Goal: Book appointment/travel/reservation

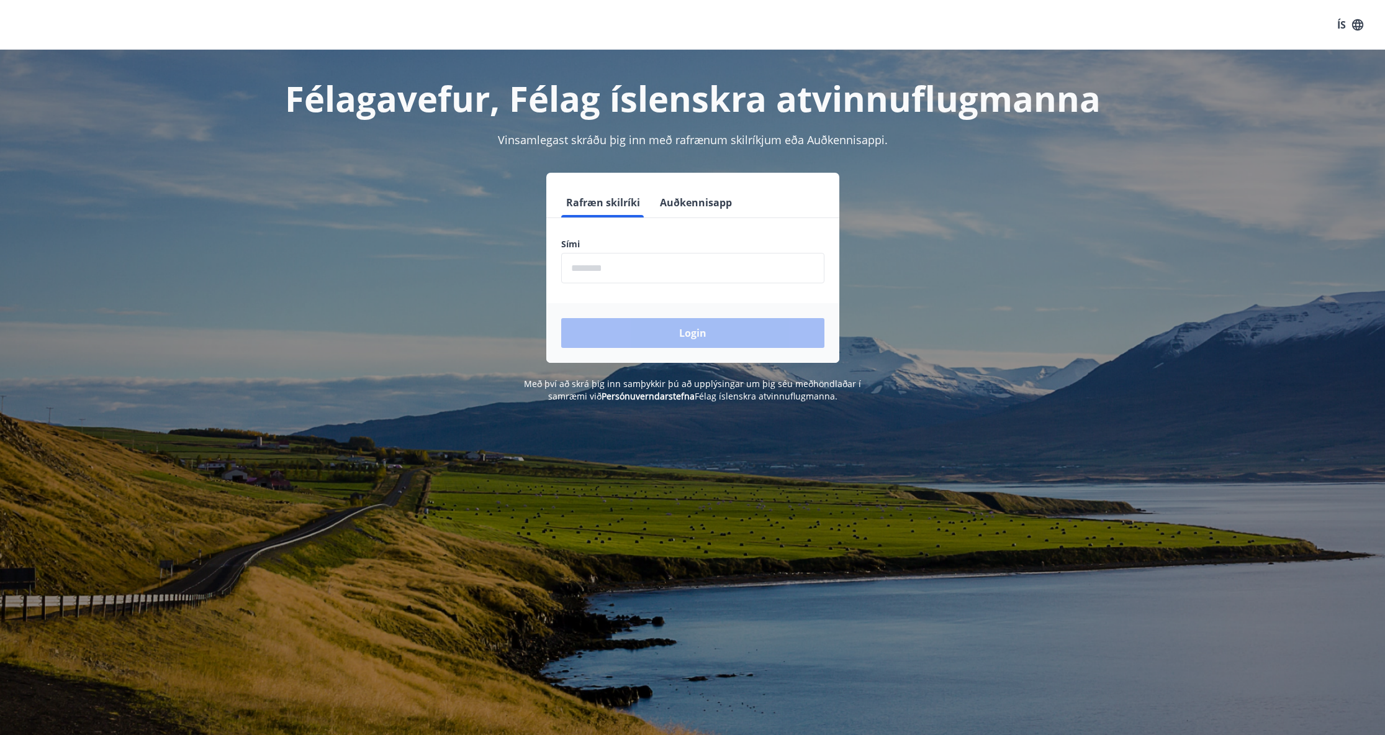
click at [676, 256] on input "phone" at bounding box center [692, 268] width 263 height 30
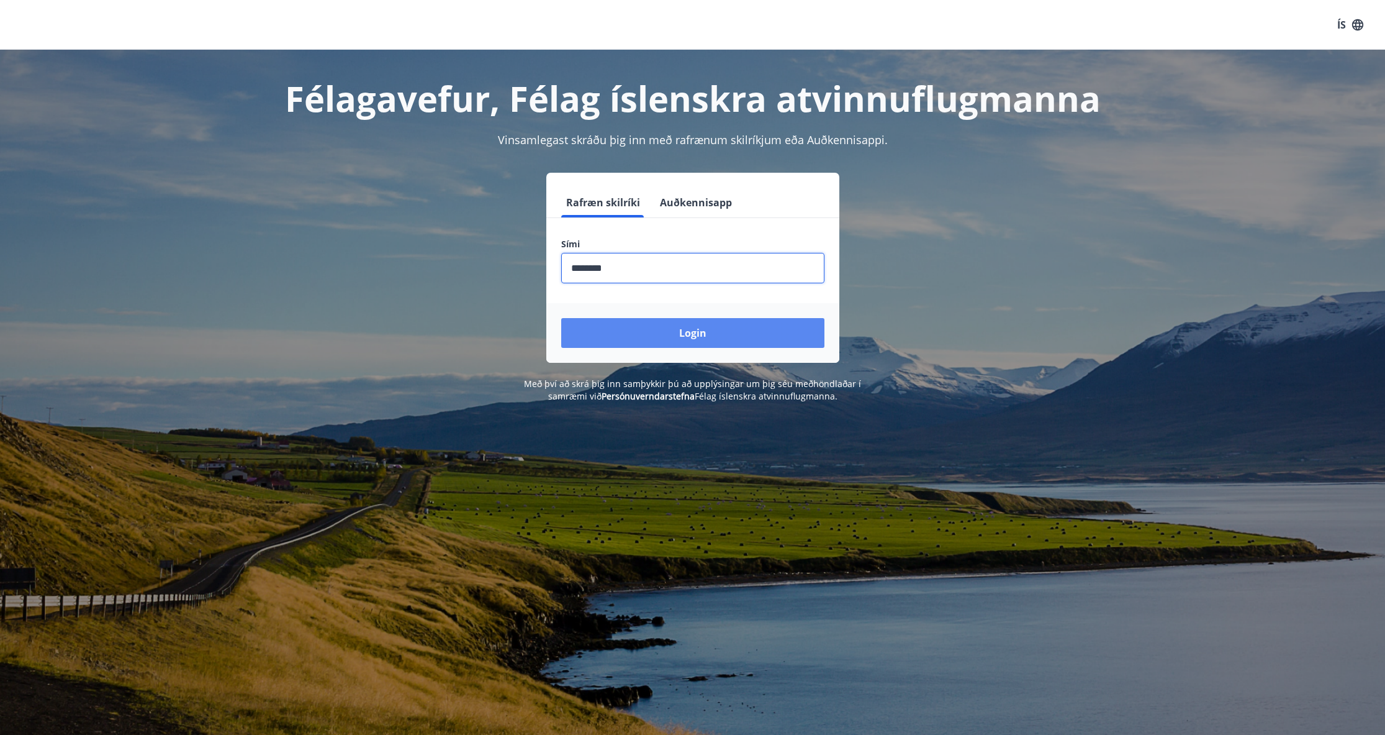
type input "********"
click at [700, 323] on button "Login" at bounding box center [692, 333] width 263 height 30
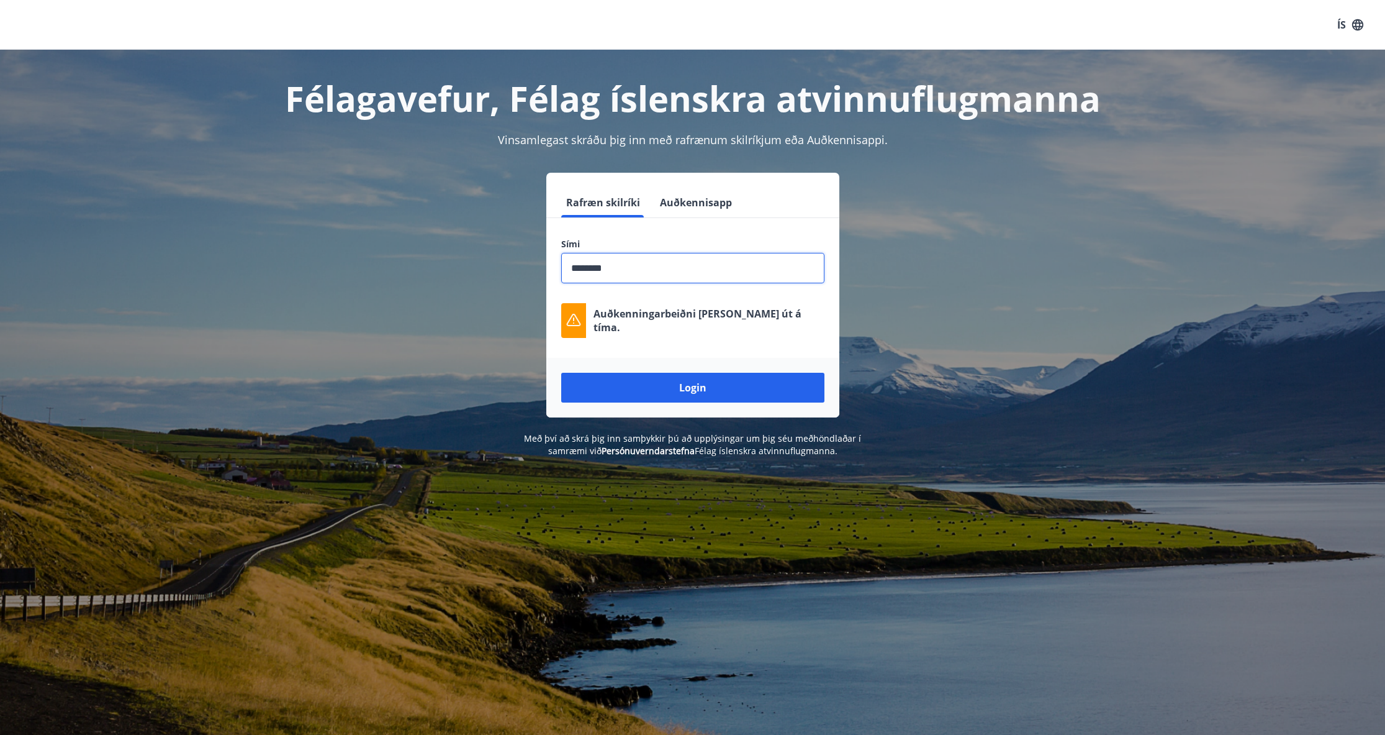
click at [631, 267] on input "phone" at bounding box center [692, 268] width 263 height 30
click at [655, 388] on button "Login" at bounding box center [692, 388] width 263 height 30
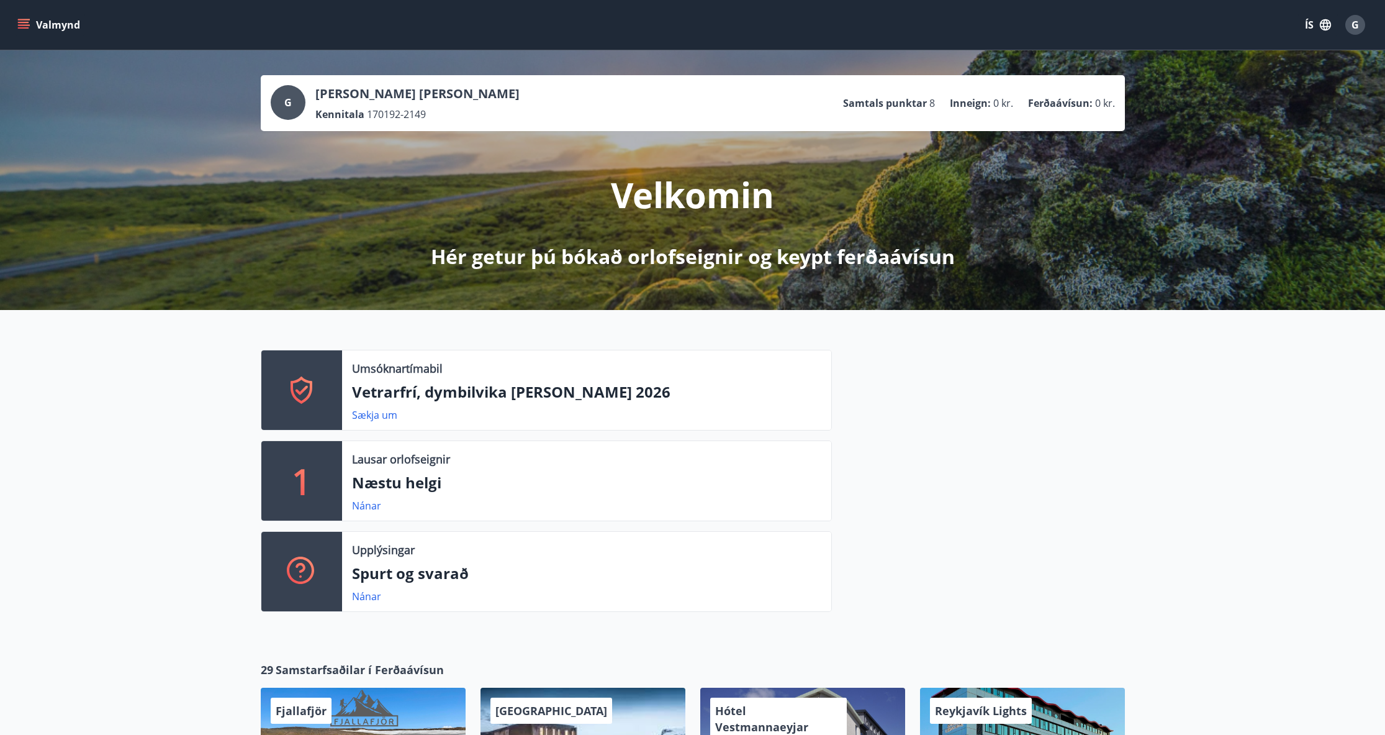
click at [90, 415] on div "Umsóknartímabil Vetrarfrí, dymbilvika og páskar 2026 Sækja um 1 Lausar orlofsei…" at bounding box center [692, 476] width 1385 height 332
click at [30, 29] on button "Valmynd" at bounding box center [50, 25] width 70 height 22
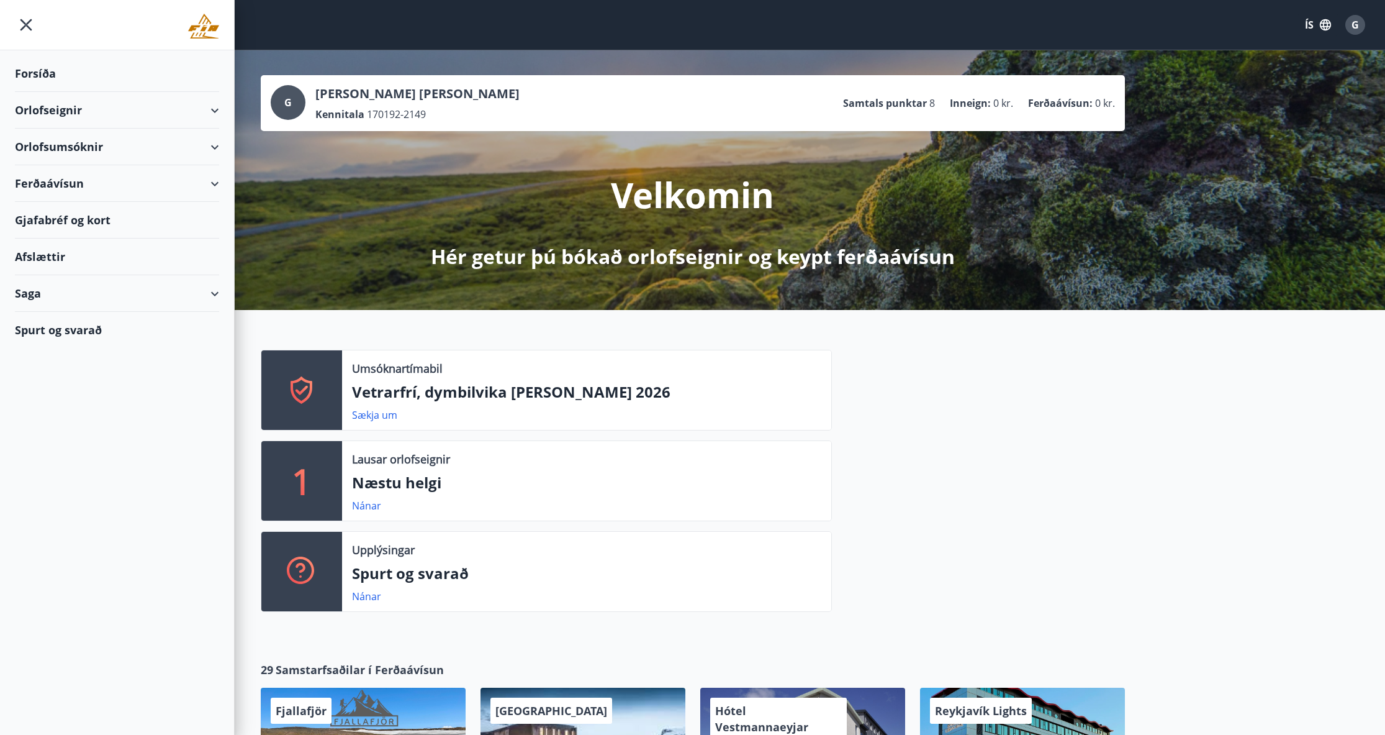
click at [214, 112] on div "Orlofseignir" at bounding box center [117, 110] width 204 height 37
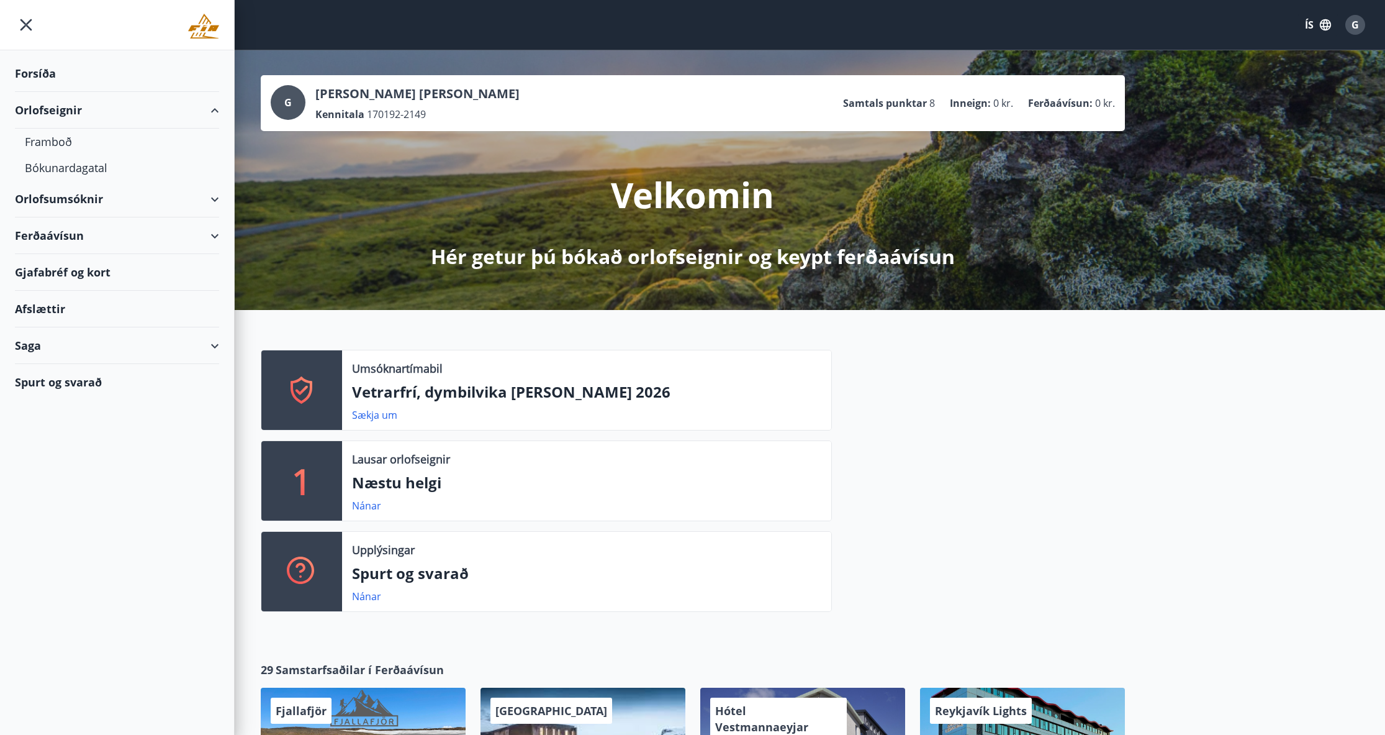
click at [214, 112] on div "Orlofseignir" at bounding box center [117, 110] width 204 height 37
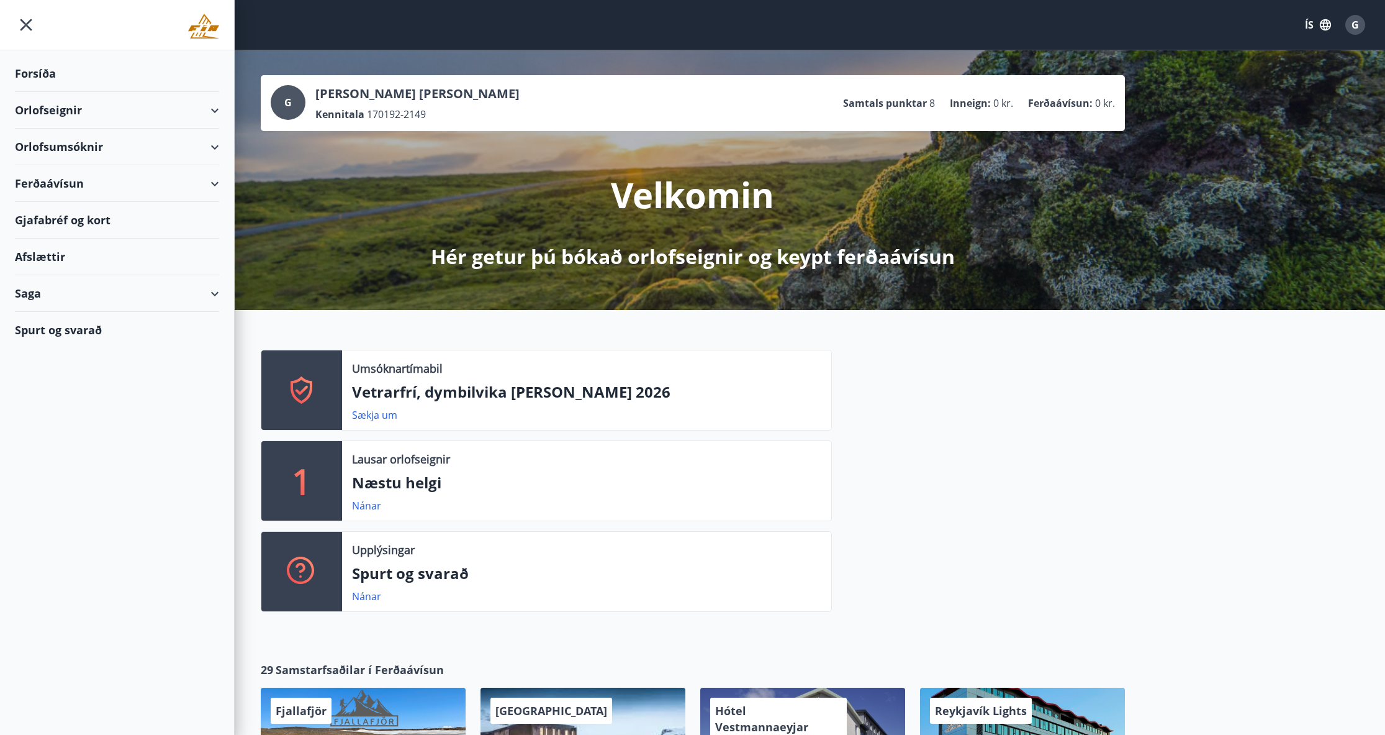
click at [214, 142] on div "Orlofsumsóknir" at bounding box center [117, 147] width 204 height 37
click at [217, 145] on div "Orlofsumsóknir" at bounding box center [117, 147] width 204 height 37
click at [219, 145] on icon at bounding box center [214, 147] width 15 height 15
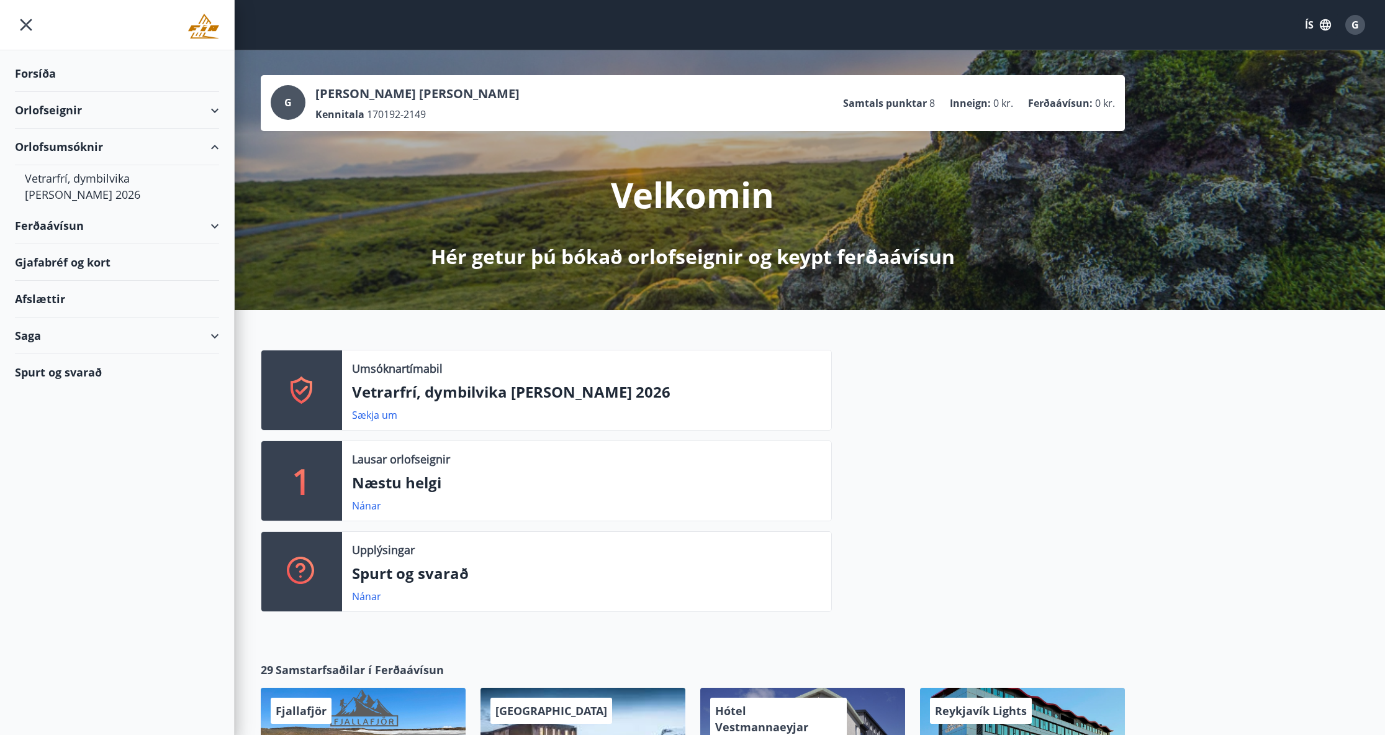
click at [219, 145] on icon at bounding box center [214, 147] width 15 height 15
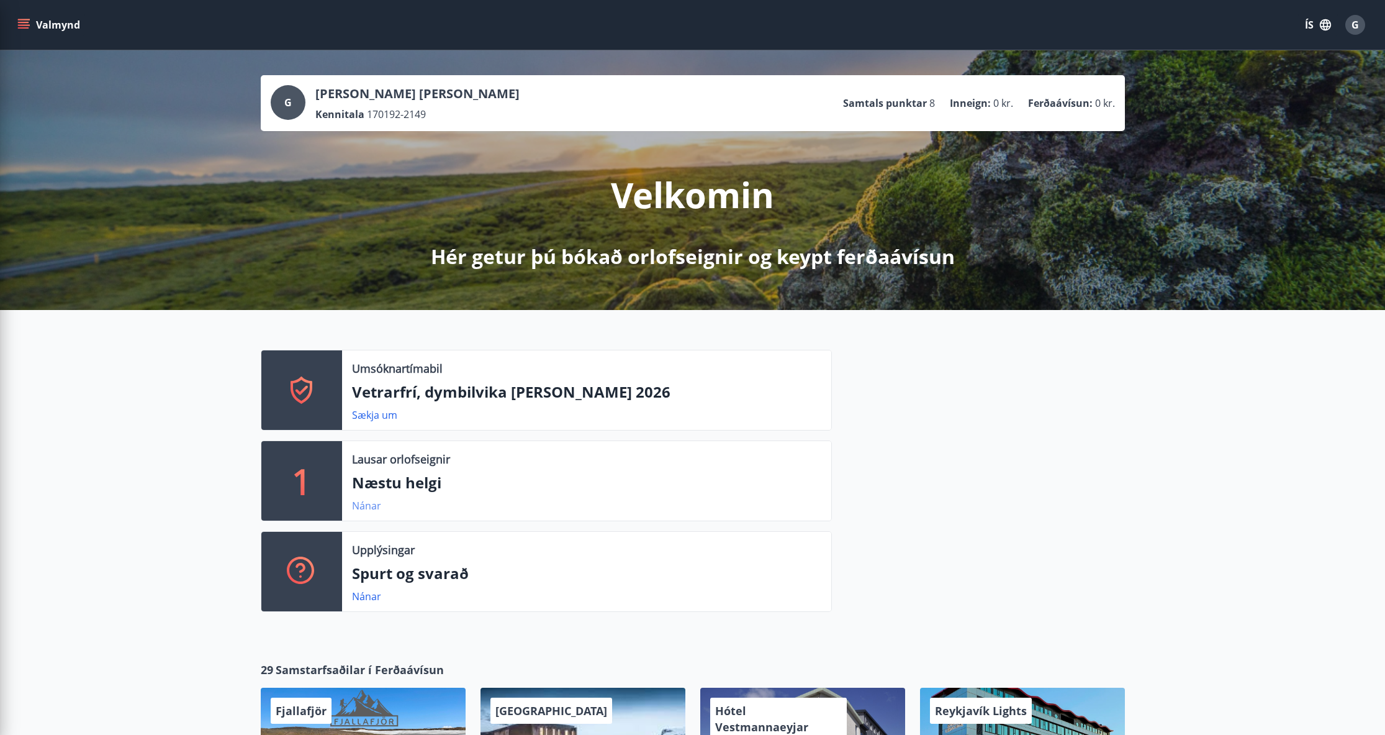
click at [370, 505] on link "Nánar" at bounding box center [366, 506] width 29 height 14
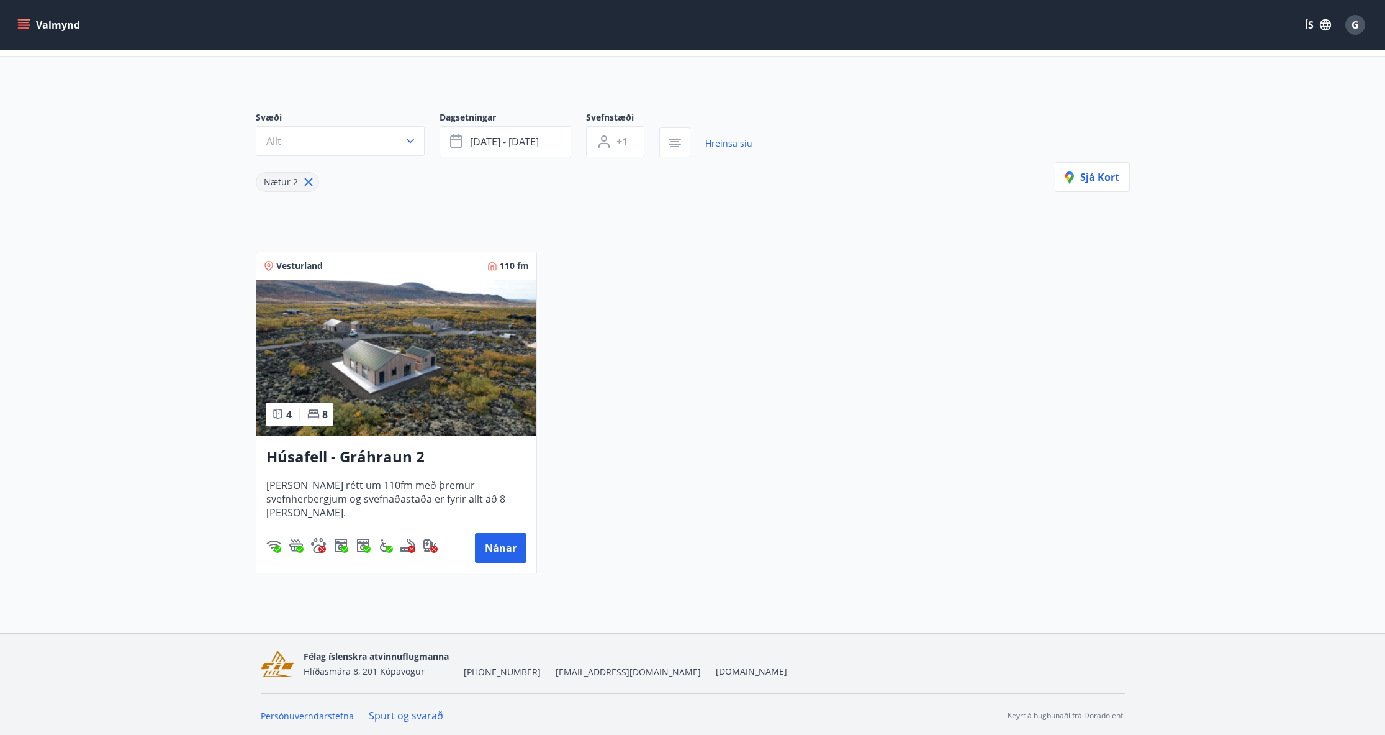
scroll to position [66, 0]
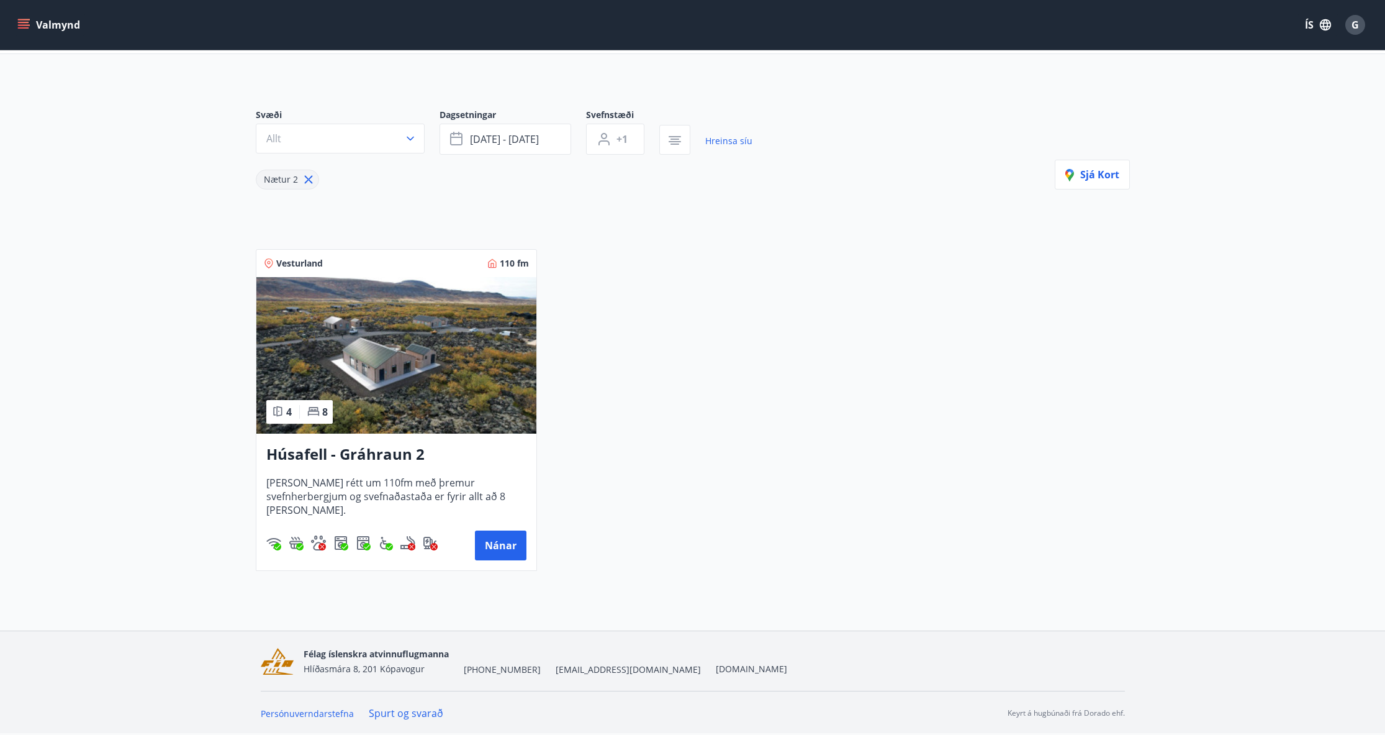
click at [590, 369] on div "Vesturland 110 fm 4 8 Húsafell - Gráhraun 2 Húsið er rétt um 110fm með þremur s…" at bounding box center [685, 402] width 889 height 337
click at [163, 269] on main "Framboð Svæði Allt Dagsetningar sep 19 - sep 22 Svefnstæði +1 Hreinsa síu Nætur…" at bounding box center [692, 282] width 1385 height 597
click at [518, 143] on span "sep 19 - sep 22" at bounding box center [504, 139] width 69 height 14
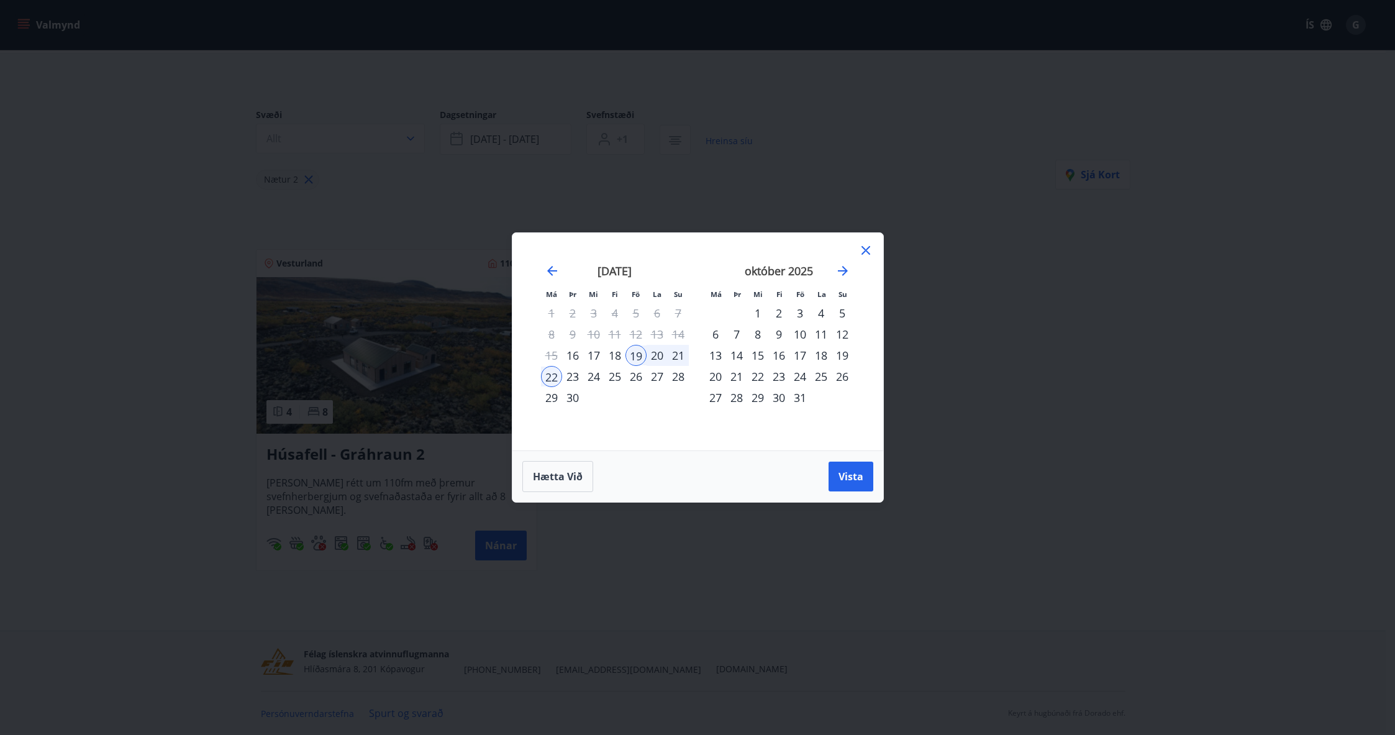
click at [875, 248] on div "Má Þr Mi Fi Fö La Su Má Þr Mi Fi Fö La Su ágúst 2025 1 2 3 4 5 6 7 8 9 10 11 12…" at bounding box center [697, 341] width 371 height 217
click at [869, 250] on icon at bounding box center [865, 250] width 15 height 15
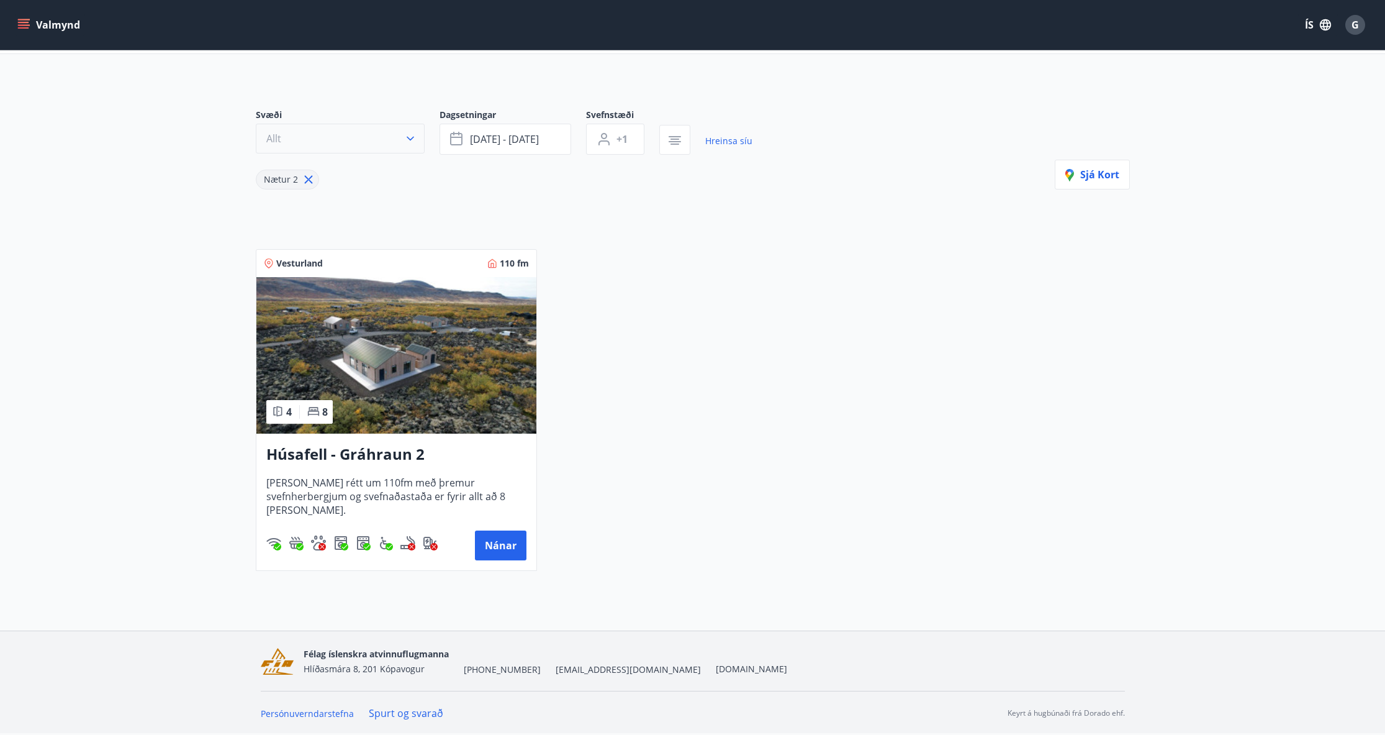
click at [387, 133] on button "Allt" at bounding box center [340, 139] width 169 height 30
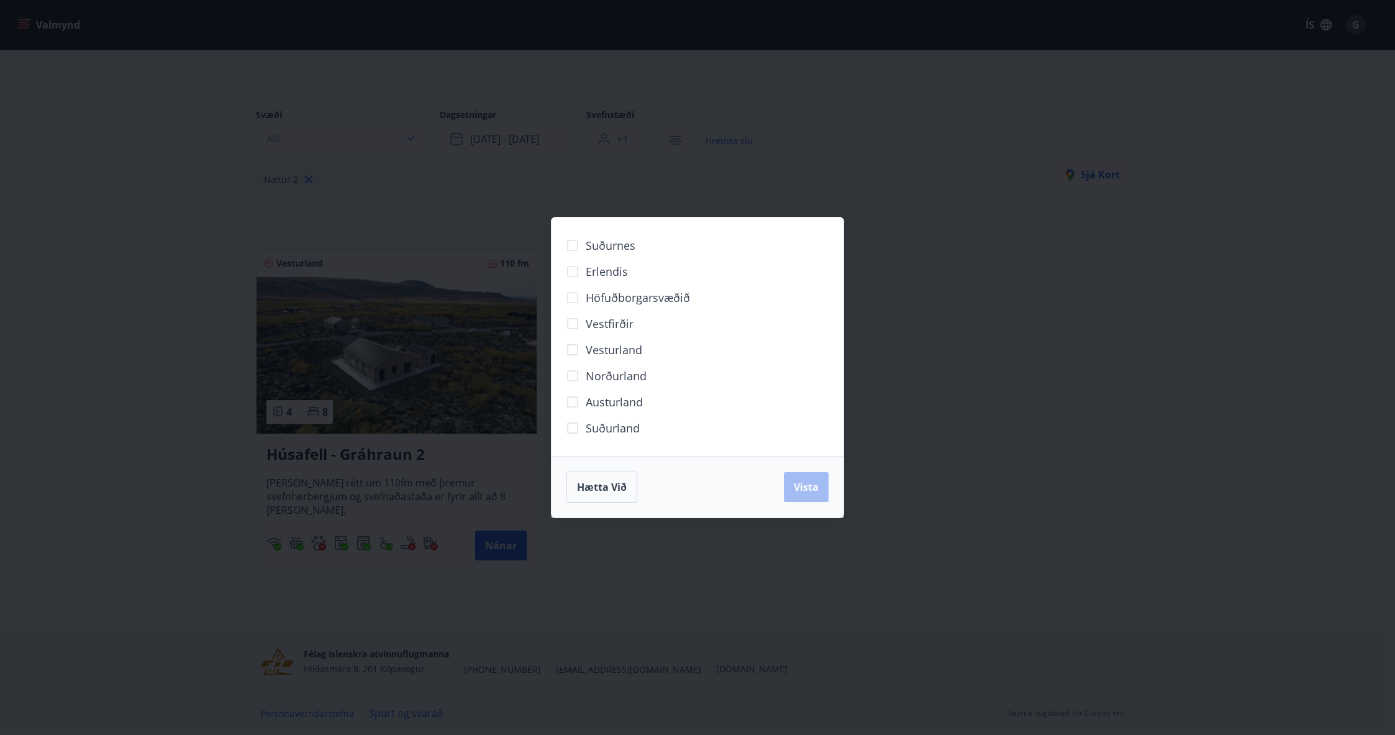
click at [887, 320] on div "Suðurnes Erlendis Höfuðborgarsvæðið Vestfirðir Vesturland Norðurland Austurland…" at bounding box center [697, 367] width 1395 height 735
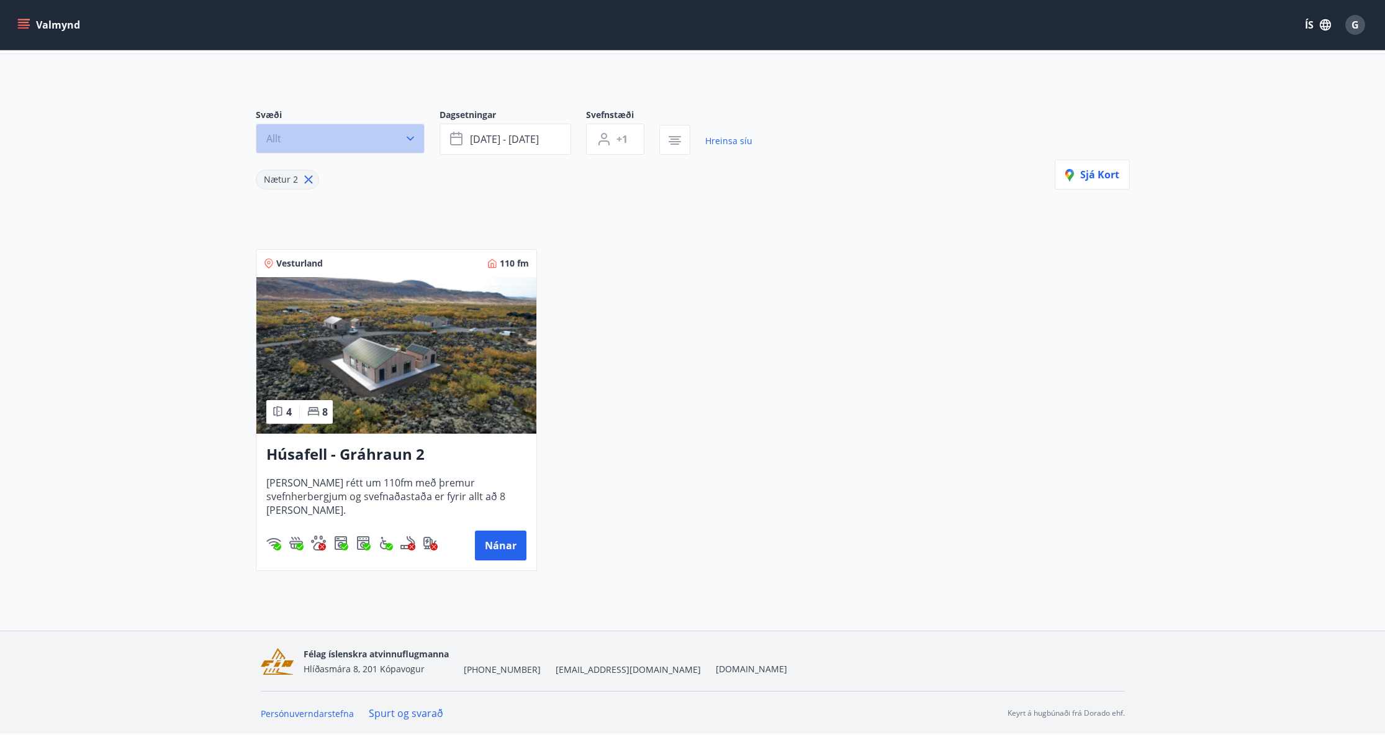
click at [350, 152] on button "Allt" at bounding box center [340, 139] width 169 height 30
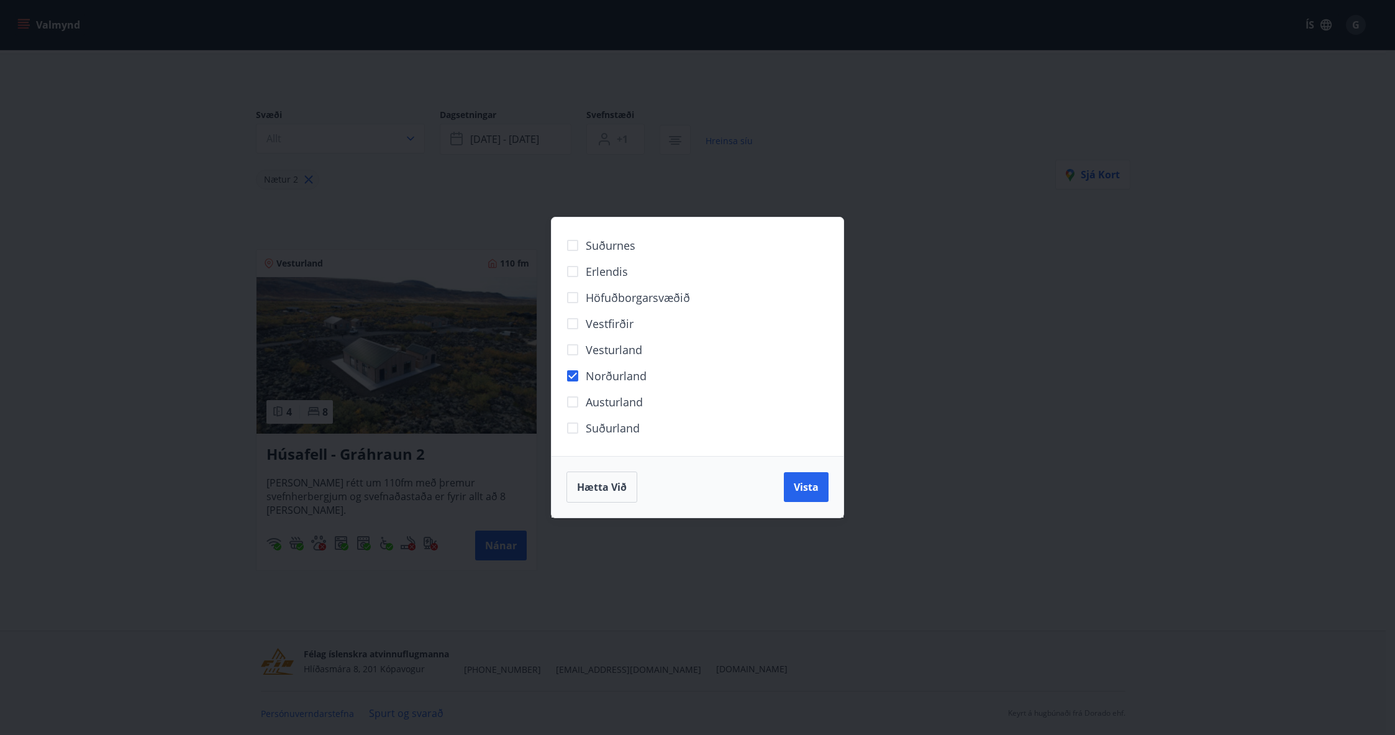
click at [833, 493] on div "Hætta við Vista" at bounding box center [697, 486] width 292 height 61
click at [811, 490] on span "Vista" at bounding box center [806, 487] width 25 height 14
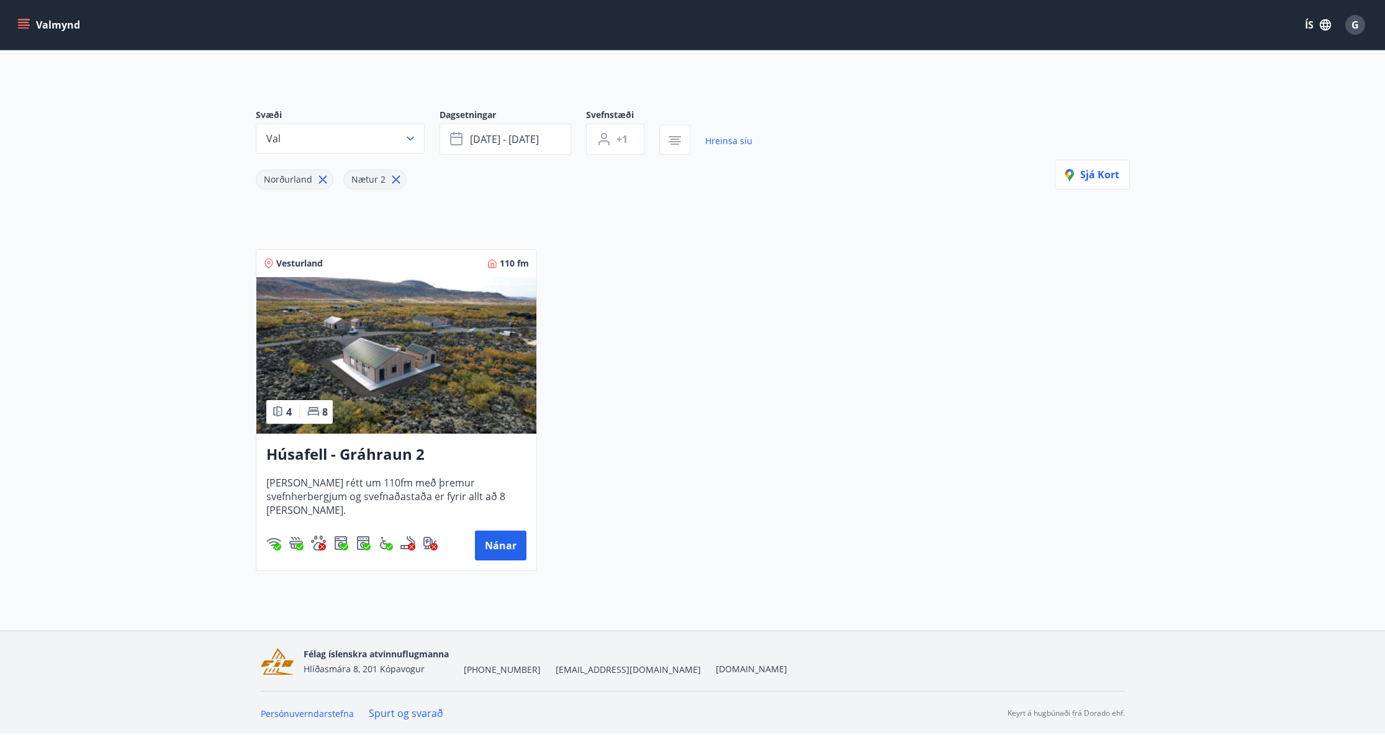
scroll to position [2, 0]
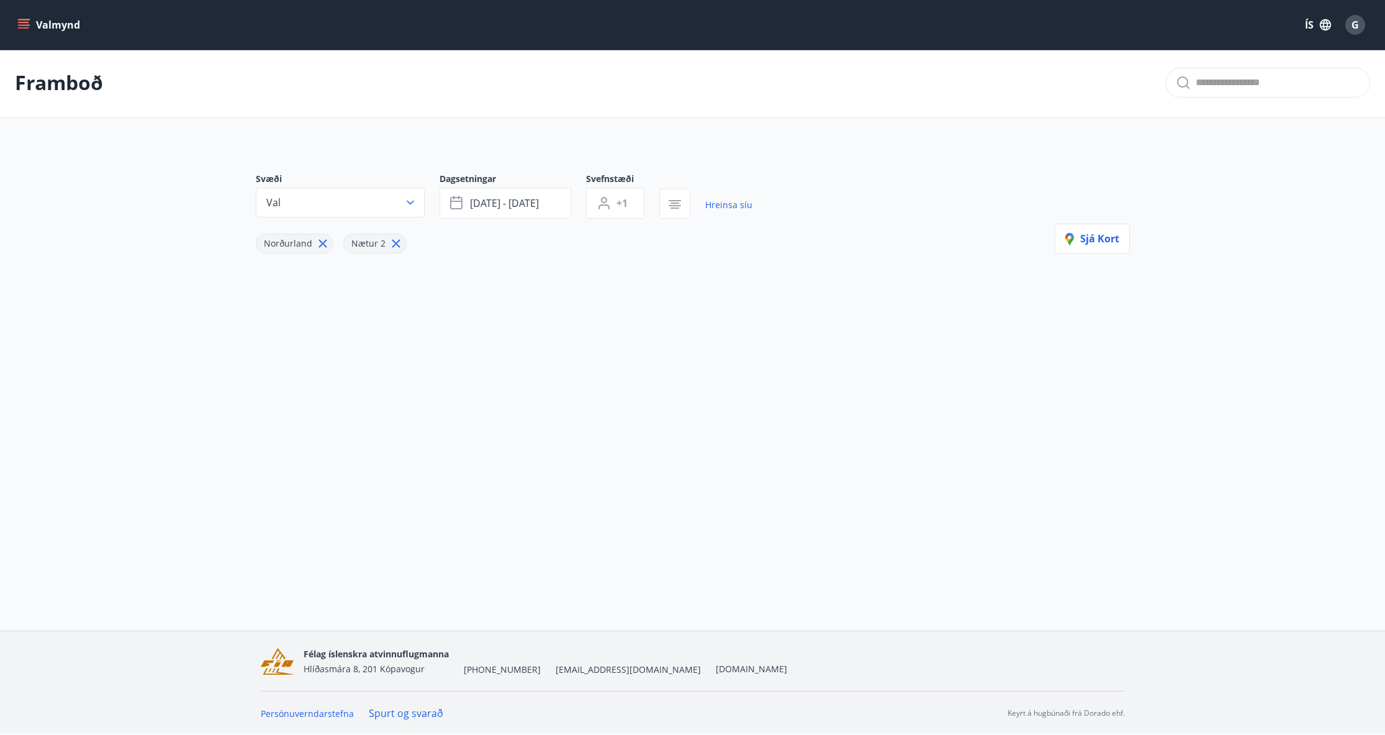
click at [394, 245] on icon at bounding box center [396, 244] width 14 height 14
drag, startPoint x: 513, startPoint y: 474, endPoint x: 270, endPoint y: 231, distance: 343.3
click at [502, 457] on div "Valmynd ÍS G Framboð Svæði Val Dagsetningar sep 19 - sep 22 Svefnstæði +1 Hrein…" at bounding box center [692, 314] width 1385 height 632
click at [317, 242] on icon at bounding box center [323, 244] width 14 height 14
click at [27, 26] on icon "menu" at bounding box center [23, 25] width 12 height 12
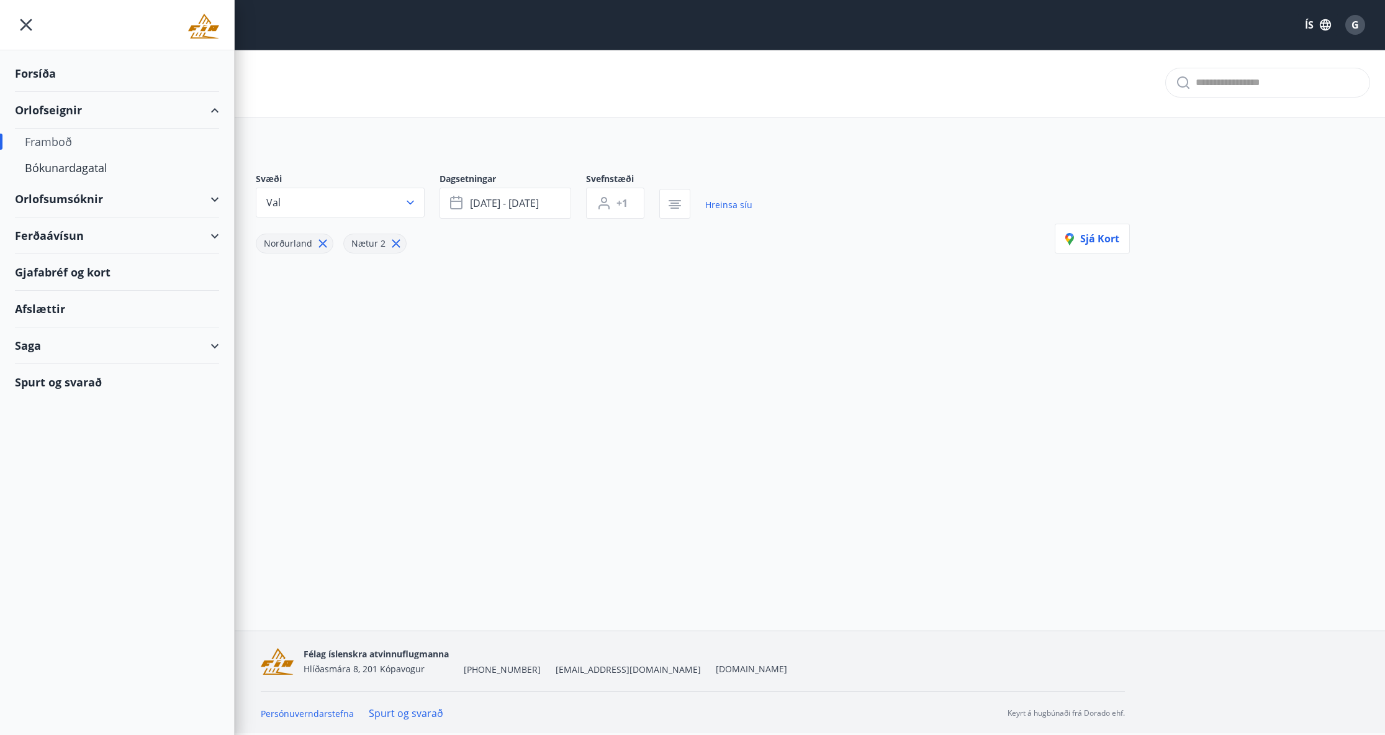
click at [52, 111] on div "Orlofseignir" at bounding box center [117, 110] width 204 height 37
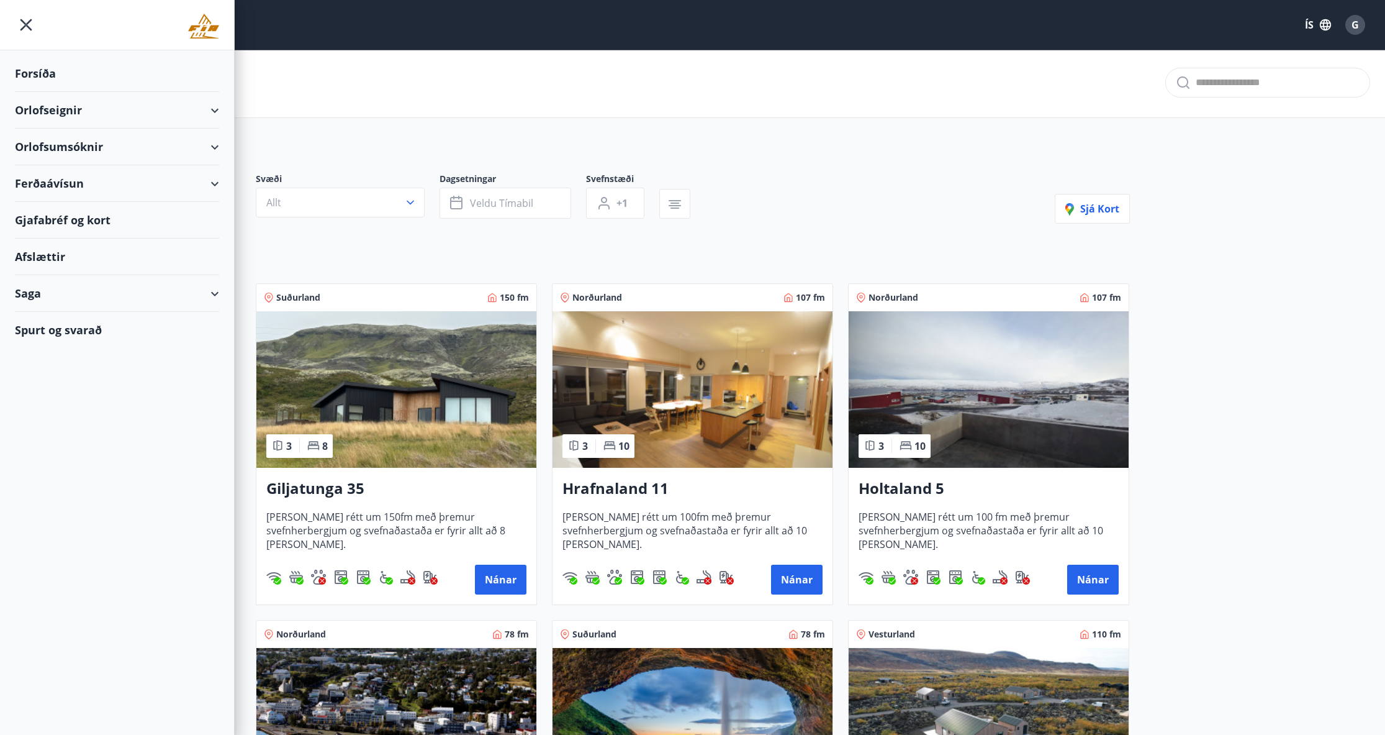
click at [1236, 360] on main "Framboð Svæði Allt Dagsetningar Veldu tímabil Svefnstæði +1 Sjá kort Suðurland …" at bounding box center [692, 499] width 1385 height 903
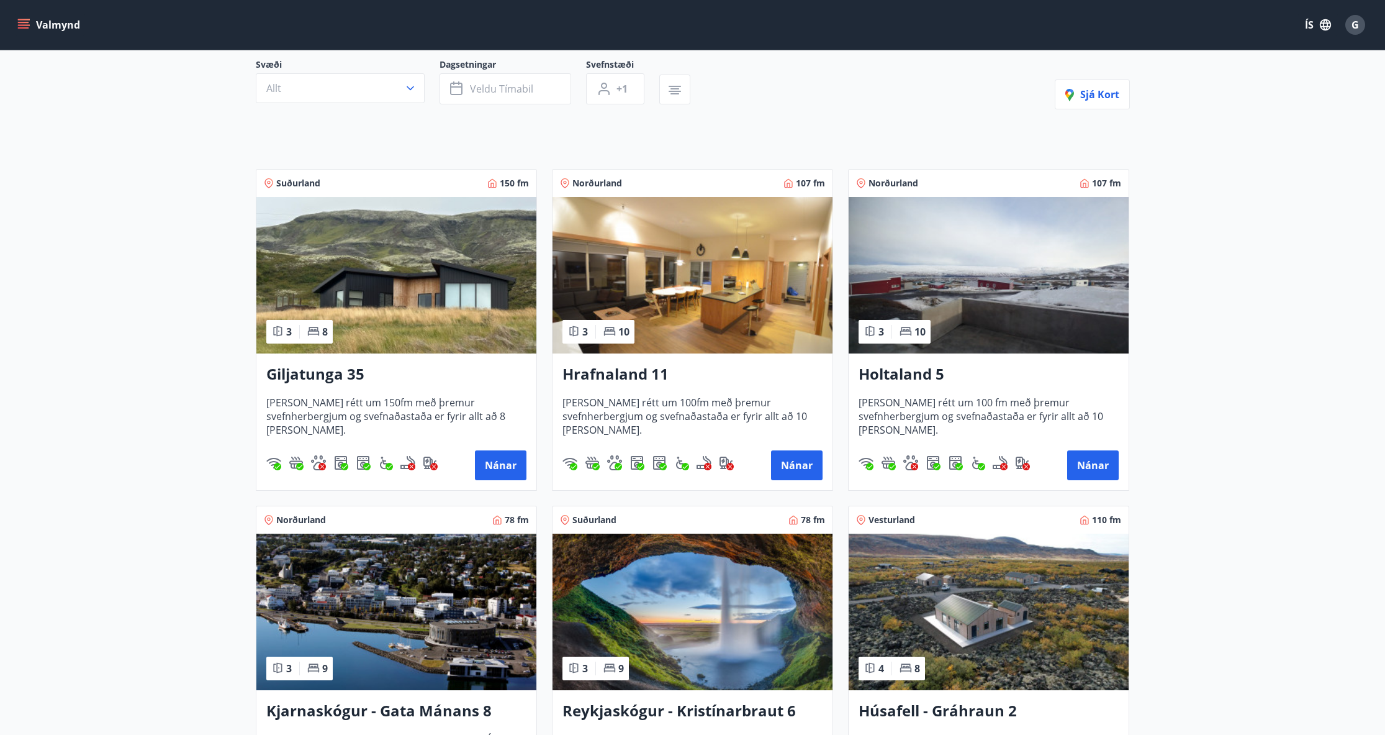
scroll to position [126, 0]
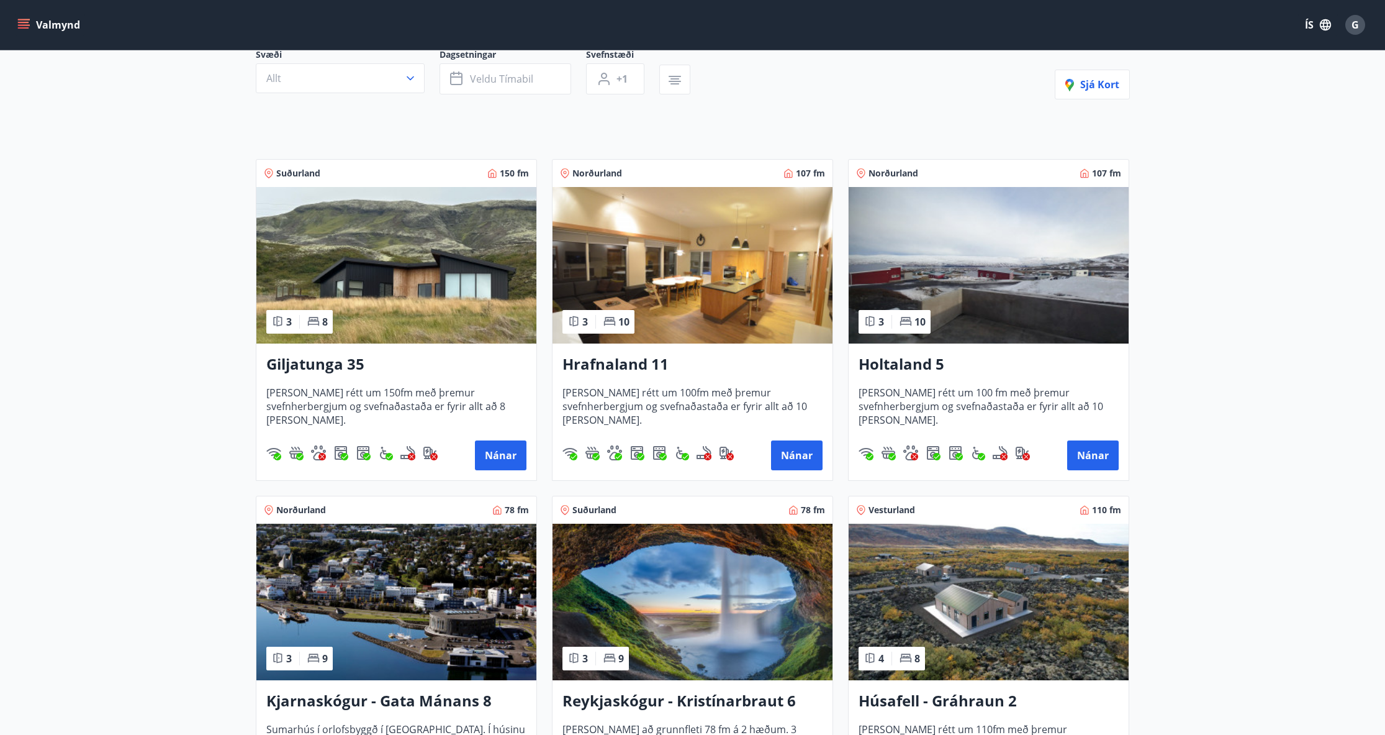
drag, startPoint x: 897, startPoint y: 368, endPoint x: 1143, endPoint y: 301, distance: 254.9
click at [1225, 277] on main "Framboð Svæði Allt Dagsetningar Veldu tímabil Svefnstæði +1 Sjá kort Suðurland …" at bounding box center [692, 375] width 1385 height 903
drag, startPoint x: 780, startPoint y: 443, endPoint x: 774, endPoint y: 452, distance: 10.7
click at [774, 452] on button "Nánar" at bounding box center [797, 455] width 52 height 30
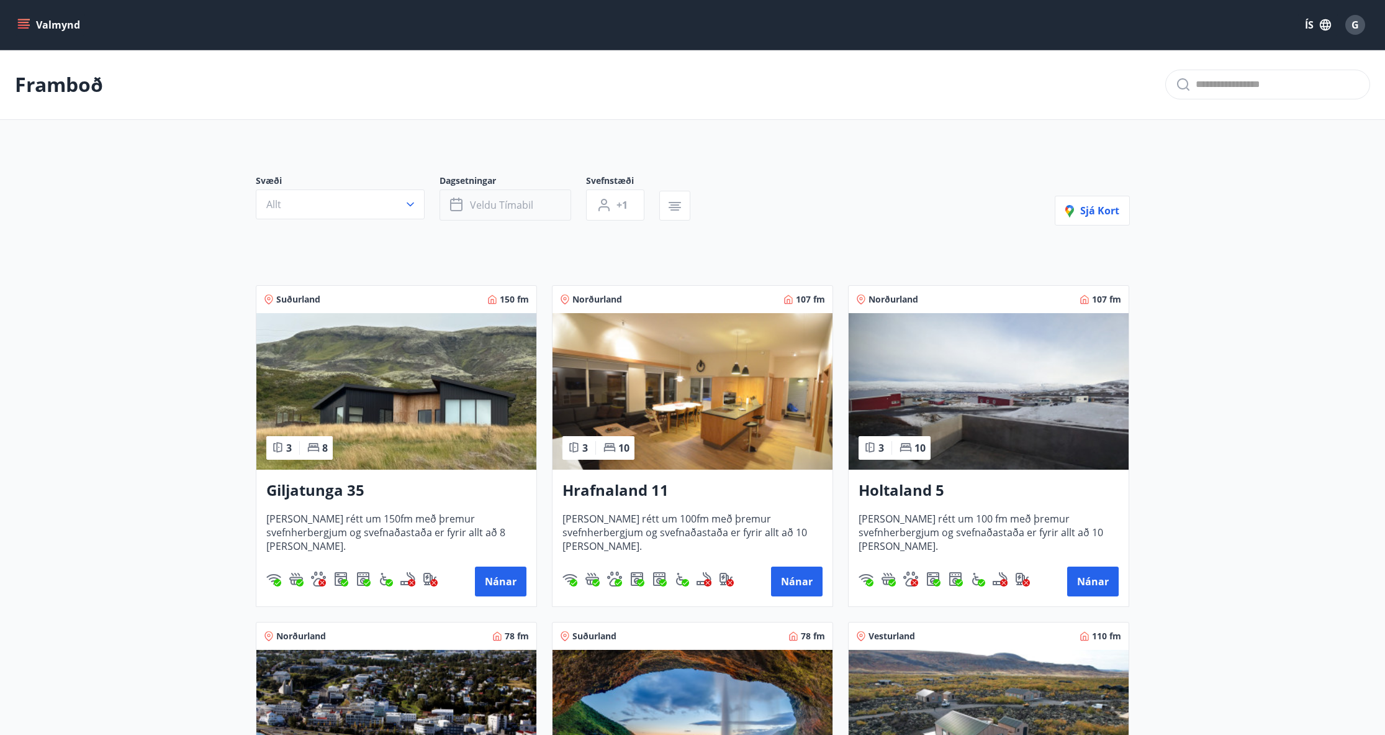
click at [507, 201] on span "Veldu tímabil" at bounding box center [501, 205] width 63 height 14
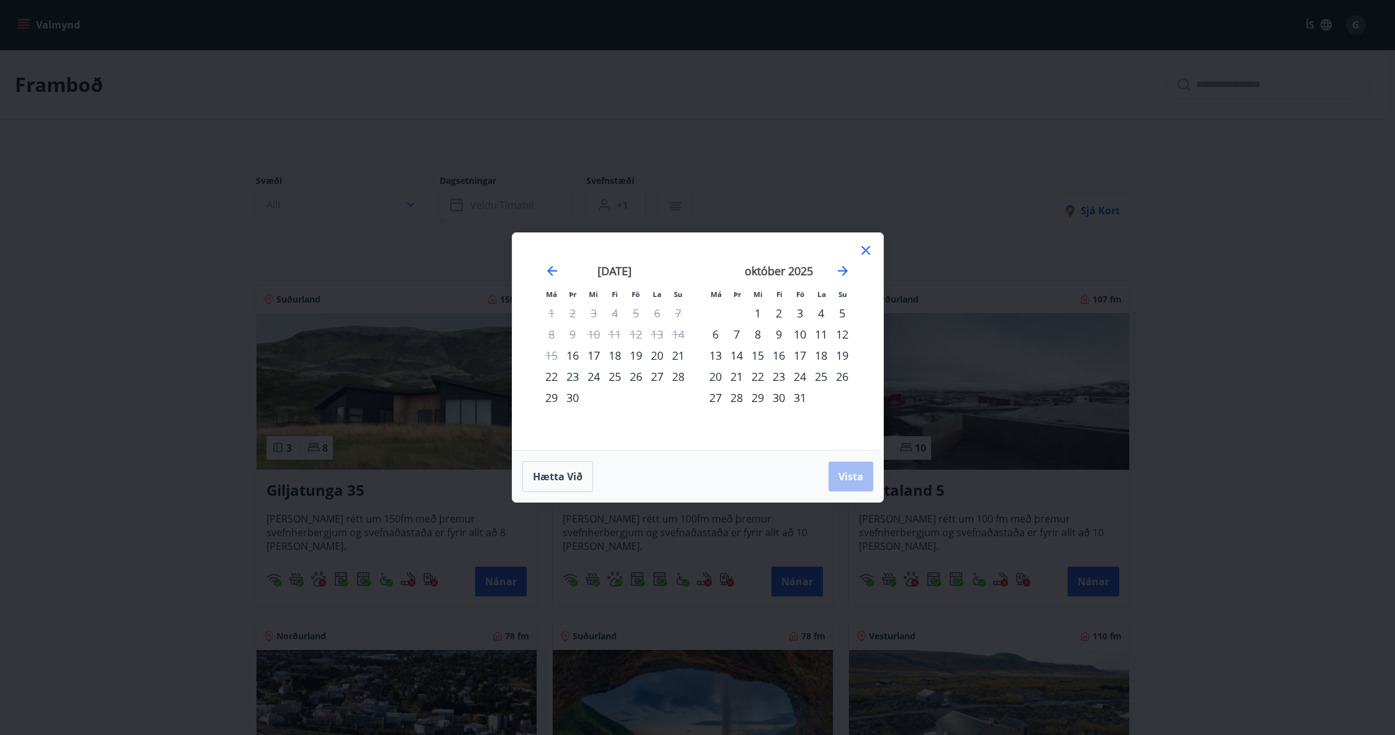
click at [867, 250] on icon at bounding box center [865, 250] width 15 height 15
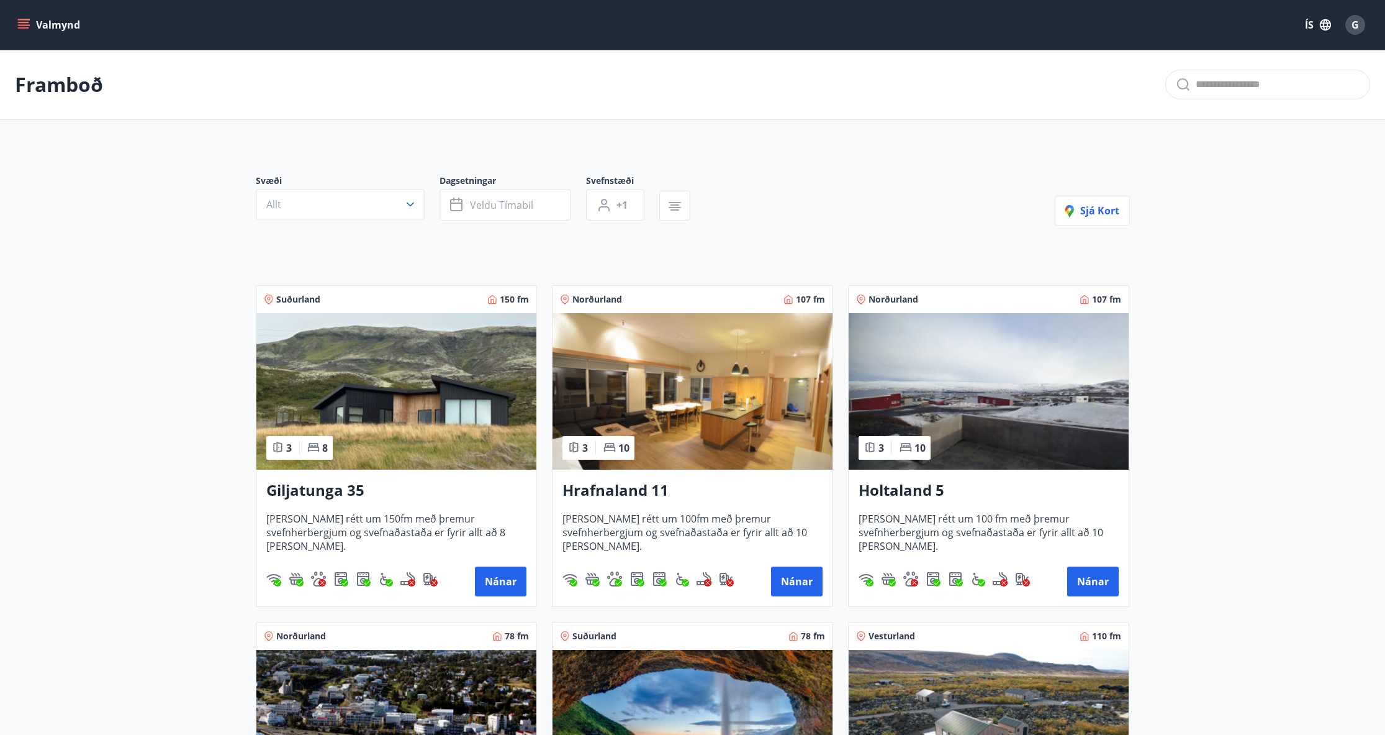
click at [25, 22] on icon "menu" at bounding box center [23, 22] width 11 height 1
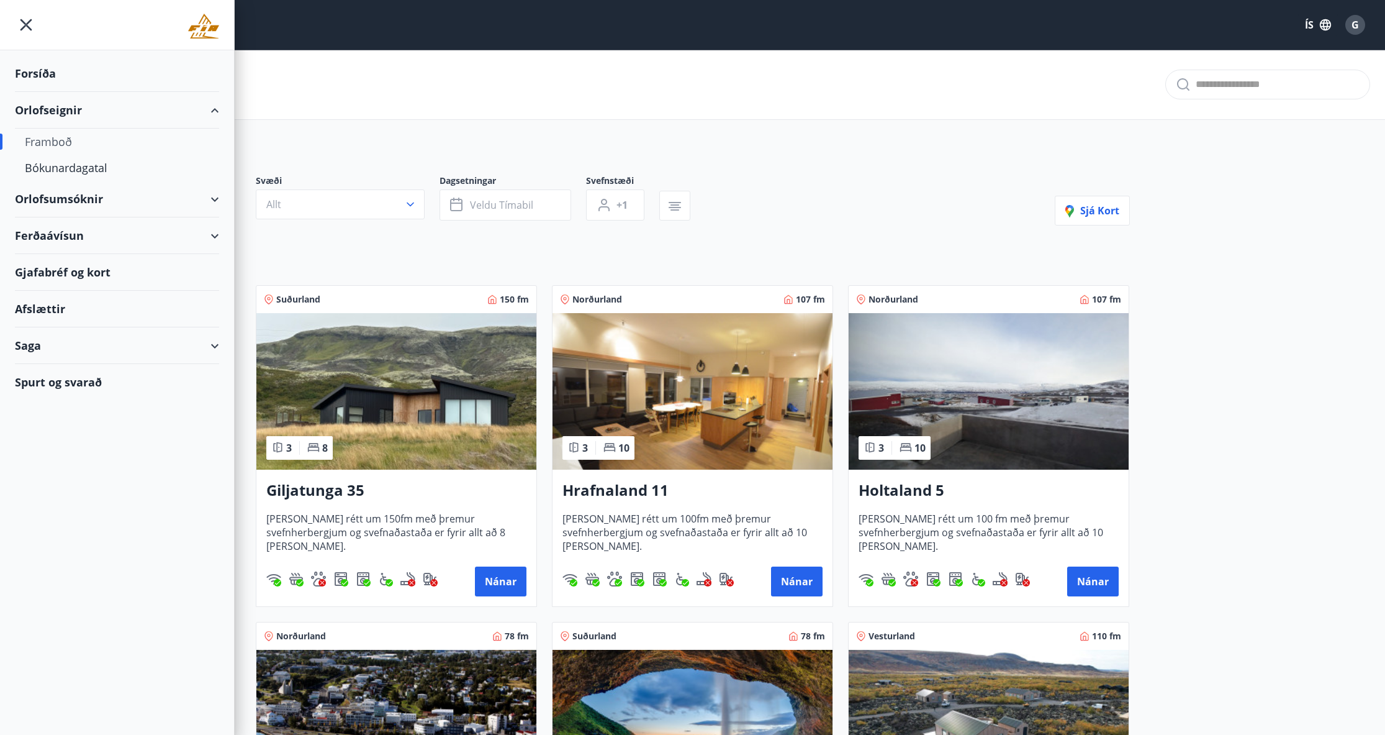
click at [206, 198] on div "Orlofsumsóknir" at bounding box center [117, 199] width 204 height 37
click at [101, 235] on div "Vetrarfrí, dymbilvika [PERSON_NAME] 2026" at bounding box center [117, 238] width 184 height 42
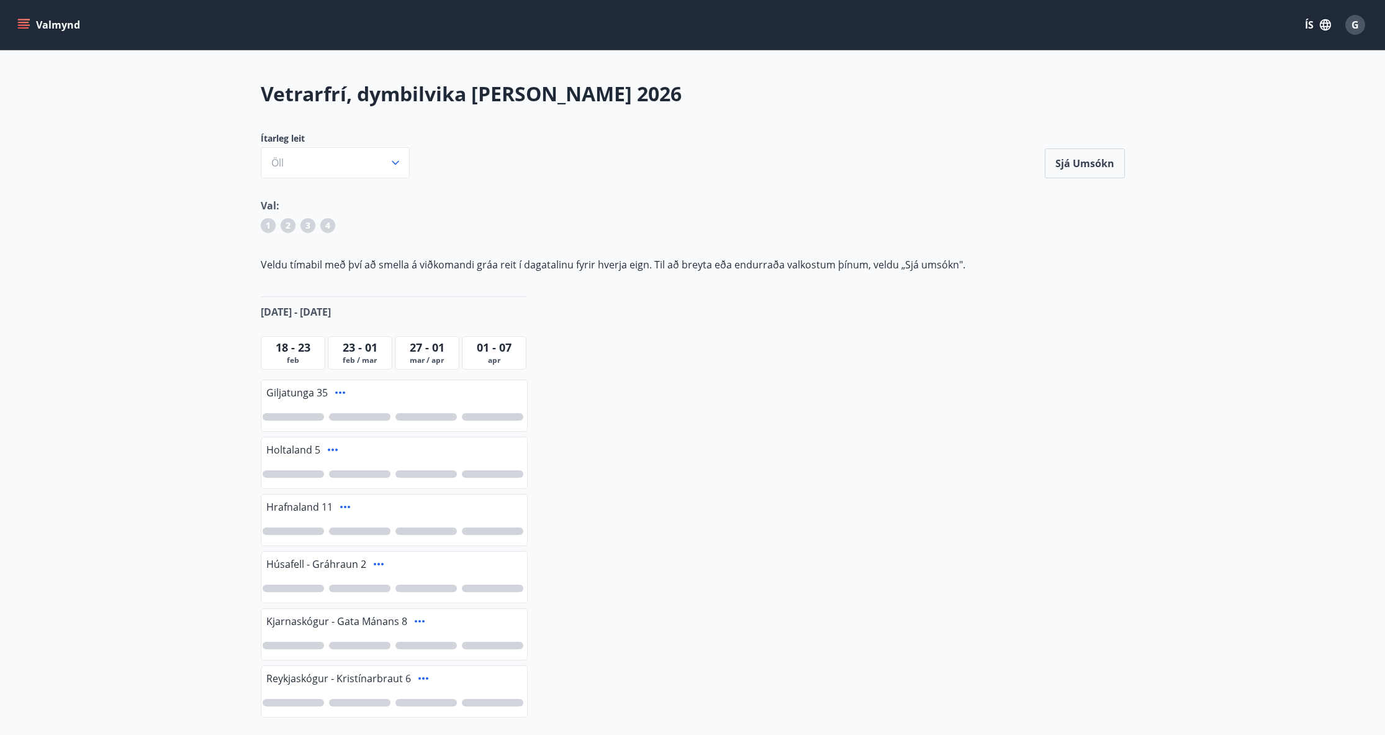
click at [874, 615] on div "Vetrarfrí, dymbilvika og páskar 2026 Ítarleg leit Öll Sjá umsókn Sjá umsókn Val…" at bounding box center [693, 429] width 894 height 698
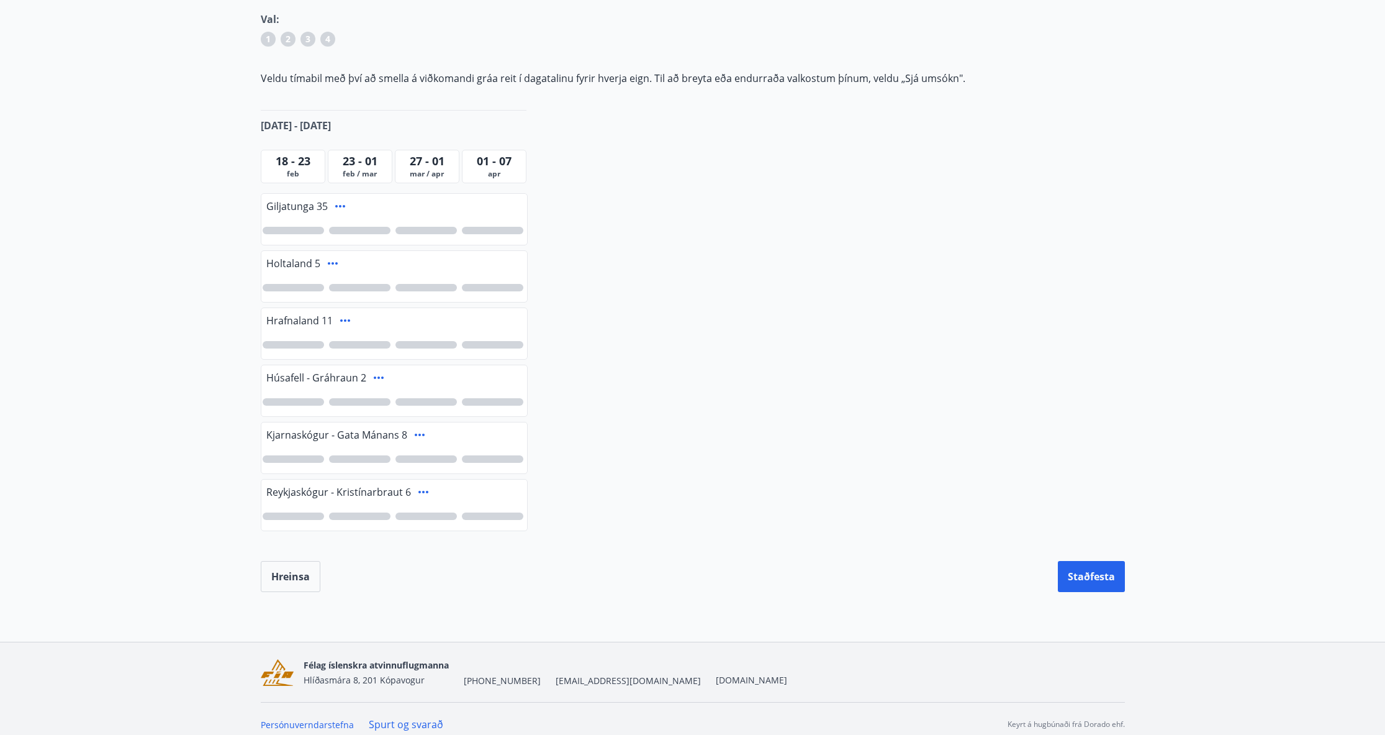
scroll to position [197, 0]
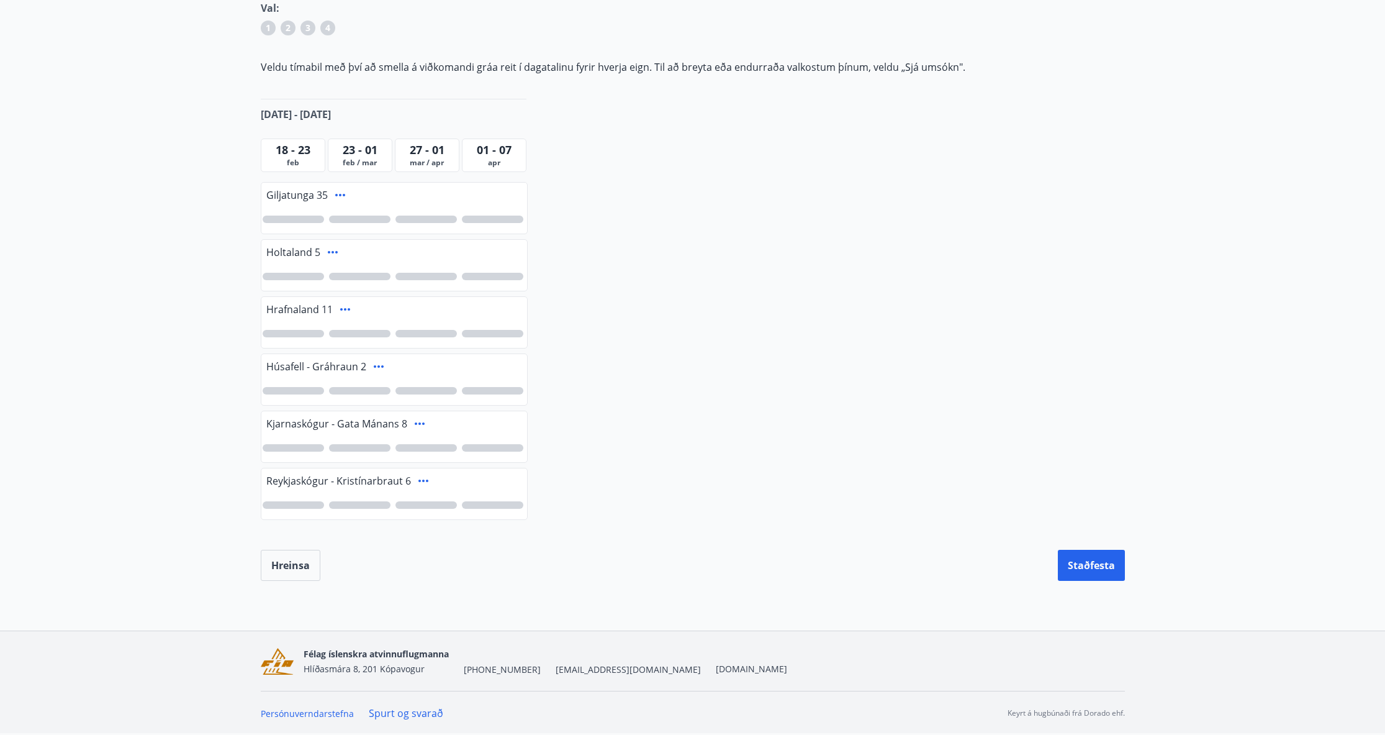
click at [367, 334] on div at bounding box center [359, 333] width 61 height 7
click at [367, 334] on div "1" at bounding box center [359, 333] width 61 height 7
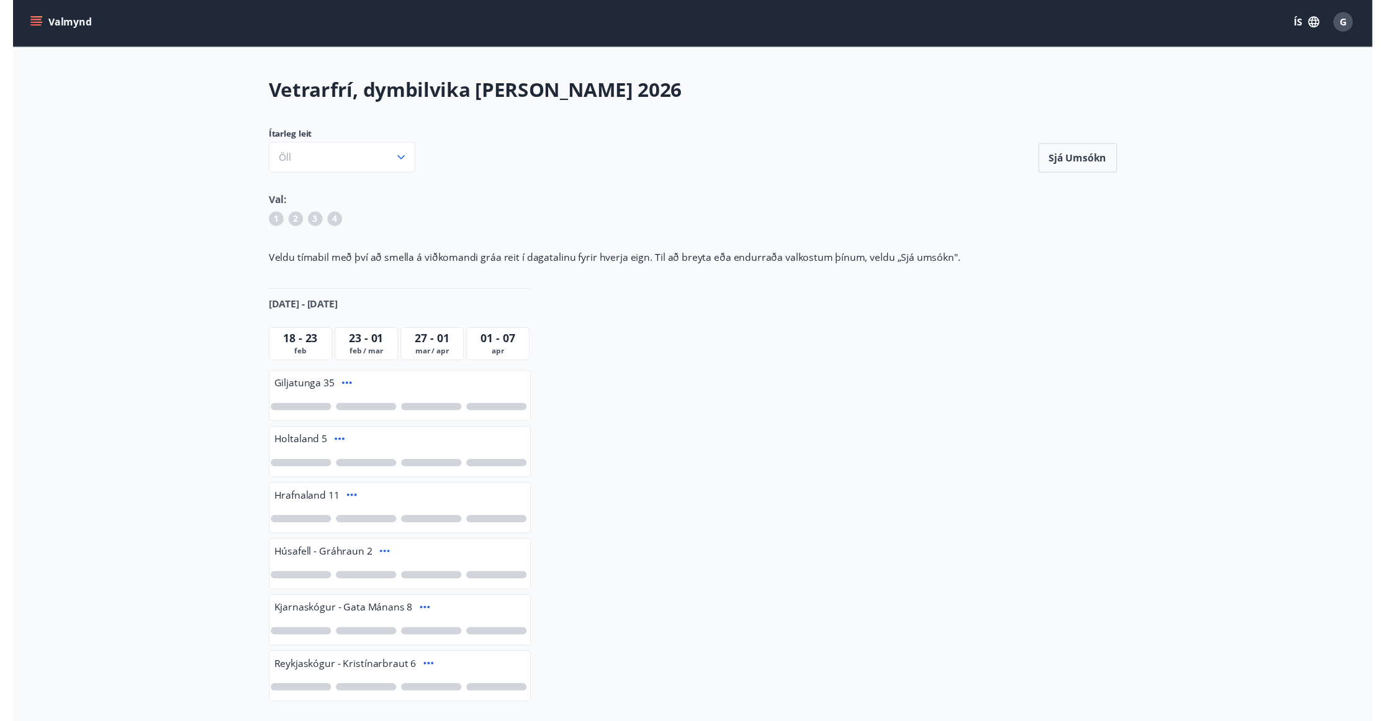
scroll to position [0, 0]
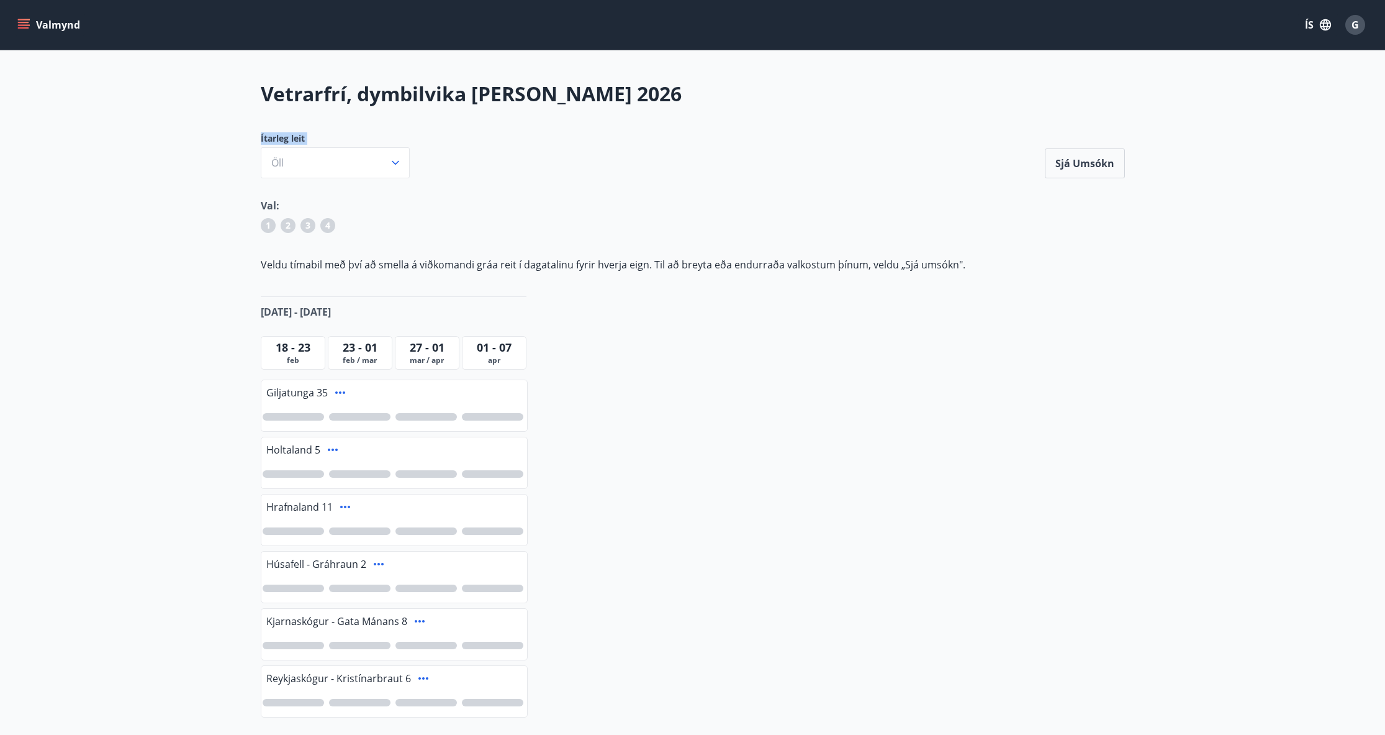
drag, startPoint x: 54, startPoint y: 22, endPoint x: 9, endPoint y: 107, distance: 95.5
click at [1, 115] on main "Vetrarfrí, dymbilvika og páskar 2026 Ítarleg leit Öll Sjá umsókn Sjá umsókn Val…" at bounding box center [692, 429] width 1385 height 698
click at [25, 29] on icon "menu" at bounding box center [23, 25] width 12 height 12
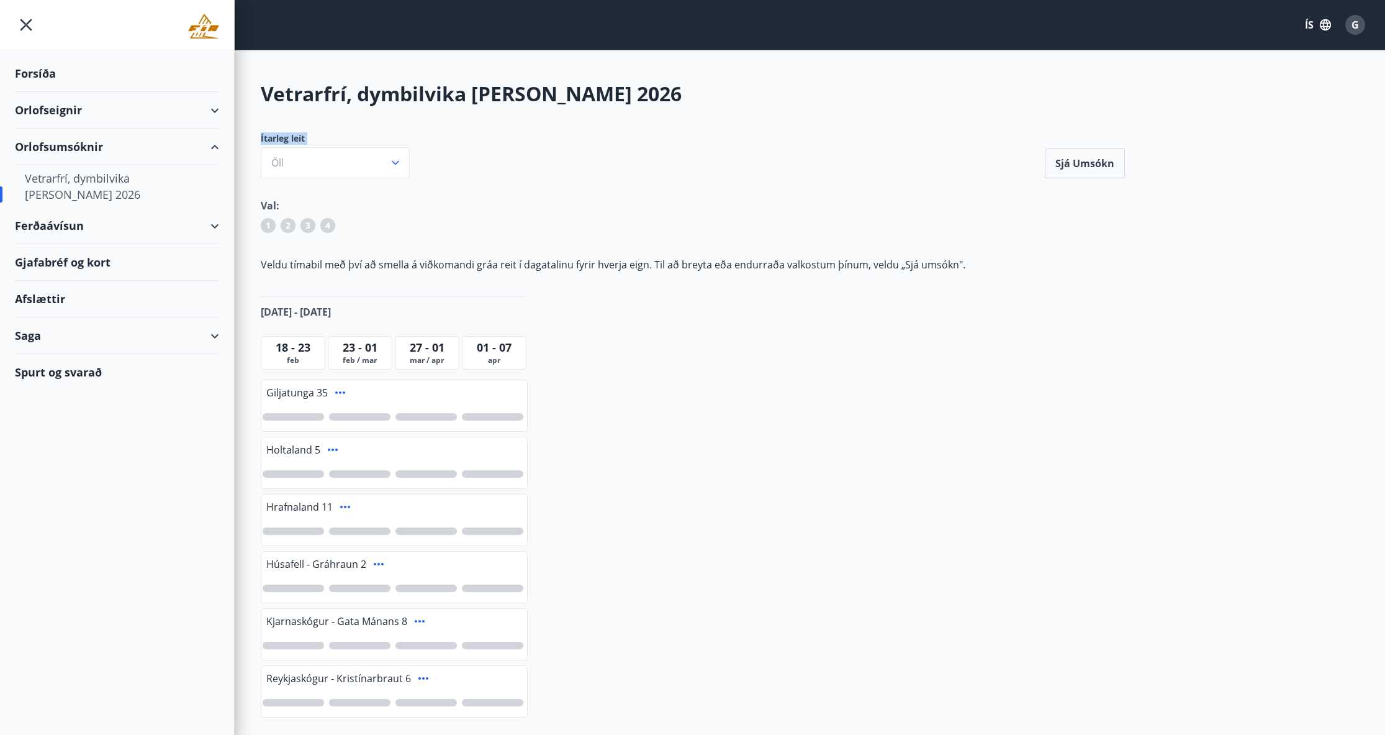
click at [268, 117] on div "Vetrarfrí, dymbilvika og páskar 2026 Ítarleg leit Öll Sjá umsókn Sjá umsókn Val…" at bounding box center [693, 429] width 894 height 698
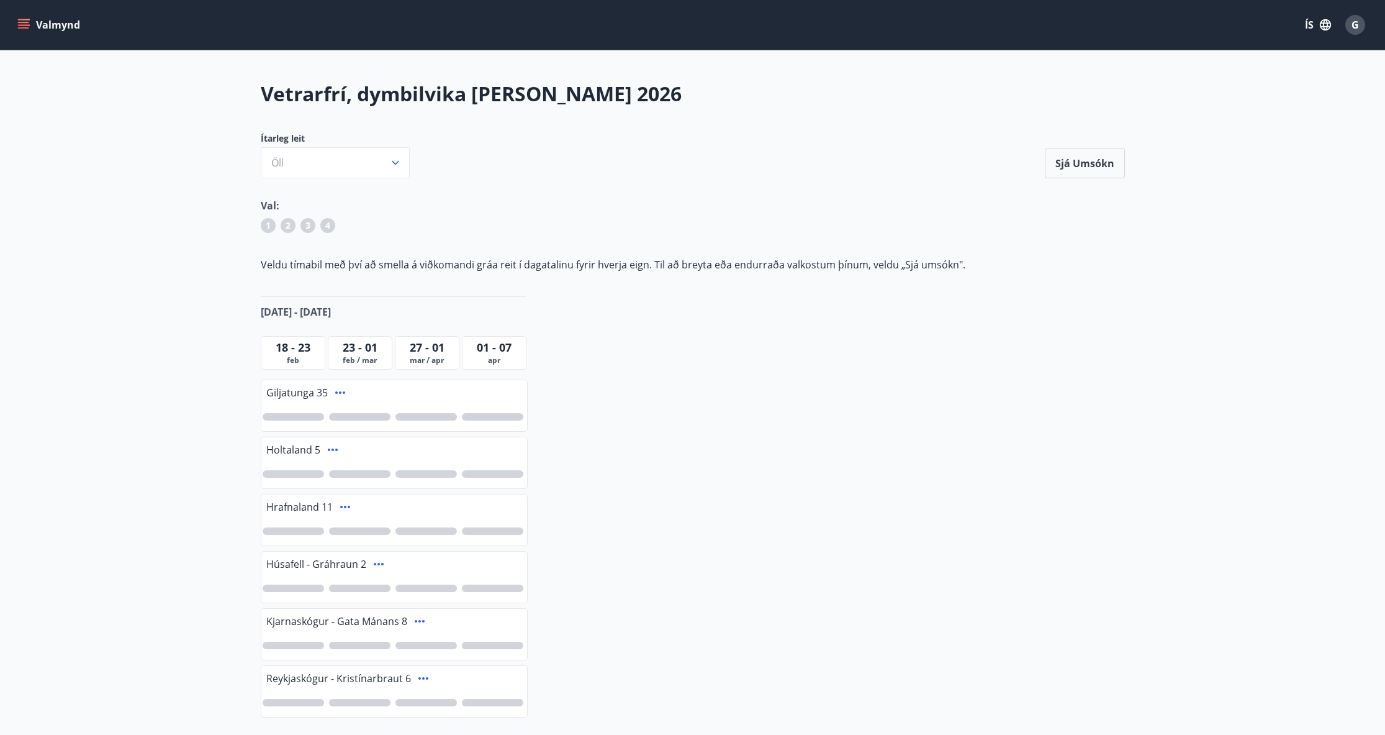
click at [11, 27] on div "Valmynd ÍS G" at bounding box center [692, 25] width 1385 height 50
click at [15, 27] on button "Valmynd" at bounding box center [50, 25] width 70 height 22
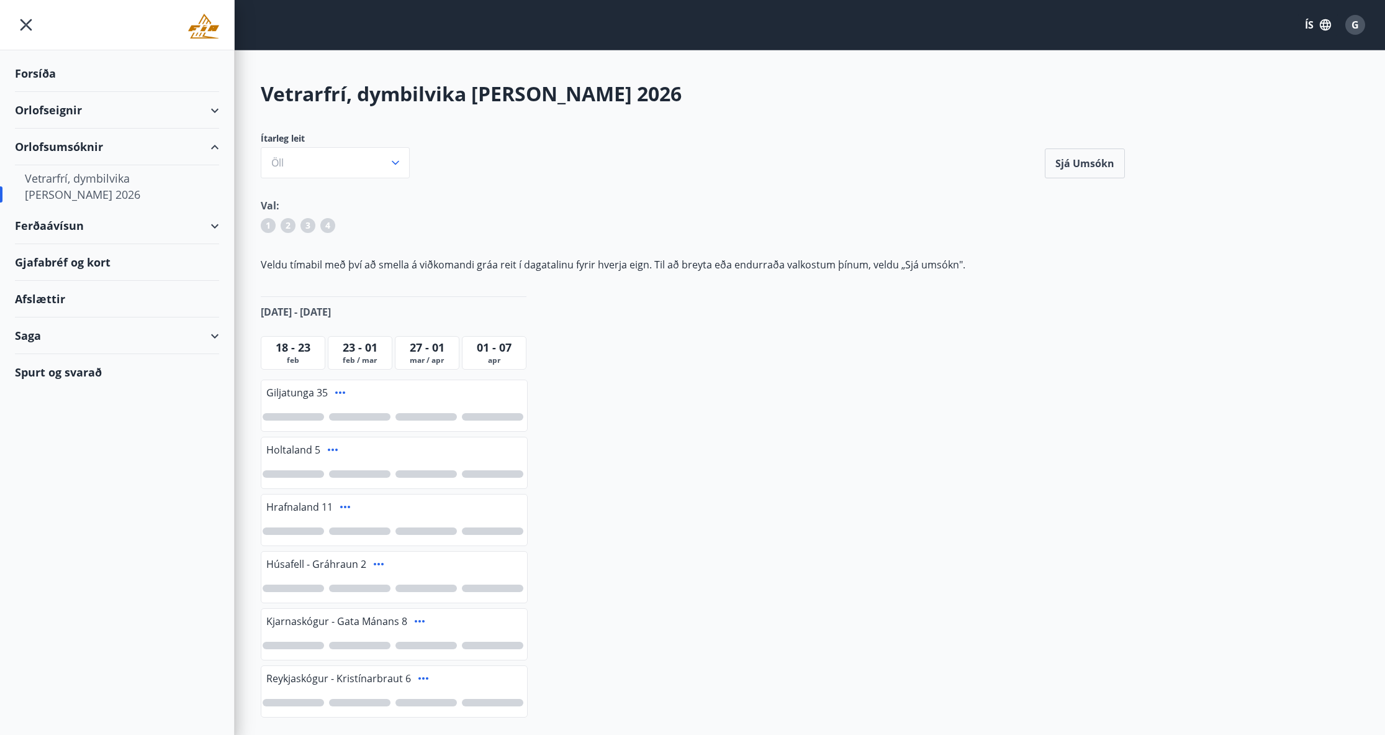
click at [112, 117] on div "Orlofseignir" at bounding box center [117, 110] width 204 height 37
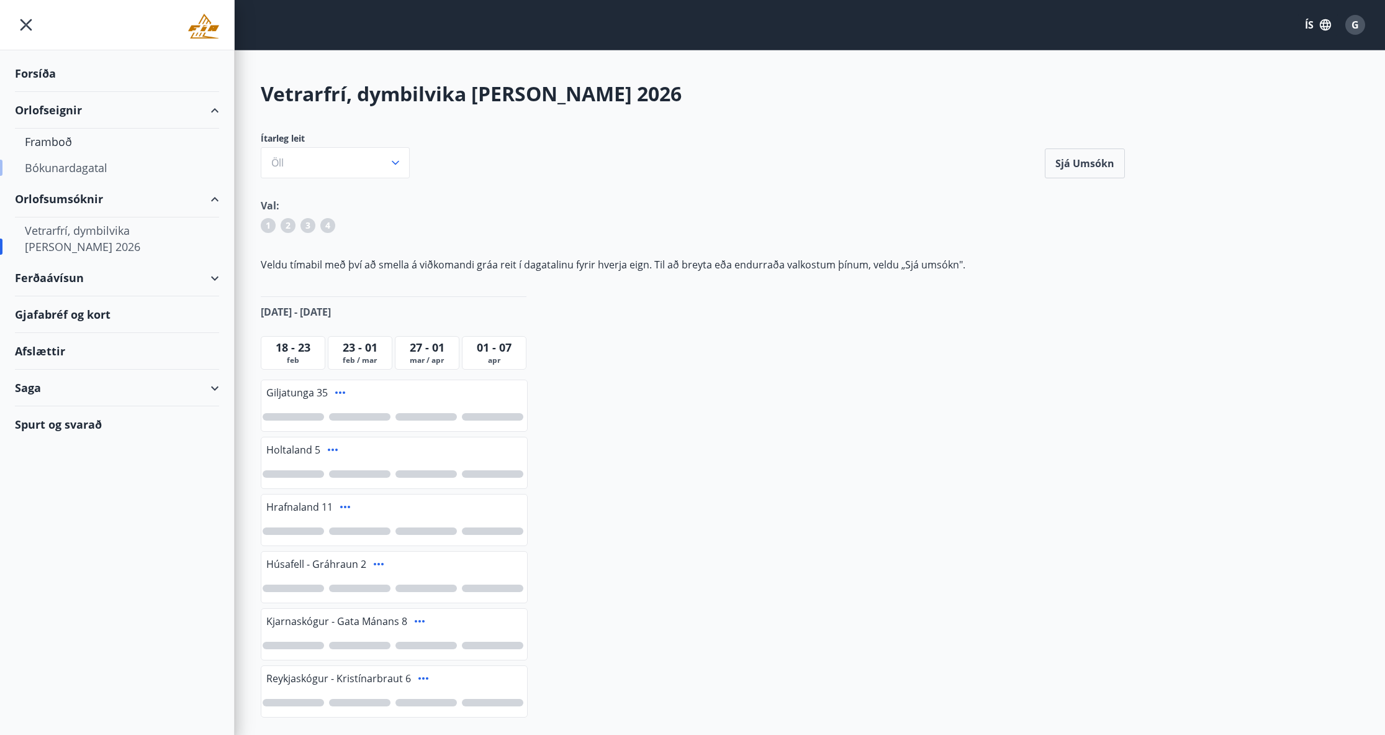
click at [52, 169] on div "Bókunardagatal" at bounding box center [117, 168] width 184 height 26
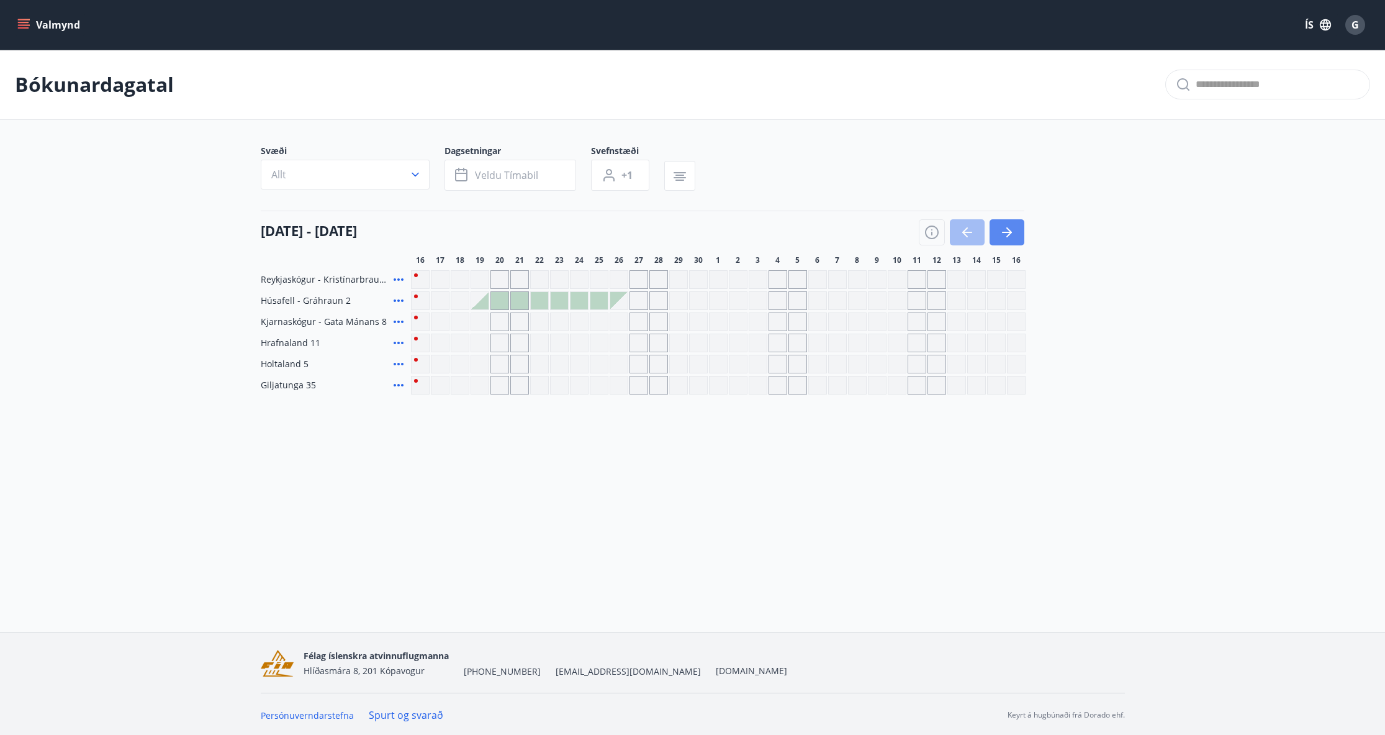
click at [1013, 238] on icon "button" at bounding box center [1007, 232] width 15 height 15
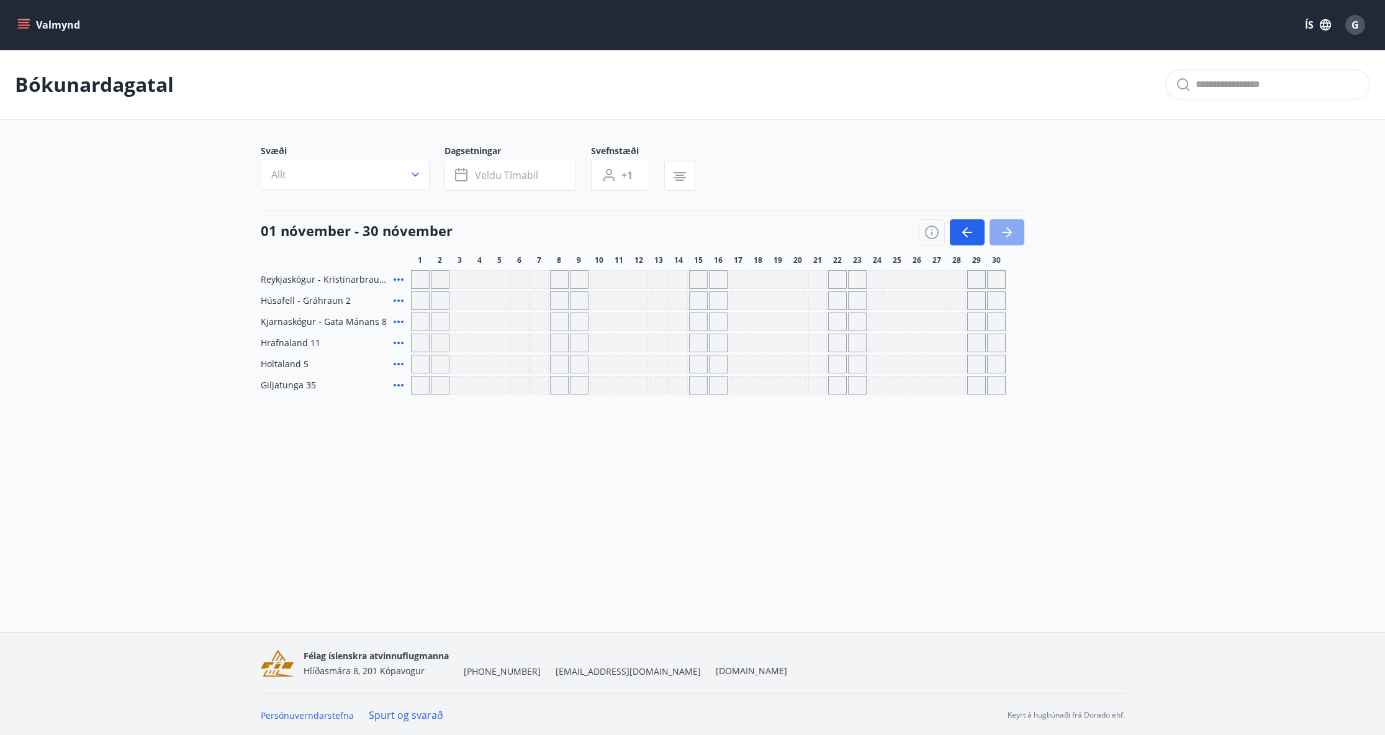
click at [1013, 238] on icon "button" at bounding box center [1007, 232] width 15 height 15
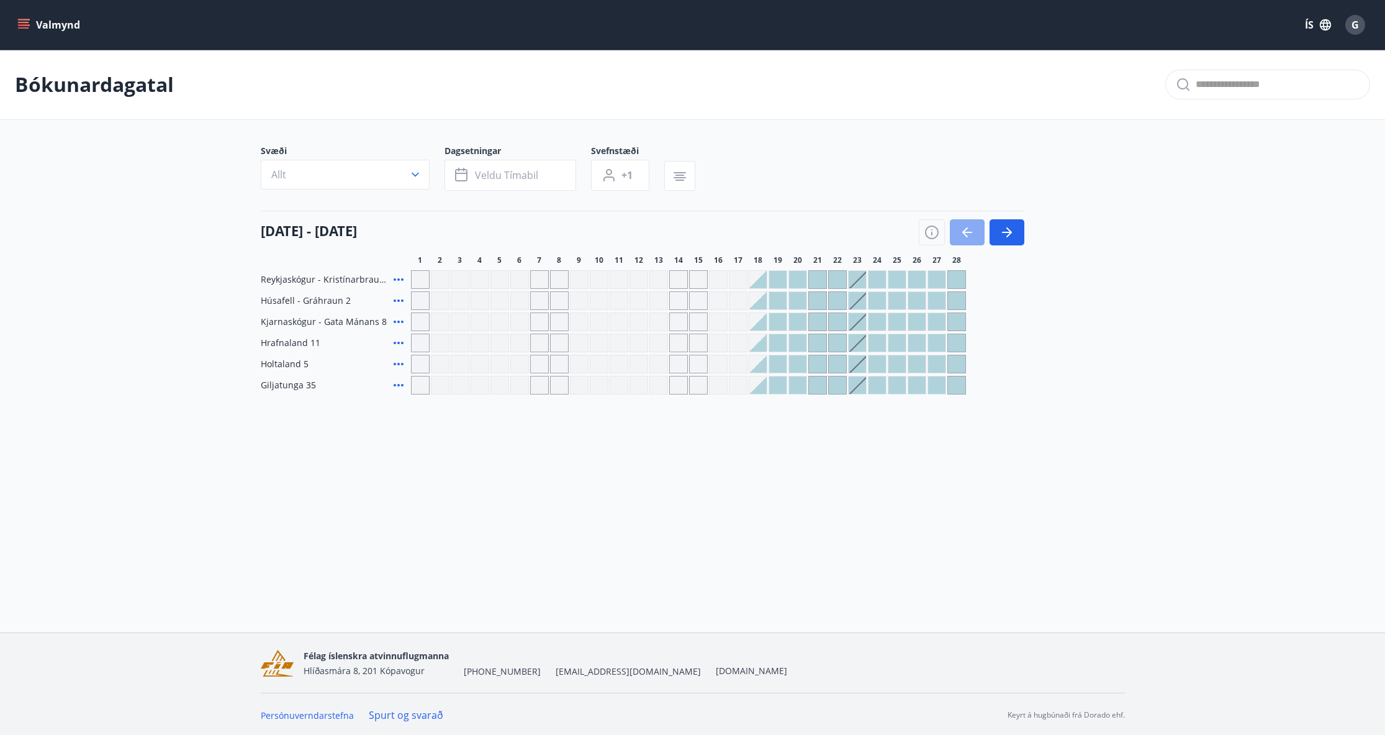
drag, startPoint x: 967, startPoint y: 242, endPoint x: 973, endPoint y: 236, distance: 7.9
click at [969, 240] on button "button" at bounding box center [967, 232] width 35 height 26
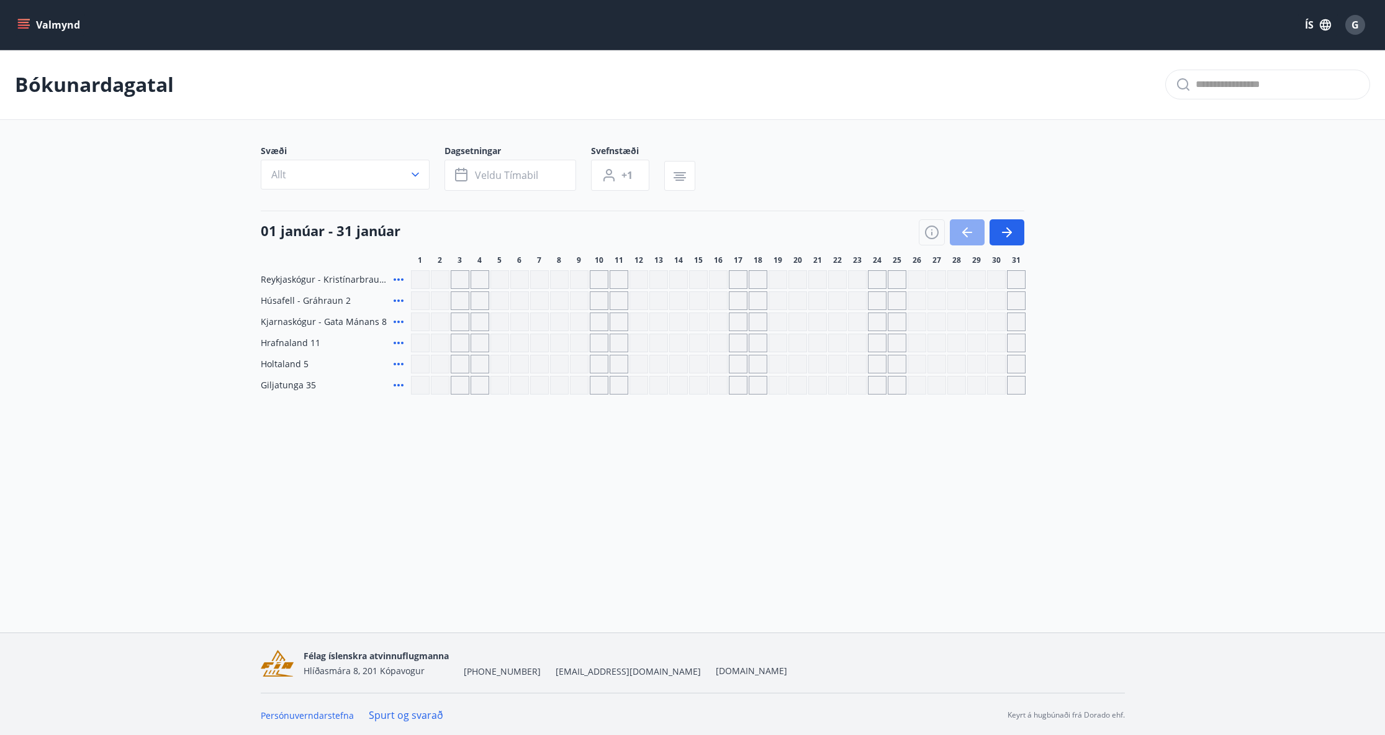
click at [973, 236] on icon "button" at bounding box center [967, 232] width 15 height 15
click at [974, 236] on icon "button" at bounding box center [967, 232] width 15 height 15
click at [974, 236] on div at bounding box center [972, 232] width 106 height 26
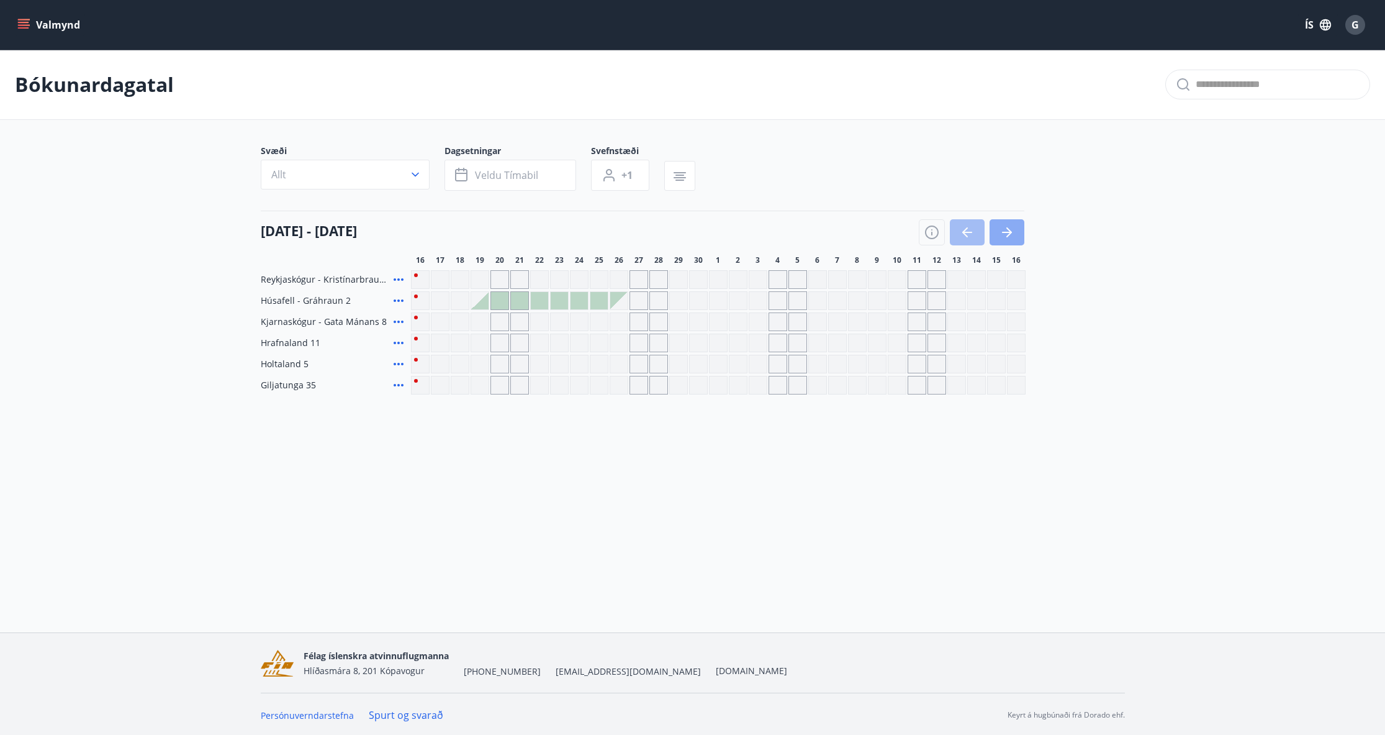
click at [1008, 236] on icon "button" at bounding box center [1007, 232] width 15 height 15
click at [1008, 235] on icon "button" at bounding box center [1010, 232] width 6 height 10
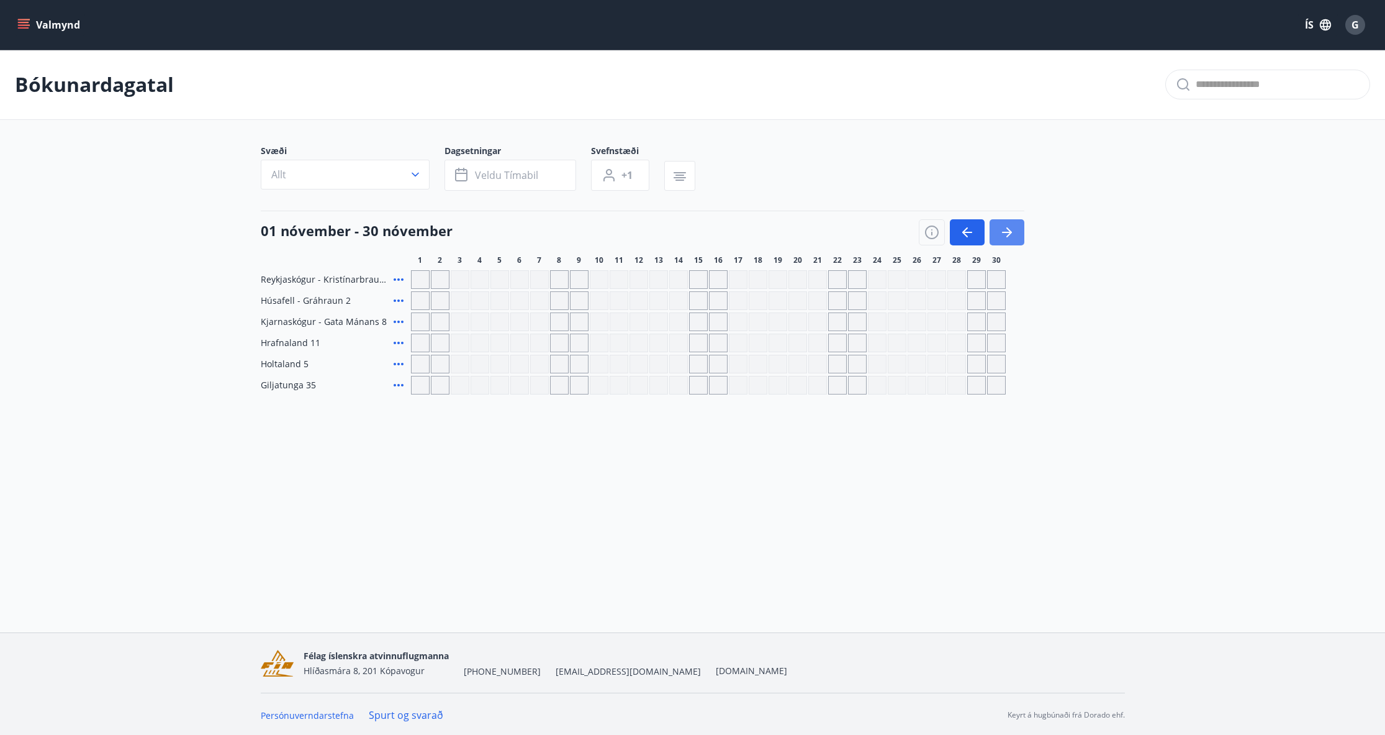
click at [1008, 235] on icon "button" at bounding box center [1010, 232] width 6 height 10
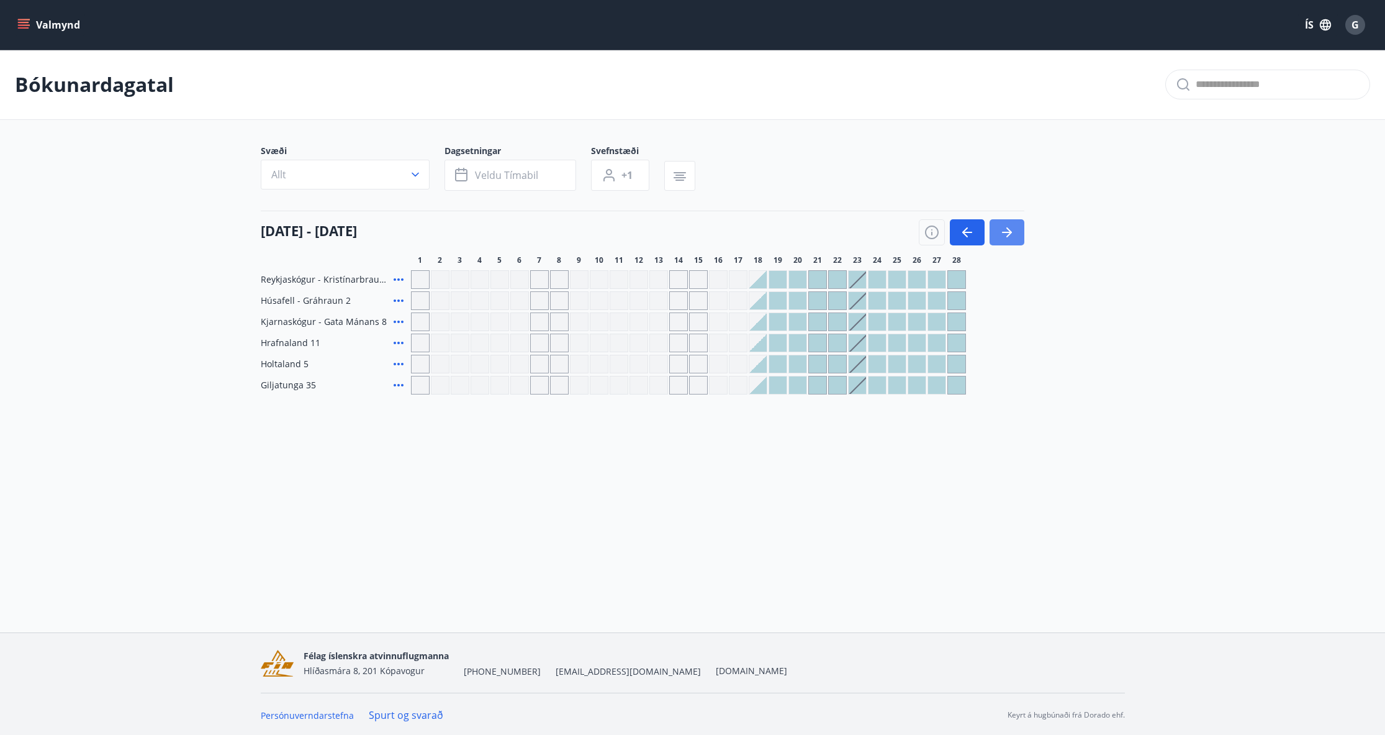
click at [1008, 235] on icon "button" at bounding box center [1010, 232] width 6 height 10
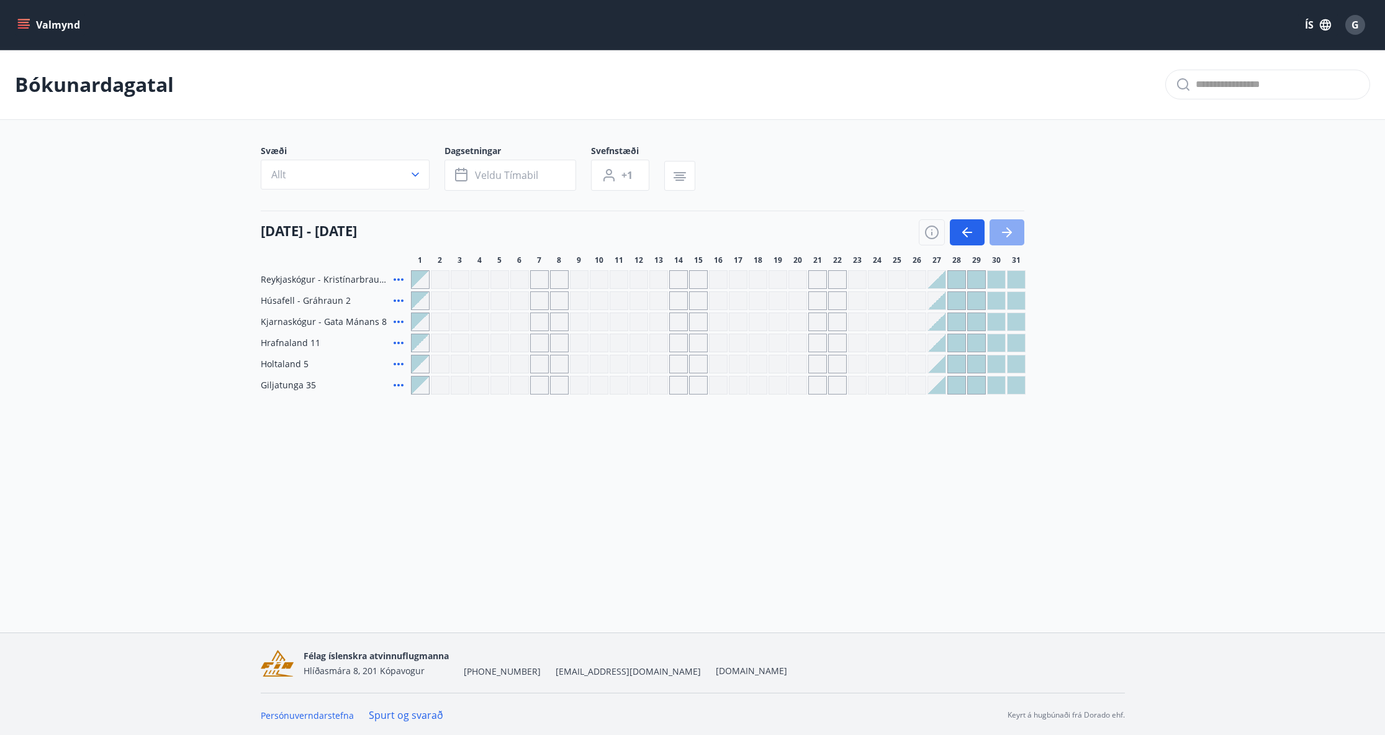
click at [1008, 235] on icon "button" at bounding box center [1010, 232] width 6 height 10
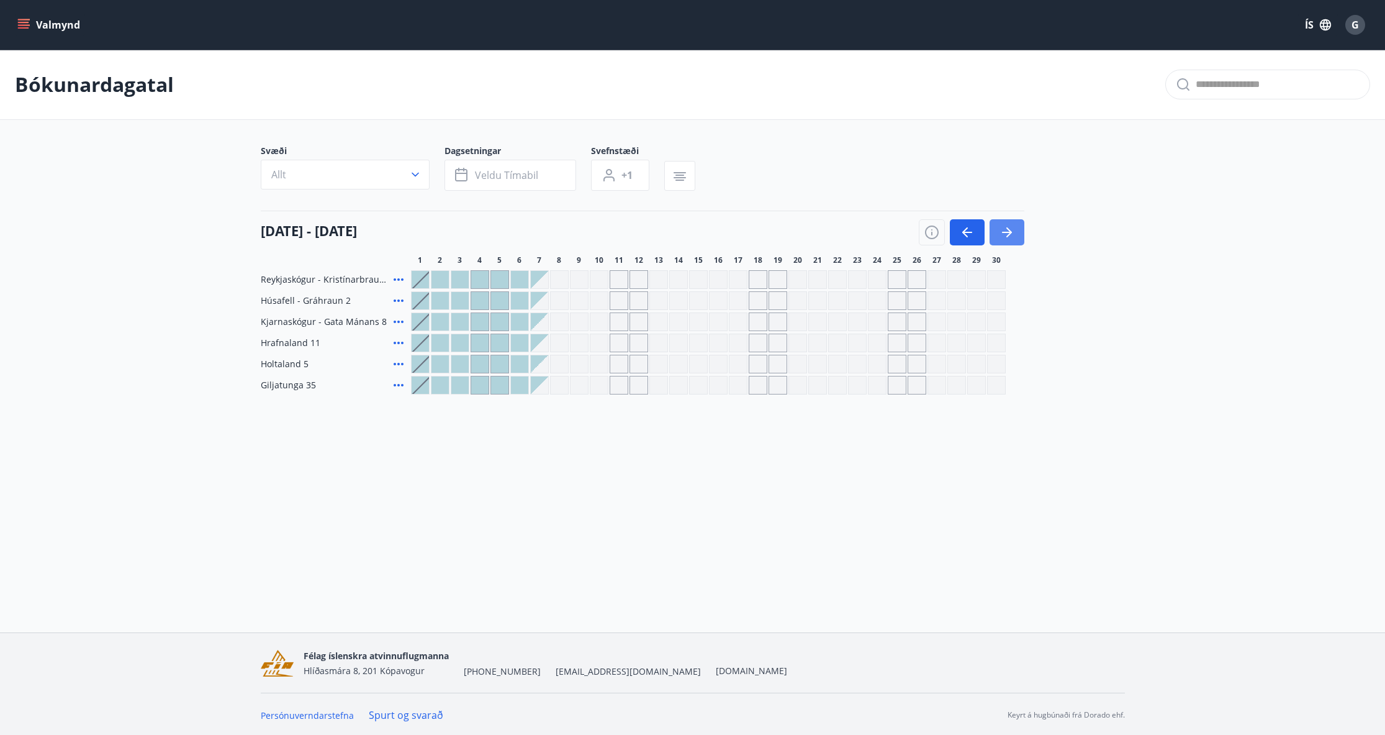
click at [1008, 235] on icon "button" at bounding box center [1010, 232] width 6 height 10
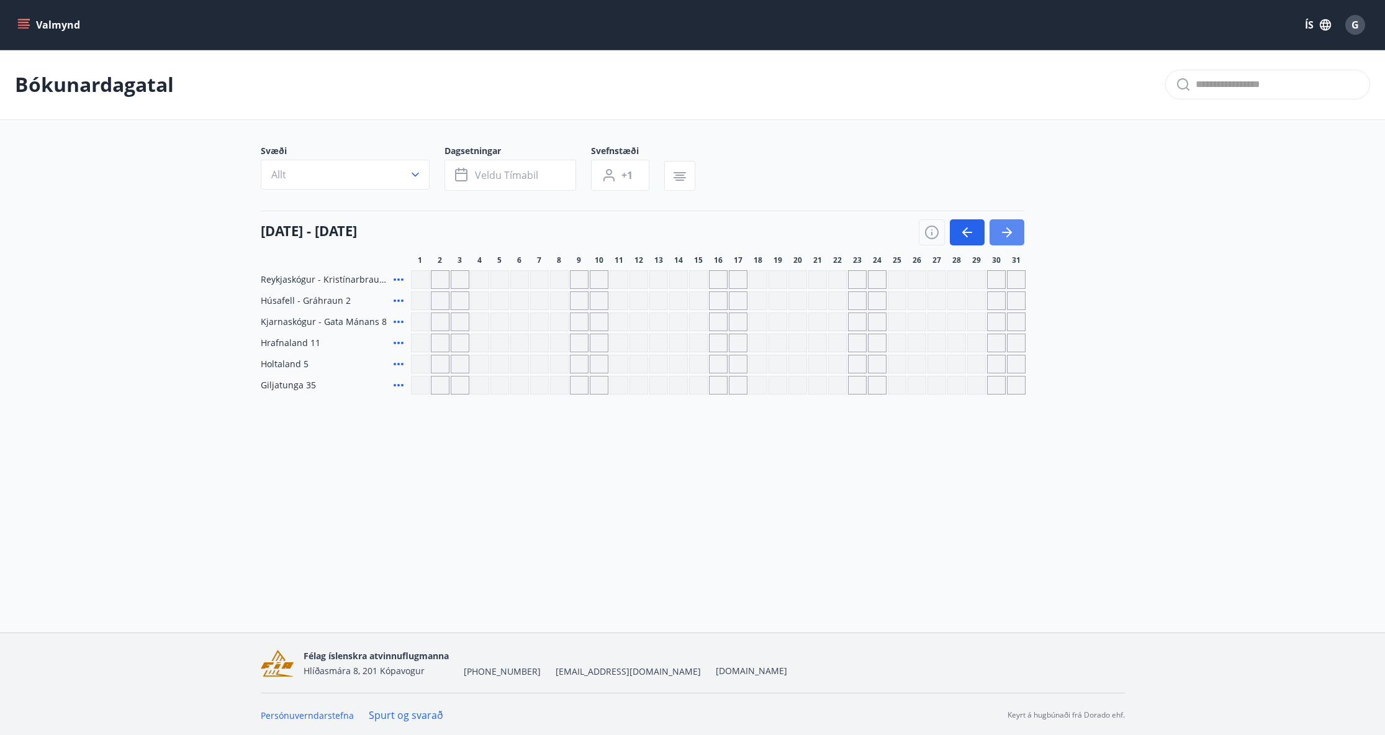
click at [1008, 235] on icon "button" at bounding box center [1010, 232] width 6 height 10
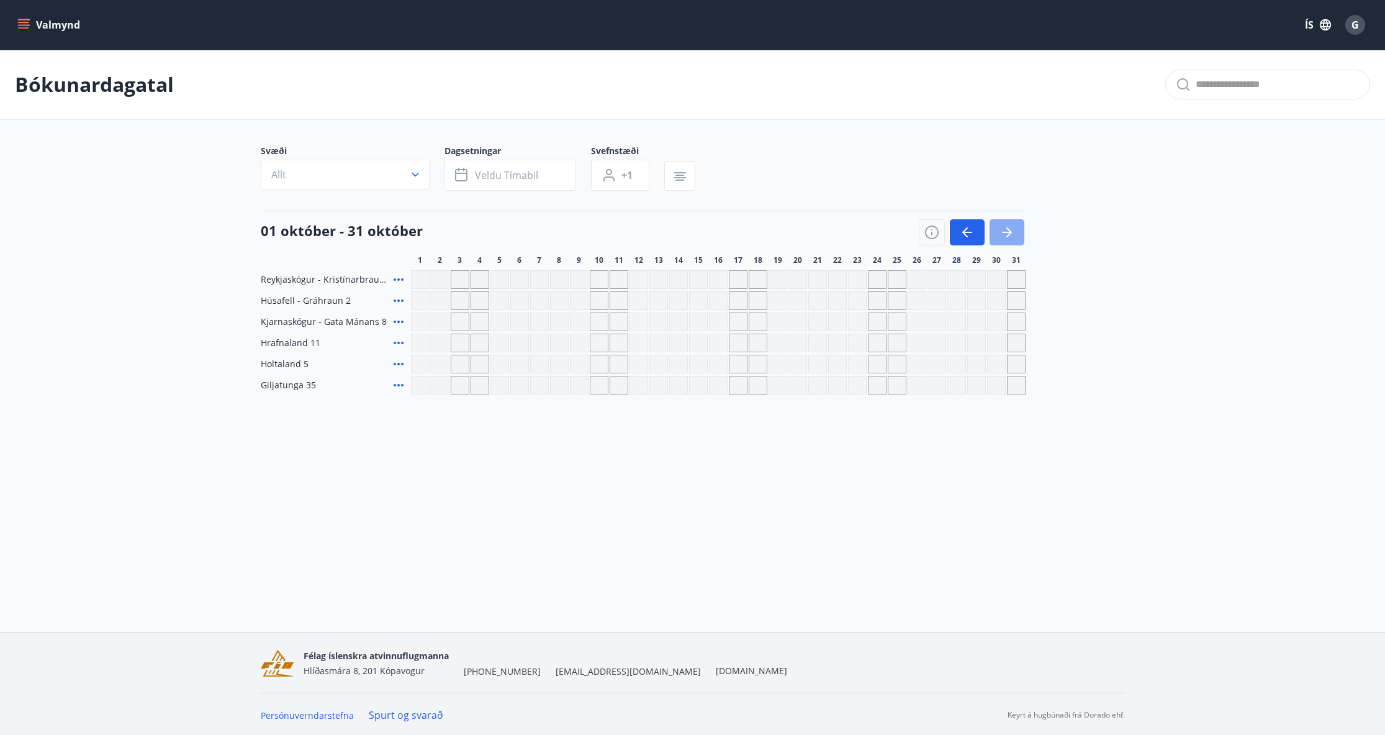
click at [1008, 235] on icon "button" at bounding box center [1010, 232] width 6 height 10
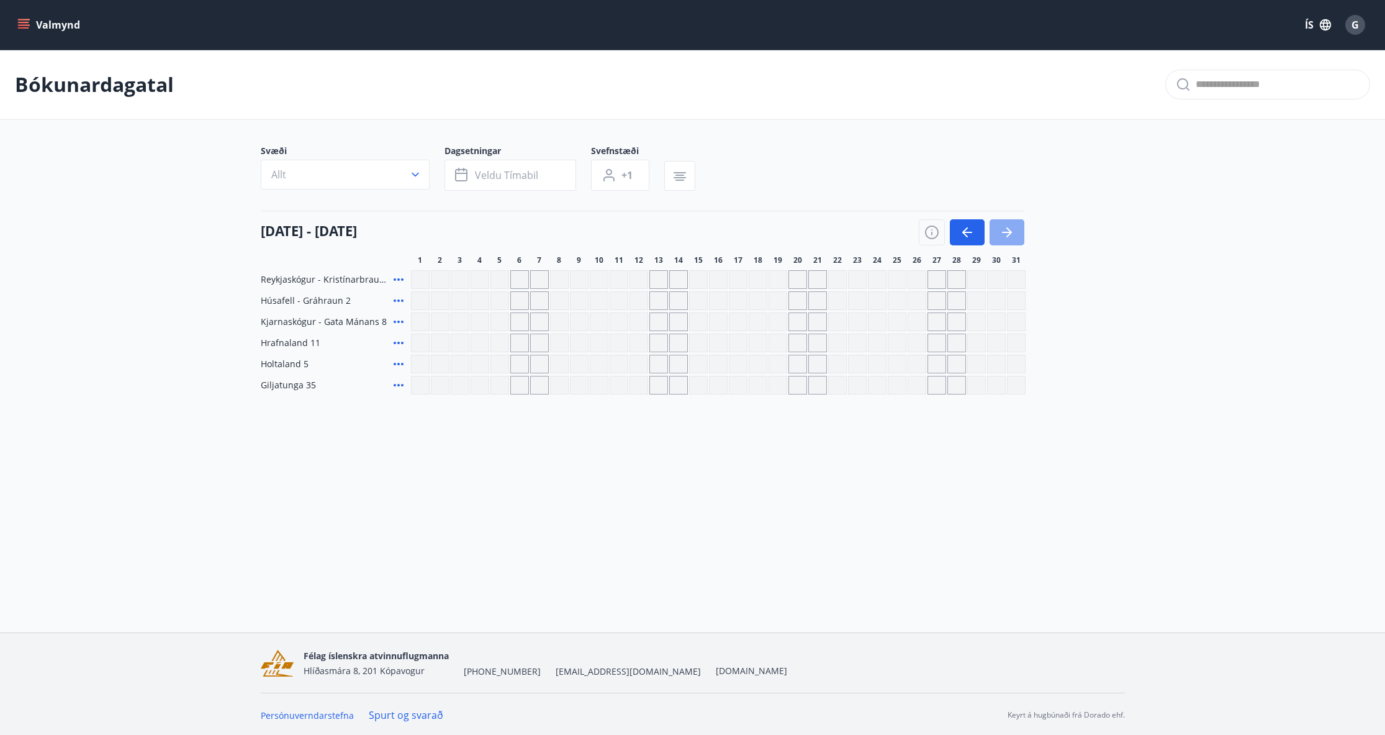
click at [1008, 235] on icon "button" at bounding box center [1010, 232] width 6 height 10
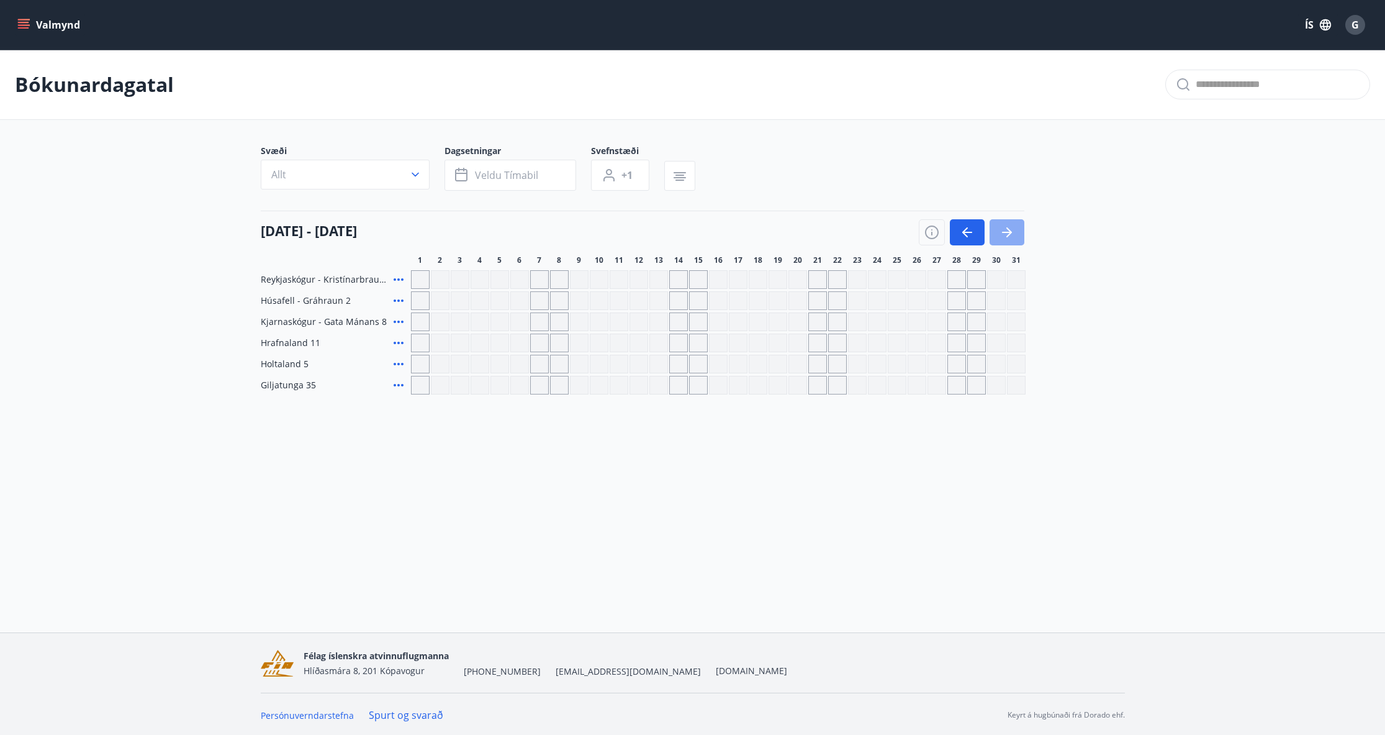
click at [1008, 235] on icon "button" at bounding box center [1010, 232] width 6 height 10
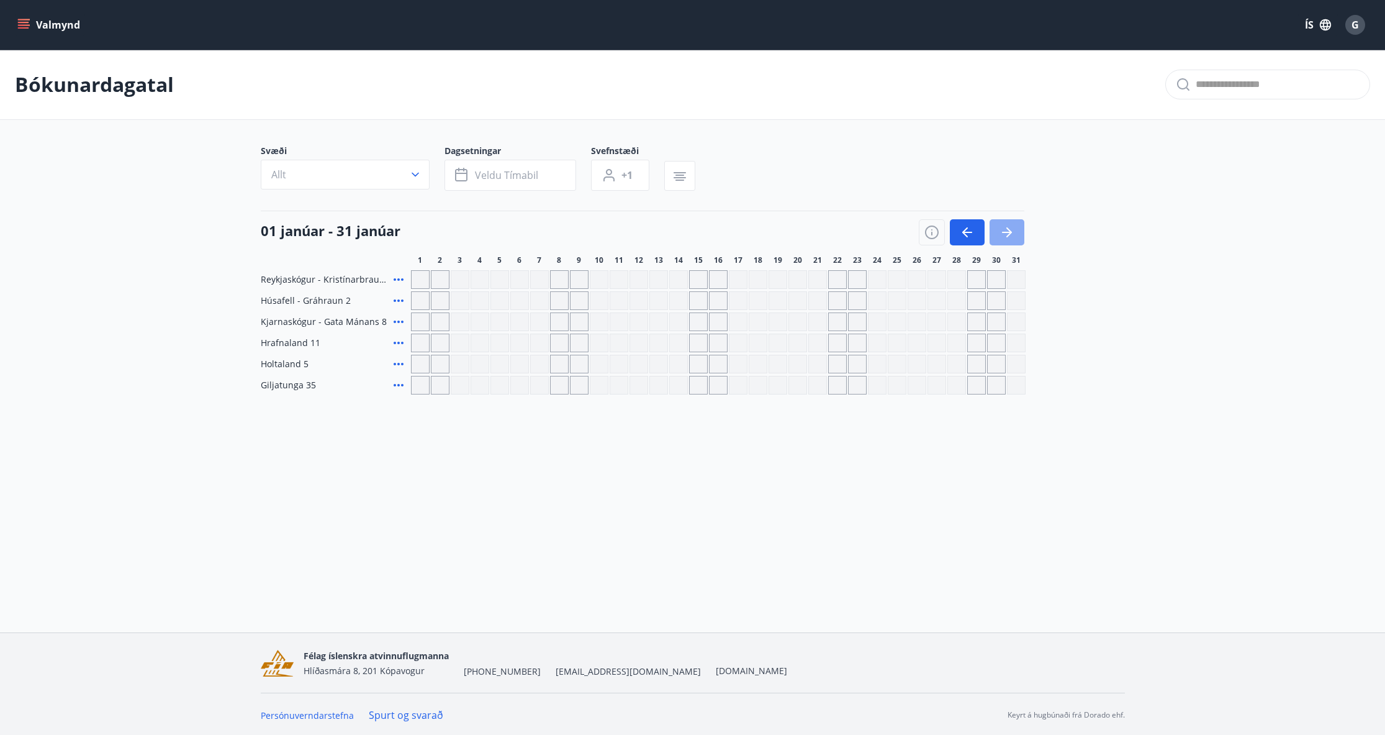
click at [1008, 235] on icon "button" at bounding box center [1010, 232] width 6 height 10
click at [977, 237] on button "button" at bounding box center [967, 232] width 35 height 26
click at [975, 236] on button "button" at bounding box center [967, 232] width 35 height 26
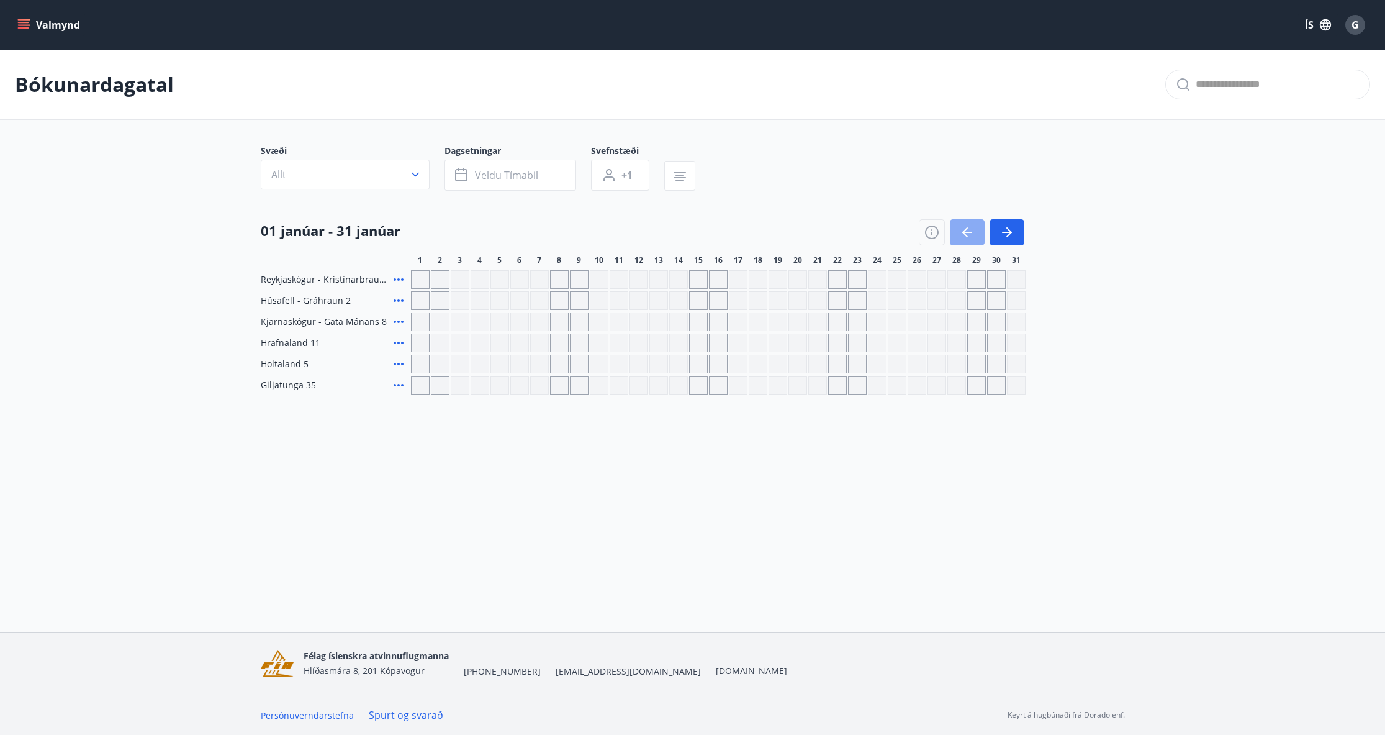
click at [975, 236] on button "button" at bounding box center [967, 232] width 35 height 26
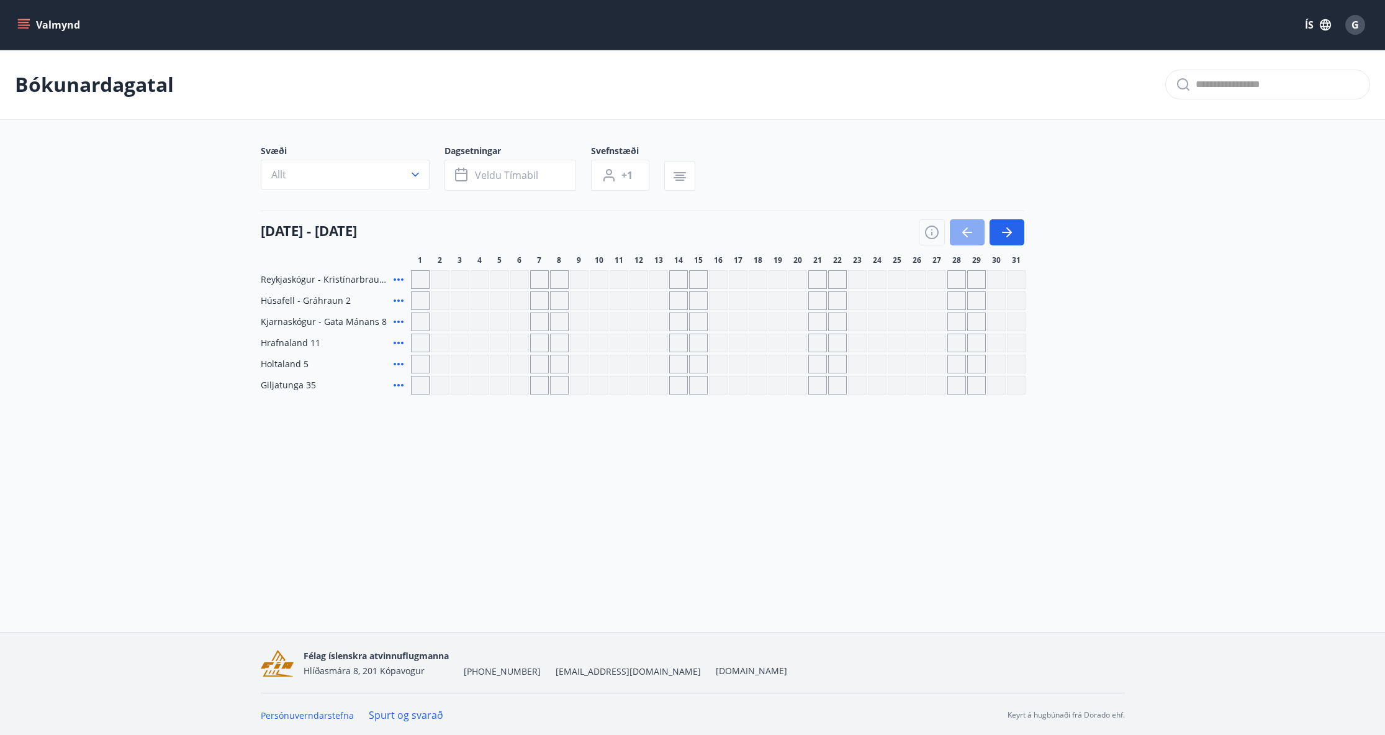
click at [975, 236] on button "button" at bounding box center [967, 232] width 35 height 26
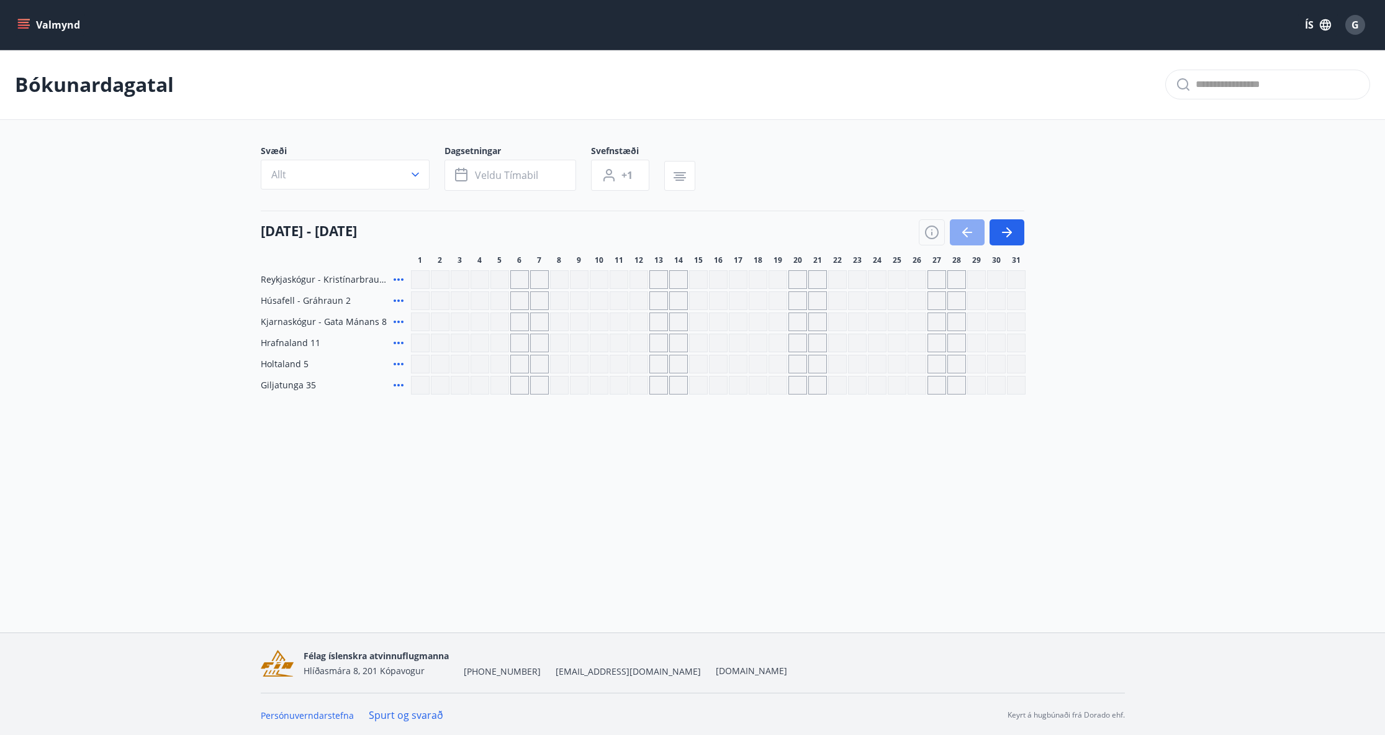
click at [975, 236] on button "button" at bounding box center [967, 232] width 35 height 26
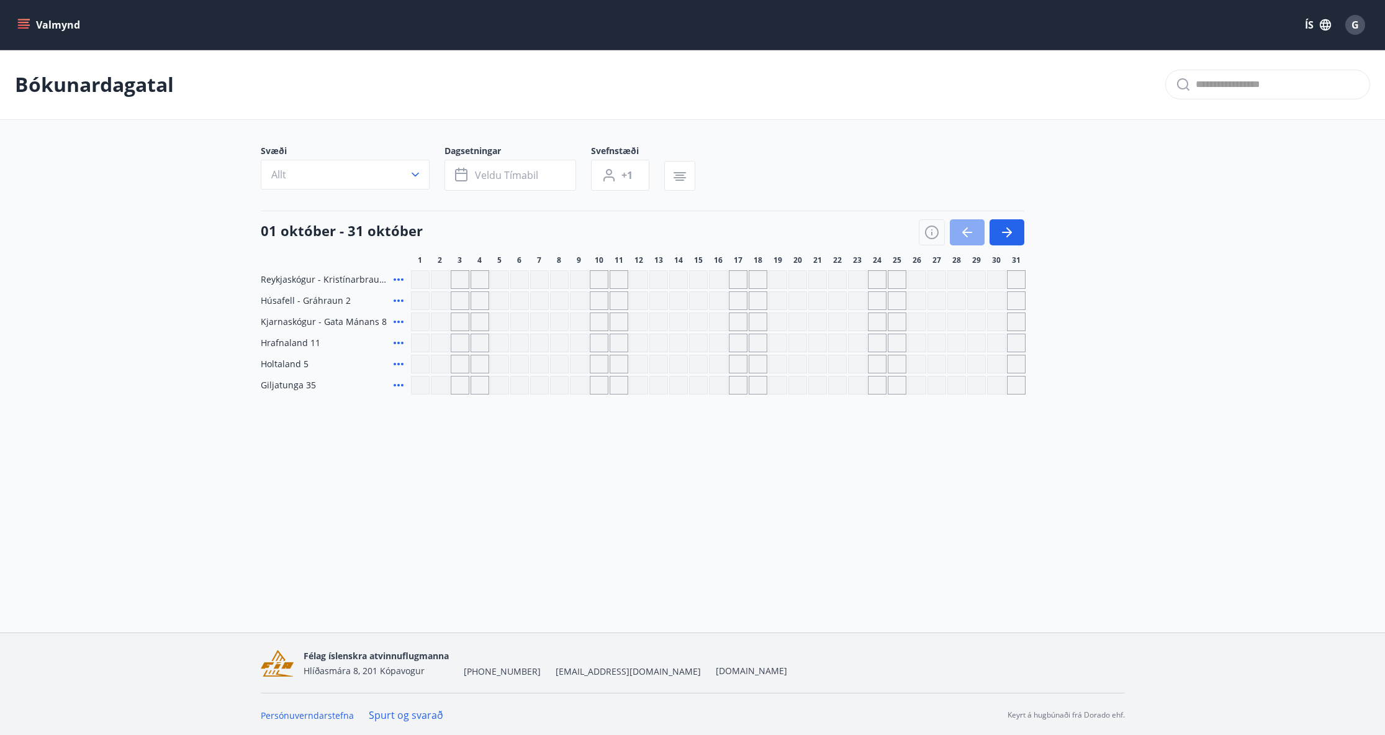
click at [975, 236] on button "button" at bounding box center [967, 232] width 35 height 26
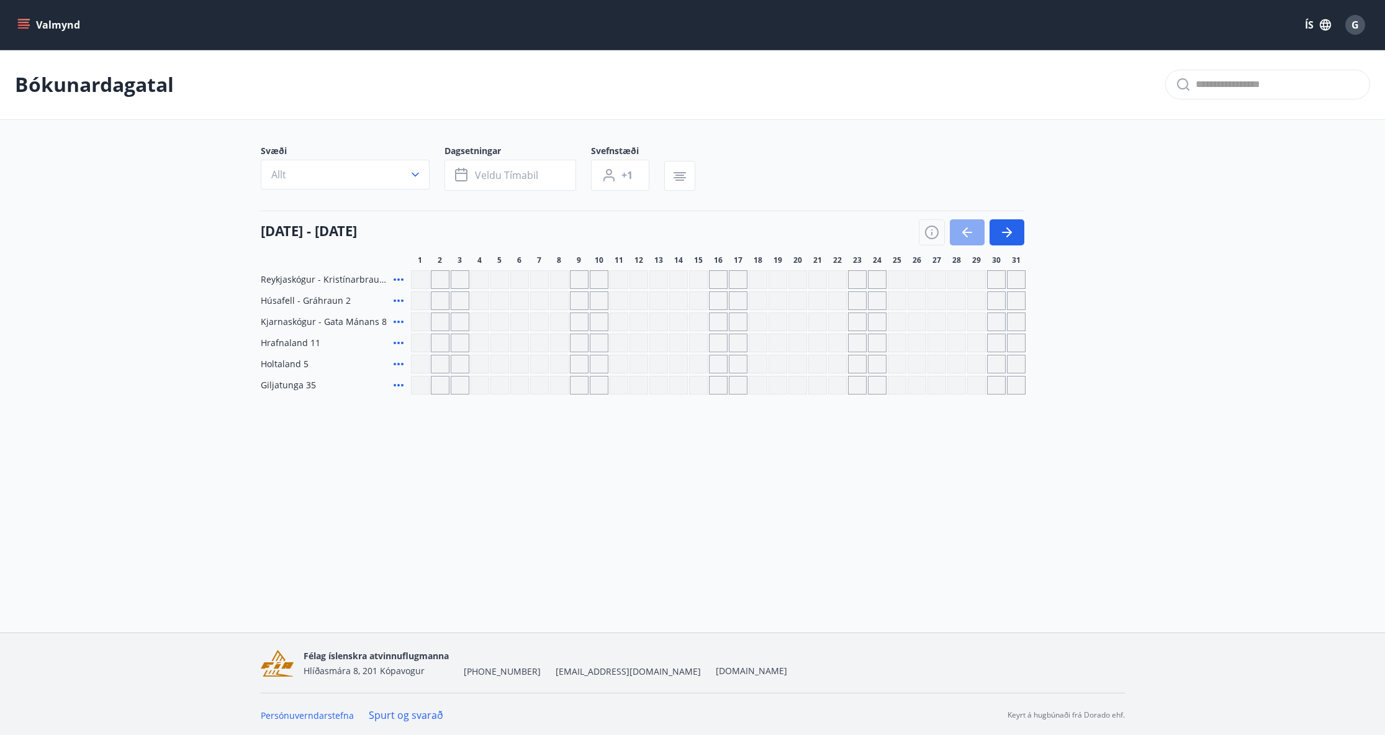
click at [975, 236] on button "button" at bounding box center [967, 232] width 35 height 26
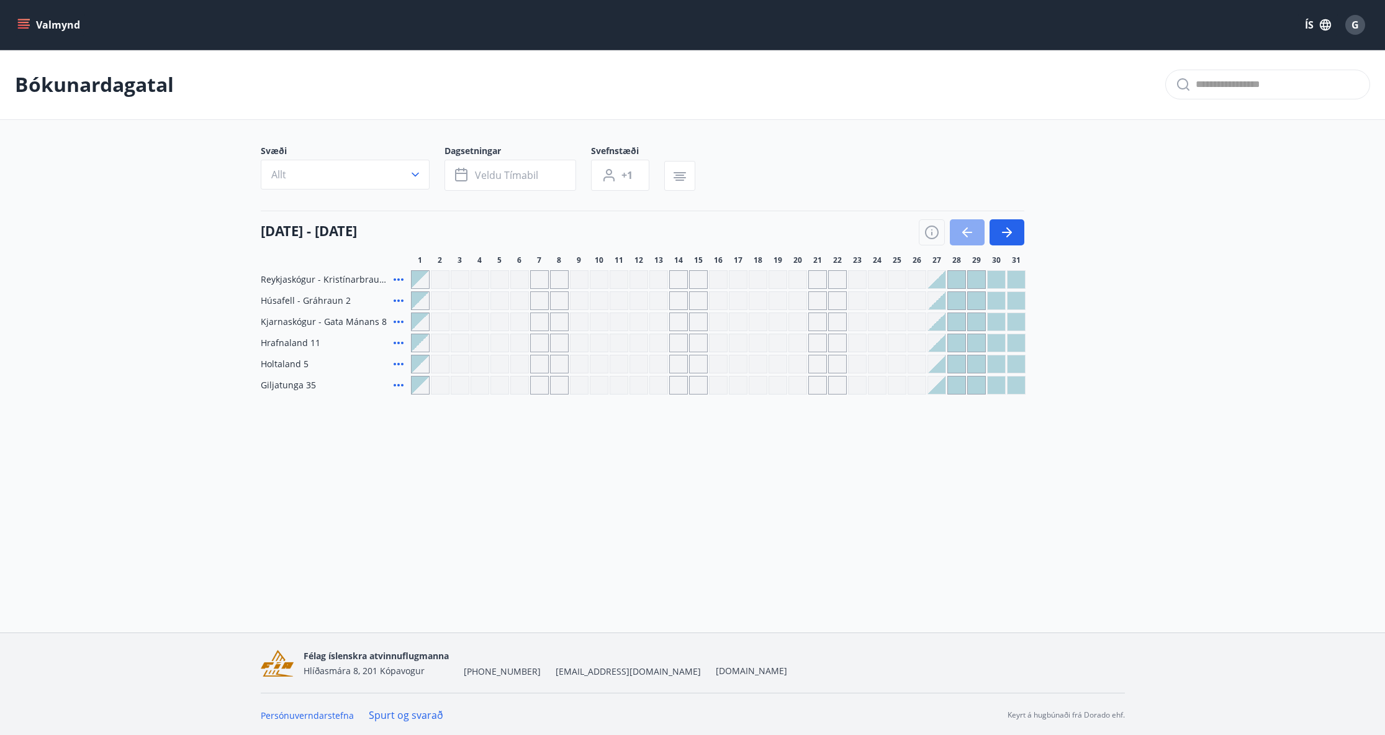
click at [975, 236] on button "button" at bounding box center [967, 232] width 35 height 26
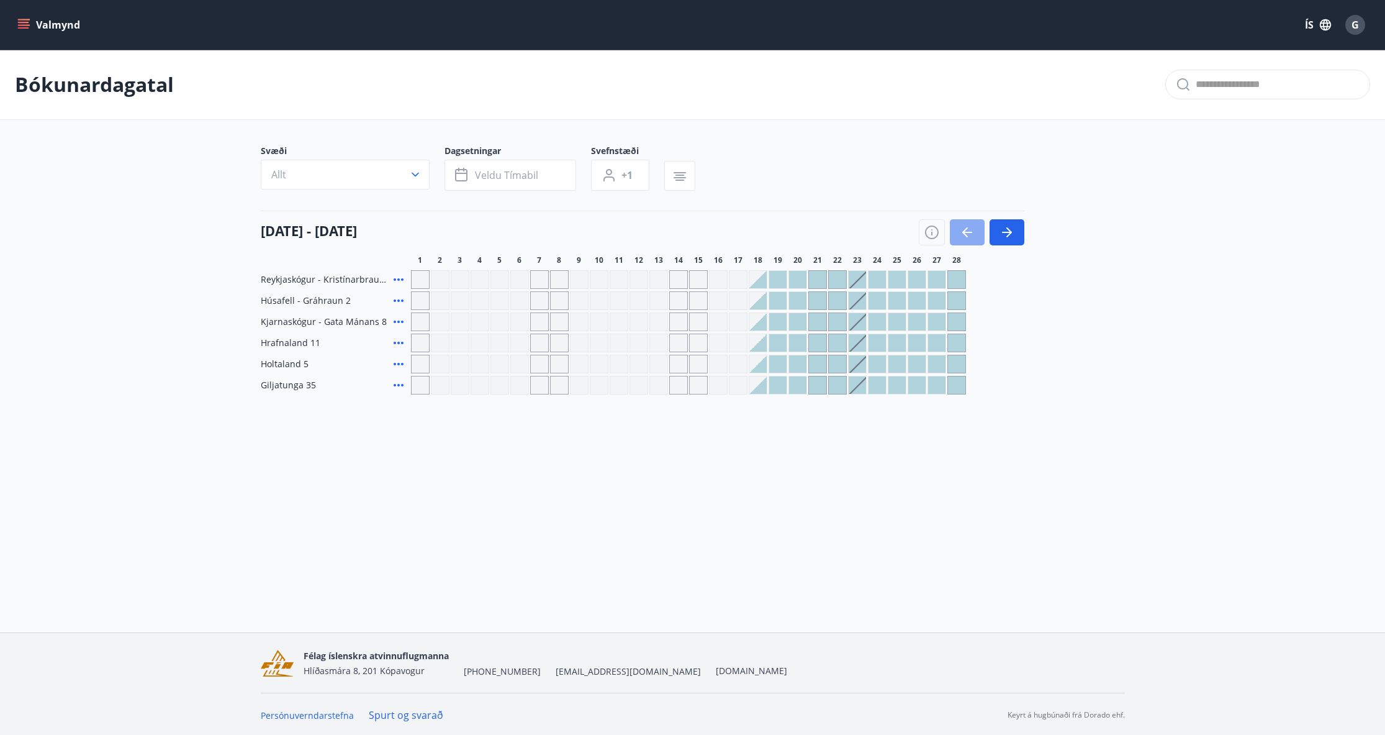
click at [975, 236] on button "button" at bounding box center [967, 232] width 35 height 26
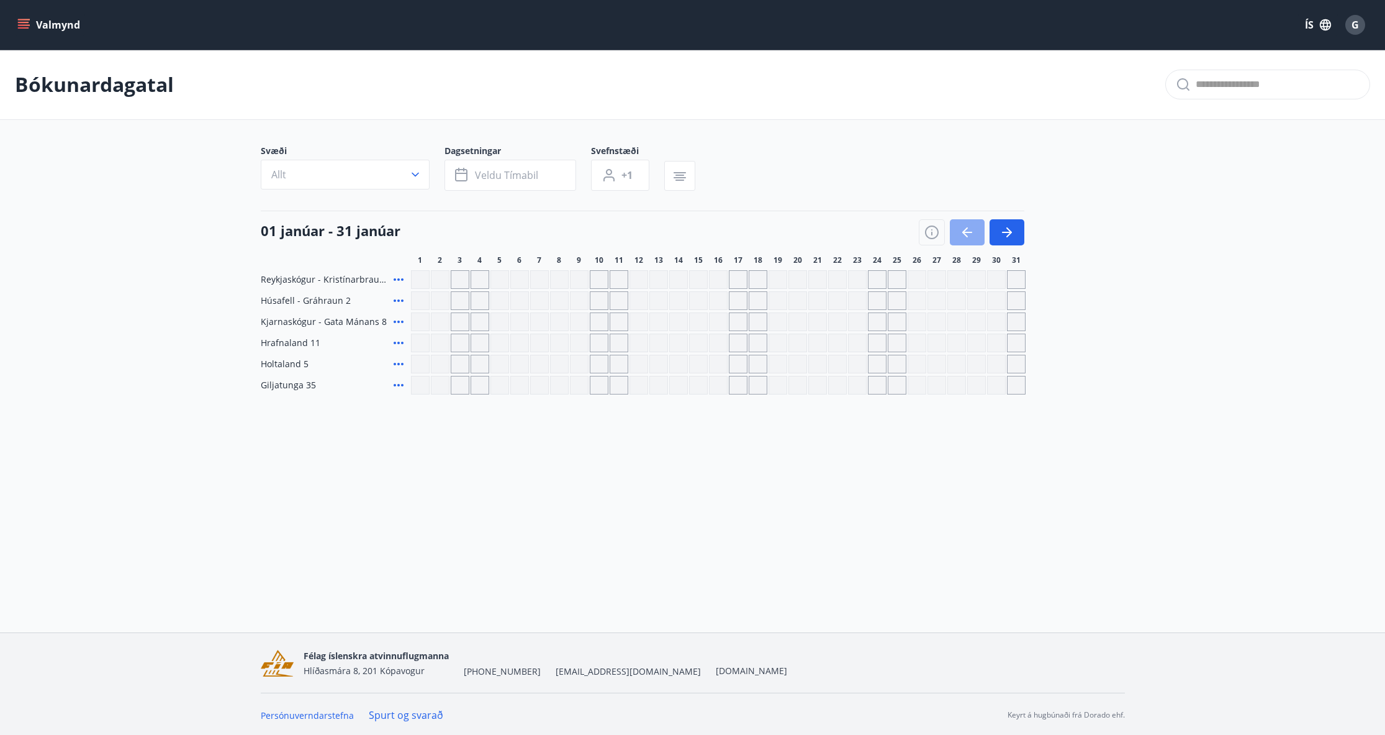
click at [975, 236] on button "button" at bounding box center [967, 232] width 35 height 26
click at [1007, 230] on icon "button" at bounding box center [1007, 232] width 15 height 15
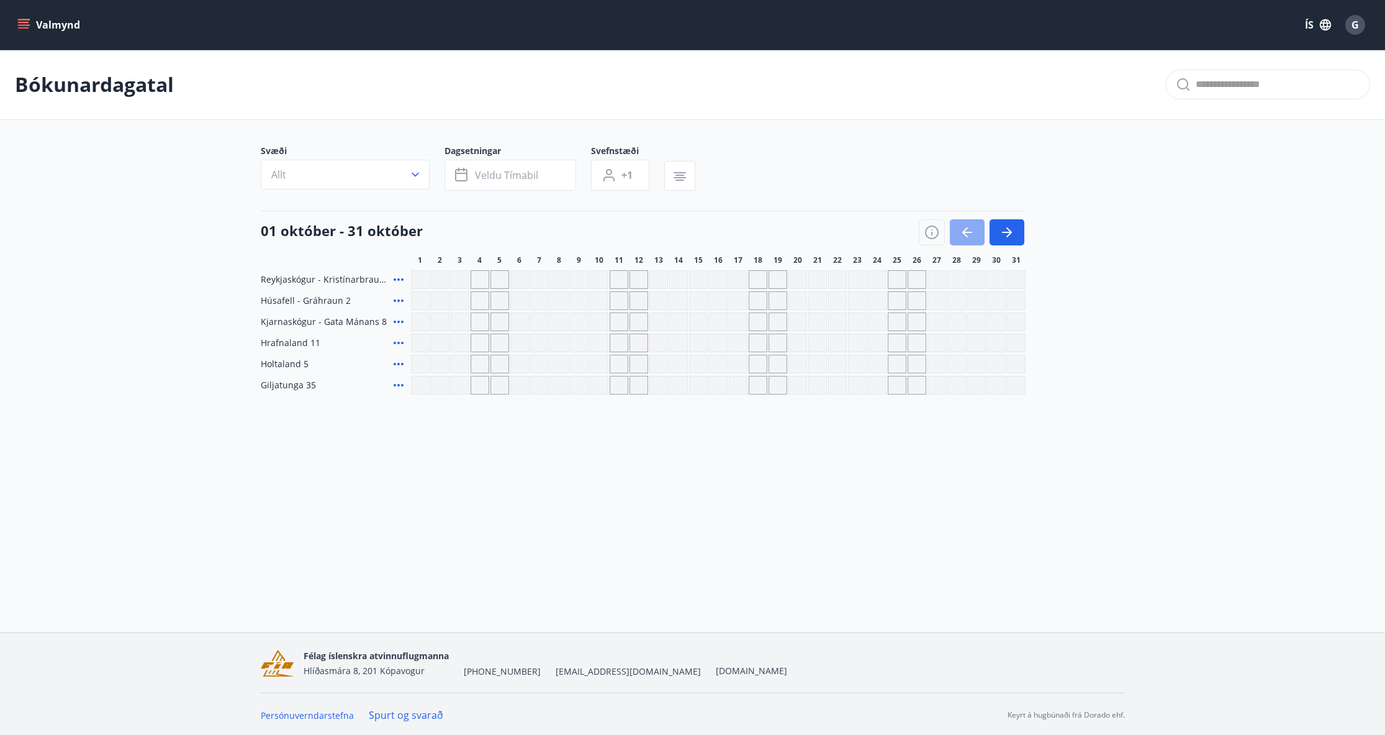
click at [953, 234] on button "button" at bounding box center [967, 232] width 35 height 26
click at [416, 296] on div "Gráir dagar eru ekki bókanlegir" at bounding box center [420, 300] width 19 height 19
click at [420, 304] on div "Gráir dagar eru ekki bókanlegir" at bounding box center [420, 300] width 19 height 19
click at [422, 299] on div "Gráir dagar eru ekki bókanlegir" at bounding box center [420, 300] width 19 height 19
click at [415, 296] on div "Gráir dagar eru ekki bókanlegir" at bounding box center [420, 300] width 19 height 19
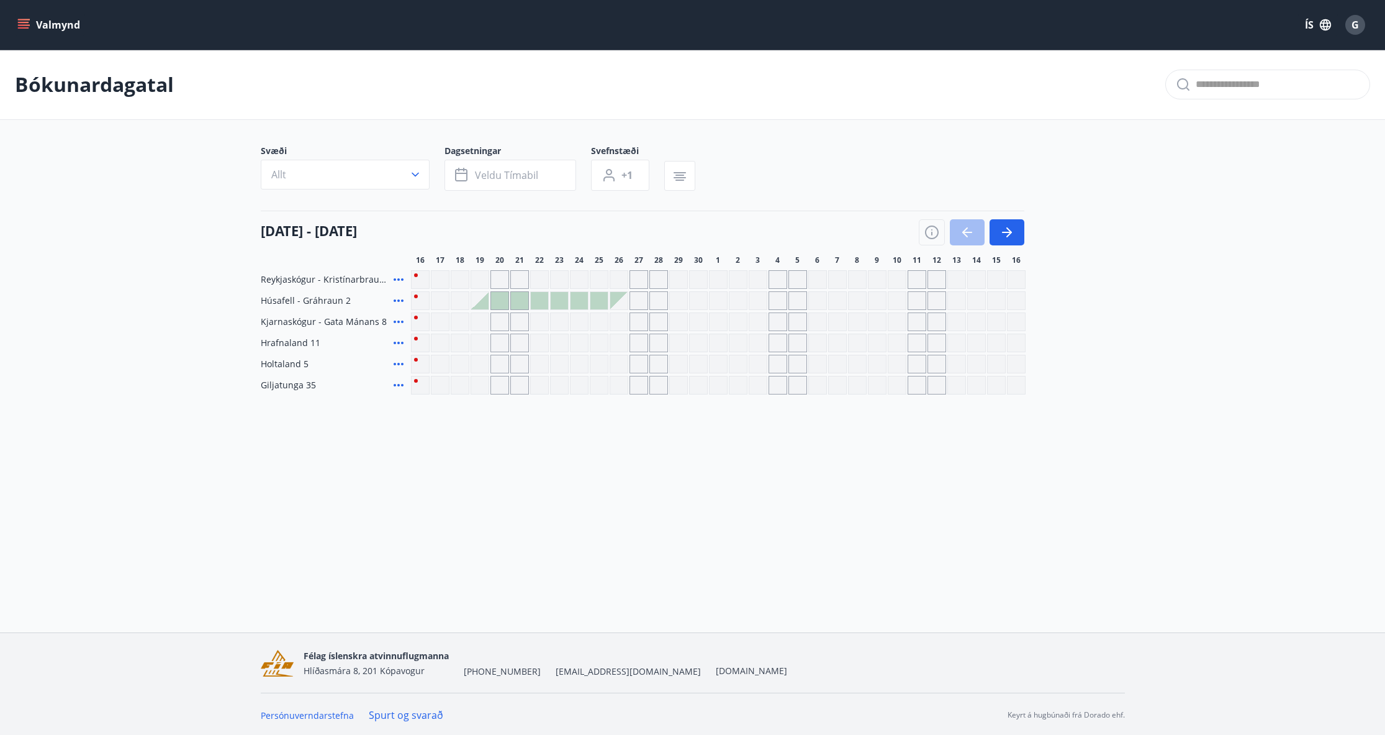
click at [416, 296] on div "Gráir dagar eru ekki bókanlegir" at bounding box center [420, 300] width 19 height 19
click at [533, 322] on div "Gráir dagar eru ekki bókanlegir" at bounding box center [539, 321] width 19 height 19
click at [506, 321] on div "Gráir dagar eru ekki bókanlegir" at bounding box center [500, 321] width 19 height 19
click at [510, 320] on div "Gráir dagar eru ekki bókanlegir" at bounding box center [519, 321] width 19 height 19
click at [1355, 24] on span "G" at bounding box center [1355, 25] width 7 height 14
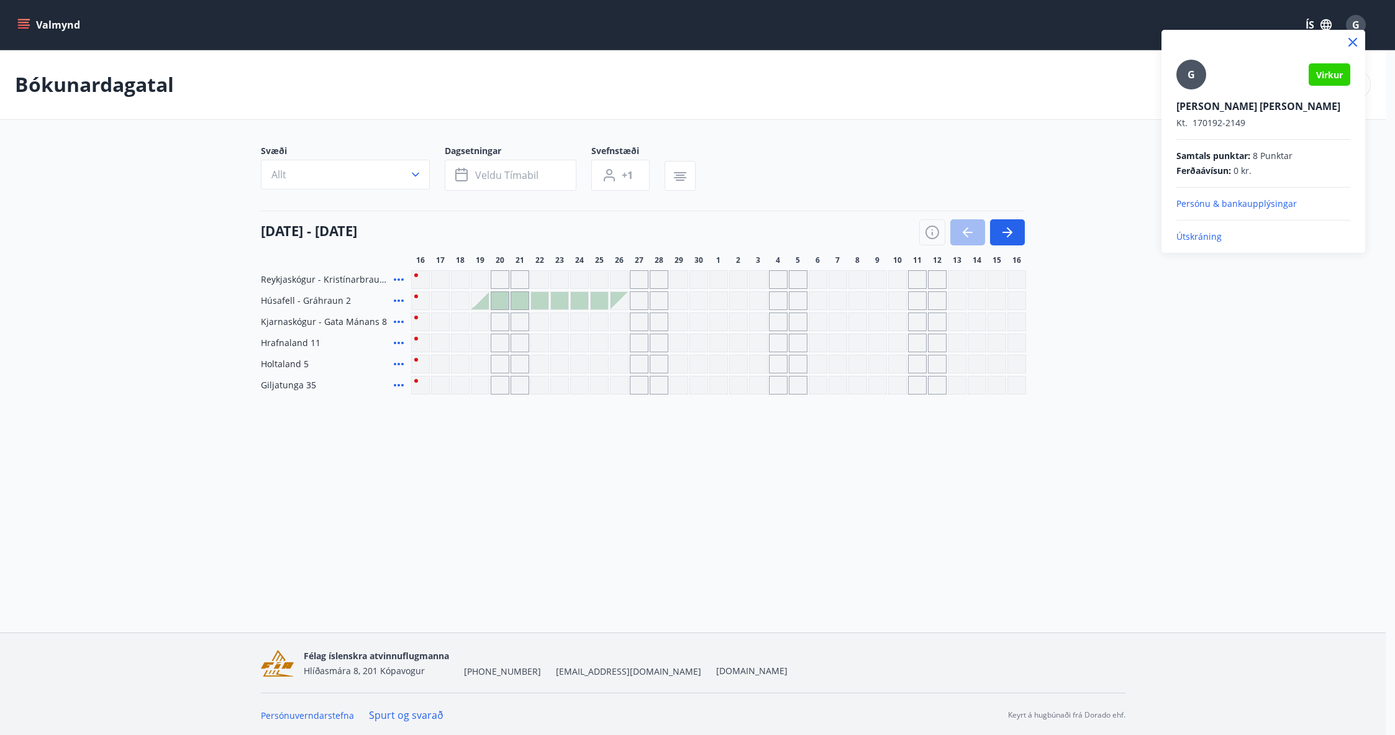
click at [1152, 424] on div at bounding box center [697, 367] width 1395 height 735
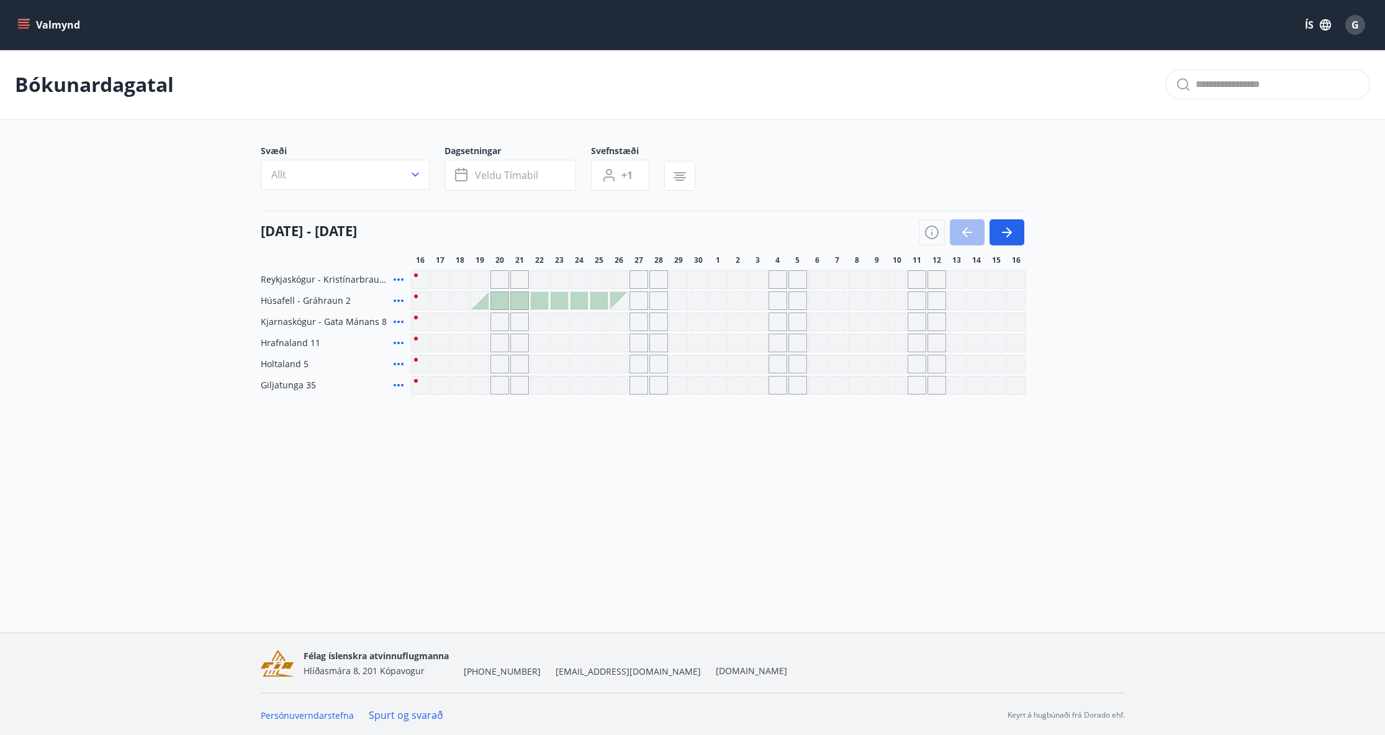
click at [500, 307] on div at bounding box center [499, 300] width 17 height 17
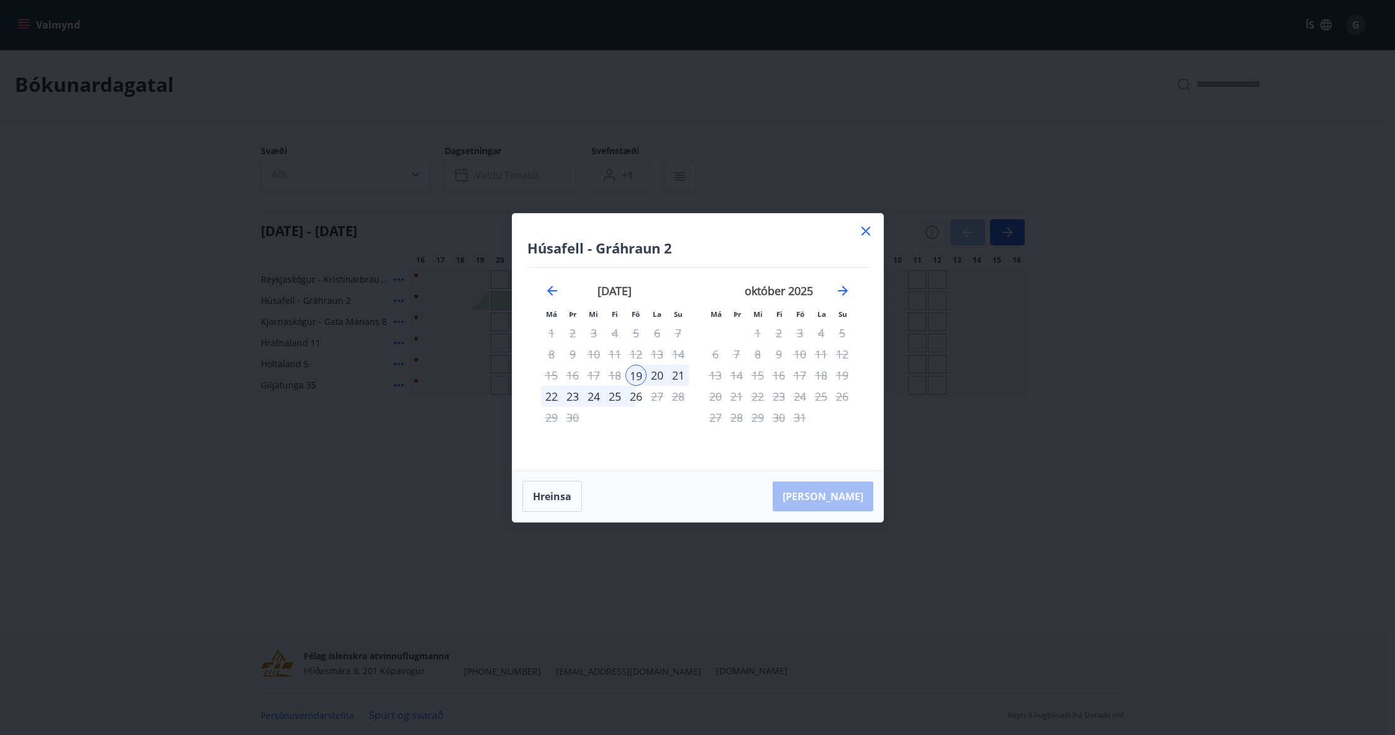
click at [634, 395] on div "26" at bounding box center [635, 396] width 21 height 21
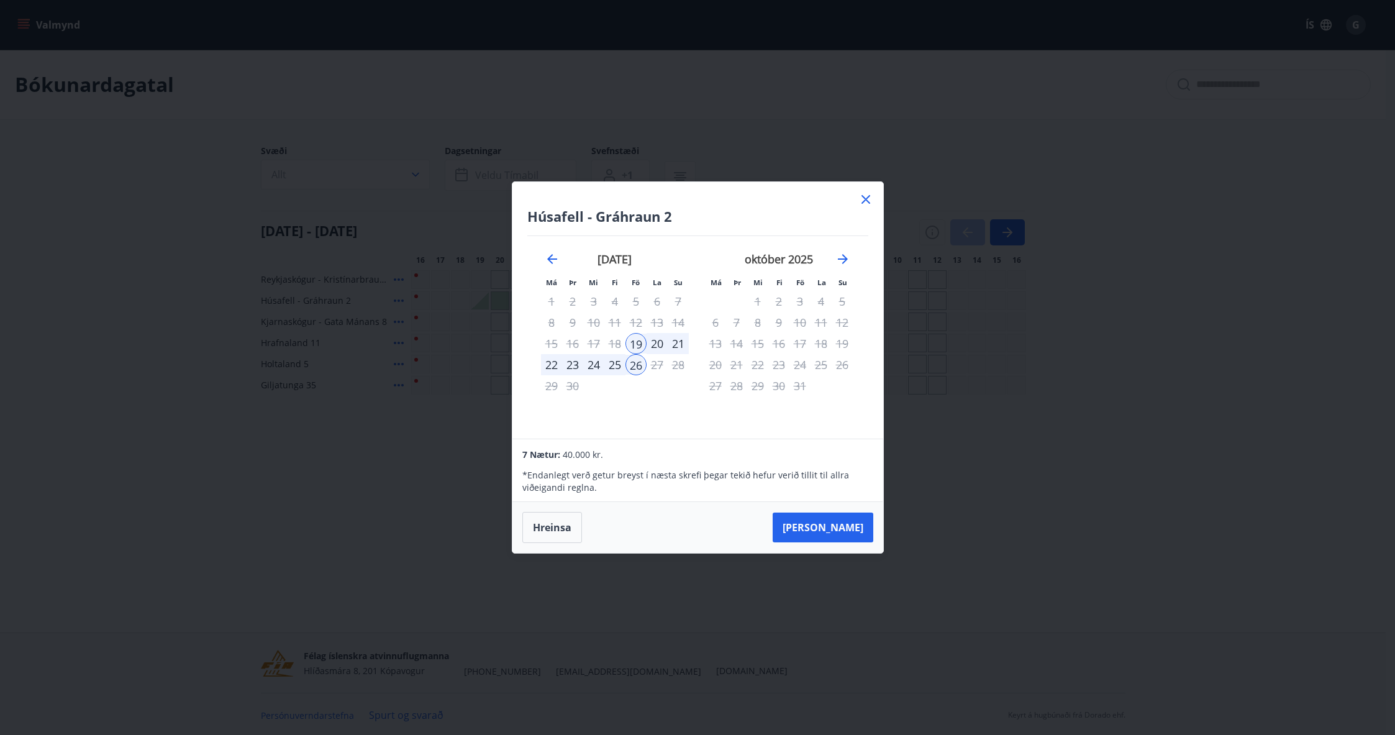
click at [594, 366] on div "24" at bounding box center [593, 364] width 21 height 21
click at [656, 345] on div "20" at bounding box center [656, 343] width 21 height 21
click at [631, 345] on div "19" at bounding box center [635, 343] width 21 height 21
drag, startPoint x: 574, startPoint y: 533, endPoint x: 570, endPoint y: 522, distance: 12.4
click at [573, 533] on button "Hreinsa" at bounding box center [552, 527] width 60 height 31
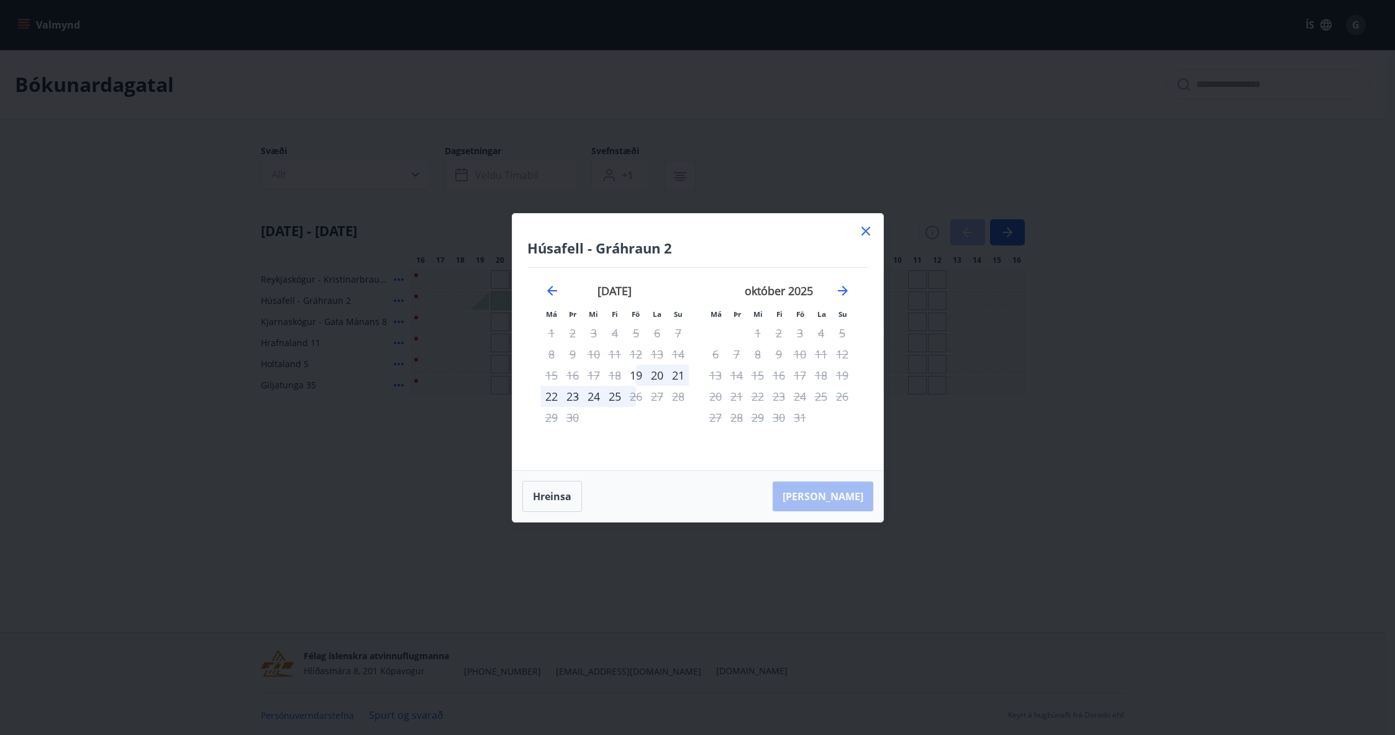
click at [643, 371] on div "19" at bounding box center [635, 374] width 21 height 21
click at [572, 395] on div "23" at bounding box center [572, 396] width 21 height 21
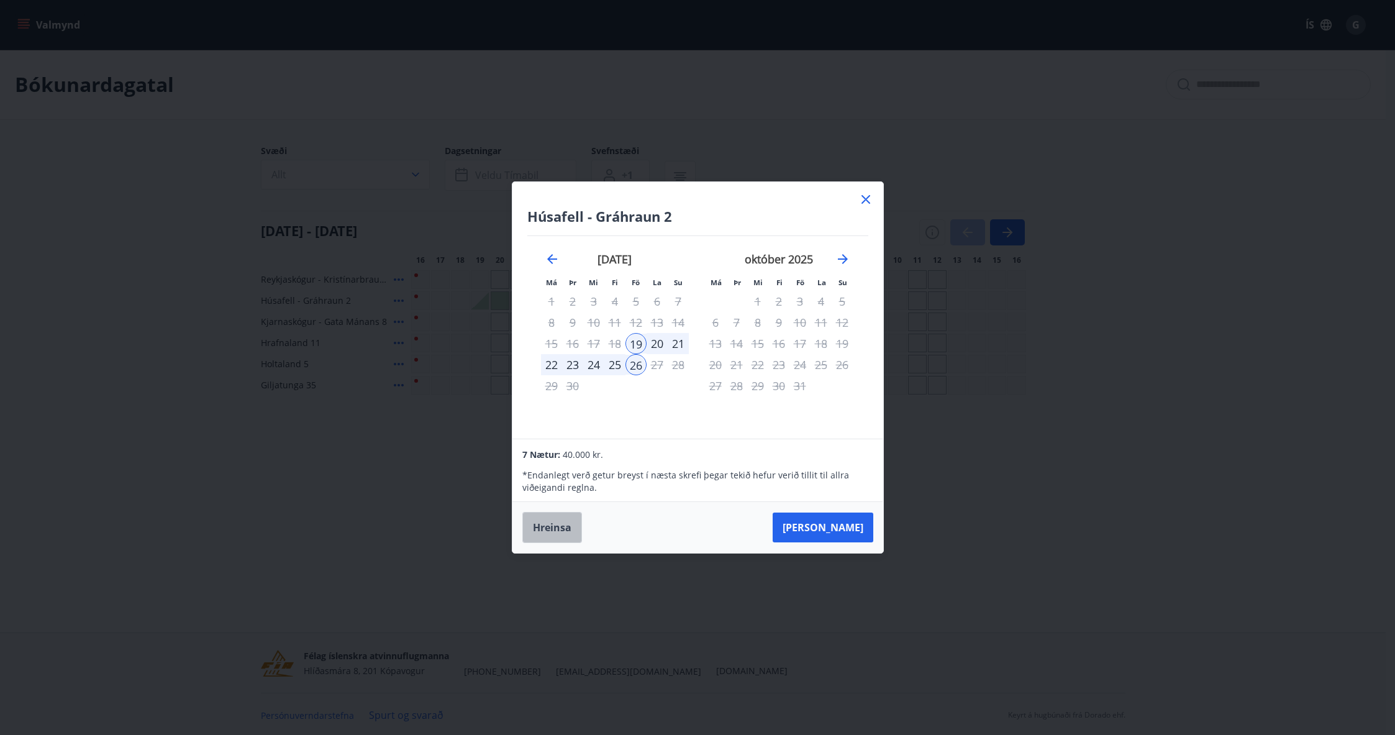
click at [548, 523] on button "Hreinsa" at bounding box center [552, 527] width 60 height 31
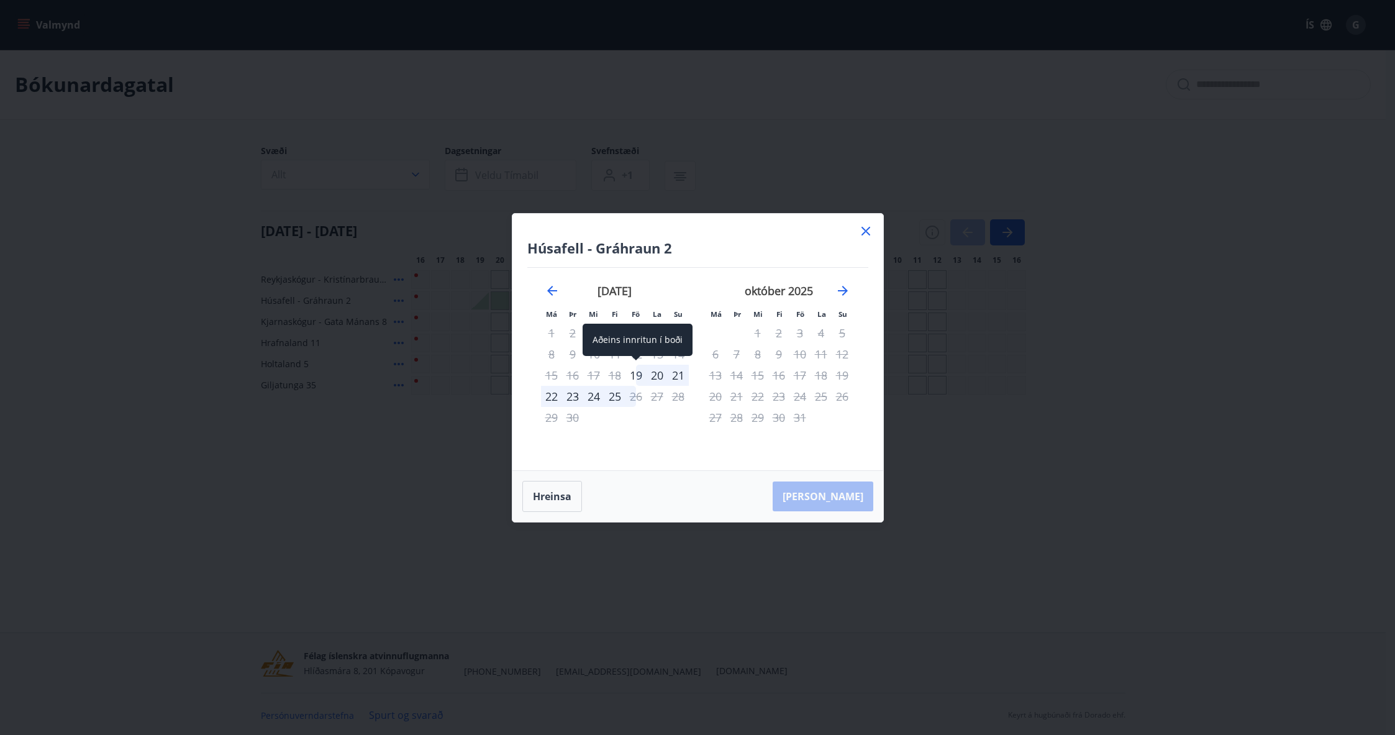
click at [640, 374] on div "19" at bounding box center [635, 374] width 21 height 21
click at [681, 378] on div "21" at bounding box center [677, 374] width 21 height 21
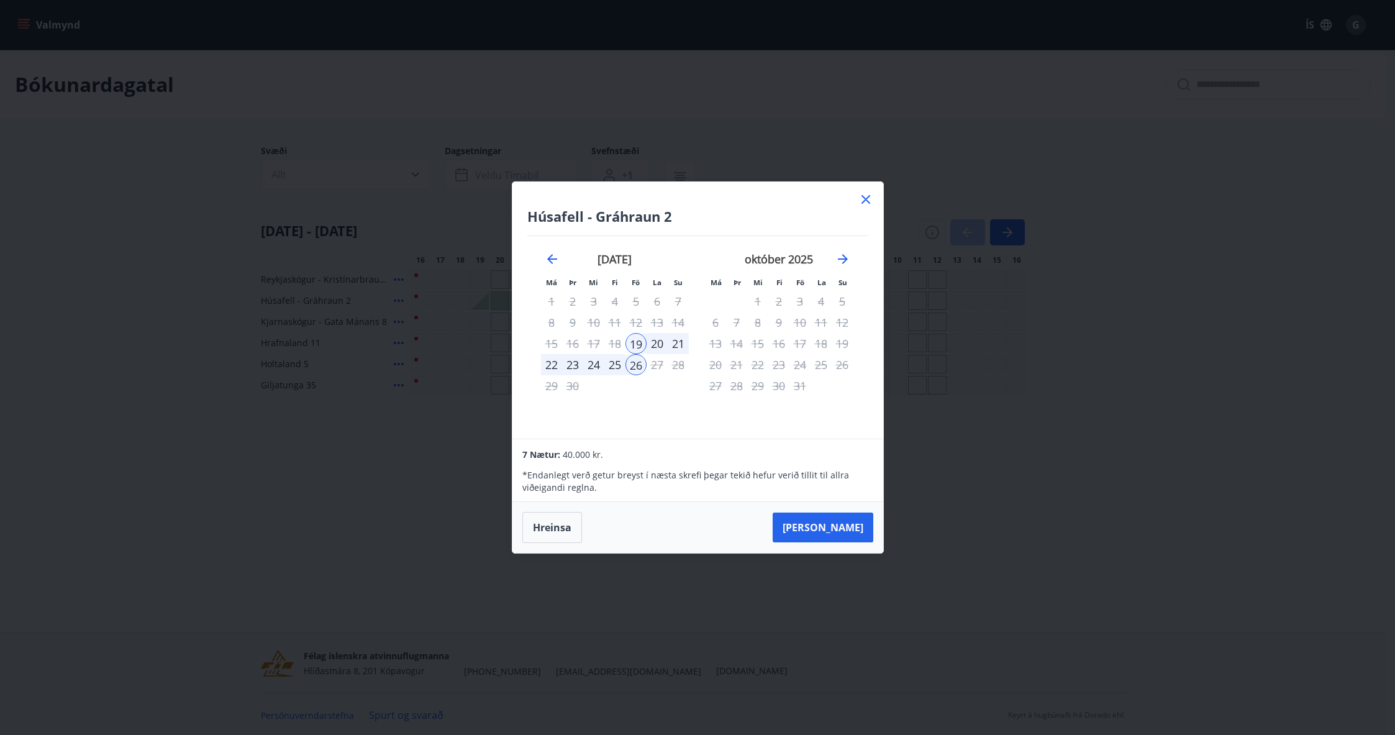
click at [869, 199] on icon at bounding box center [865, 199] width 15 height 15
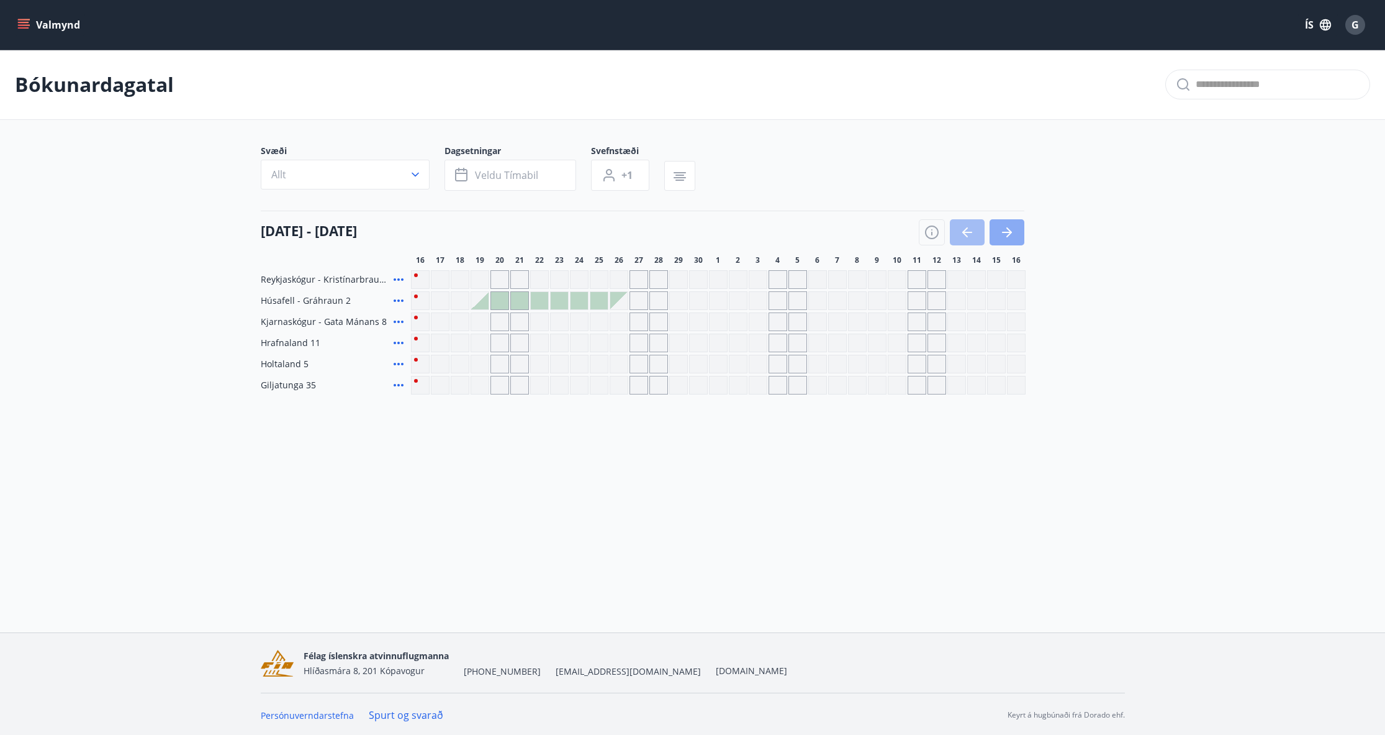
click at [1010, 228] on icon "button" at bounding box center [1007, 232] width 15 height 15
click at [964, 228] on icon "button" at bounding box center [967, 232] width 15 height 15
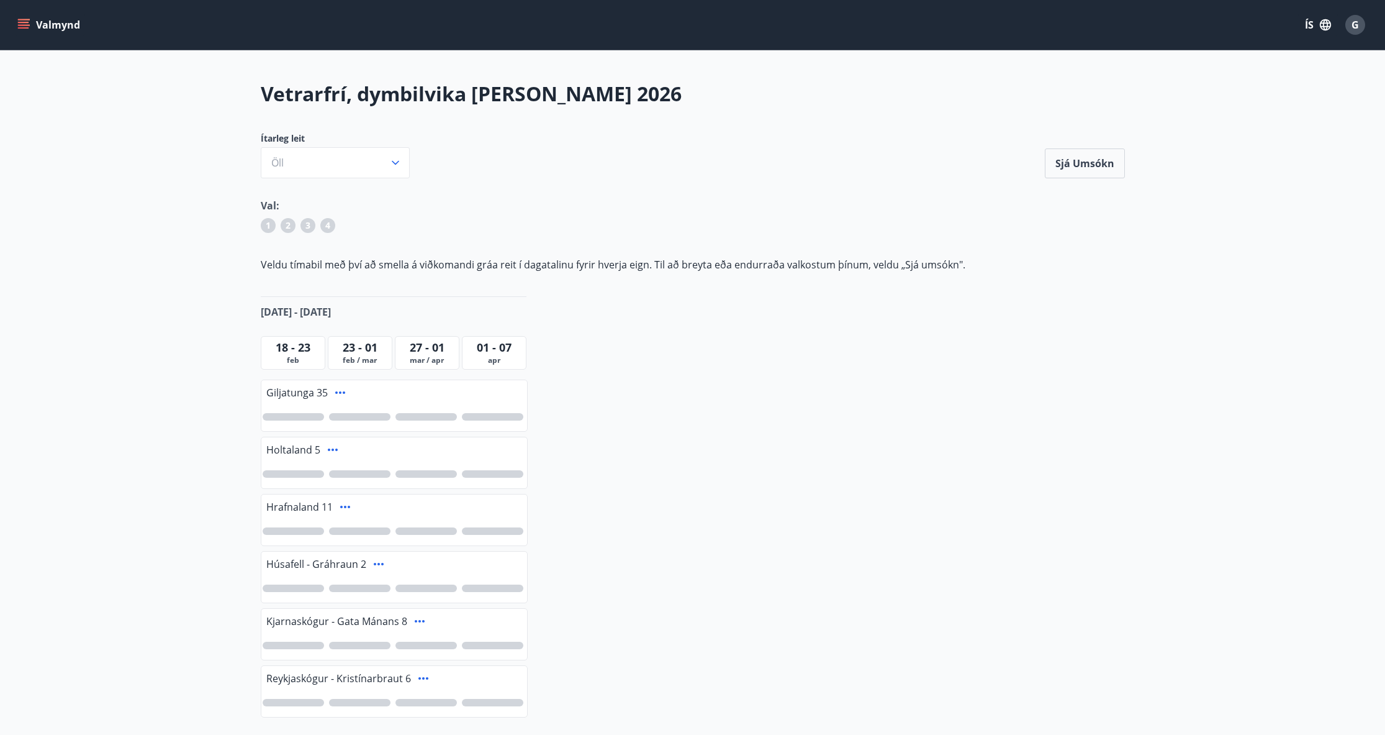
click at [25, 29] on icon "menu" at bounding box center [23, 25] width 12 height 12
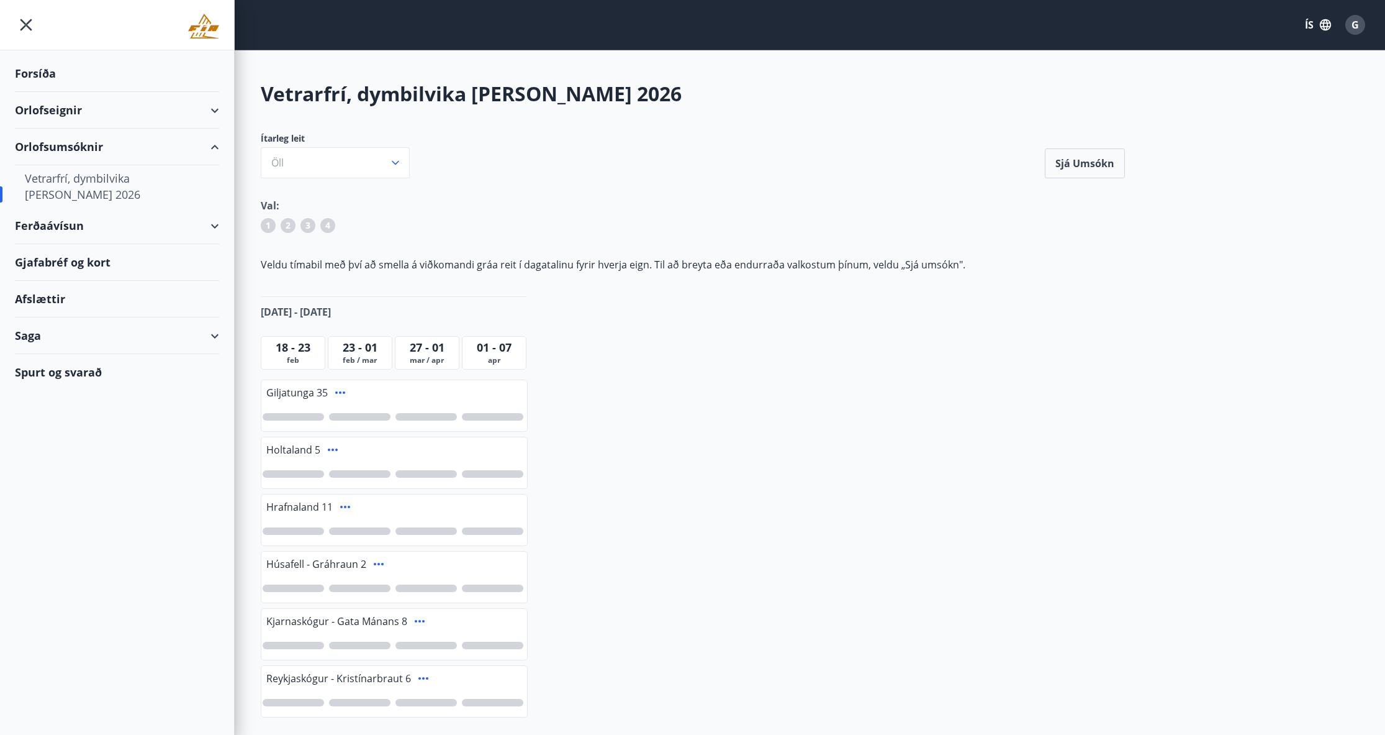
click at [209, 110] on div "Orlofseignir" at bounding box center [117, 110] width 204 height 37
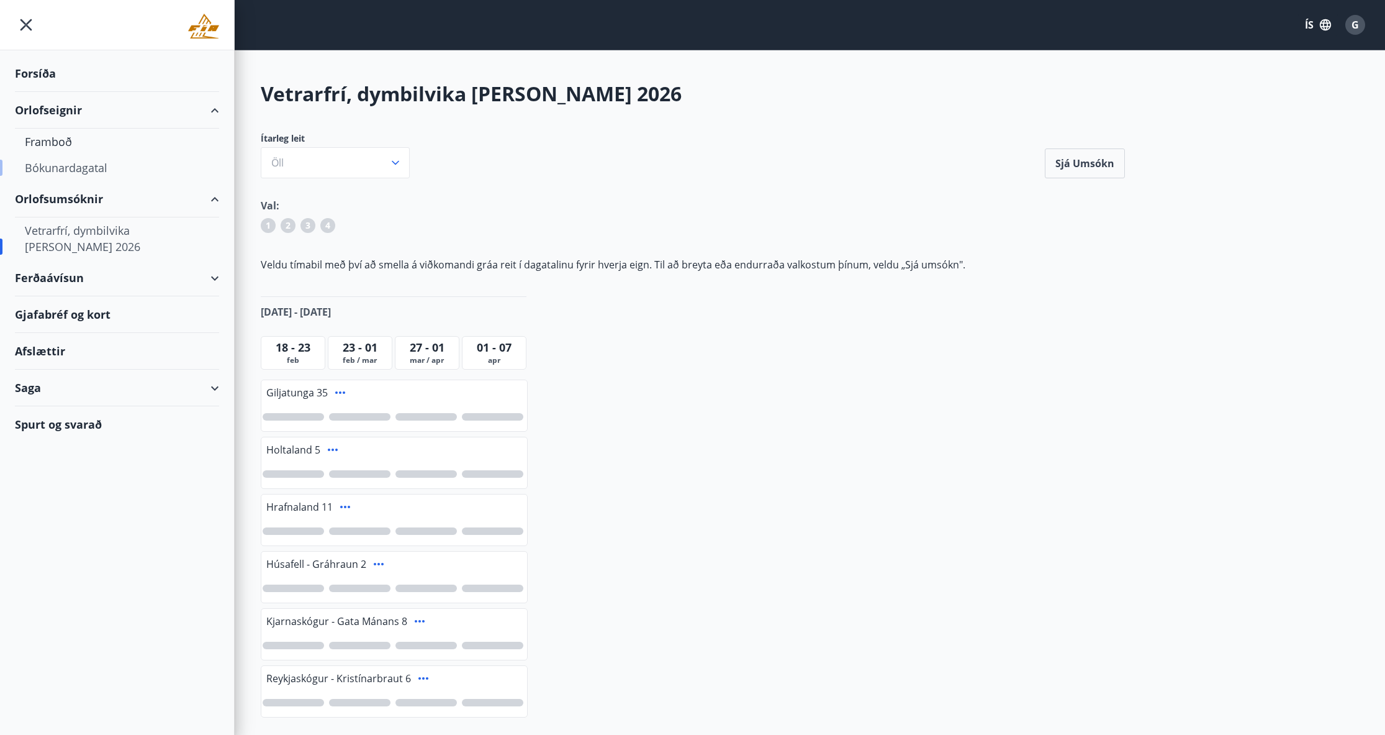
click at [60, 170] on div "Bókunardagatal" at bounding box center [117, 168] width 184 height 26
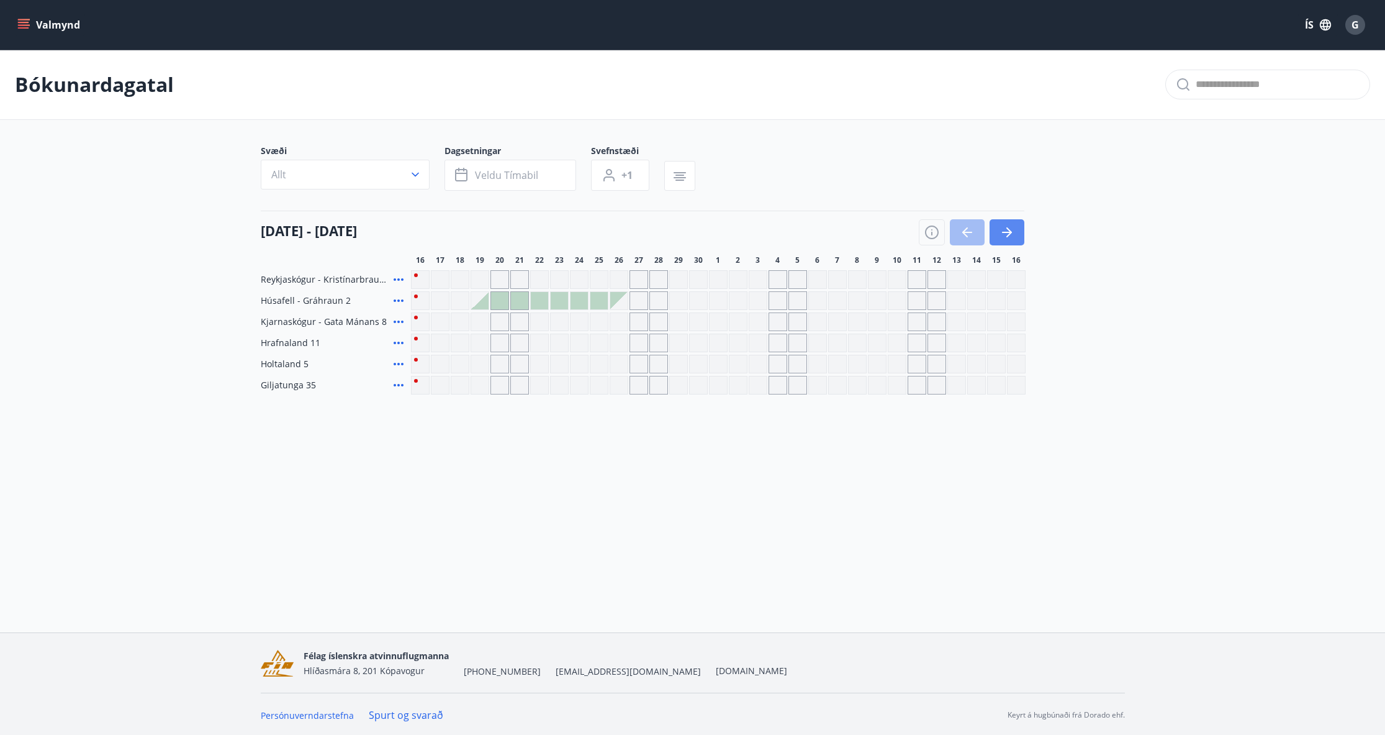
click at [1008, 229] on icon "button" at bounding box center [1010, 232] width 6 height 10
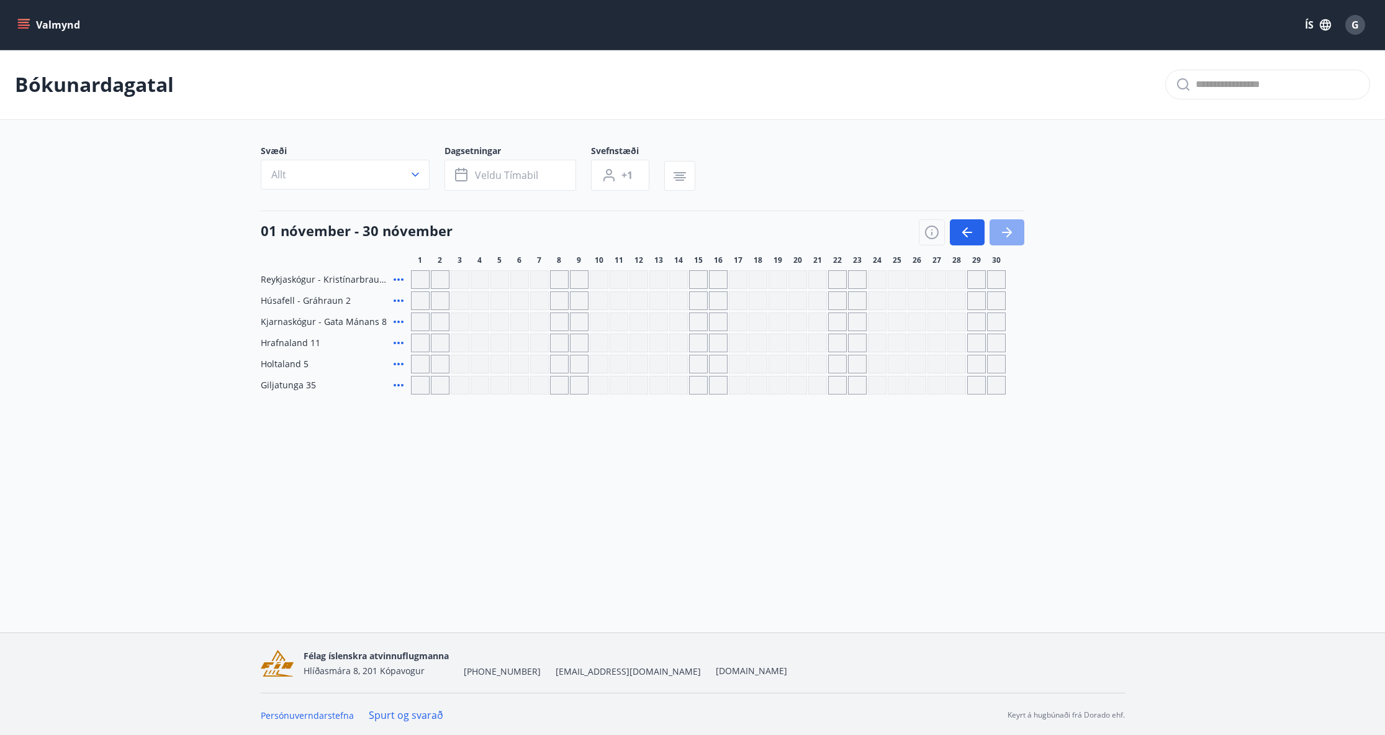
click at [1008, 229] on icon "button" at bounding box center [1010, 232] width 6 height 10
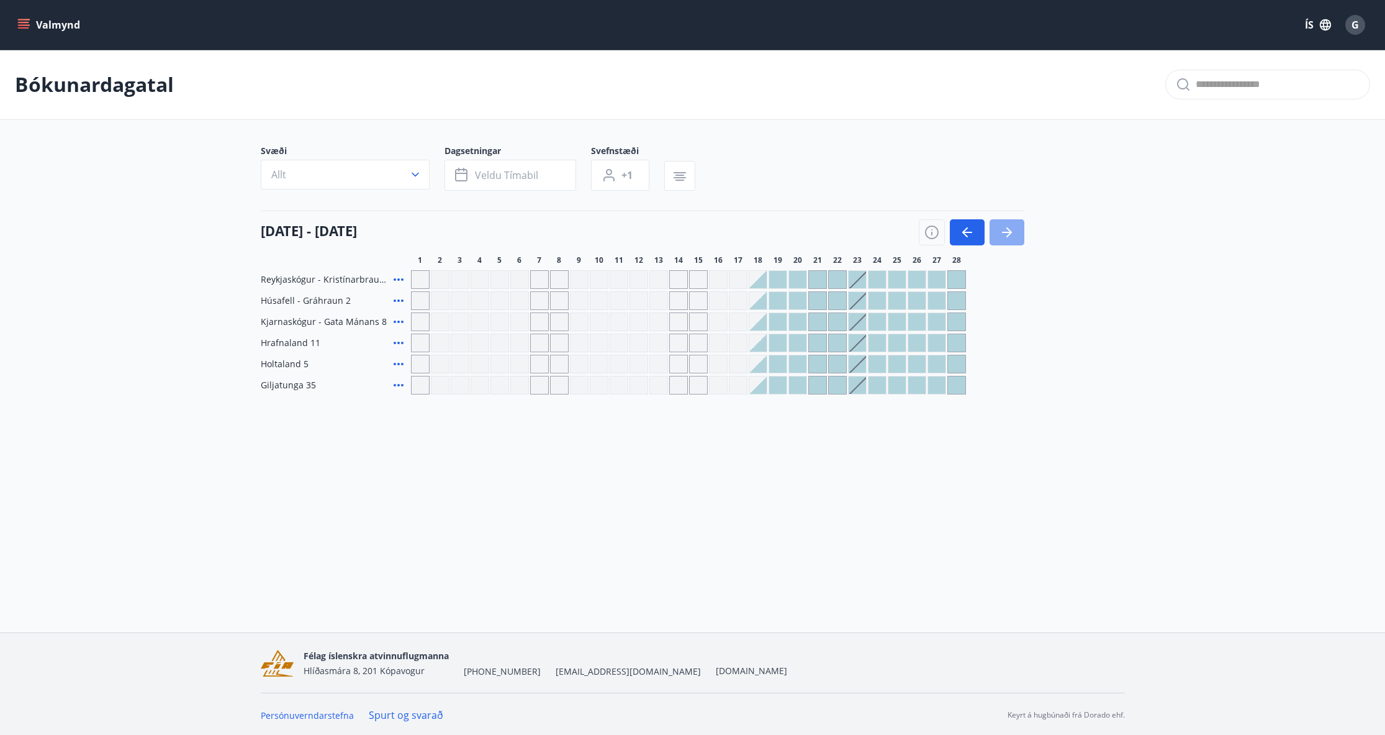
click at [1008, 229] on icon "button" at bounding box center [1010, 232] width 6 height 10
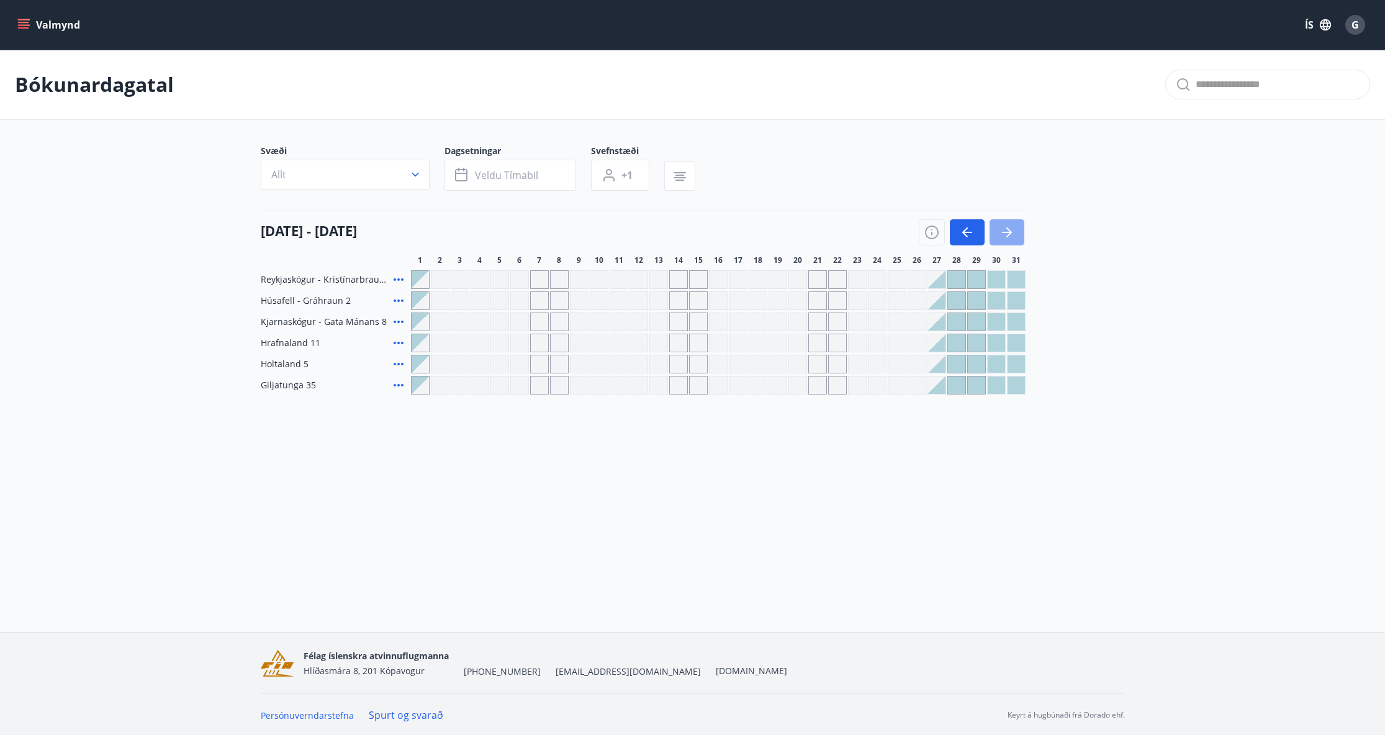
click at [1008, 229] on icon "button" at bounding box center [1010, 232] width 6 height 10
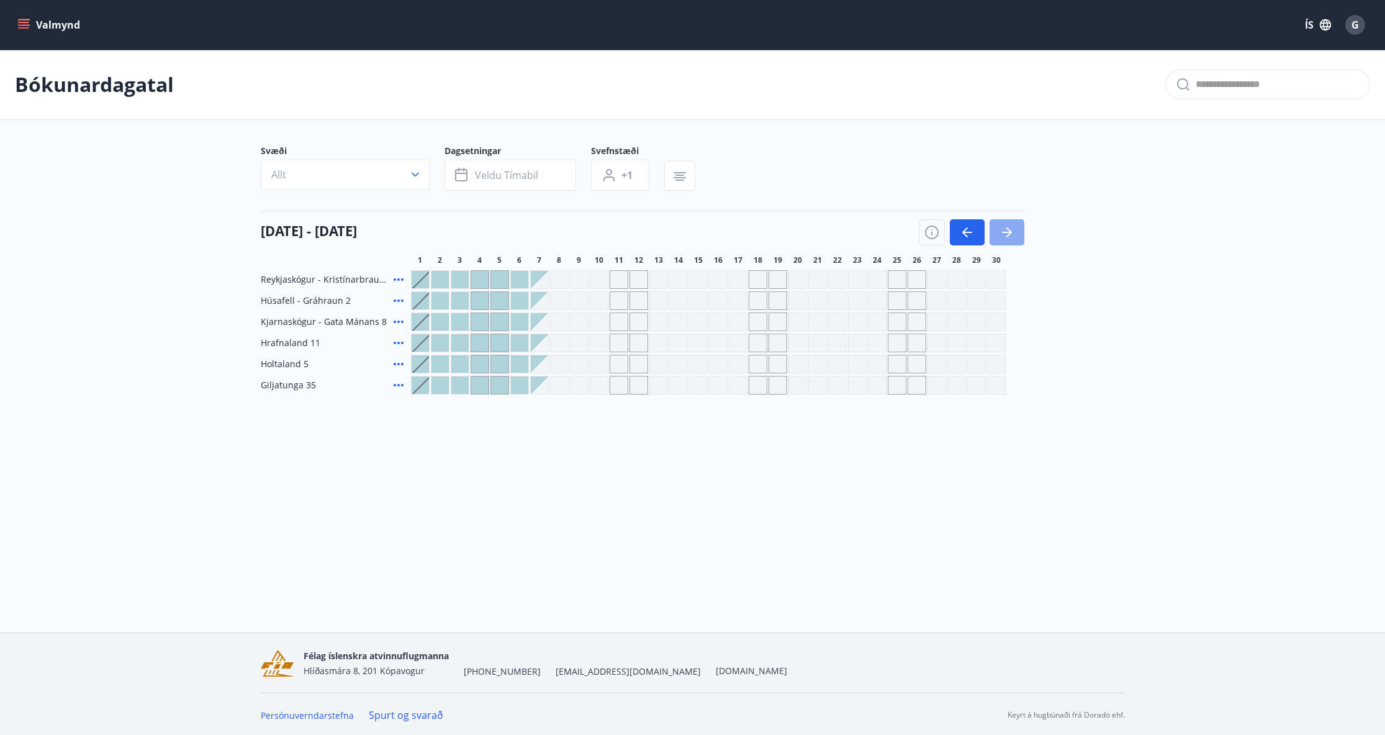
click at [1008, 229] on icon "button" at bounding box center [1010, 232] width 6 height 10
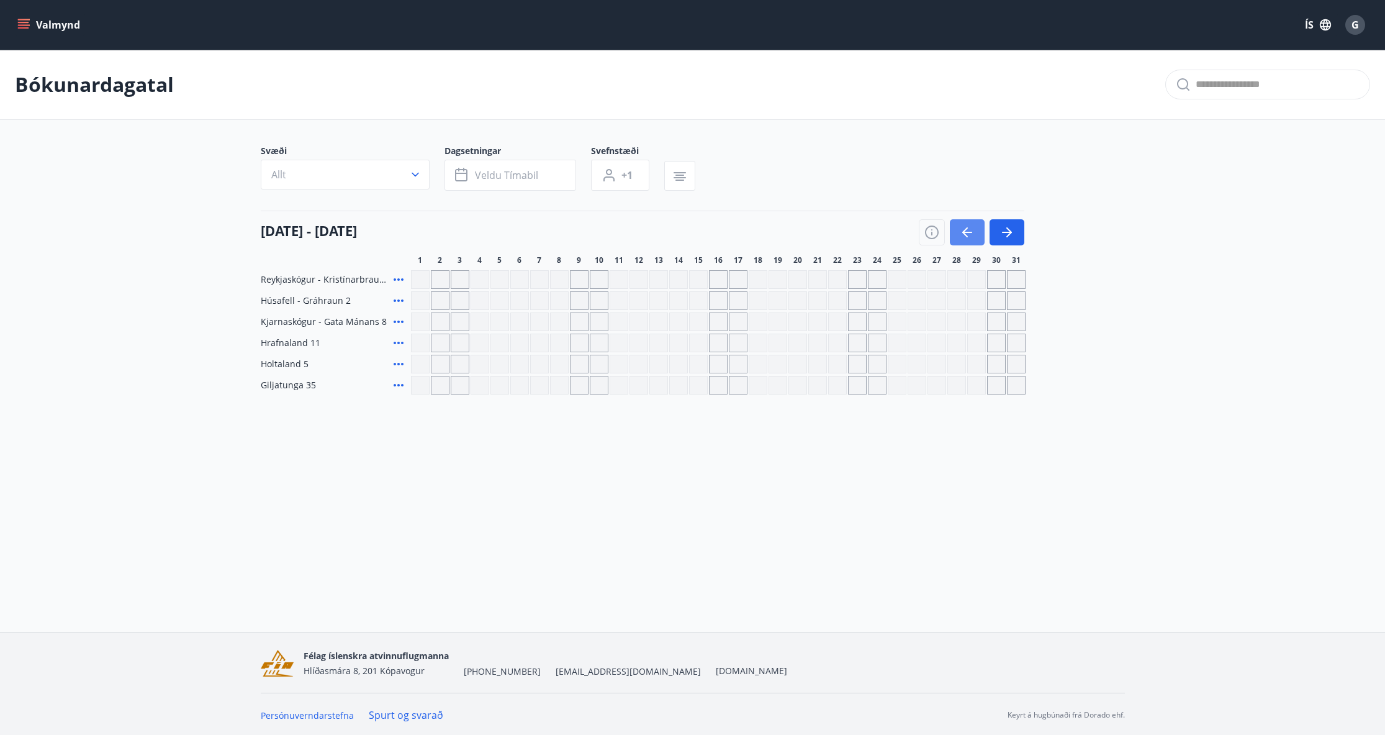
click at [969, 233] on icon "button" at bounding box center [967, 232] width 15 height 15
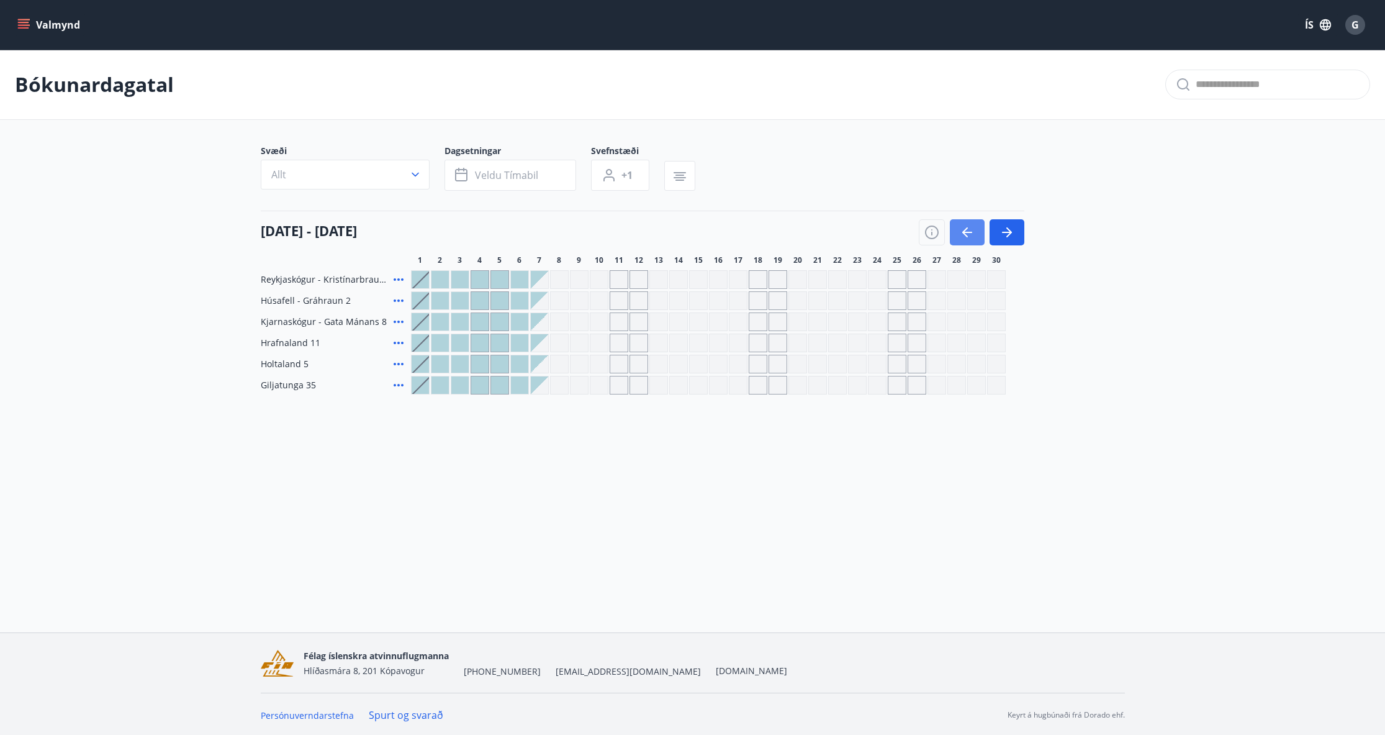
click at [969, 231] on icon "button" at bounding box center [967, 232] width 15 height 15
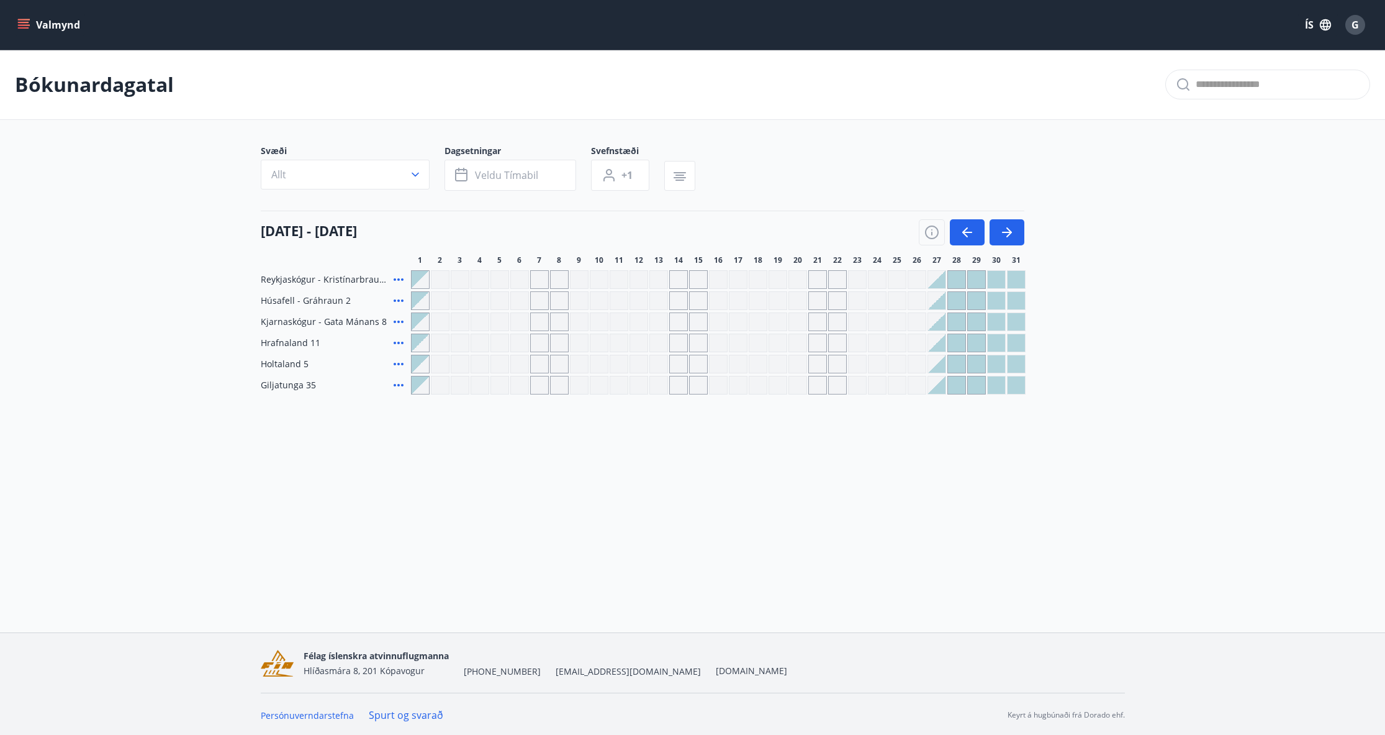
click at [823, 343] on div "Gráir dagar eru ekki bókanlegir" at bounding box center [817, 342] width 19 height 19
click at [839, 342] on div "Gráir dagar eru ekki bókanlegir" at bounding box center [837, 342] width 19 height 19
drag, startPoint x: 310, startPoint y: 342, endPoint x: 969, endPoint y: 371, distance: 658.9
click at [969, 371] on div "Reykjaskógur - Kristínarbraut 6 Húsafell - Gráhraun 2 Kjarnaskógur - Gata Mánan…" at bounding box center [693, 332] width 864 height 124
click at [962, 228] on icon "button" at bounding box center [967, 232] width 15 height 15
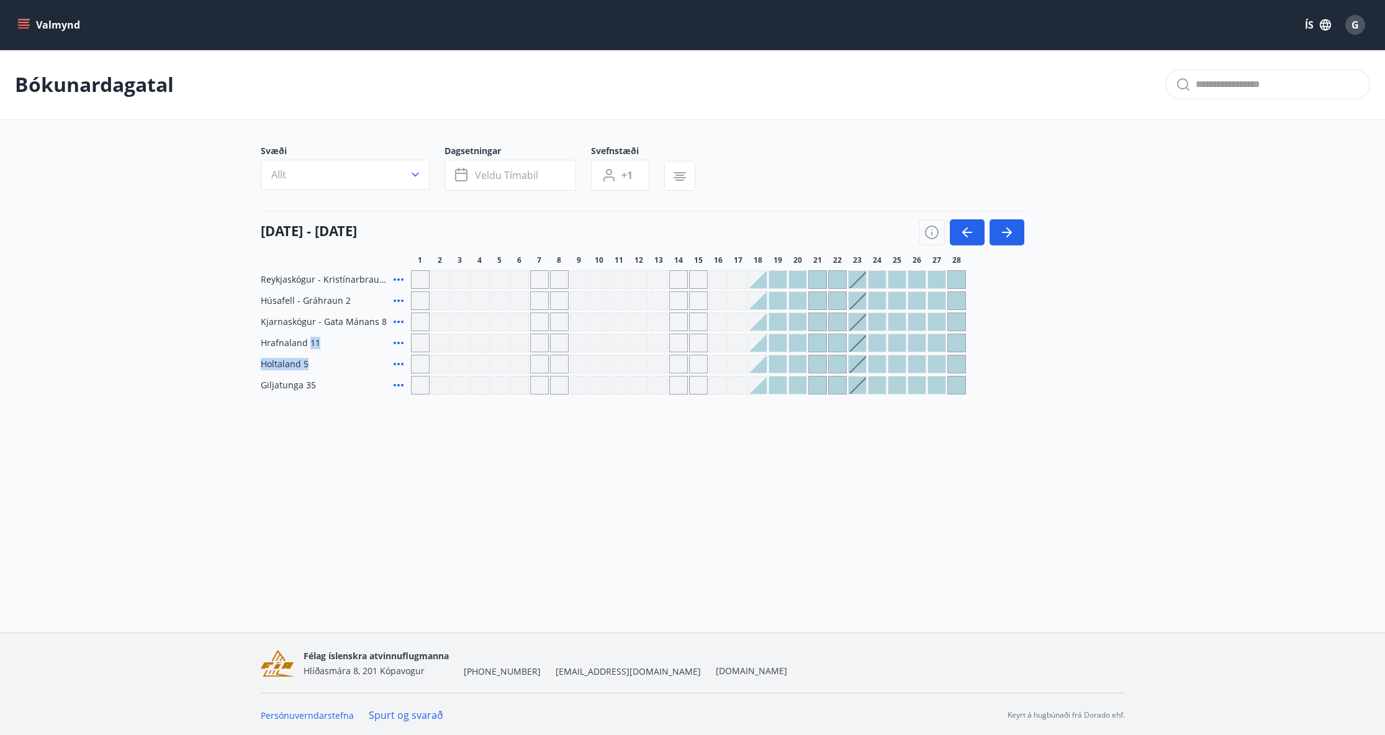
click at [784, 337] on div at bounding box center [777, 342] width 17 height 17
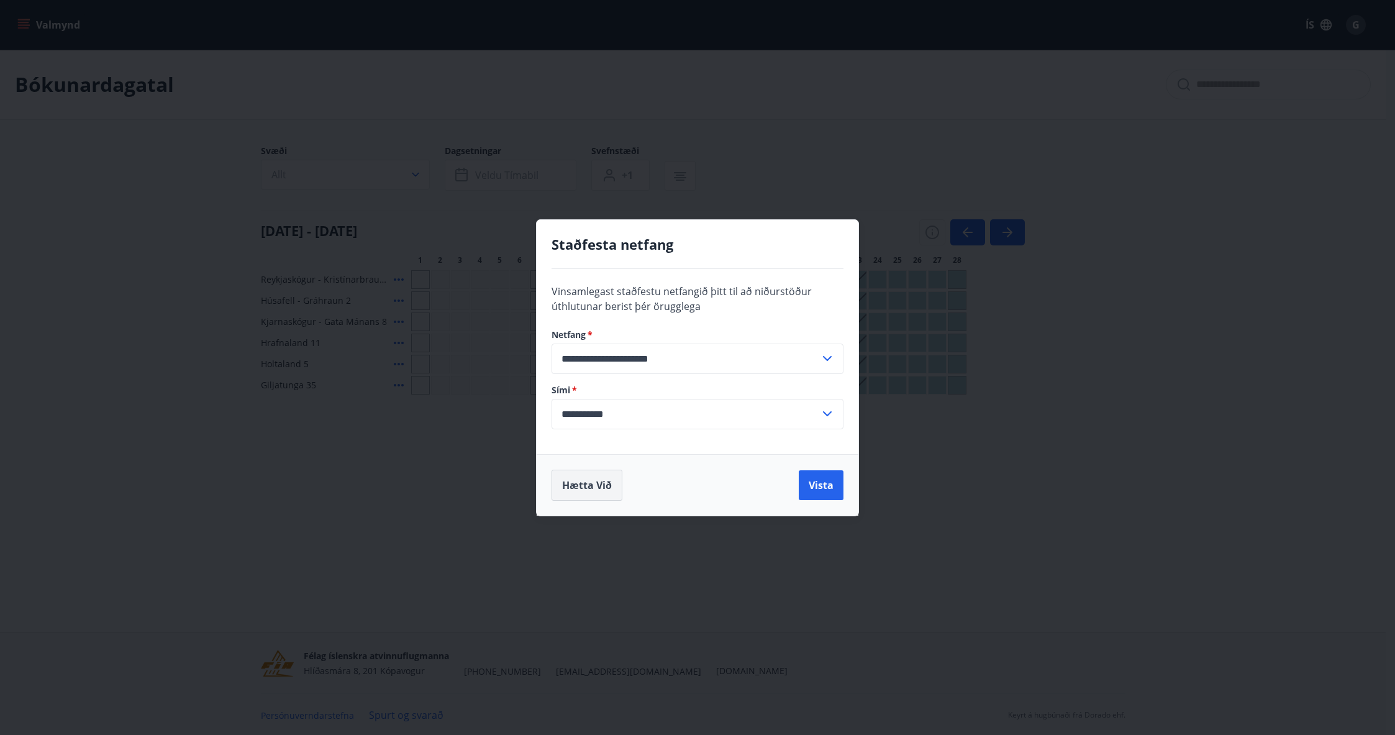
click at [602, 494] on button "Hætta við" at bounding box center [586, 484] width 71 height 31
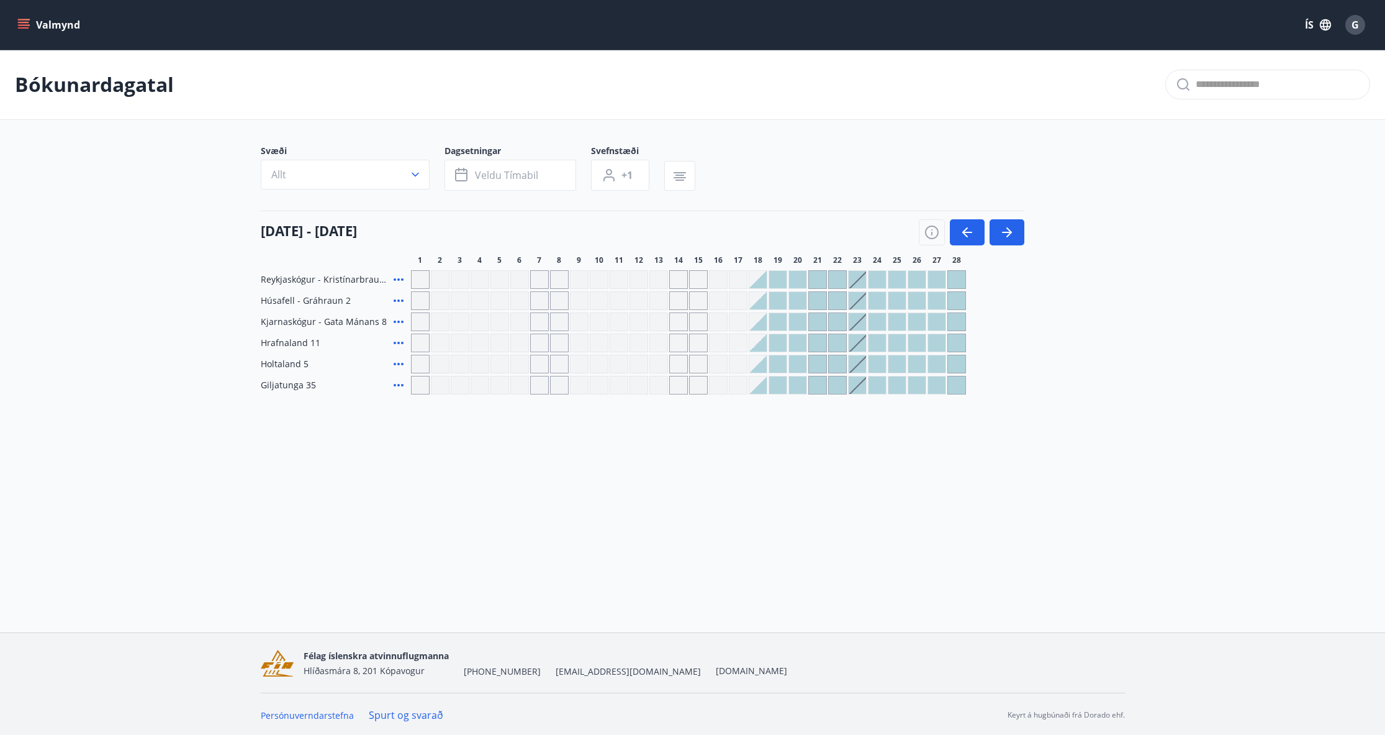
click at [1025, 234] on div "01 febrúar - 28 febrúar 1 2 3 4 5 6 7 8 9 10 11 12 13 14 15 16 17 18 19 20 21 2…" at bounding box center [693, 237] width 864 height 55
click at [1023, 230] on button "button" at bounding box center [1007, 232] width 35 height 26
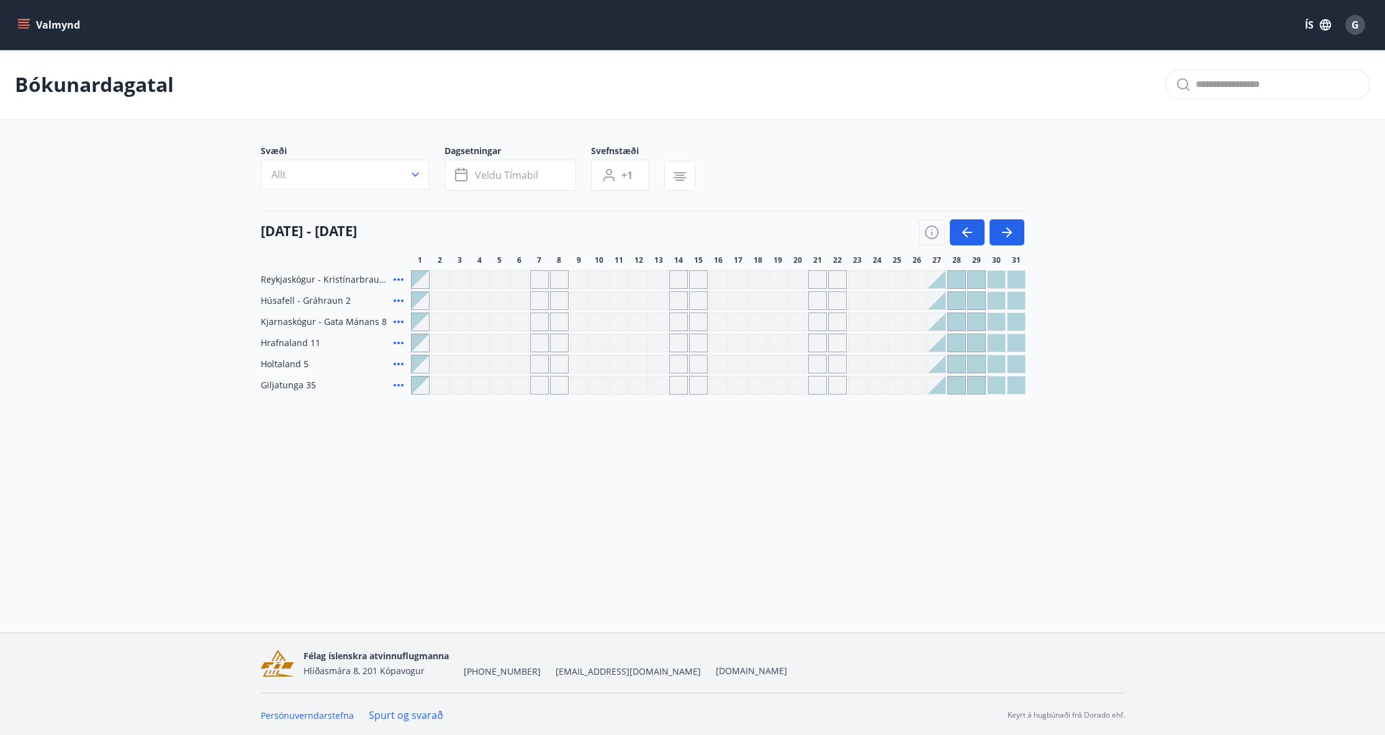
click at [896, 530] on div "Valmynd ÍS G Bókunardagatal Svæði Allt Dagsetningar Veldu tímabil Svefnstæði +1…" at bounding box center [692, 316] width 1385 height 632
click at [394, 166] on button "Allt" at bounding box center [345, 175] width 169 height 30
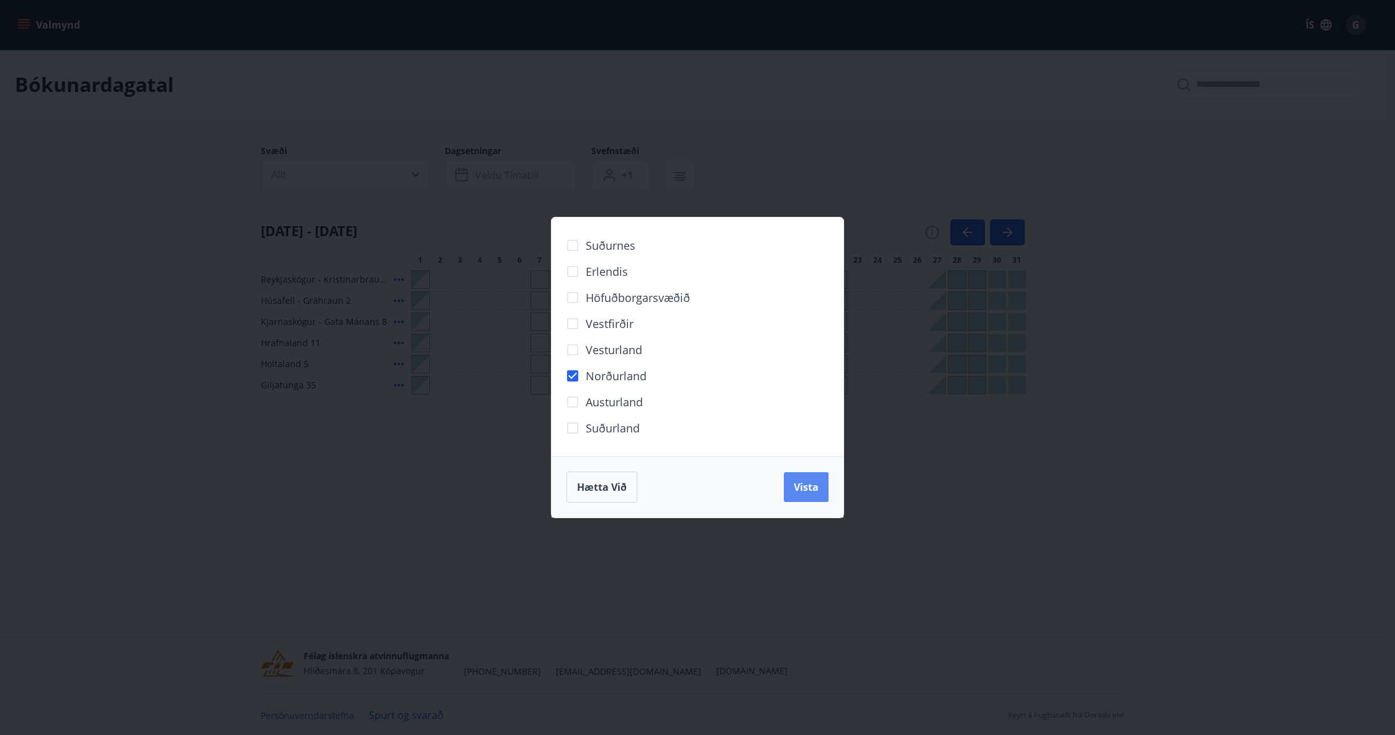
click at [814, 496] on button "Vista" at bounding box center [806, 487] width 45 height 30
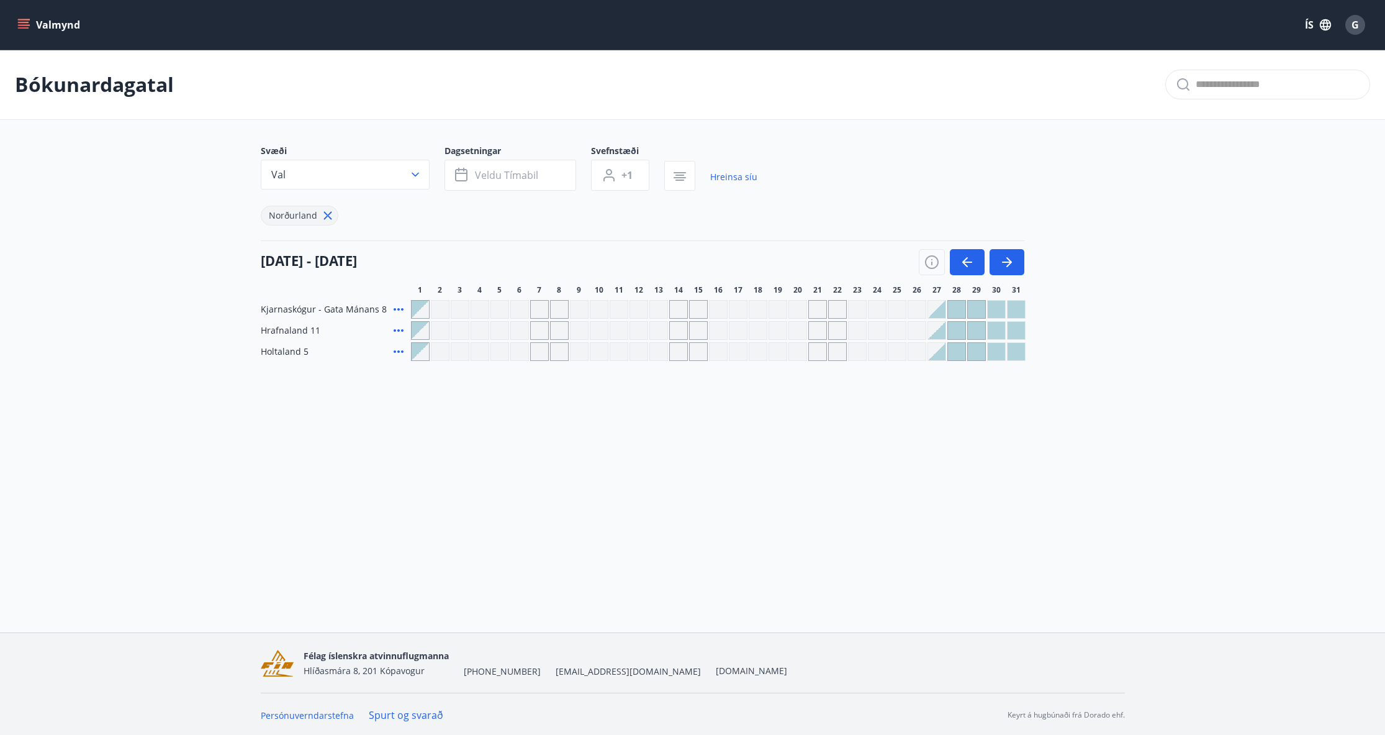
drag, startPoint x: 399, startPoint y: 460, endPoint x: 304, endPoint y: 342, distance: 152.0
click at [396, 453] on div "Valmynd ÍS G Bókunardagatal Svæði Val Dagsetningar Veldu tímabil Svefnstæði +1 …" at bounding box center [692, 316] width 1385 height 632
click at [401, 330] on icon at bounding box center [399, 330] width 10 height 2
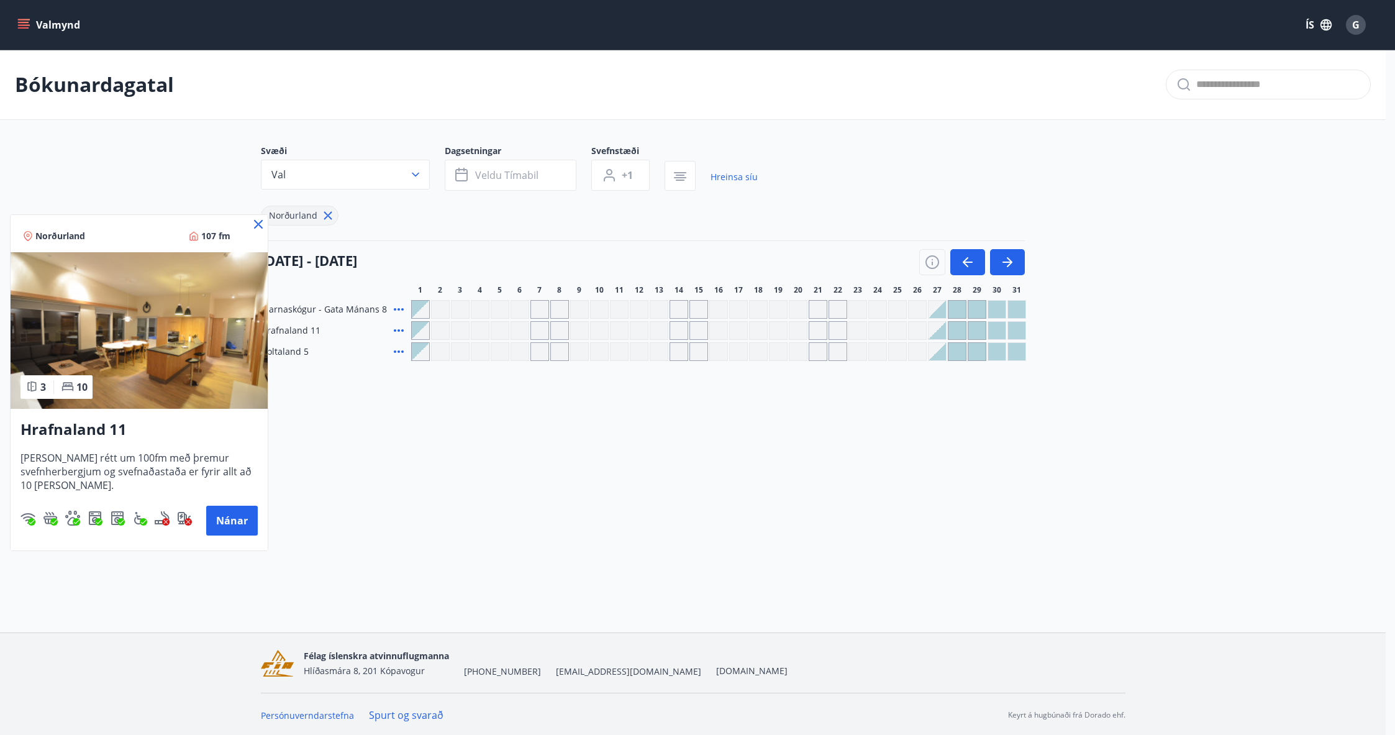
click at [254, 227] on icon at bounding box center [258, 224] width 15 height 15
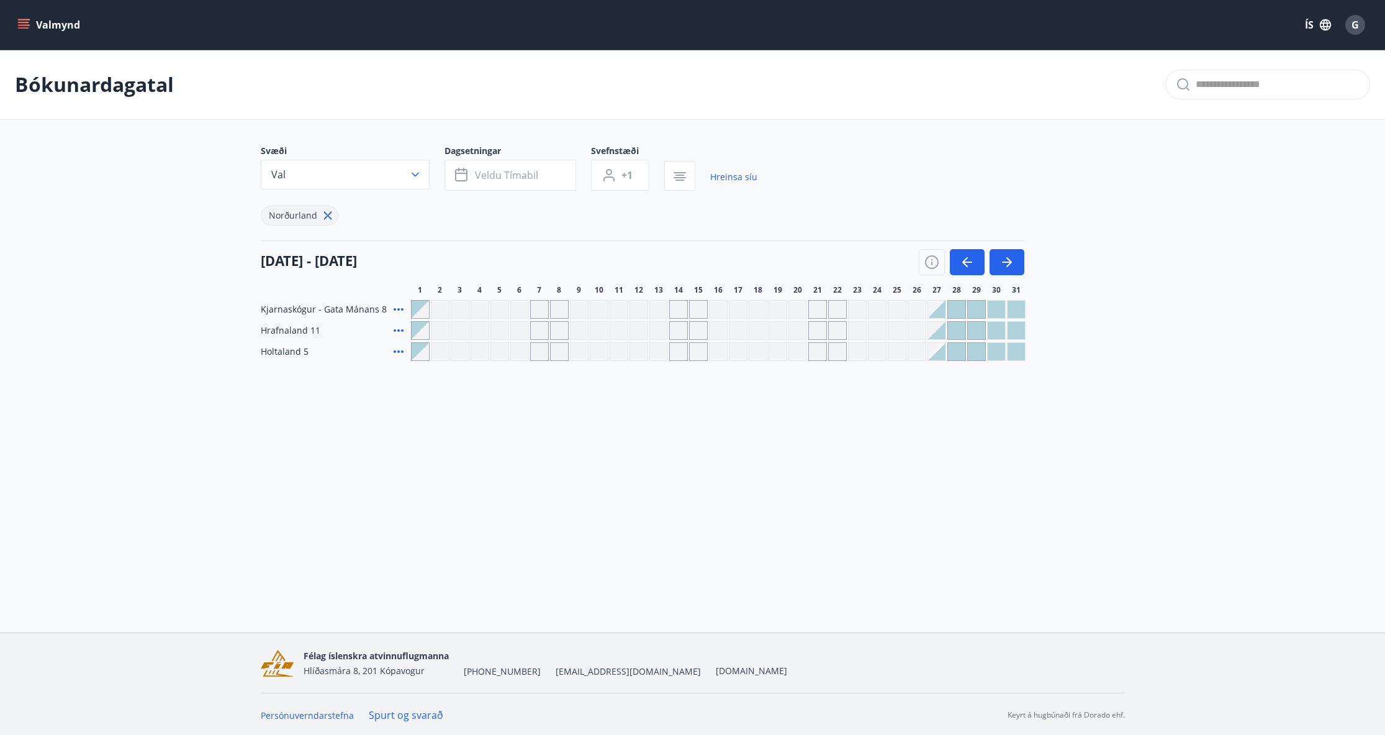
click at [397, 328] on icon at bounding box center [398, 330] width 15 height 15
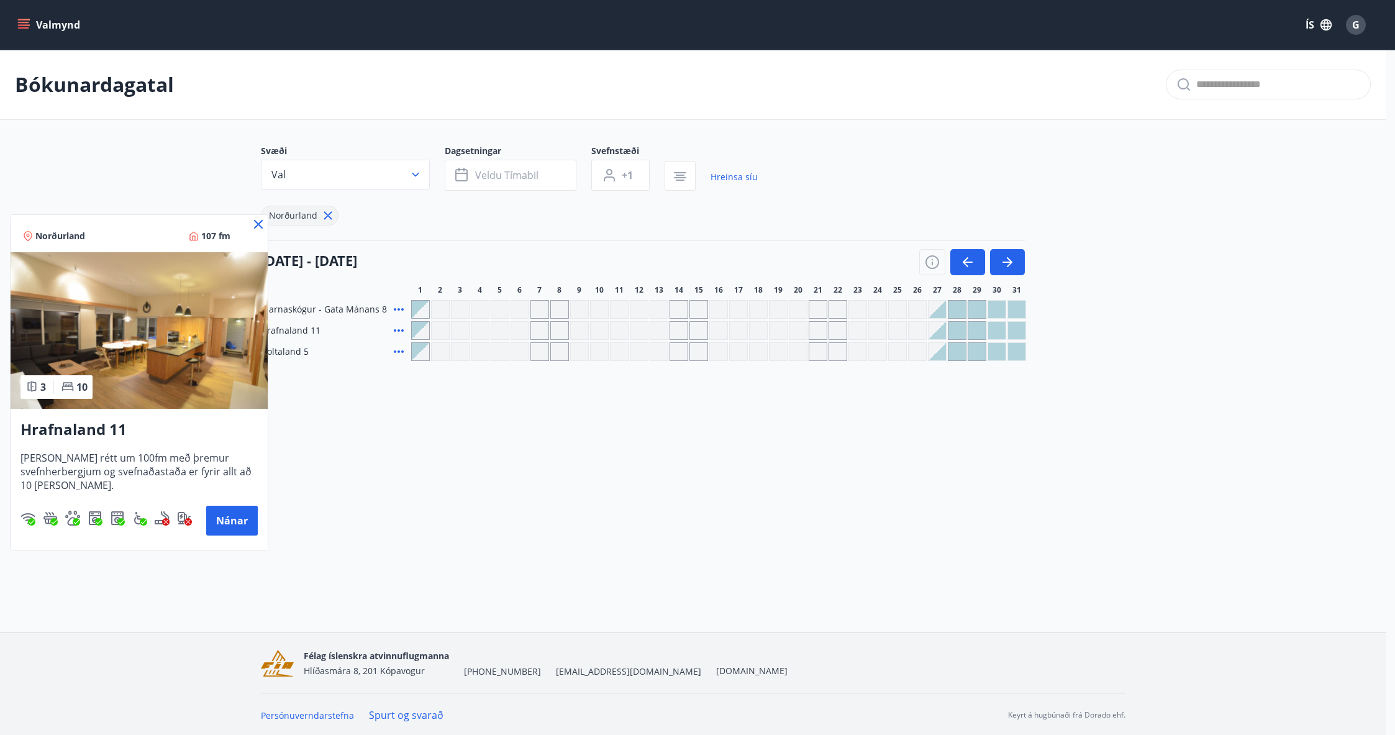
click at [258, 221] on icon at bounding box center [258, 224] width 15 height 15
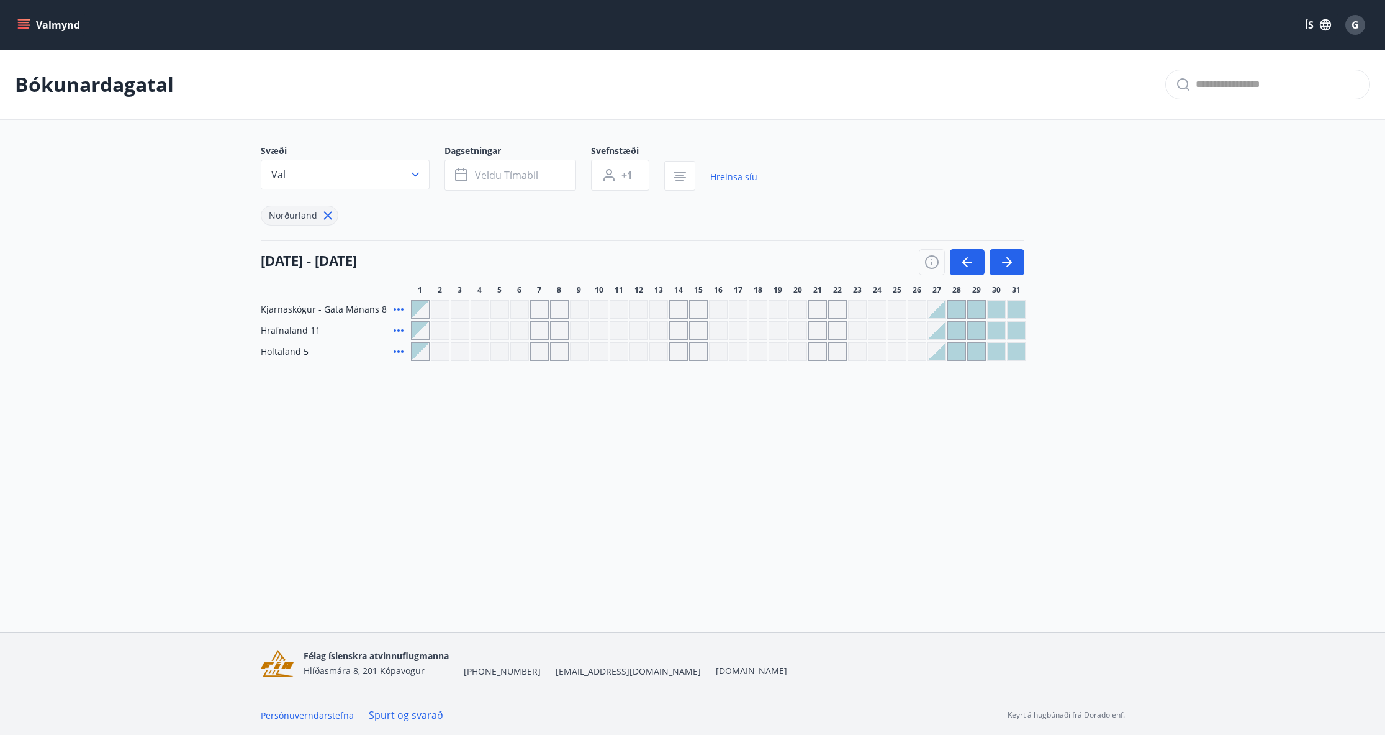
click at [393, 350] on icon at bounding box center [398, 351] width 15 height 15
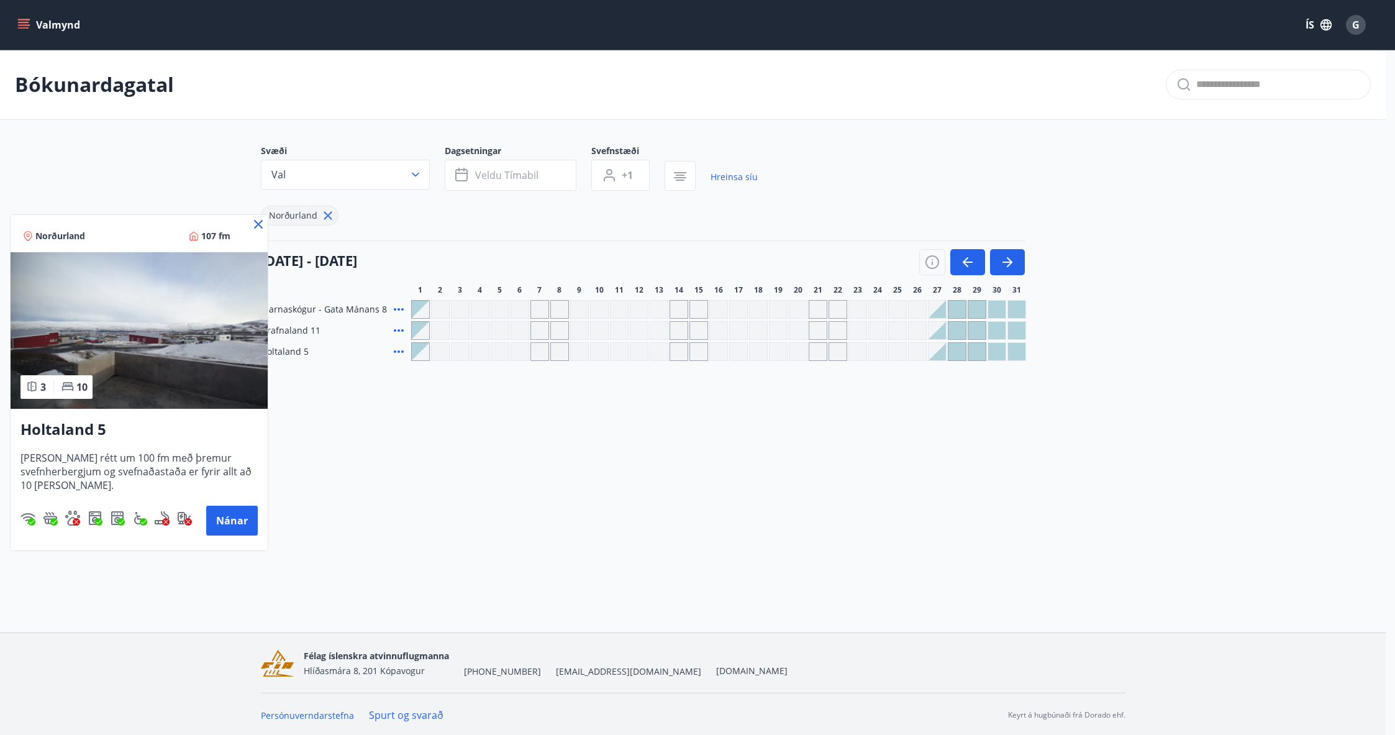
click at [261, 322] on img at bounding box center [139, 330] width 257 height 156
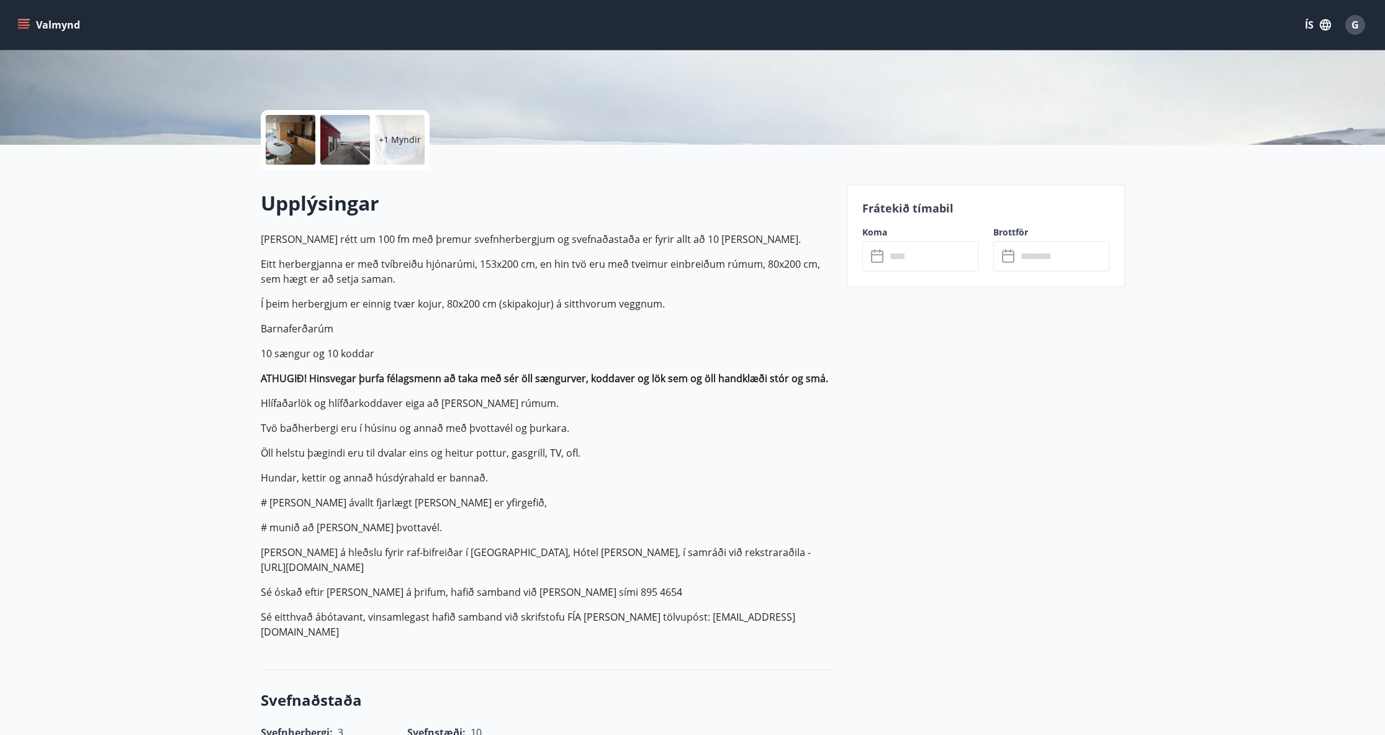
scroll to position [310, 0]
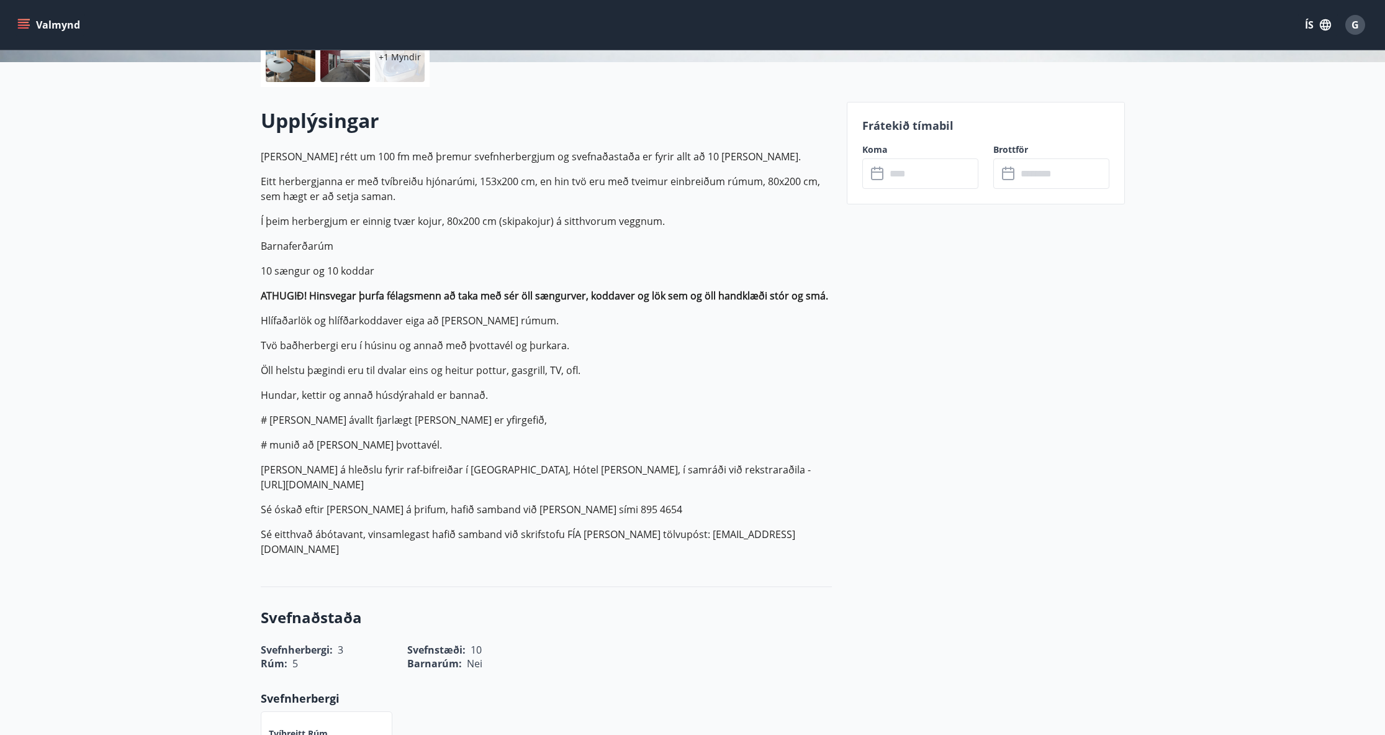
drag, startPoint x: 266, startPoint y: 494, endPoint x: 273, endPoint y: 484, distance: 12.1
click at [268, 502] on p "Sé óskað eftir kaup á þrifum, hafið samband við Guðný Björk sími 895 4654" at bounding box center [546, 509] width 571 height 15
click at [304, 428] on p "Húsið er rétt um 100 fm með þremur svefnherbergjum og svefnaðastaða er fyrir al…" at bounding box center [546, 352] width 571 height 407
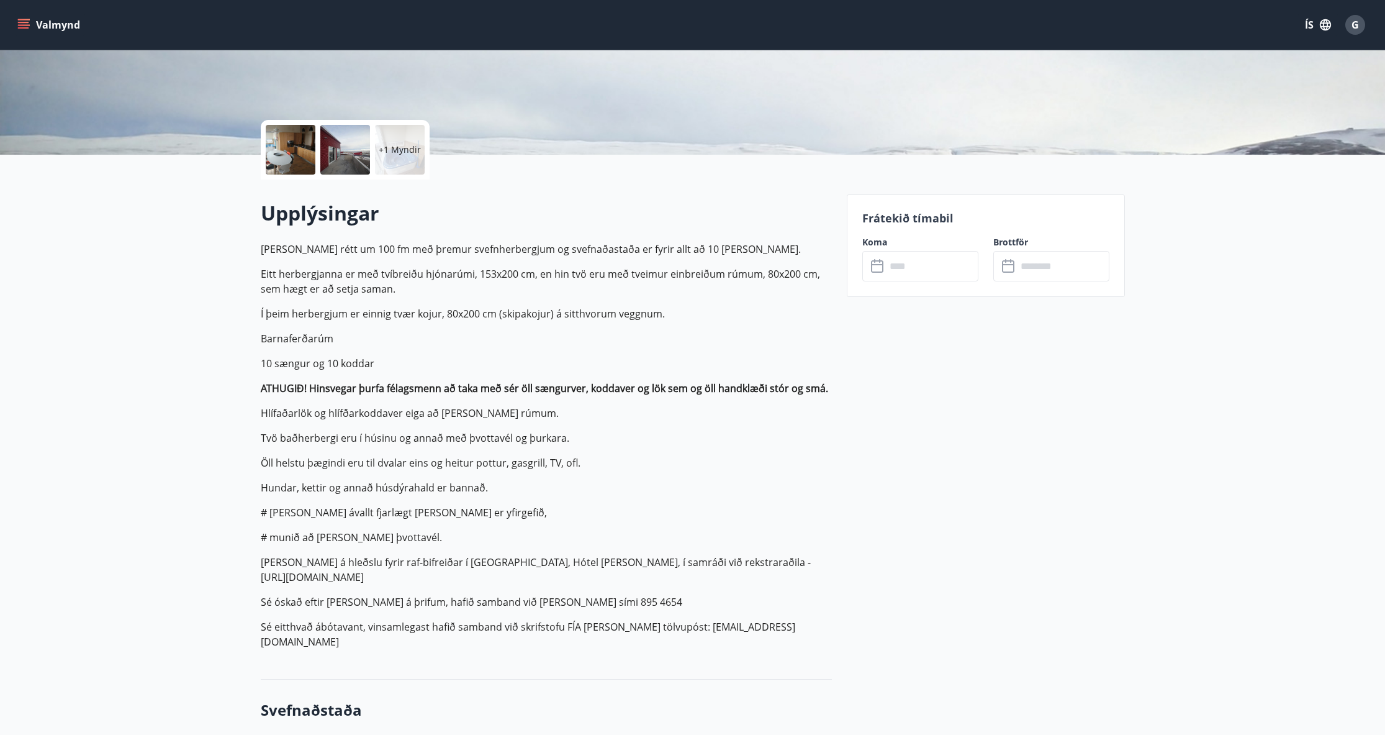
scroll to position [0, 0]
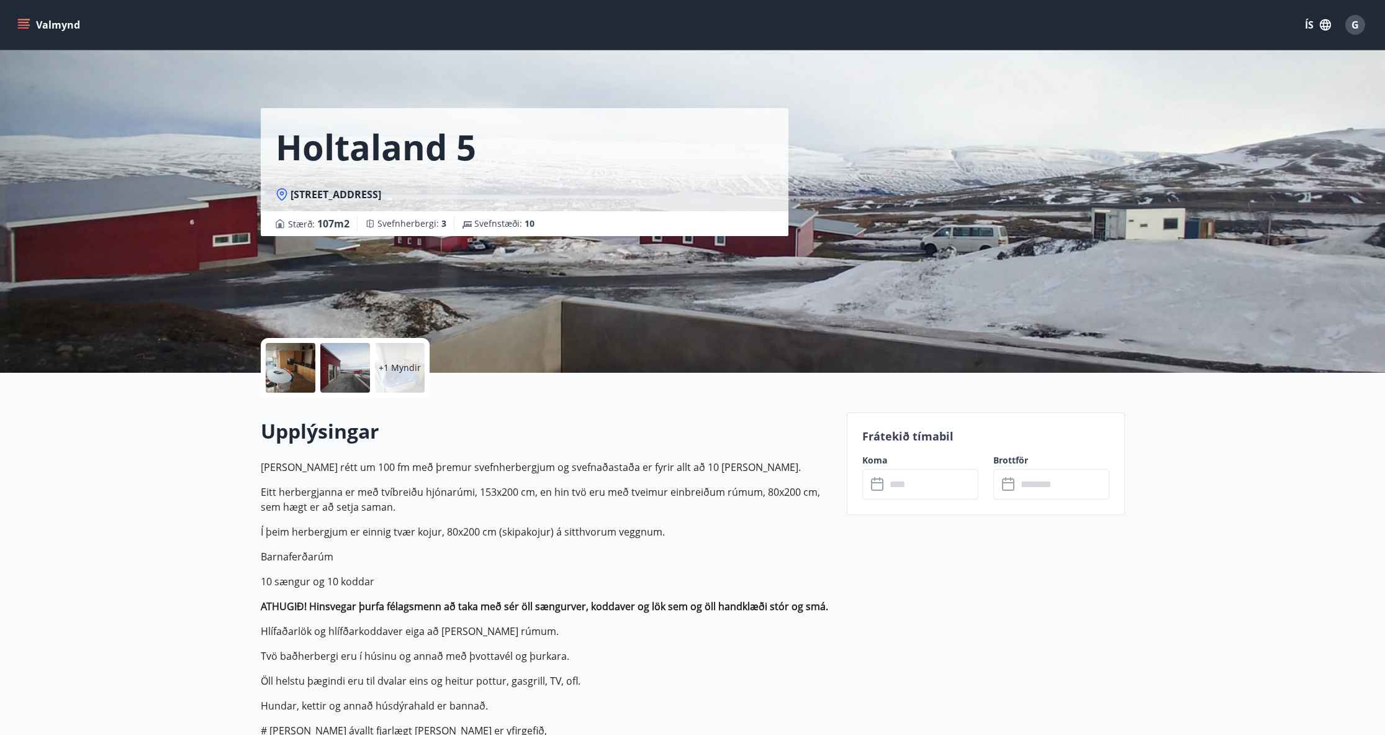
click at [330, 356] on div at bounding box center [345, 368] width 50 height 50
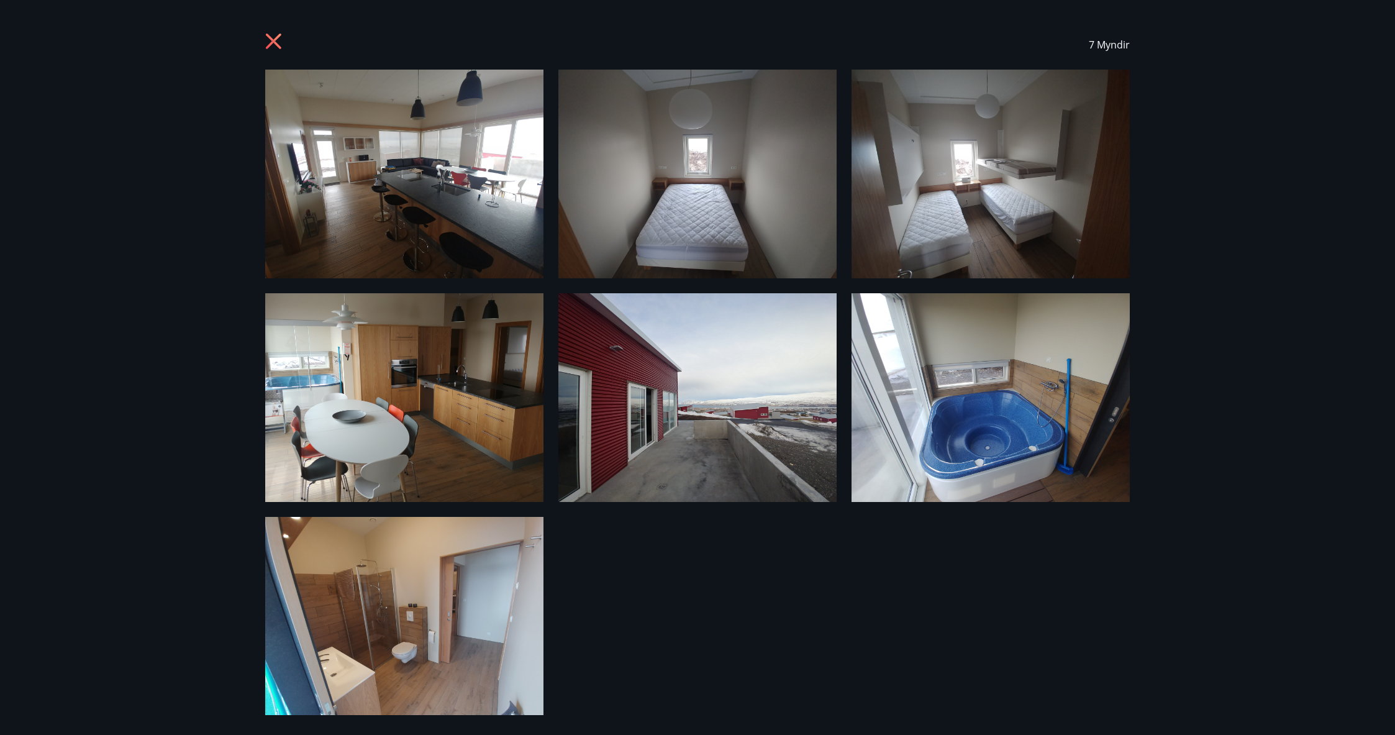
click at [200, 264] on div "7 Myndir" at bounding box center [697, 367] width 1395 height 735
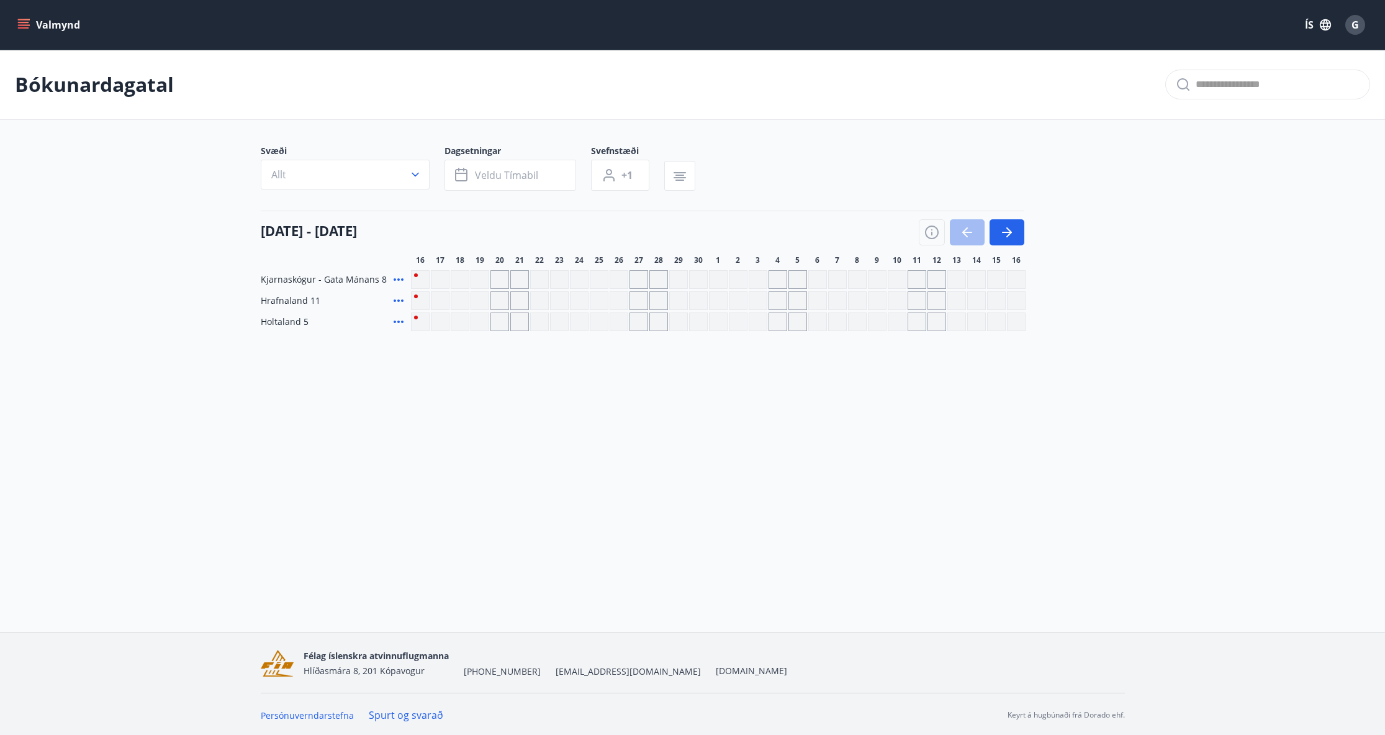
click at [637, 300] on div "Gráir dagar eru ekki bókanlegir" at bounding box center [639, 300] width 19 height 19
click at [663, 300] on div "Gráir dagar eru ekki bókanlegir" at bounding box center [658, 300] width 19 height 19
click at [784, 304] on div "Gráir dagar eru ekki bókanlegir" at bounding box center [778, 300] width 19 height 19
drag, startPoint x: 627, startPoint y: 402, endPoint x: 720, endPoint y: 299, distance: 138.0
click at [637, 393] on div "Valmynd ÍS G Bókunardagatal Svæði Allt Dagsetningar Veldu tímabil Svefnstæði +1…" at bounding box center [692, 316] width 1385 height 632
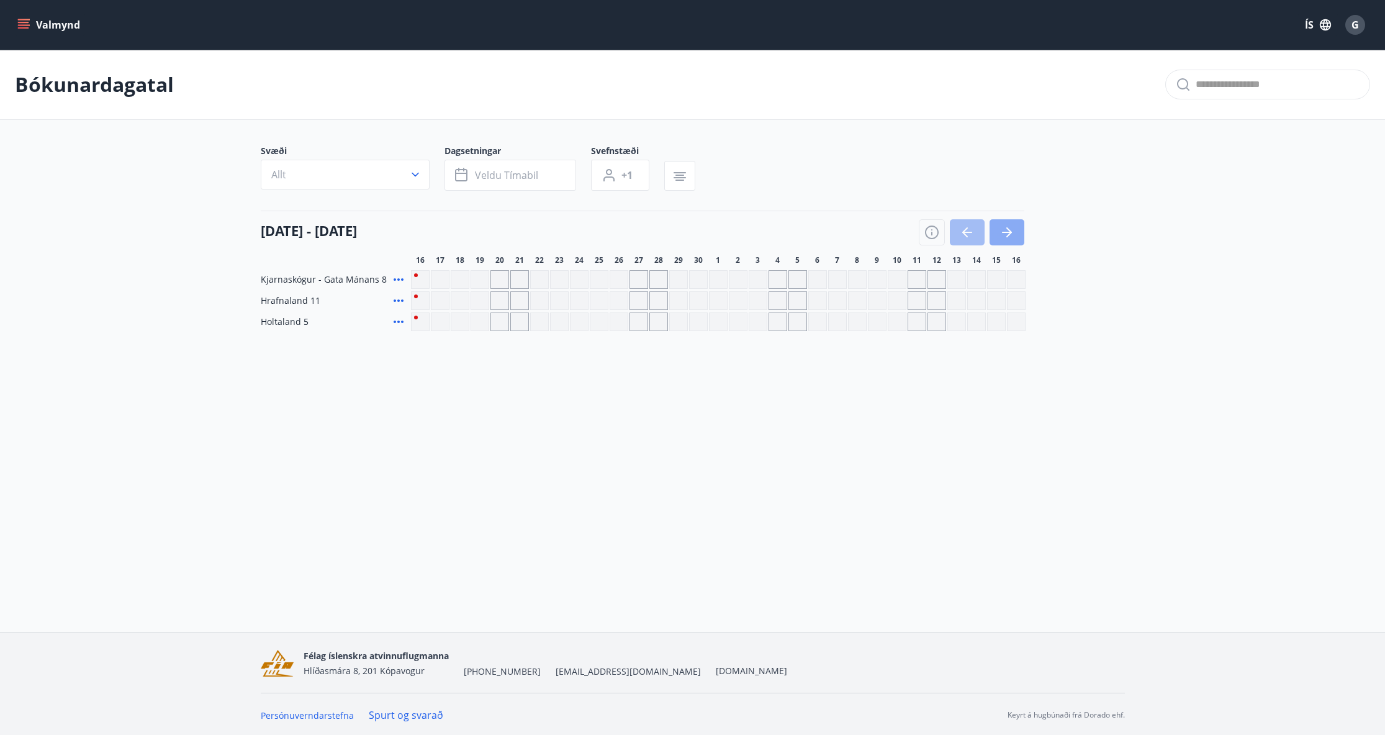
click at [1012, 238] on icon "button" at bounding box center [1007, 232] width 15 height 15
click at [1014, 237] on icon "button" at bounding box center [1007, 232] width 15 height 15
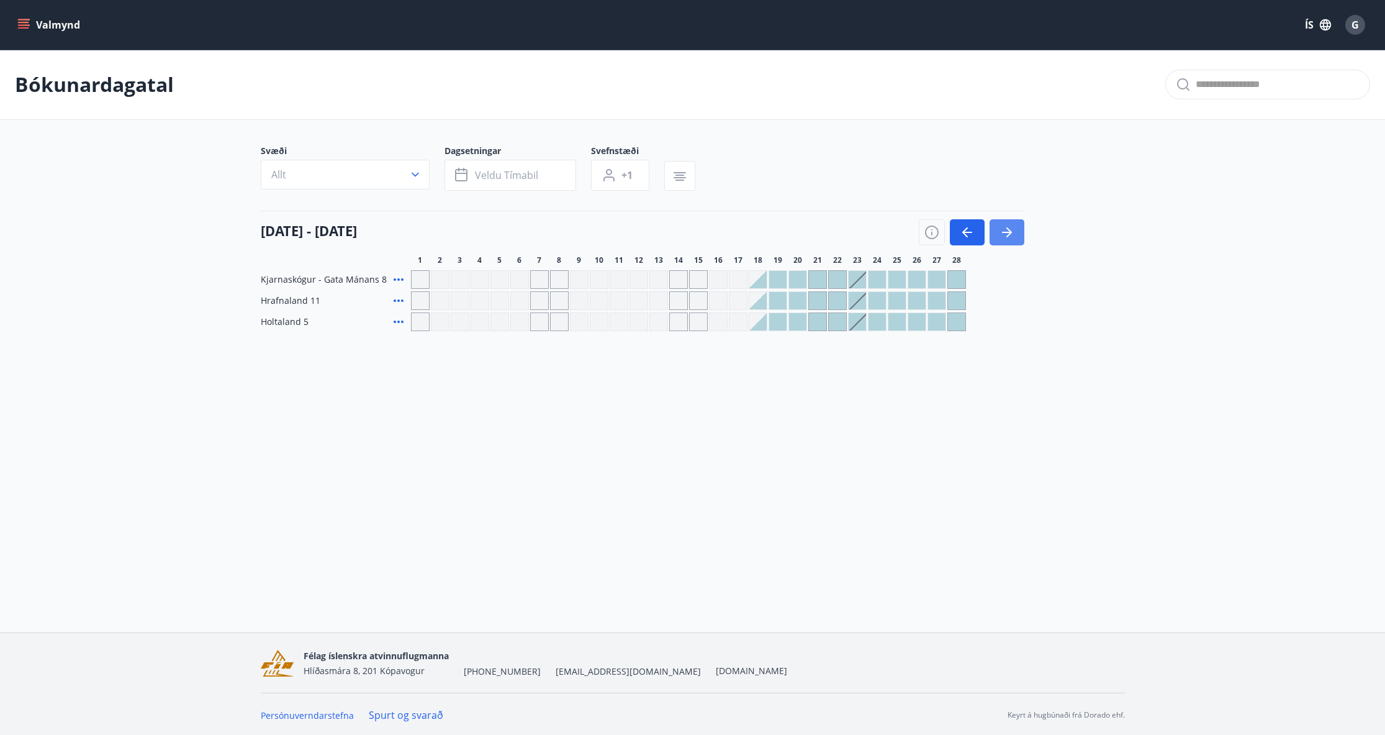
click at [1014, 237] on icon "button" at bounding box center [1007, 232] width 15 height 15
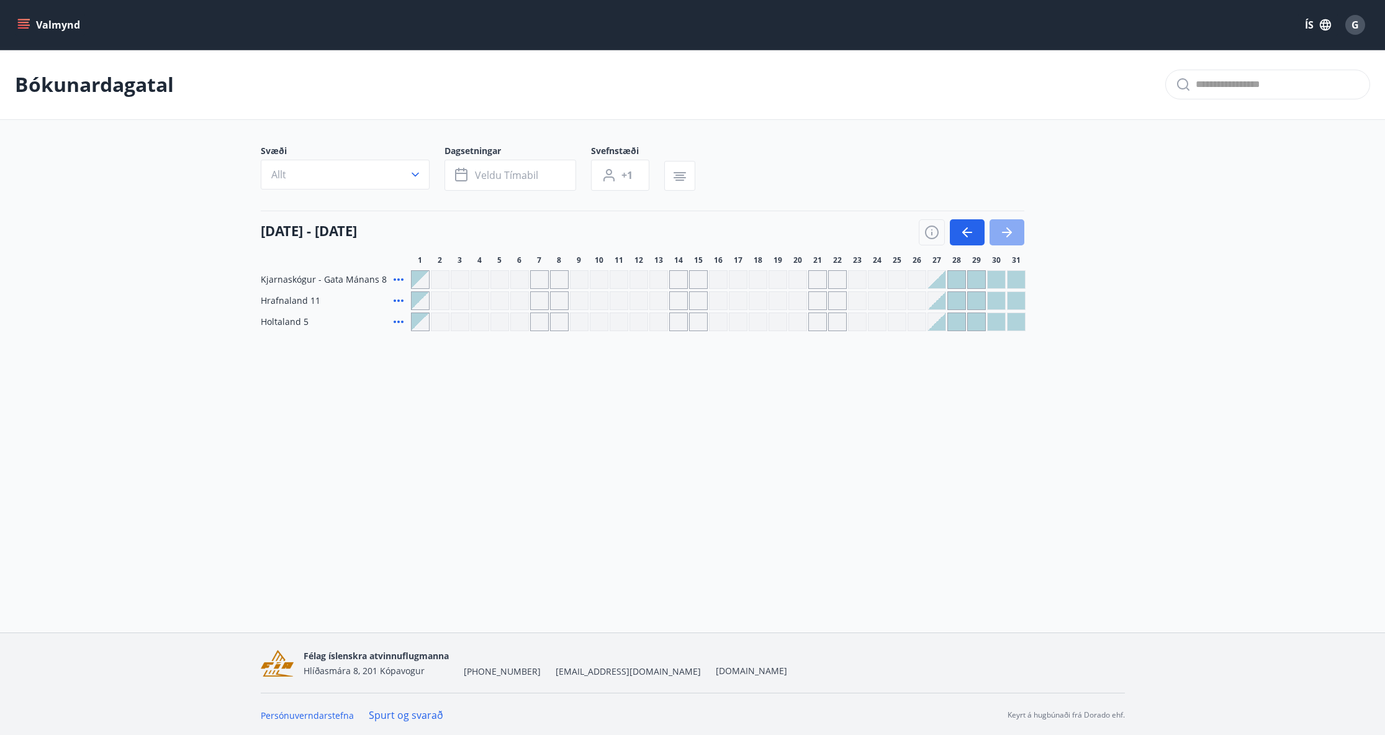
click at [1014, 237] on icon "button" at bounding box center [1007, 232] width 15 height 15
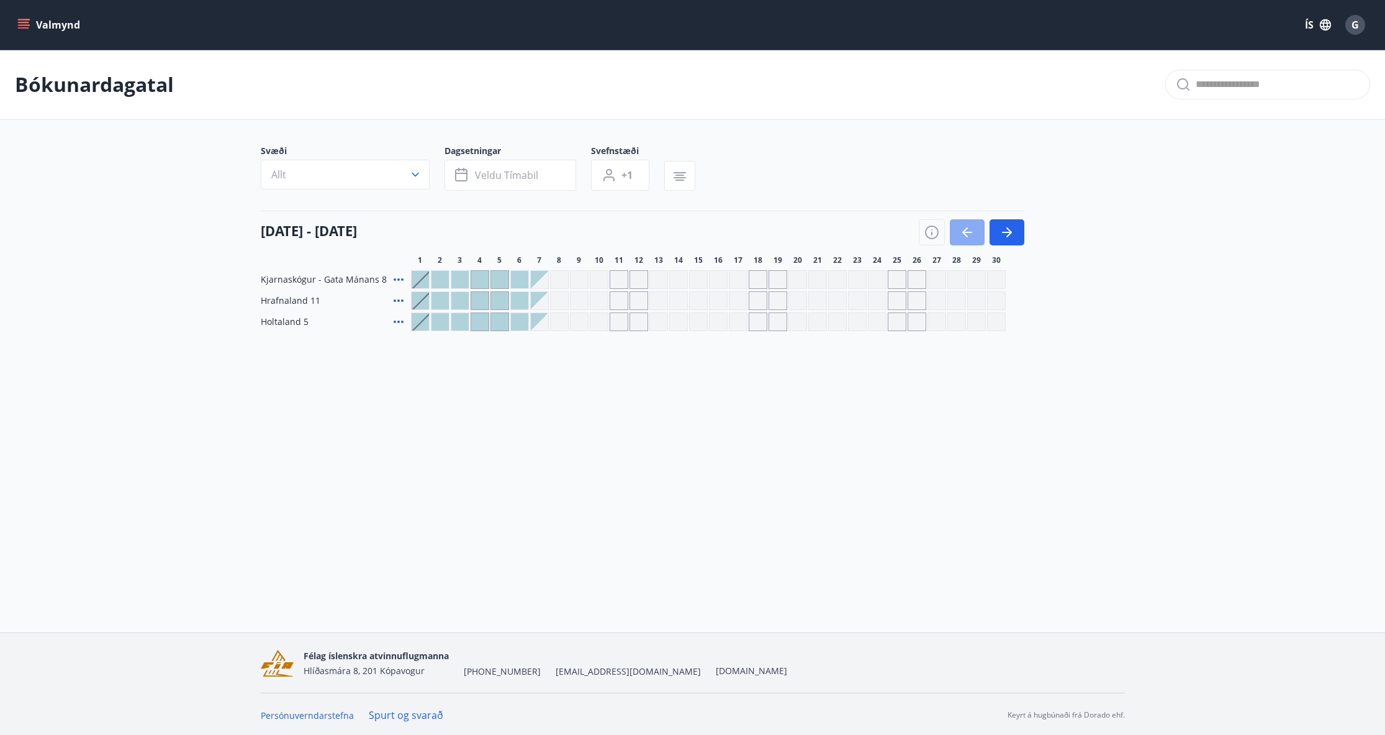
click at [966, 236] on icon "button" at bounding box center [965, 232] width 6 height 10
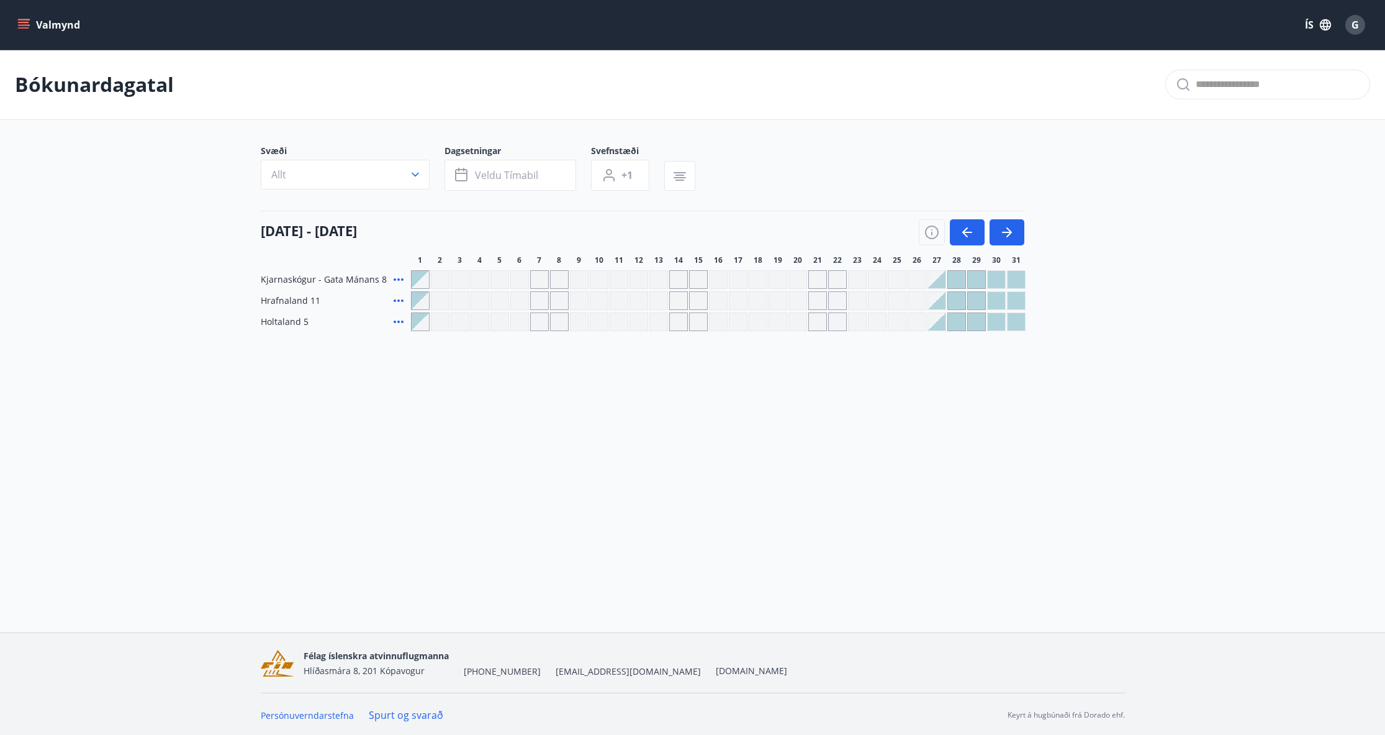
click at [959, 300] on div at bounding box center [956, 300] width 17 height 17
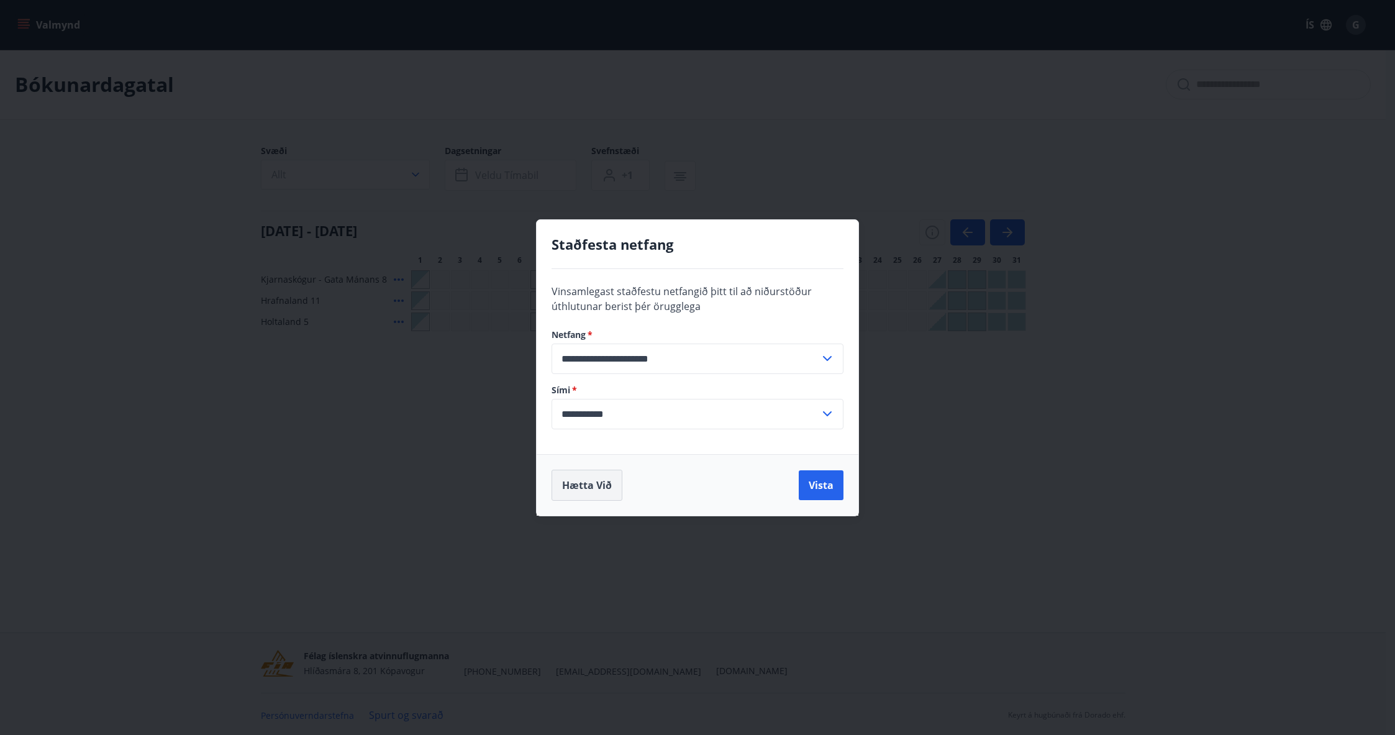
drag, startPoint x: 576, startPoint y: 491, endPoint x: 572, endPoint y: 474, distance: 16.4
click at [576, 489] on button "Hætta við" at bounding box center [586, 484] width 71 height 31
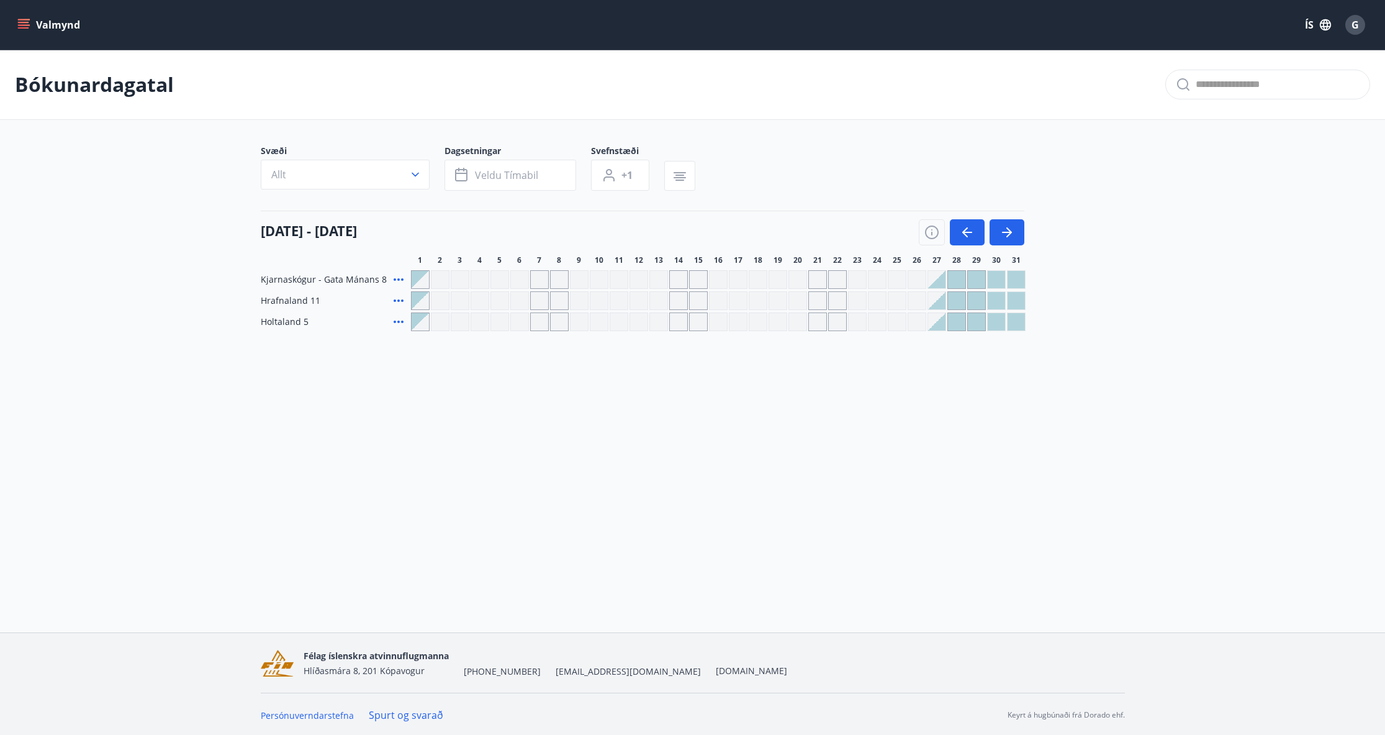
click at [629, 525] on div "Valmynd ÍS G Bókunardagatal Svæði Allt Dagsetningar Veldu tímabil Svefnstæði +1…" at bounding box center [692, 316] width 1385 height 632
click at [1007, 222] on button "button" at bounding box center [1007, 232] width 35 height 26
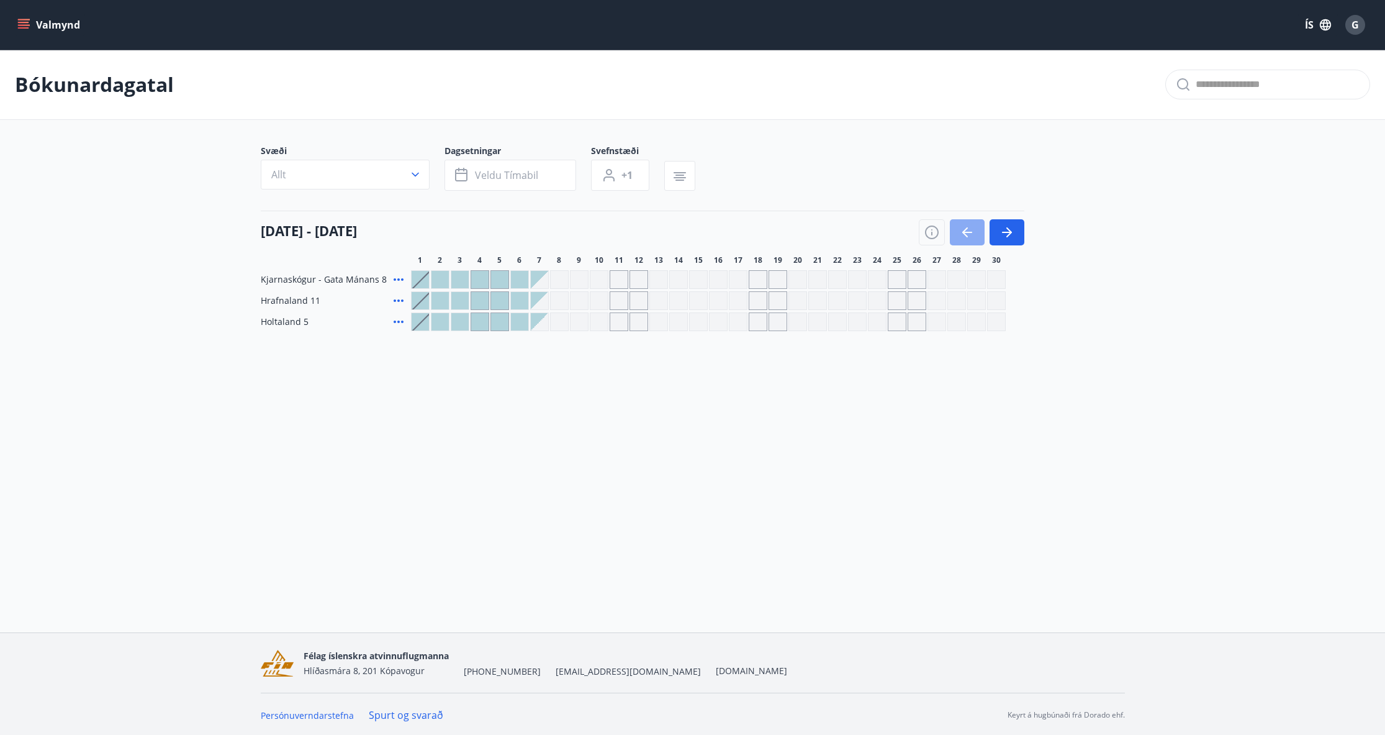
click at [984, 245] on button "button" at bounding box center [967, 232] width 35 height 26
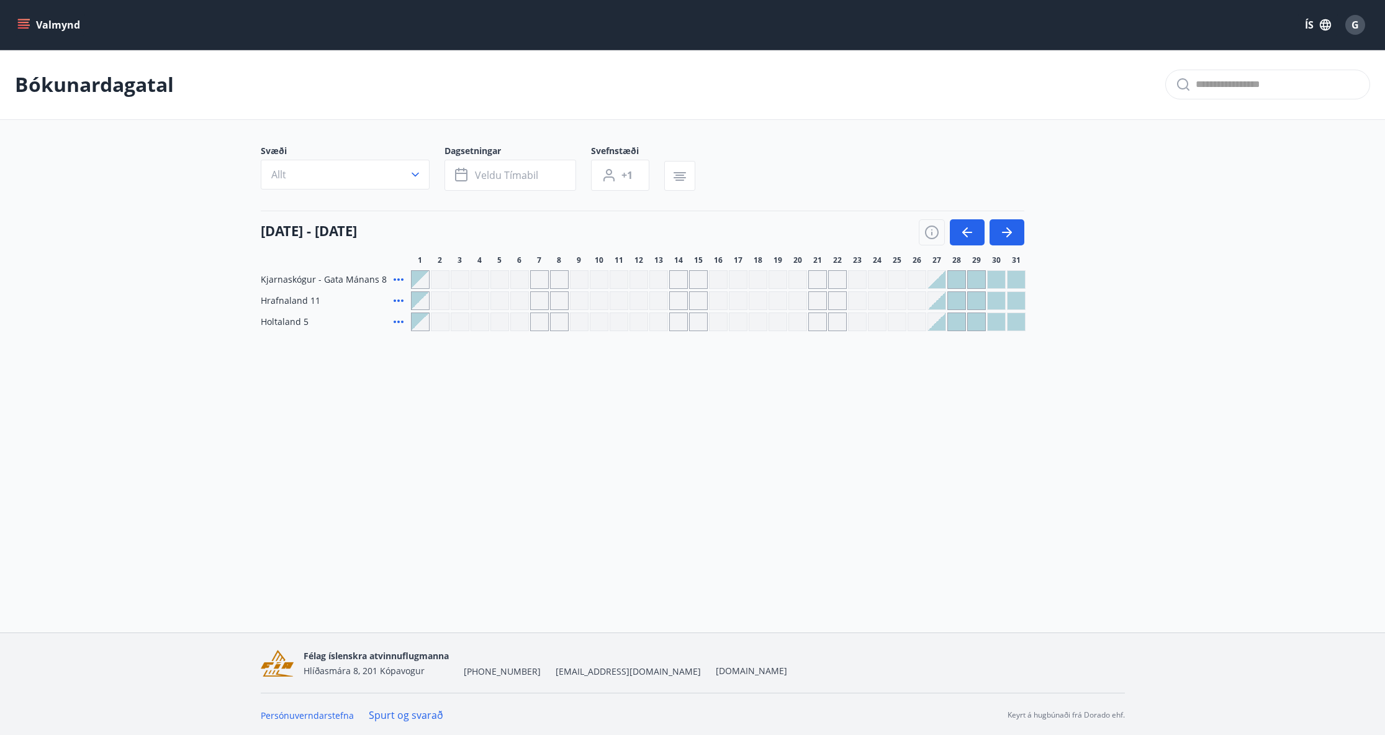
click at [955, 299] on div at bounding box center [956, 300] width 17 height 17
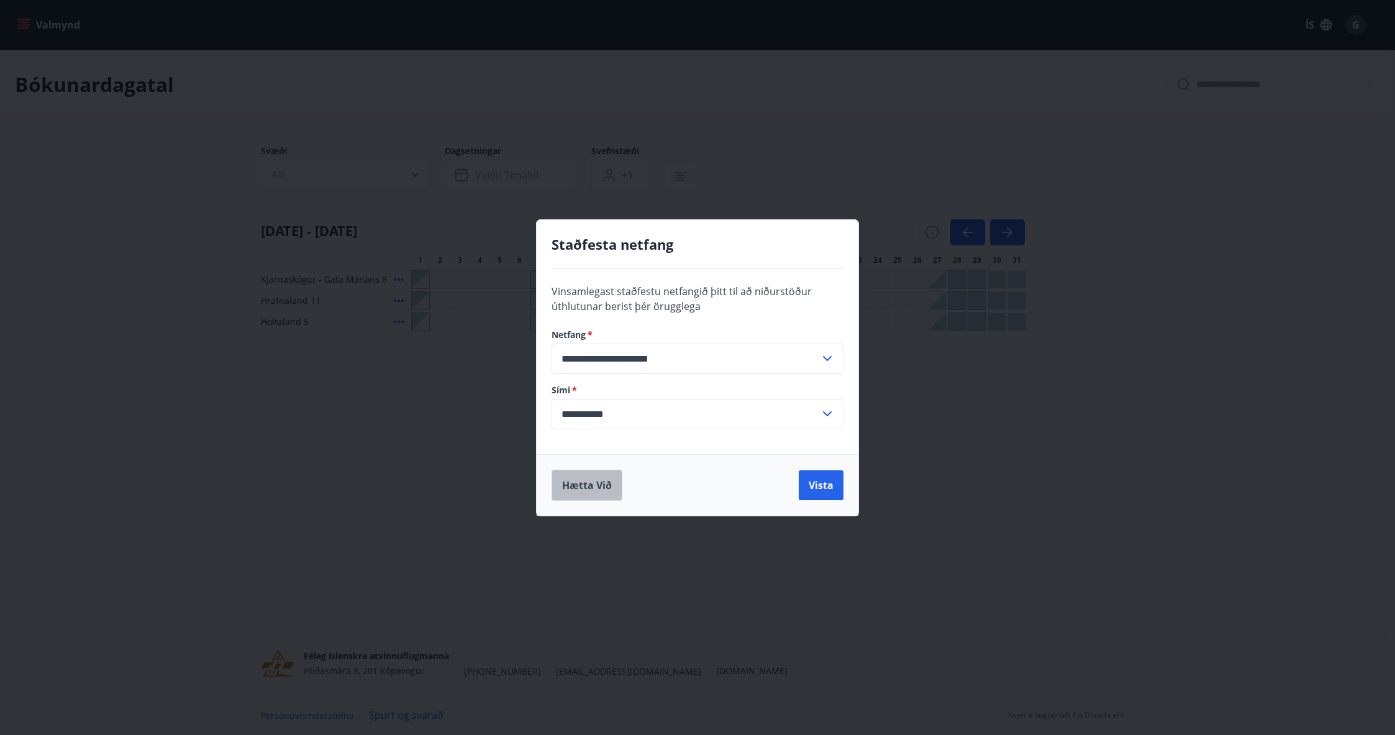
click at [577, 492] on button "Hætta við" at bounding box center [586, 484] width 71 height 31
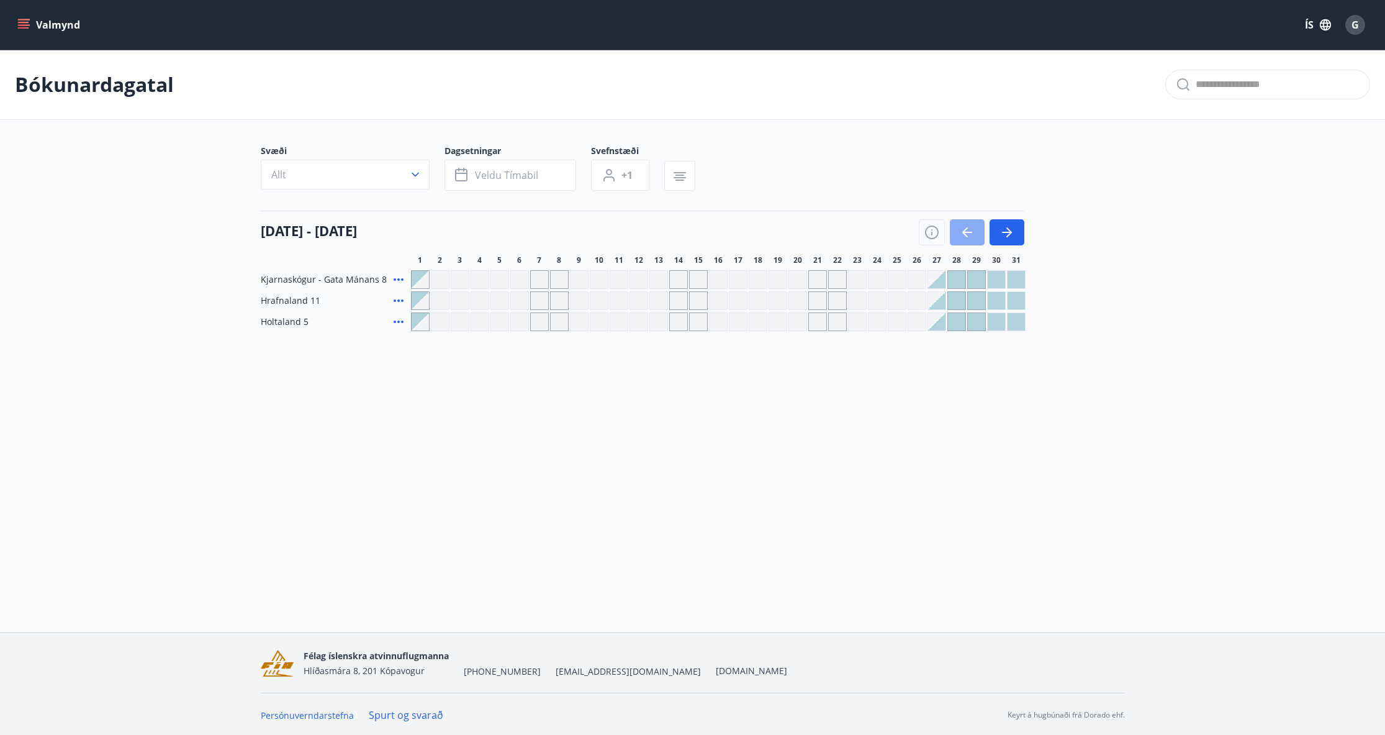
click at [969, 227] on icon "button" at bounding box center [967, 232] width 15 height 15
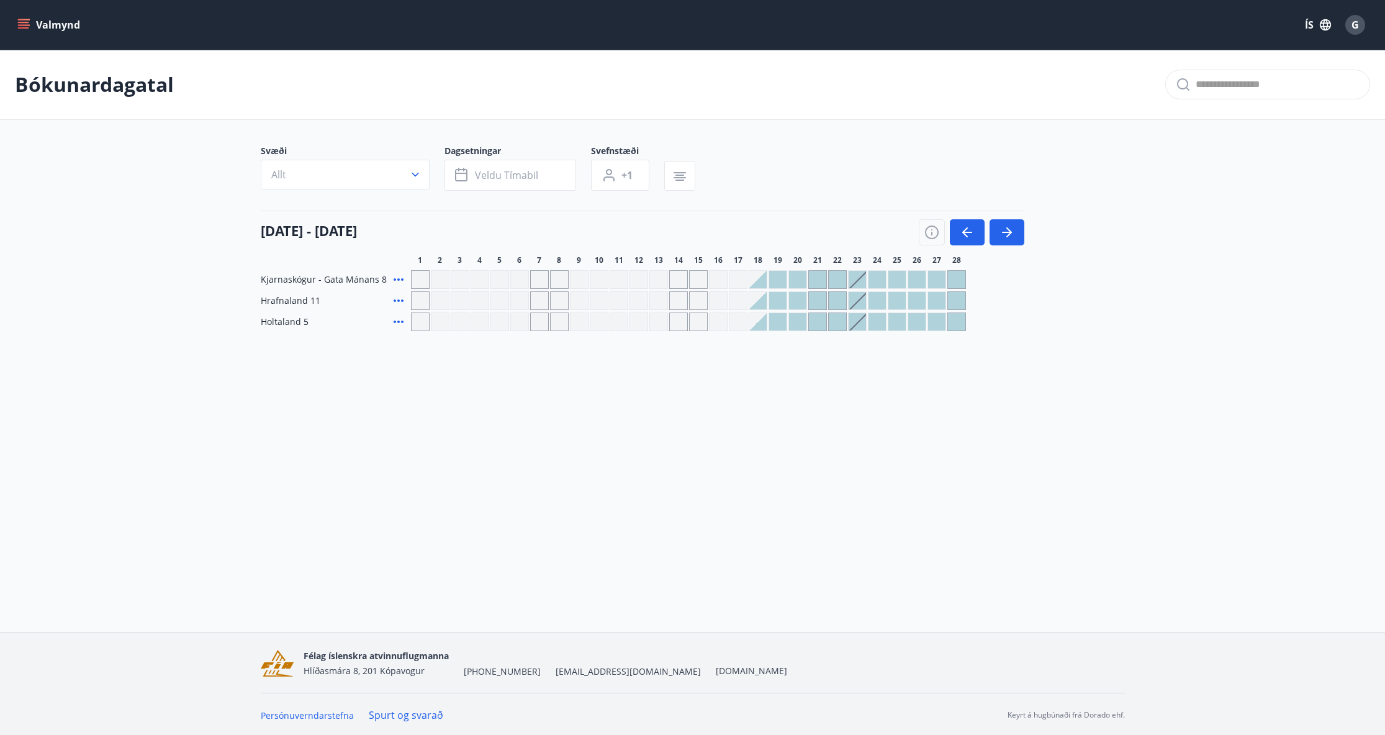
click at [829, 303] on div at bounding box center [837, 300] width 17 height 17
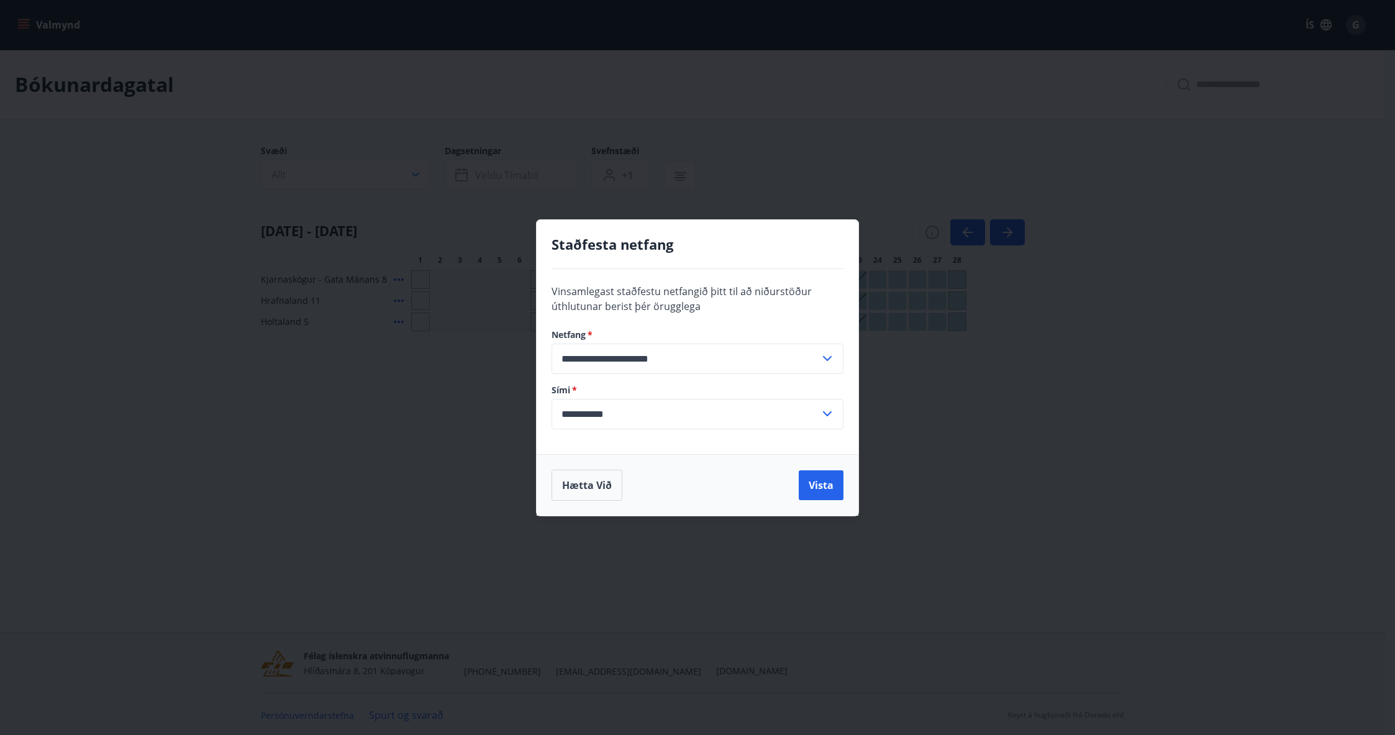
click at [645, 590] on div "**********" at bounding box center [697, 367] width 1395 height 735
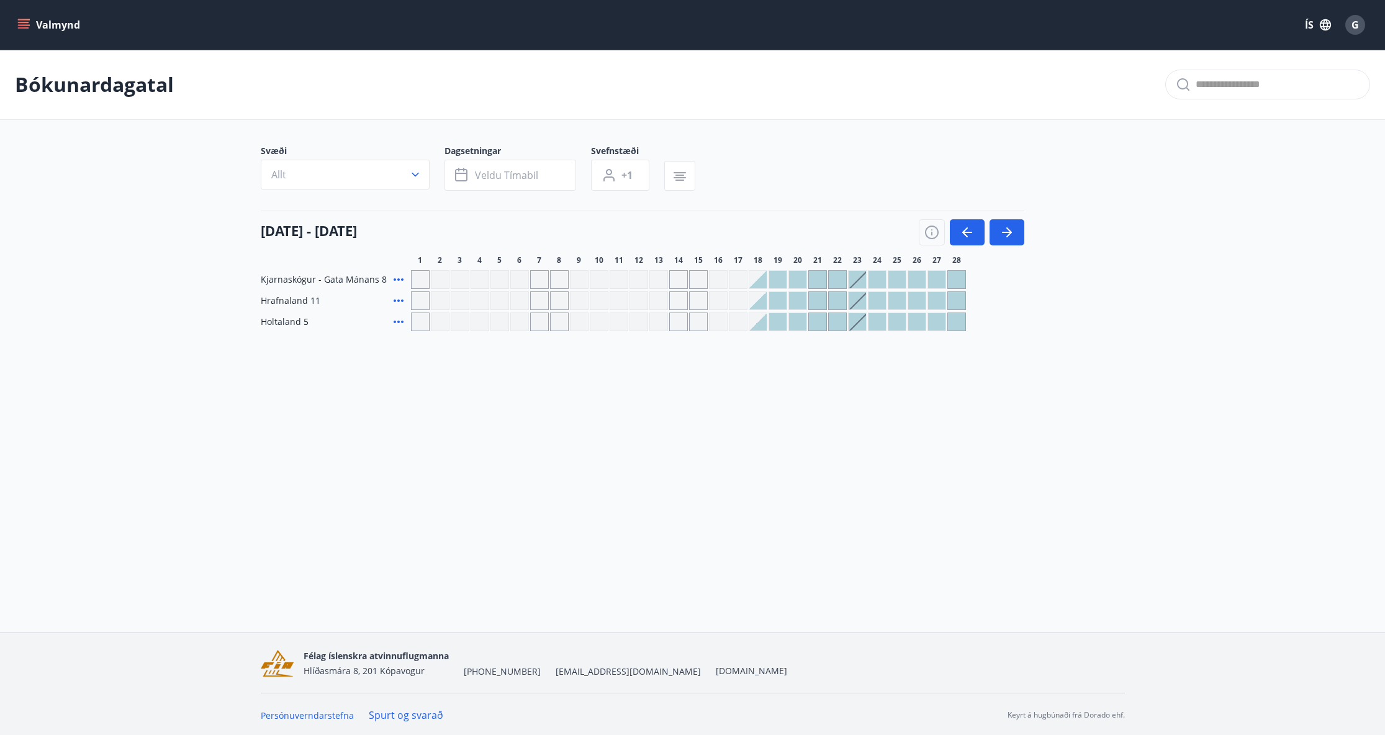
click at [964, 215] on div "01 febrúar - 28 febrúar" at bounding box center [643, 227] width 764 height 35
click at [967, 219] on button "button" at bounding box center [967, 232] width 35 height 26
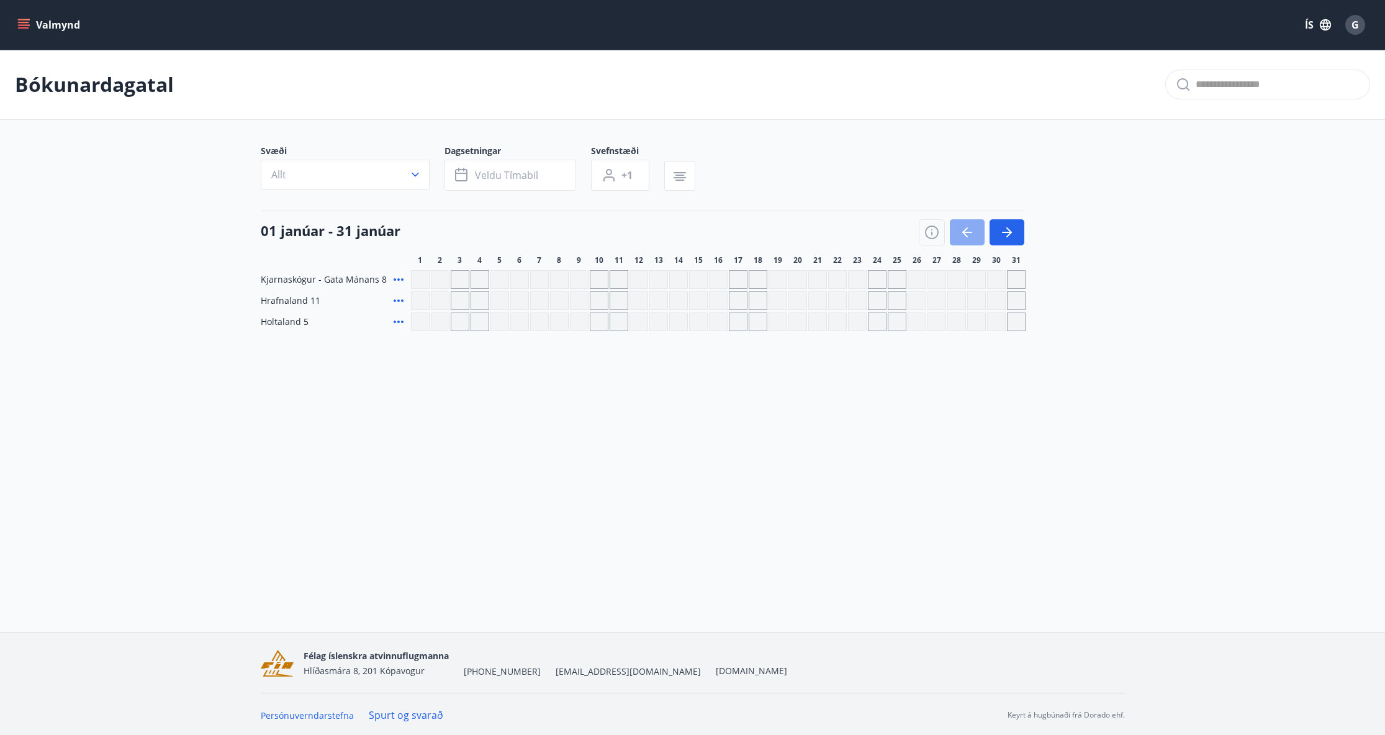
click at [967, 220] on button "button" at bounding box center [967, 232] width 35 height 26
click at [967, 220] on div at bounding box center [972, 232] width 106 height 26
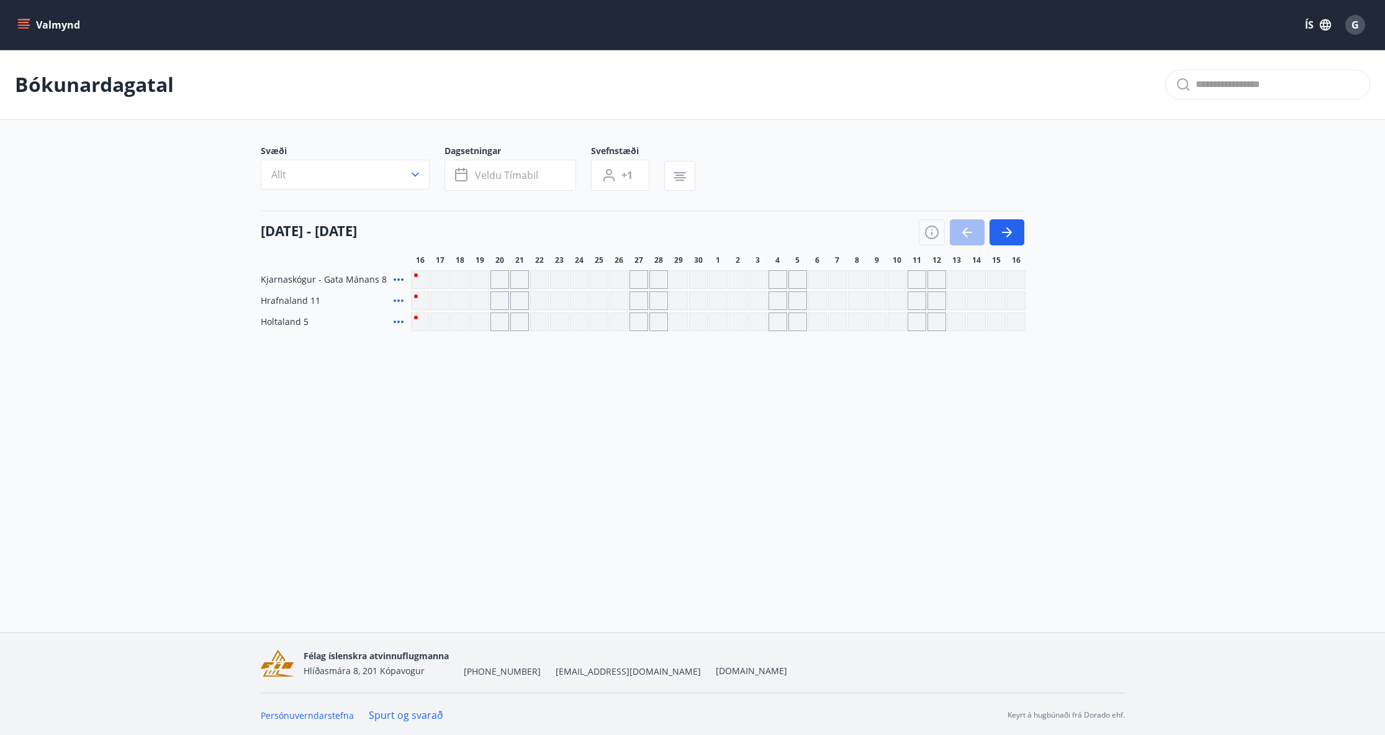
click at [970, 227] on div at bounding box center [972, 232] width 106 height 26
click at [1010, 227] on icon "button" at bounding box center [1007, 232] width 15 height 15
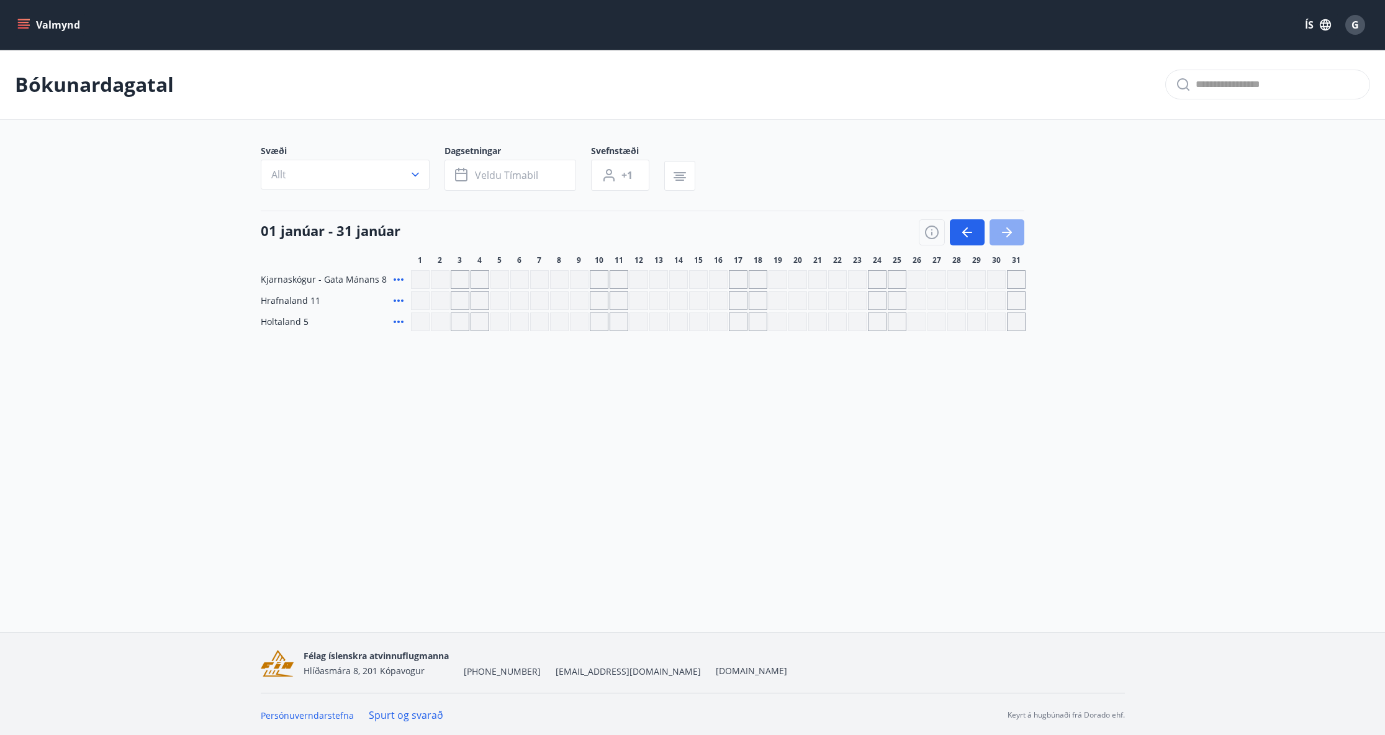
click at [1010, 227] on icon "button" at bounding box center [1007, 232] width 15 height 15
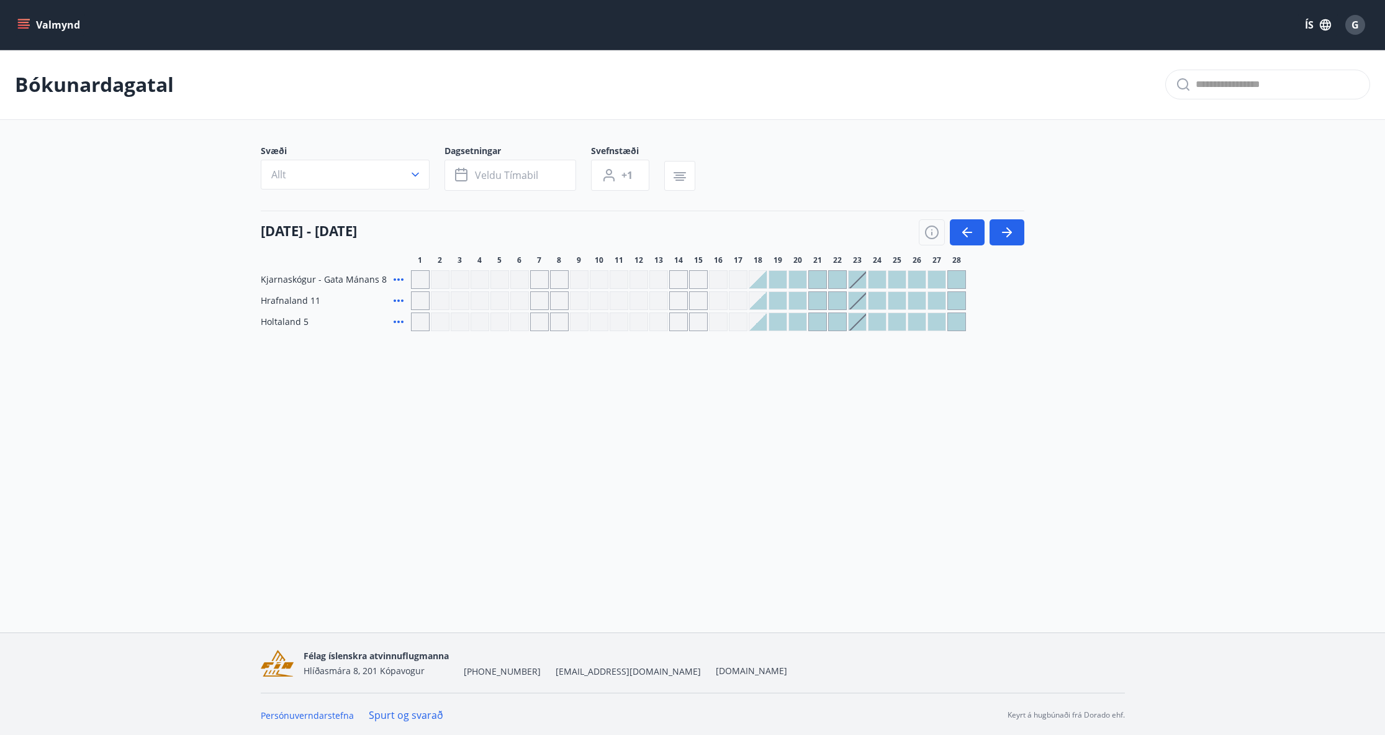
click at [635, 480] on div "Valmynd ÍS G Bókunardagatal Svæði Allt Dagsetningar Veldu tímabil Svefnstæði +1…" at bounding box center [692, 316] width 1385 height 632
click at [1011, 227] on icon "button" at bounding box center [1007, 232] width 15 height 15
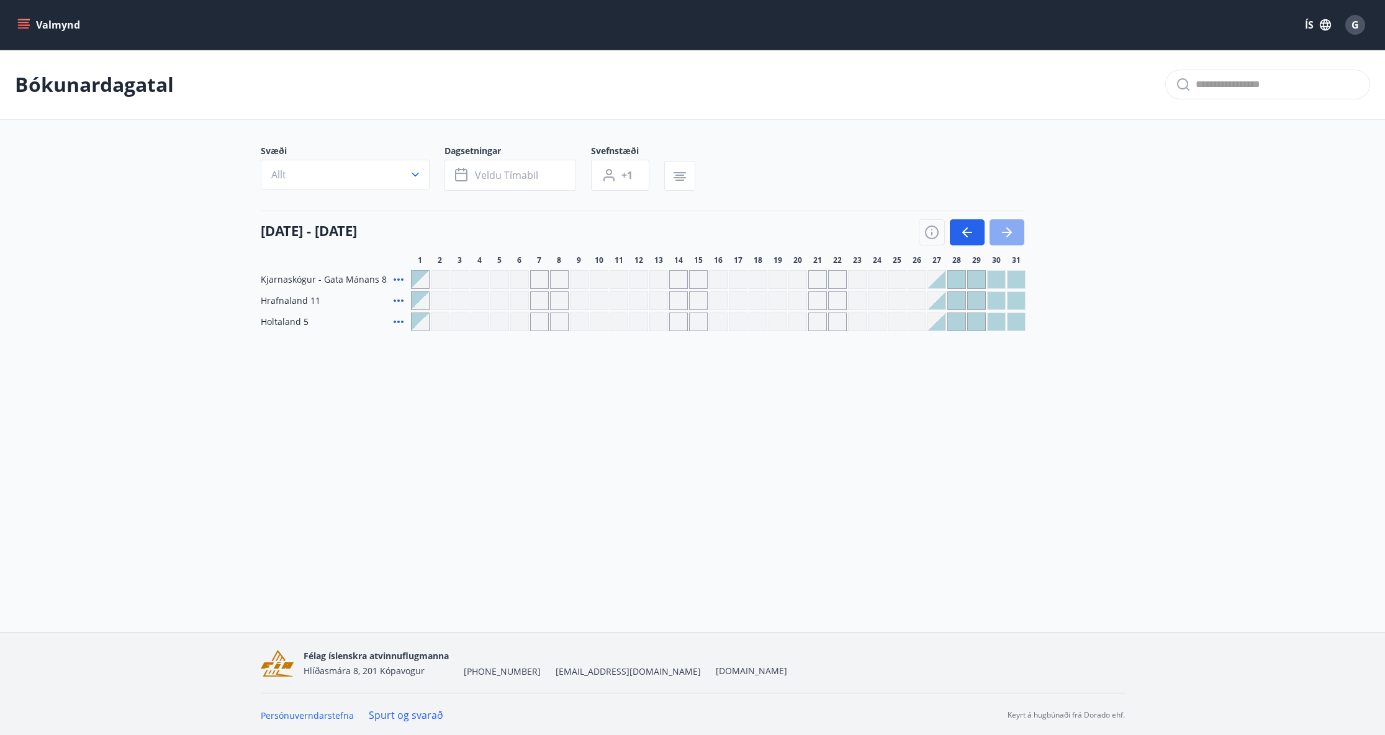
click at [1011, 227] on icon "button" at bounding box center [1007, 232] width 15 height 15
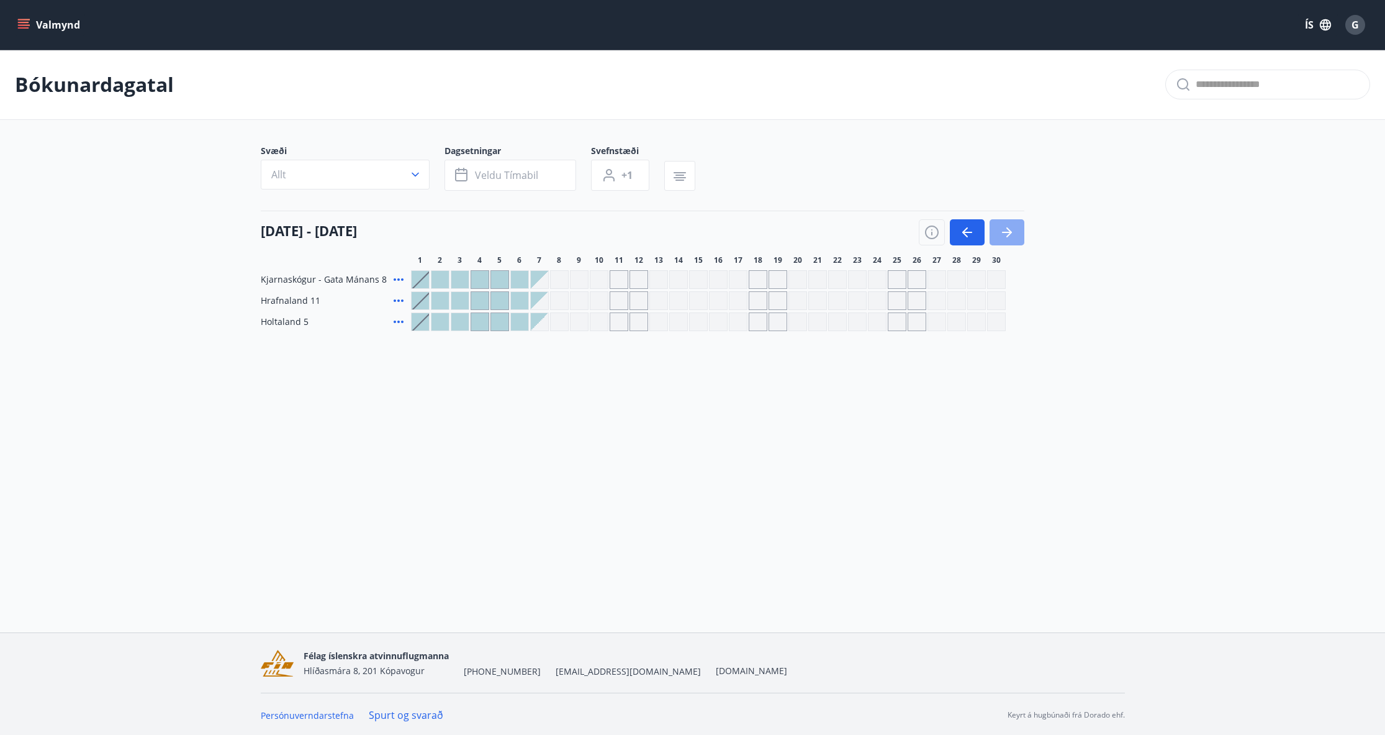
click at [1008, 230] on icon "button" at bounding box center [1007, 232] width 15 height 15
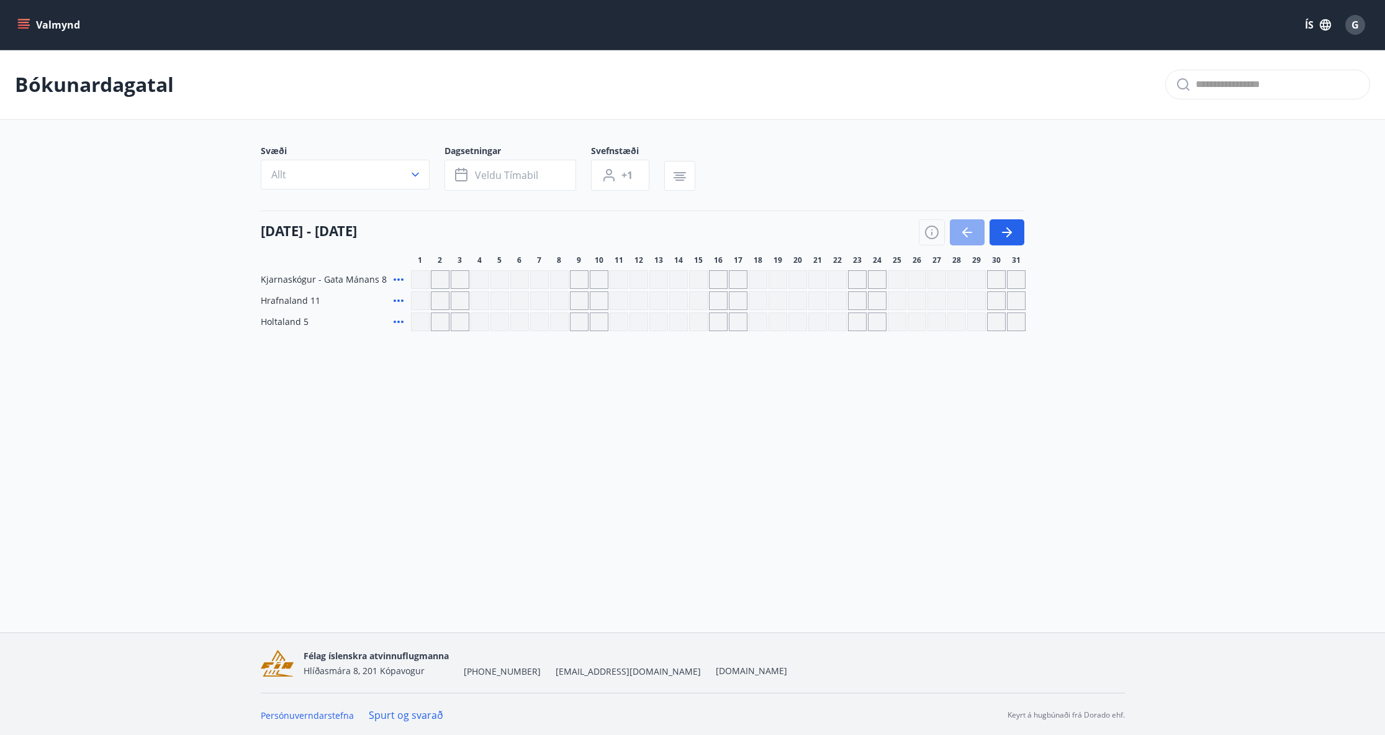
click at [975, 232] on button "button" at bounding box center [967, 232] width 35 height 26
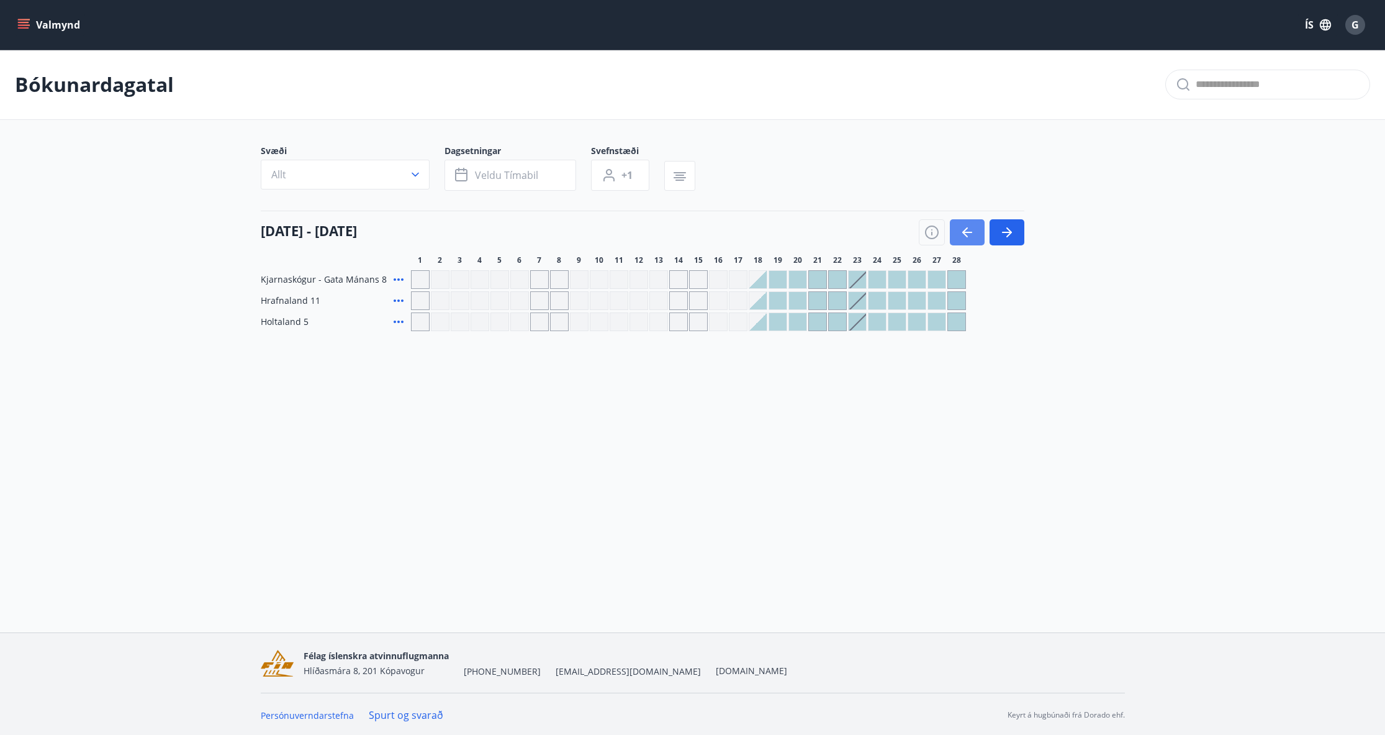
click at [975, 232] on button "button" at bounding box center [967, 232] width 35 height 26
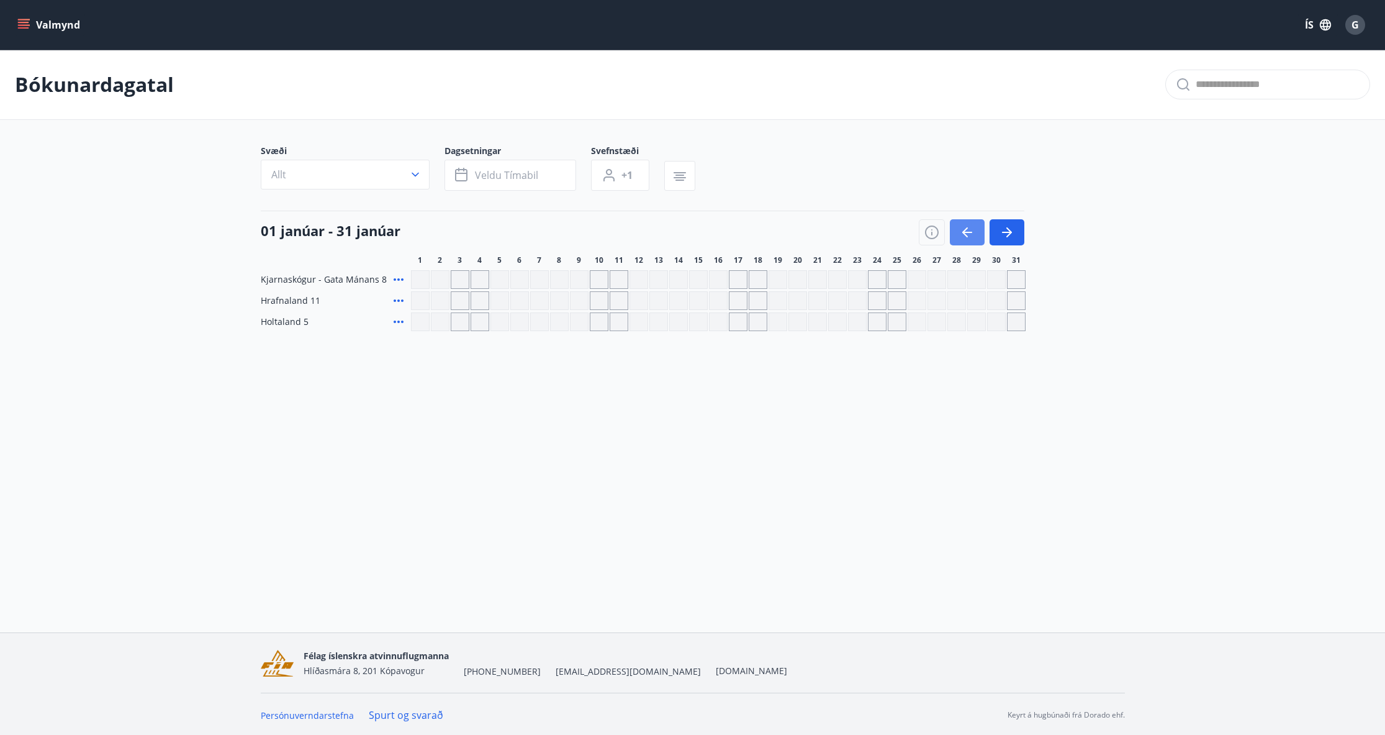
click at [975, 232] on button "button" at bounding box center [967, 232] width 35 height 26
click at [332, 397] on div "Valmynd ÍS G Bókunardagatal Svæði Allt Dagsetningar Veldu tímabil Svefnstæði +1…" at bounding box center [692, 316] width 1385 height 632
click at [21, 28] on icon "menu" at bounding box center [23, 27] width 11 height 1
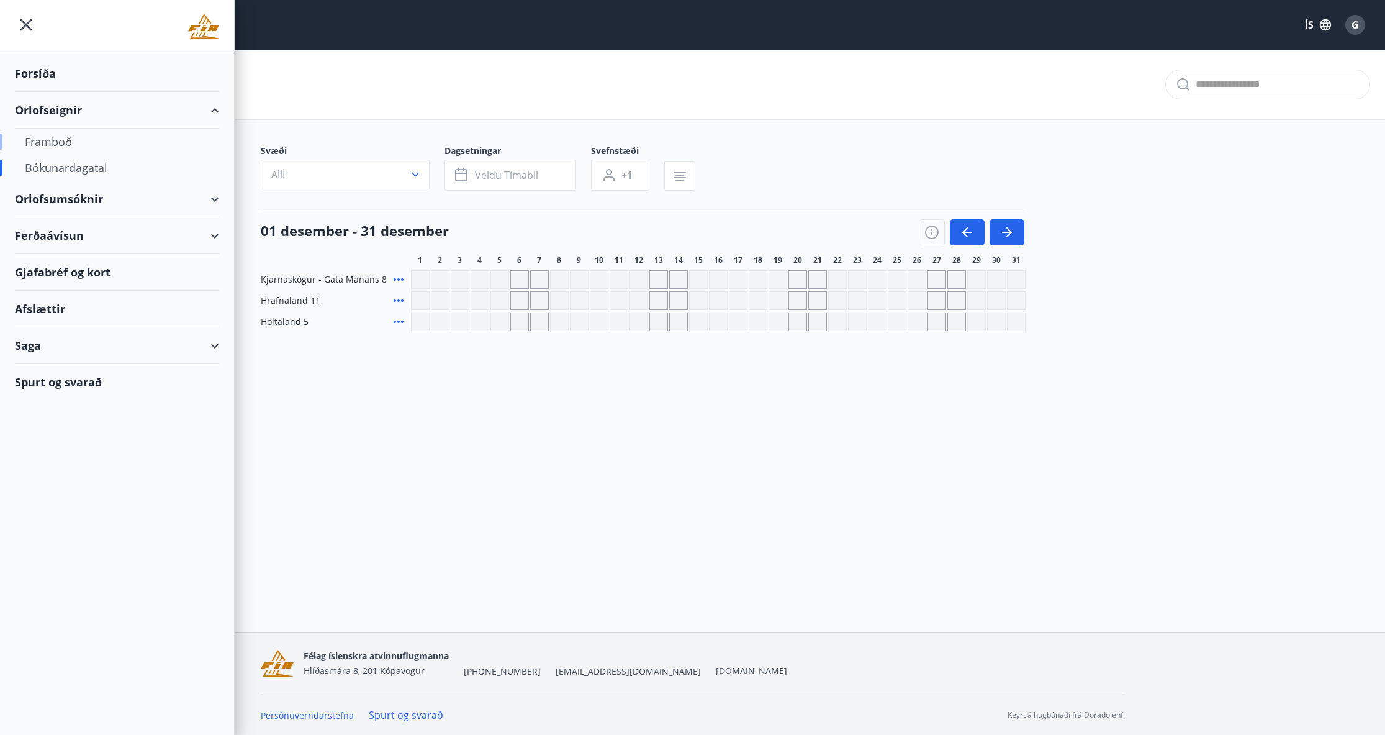
click at [69, 142] on div "Framboð" at bounding box center [117, 142] width 184 height 26
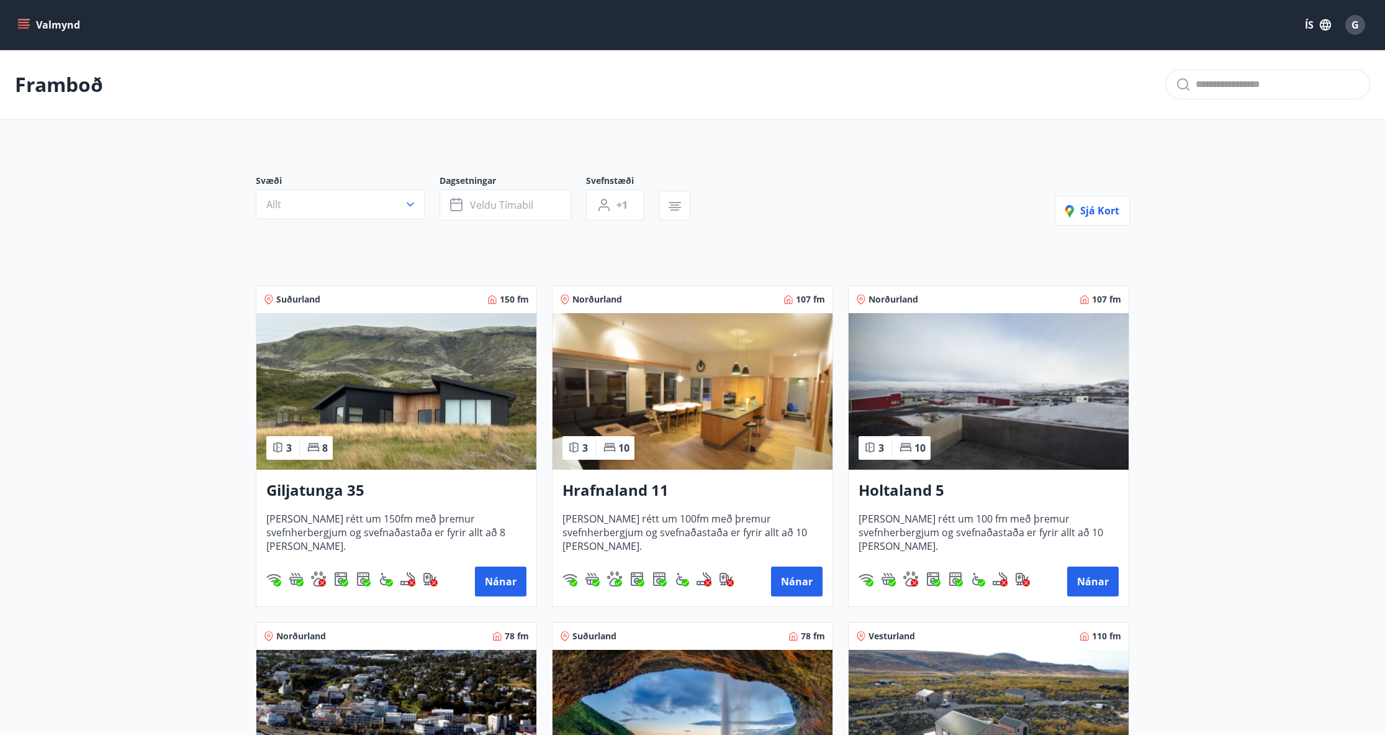
click at [900, 487] on h3 "Holtaland 5" at bounding box center [989, 490] width 260 height 22
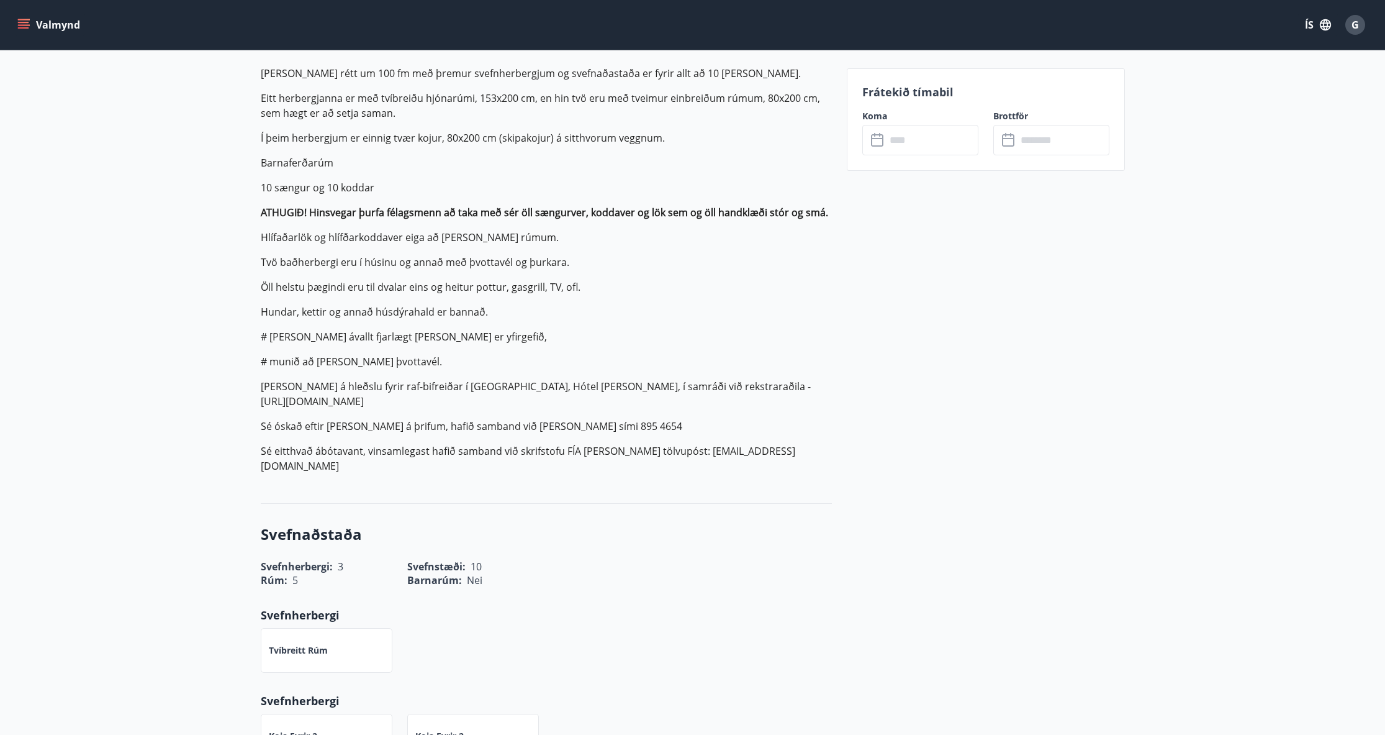
scroll to position [373, 0]
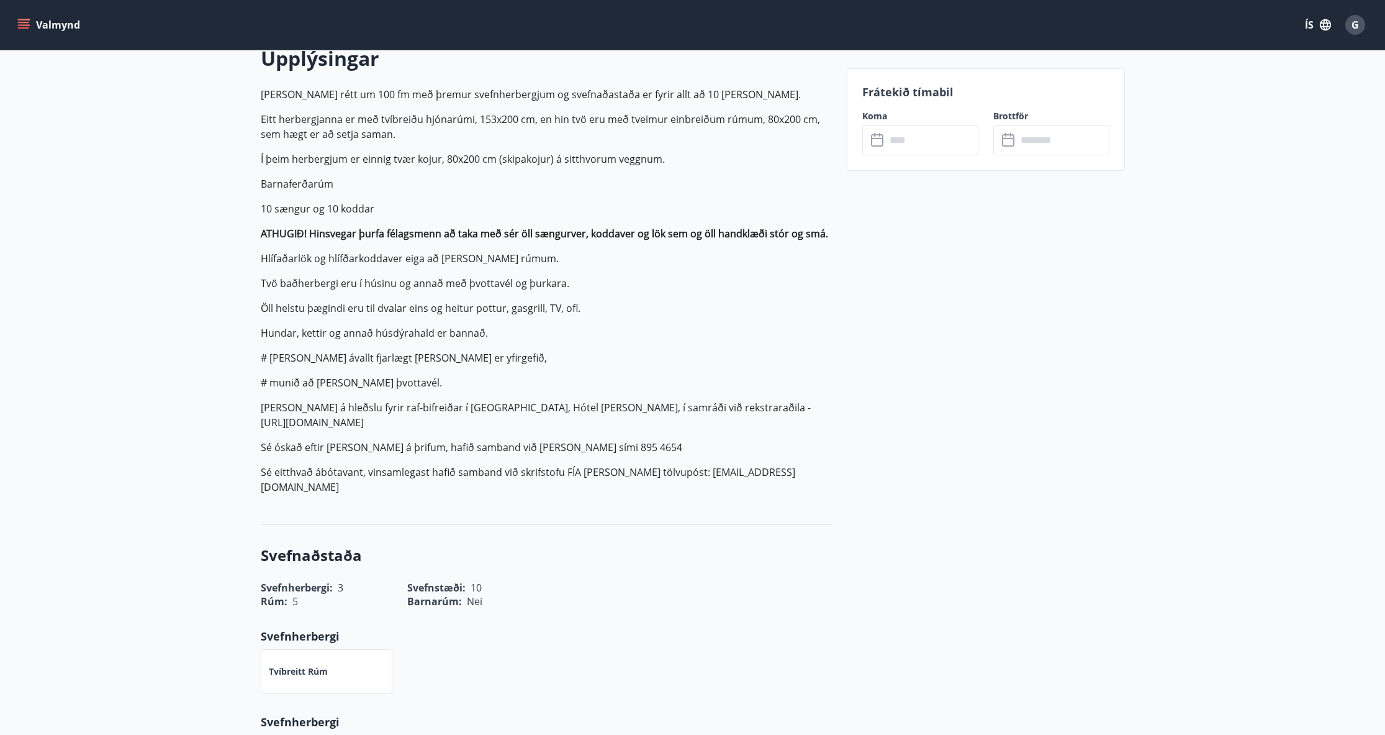
click at [921, 147] on input "text" at bounding box center [932, 140] width 93 height 30
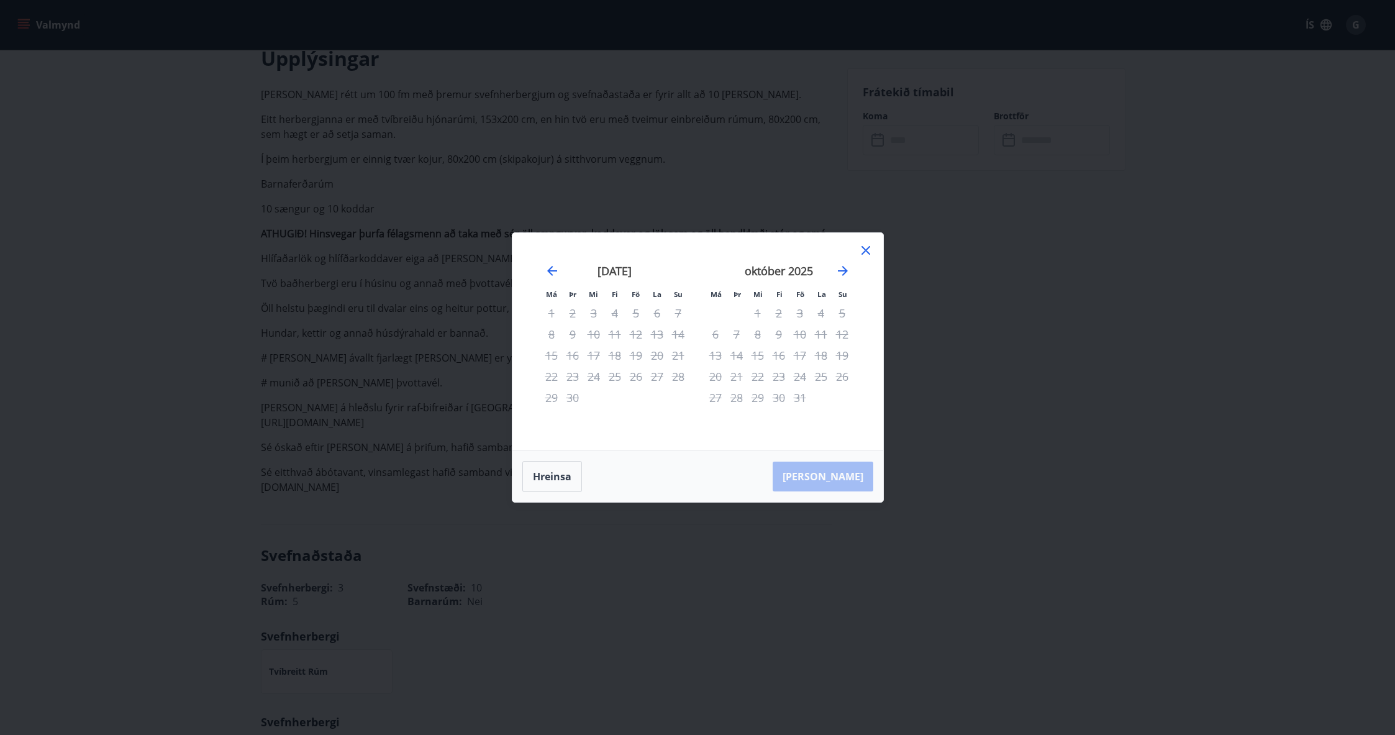
click at [854, 270] on div "október 2025 1 2 3 4 5 6 7 8 9 10 11 12 13 14 15 16 17 18 19 20 21 22 23 24 25 …" at bounding box center [779, 350] width 164 height 204
click at [850, 270] on div "október 2025" at bounding box center [779, 275] width 148 height 55
click at [848, 270] on icon "Move forward to switch to the next month." at bounding box center [842, 270] width 15 height 15
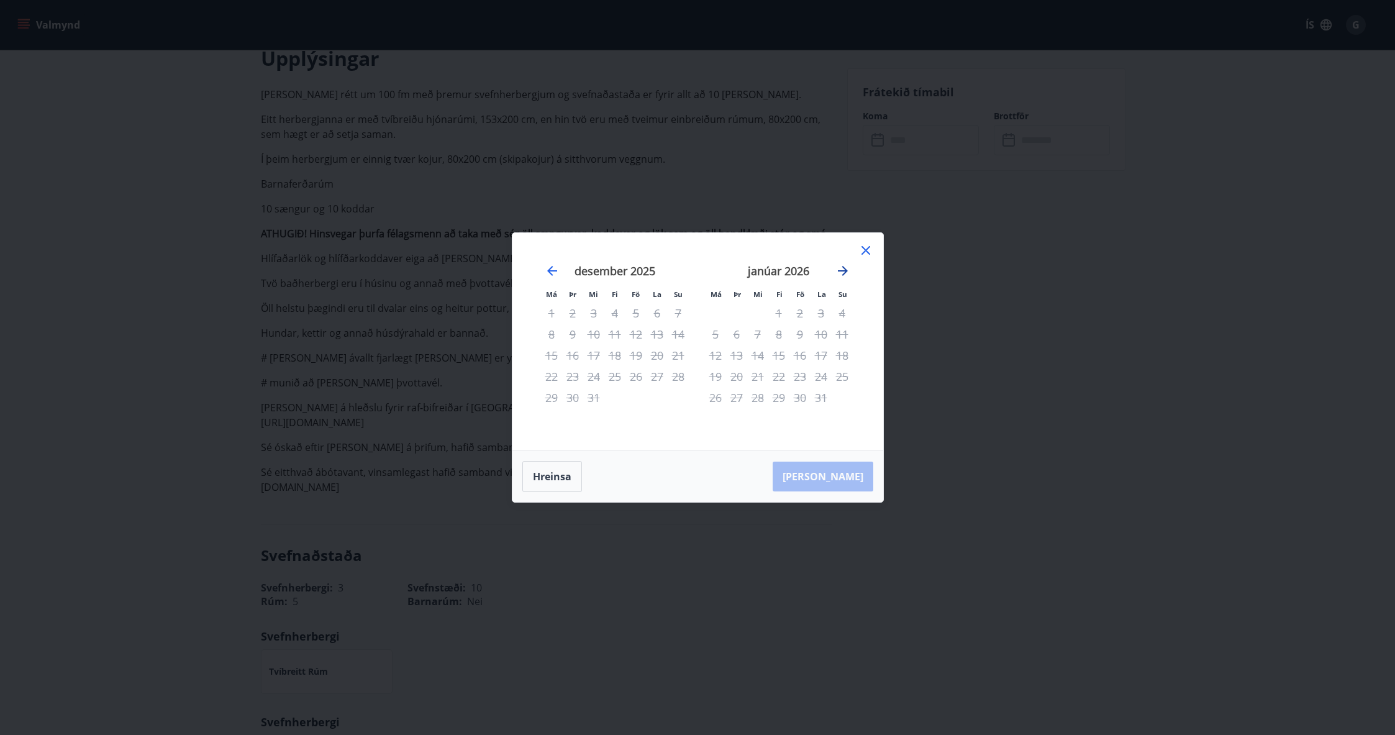
click at [848, 270] on icon "Move forward to switch to the next month." at bounding box center [842, 270] width 15 height 15
click at [847, 272] on icon "Move forward to switch to the next month." at bounding box center [842, 270] width 15 height 15
click at [843, 271] on icon "Move forward to switch to the next month." at bounding box center [843, 271] width 10 height 10
click at [224, 383] on div "Má Þr Mi Fi Fö La Su Má Þr Mi Fi Fö La Su mars 2026 1 2 3 4 5 6 7 8 9 10 11 12 …" at bounding box center [697, 367] width 1395 height 735
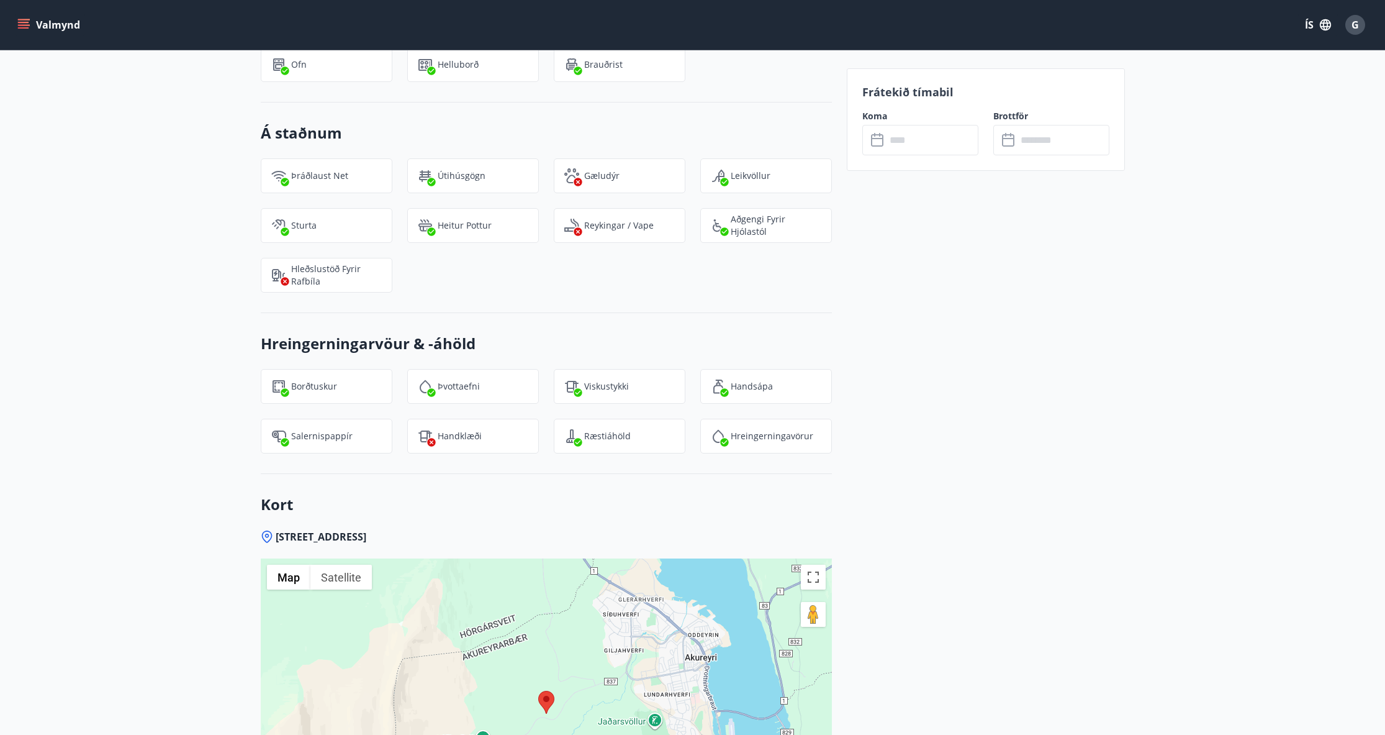
scroll to position [0, 0]
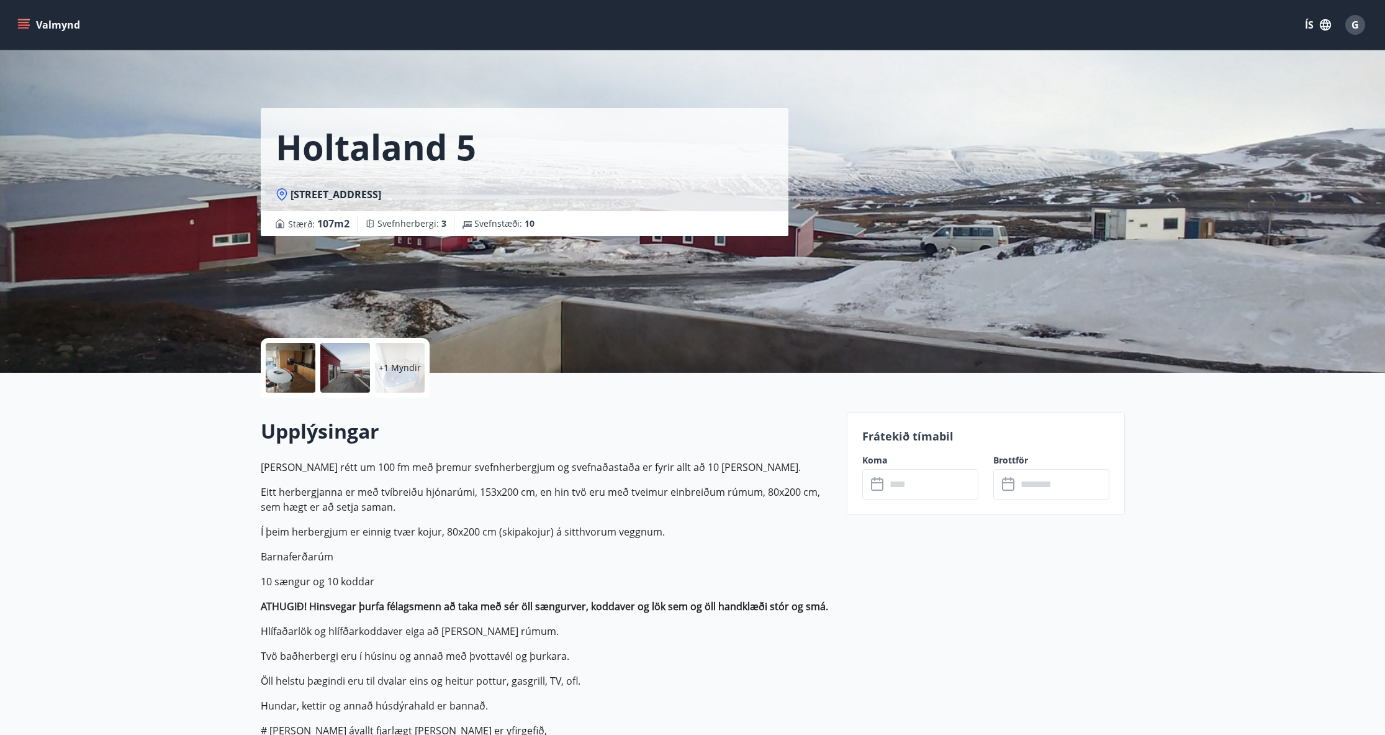
drag, startPoint x: 222, startPoint y: 412, endPoint x: 160, endPoint y: 38, distance: 378.9
click at [13, 17] on div "Valmynd ÍS G" at bounding box center [692, 25] width 1385 height 50
click at [19, 20] on icon "menu" at bounding box center [23, 25] width 12 height 12
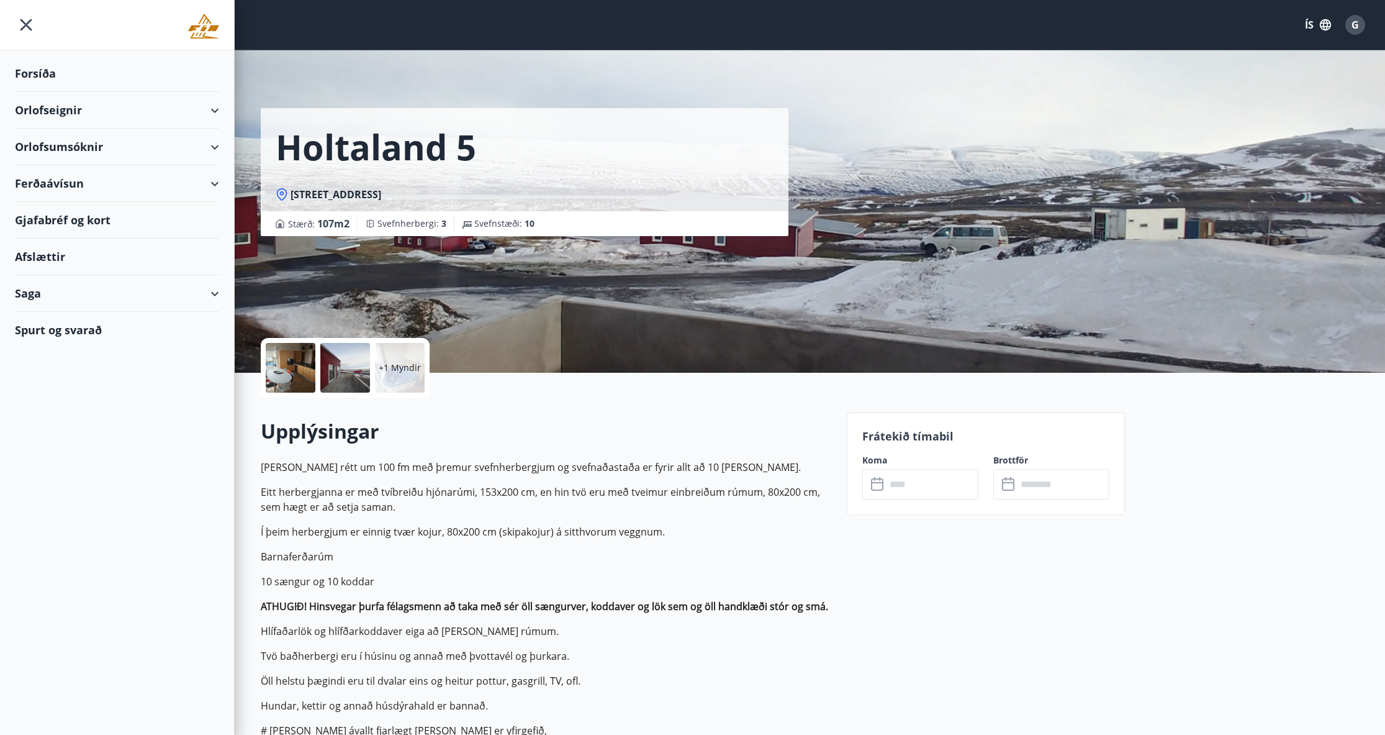
click at [212, 179] on div "Ferðaávísun" at bounding box center [117, 183] width 204 height 37
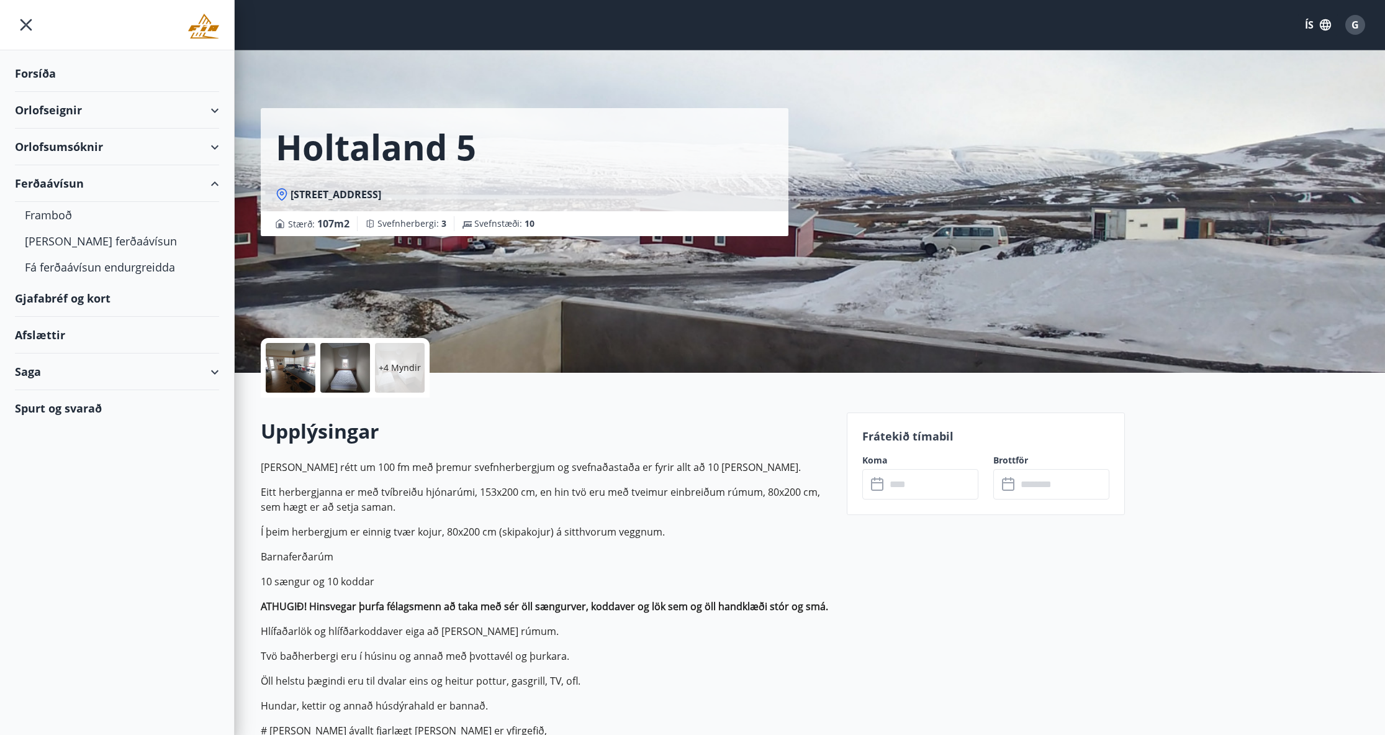
click at [212, 179] on div "Ferðaávísun" at bounding box center [117, 183] width 204 height 37
click at [212, 143] on div "Orlofsumsóknir" at bounding box center [117, 147] width 204 height 37
click at [75, 174] on div "Vetrarfrí, dymbilvika og páskar 2026" at bounding box center [117, 186] width 184 height 42
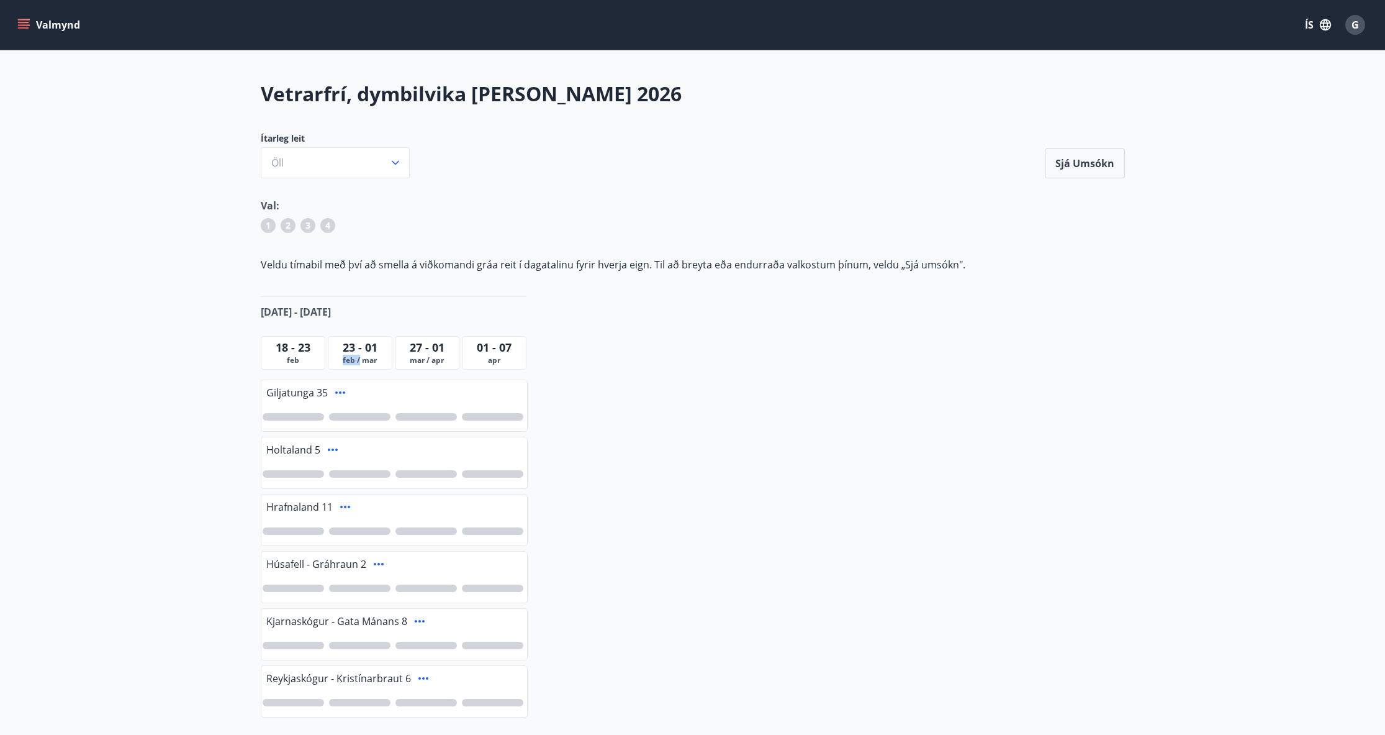
drag, startPoint x: 343, startPoint y: 358, endPoint x: 400, endPoint y: 356, distance: 57.2
click at [373, 357] on span "feb / mar" at bounding box center [360, 360] width 58 height 10
click at [497, 233] on div "1 2 3 4" at bounding box center [693, 228] width 864 height 20
drag, startPoint x: 291, startPoint y: 264, endPoint x: 495, endPoint y: 264, distance: 203.7
click at [495, 264] on p "Veldu tímabil með því að smella á viðkomandi gráa reit í dagatalinu fyrir hverj…" at bounding box center [693, 265] width 864 height 14
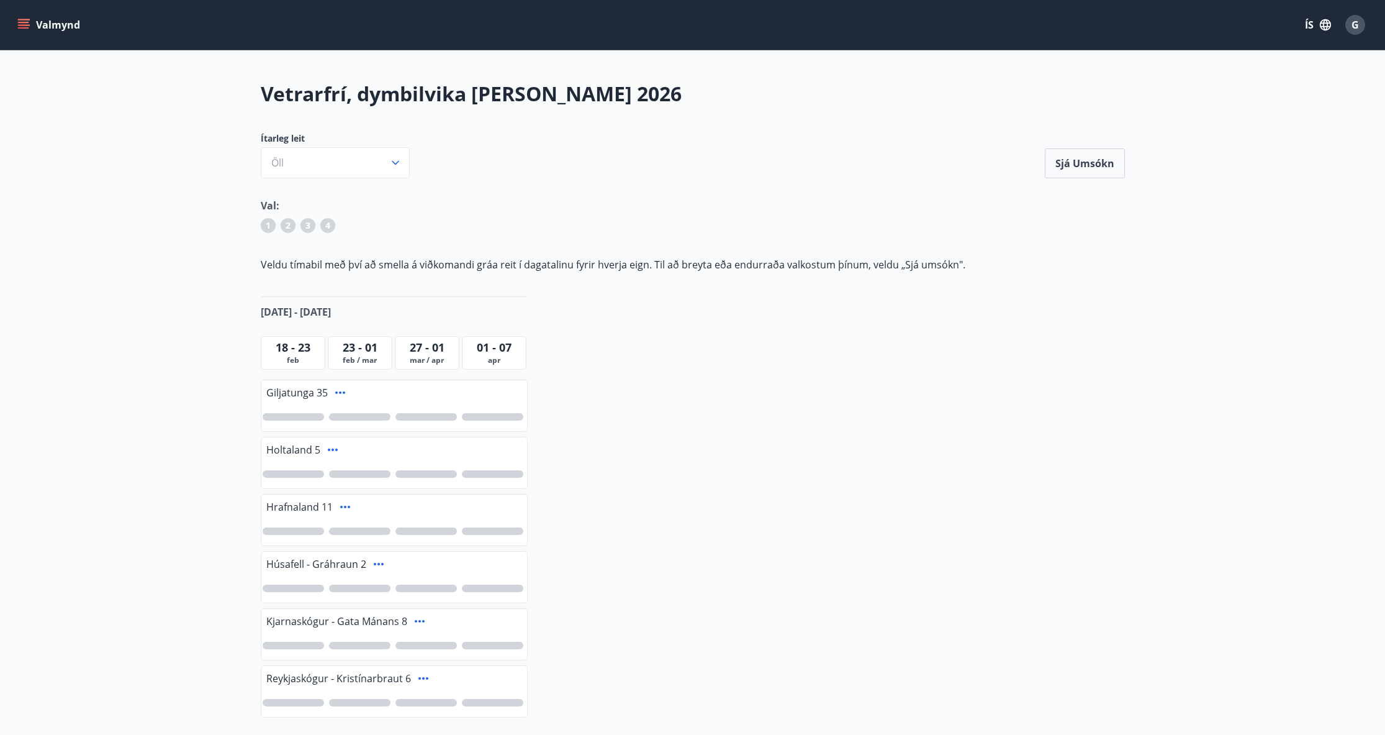
click at [604, 266] on p "Veldu tímabil með því að smella á viðkomandi gráa reit í dagatalinu fyrir hverj…" at bounding box center [693, 265] width 864 height 14
drag, startPoint x: 304, startPoint y: 263, endPoint x: 761, endPoint y: 270, distance: 457.7
click at [712, 270] on p "Veldu tímabil með því að smella á viðkomandi gráa reit í dagatalinu fyrir hverj…" at bounding box center [693, 265] width 864 height 14
click at [762, 270] on p "Veldu tímabil með því að smella á viðkomandi gráa reit í dagatalinu fyrir hverj…" at bounding box center [693, 265] width 864 height 14
drag, startPoint x: 829, startPoint y: 268, endPoint x: 515, endPoint y: 270, distance: 314.2
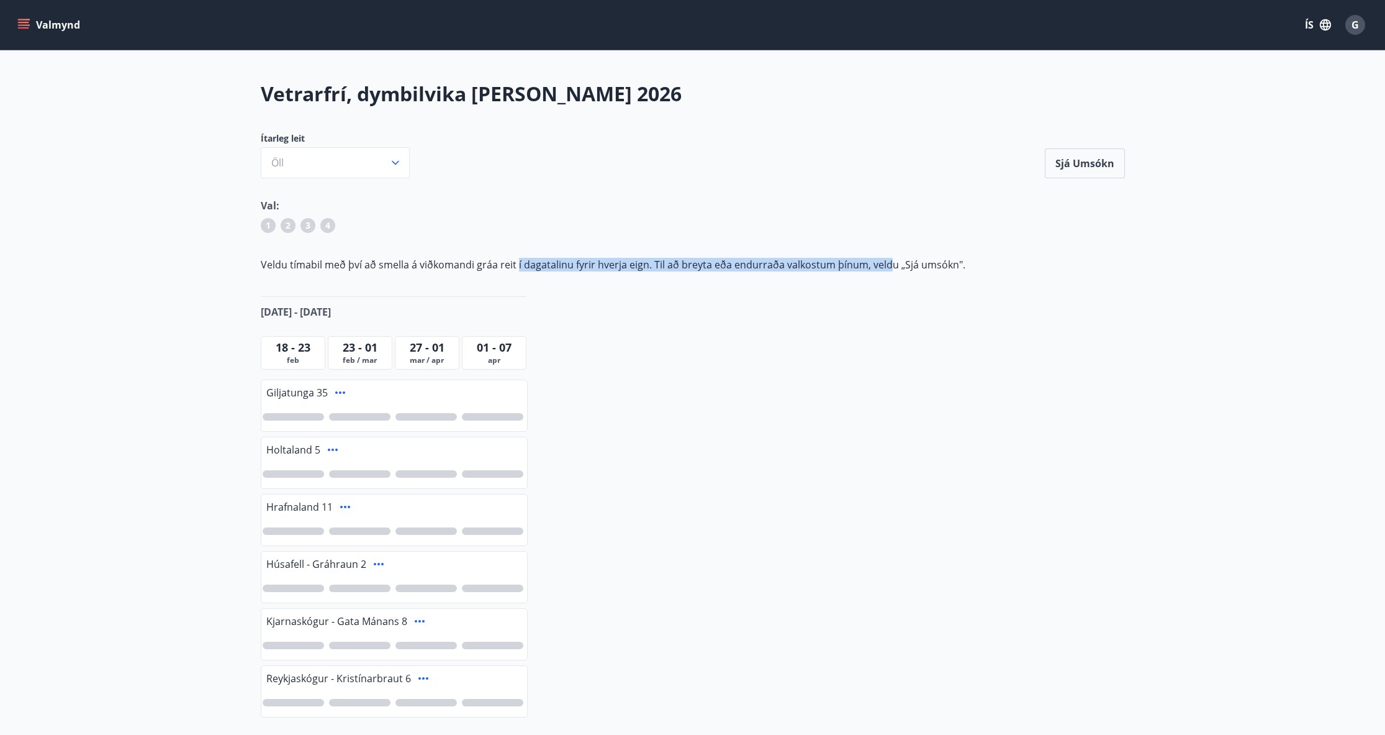
click at [515, 270] on p "Veldu tímabil með því að smella á viðkomandi gráa reit í dagatalinu fyrir hverj…" at bounding box center [693, 265] width 864 height 14
click at [414, 268] on p "Veldu tímabil með því að smella á viðkomandi gráa reit í dagatalinu fyrir hverj…" at bounding box center [693, 265] width 864 height 14
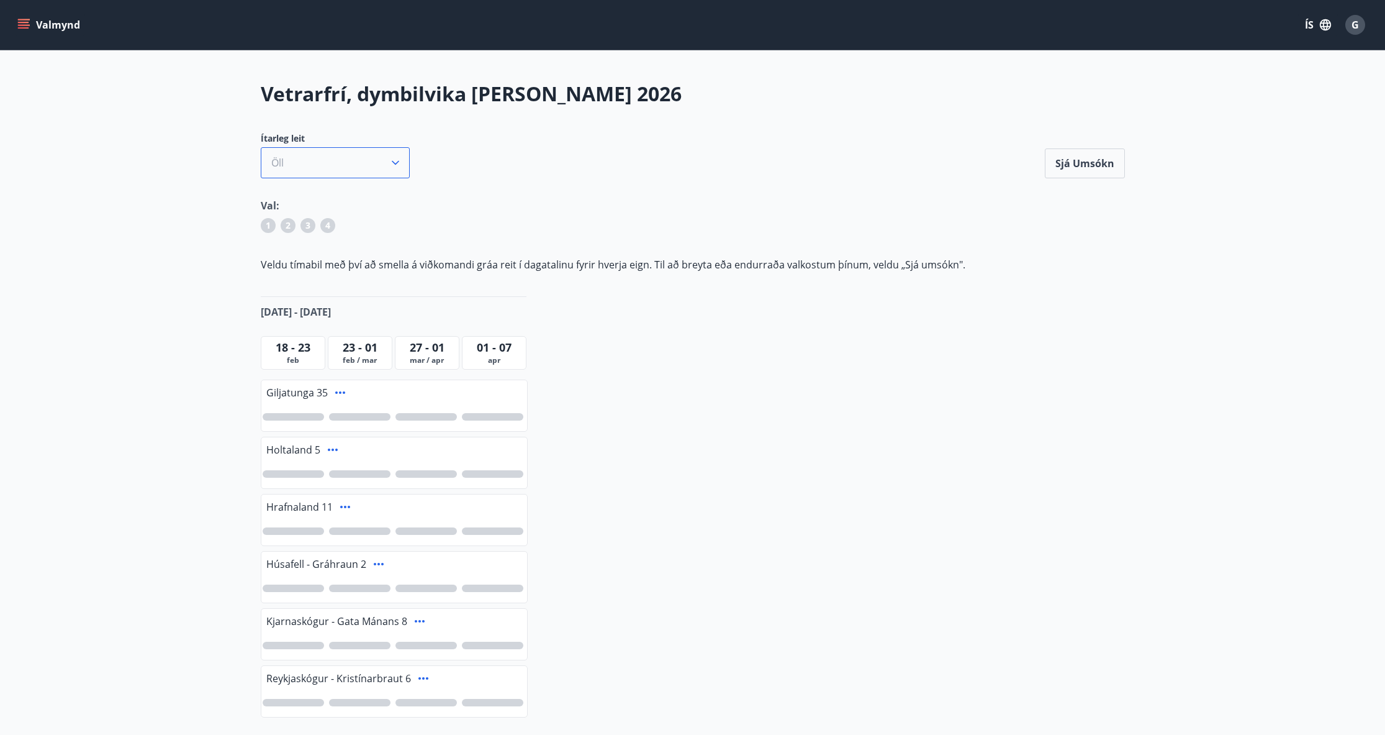
drag, startPoint x: 341, startPoint y: 144, endPoint x: 342, endPoint y: 161, distance: 16.8
click at [342, 150] on div "Ítarleg leit Öll" at bounding box center [335, 155] width 149 height 46
click at [342, 161] on button "Öll" at bounding box center [335, 162] width 149 height 31
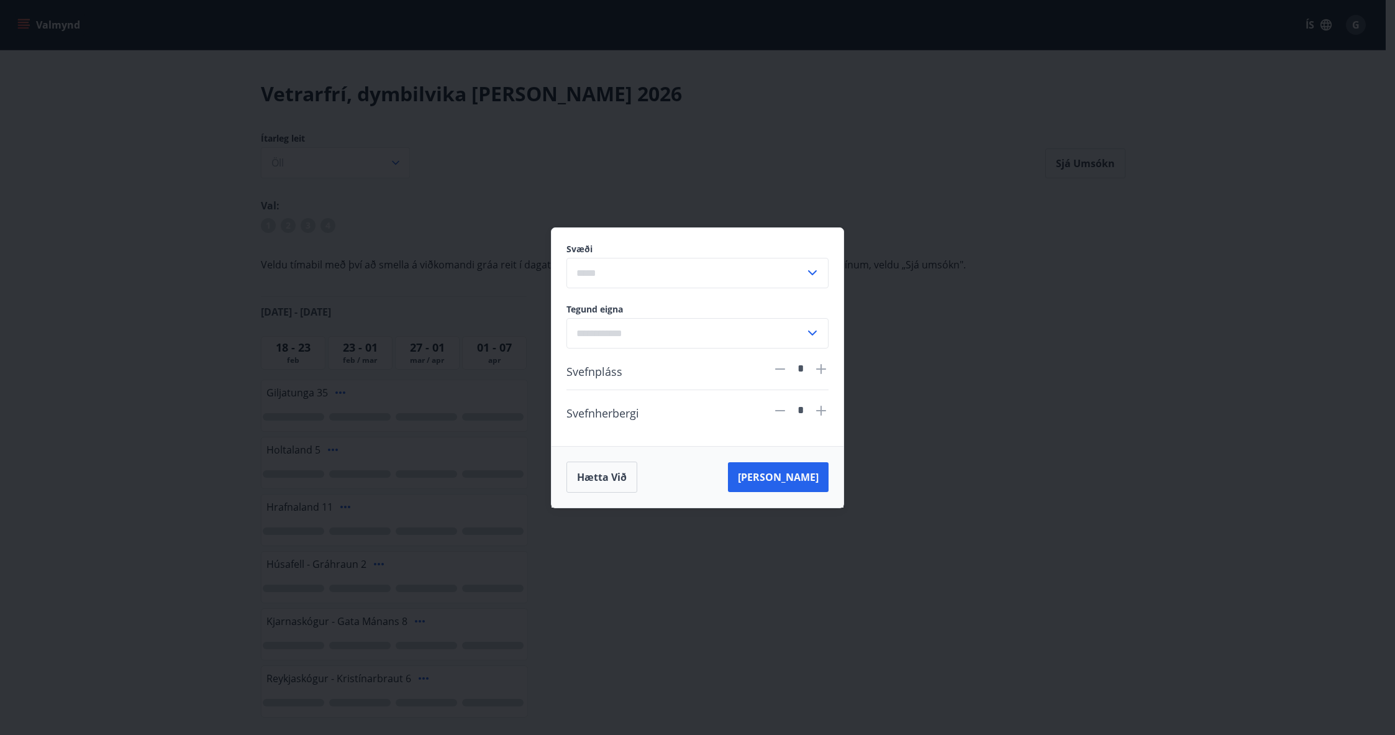
drag, startPoint x: 1084, startPoint y: 476, endPoint x: 926, endPoint y: 336, distance: 211.1
click at [1084, 473] on div "Svæði ​ Tegund eigna ​ Svefnpláss * Svefnherbergi * Hætta við Leita" at bounding box center [697, 367] width 1395 height 735
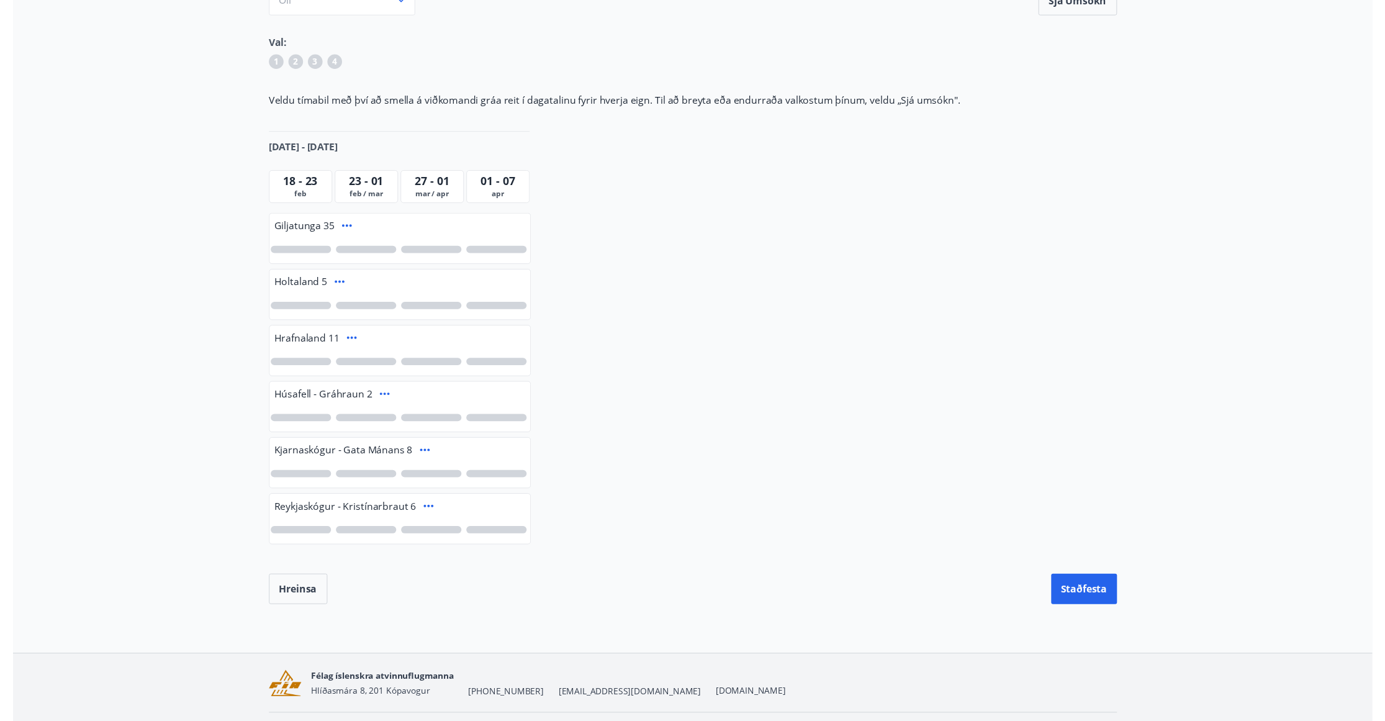
scroll to position [135, 0]
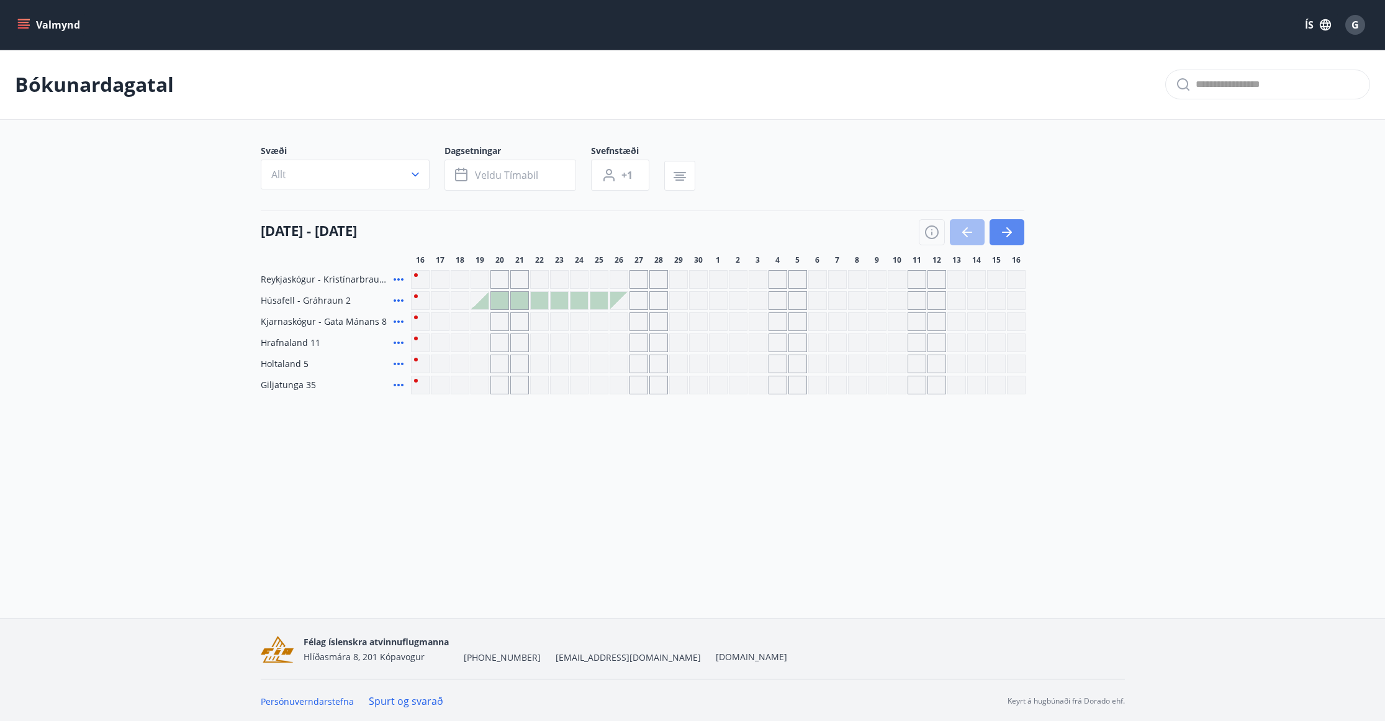
click at [1009, 233] on icon "button" at bounding box center [1007, 232] width 10 height 1
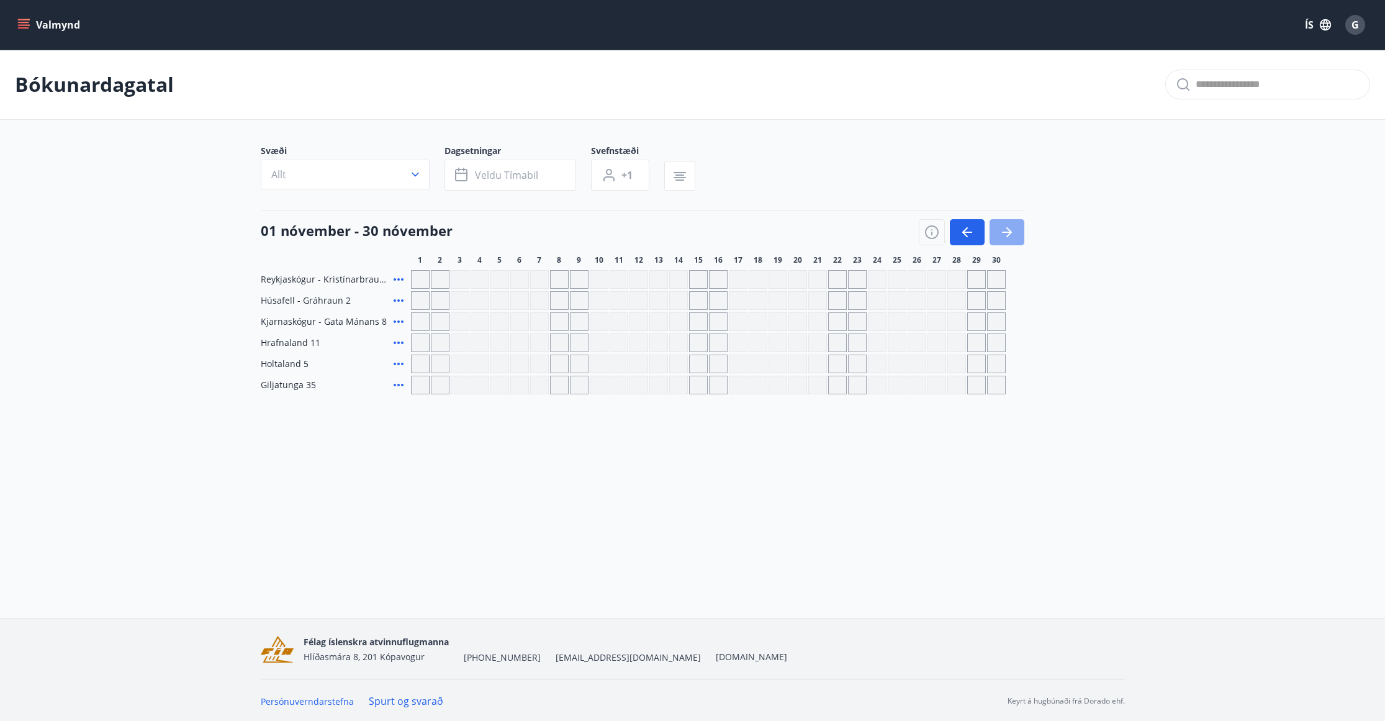
click at [1009, 233] on icon "button" at bounding box center [1007, 232] width 10 height 1
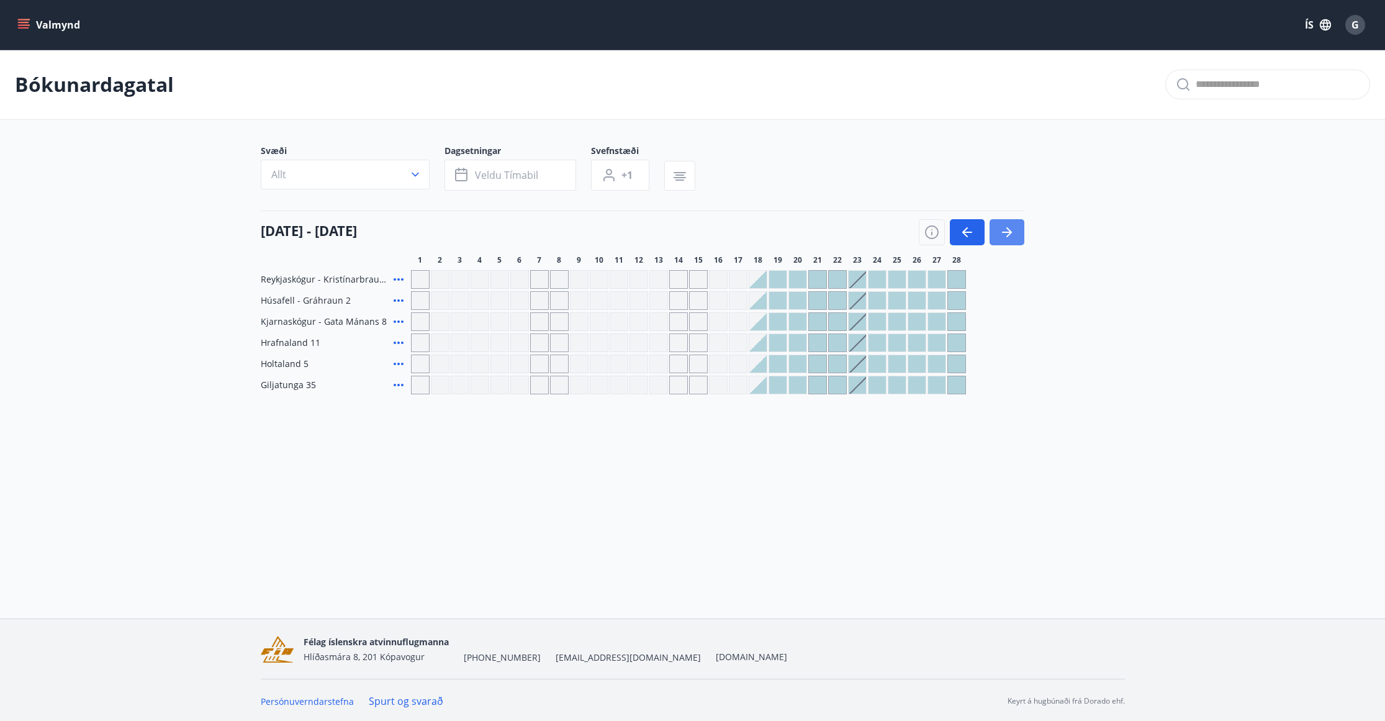
click at [1009, 233] on icon "button" at bounding box center [1007, 232] width 10 height 1
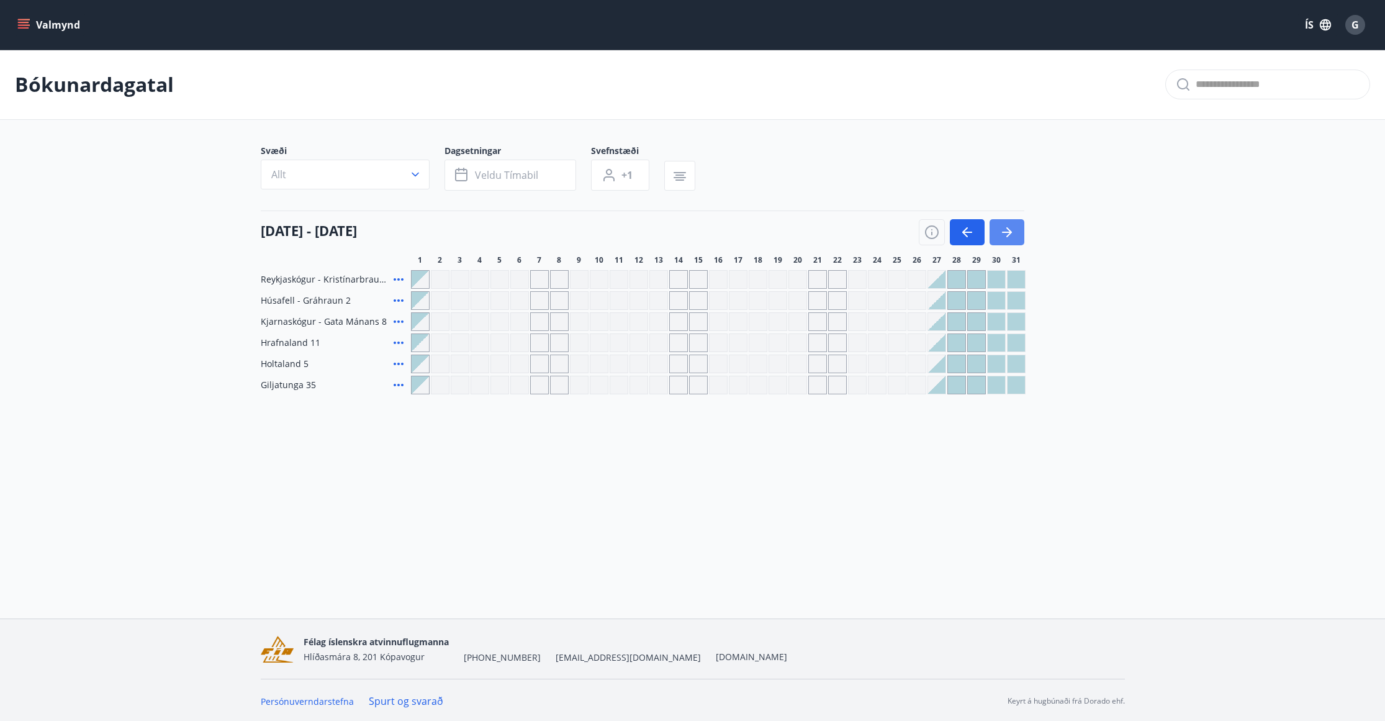
click at [1009, 233] on icon "button" at bounding box center [1007, 232] width 10 height 1
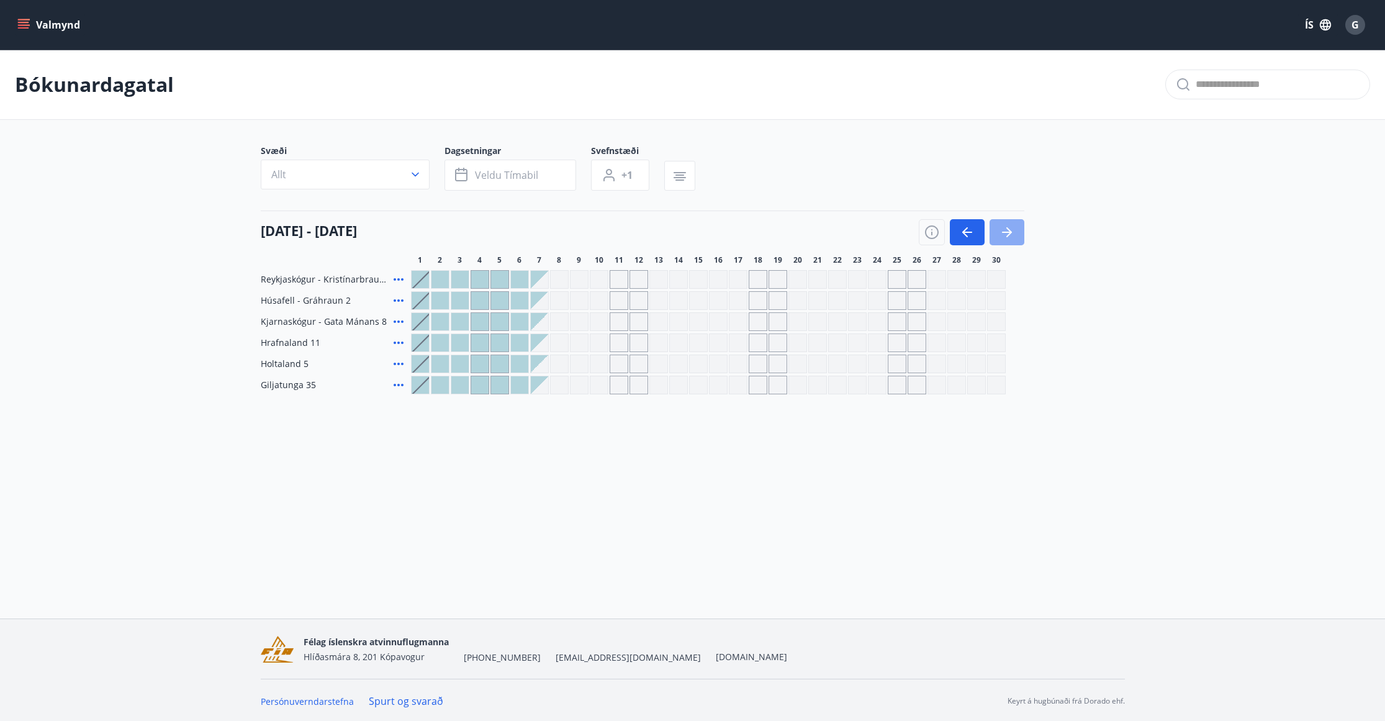
click at [1009, 233] on icon "button" at bounding box center [1007, 232] width 10 height 1
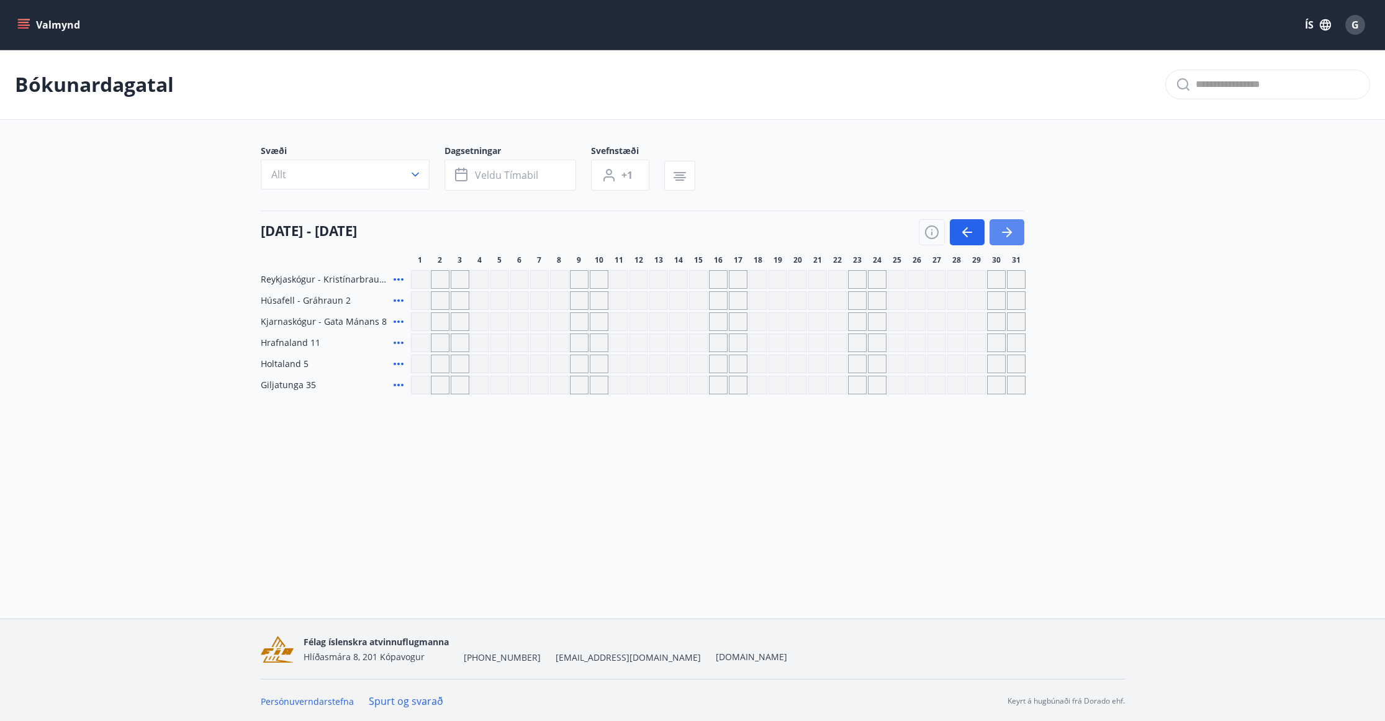
click at [1007, 232] on icon "button" at bounding box center [1007, 232] width 10 height 1
click at [970, 230] on icon "button" at bounding box center [967, 232] width 15 height 15
click at [971, 230] on icon "button" at bounding box center [967, 232] width 15 height 15
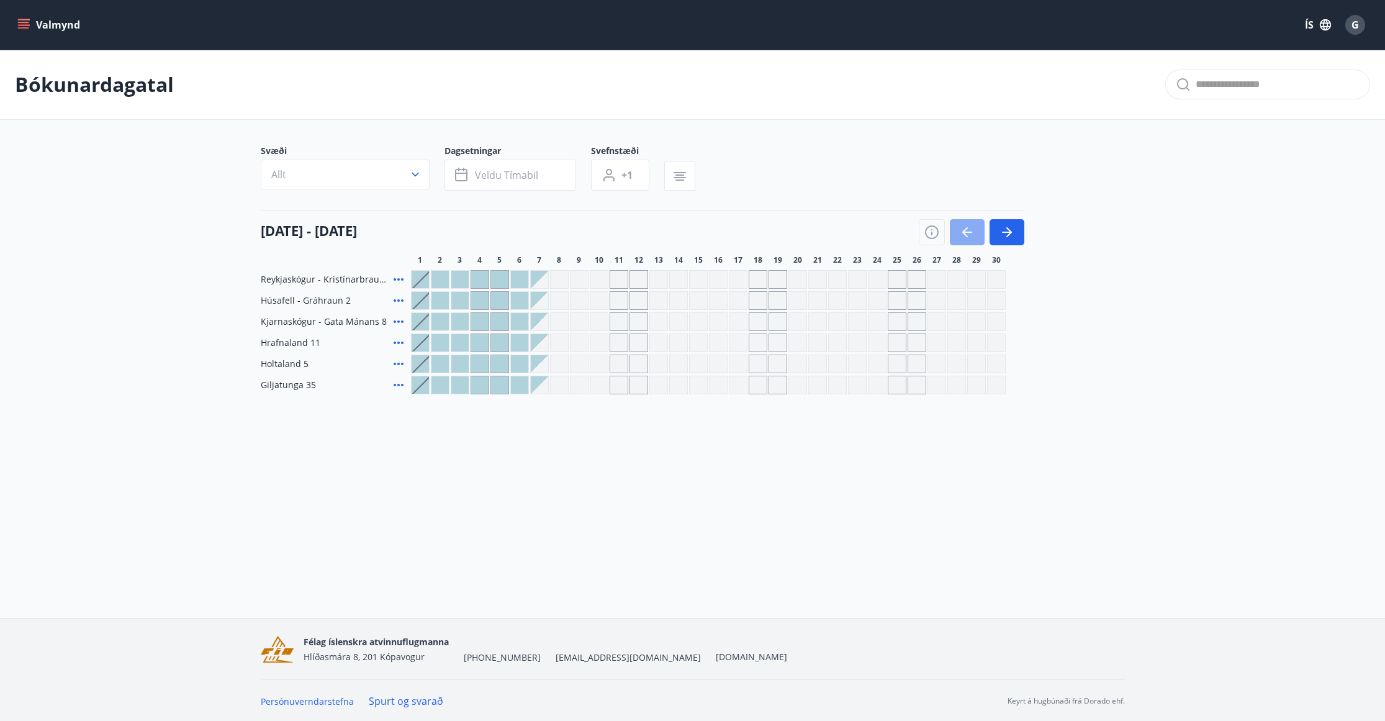
click at [971, 230] on icon "button" at bounding box center [967, 232] width 15 height 15
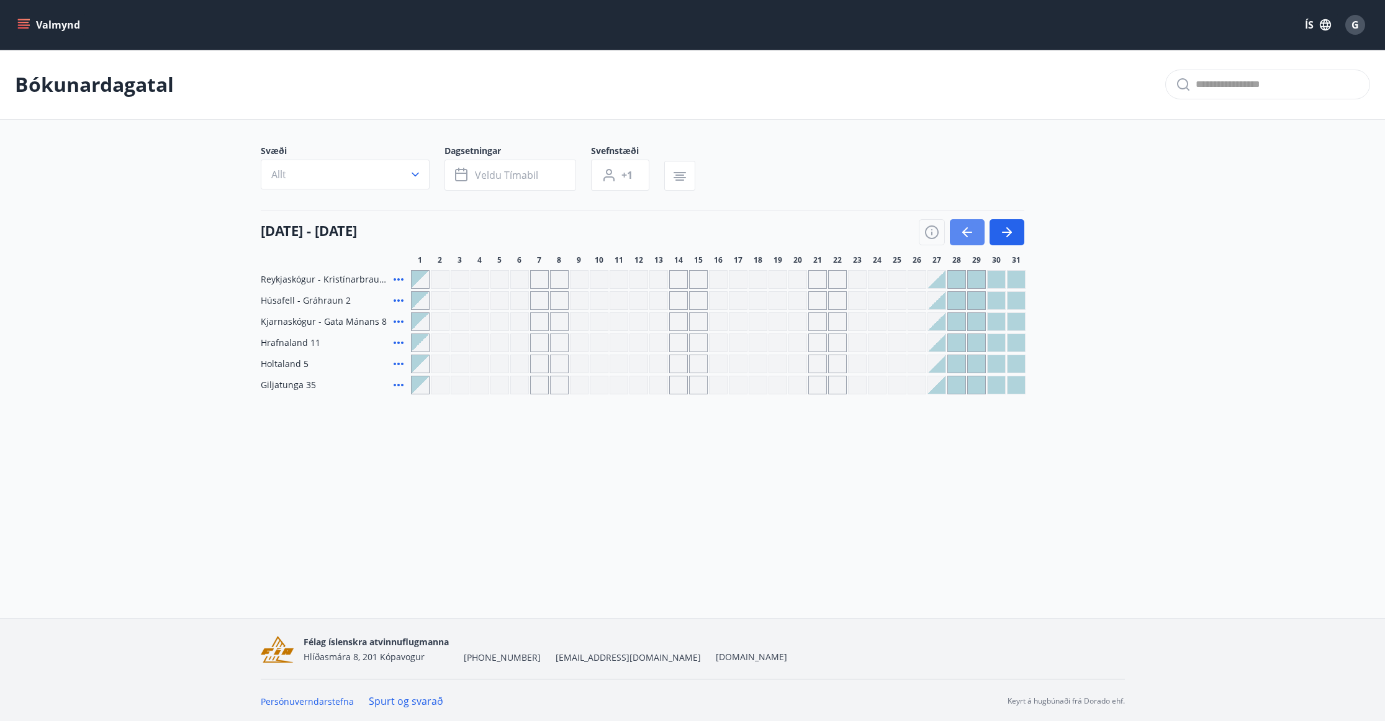
click at [971, 230] on icon "button" at bounding box center [967, 232] width 15 height 15
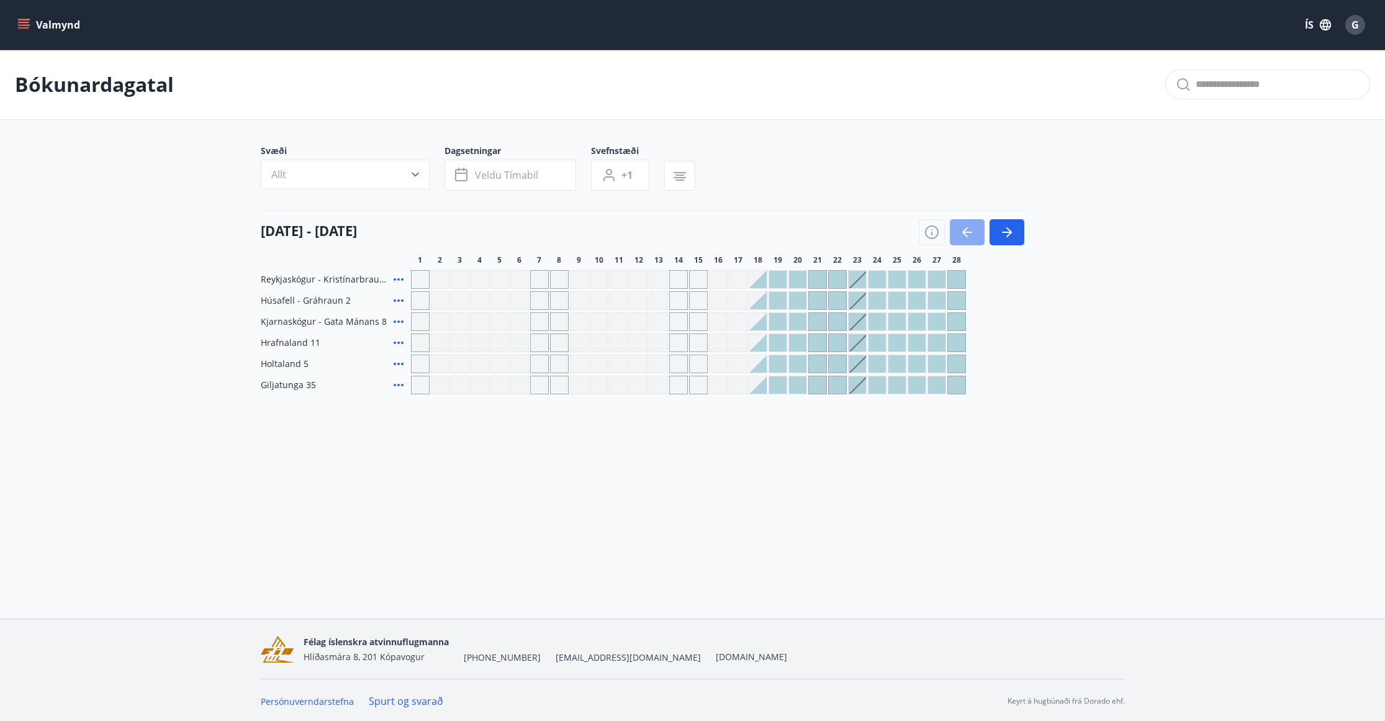
click at [971, 230] on icon "button" at bounding box center [967, 232] width 15 height 15
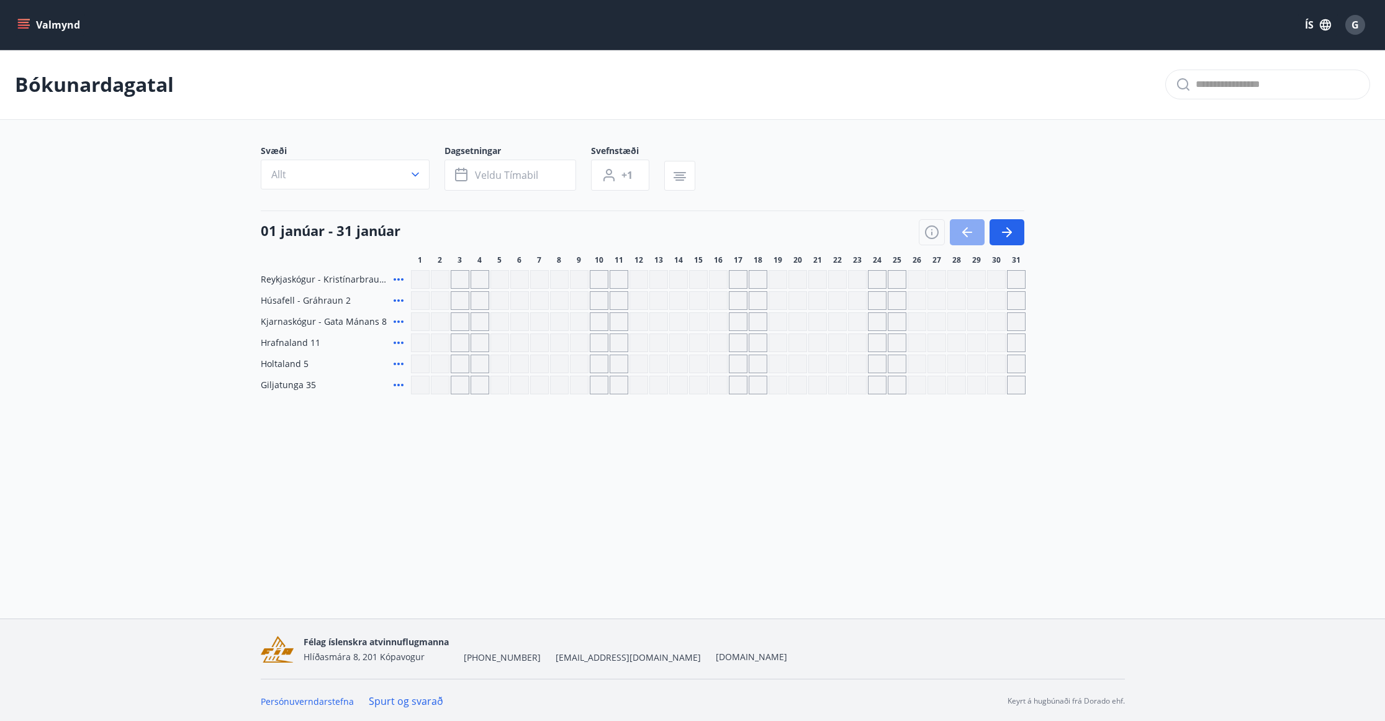
click at [971, 230] on icon "button" at bounding box center [967, 232] width 15 height 15
click at [1014, 229] on icon "button" at bounding box center [1007, 232] width 15 height 15
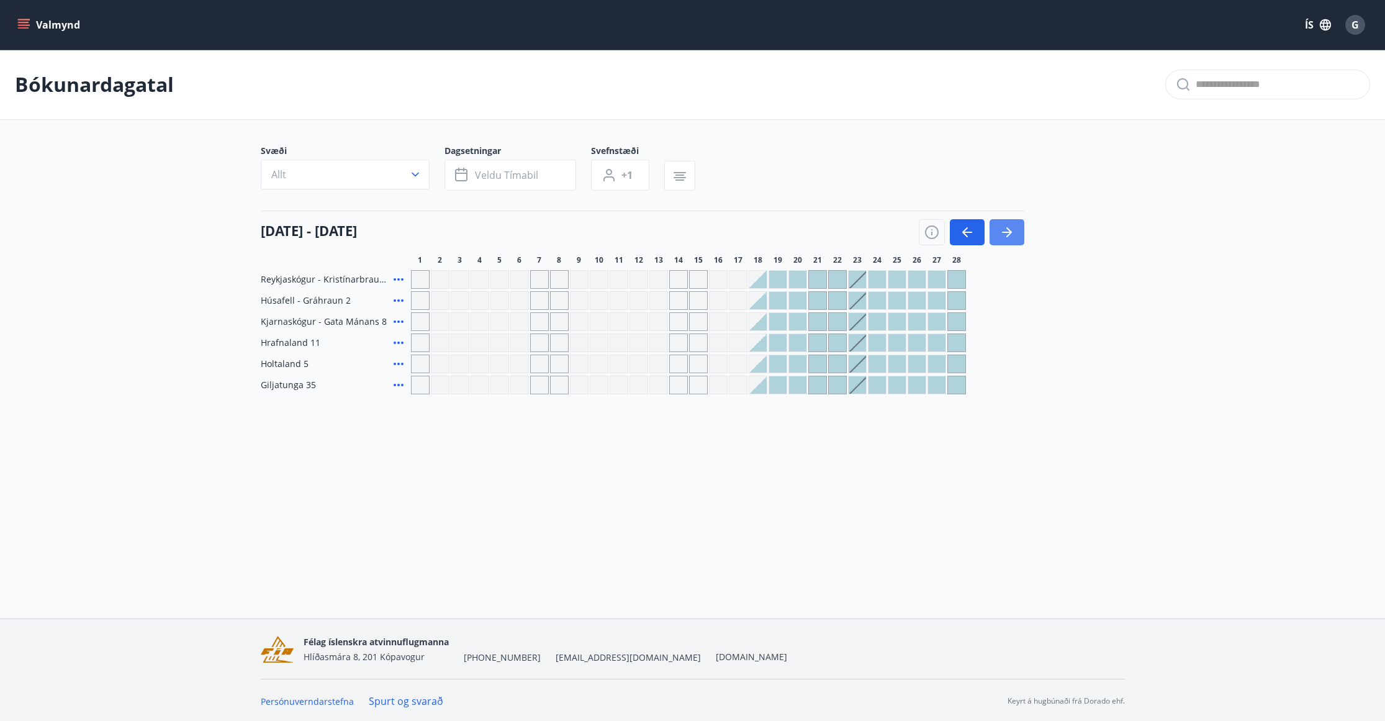
click at [1014, 229] on icon "button" at bounding box center [1007, 232] width 15 height 15
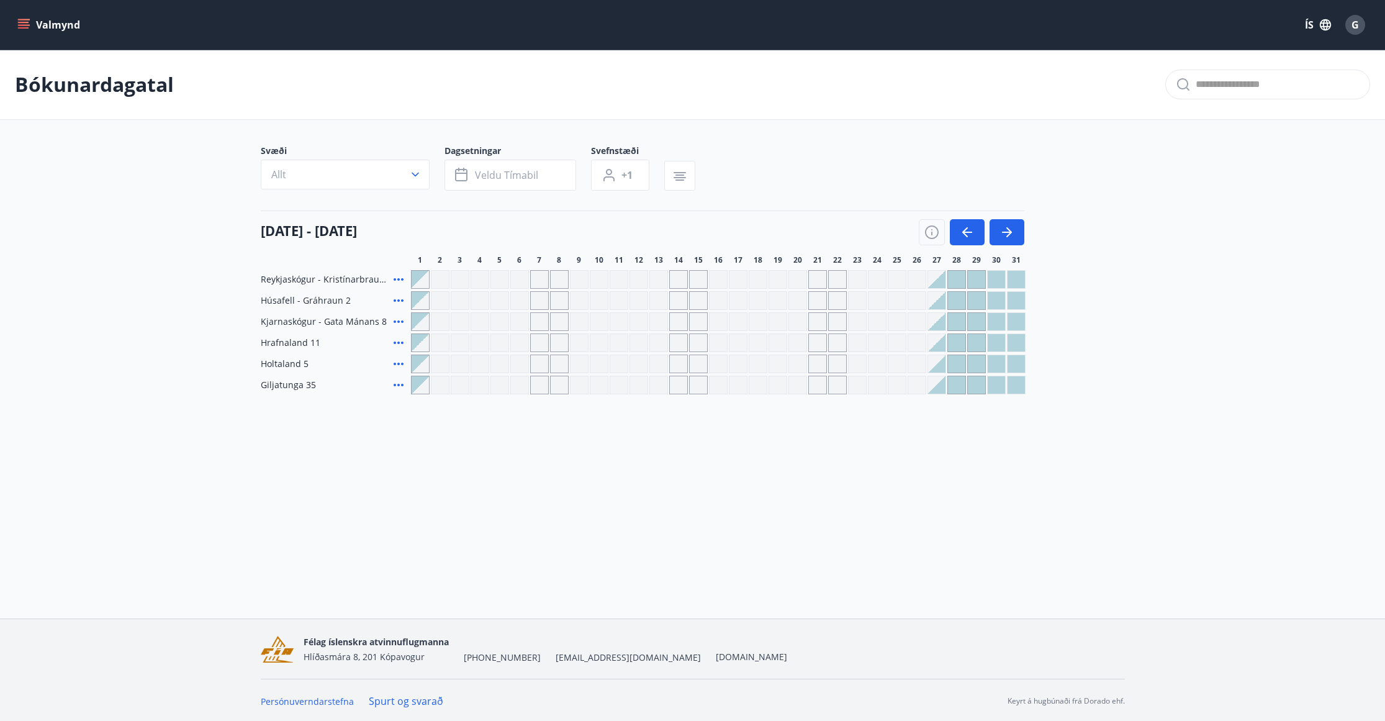
click at [678, 315] on div "Gráir dagar eru ekki bókanlegir" at bounding box center [678, 321] width 19 height 19
click at [676, 333] on div "Reykjaskógur - Kristínarbraut 6 Húsafell - Gráhraun 2 Kjarnaskógur - Gata Mánan…" at bounding box center [693, 332] width 864 height 124
click at [678, 322] on div "Gráir dagar eru ekki bókanlegir" at bounding box center [678, 321] width 19 height 19
click at [596, 328] on div "Gráir dagar eru ekki bókanlegir" at bounding box center [599, 321] width 19 height 19
drag, startPoint x: 509, startPoint y: 313, endPoint x: 387, endPoint y: 319, distance: 122.5
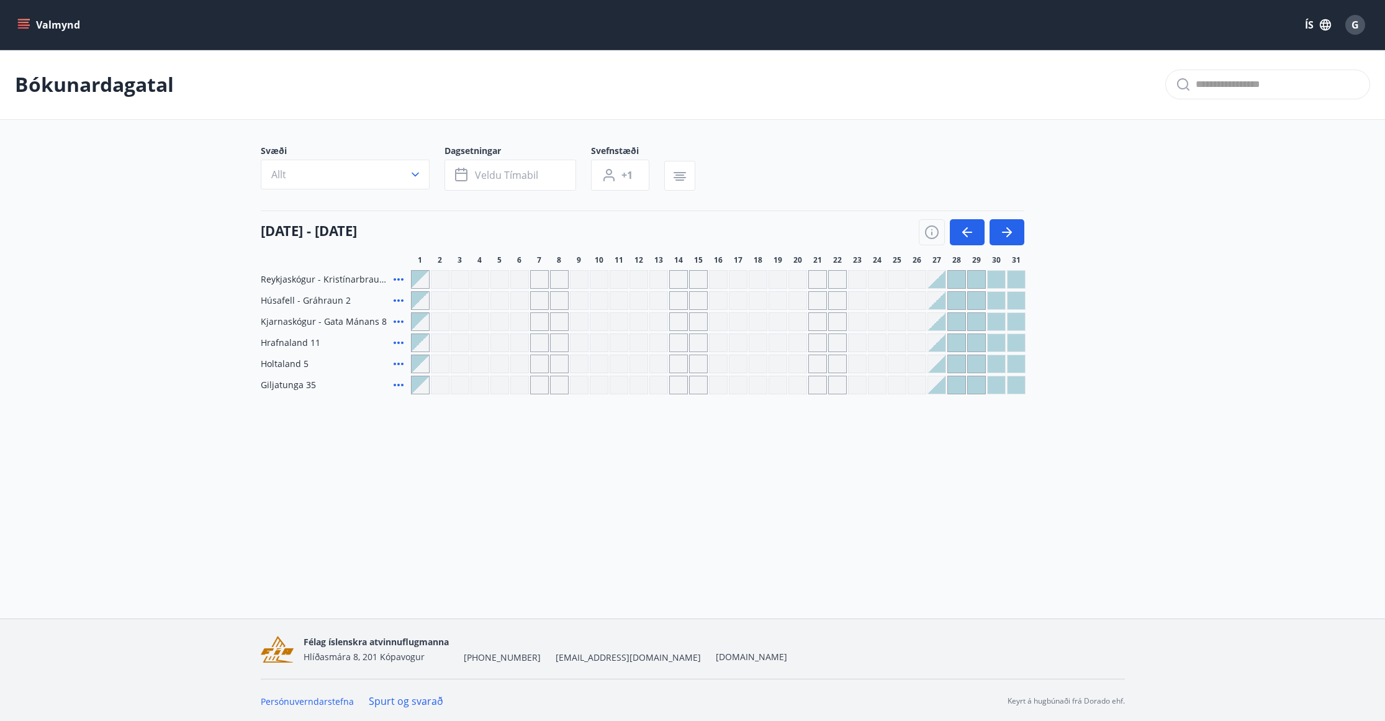
click at [424, 297] on div "Gráir dagar eru ekki bókanlegir" at bounding box center [420, 300] width 17 height 17
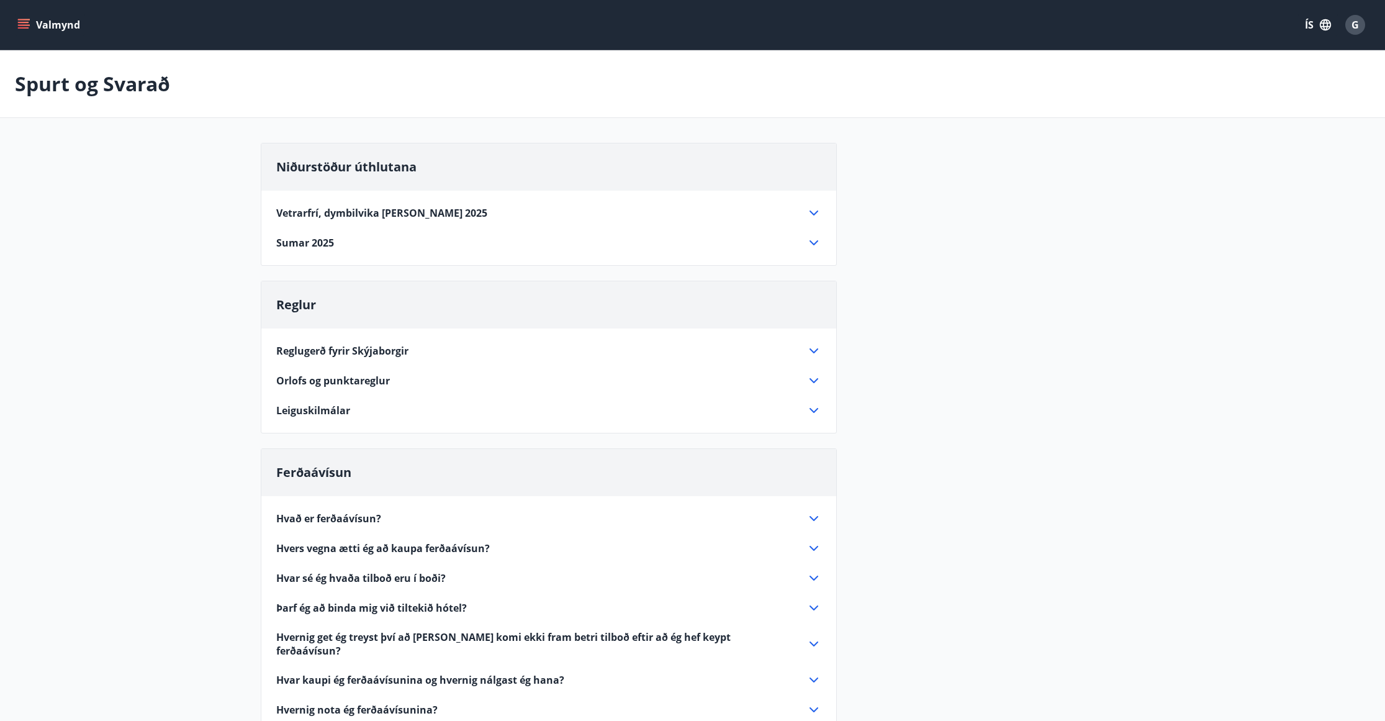
click at [551, 378] on div "Orlofs og punktareglur" at bounding box center [541, 381] width 530 height 14
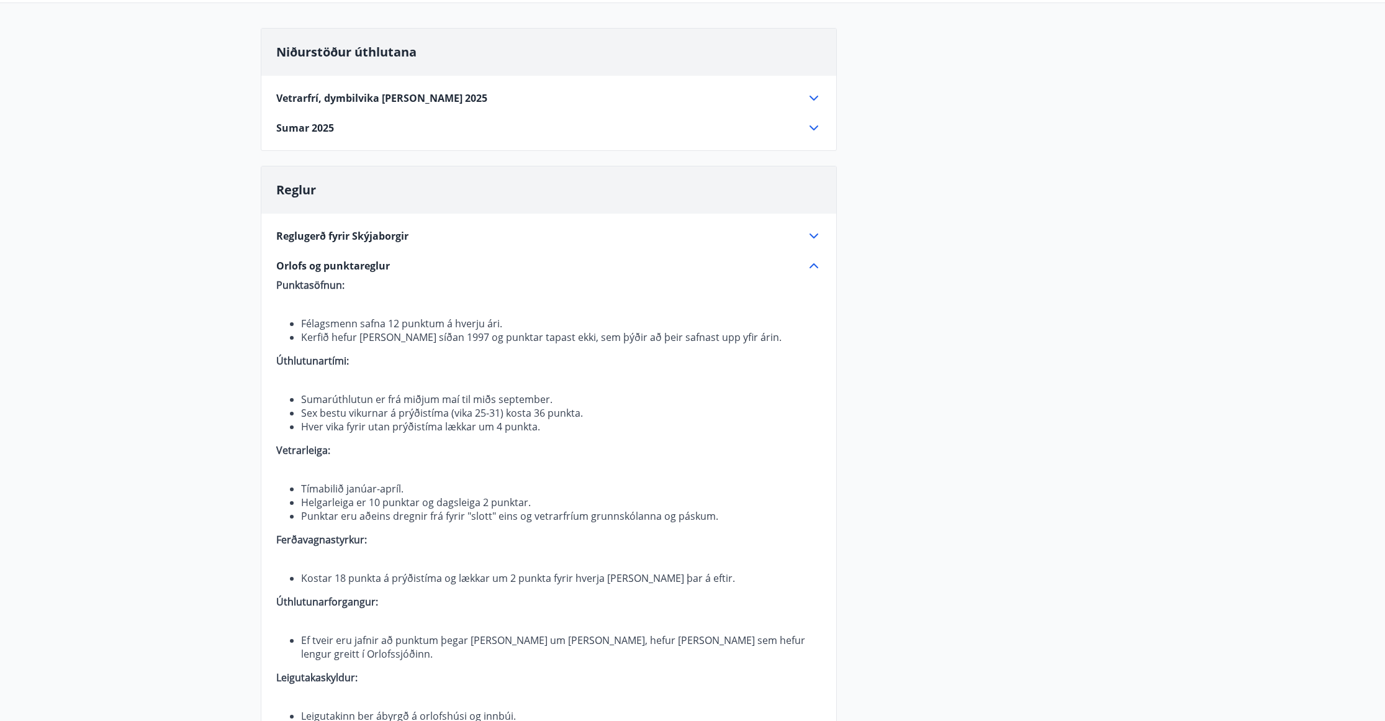
scroll to position [124, 0]
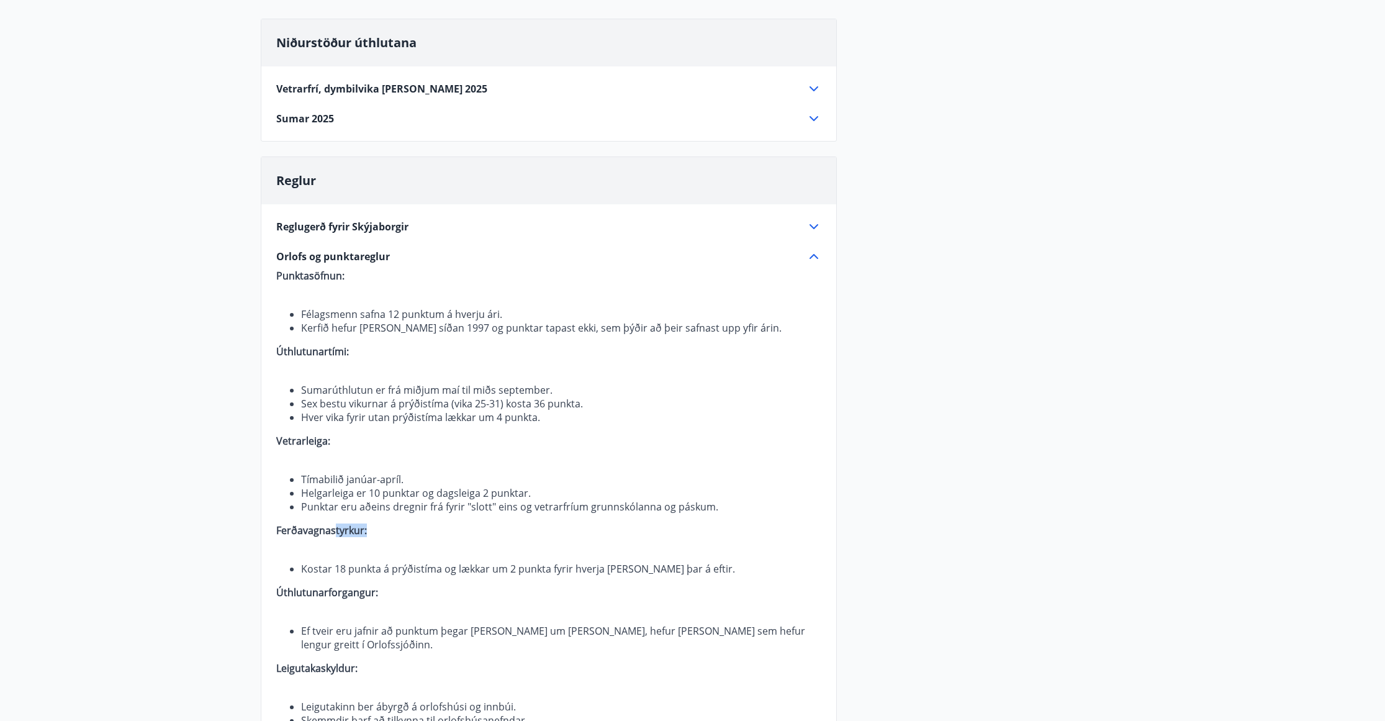
drag, startPoint x: 341, startPoint y: 516, endPoint x: 418, endPoint y: 517, distance: 77.0
click at [418, 517] on p "Punktasöfnun: Félagsmenn safna 12 punktum á hverju ári. Kerfið hefur [PERSON_NA…" at bounding box center [548, 531] width 545 height 524
click at [427, 508] on li "Punktar eru aðeins dregnir frá fyrir "slott" eins og vetrarfríum grunnskólanna …" at bounding box center [561, 507] width 520 height 14
drag, startPoint x: 385, startPoint y: 509, endPoint x: 510, endPoint y: 512, distance: 124.8
click at [510, 512] on li "Punktar eru aðeins dregnir frá fyrir "slott" eins og vetrarfríum grunnskólanna …" at bounding box center [561, 507] width 520 height 14
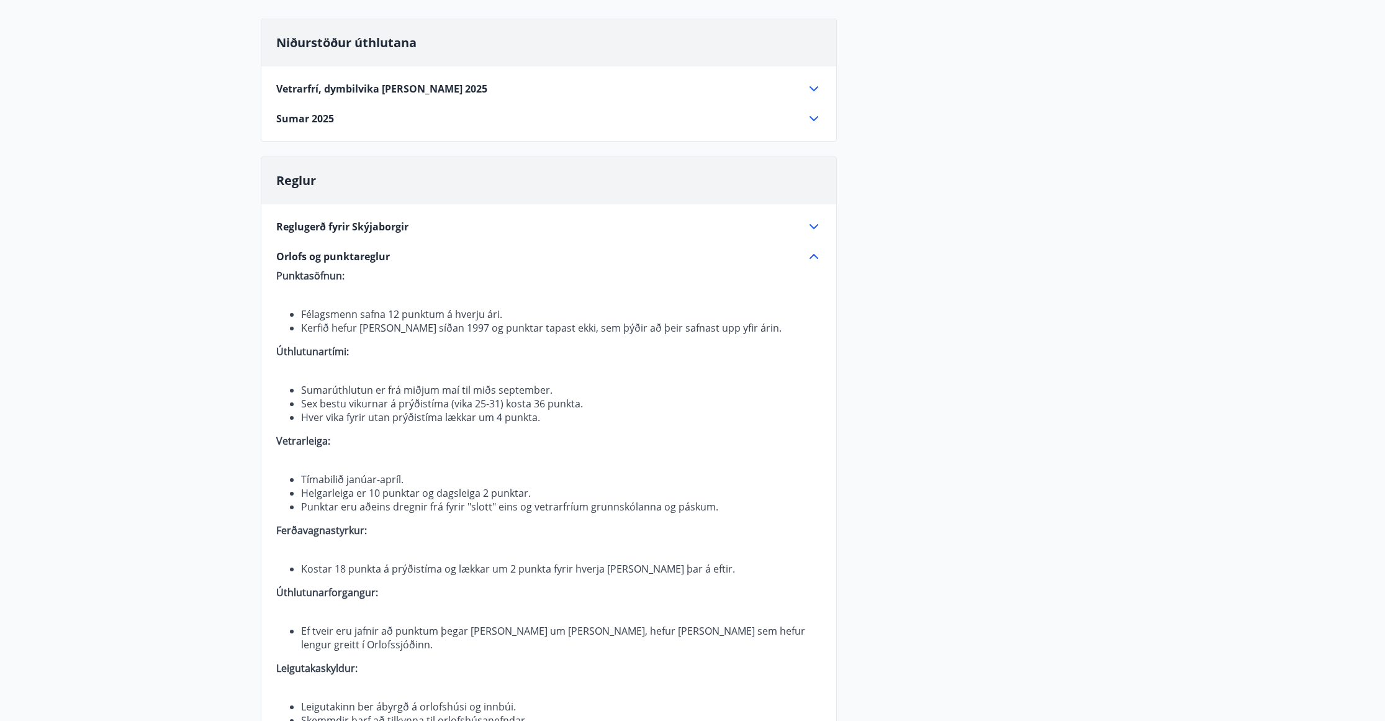
drag, startPoint x: 620, startPoint y: 515, endPoint x: 690, endPoint y: 514, distance: 70.2
click at [682, 514] on p "Punktasöfnun: Félagsmenn safna 12 punktum á hverju ári. Kerfið hefur [PERSON_NA…" at bounding box center [548, 531] width 545 height 524
drag, startPoint x: 689, startPoint y: 506, endPoint x: 498, endPoint y: 510, distance: 191.3
click at [498, 510] on li "Punktar eru aðeins dregnir frá fyrir "slott" eins og vetrarfríum grunnskólanna …" at bounding box center [561, 507] width 520 height 14
click at [650, 509] on li "Punktar eru aðeins dregnir frá fyrir "slott" eins og vetrarfríum grunnskólanna …" at bounding box center [561, 507] width 520 height 14
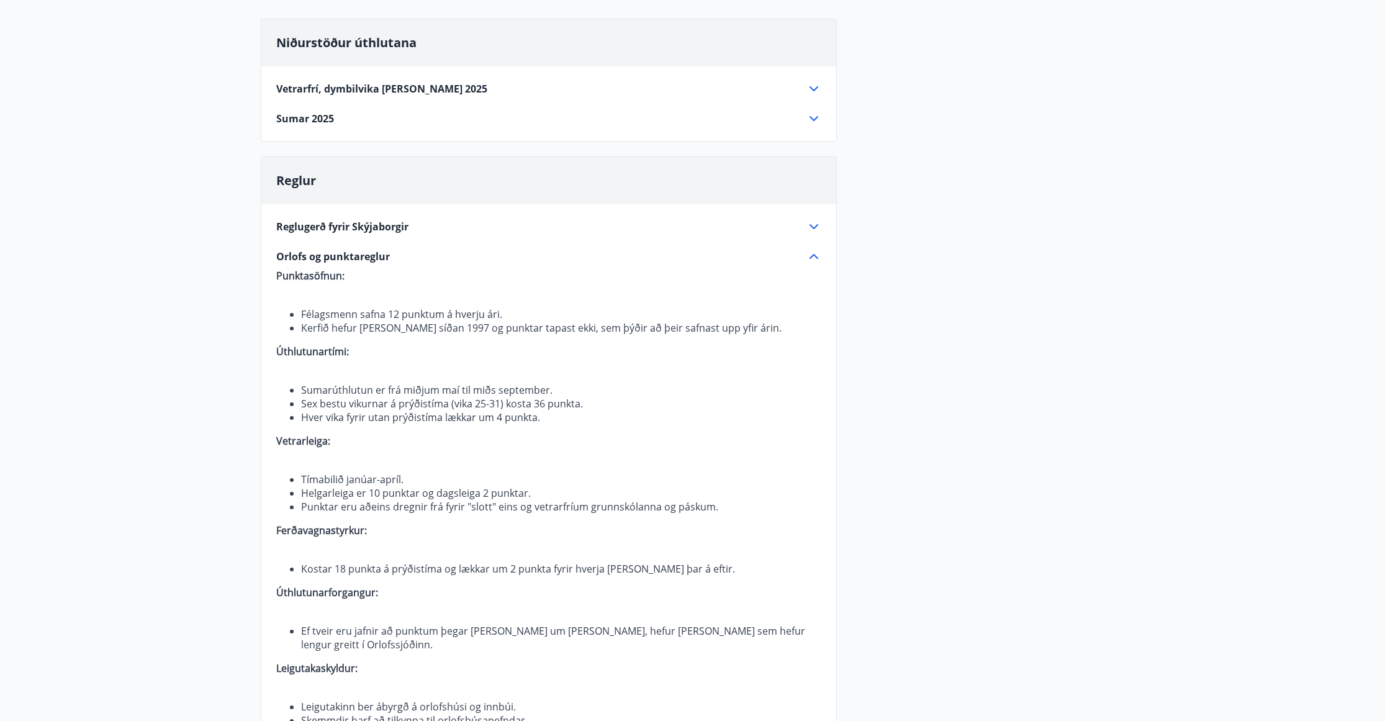
click at [572, 497] on li "Helgarleiga er 10 punktar og dagsleiga 2 punktar." at bounding box center [561, 493] width 520 height 14
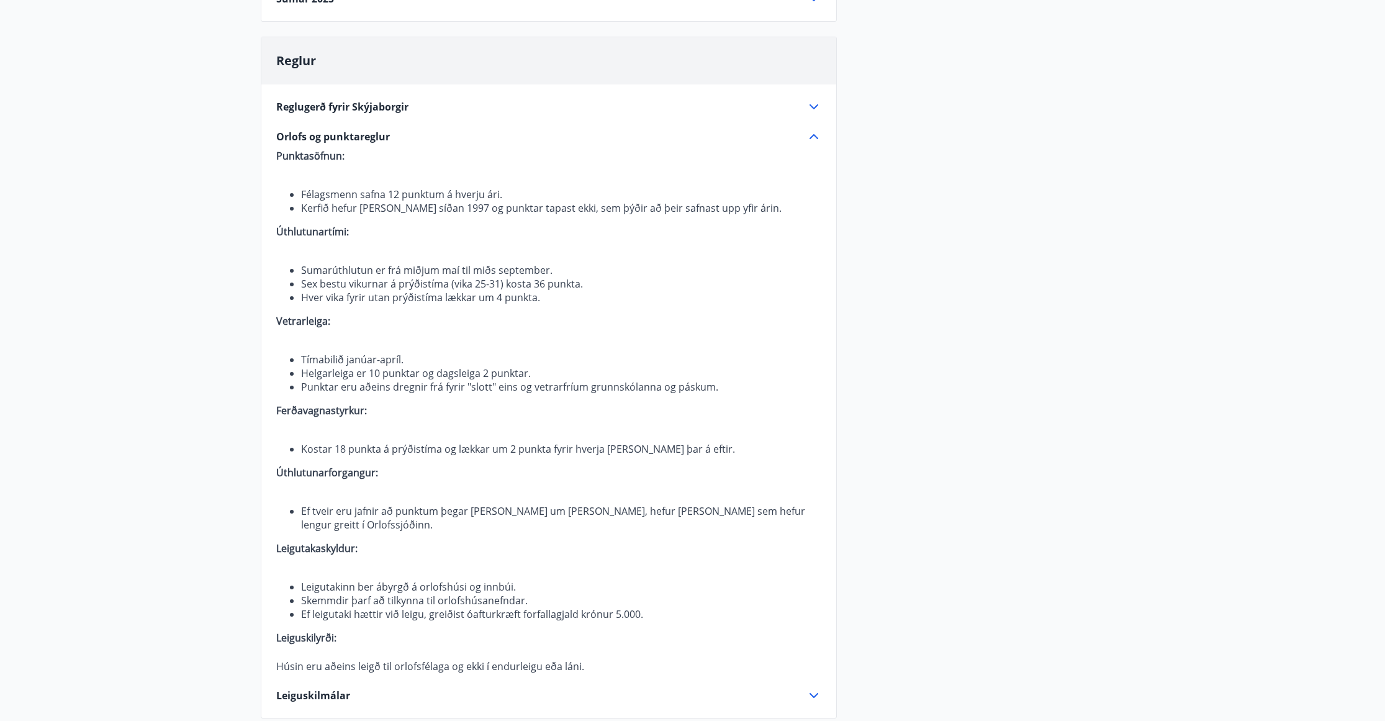
scroll to position [248, 0]
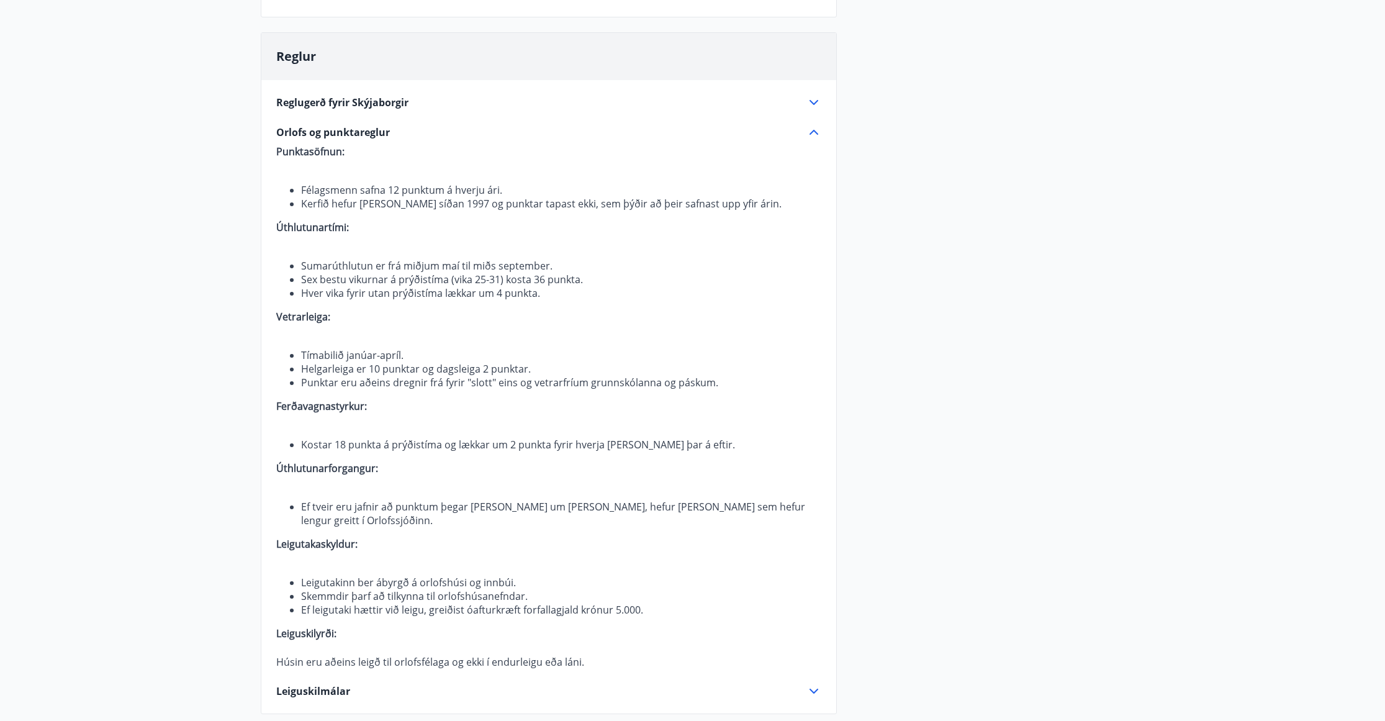
click at [312, 499] on p "Punktasöfnun: Félagsmenn safna 12 punktum á hverju ári. Kerfið hefur [PERSON_NA…" at bounding box center [548, 407] width 545 height 524
drag, startPoint x: 312, startPoint y: 504, endPoint x: 697, endPoint y: 512, distance: 384.4
click at [689, 512] on li "Ef tveir eru jafnir að punktum þegar [PERSON_NAME] um [PERSON_NAME], hefur [PER…" at bounding box center [561, 513] width 520 height 27
click at [697, 512] on li "Ef tveir eru jafnir að punktum þegar [PERSON_NAME] um [PERSON_NAME], hefur [PER…" at bounding box center [561, 513] width 520 height 27
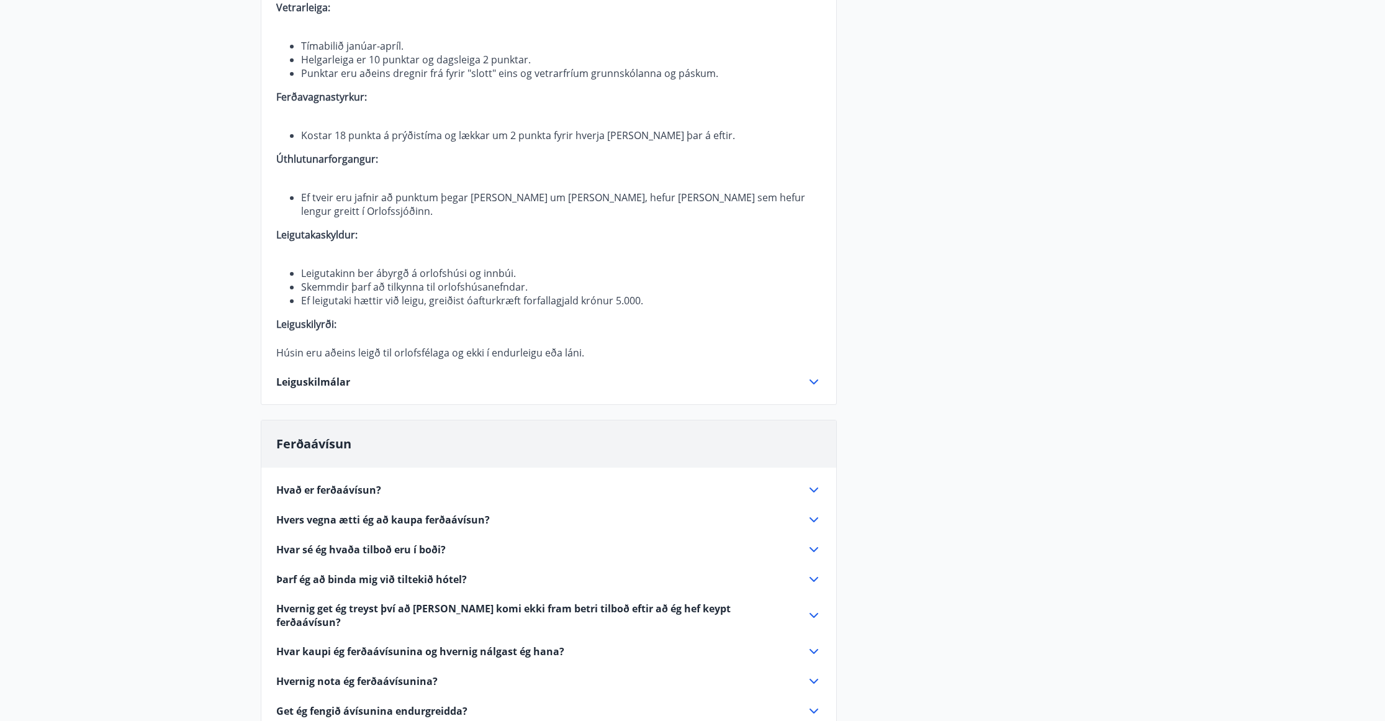
scroll to position [559, 0]
click at [512, 540] on div "Hvað er ferðaávísun? Ferðaávísun er inneign, sem þú getur notað til að greiða f…" at bounding box center [548, 642] width 575 height 353
drag, startPoint x: 574, startPoint y: 517, endPoint x: 617, endPoint y: 520, distance: 42.4
click at [576, 517] on div "Hvers vegna ætti ég að kaupa ferðaávísun?" at bounding box center [541, 519] width 530 height 14
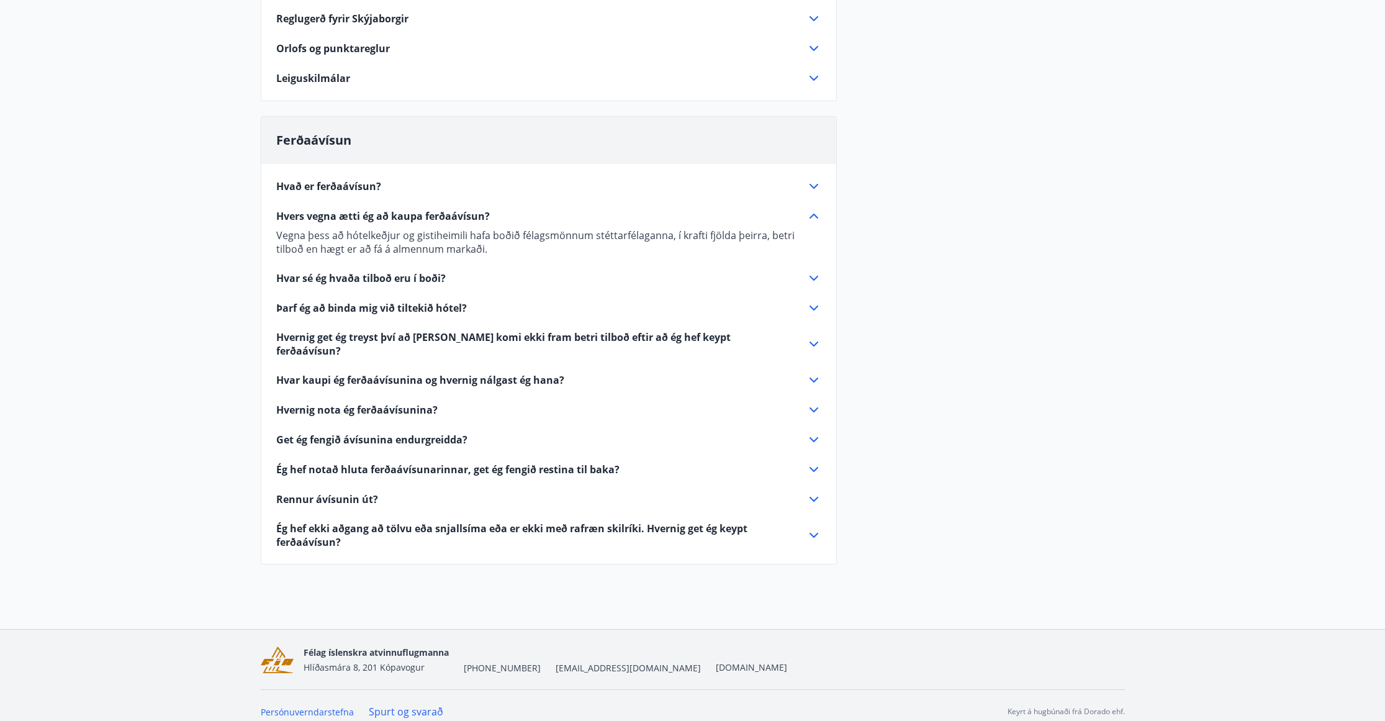
scroll to position [0, 0]
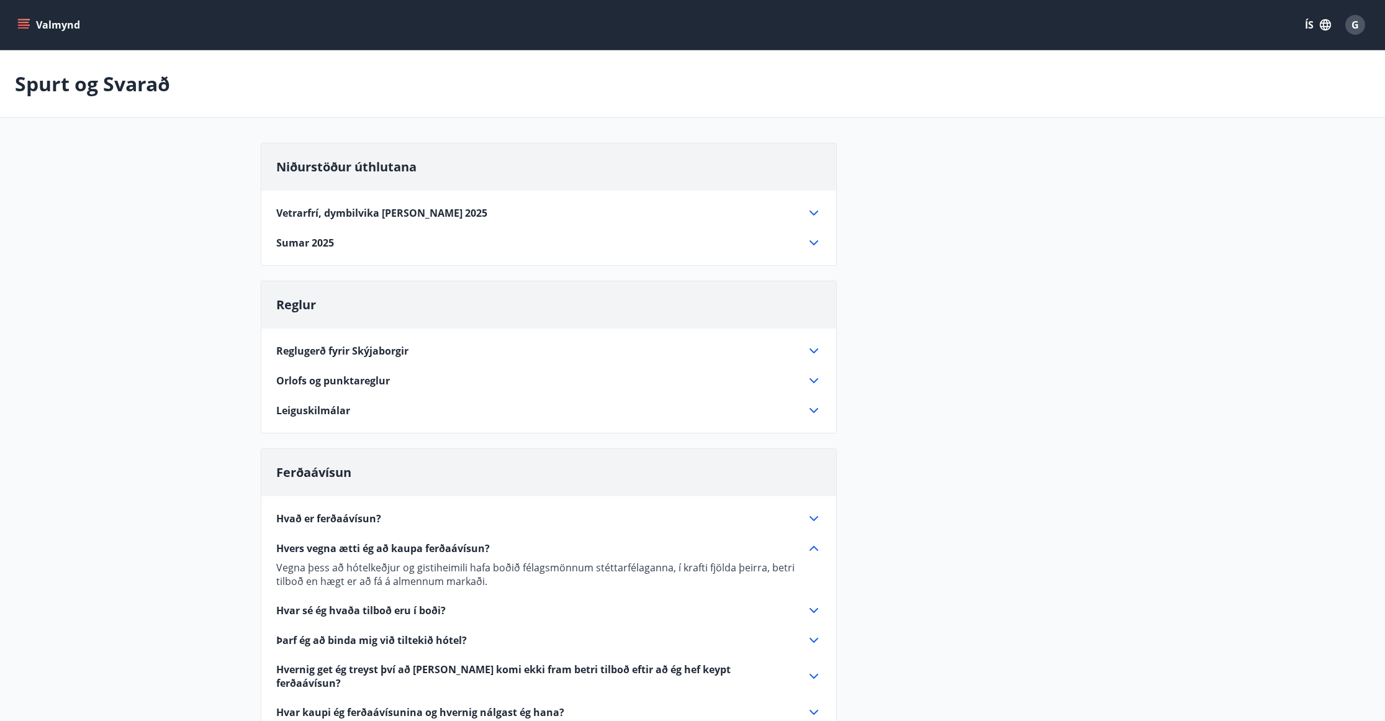
click at [821, 559] on div "Hvað er ferðaávísun? Ferðaávísun er inneign, sem þú getur notað til að greiða f…" at bounding box center [548, 688] width 575 height 385
click at [818, 556] on div "Vegna þess að hótelkeðjur og gistiheimili hafa boðið félagsmönnum stéttarfélaga…" at bounding box center [548, 572] width 545 height 32
click at [815, 551] on icon at bounding box center [814, 548] width 15 height 15
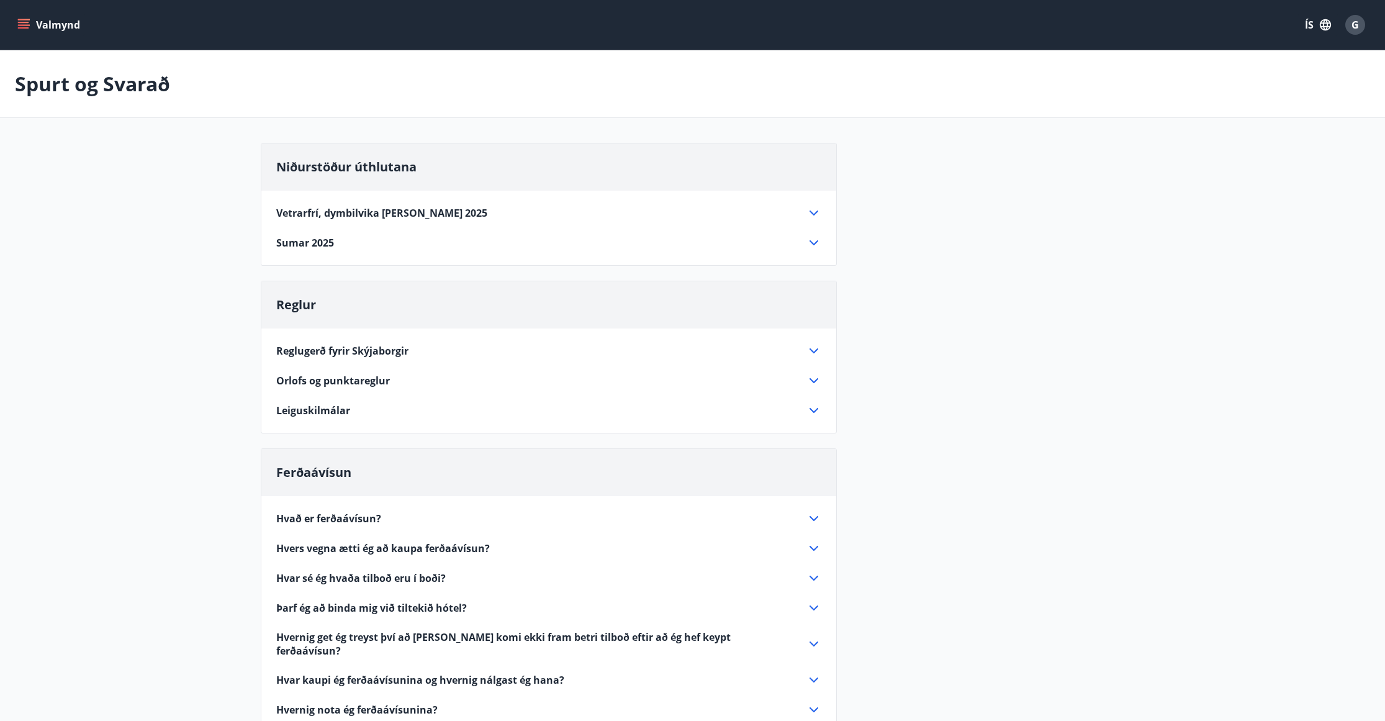
click at [814, 534] on div "Hvað er ferðaávísun? Ferðaávísun er inneign, sem þú getur notað til að greiða f…" at bounding box center [548, 672] width 575 height 353
click at [814, 522] on icon at bounding box center [814, 518] width 15 height 15
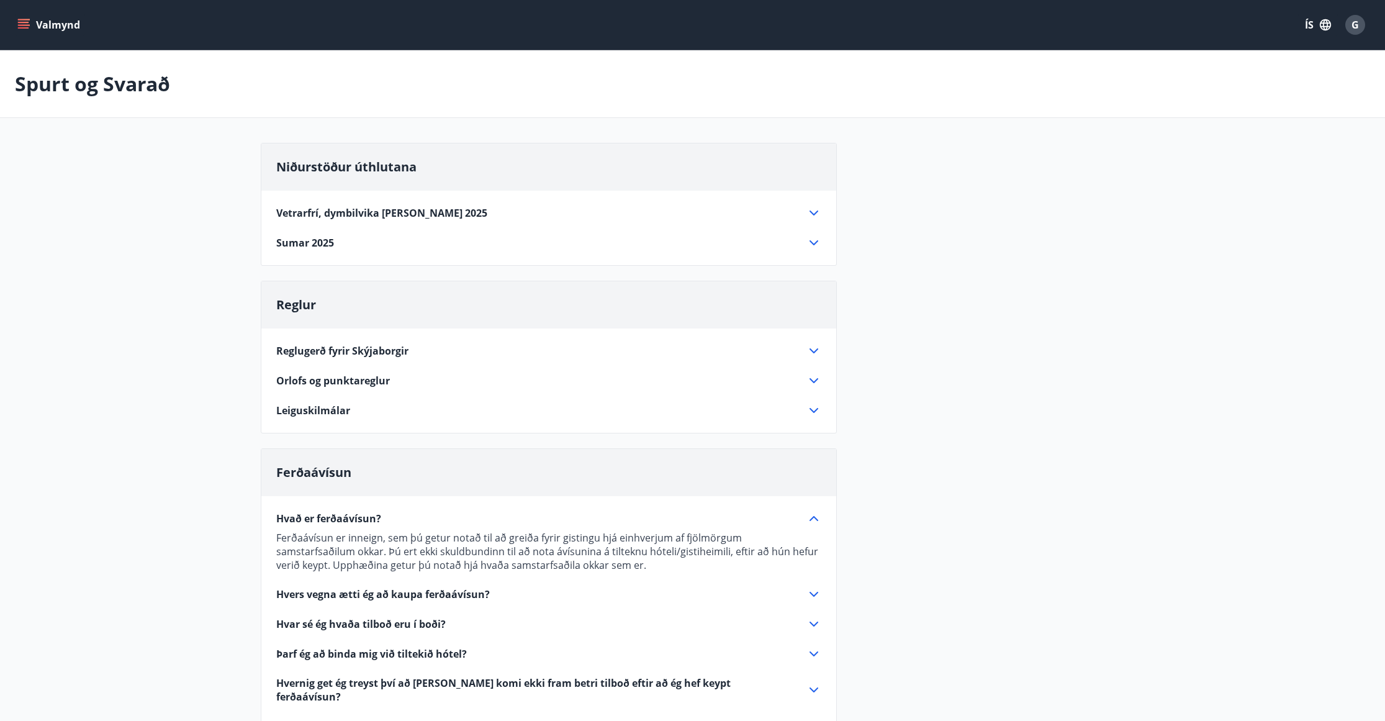
click at [815, 511] on icon at bounding box center [814, 518] width 15 height 15
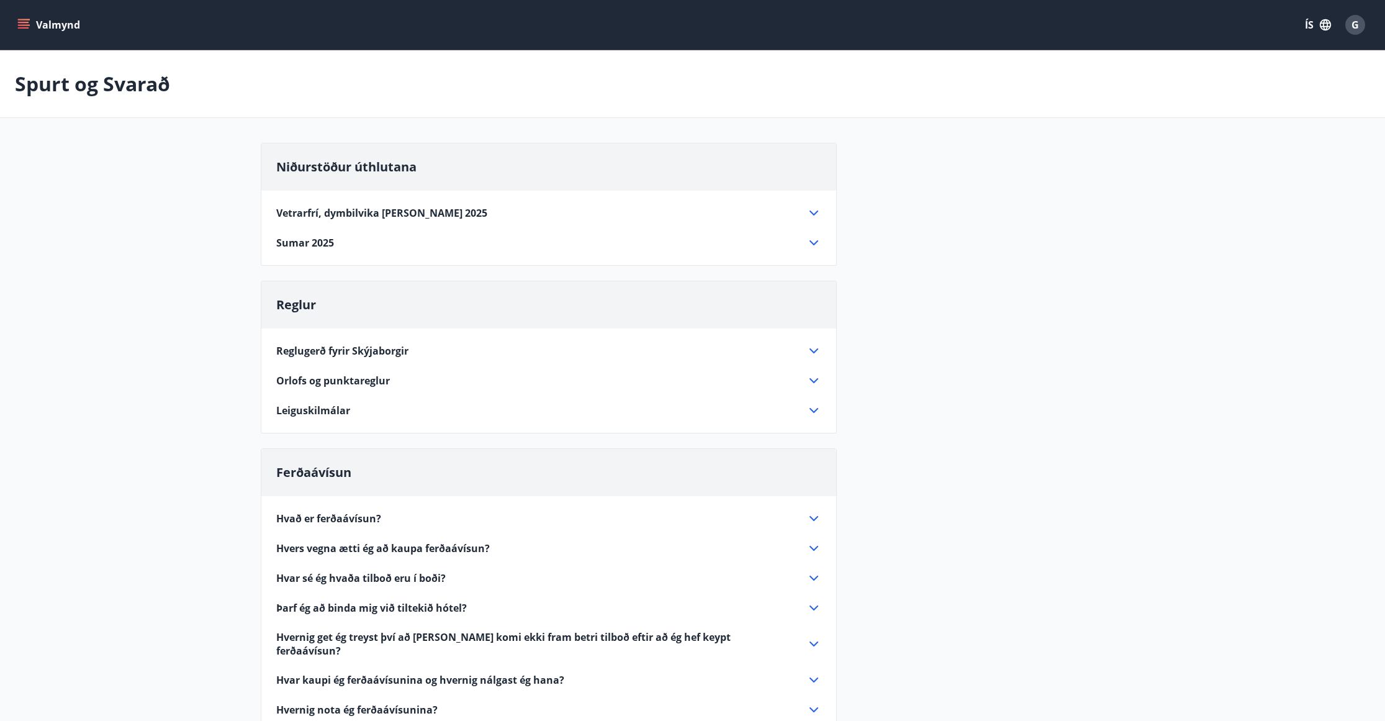
click at [813, 211] on icon at bounding box center [814, 213] width 15 height 15
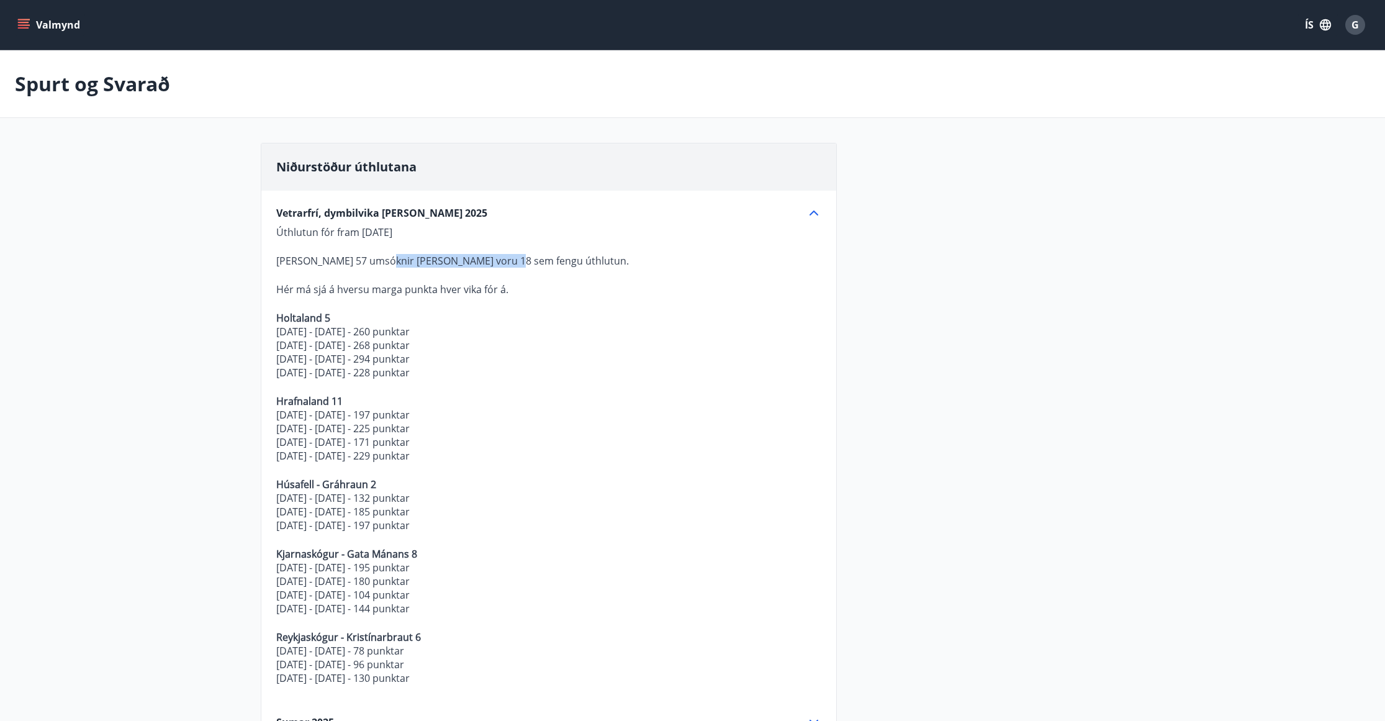
drag, startPoint x: 379, startPoint y: 261, endPoint x: 530, endPoint y: 266, distance: 151.0
click at [520, 265] on p "[PERSON_NAME] 57 umsóknir [PERSON_NAME] voru 18 sem fengu úthlutun." at bounding box center [548, 261] width 545 height 14
drag, startPoint x: 312, startPoint y: 288, endPoint x: 492, endPoint y: 296, distance: 180.2
click at [461, 294] on p "Hér má sjá á hversu marga punkta hver vika fór á." at bounding box center [548, 290] width 545 height 14
click at [498, 297] on p at bounding box center [548, 303] width 545 height 15
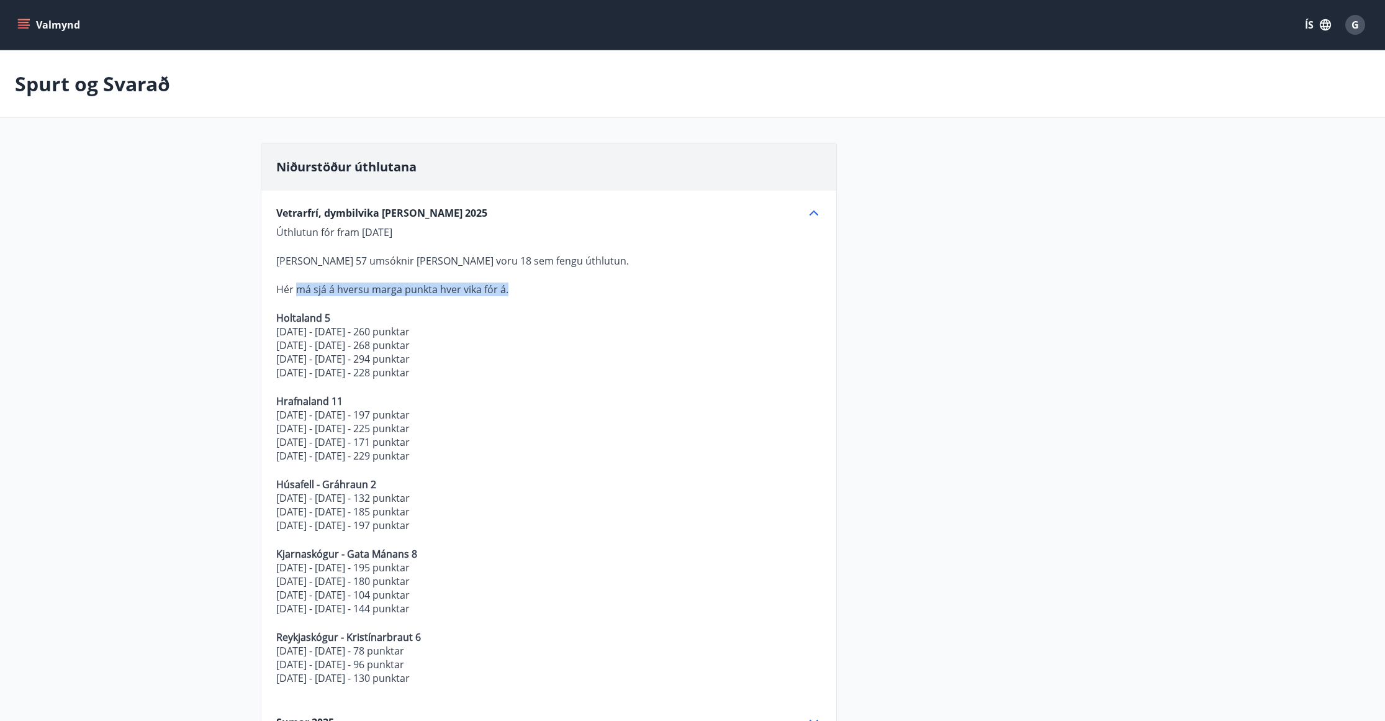
drag, startPoint x: 294, startPoint y: 291, endPoint x: 520, endPoint y: 289, distance: 226.0
click at [520, 289] on p "Hér má sjá á hversu marga punkta hver vika fór á." at bounding box center [548, 290] width 545 height 14
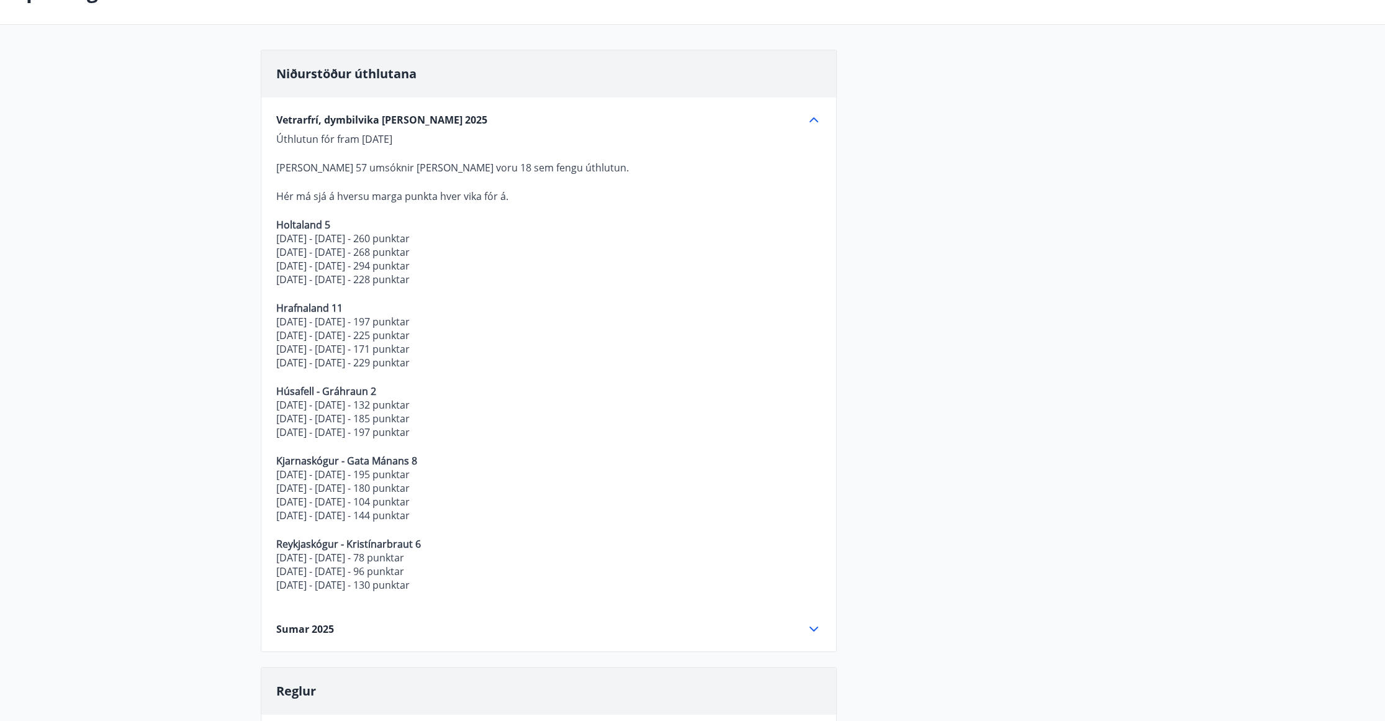
scroll to position [373, 0]
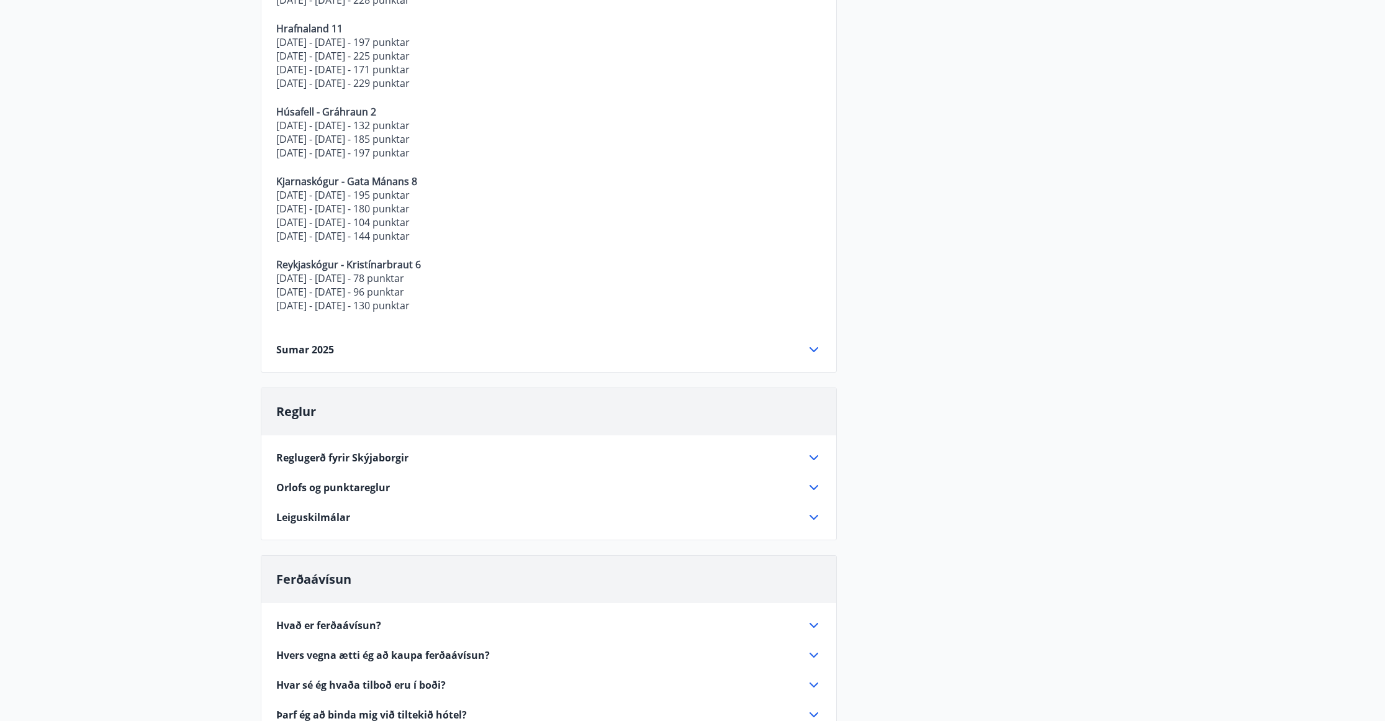
click at [805, 355] on div "Sumar 2025" at bounding box center [541, 350] width 530 height 14
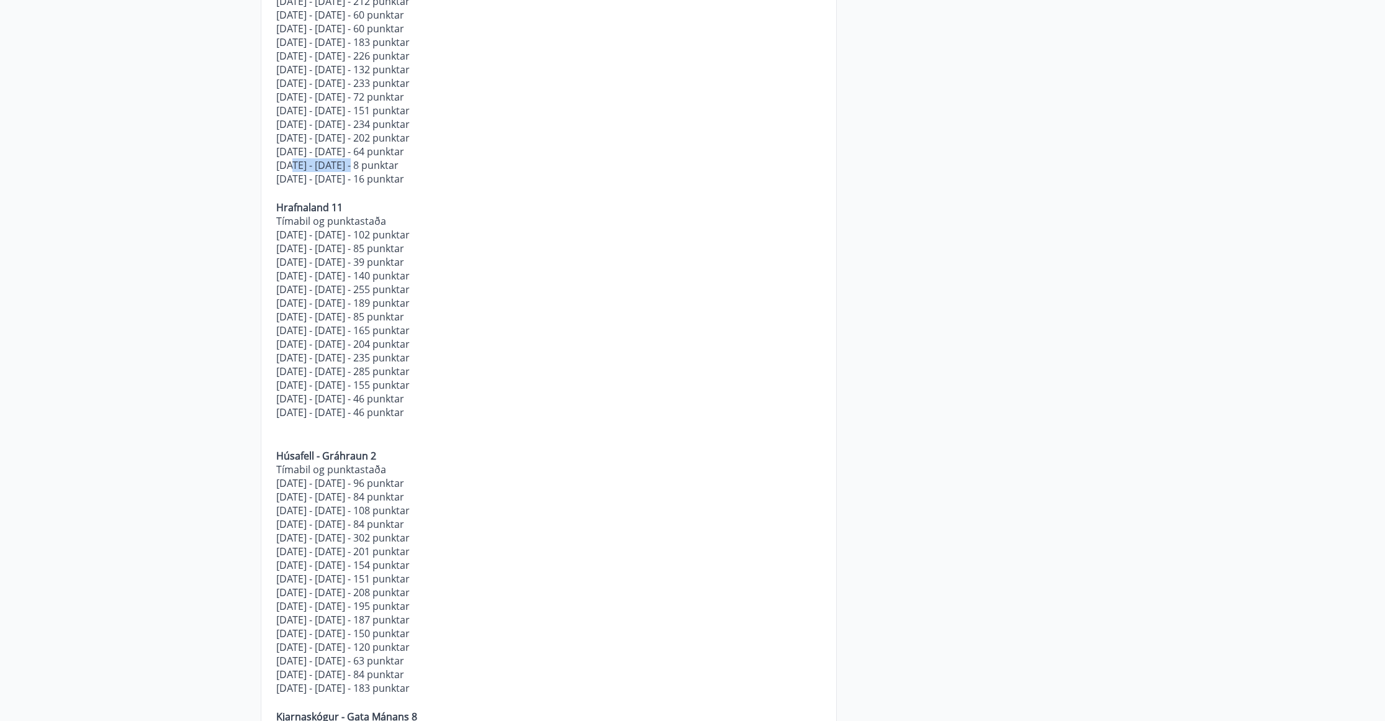
drag, startPoint x: 291, startPoint y: 167, endPoint x: 509, endPoint y: 174, distance: 217.5
click at [458, 171] on p "[DATE] - [DATE] - 8 punktar" at bounding box center [548, 165] width 545 height 14
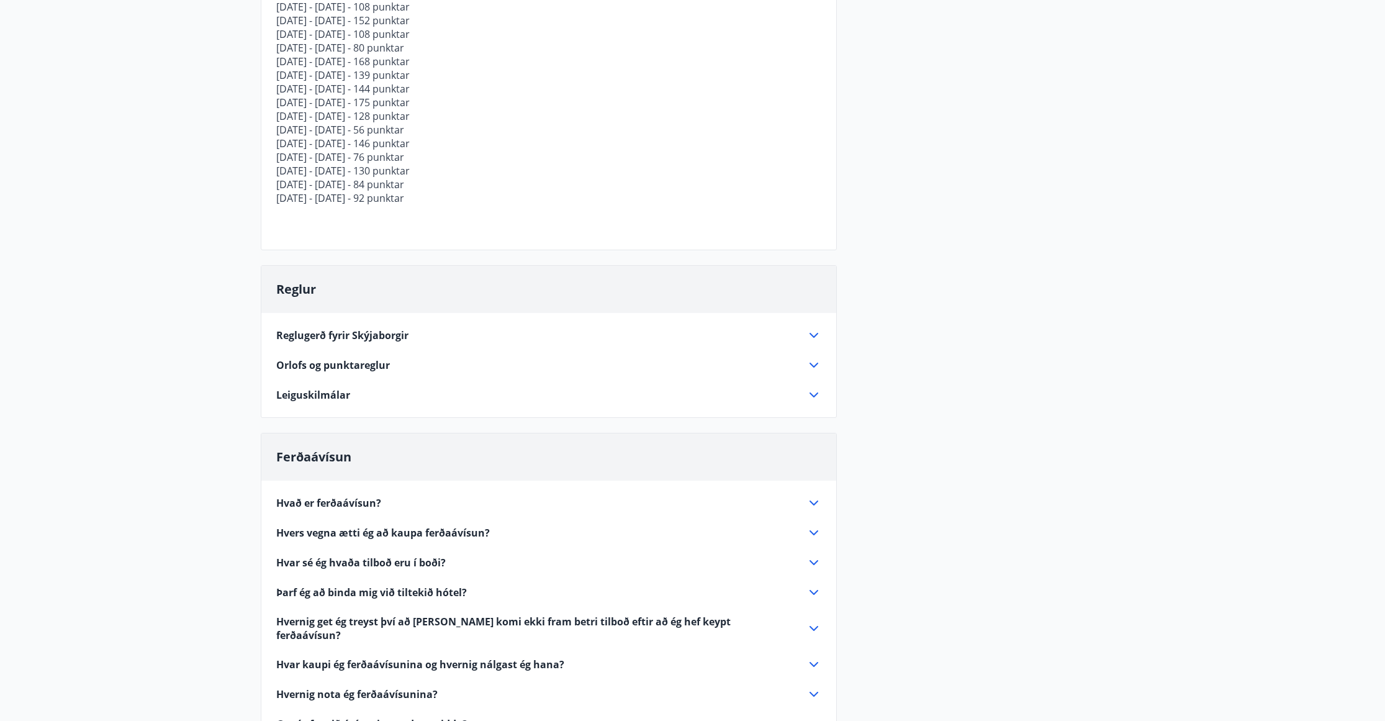
scroll to position [1366, 0]
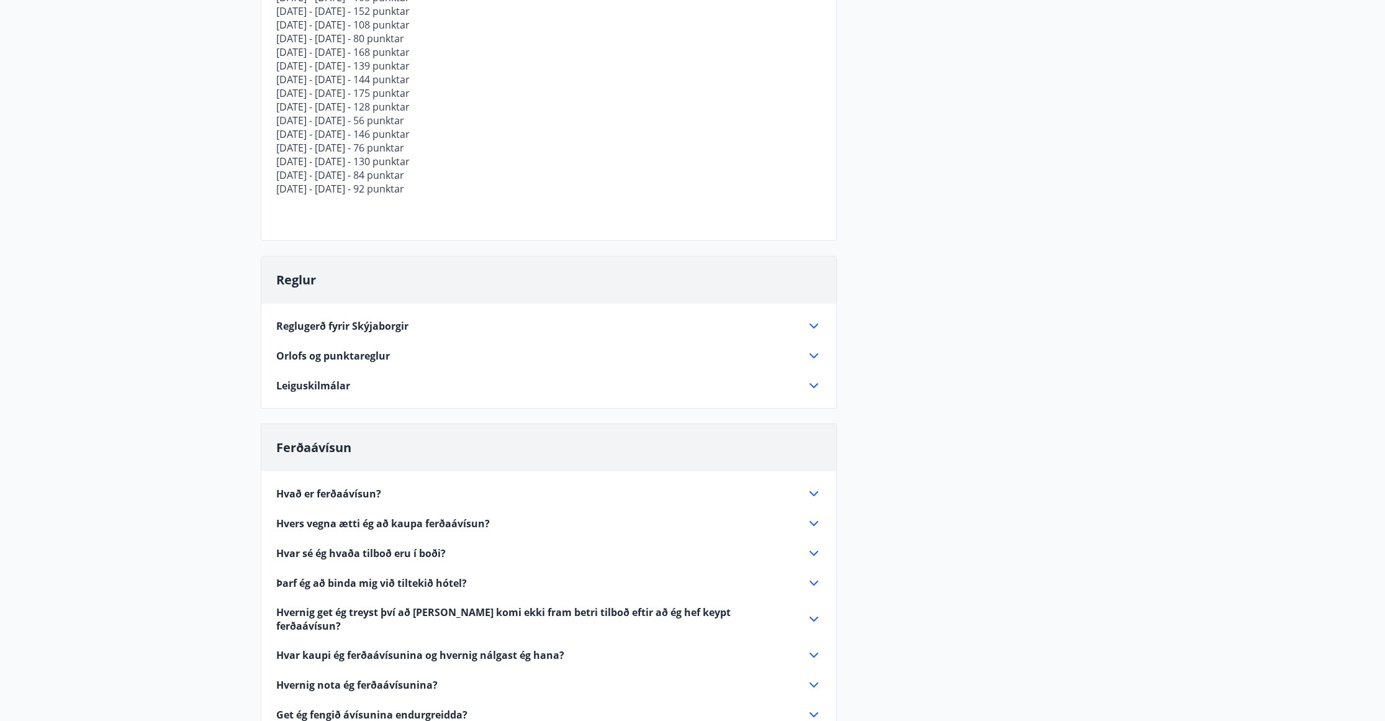
click at [820, 558] on icon at bounding box center [814, 553] width 15 height 15
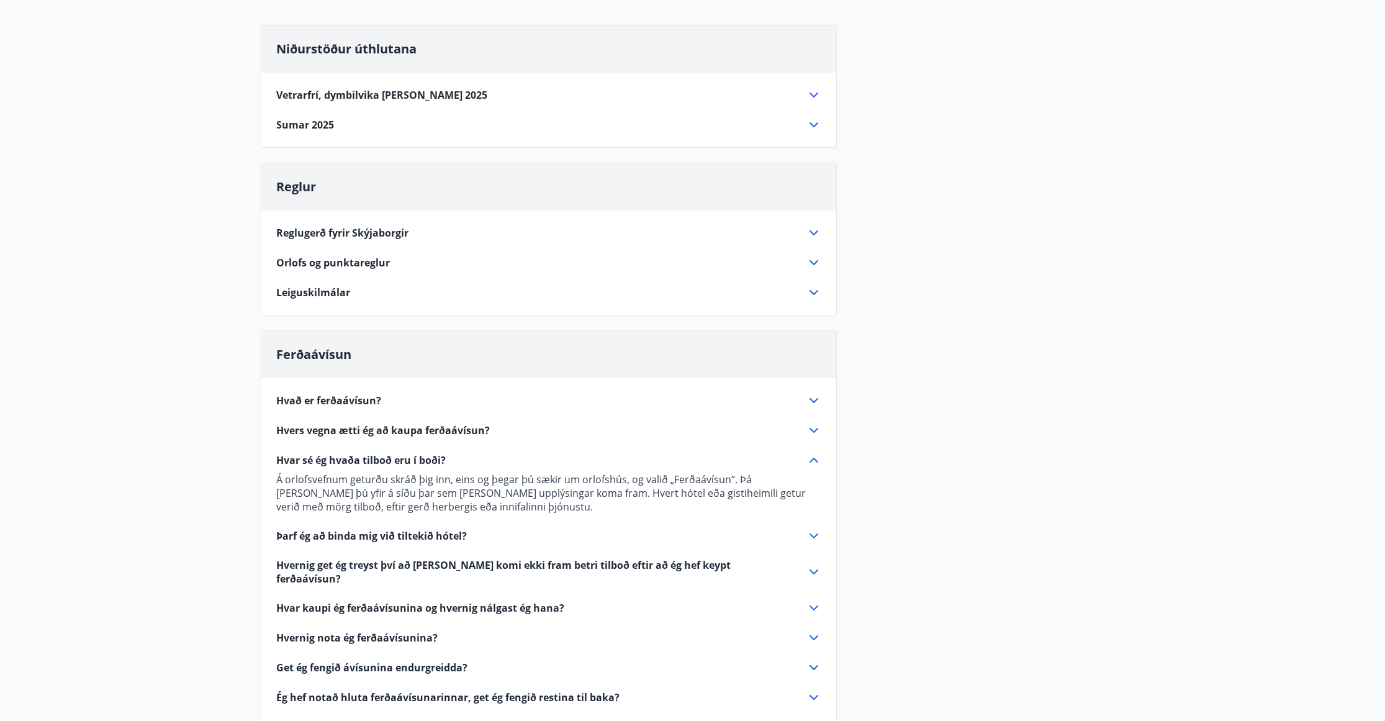
scroll to position [0, 0]
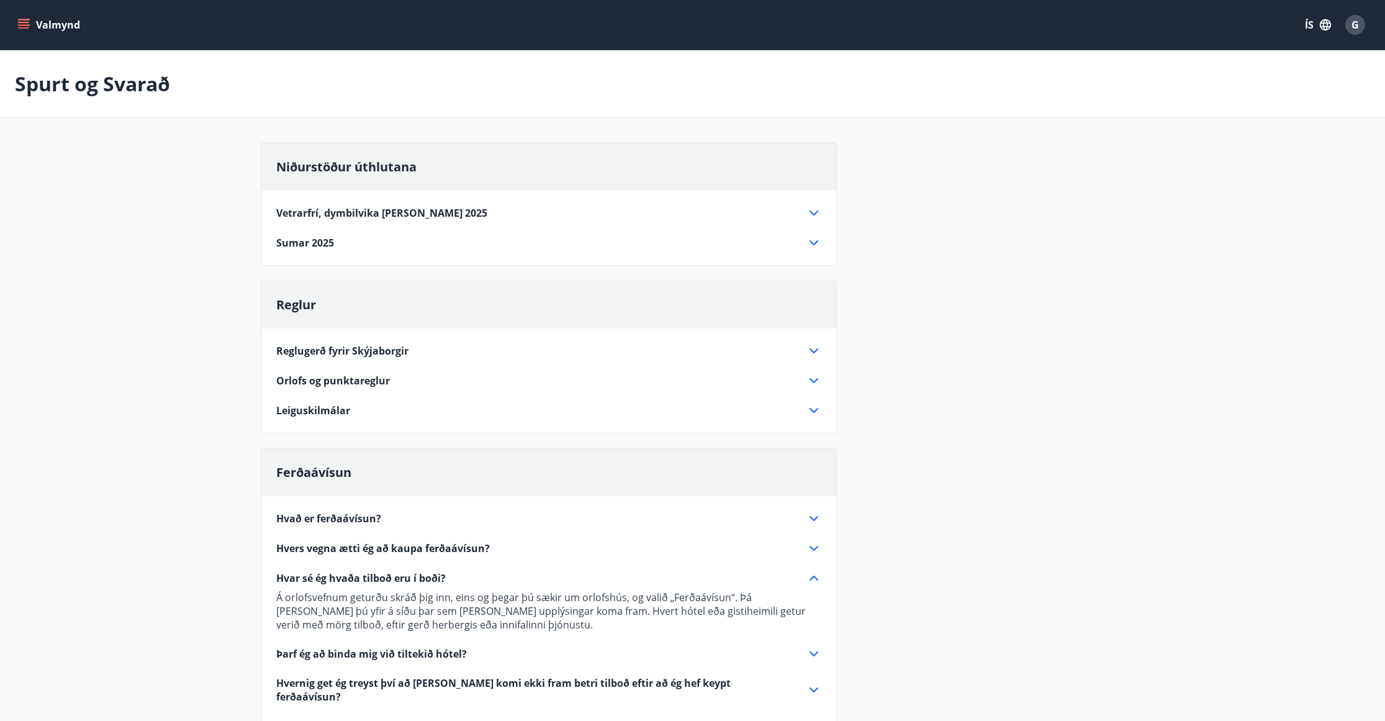
click at [817, 348] on icon at bounding box center [814, 350] width 15 height 15
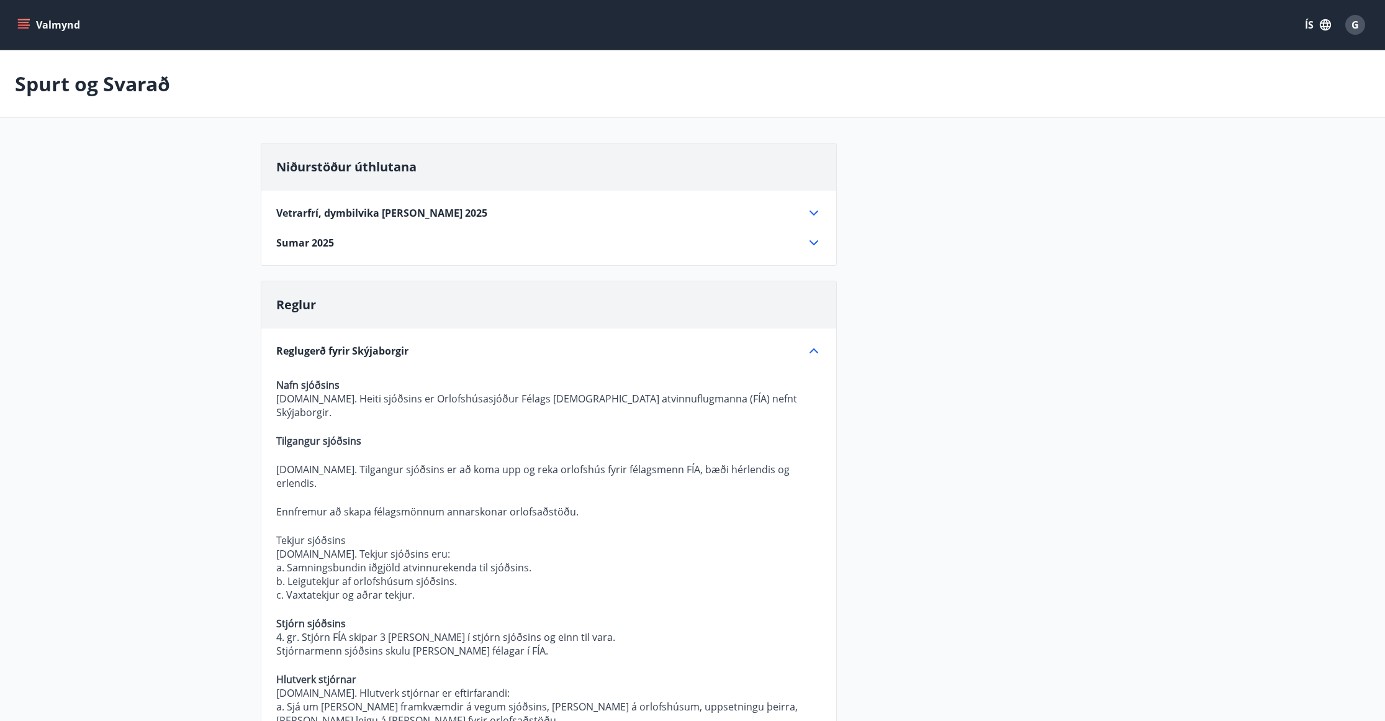
click at [817, 348] on icon at bounding box center [814, 350] width 15 height 15
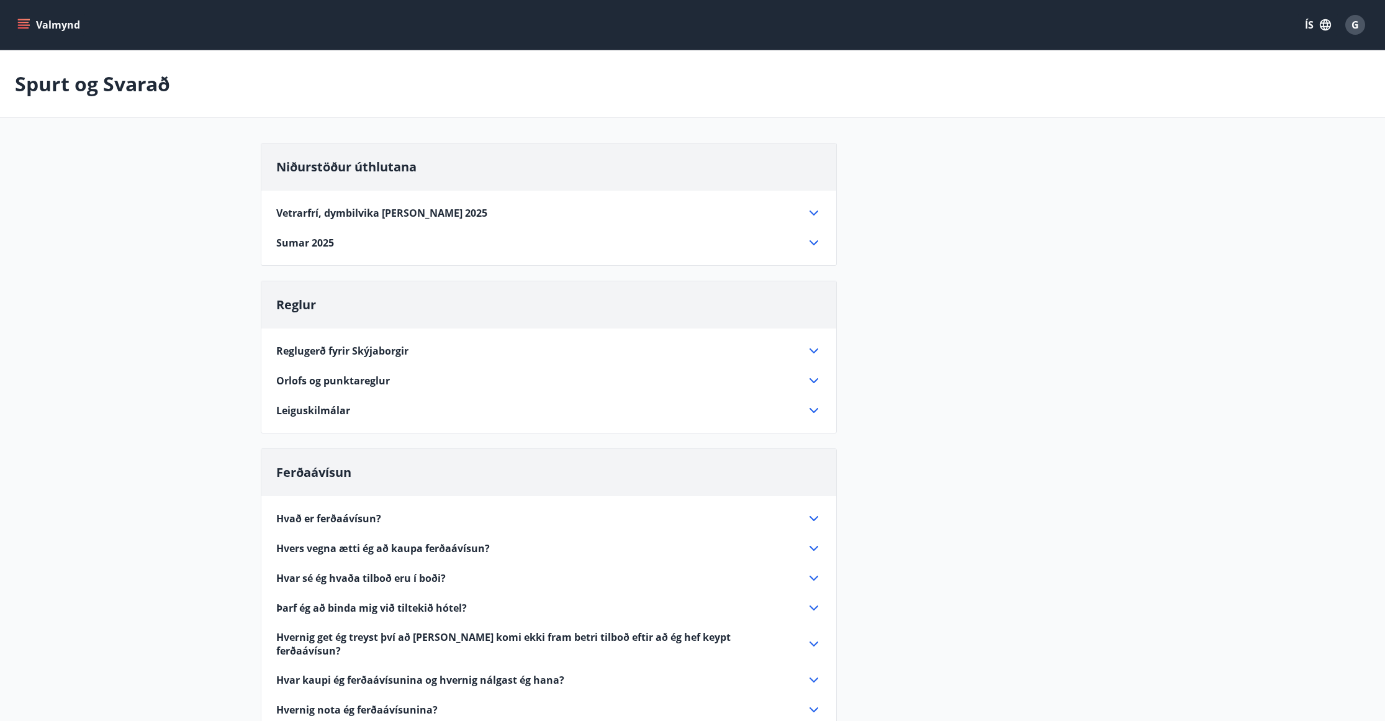
click at [818, 243] on icon at bounding box center [814, 242] width 15 height 15
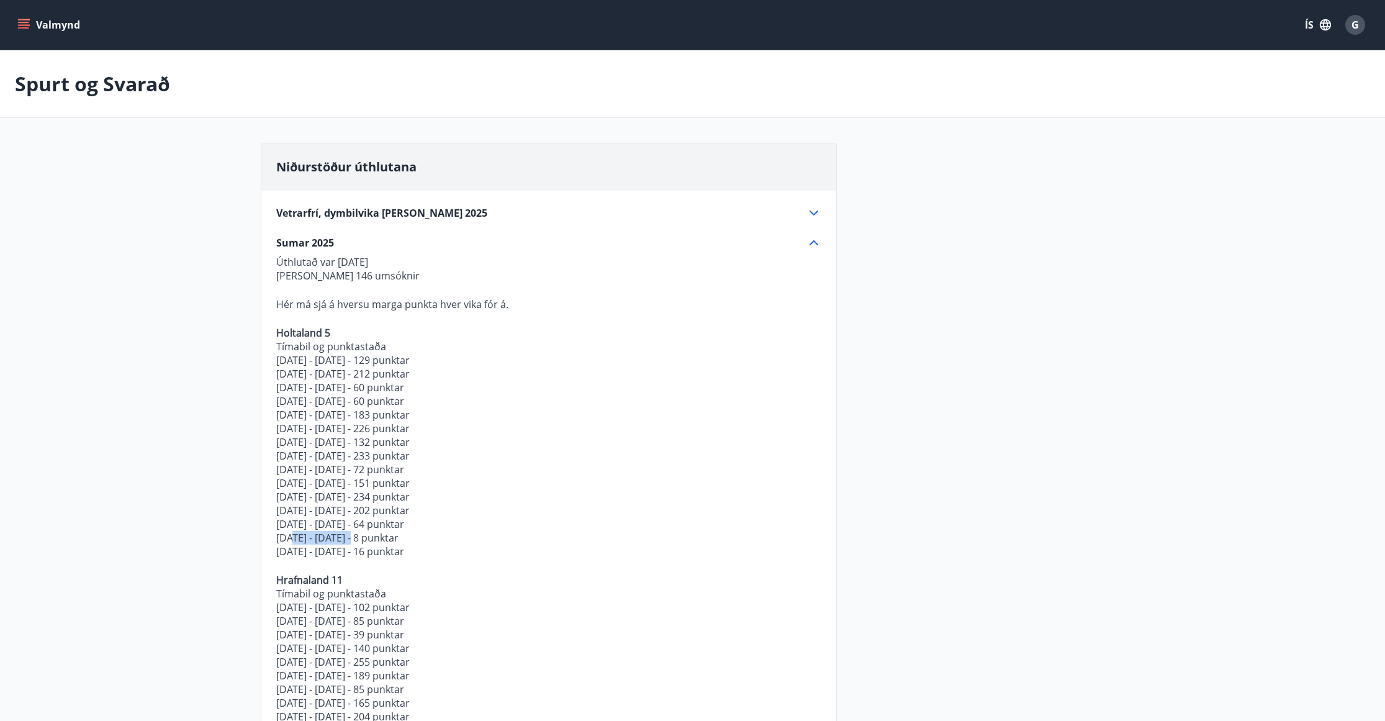
drag, startPoint x: 820, startPoint y: 243, endPoint x: 813, endPoint y: 243, distance: 6.8
click at [820, 243] on icon at bounding box center [814, 242] width 15 height 15
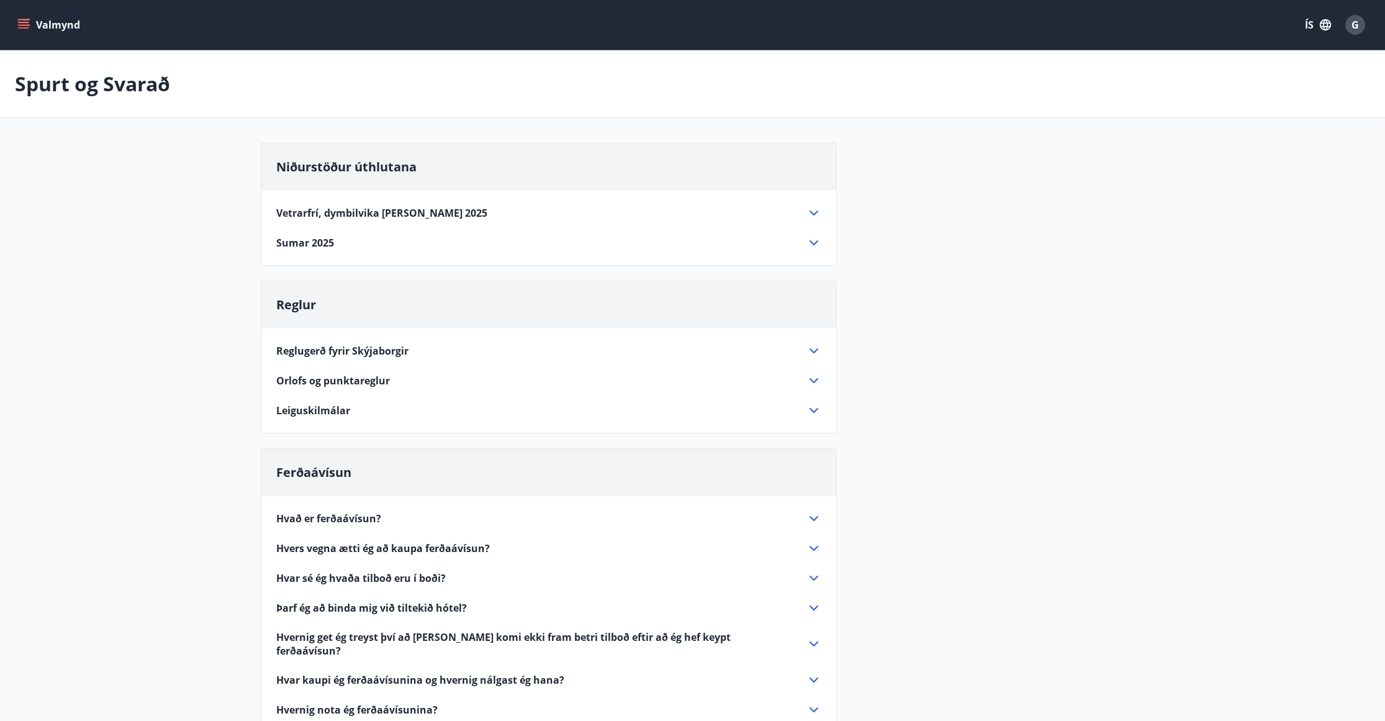
click at [25, 29] on icon "menu" at bounding box center [23, 27] width 11 height 1
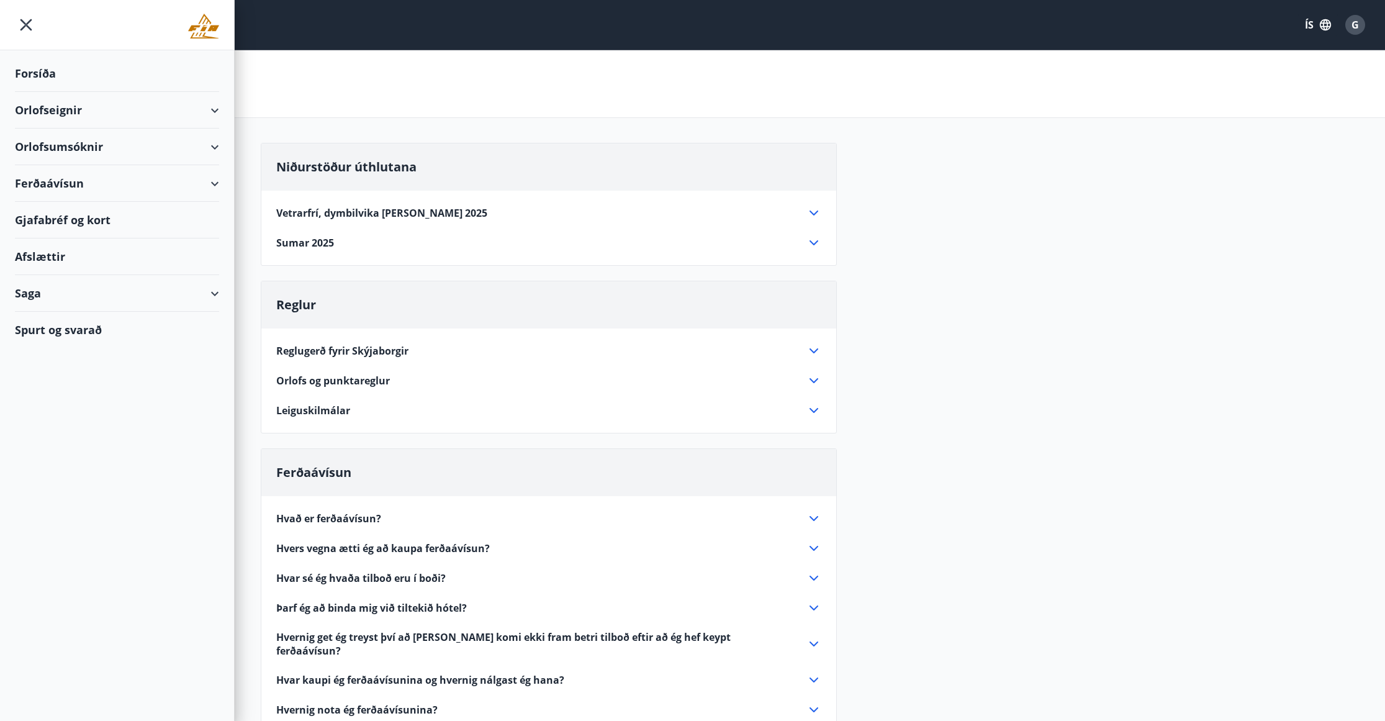
click at [11, 254] on div "Afslættir" at bounding box center [117, 256] width 234 height 37
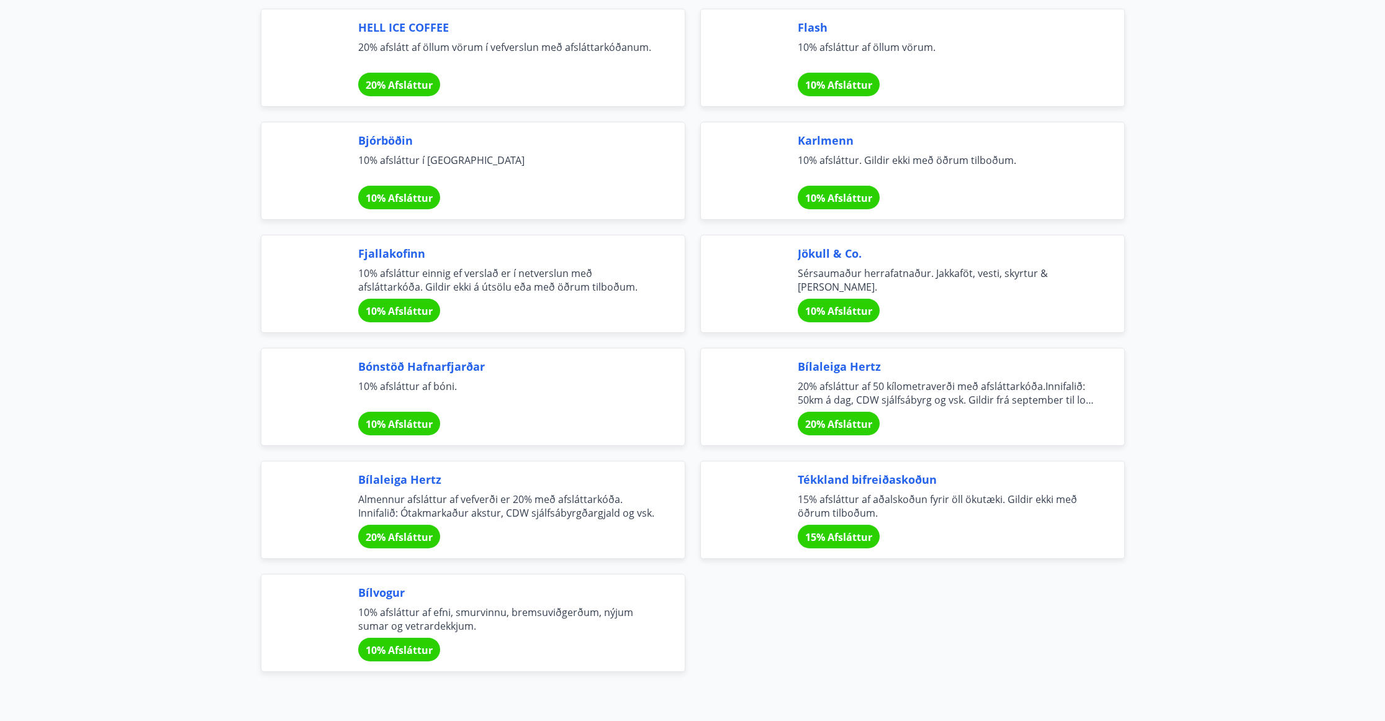
scroll to position [3912, 0]
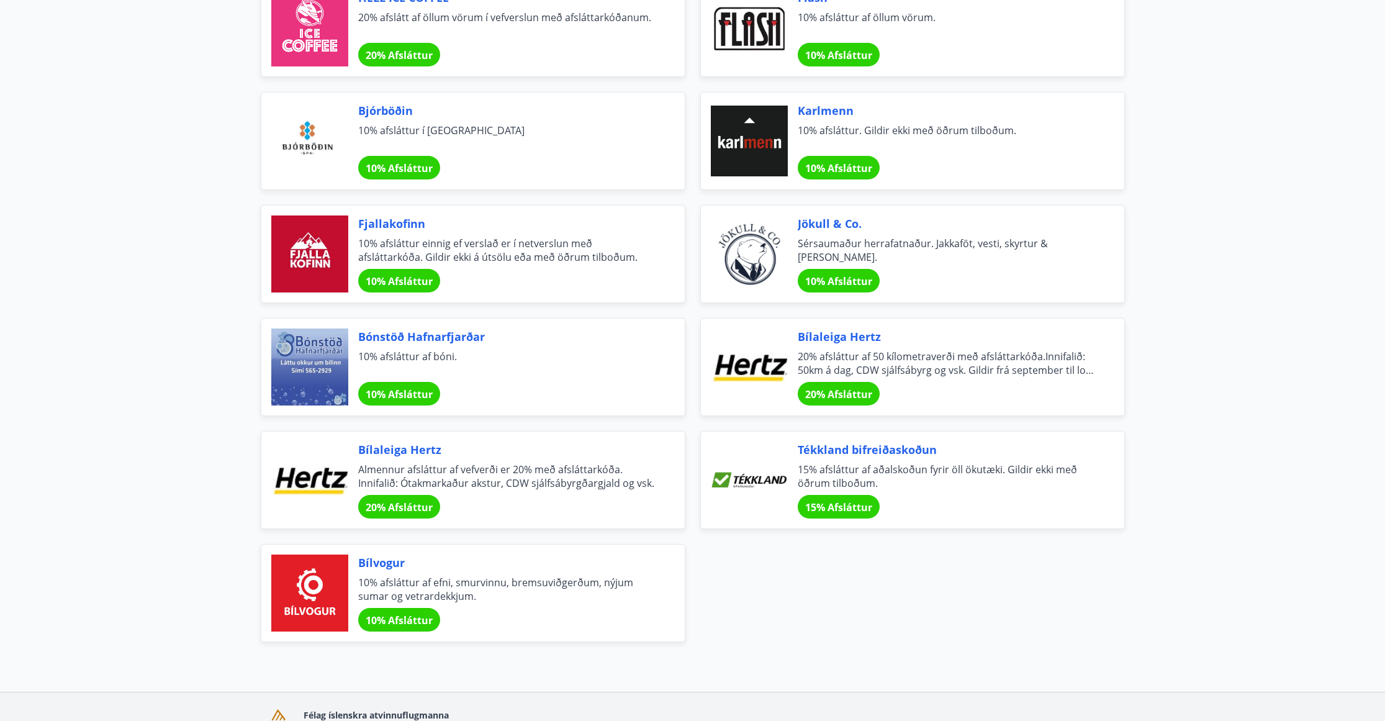
click at [378, 451] on span "Bílaleiga Hertz" at bounding box center [506, 449] width 297 height 16
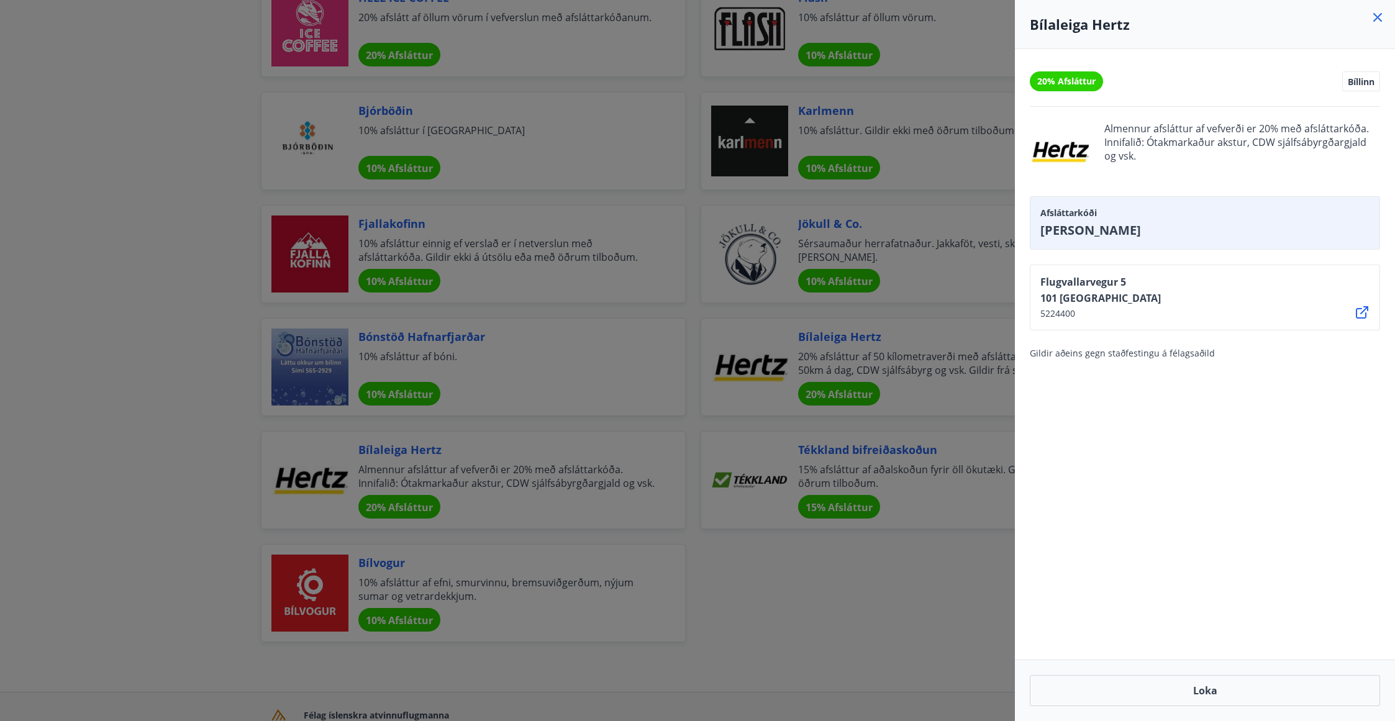
click at [88, 314] on div at bounding box center [697, 360] width 1395 height 721
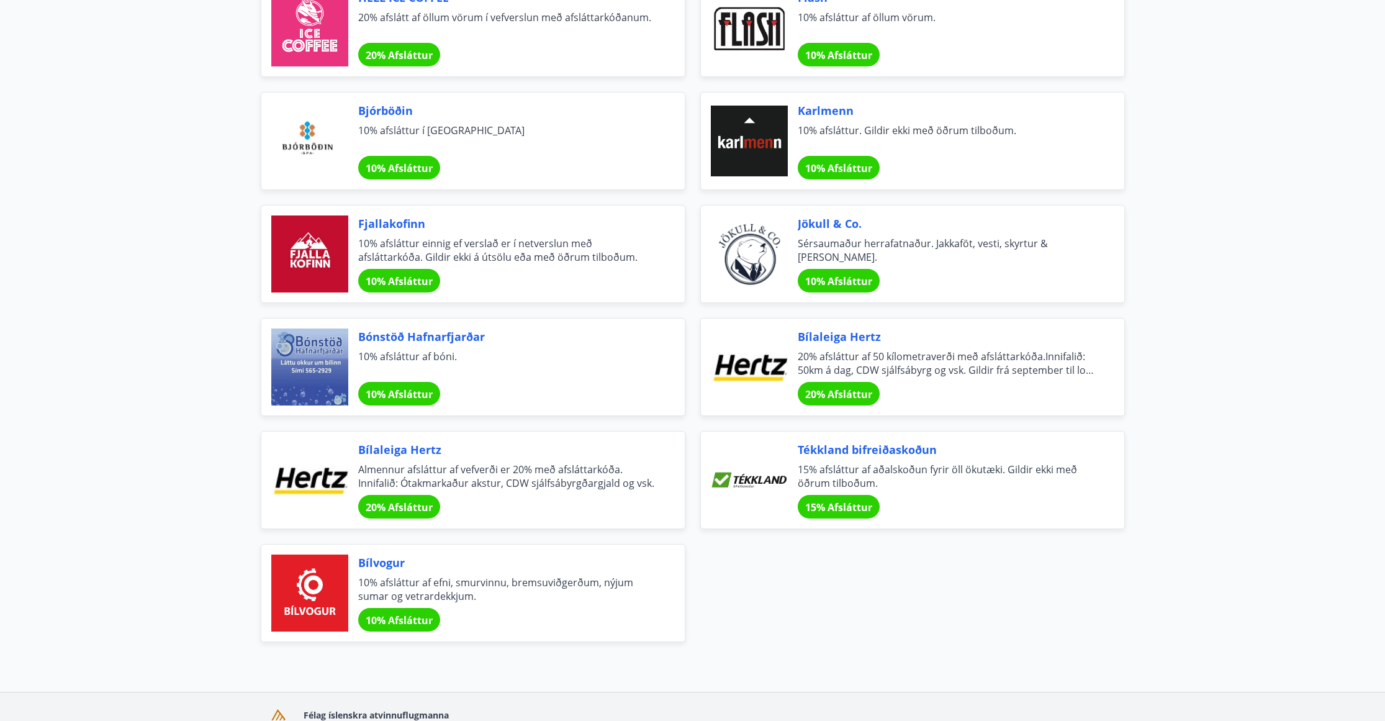
click at [381, 229] on span "Fjallakofinn" at bounding box center [506, 223] width 297 height 16
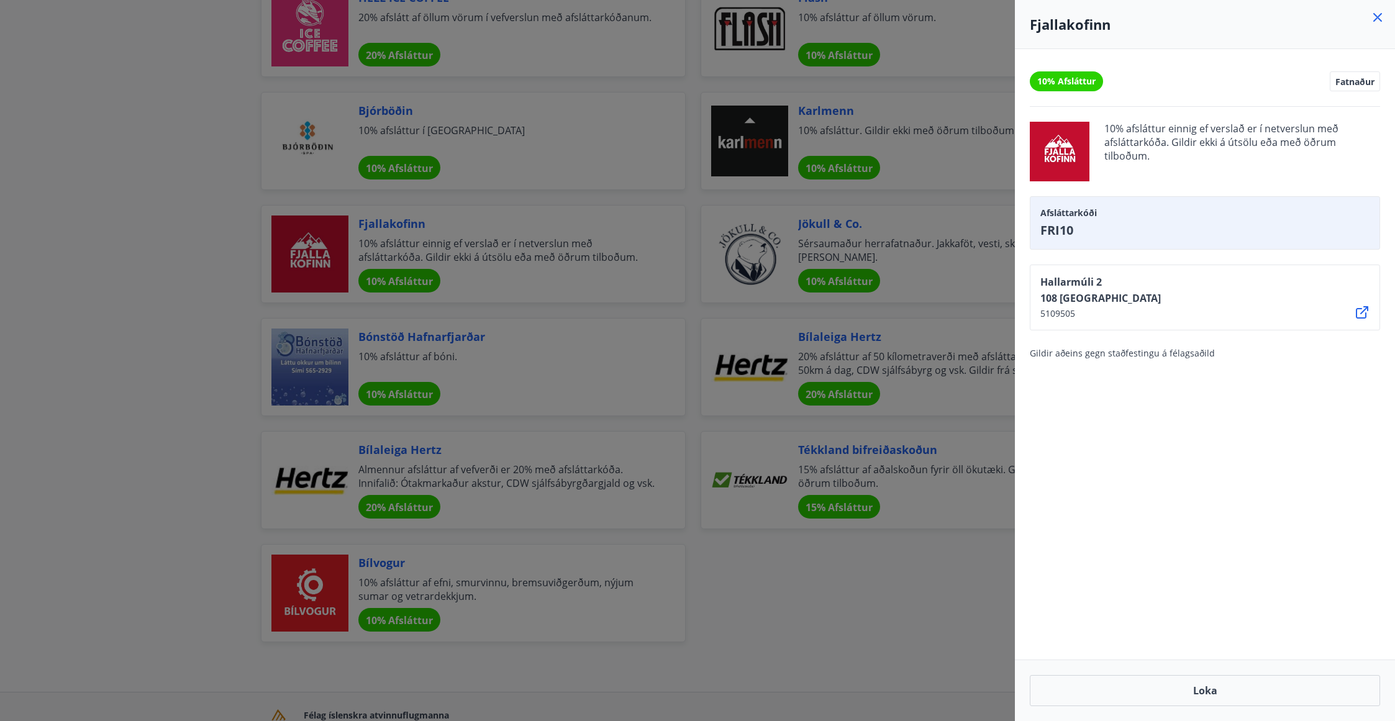
click at [201, 439] on div at bounding box center [697, 360] width 1395 height 721
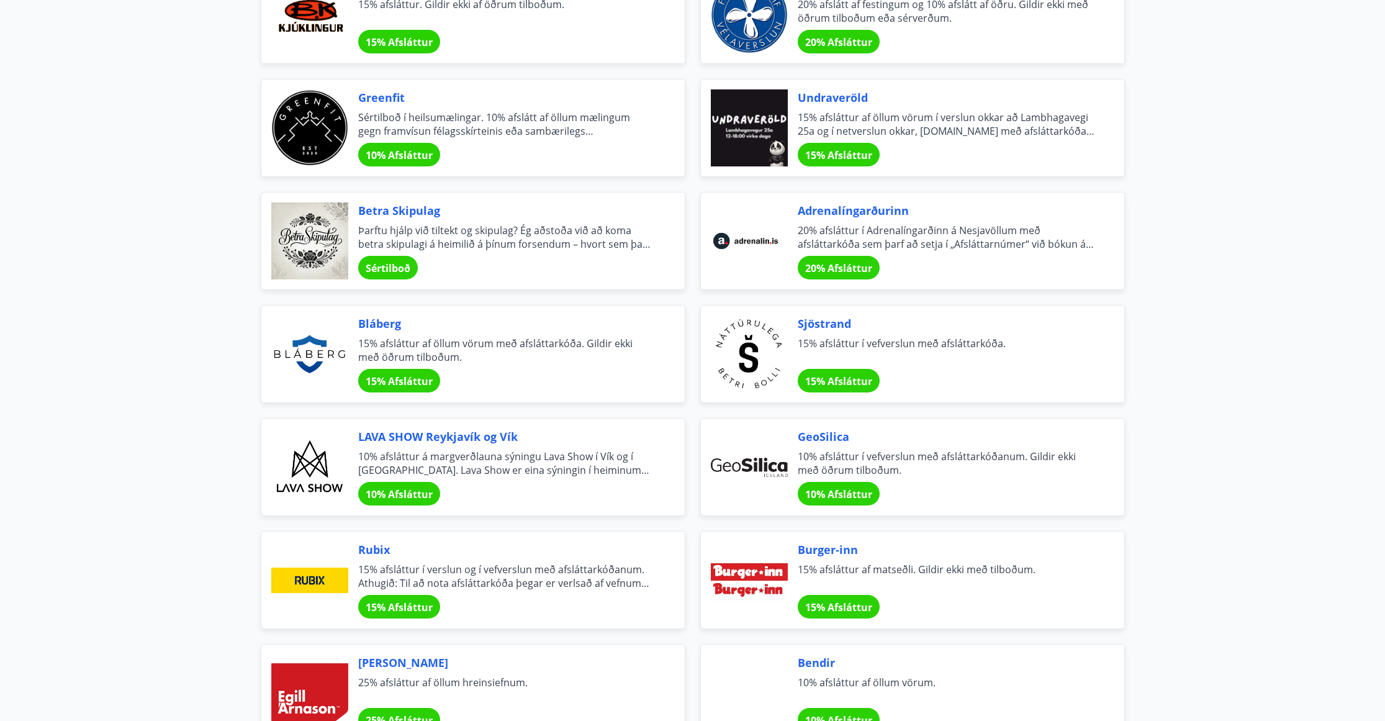
scroll to position [1304, 0]
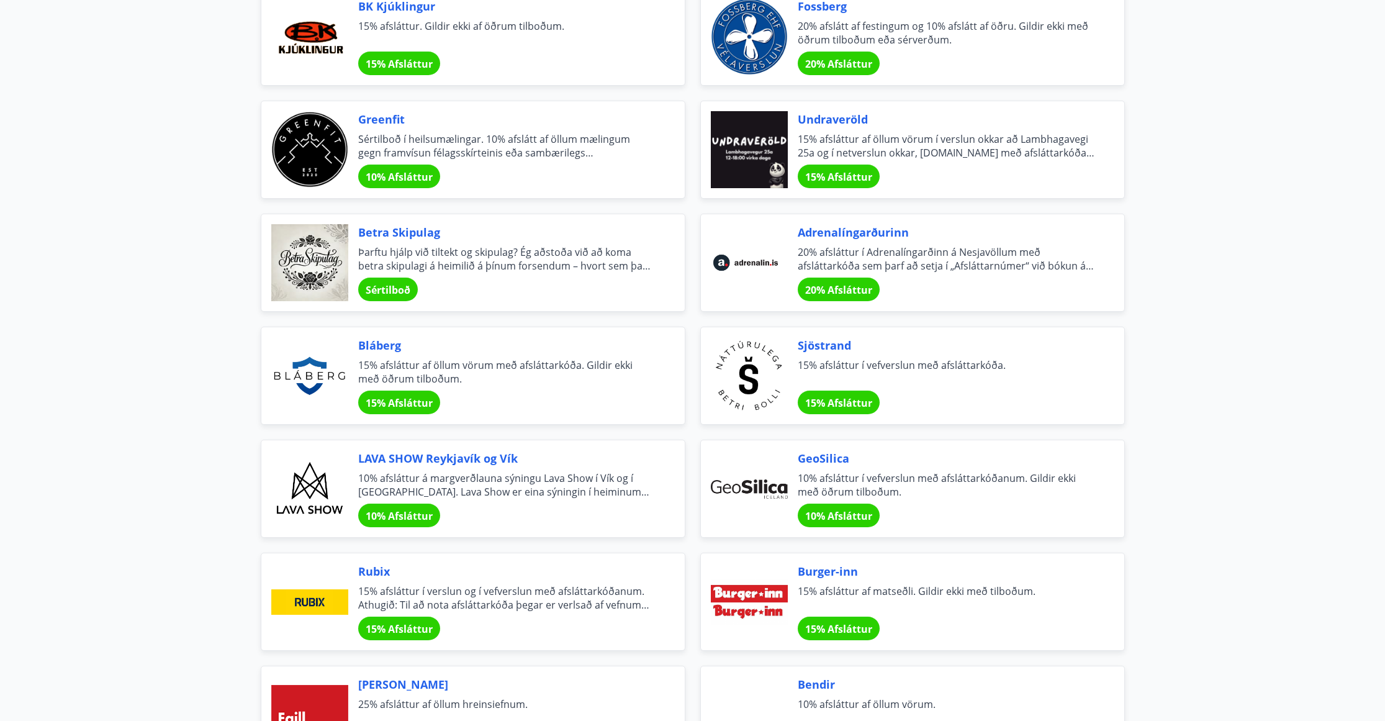
click at [404, 580] on div "Rubix 15% afsláttur í verslun og í vefverslun með afsláttarkóðanum. Athugið: Ti…" at bounding box center [506, 601] width 297 height 77
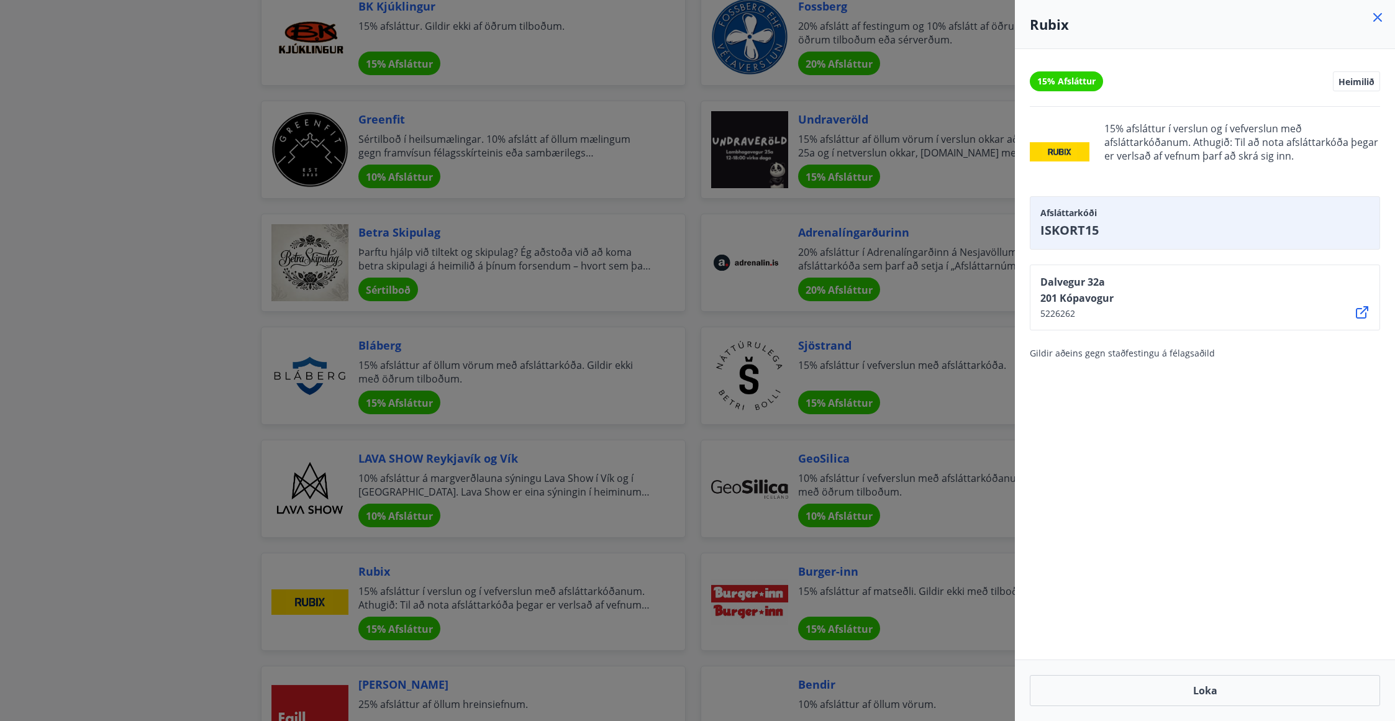
click at [142, 417] on div at bounding box center [697, 360] width 1395 height 721
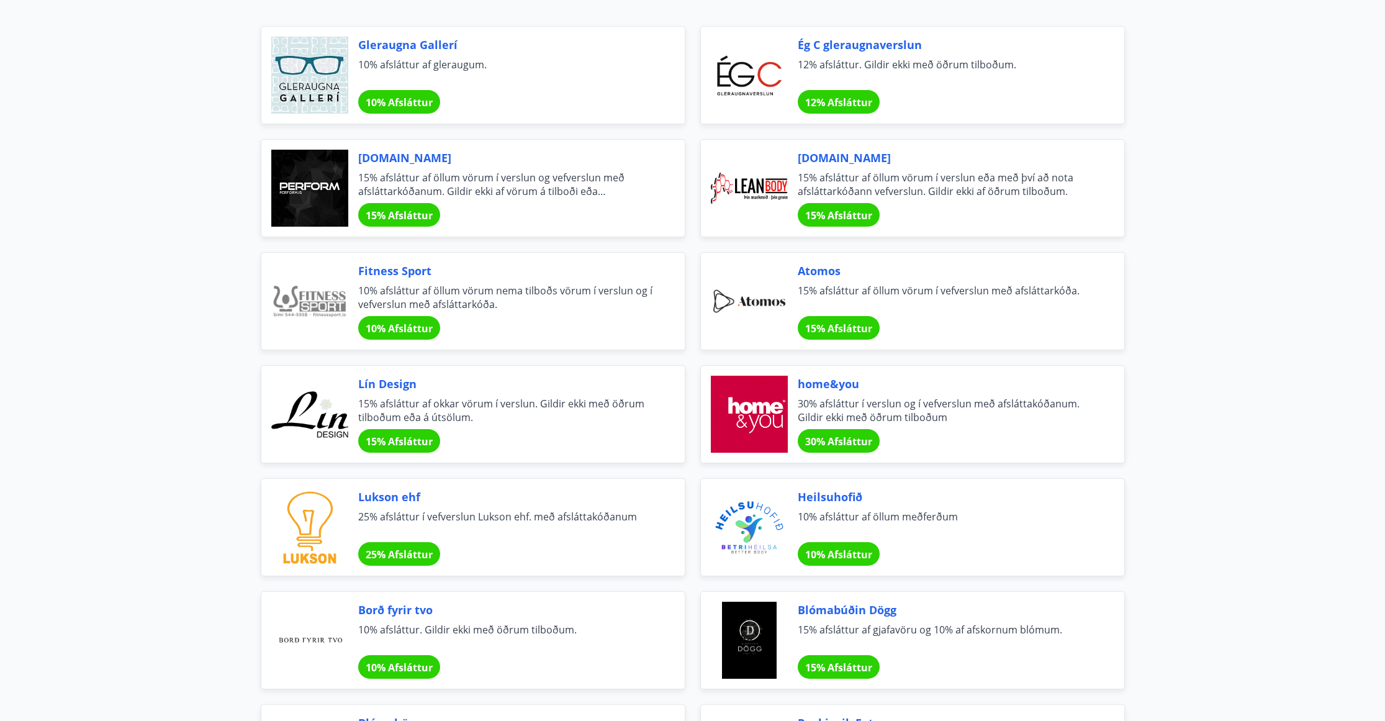
scroll to position [0, 0]
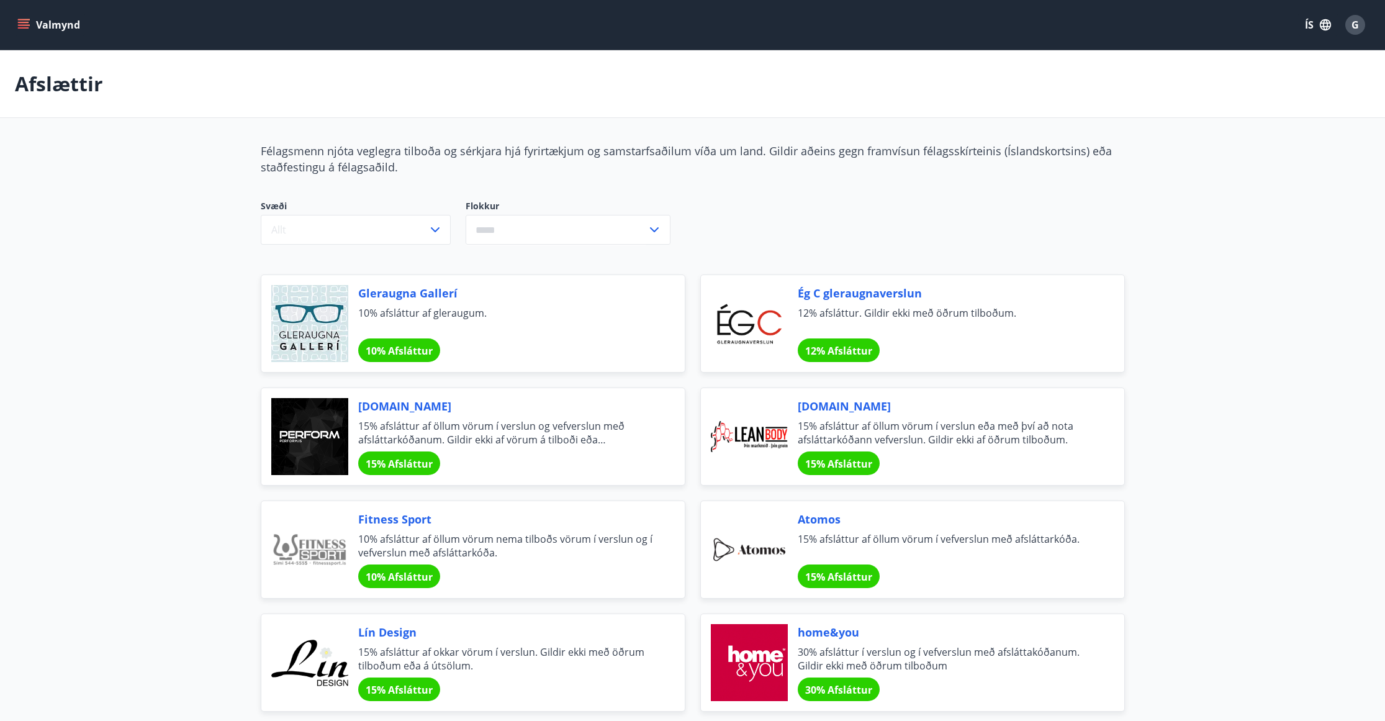
click at [25, 26] on icon "menu" at bounding box center [23, 25] width 12 height 12
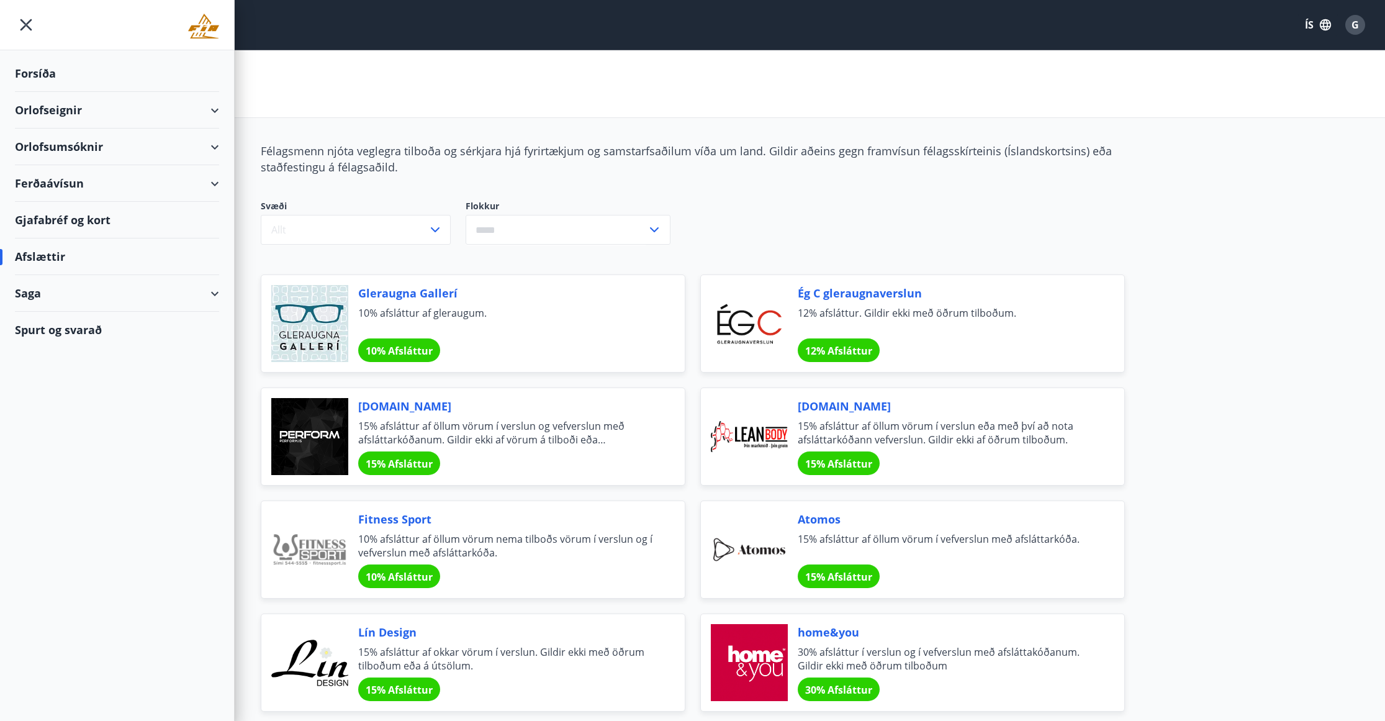
click at [202, 148] on div "Orlofsumsóknir" at bounding box center [117, 147] width 204 height 37
click at [126, 179] on div "Vetrarfrí, dymbilvika [PERSON_NAME] 2026" at bounding box center [117, 186] width 184 height 42
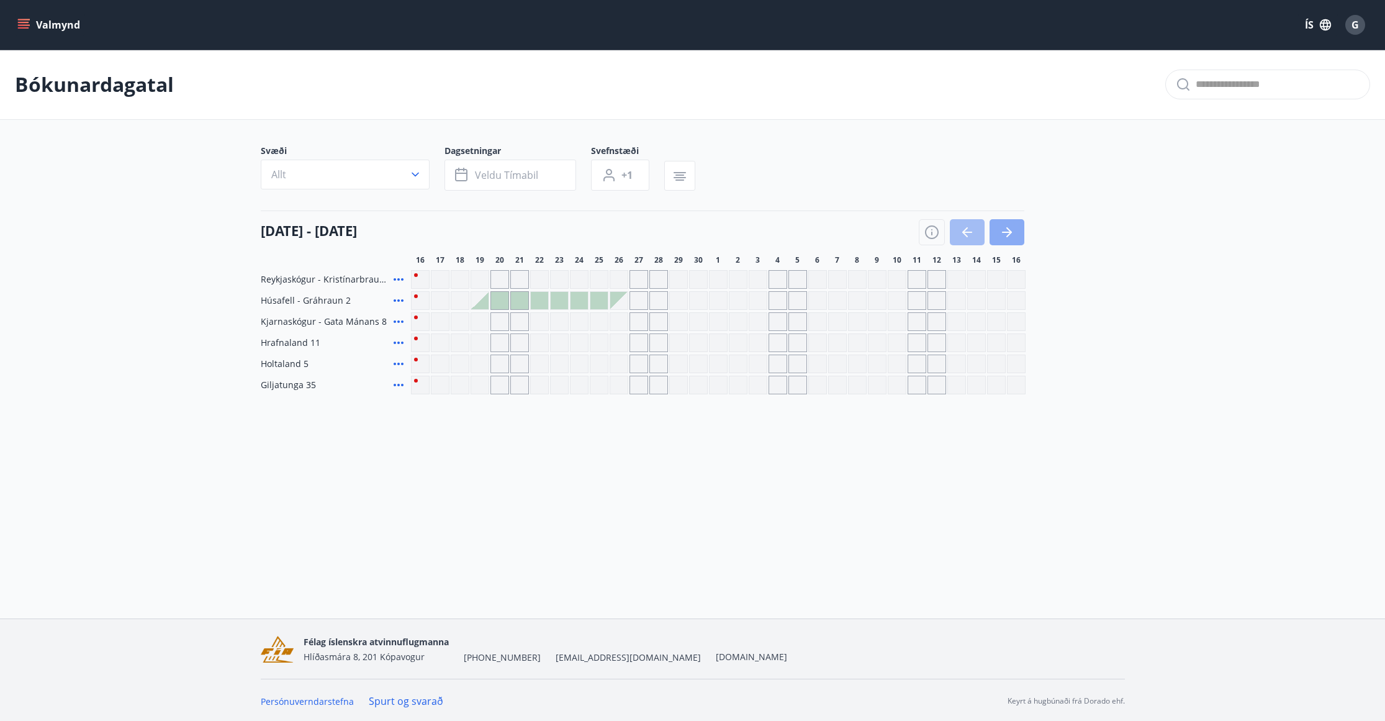
click at [993, 233] on button "button" at bounding box center [1007, 232] width 35 height 26
click at [1000, 230] on icon "button" at bounding box center [1007, 232] width 15 height 15
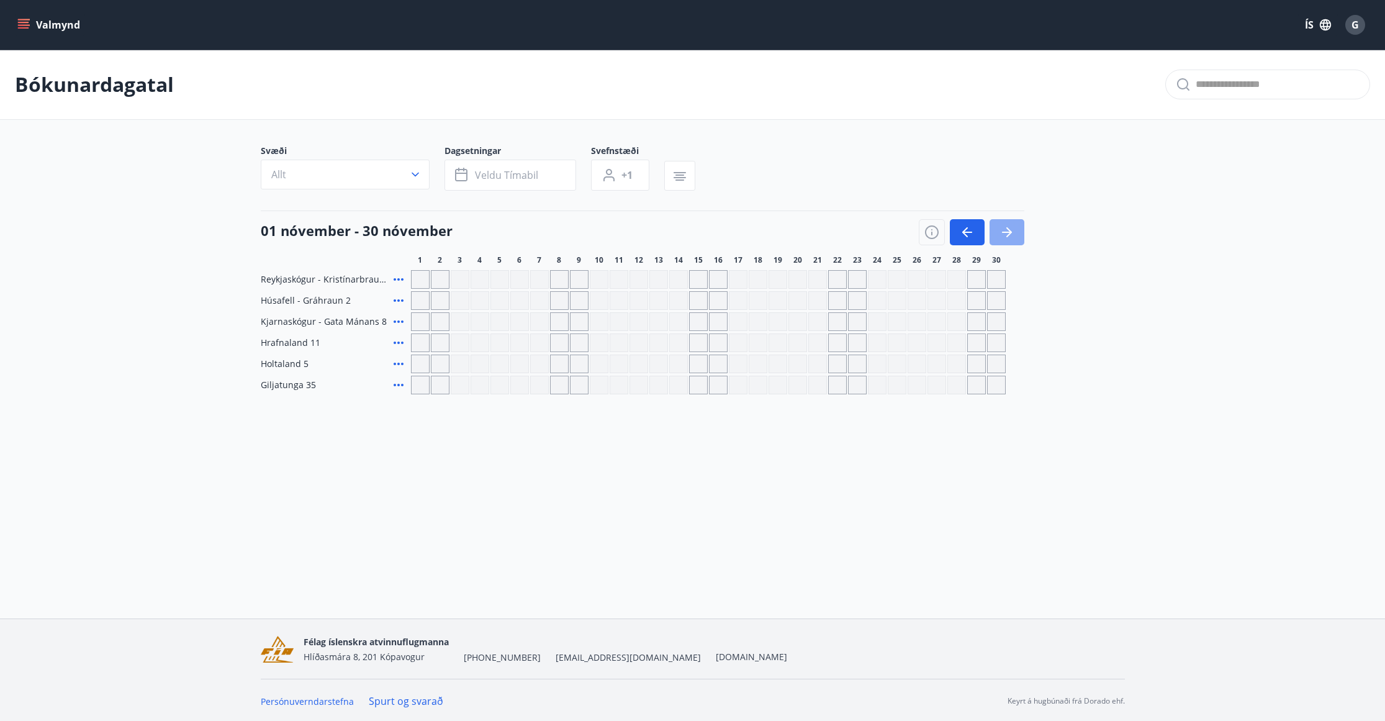
click at [1000, 230] on icon "button" at bounding box center [1007, 232] width 15 height 15
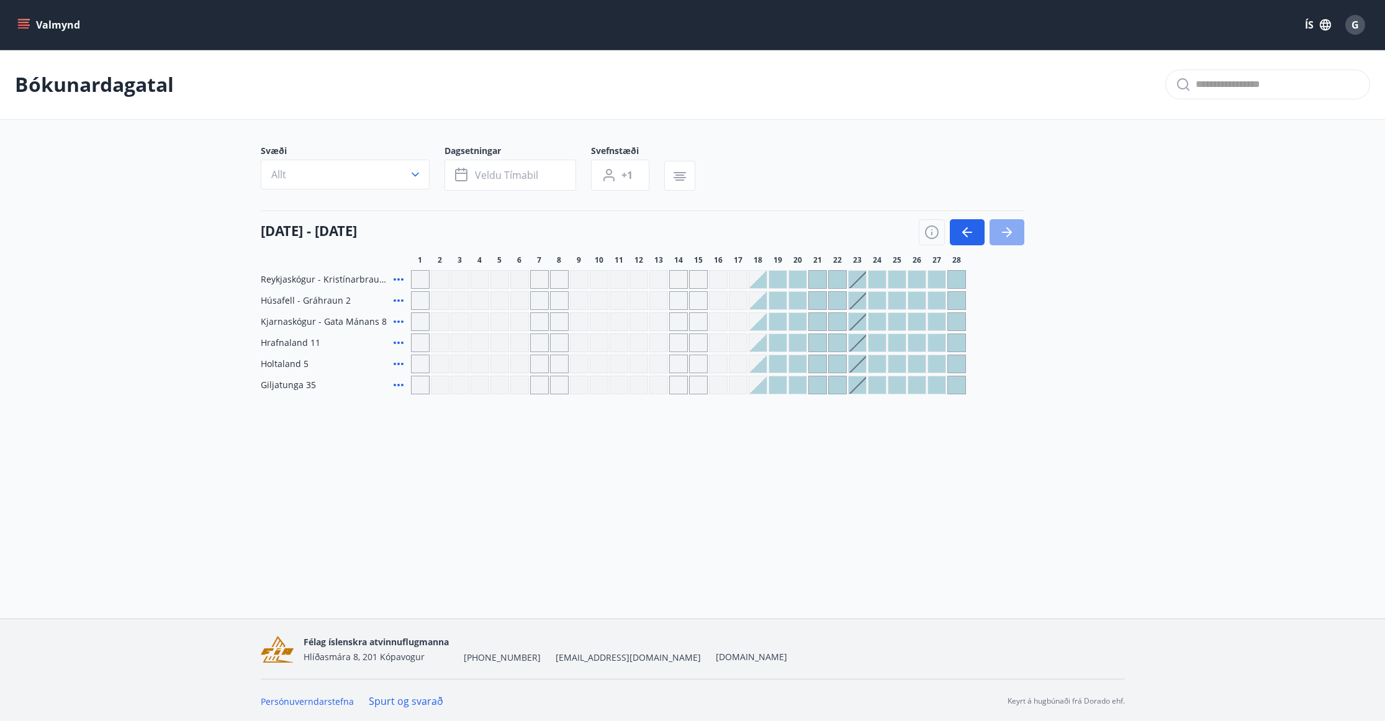
click at [1000, 230] on icon "button" at bounding box center [1007, 232] width 15 height 15
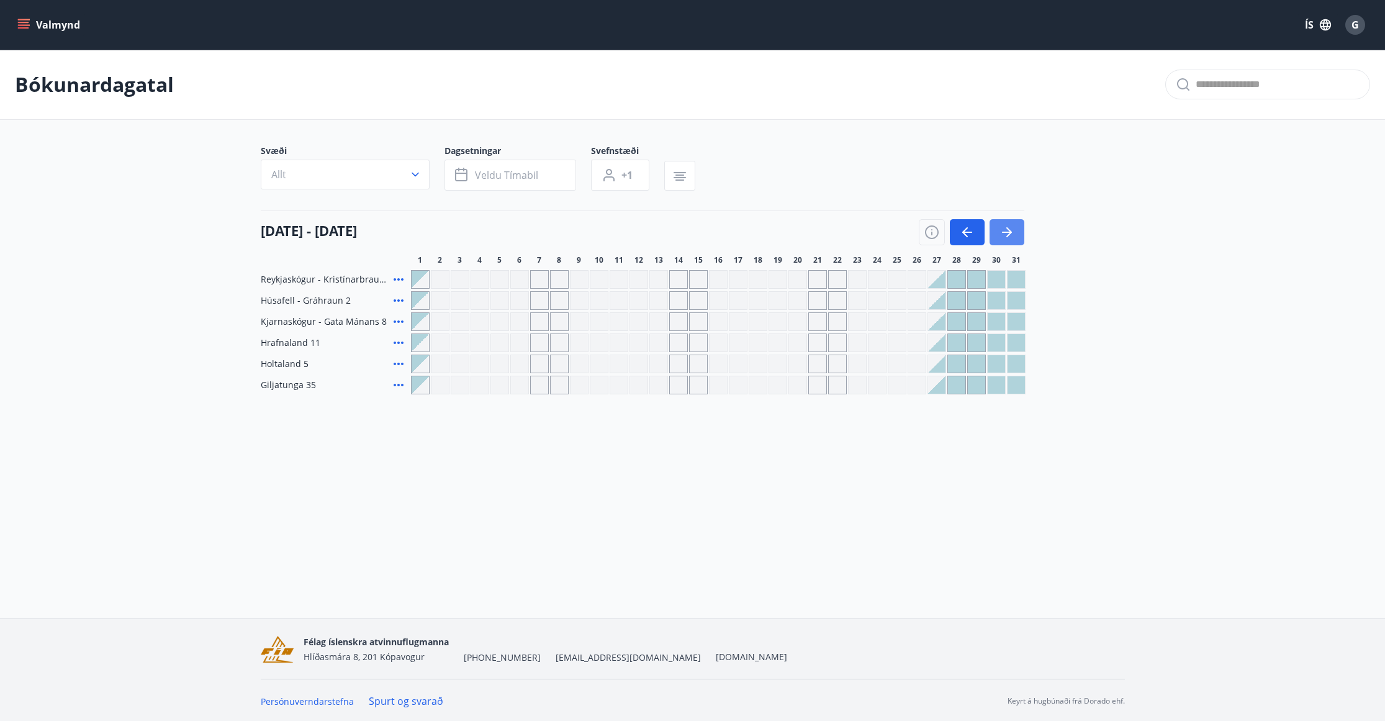
click at [1000, 230] on icon "button" at bounding box center [1007, 232] width 15 height 15
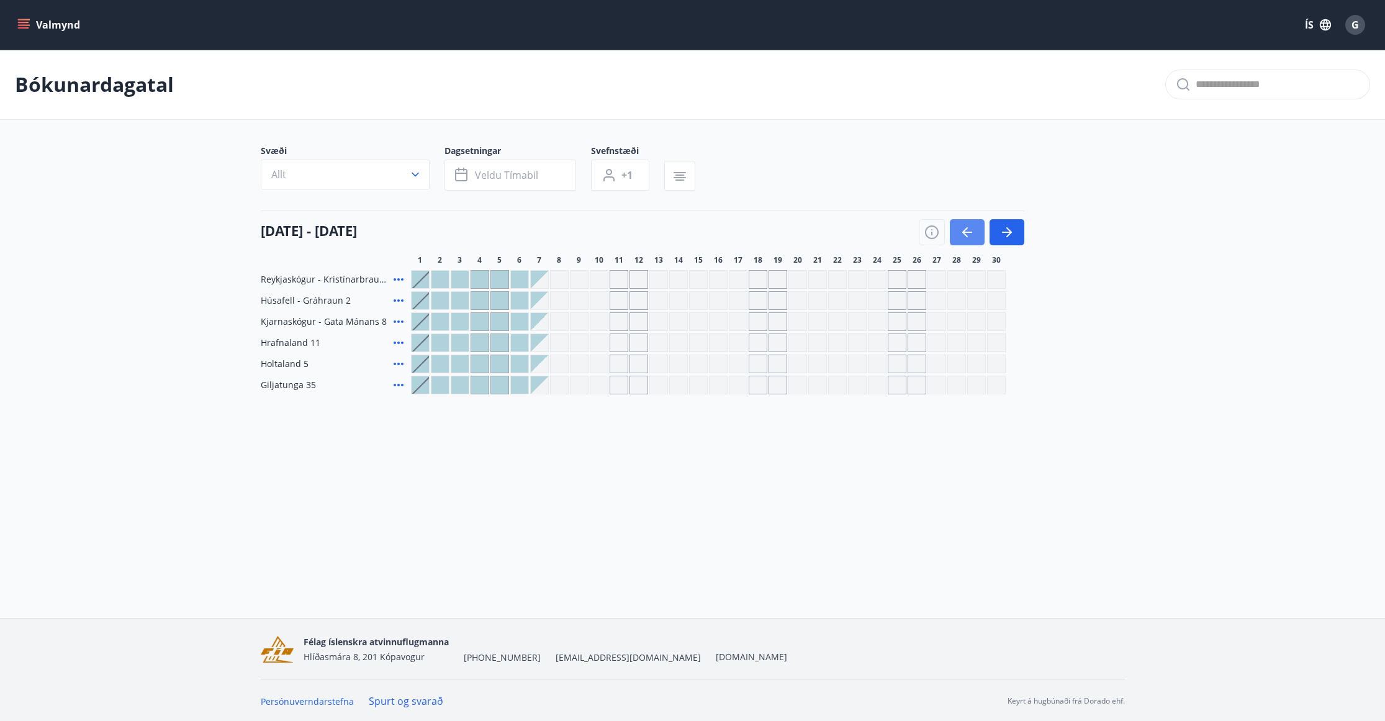
click at [966, 229] on icon "button" at bounding box center [967, 232] width 15 height 15
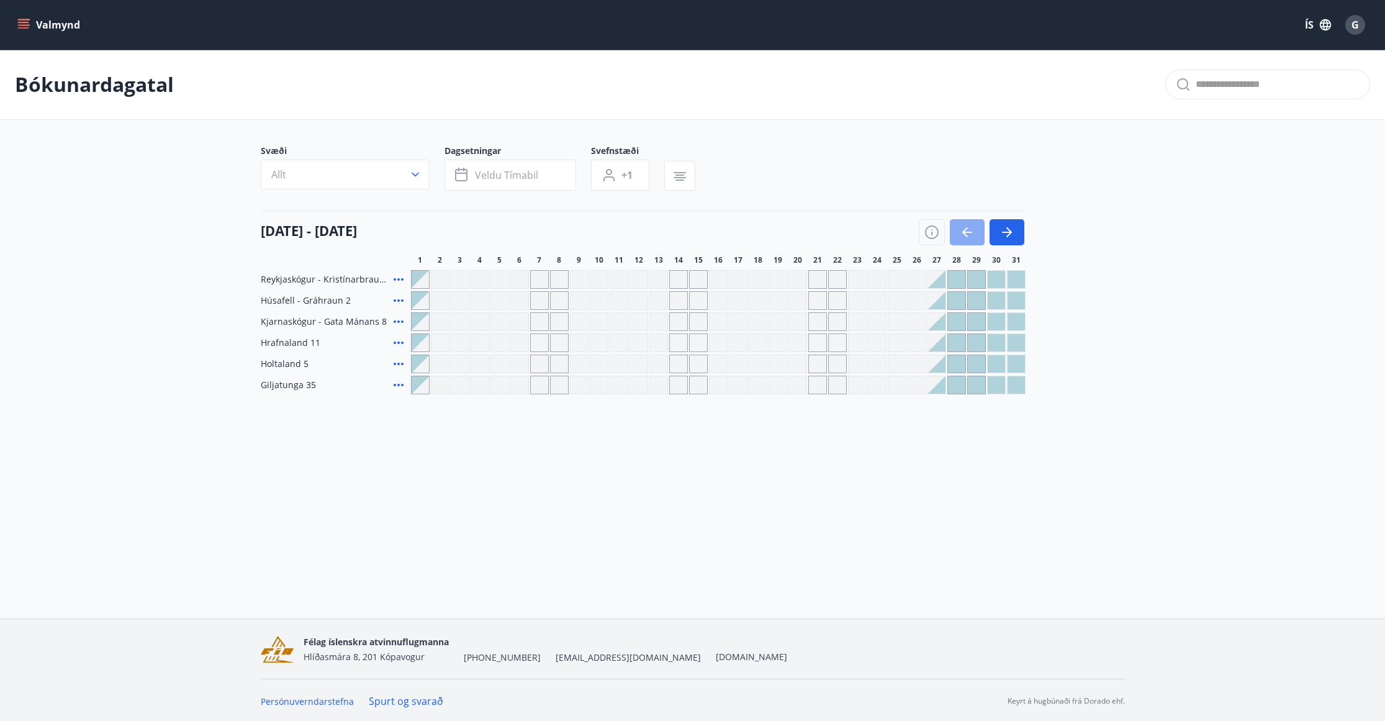
click at [966, 229] on icon "button" at bounding box center [967, 232] width 15 height 15
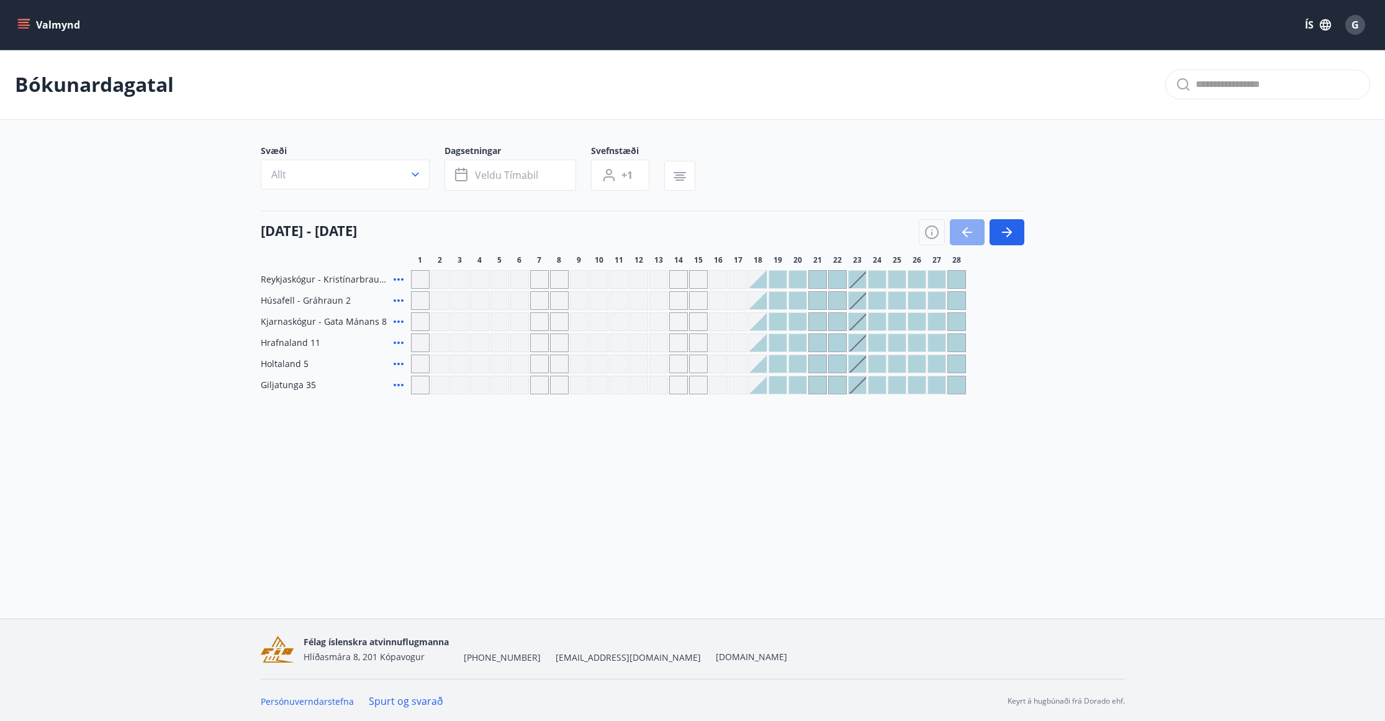
click at [966, 229] on icon "button" at bounding box center [967, 232] width 15 height 15
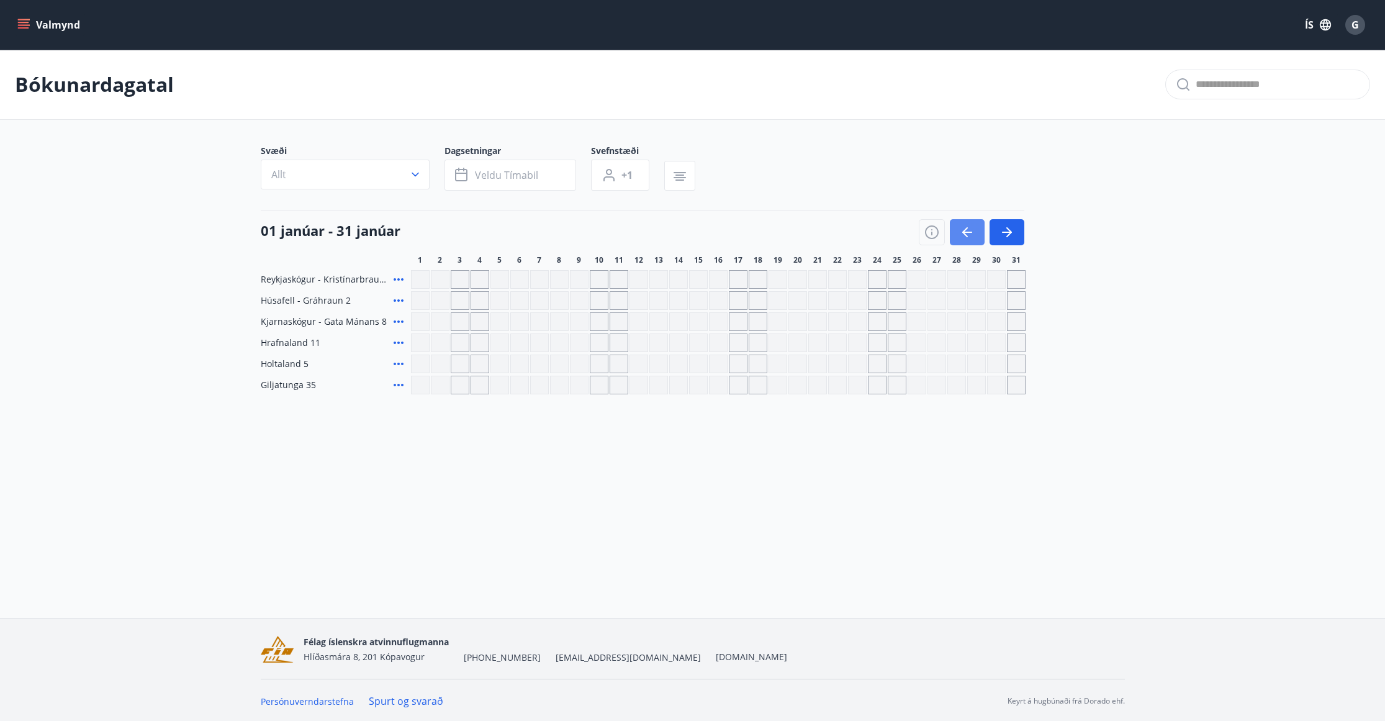
click at [966, 229] on icon "button" at bounding box center [967, 232] width 15 height 15
click at [1013, 233] on icon "button" at bounding box center [1007, 232] width 15 height 15
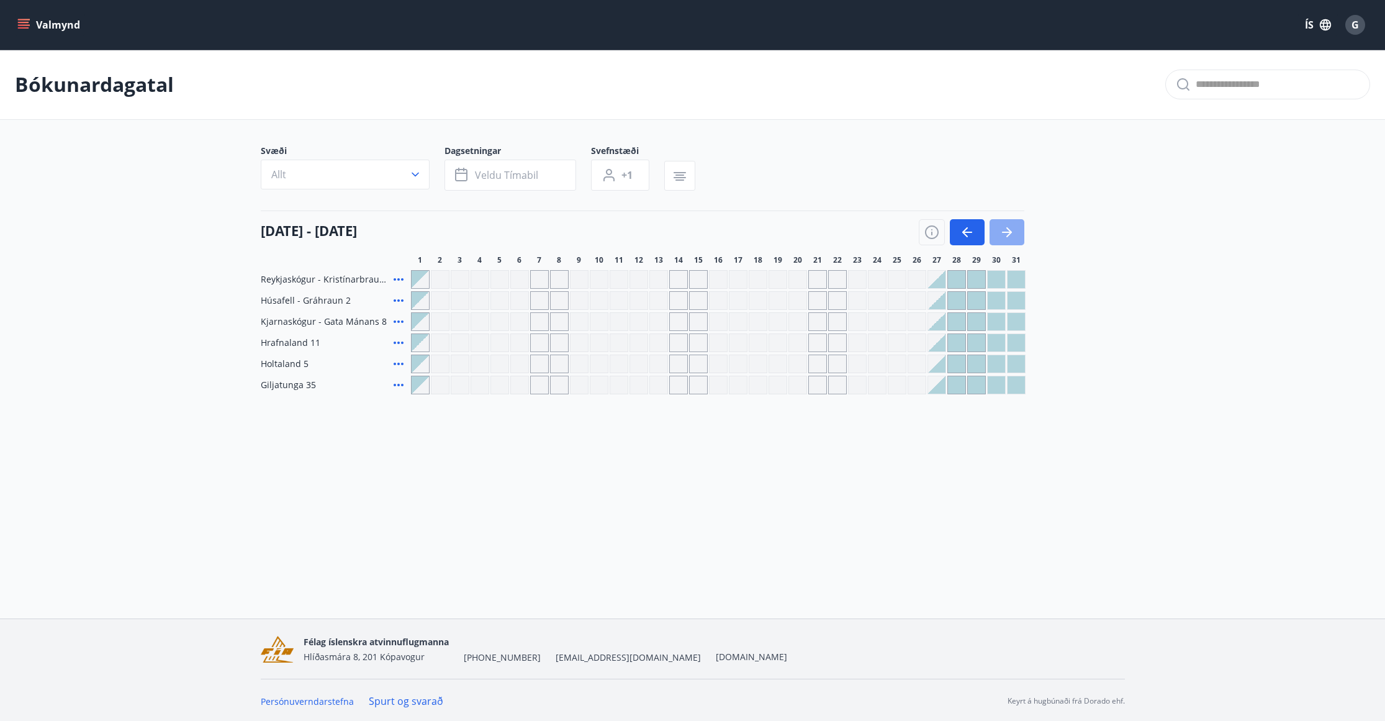
click at [1013, 233] on icon "button" at bounding box center [1007, 232] width 15 height 15
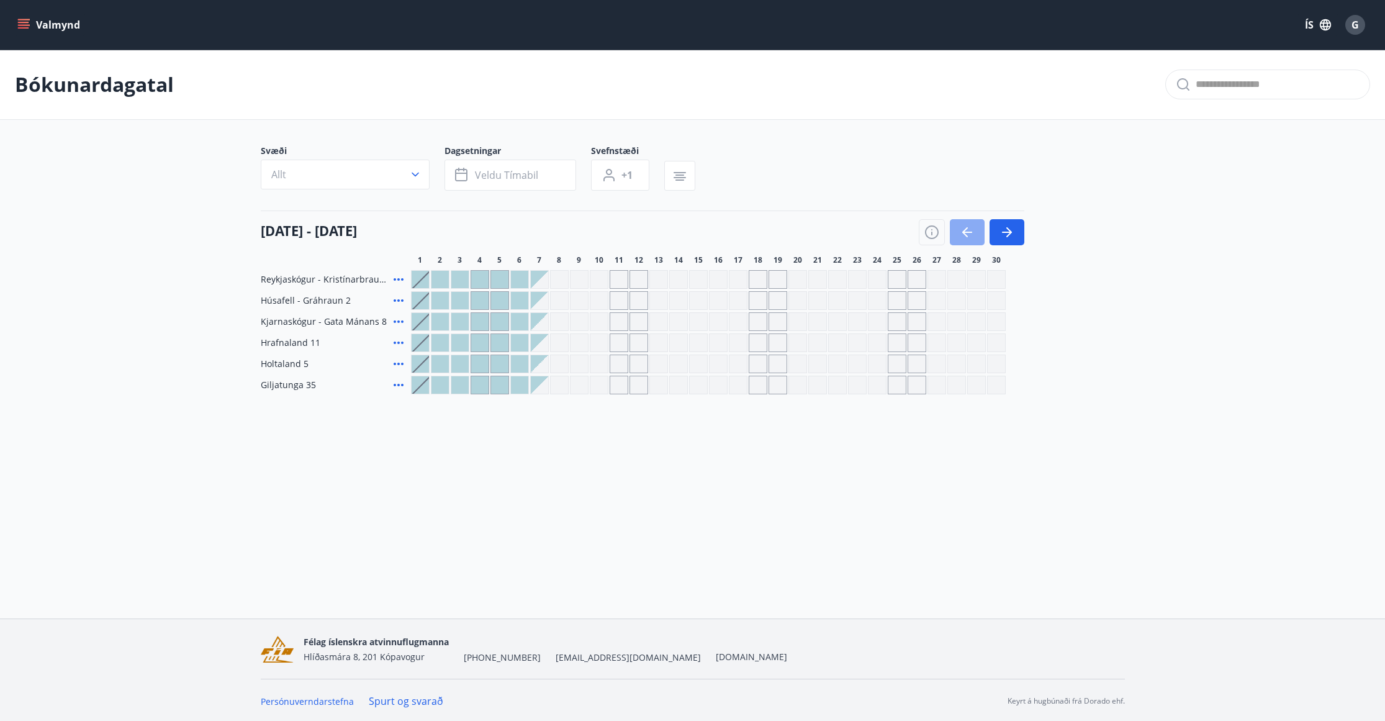
click at [979, 229] on button "button" at bounding box center [967, 232] width 35 height 26
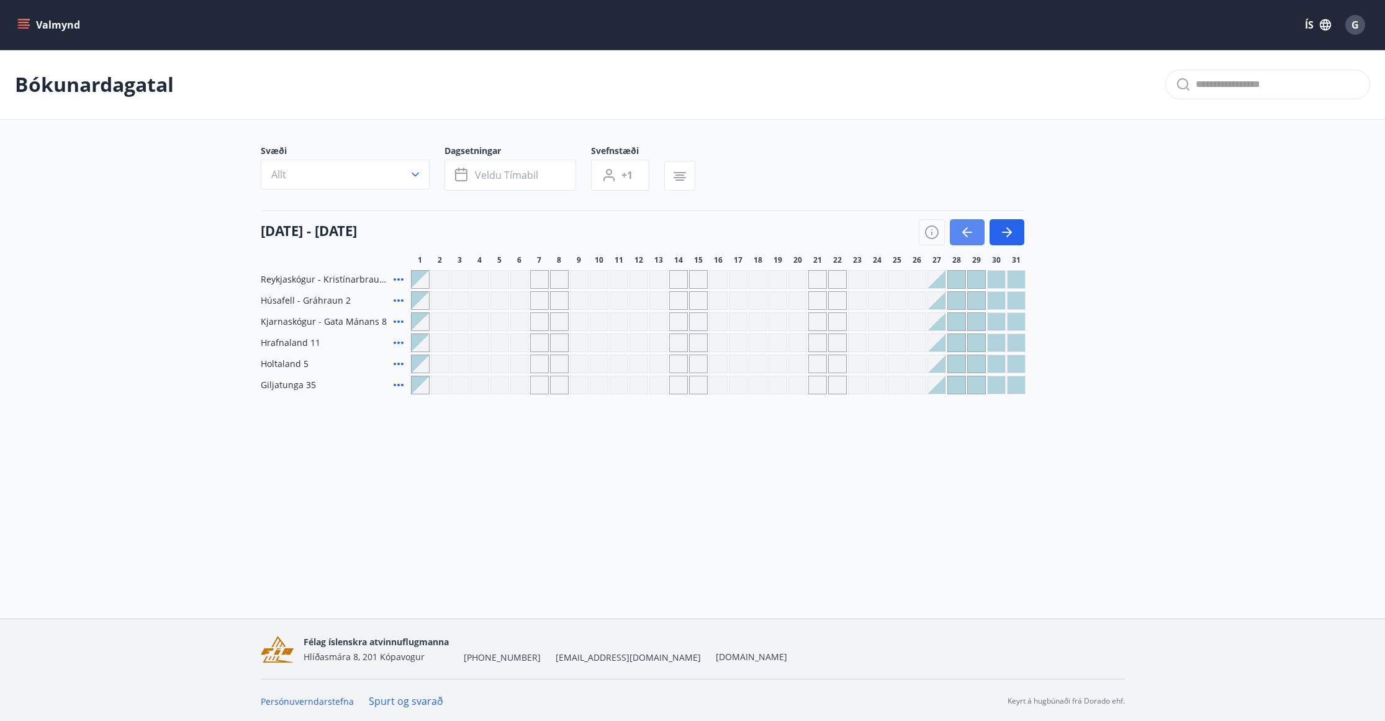
click at [980, 229] on button "button" at bounding box center [967, 232] width 35 height 26
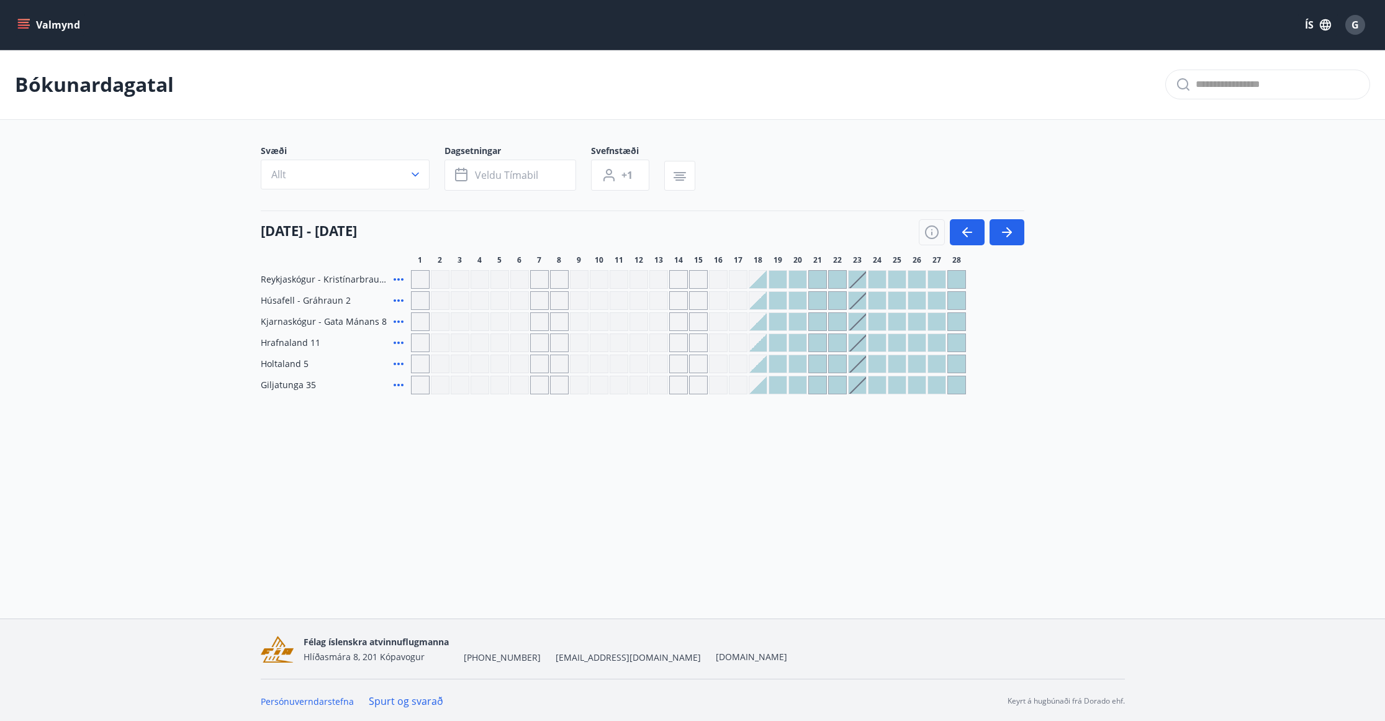
click at [856, 301] on div at bounding box center [857, 300] width 17 height 17
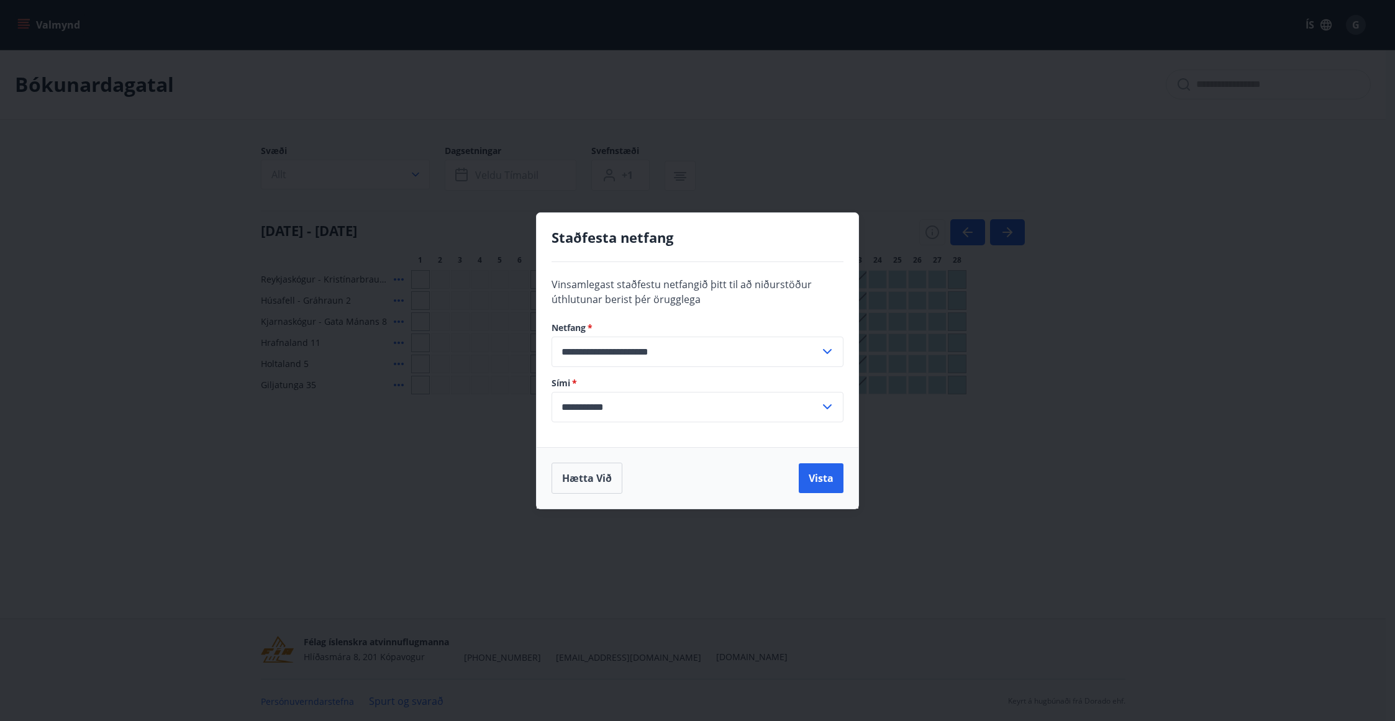
click at [407, 520] on div "**********" at bounding box center [697, 360] width 1395 height 721
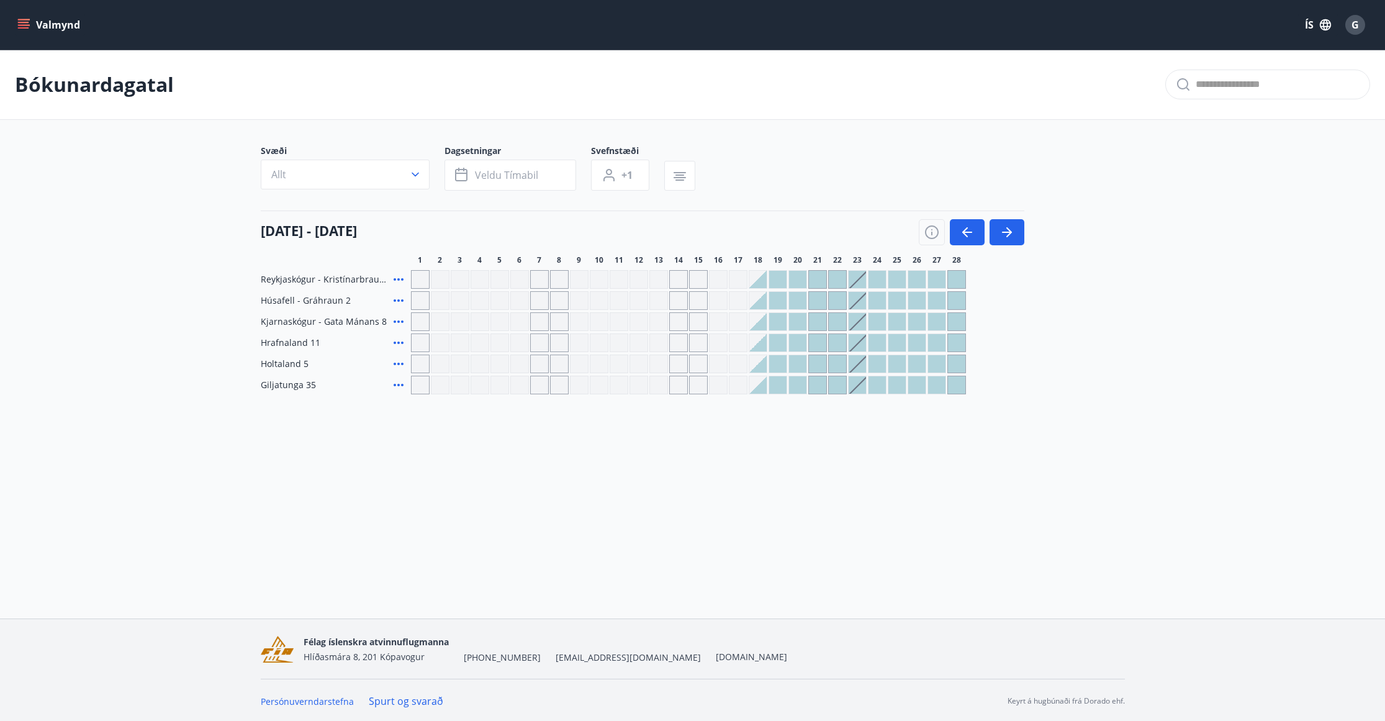
click at [861, 309] on div at bounding box center [857, 300] width 19 height 19
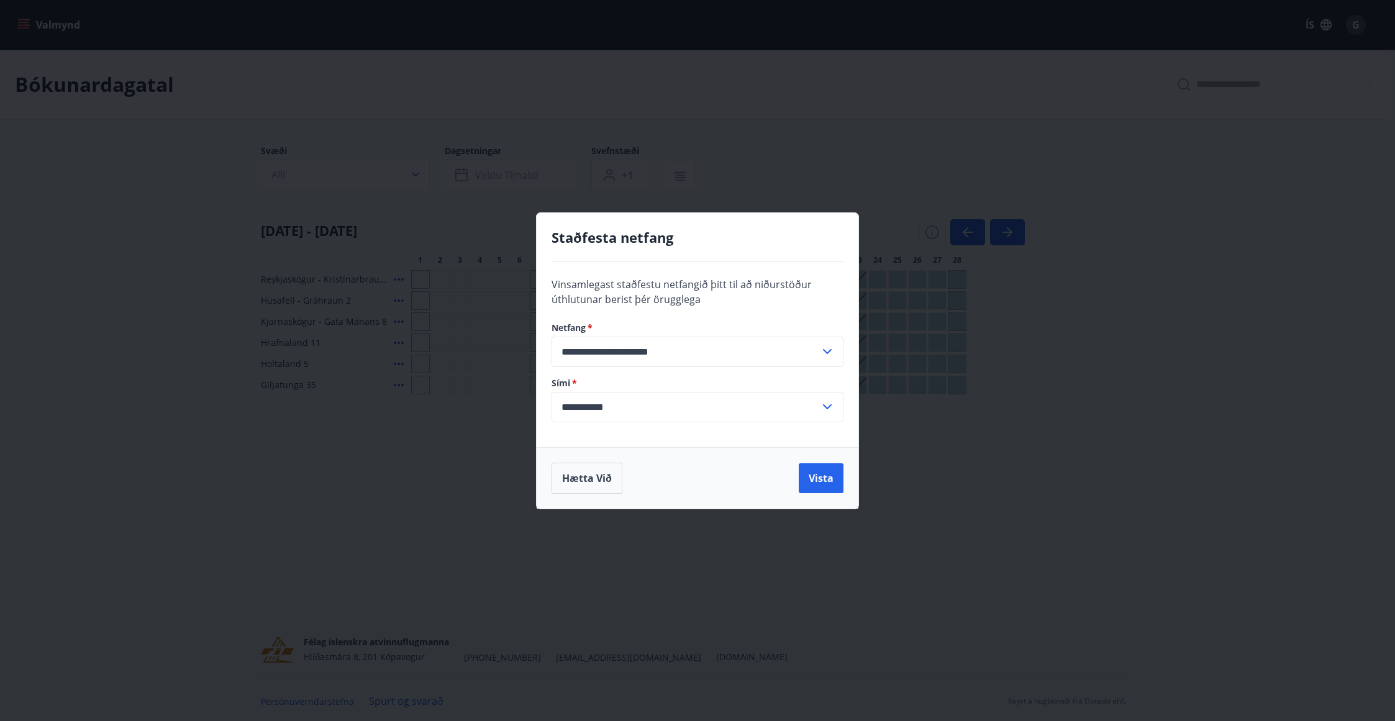
click at [402, 513] on div "**********" at bounding box center [697, 360] width 1395 height 721
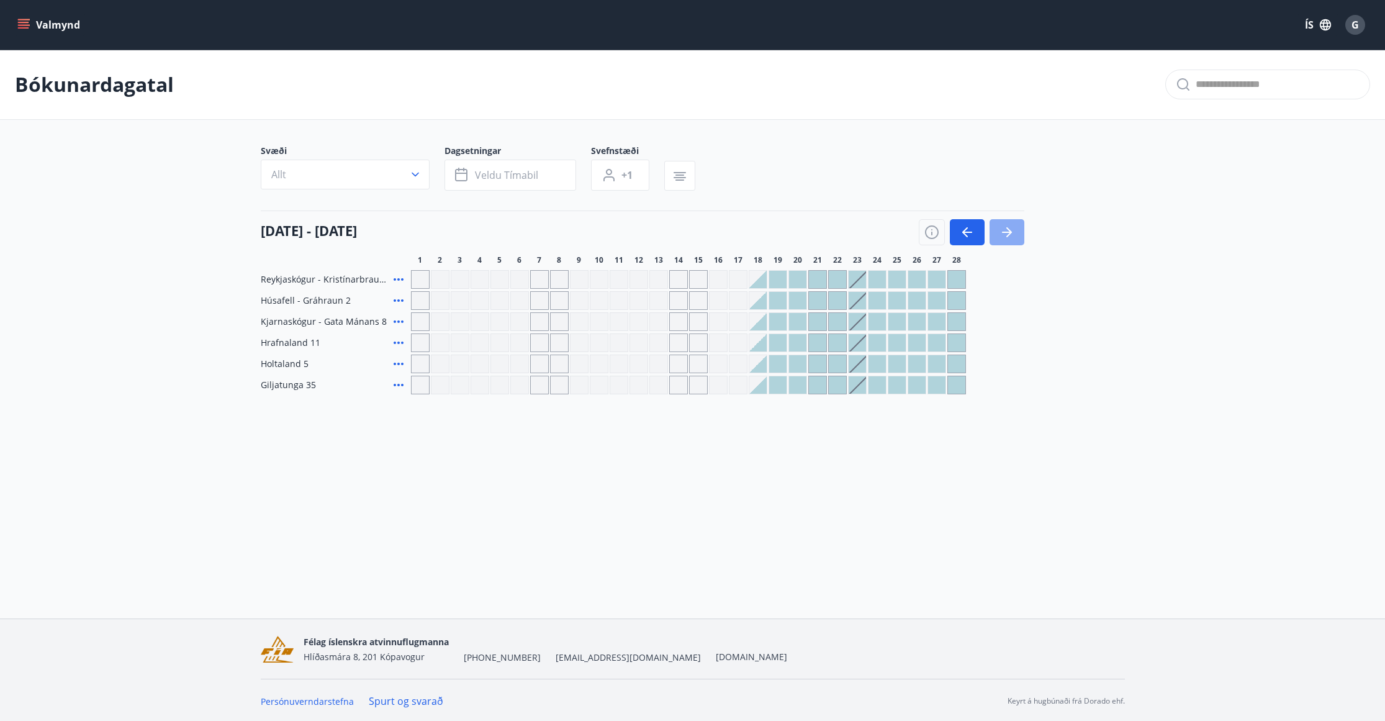
click at [1015, 239] on button "button" at bounding box center [1007, 232] width 35 height 26
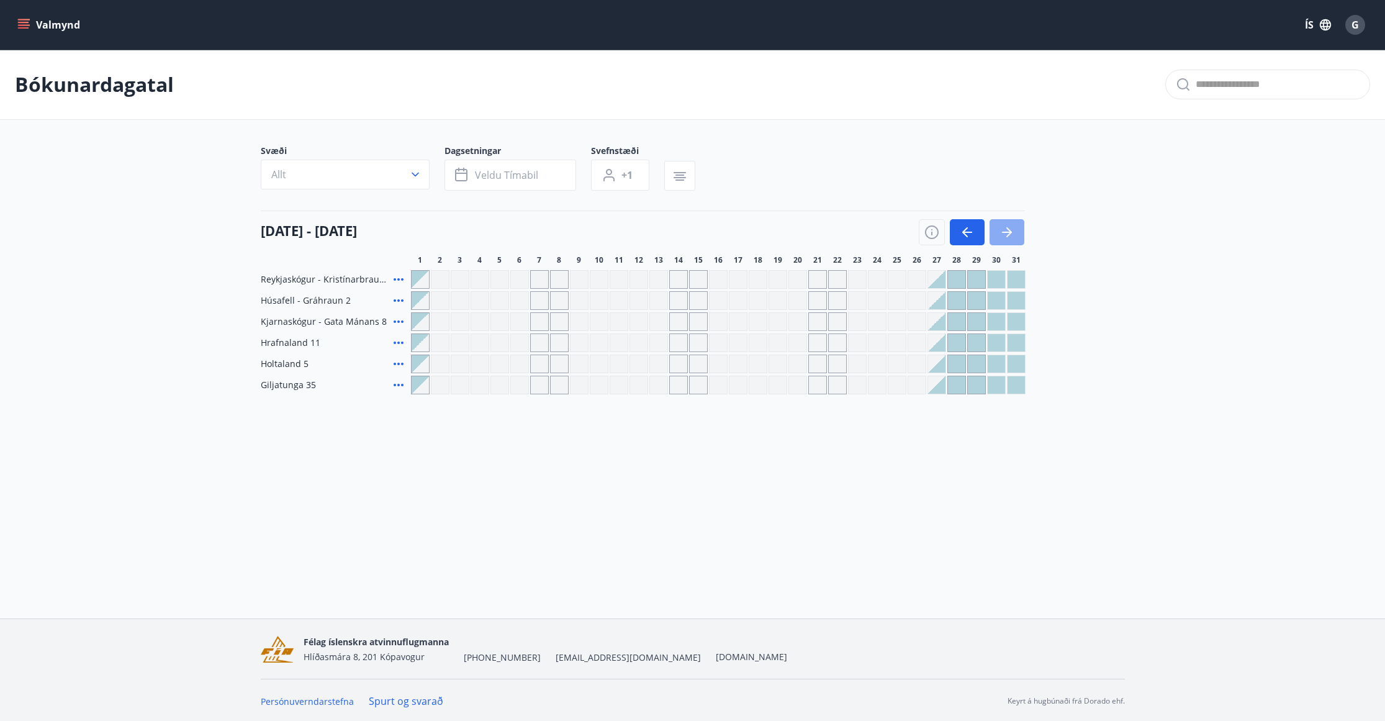
click at [1013, 230] on icon "button" at bounding box center [1007, 232] width 15 height 15
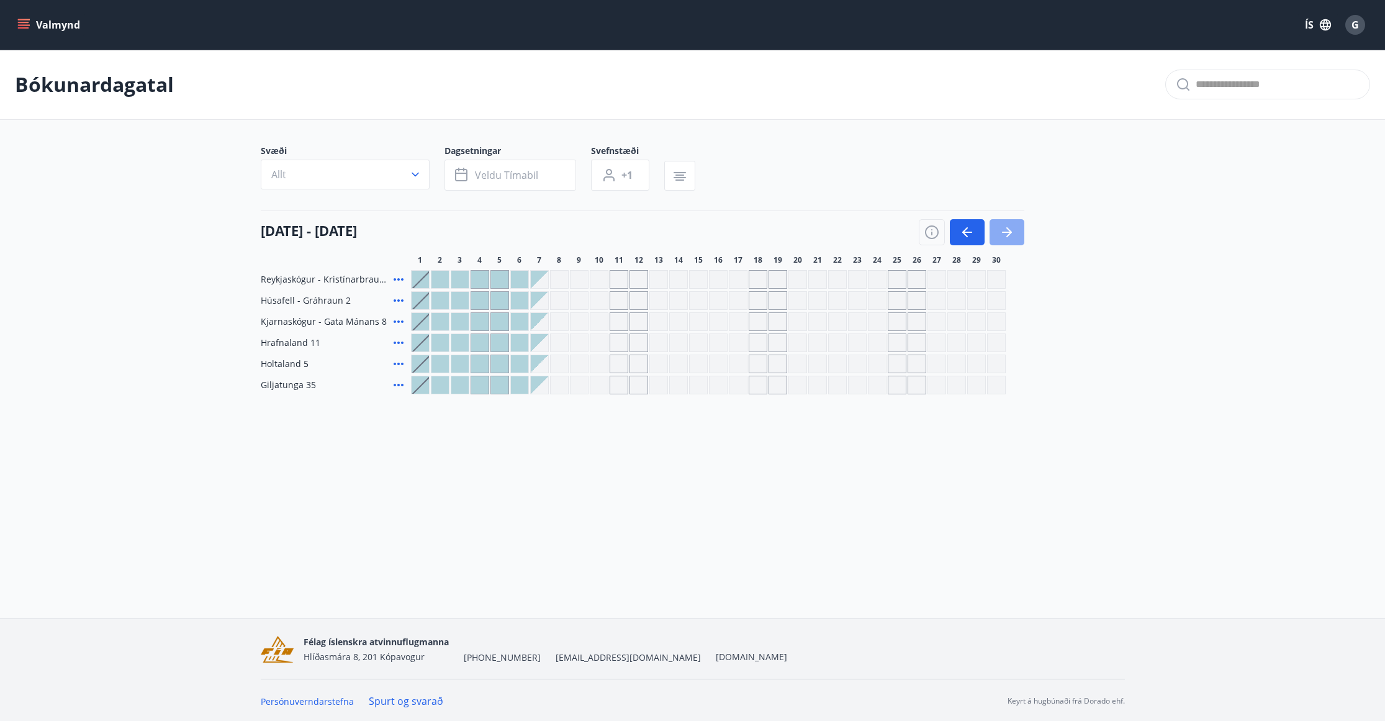
click at [1023, 237] on button "button" at bounding box center [1007, 232] width 35 height 26
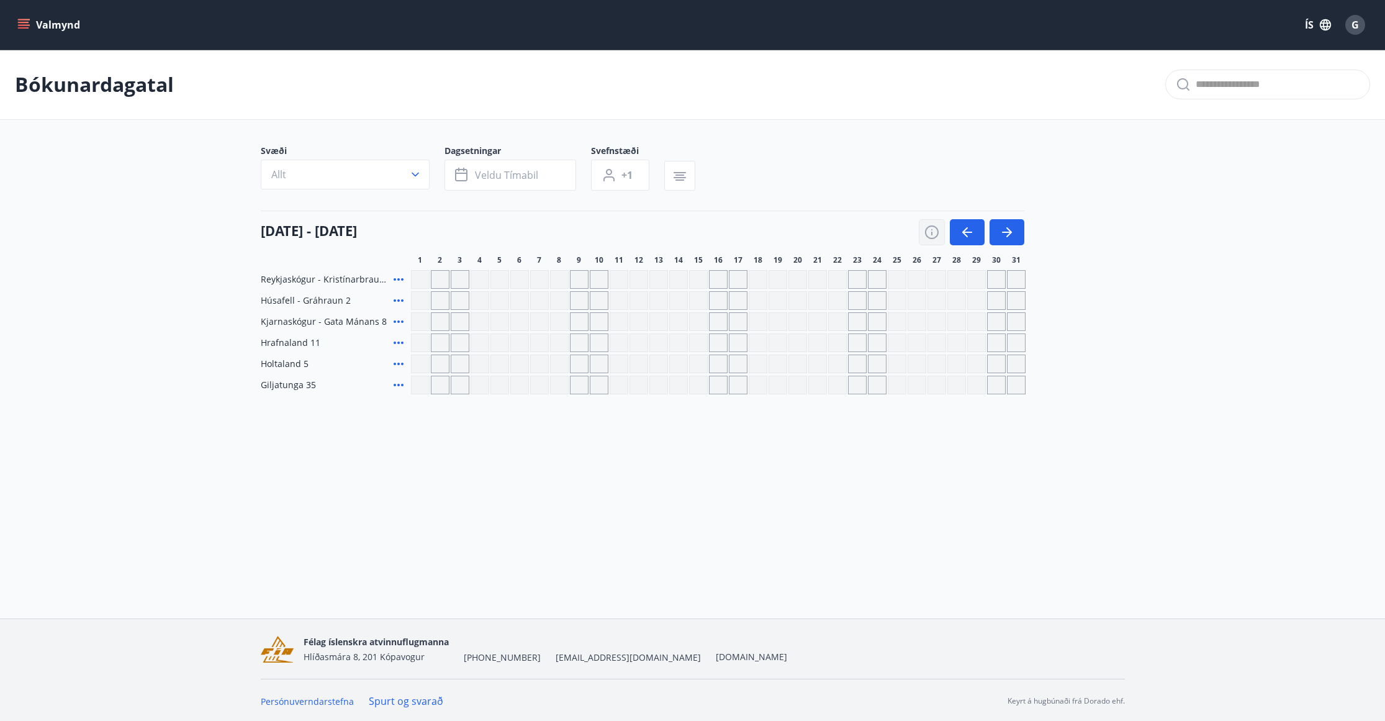
drag, startPoint x: 967, startPoint y: 230, endPoint x: 933, endPoint y: 226, distance: 33.7
click at [966, 230] on icon "button" at bounding box center [967, 232] width 15 height 15
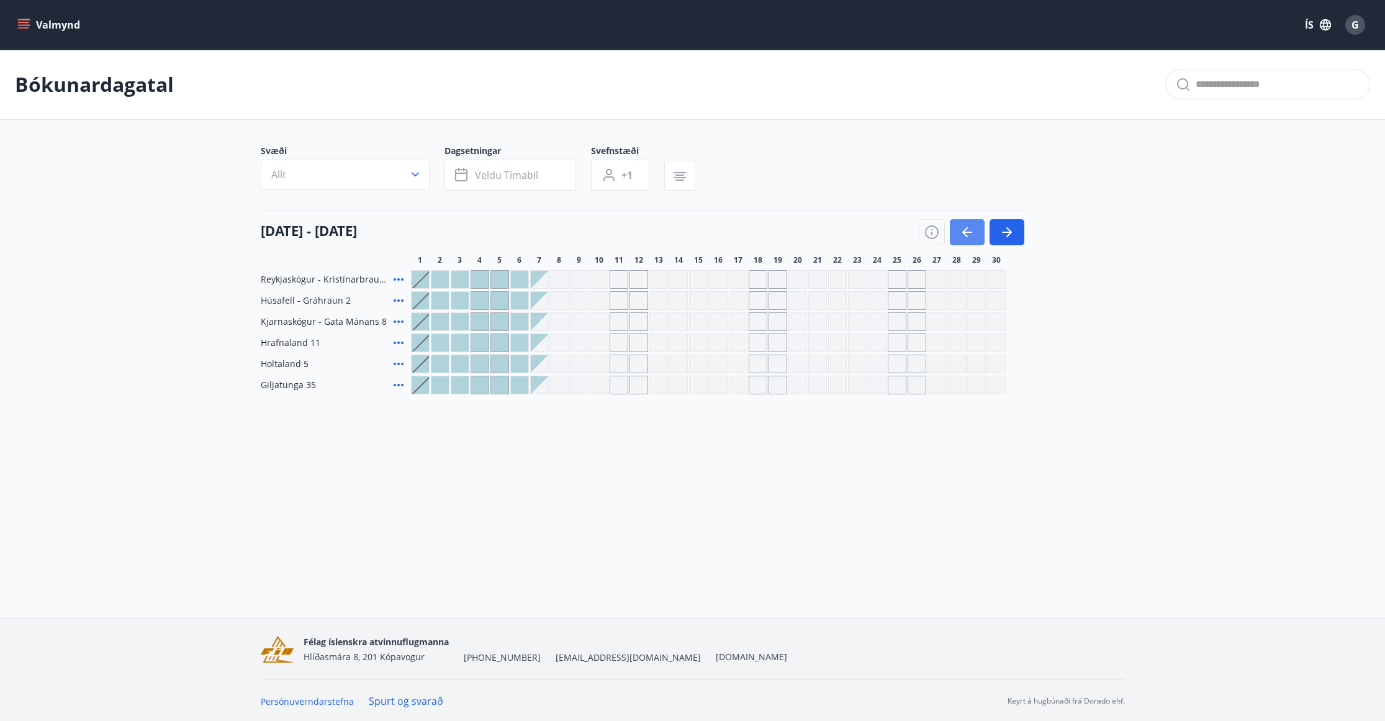
click at [981, 232] on button "button" at bounding box center [967, 232] width 35 height 26
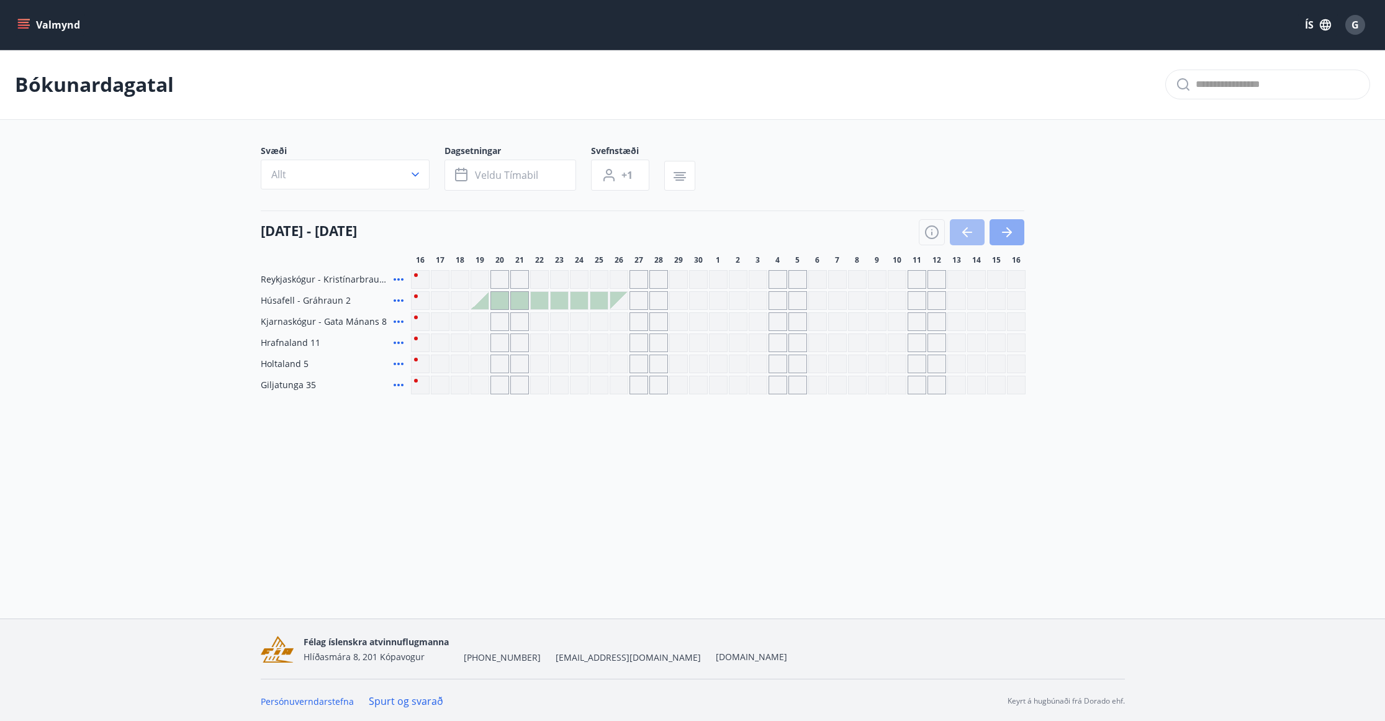
click at [1007, 232] on icon "button" at bounding box center [1007, 232] width 10 height 1
click at [1010, 230] on icon "button" at bounding box center [1007, 232] width 15 height 15
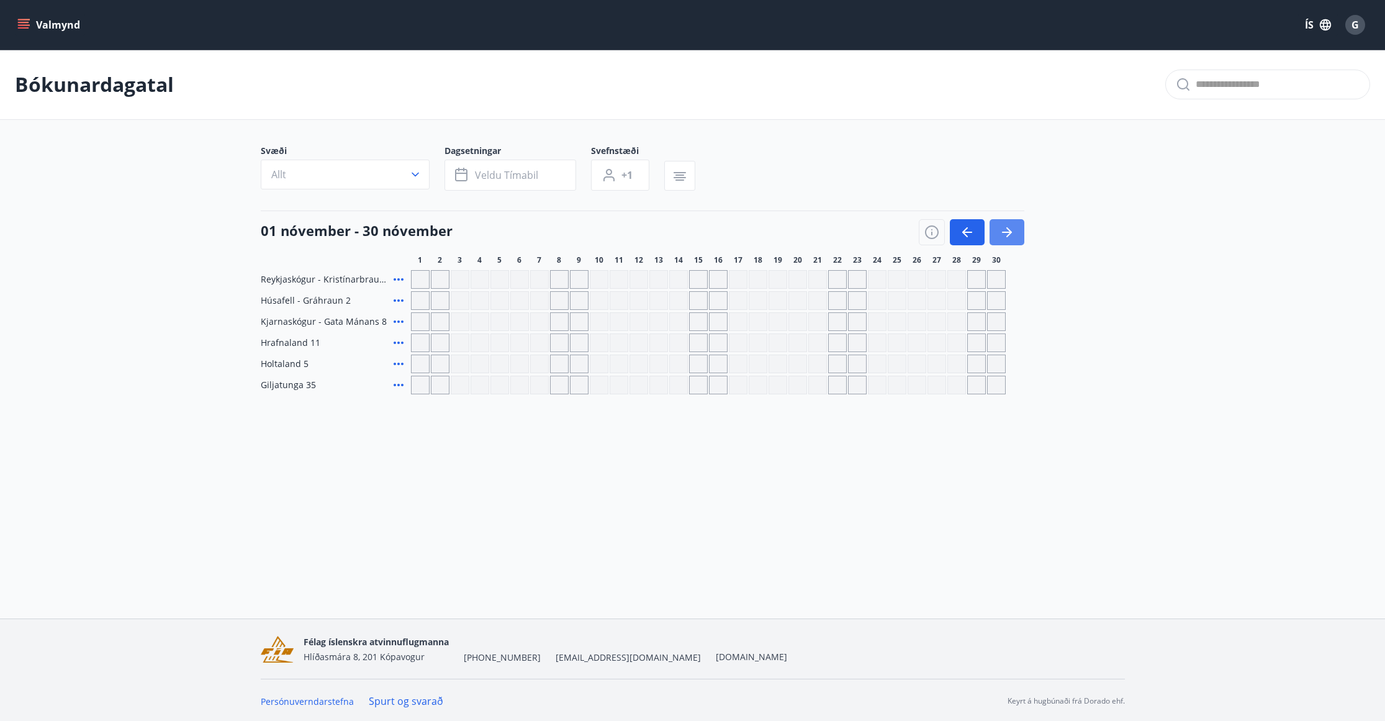
click at [1010, 230] on icon "button" at bounding box center [1007, 232] width 15 height 15
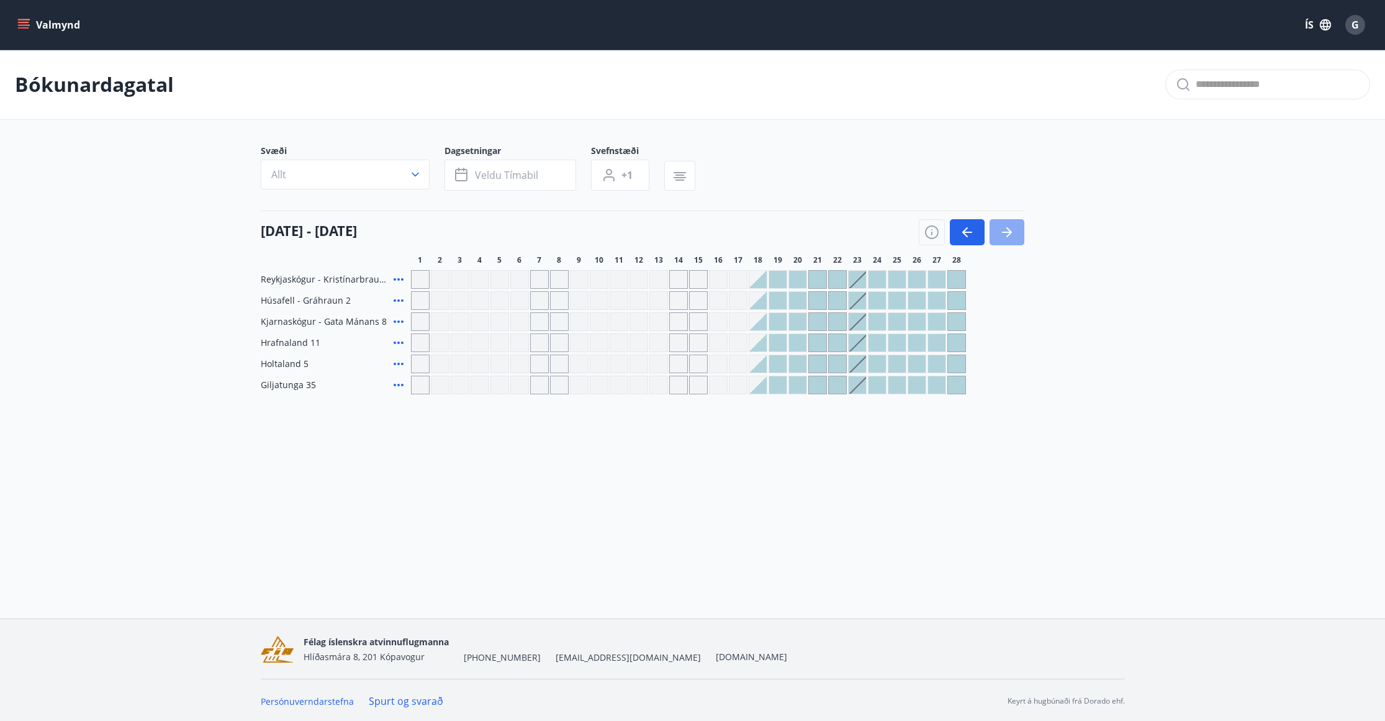
click at [1010, 230] on icon "button" at bounding box center [1007, 232] width 15 height 15
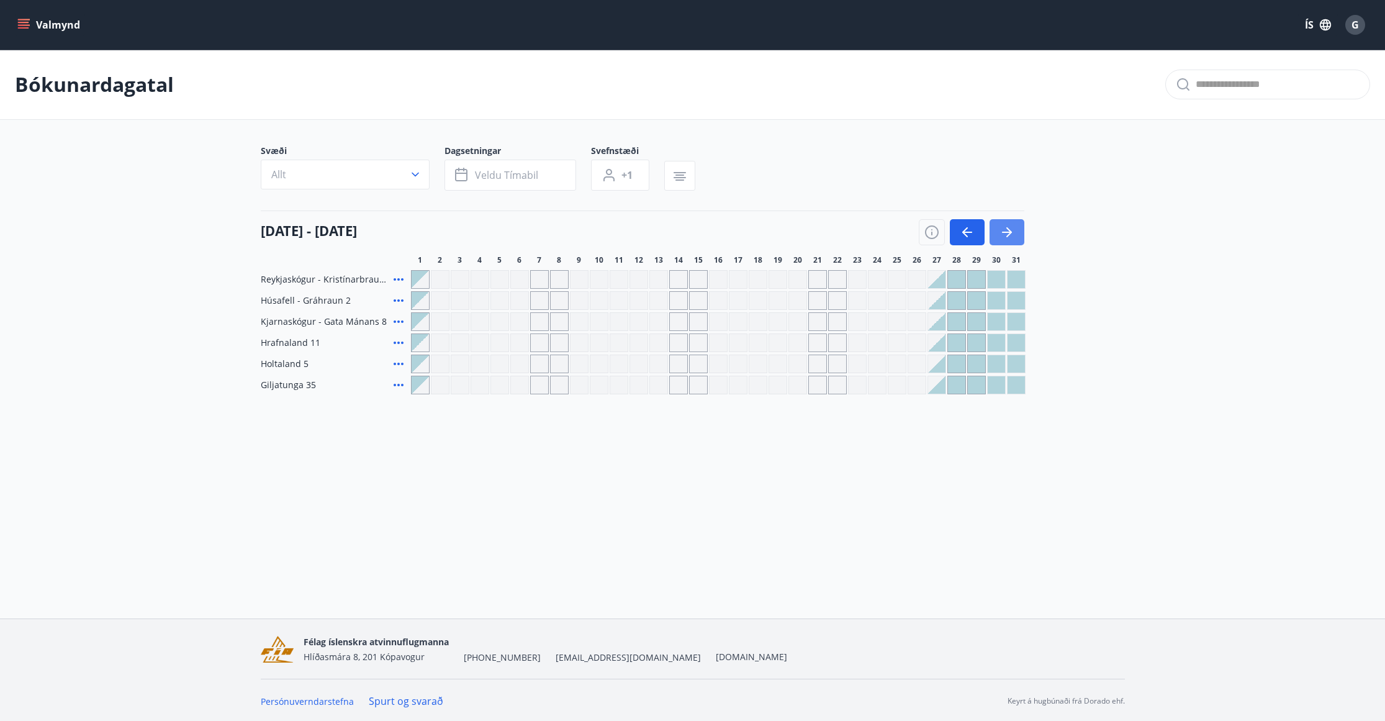
click at [1010, 230] on icon "button" at bounding box center [1007, 232] width 15 height 15
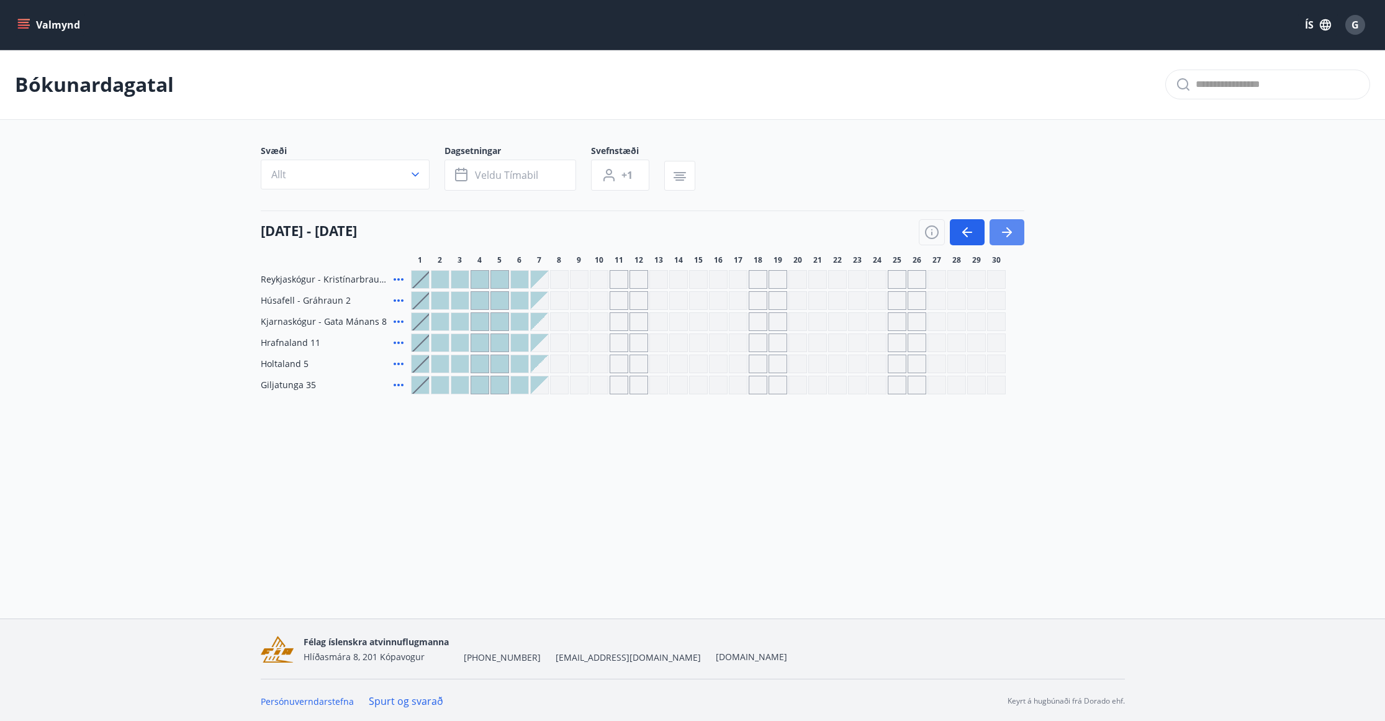
click at [1010, 230] on icon "button" at bounding box center [1007, 232] width 15 height 15
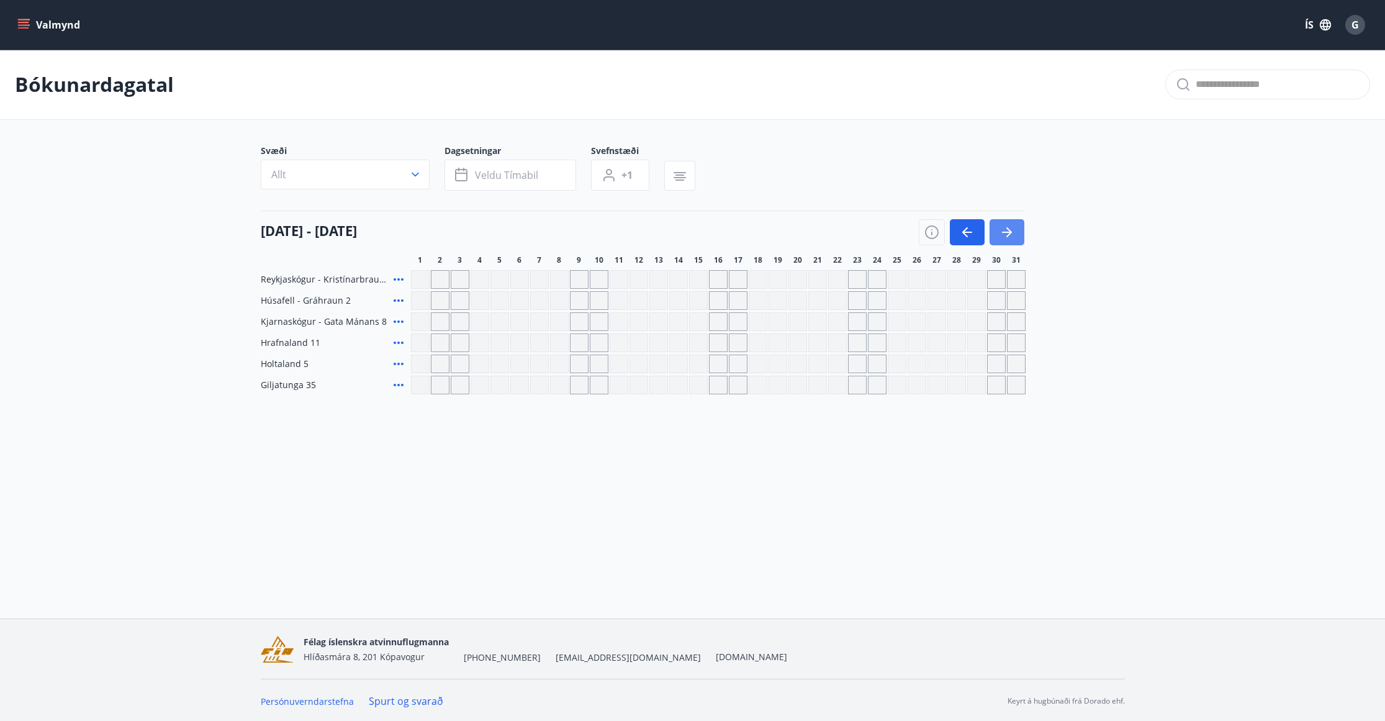
click at [1010, 230] on icon "button" at bounding box center [1007, 232] width 15 height 15
click at [962, 243] on button "button" at bounding box center [967, 232] width 35 height 26
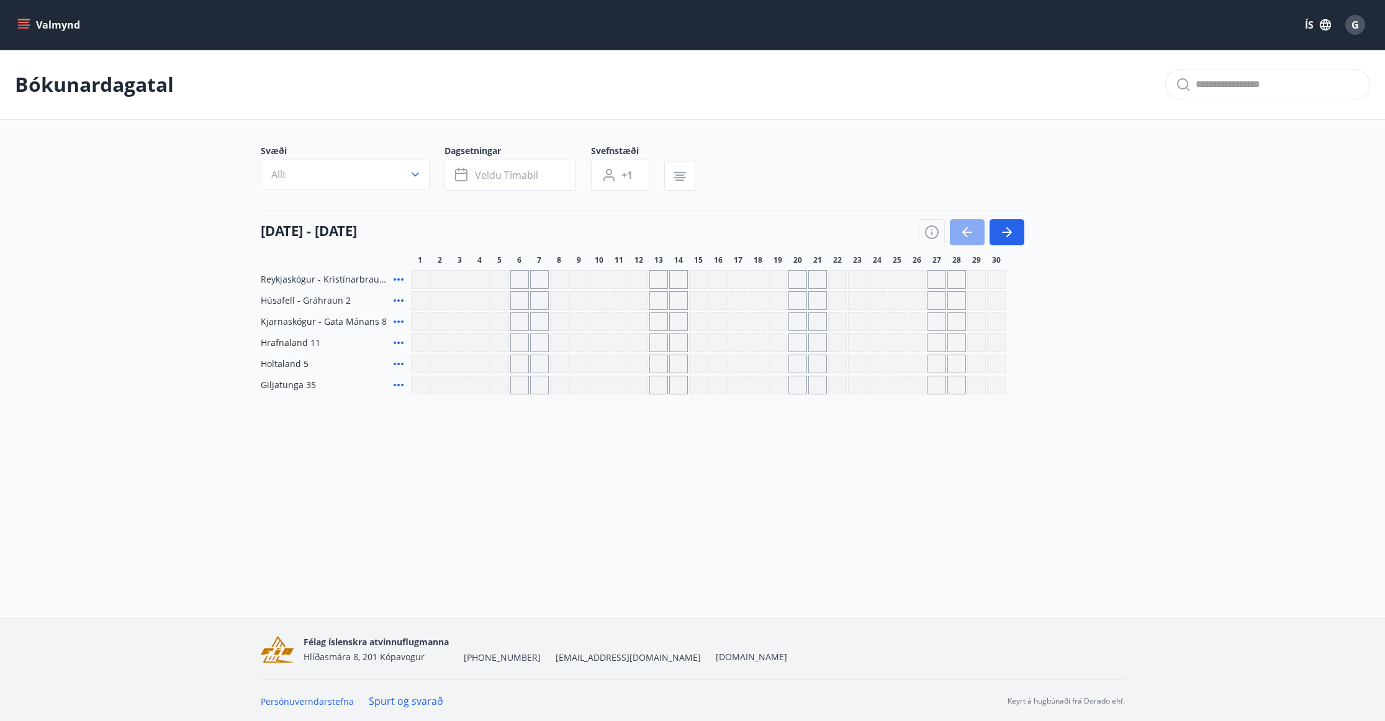
click at [962, 243] on button "button" at bounding box center [967, 232] width 35 height 26
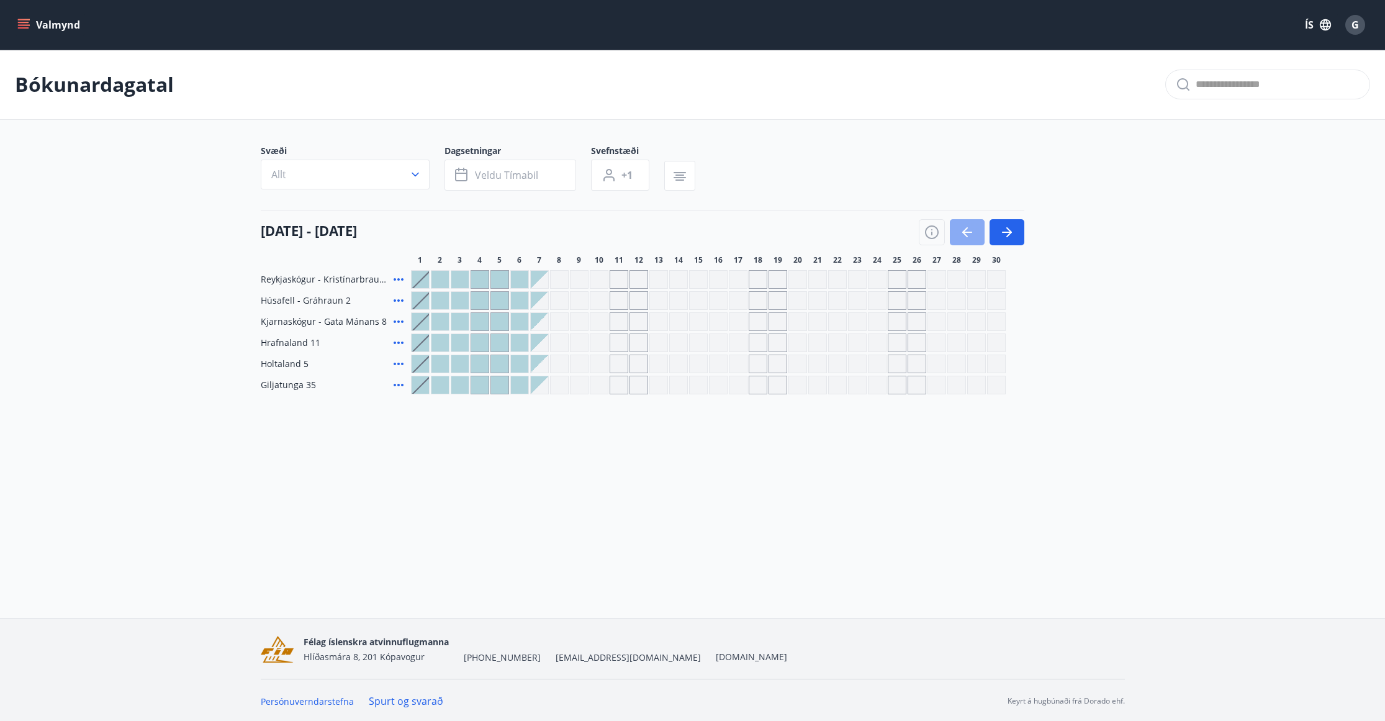
click at [962, 243] on button "button" at bounding box center [967, 232] width 35 height 26
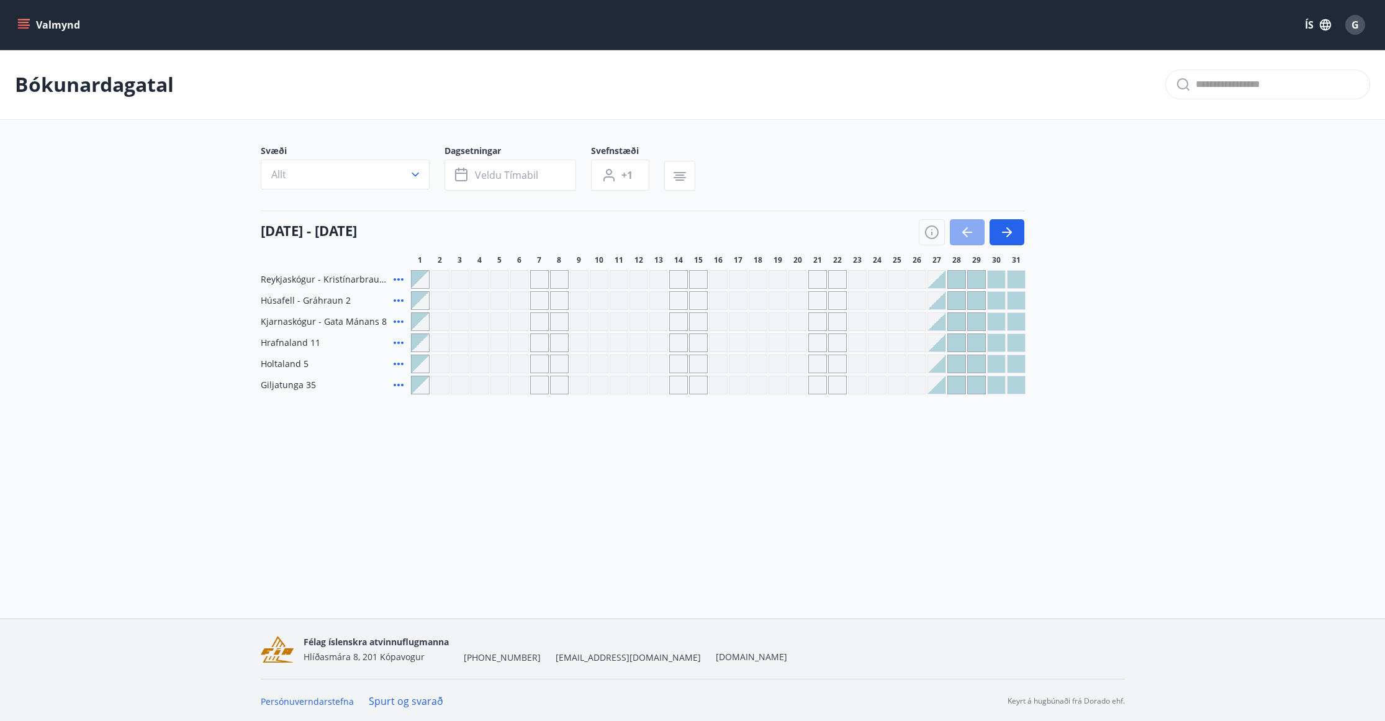
click at [962, 243] on button "button" at bounding box center [967, 232] width 35 height 26
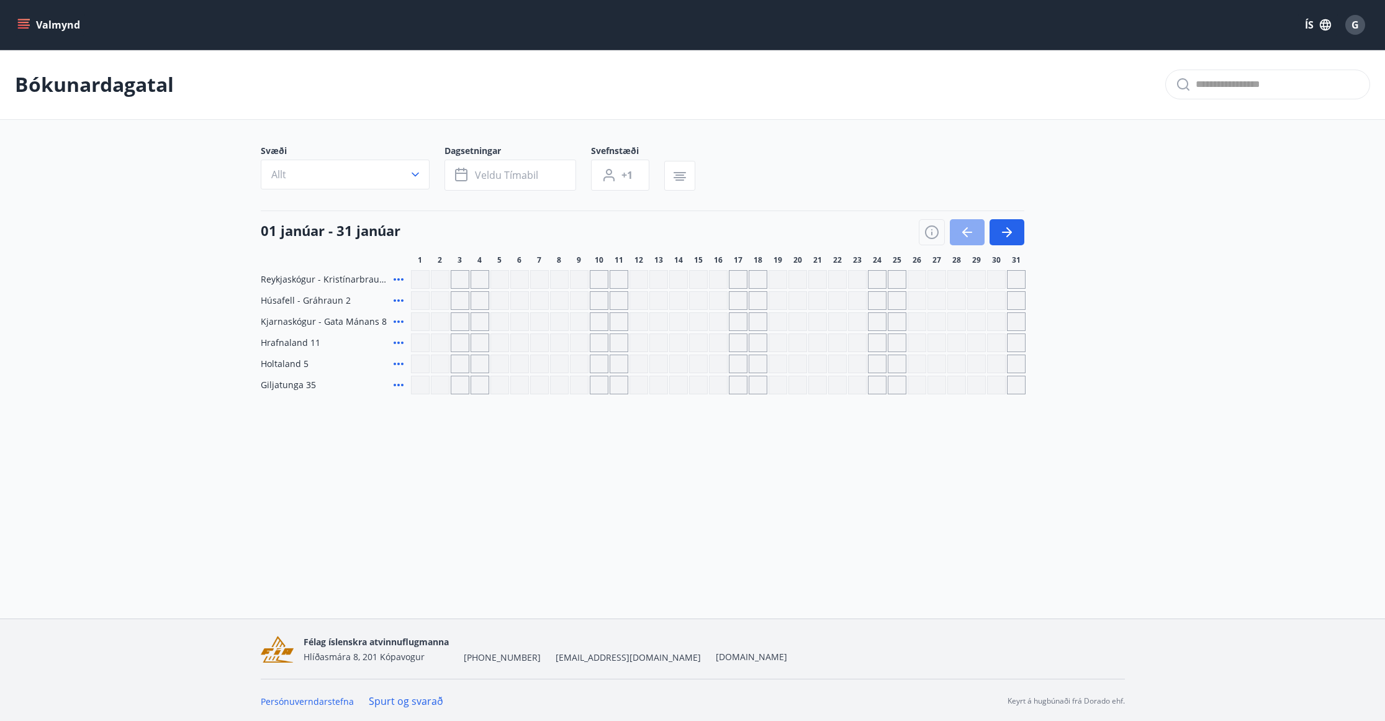
click at [962, 243] on button "button" at bounding box center [967, 232] width 35 height 26
click at [963, 242] on button "button" at bounding box center [967, 232] width 35 height 26
click at [965, 241] on button "button" at bounding box center [967, 232] width 35 height 26
click at [965, 241] on div at bounding box center [972, 232] width 106 height 26
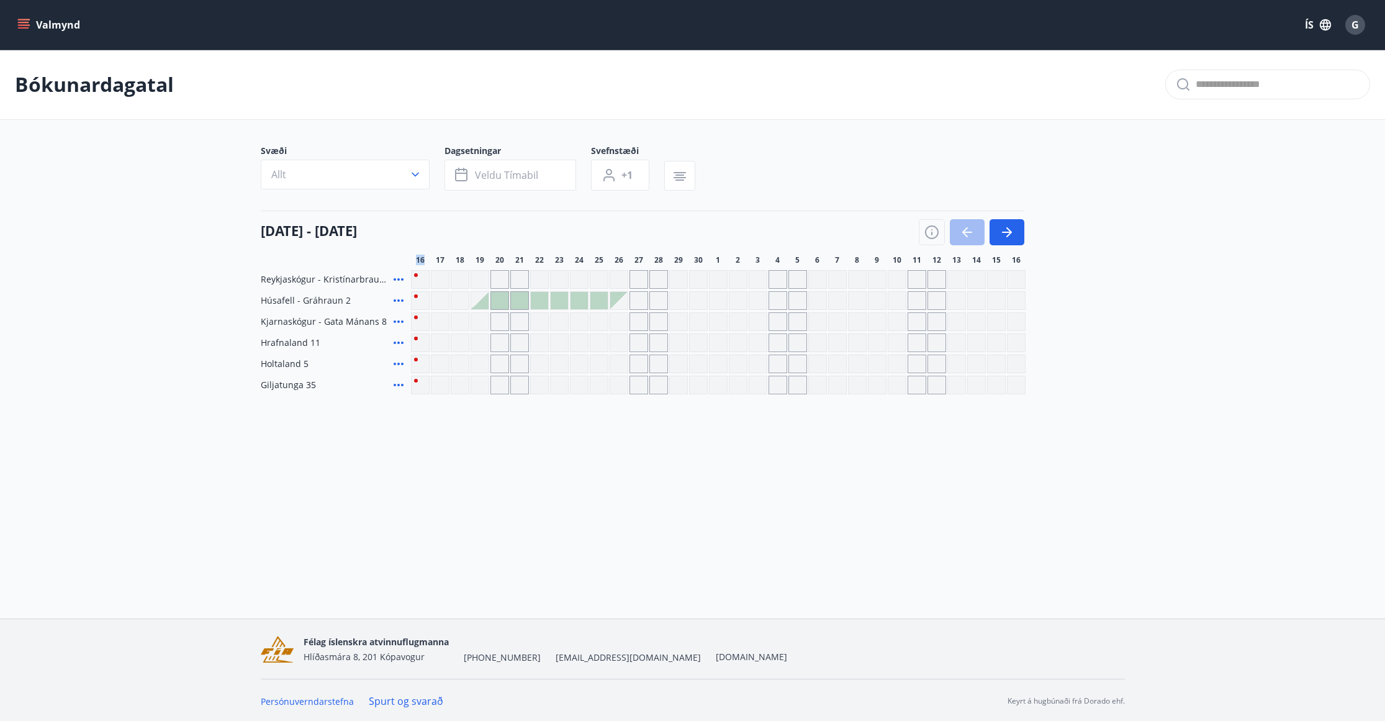
click at [965, 241] on div at bounding box center [972, 232] width 106 height 26
click at [1016, 229] on button "button" at bounding box center [1007, 232] width 35 height 26
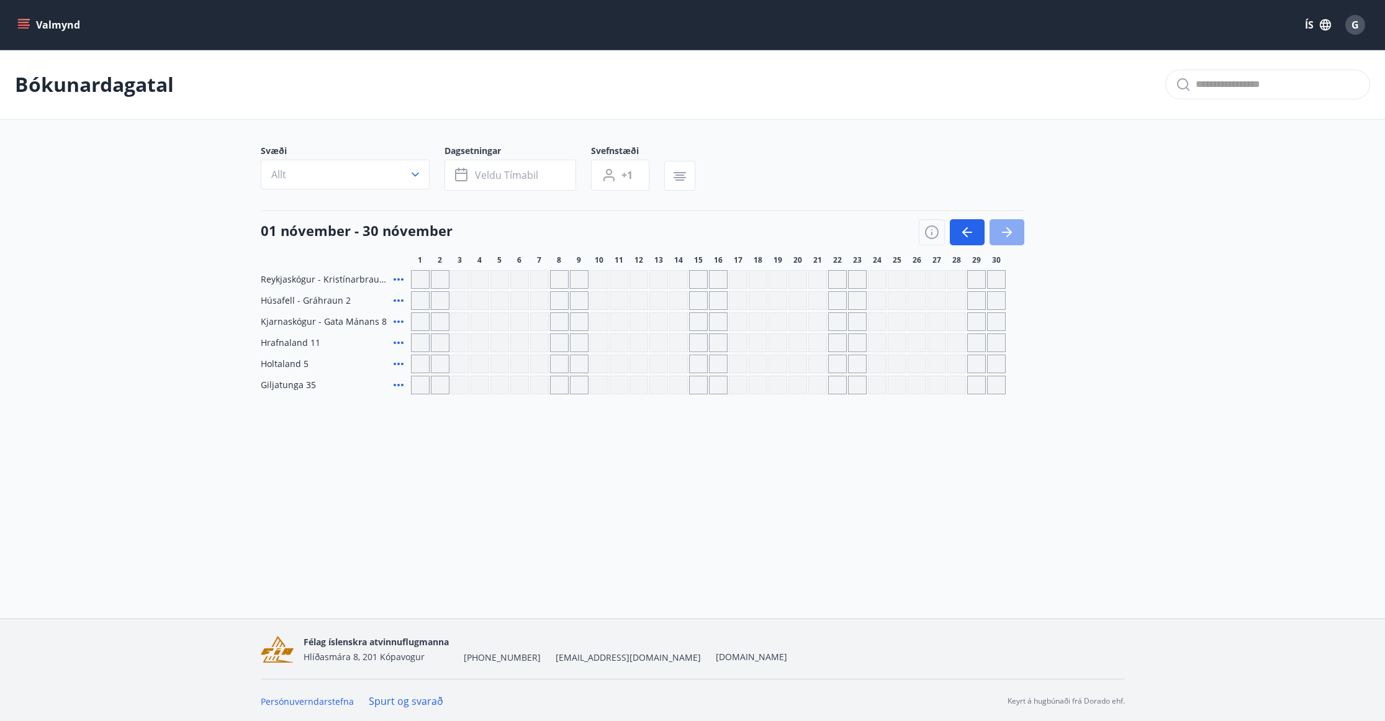
click at [1016, 229] on button "button" at bounding box center [1007, 232] width 35 height 26
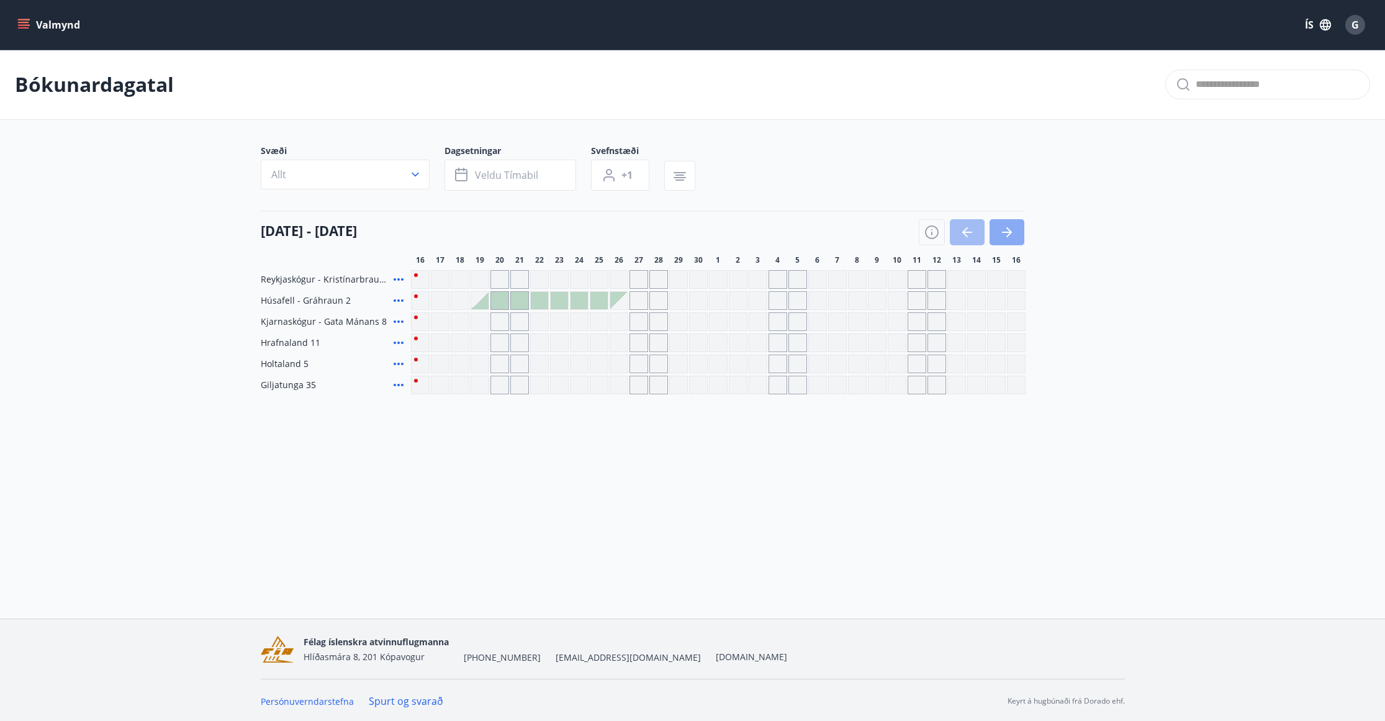
click at [1005, 229] on icon "button" at bounding box center [1007, 232] width 15 height 15
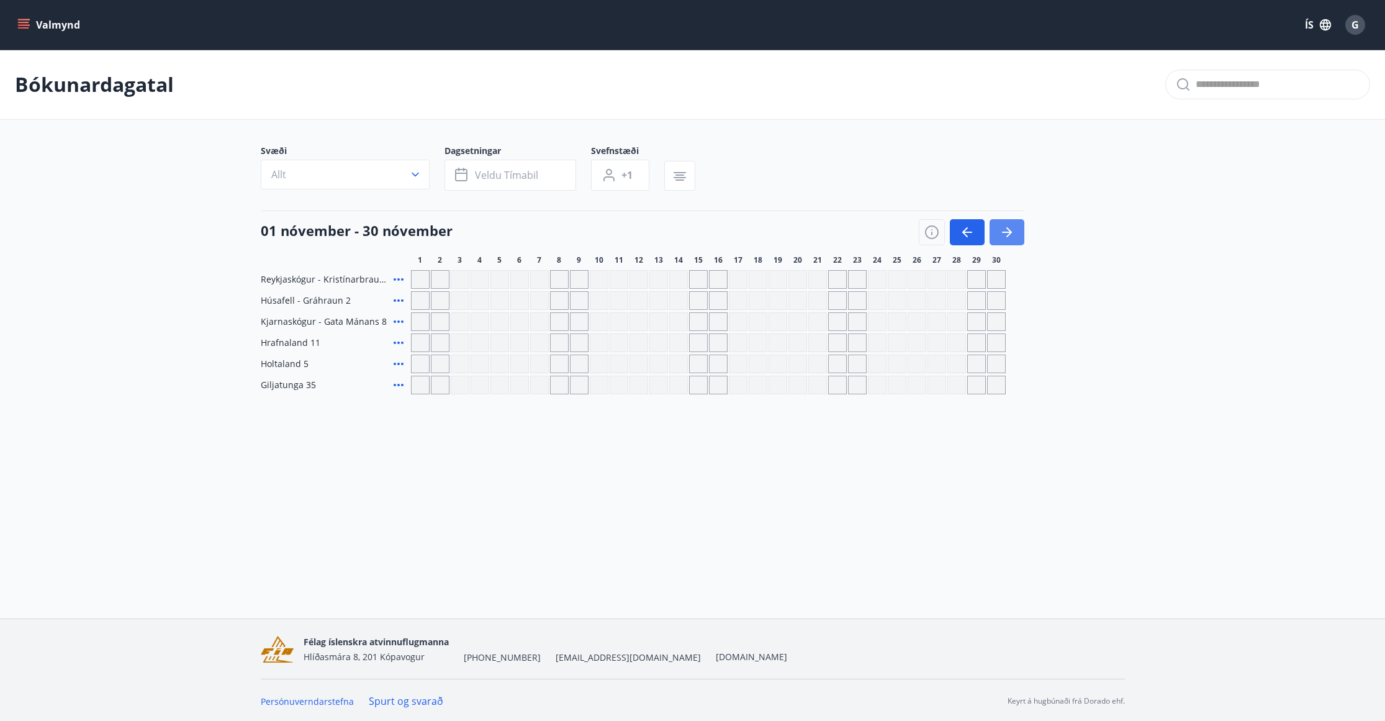
click at [1005, 229] on icon "button" at bounding box center [1007, 232] width 15 height 15
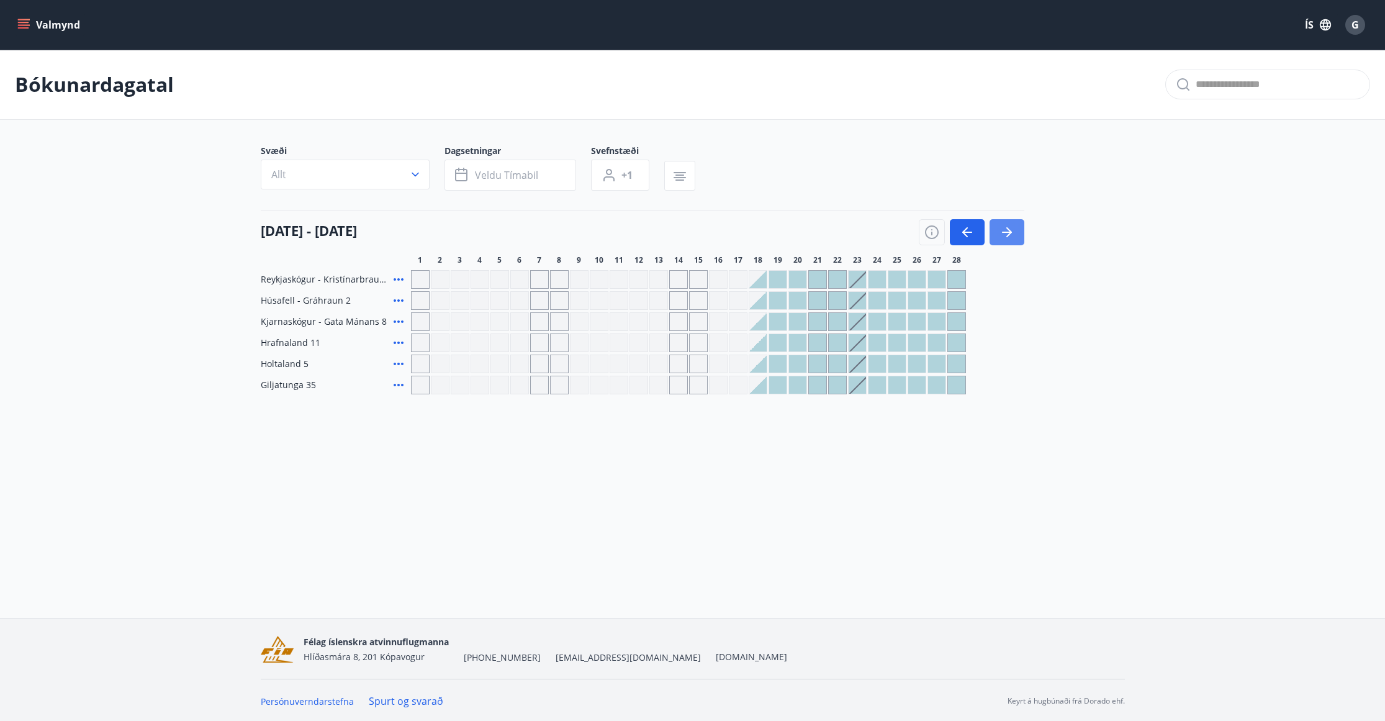
click at [1005, 229] on icon "button" at bounding box center [1007, 232] width 15 height 15
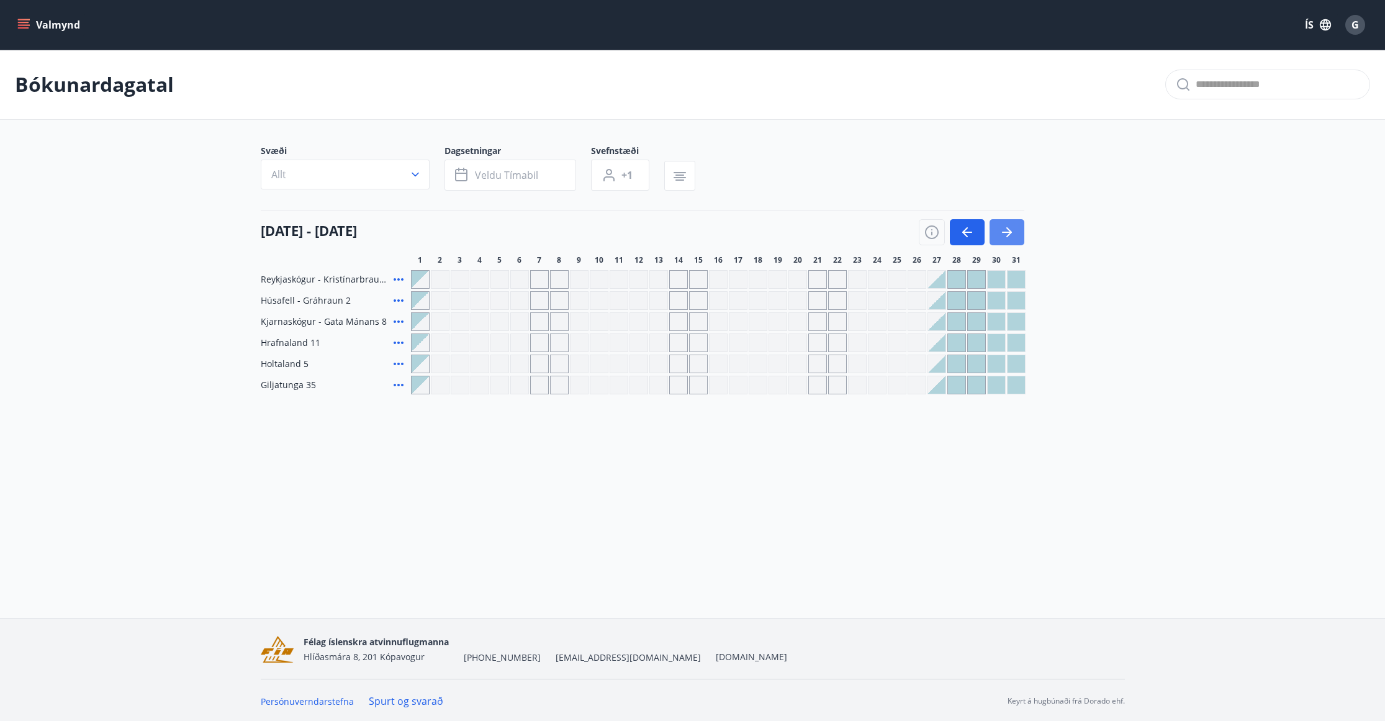
click at [1005, 229] on icon "button" at bounding box center [1007, 232] width 15 height 15
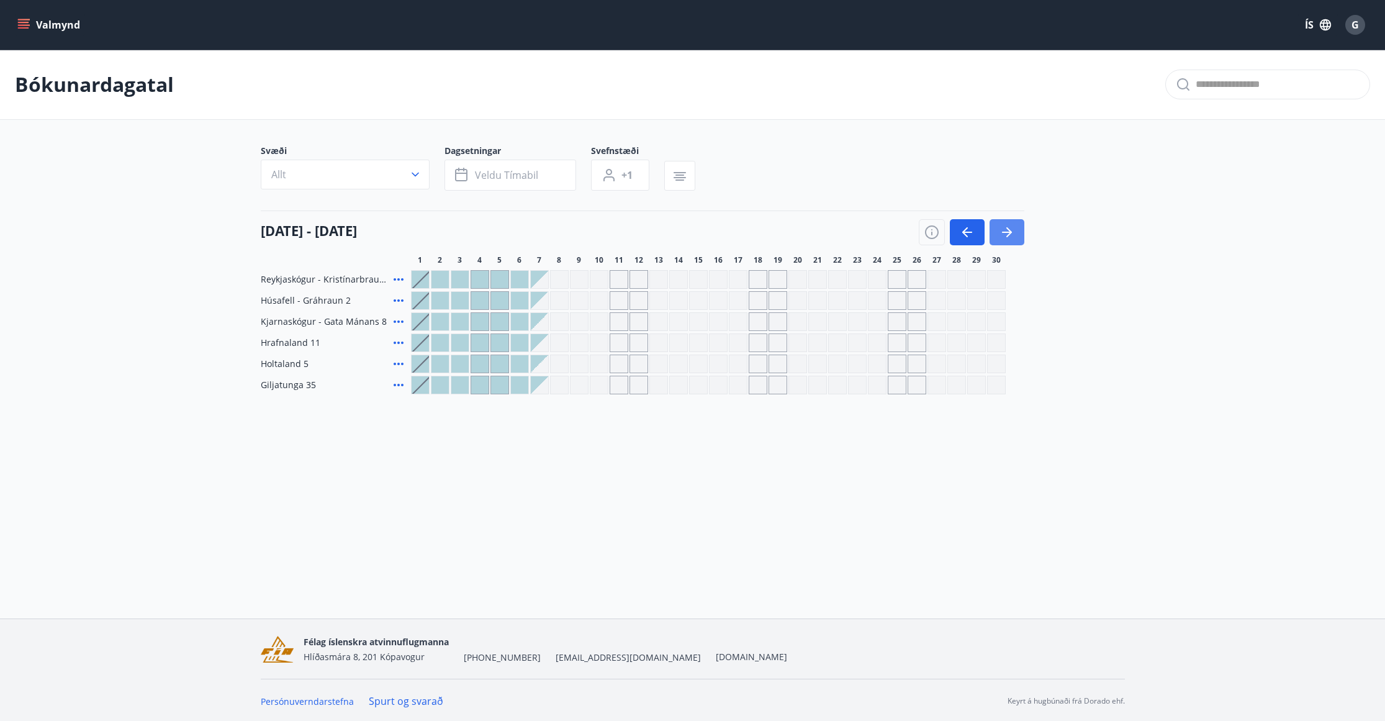
click at [1005, 229] on icon "button" at bounding box center [1007, 232] width 15 height 15
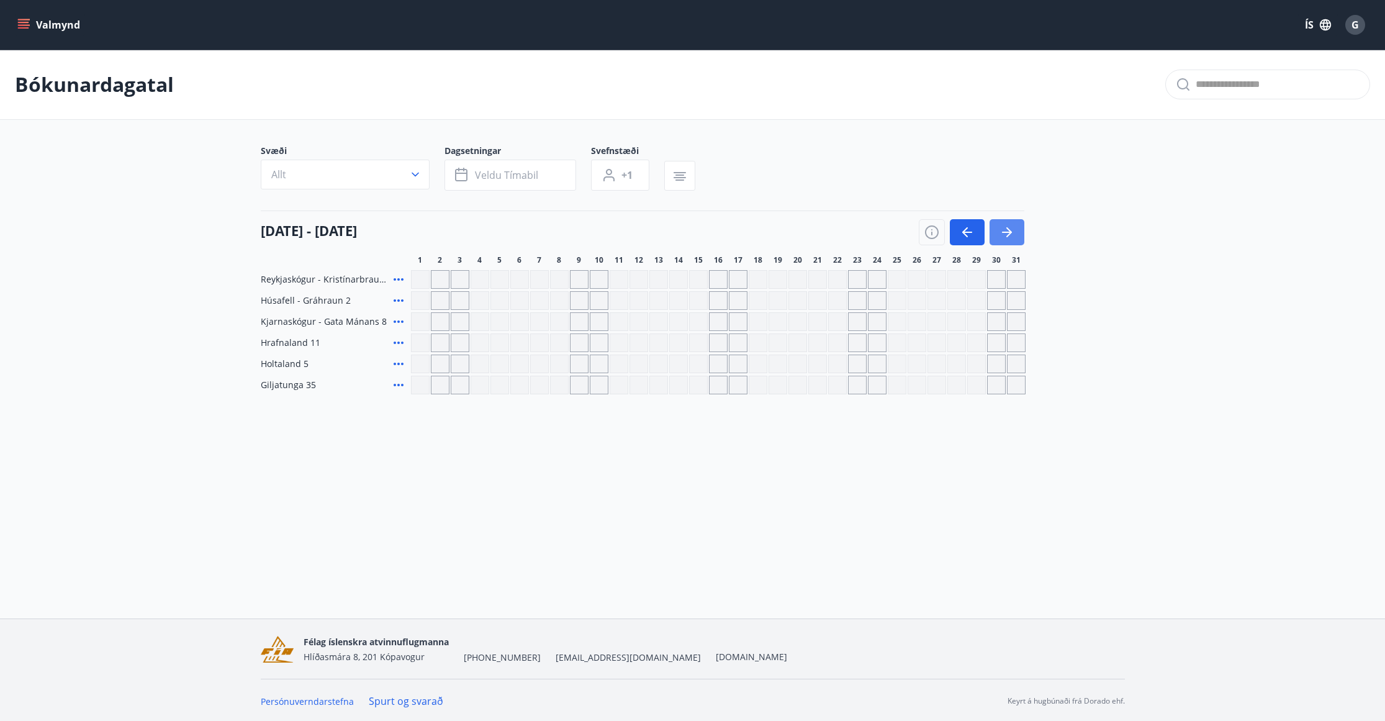
click at [1005, 229] on icon "button" at bounding box center [1007, 232] width 15 height 15
click at [964, 234] on icon "button" at bounding box center [967, 232] width 15 height 15
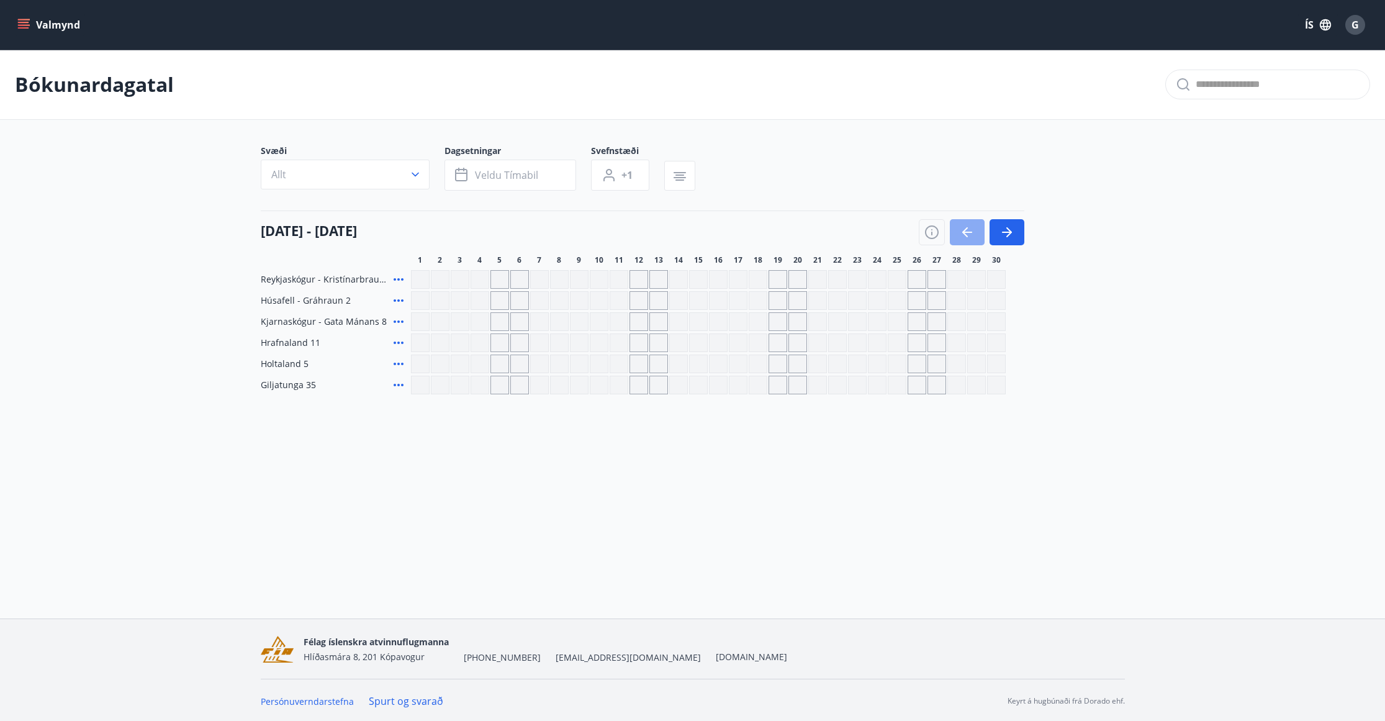
click at [964, 234] on icon "button" at bounding box center [967, 232] width 15 height 15
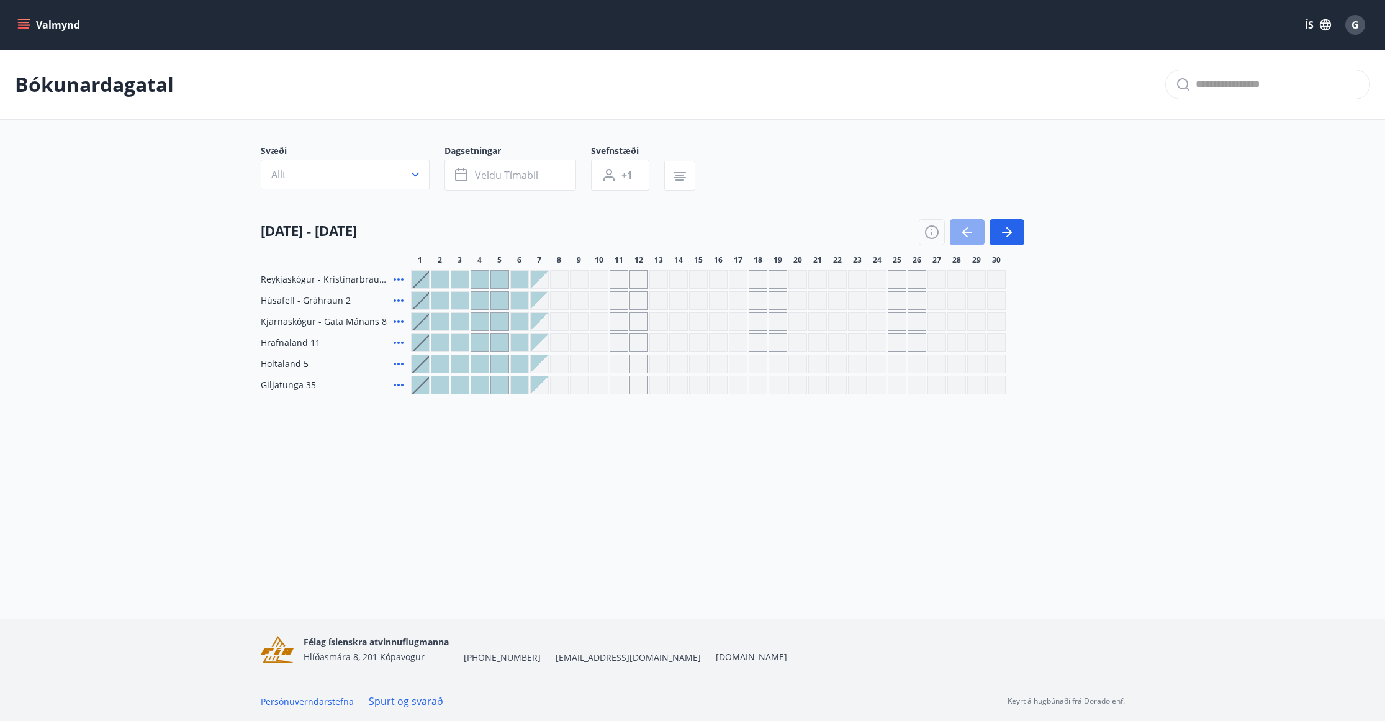
click at [964, 234] on icon "button" at bounding box center [967, 232] width 15 height 15
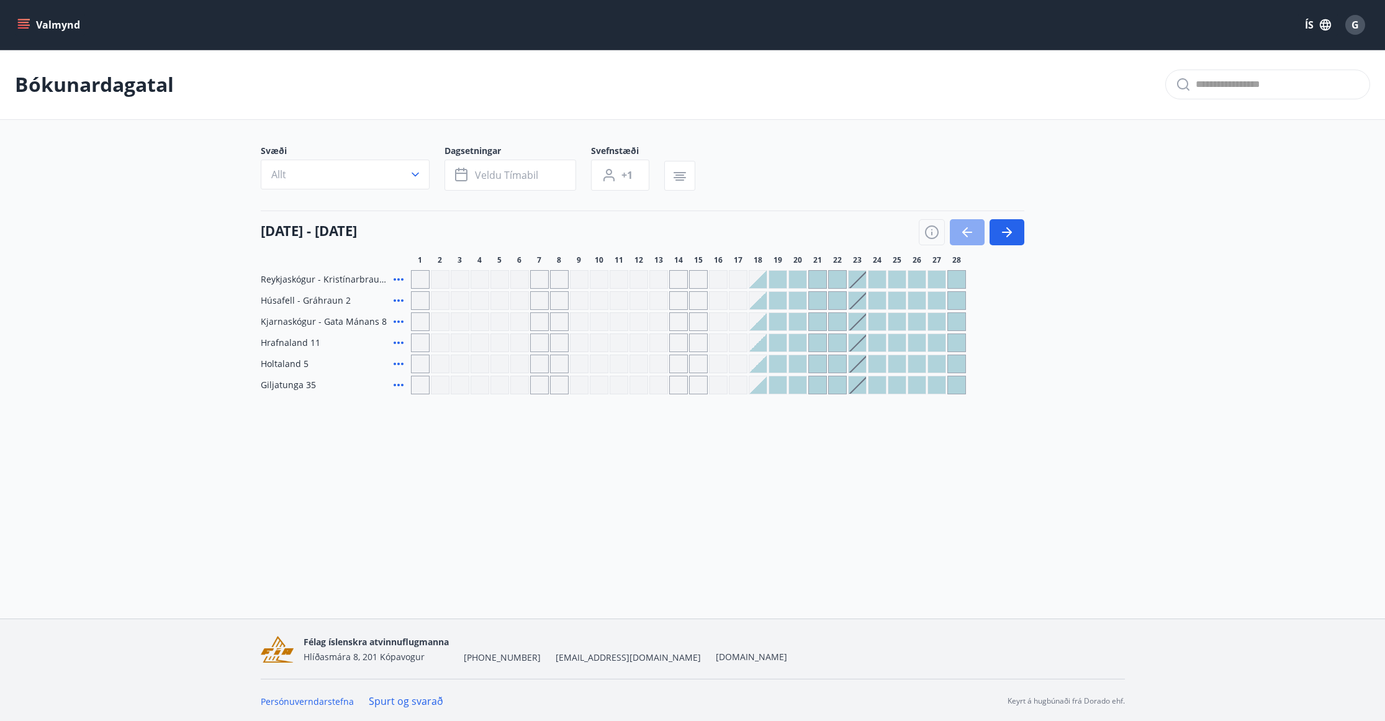
click at [964, 234] on icon "button" at bounding box center [967, 232] width 15 height 15
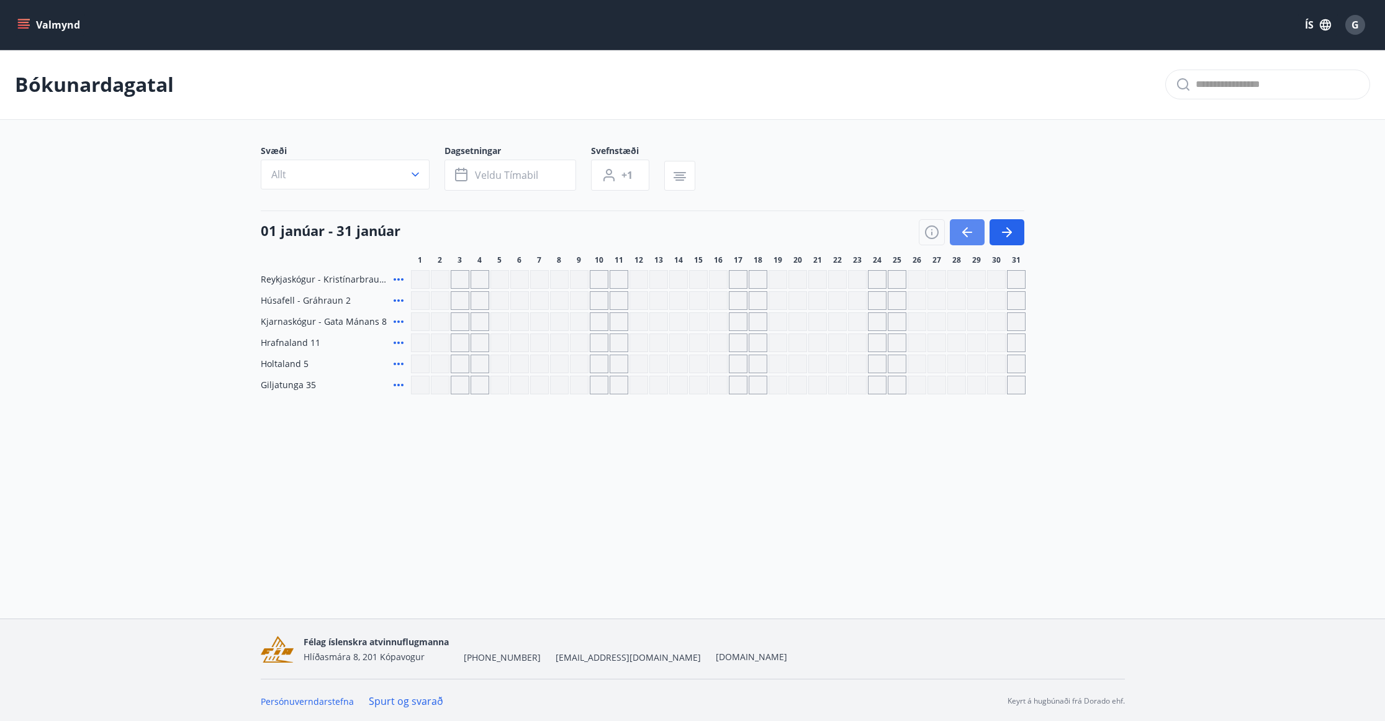
click at [964, 234] on icon "button" at bounding box center [967, 232] width 15 height 15
click at [964, 234] on div at bounding box center [972, 232] width 106 height 26
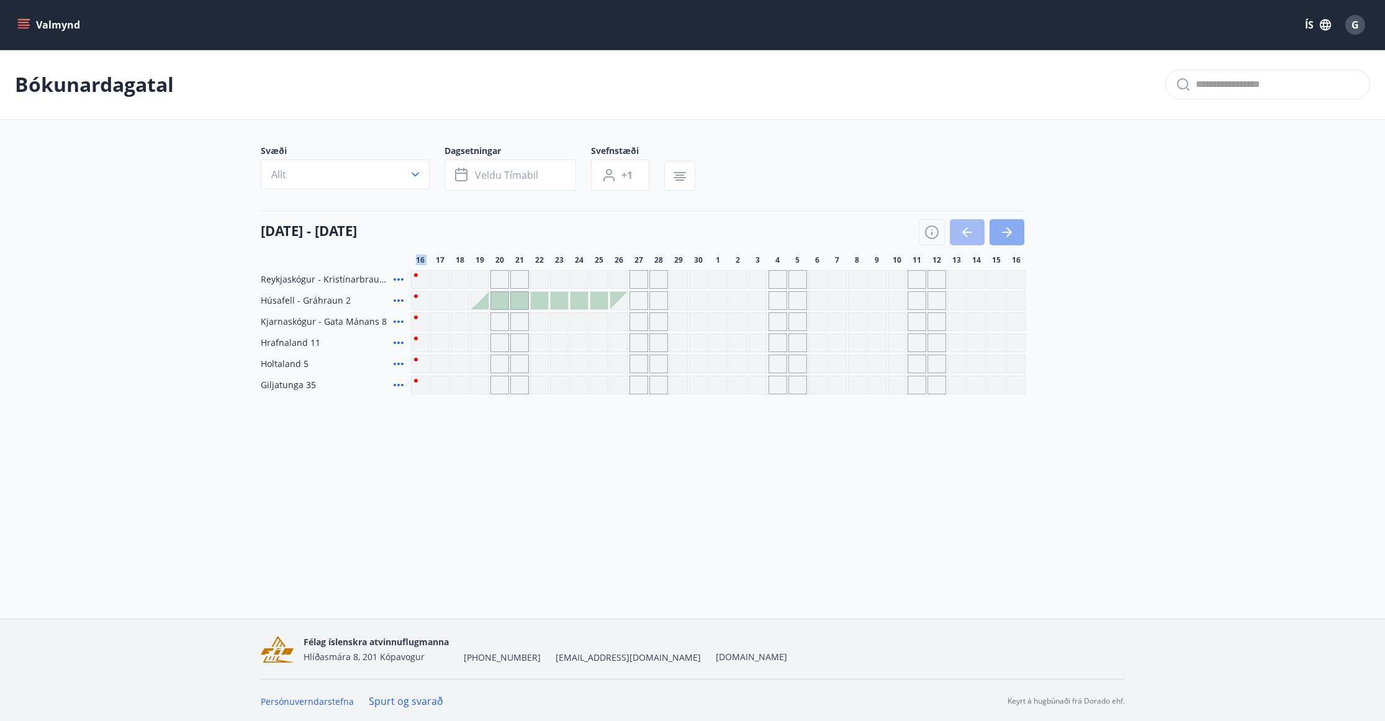
click at [1001, 233] on icon "button" at bounding box center [1007, 232] width 15 height 15
click at [1002, 233] on icon "button" at bounding box center [1007, 232] width 15 height 15
click at [1003, 233] on icon "button" at bounding box center [1007, 232] width 10 height 1
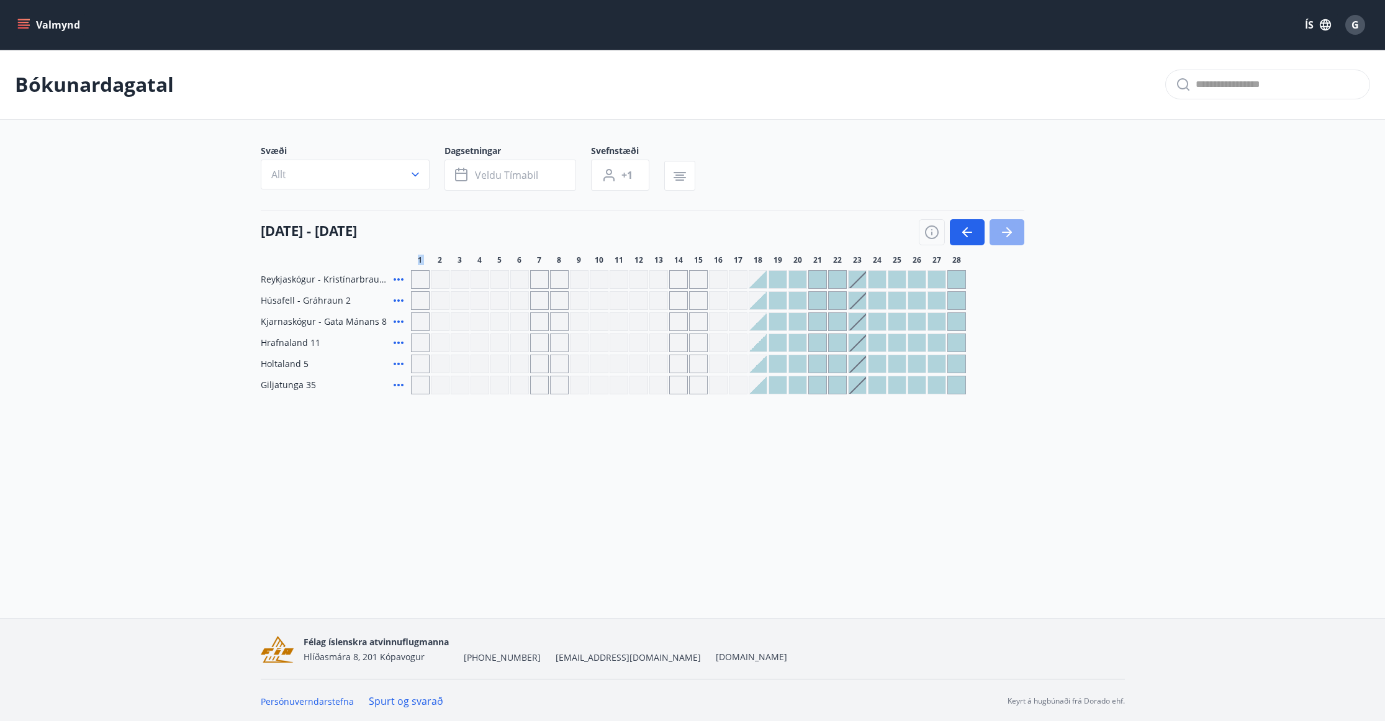
click at [1005, 233] on icon "button" at bounding box center [1007, 232] width 10 height 1
click at [1006, 233] on icon "button" at bounding box center [1007, 232] width 10 height 1
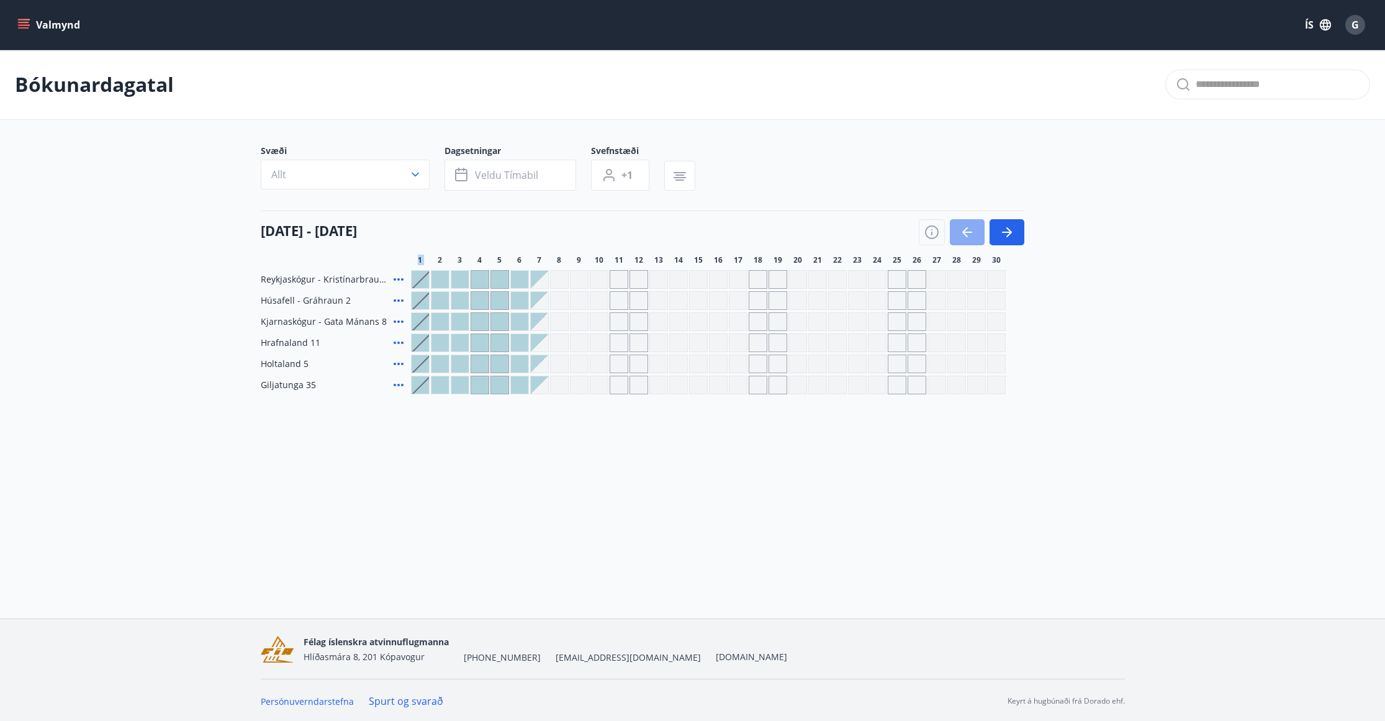
click at [978, 234] on button "button" at bounding box center [967, 232] width 35 height 26
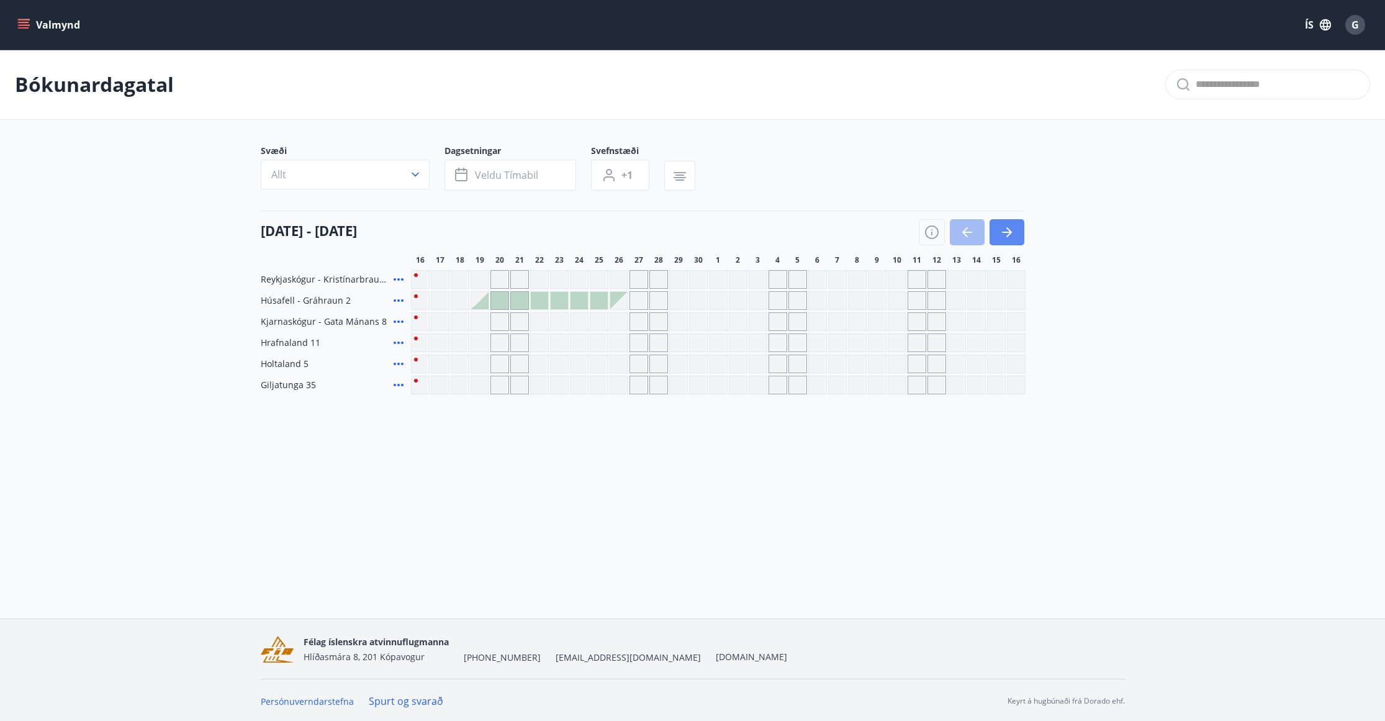
click at [1011, 243] on button "button" at bounding box center [1007, 232] width 35 height 26
click at [1011, 242] on button "button" at bounding box center [1007, 232] width 35 height 26
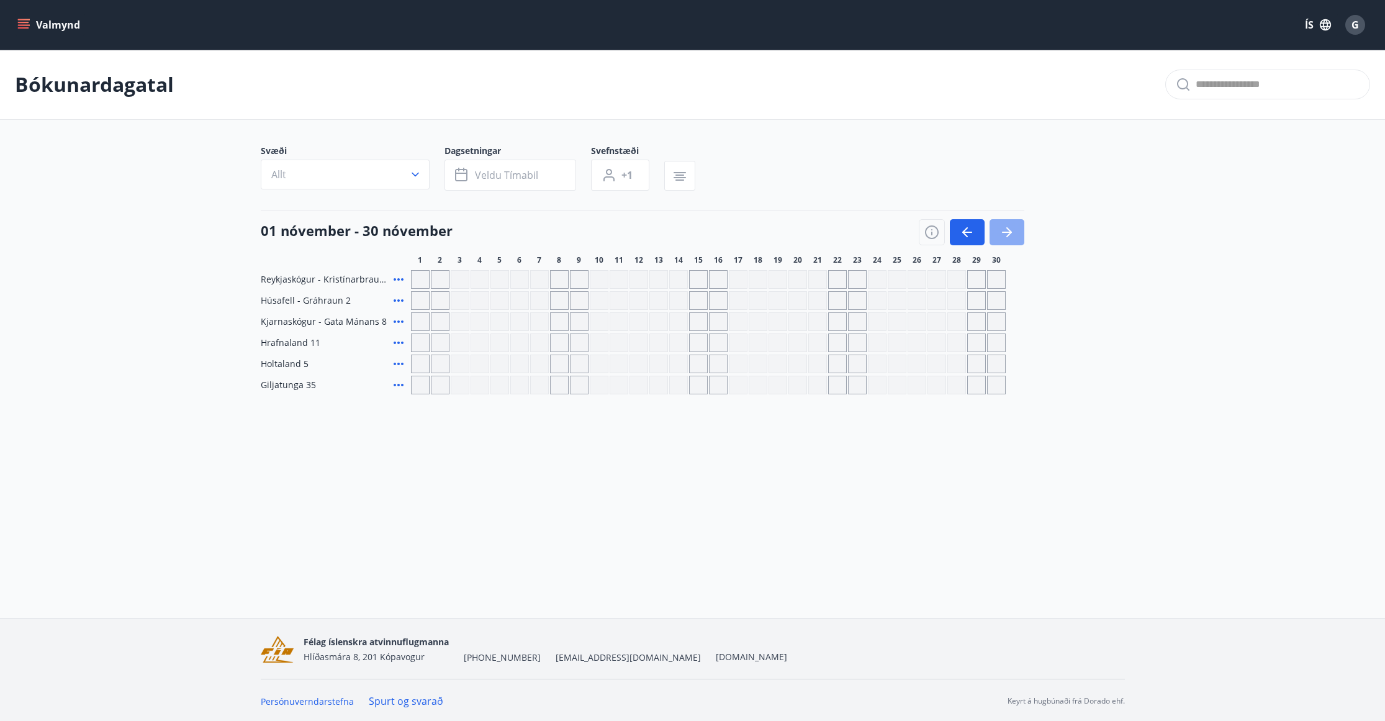
click at [1011, 242] on button "button" at bounding box center [1007, 232] width 35 height 26
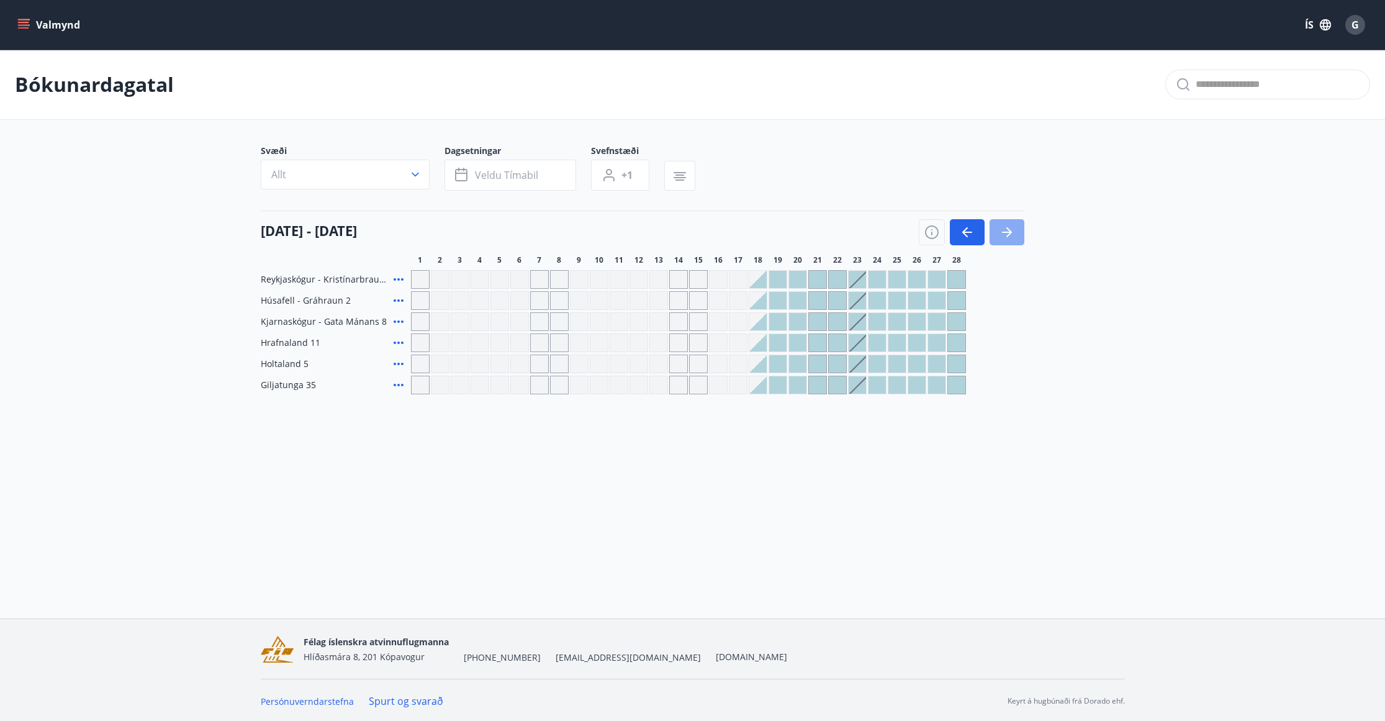
click at [1011, 242] on button "button" at bounding box center [1007, 232] width 35 height 26
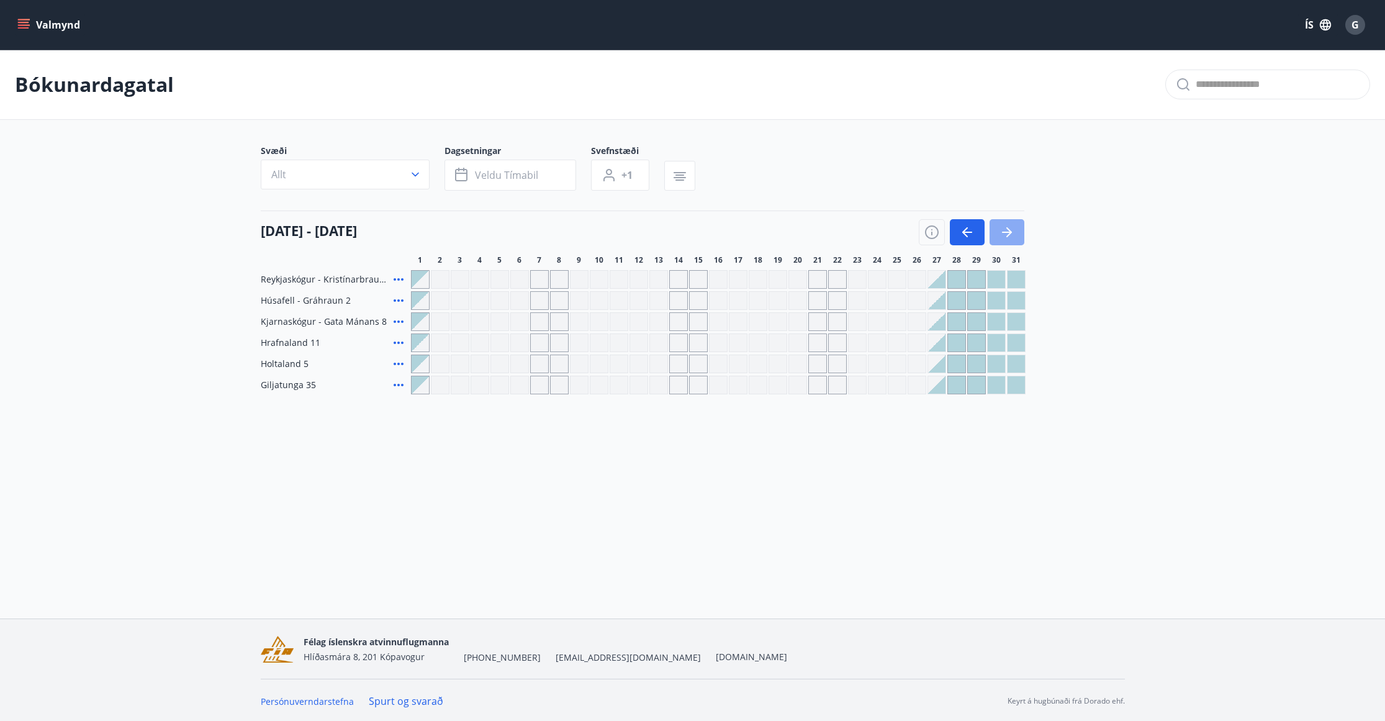
click at [1011, 242] on button "button" at bounding box center [1007, 232] width 35 height 26
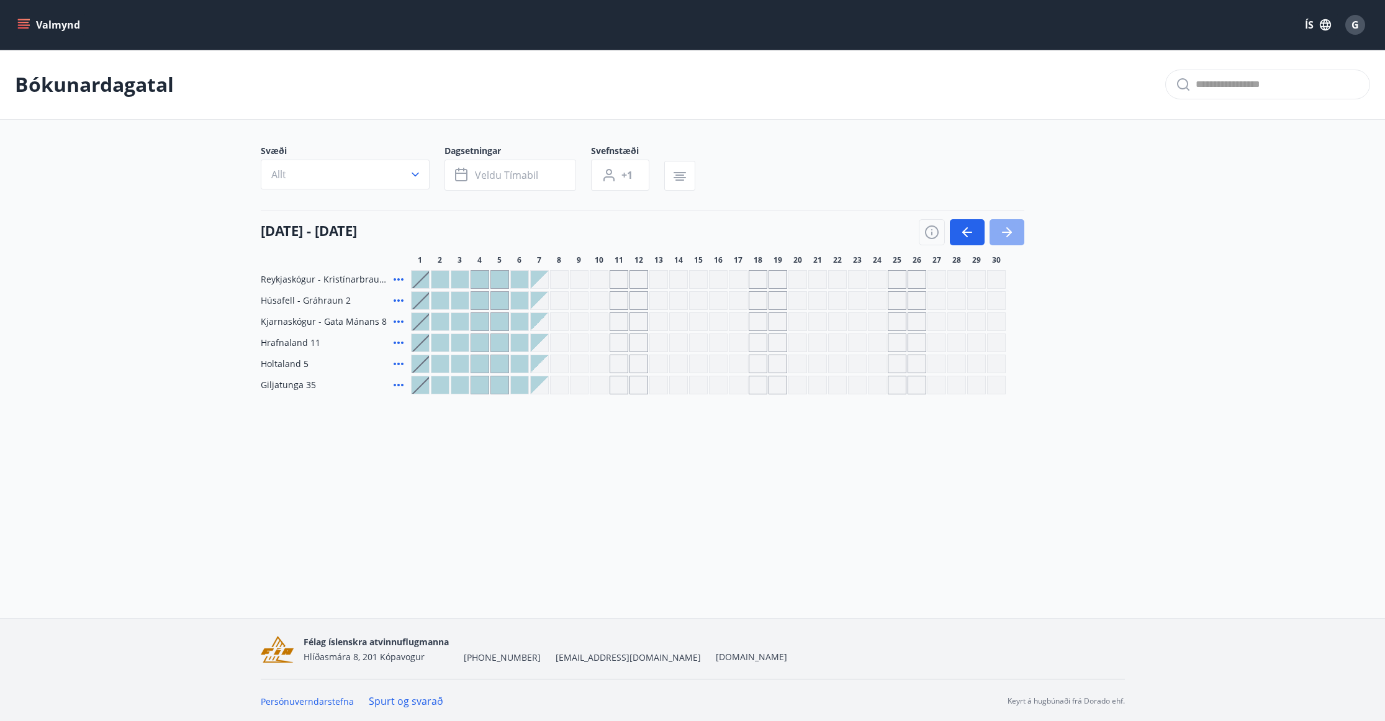
click at [1011, 242] on button "button" at bounding box center [1007, 232] width 35 height 26
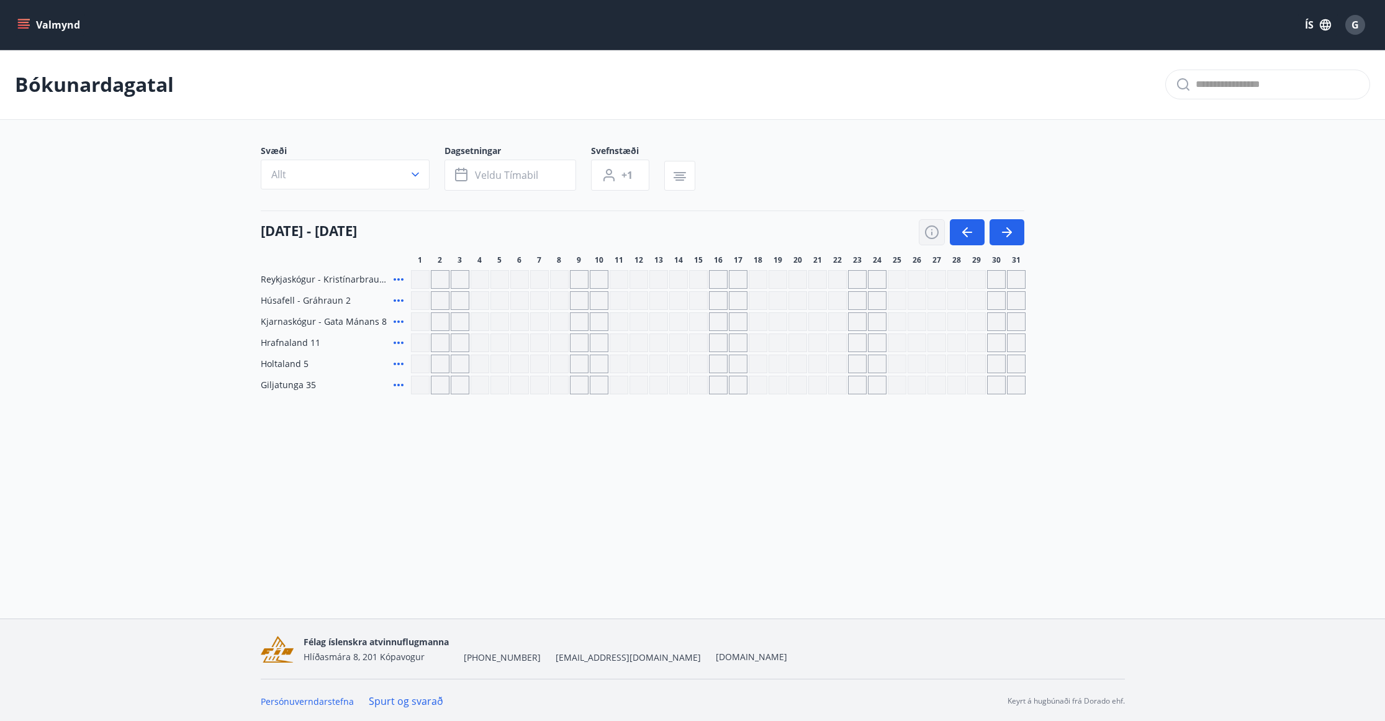
click at [944, 237] on button "button" at bounding box center [932, 232] width 26 height 26
click at [964, 231] on icon "button" at bounding box center [965, 232] width 6 height 10
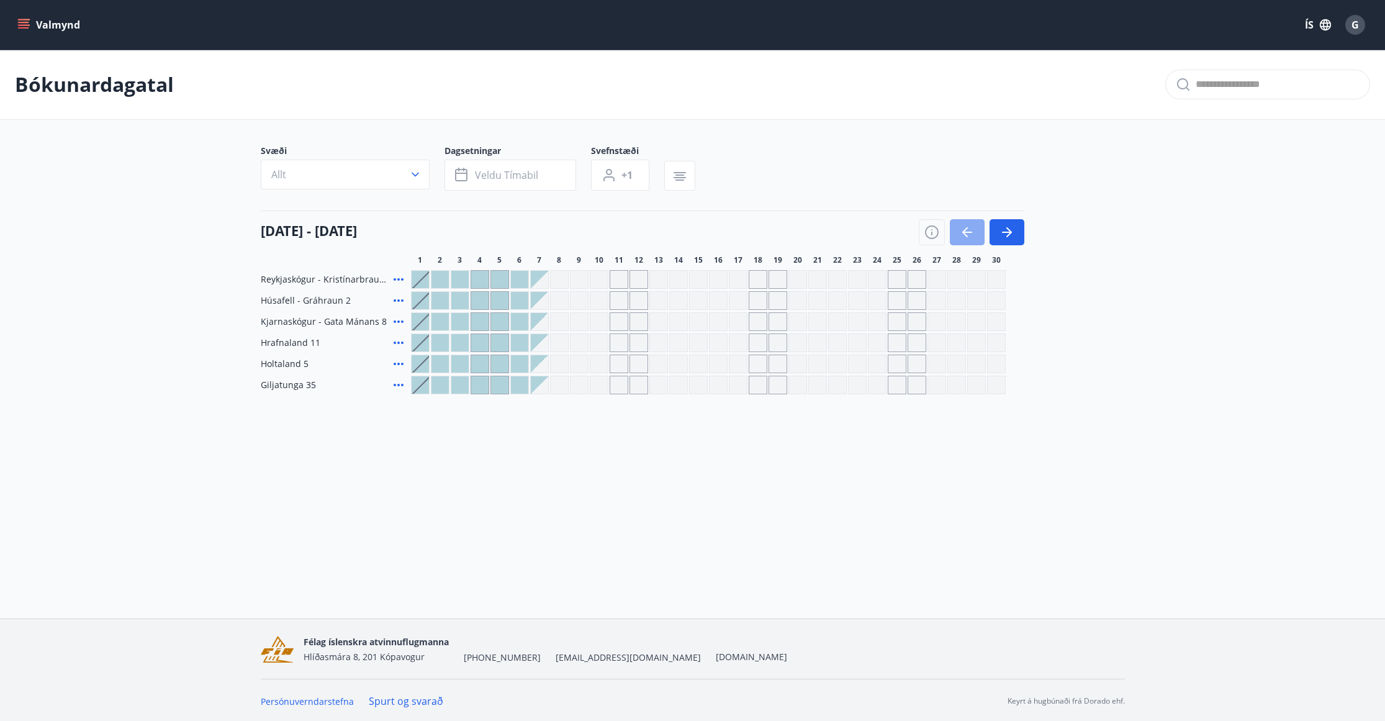
click at [964, 231] on icon "button" at bounding box center [965, 232] width 6 height 10
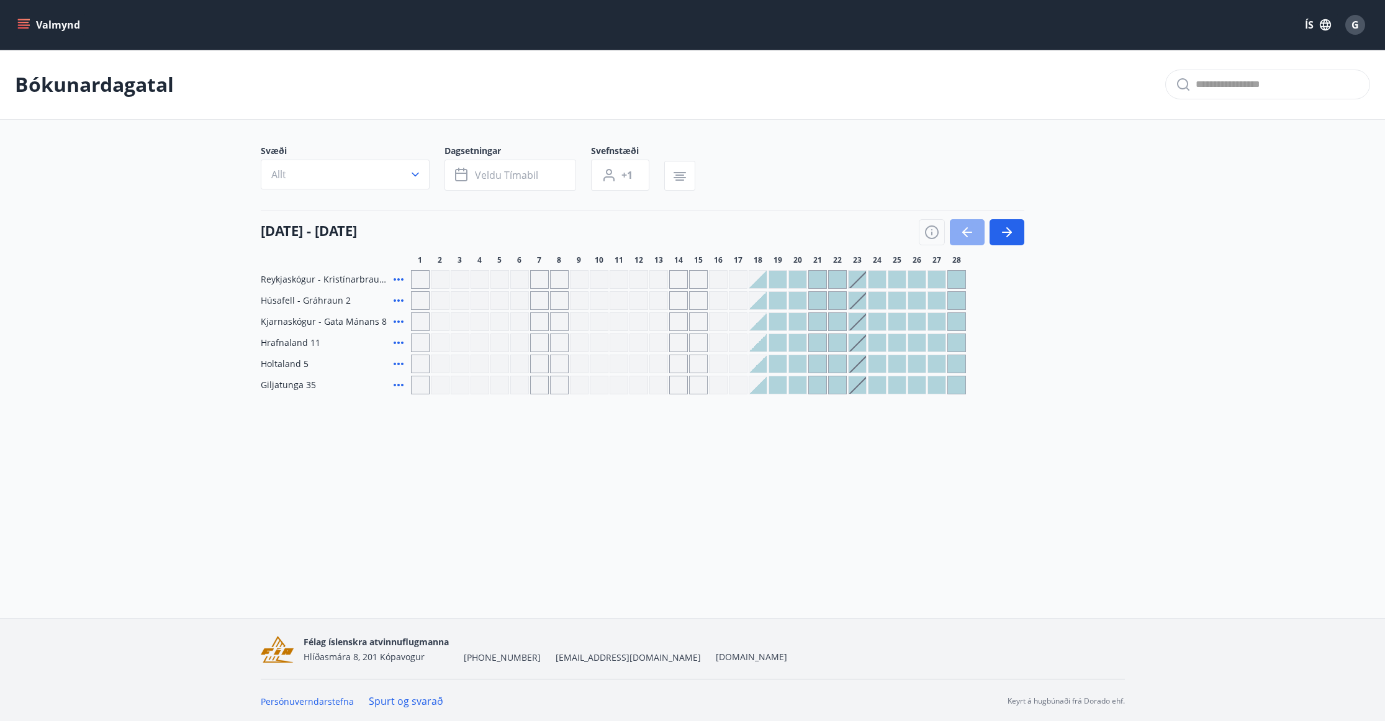
click at [964, 231] on icon "button" at bounding box center [965, 232] width 6 height 10
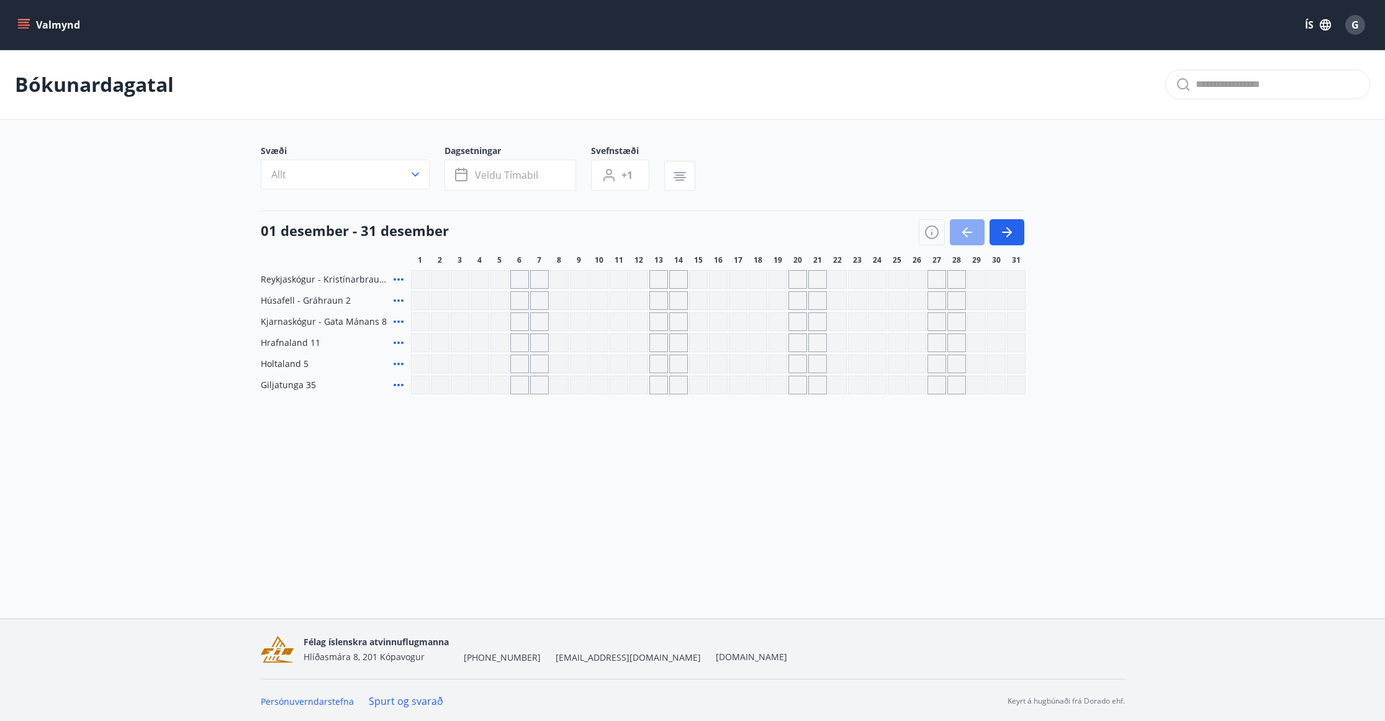
click at [964, 231] on icon "button" at bounding box center [965, 232] width 6 height 10
click at [964, 231] on div at bounding box center [972, 232] width 106 height 26
click at [1003, 229] on icon "button" at bounding box center [1007, 232] width 15 height 15
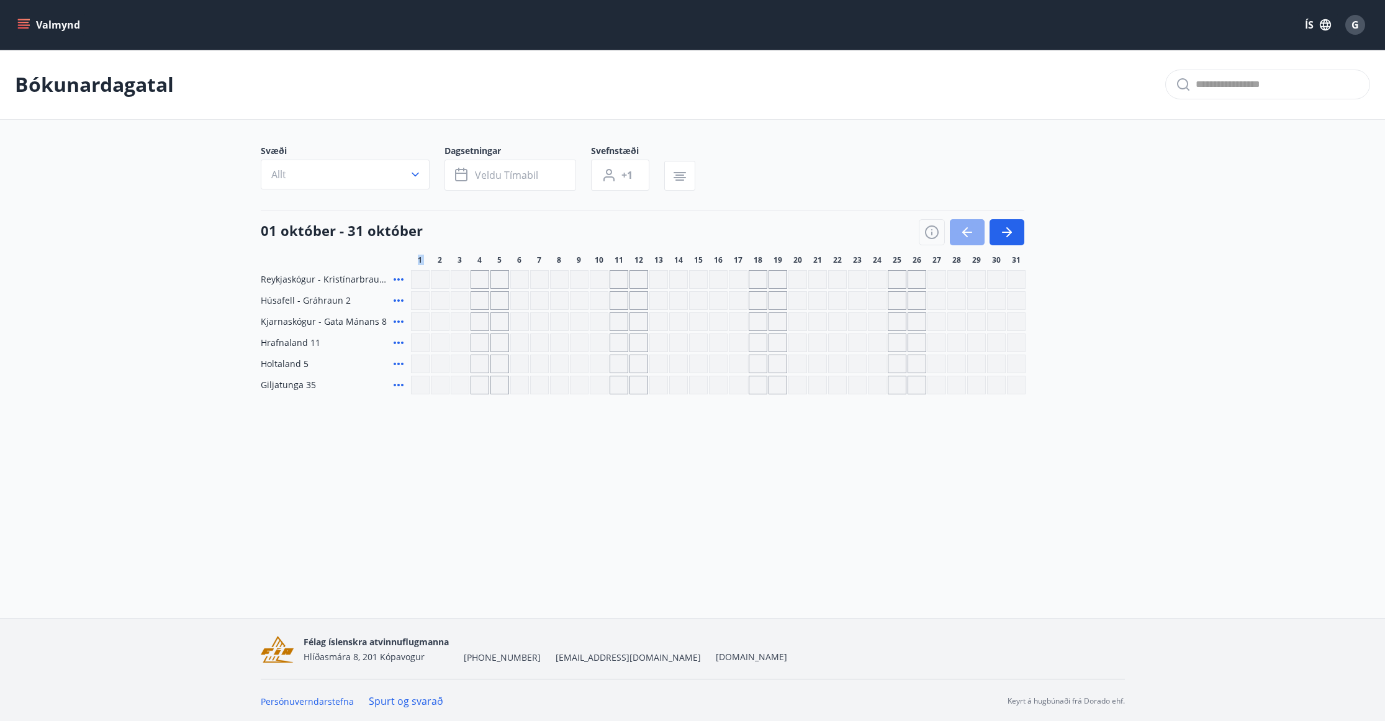
click at [966, 232] on icon "button" at bounding box center [967, 232] width 10 height 1
click at [1018, 232] on button "button" at bounding box center [1007, 232] width 35 height 26
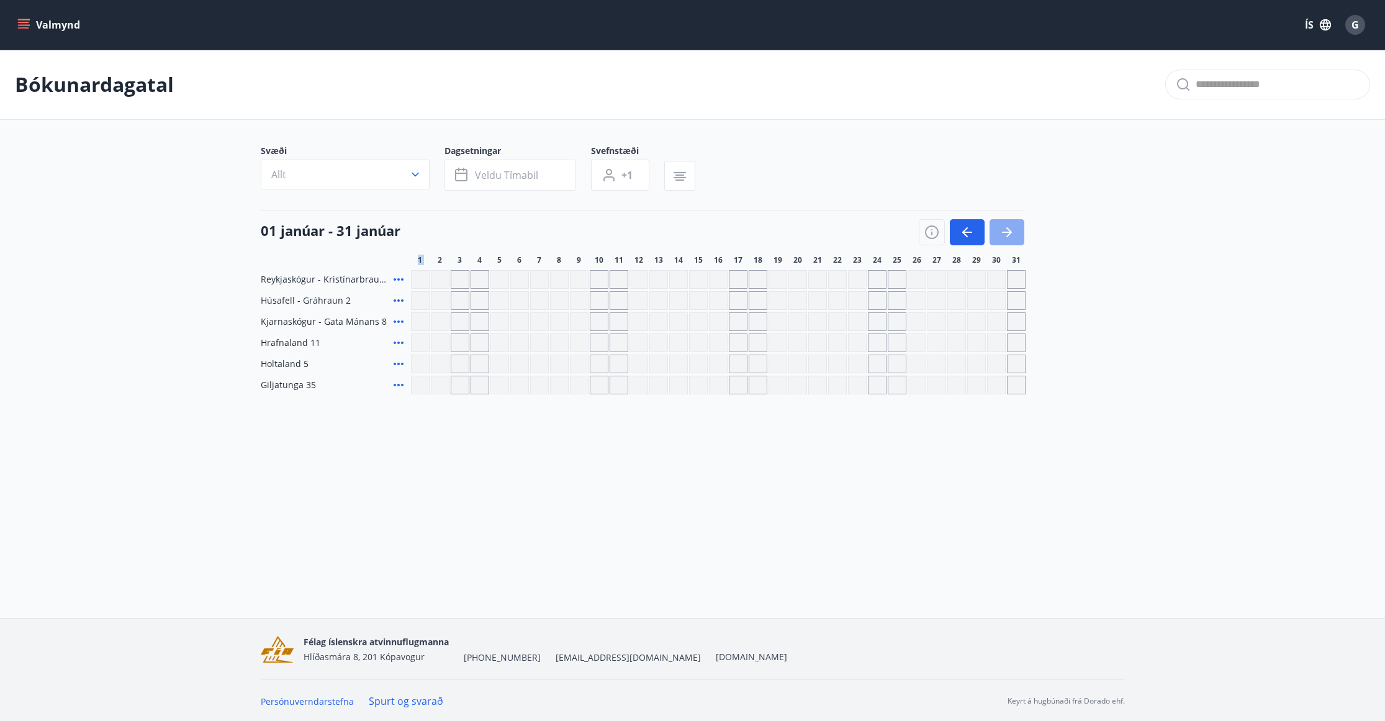
click at [1018, 232] on button "button" at bounding box center [1007, 232] width 35 height 26
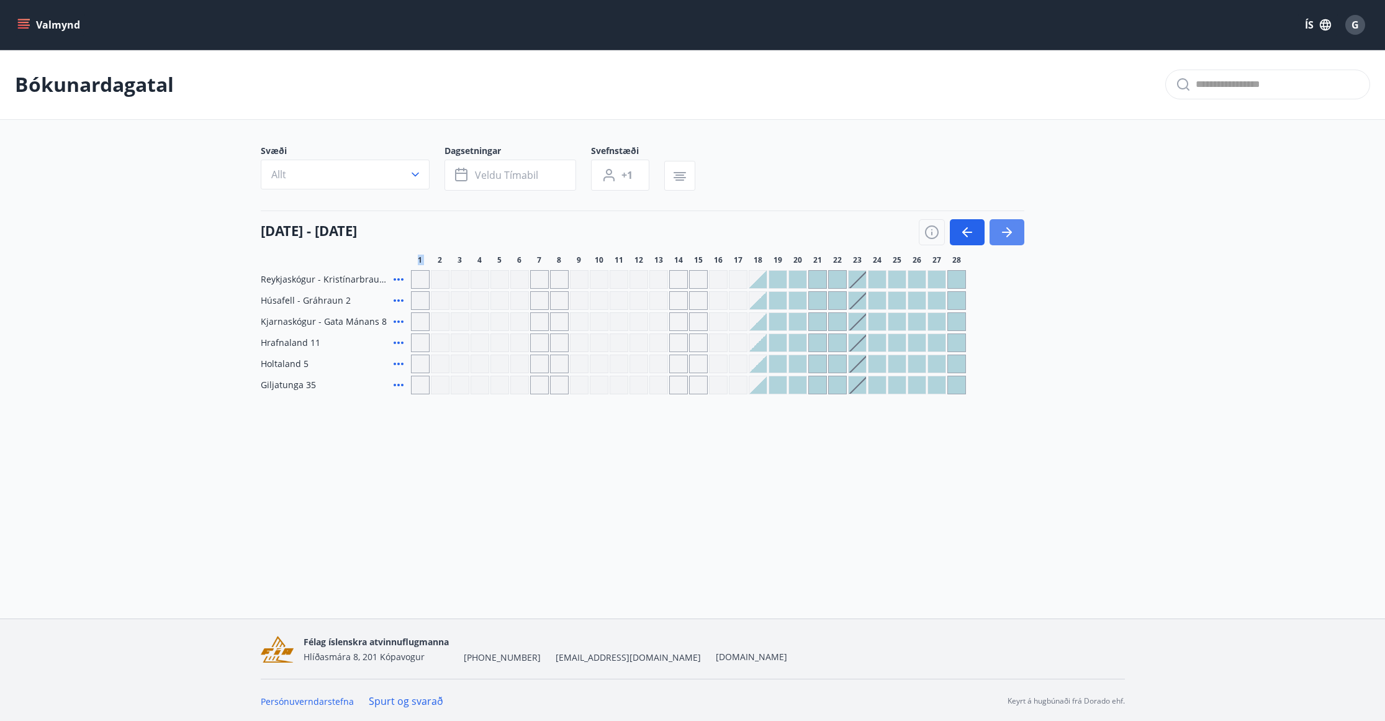
click at [1018, 232] on button "button" at bounding box center [1007, 232] width 35 height 26
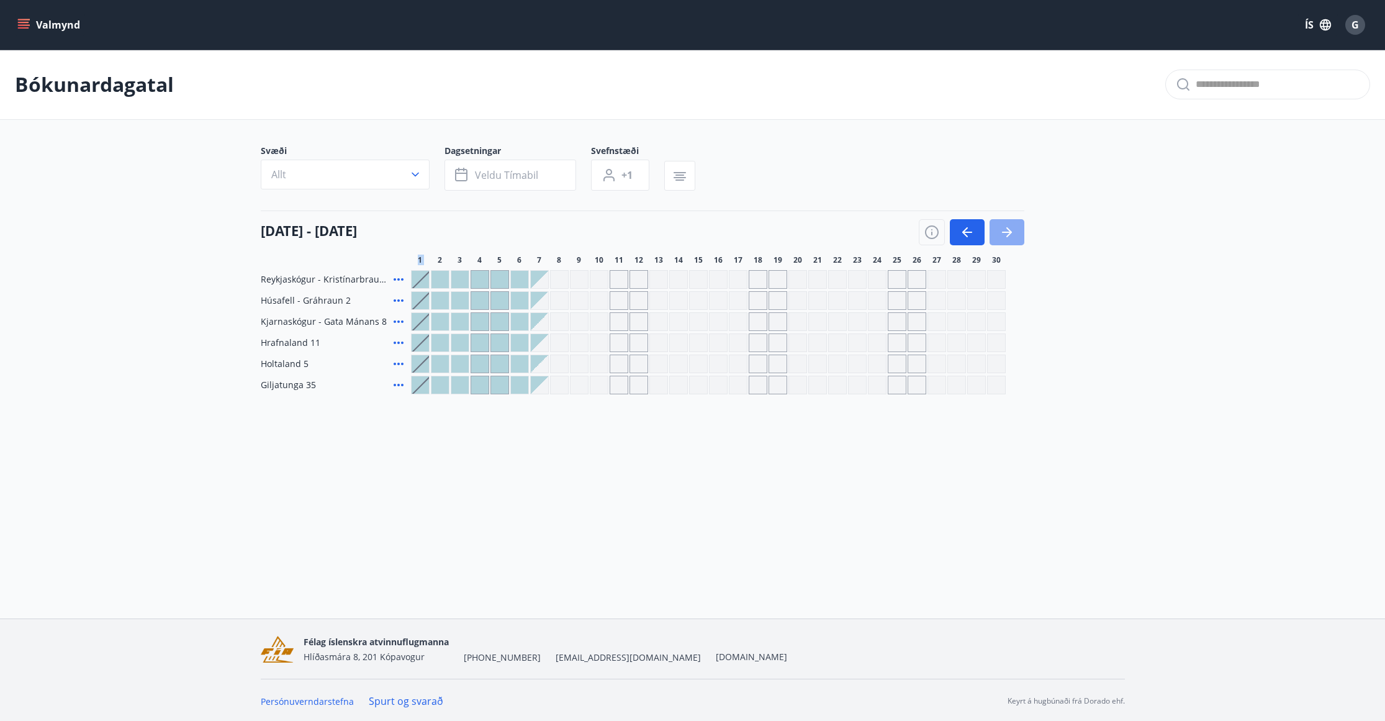
click at [1018, 232] on button "button" at bounding box center [1007, 232] width 35 height 26
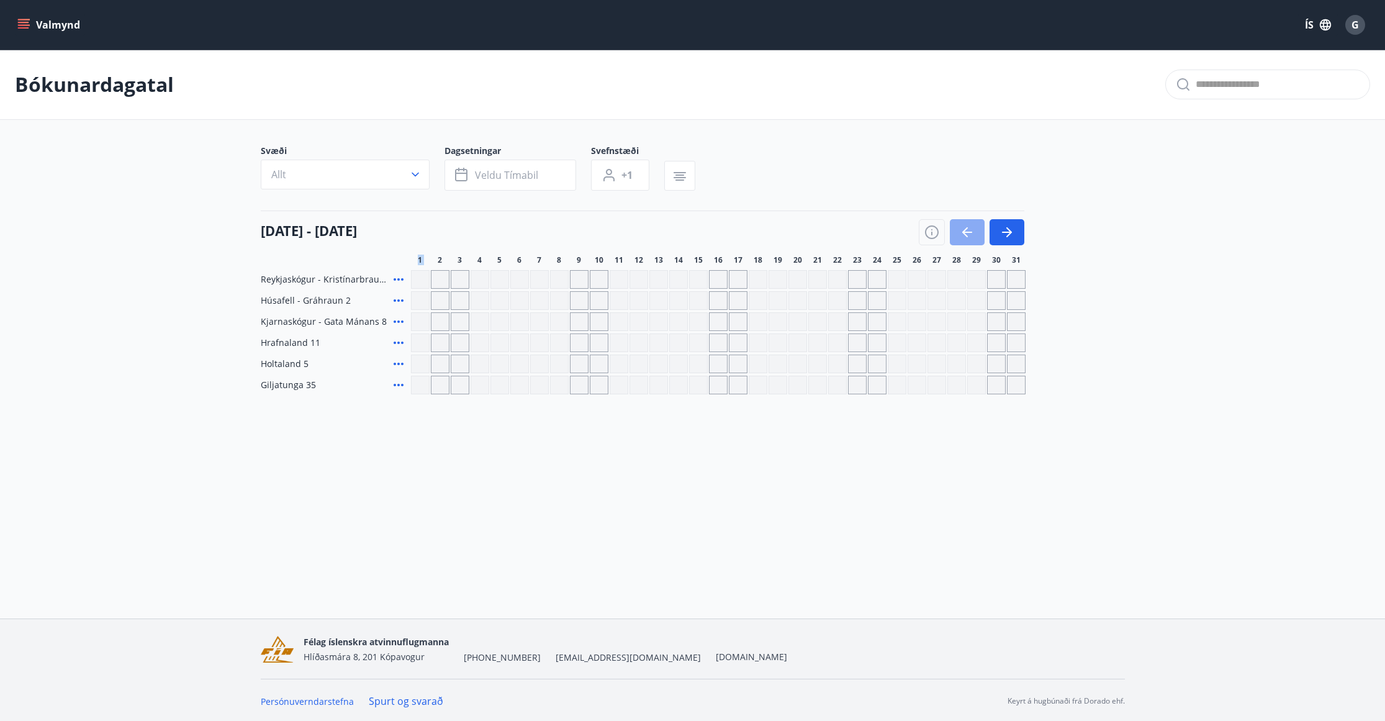
click at [964, 224] on button "button" at bounding box center [967, 232] width 35 height 26
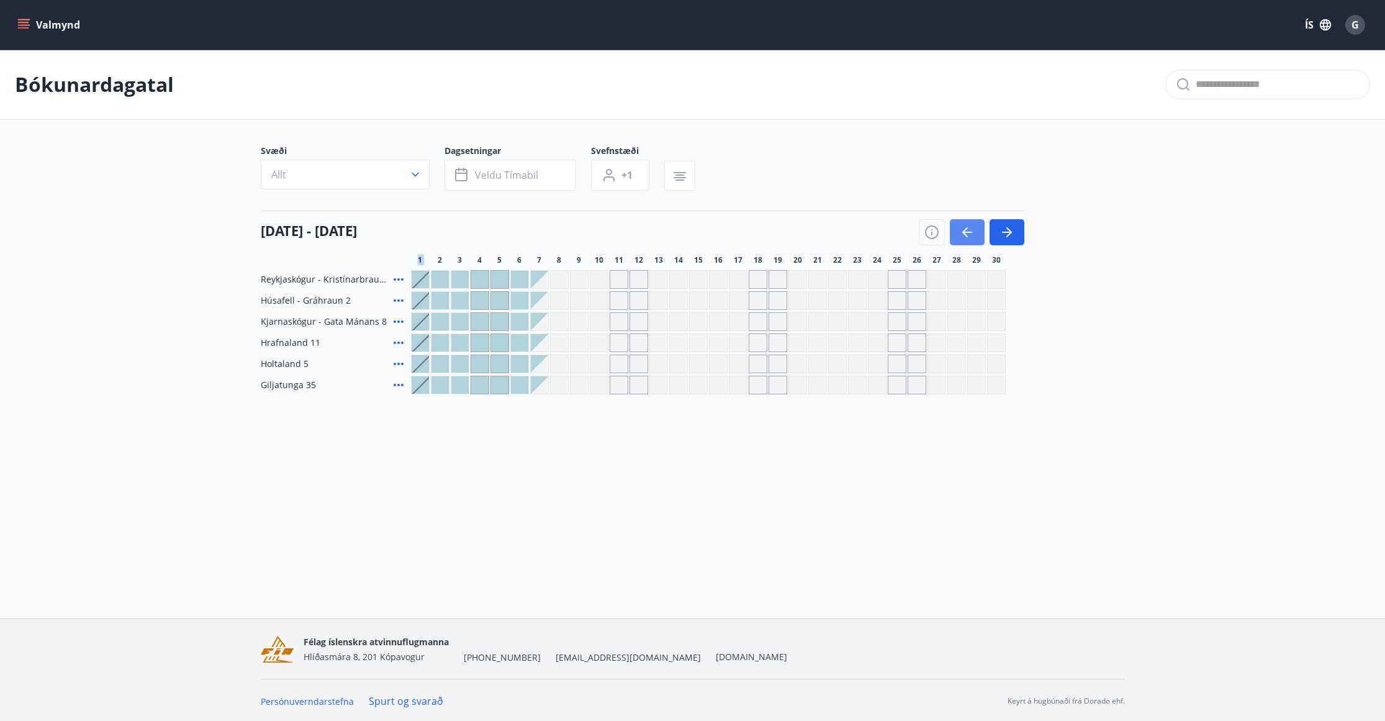
click at [964, 238] on icon "button" at bounding box center [967, 232] width 15 height 15
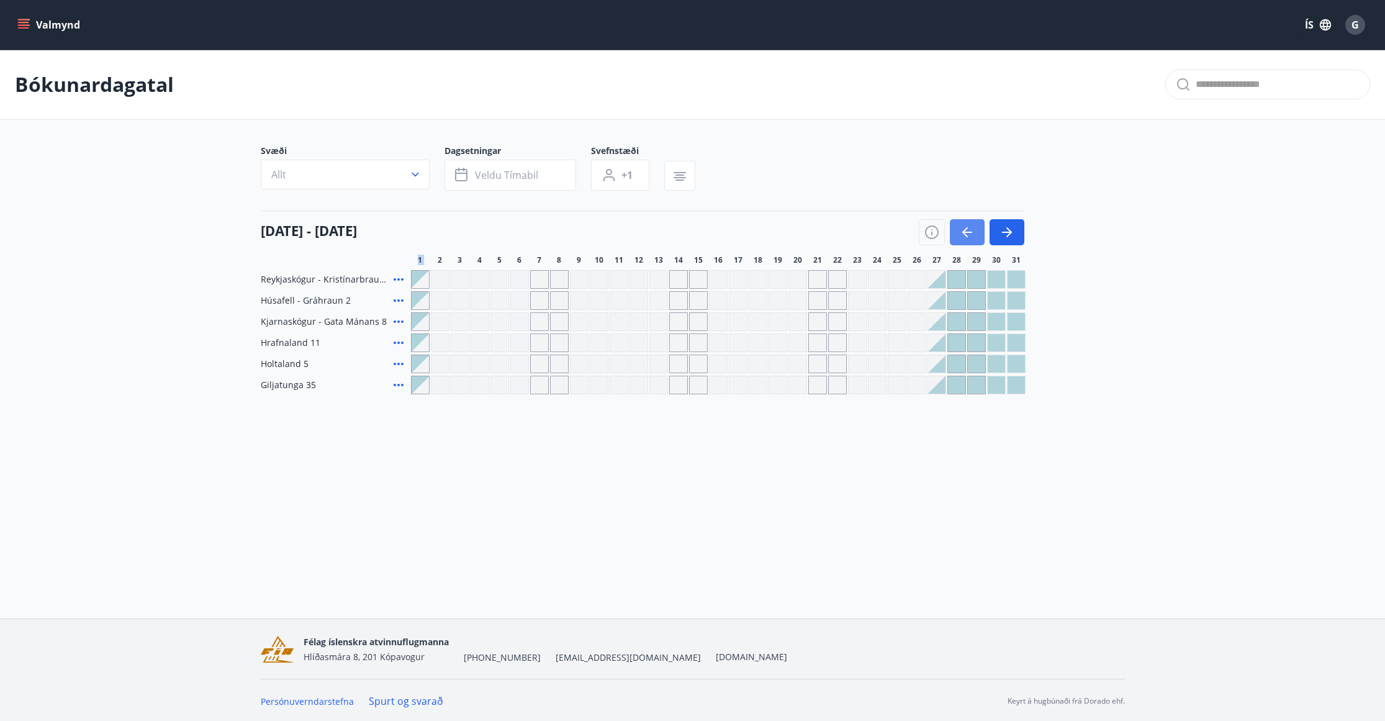
click at [965, 227] on icon "button" at bounding box center [967, 232] width 15 height 15
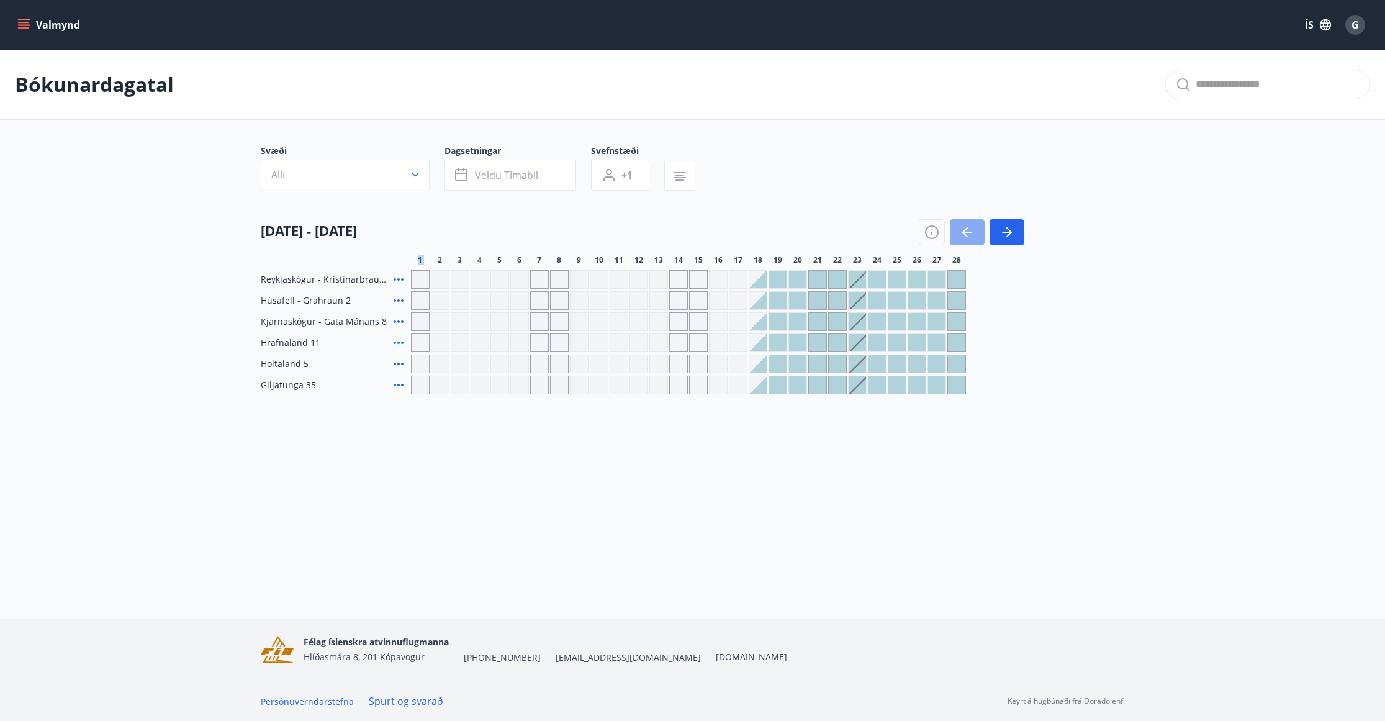
click at [965, 227] on icon "button" at bounding box center [967, 232] width 15 height 15
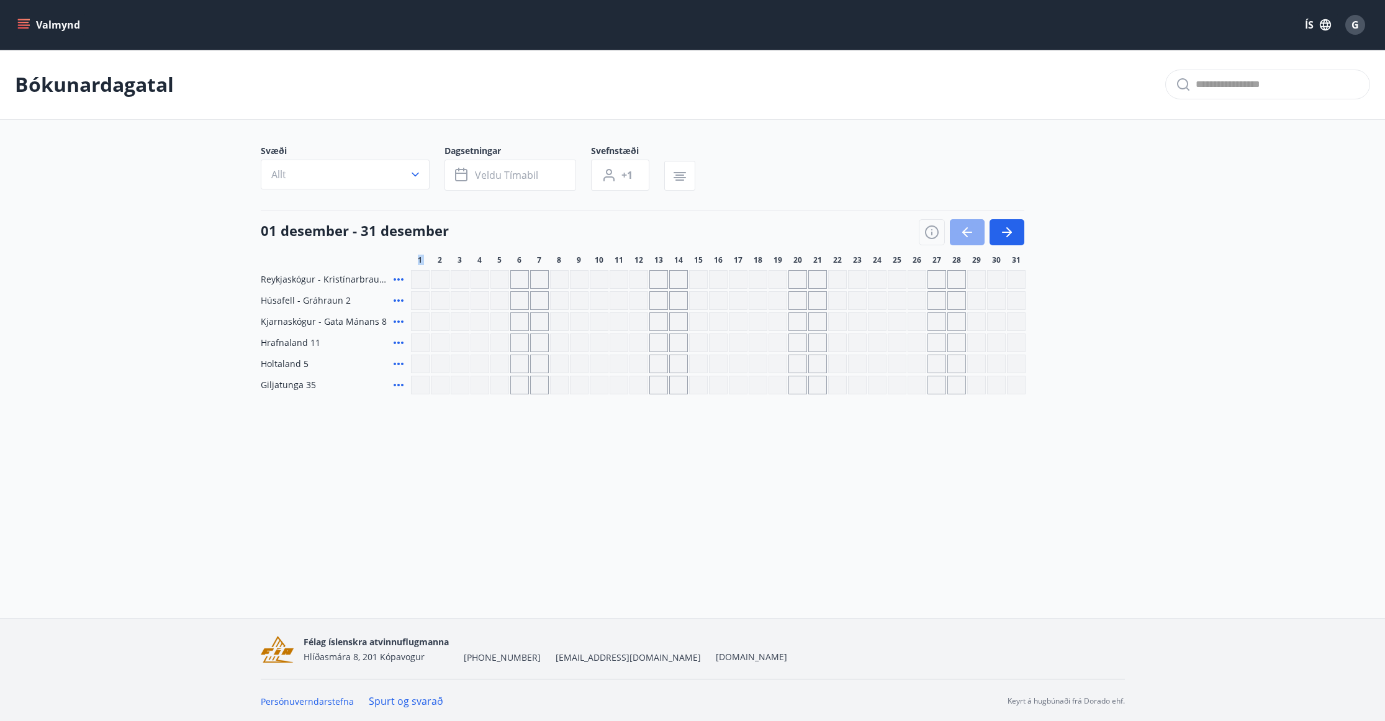
click at [965, 227] on icon "button" at bounding box center [967, 232] width 15 height 15
click at [965, 227] on div at bounding box center [972, 232] width 106 height 26
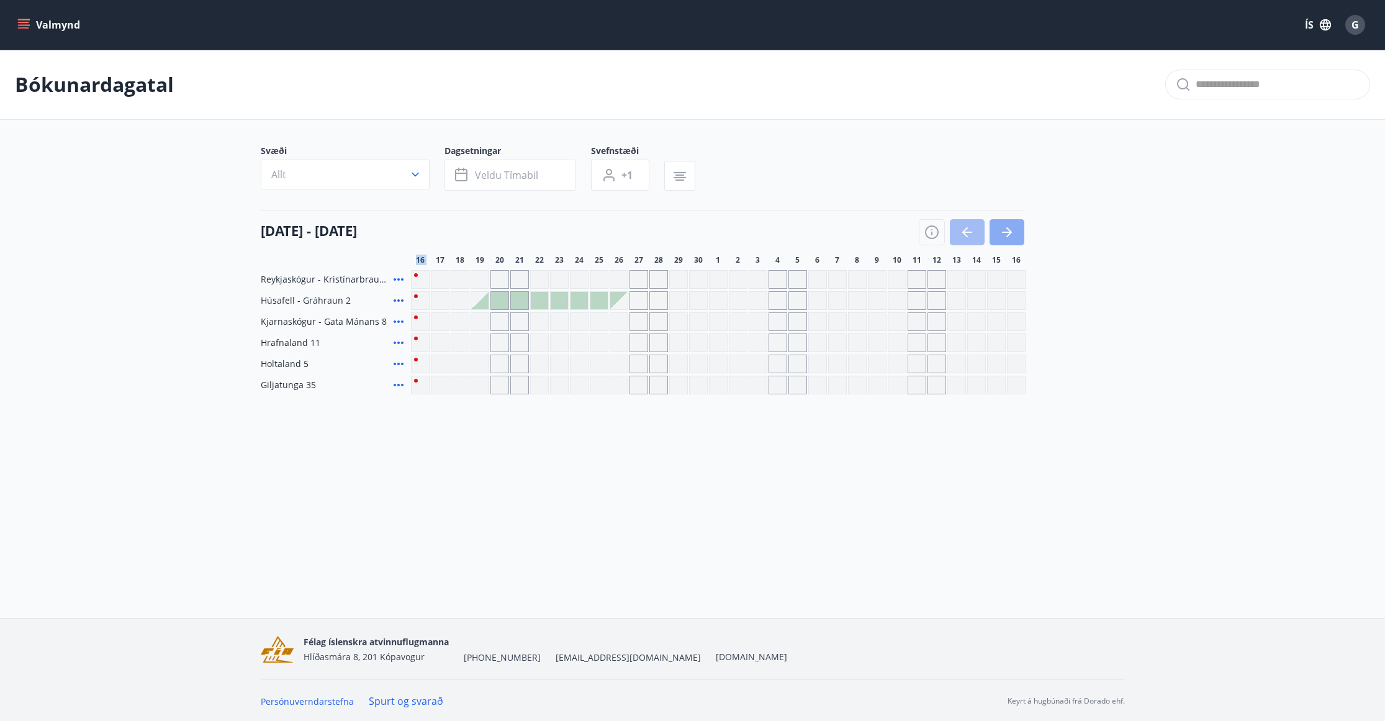
click at [1012, 227] on icon "button" at bounding box center [1007, 232] width 15 height 15
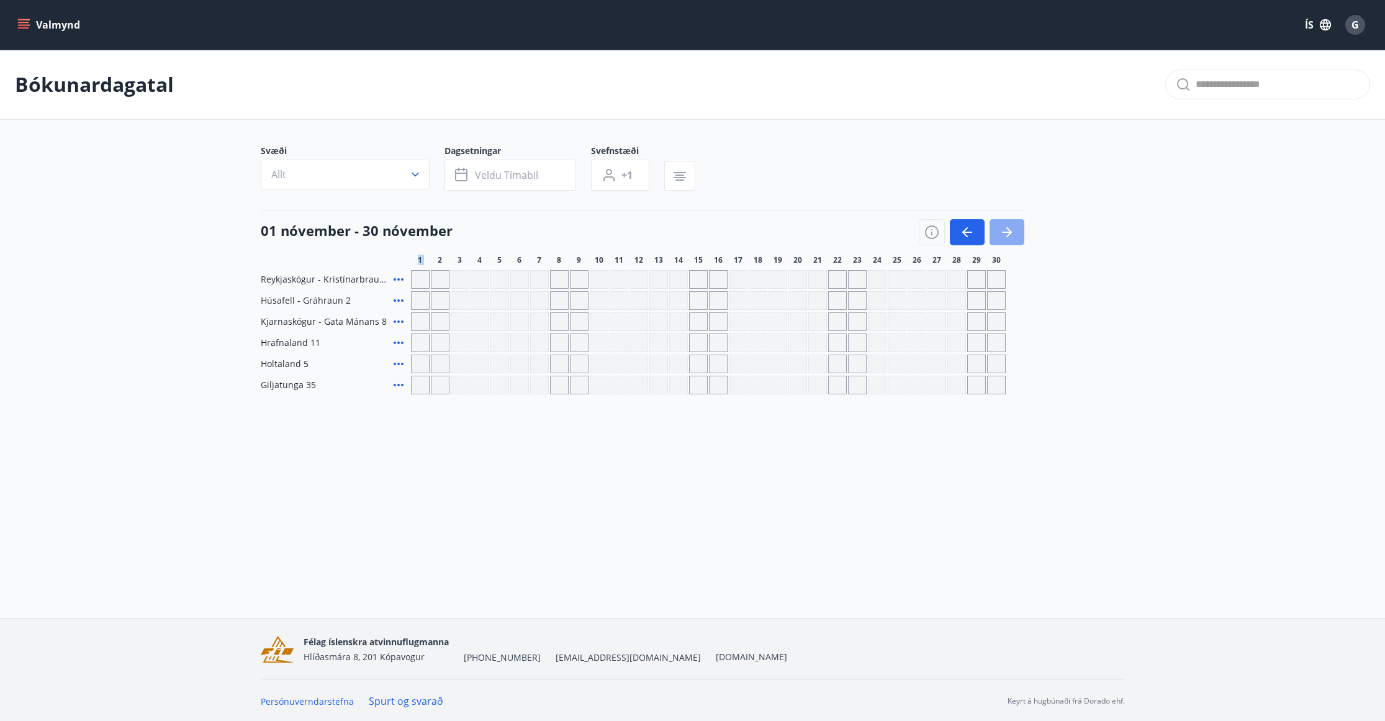
click at [1012, 227] on icon "button" at bounding box center [1007, 232] width 15 height 15
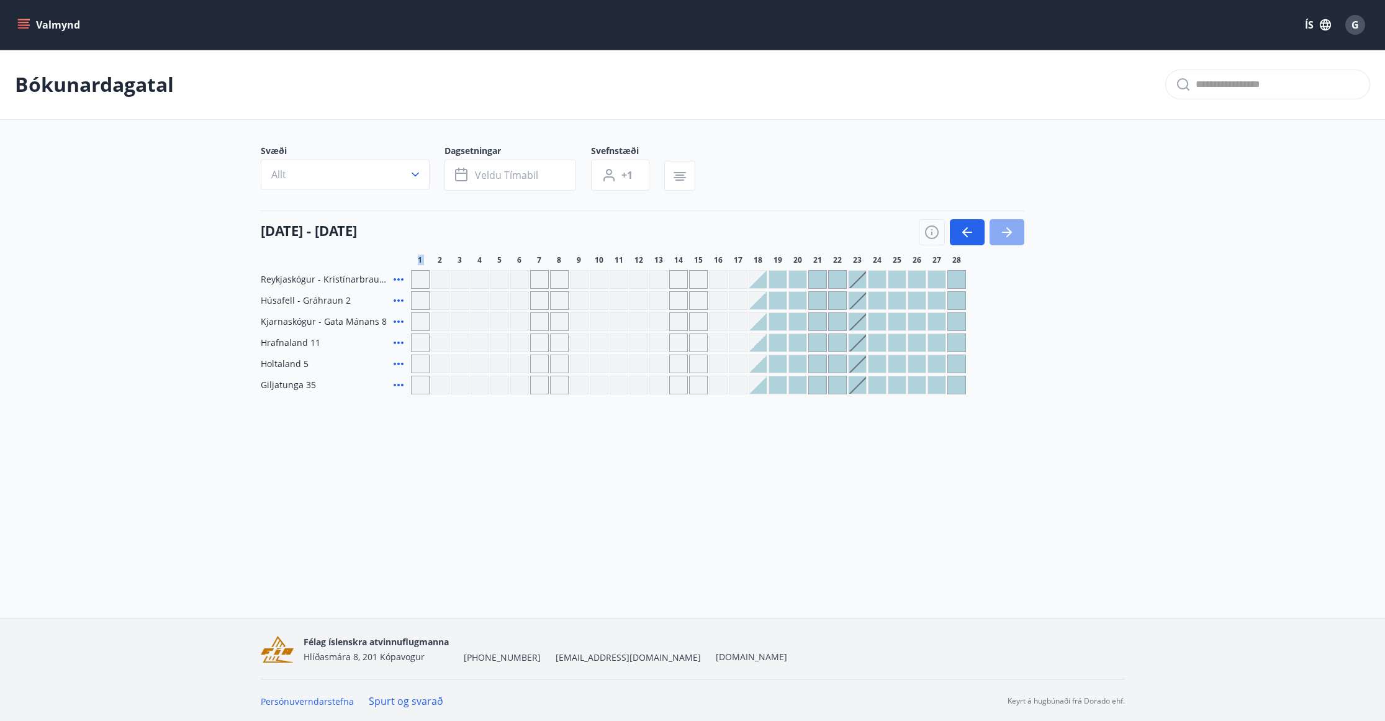
click at [1012, 227] on icon "button" at bounding box center [1007, 232] width 15 height 15
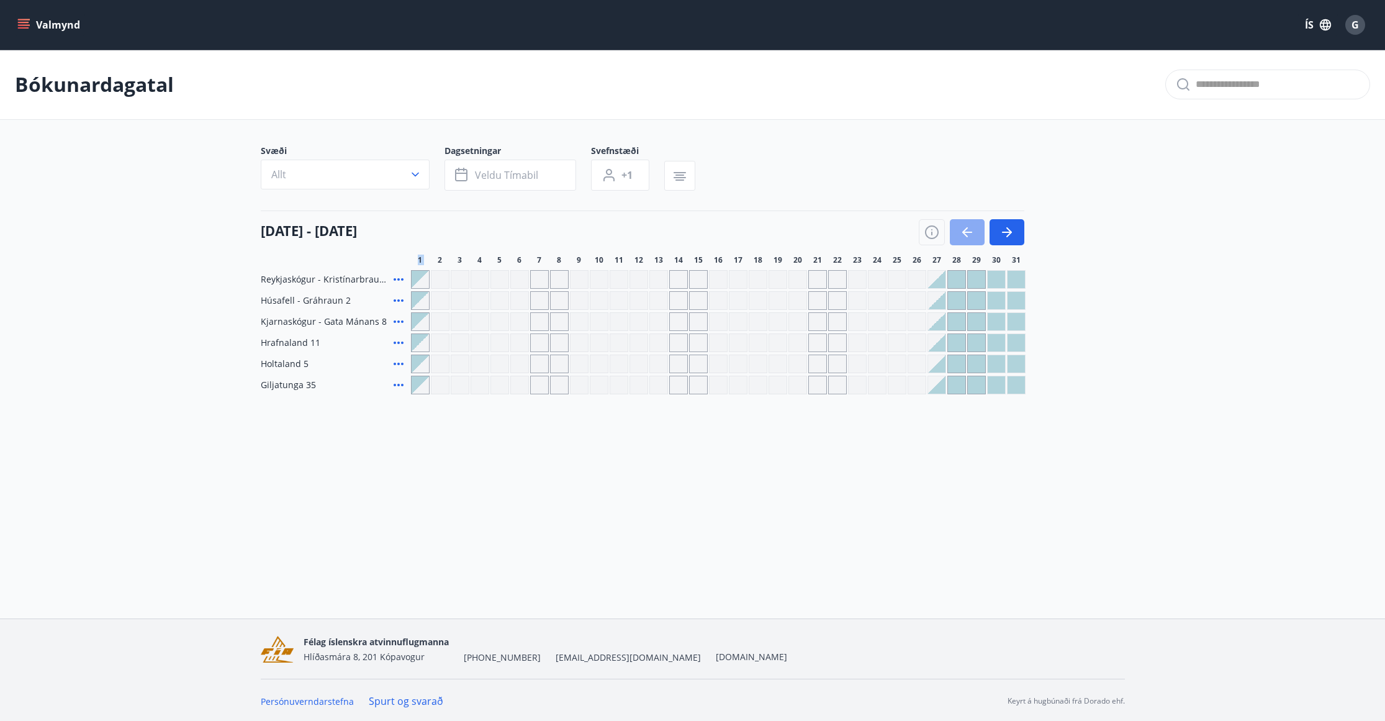
click at [970, 231] on icon "button" at bounding box center [967, 232] width 15 height 15
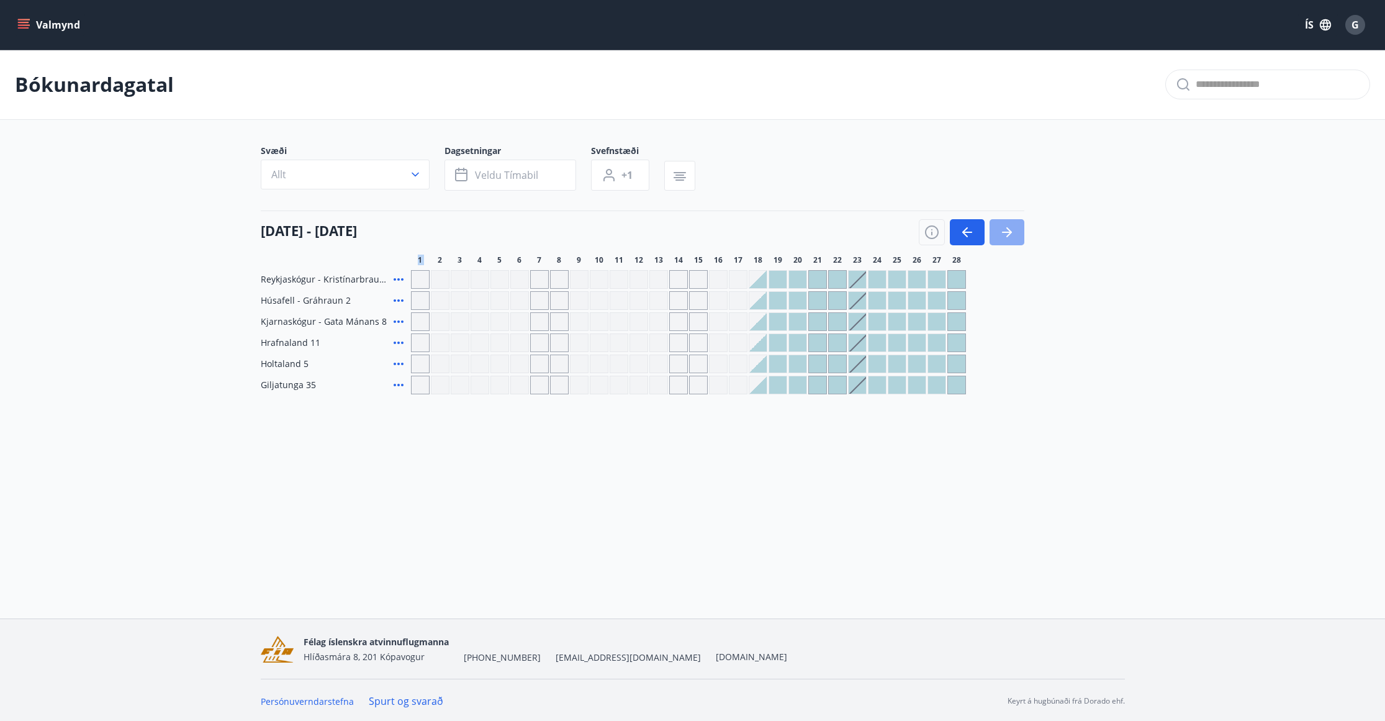
click at [1002, 235] on icon "button" at bounding box center [1007, 232] width 15 height 15
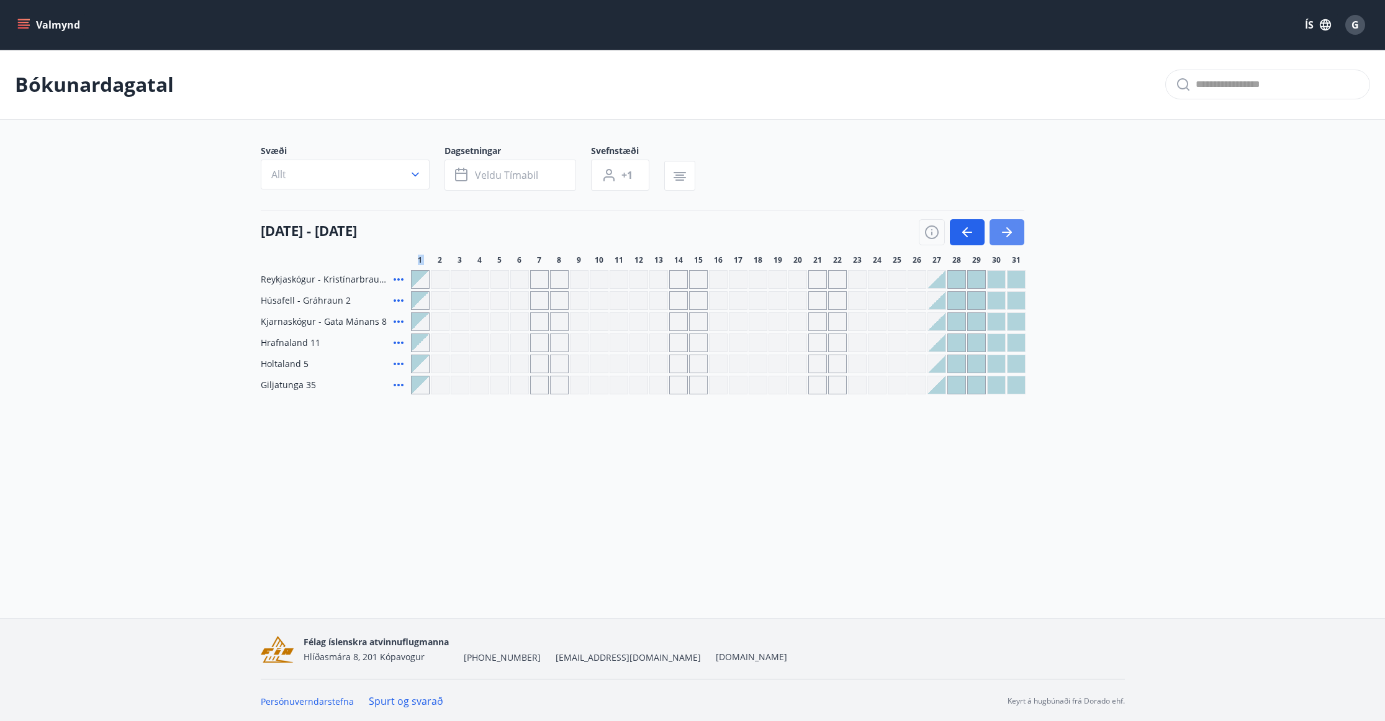
drag, startPoint x: 960, startPoint y: 225, endPoint x: 1020, endPoint y: 225, distance: 59.6
click at [963, 225] on icon "button" at bounding box center [967, 232] width 15 height 15
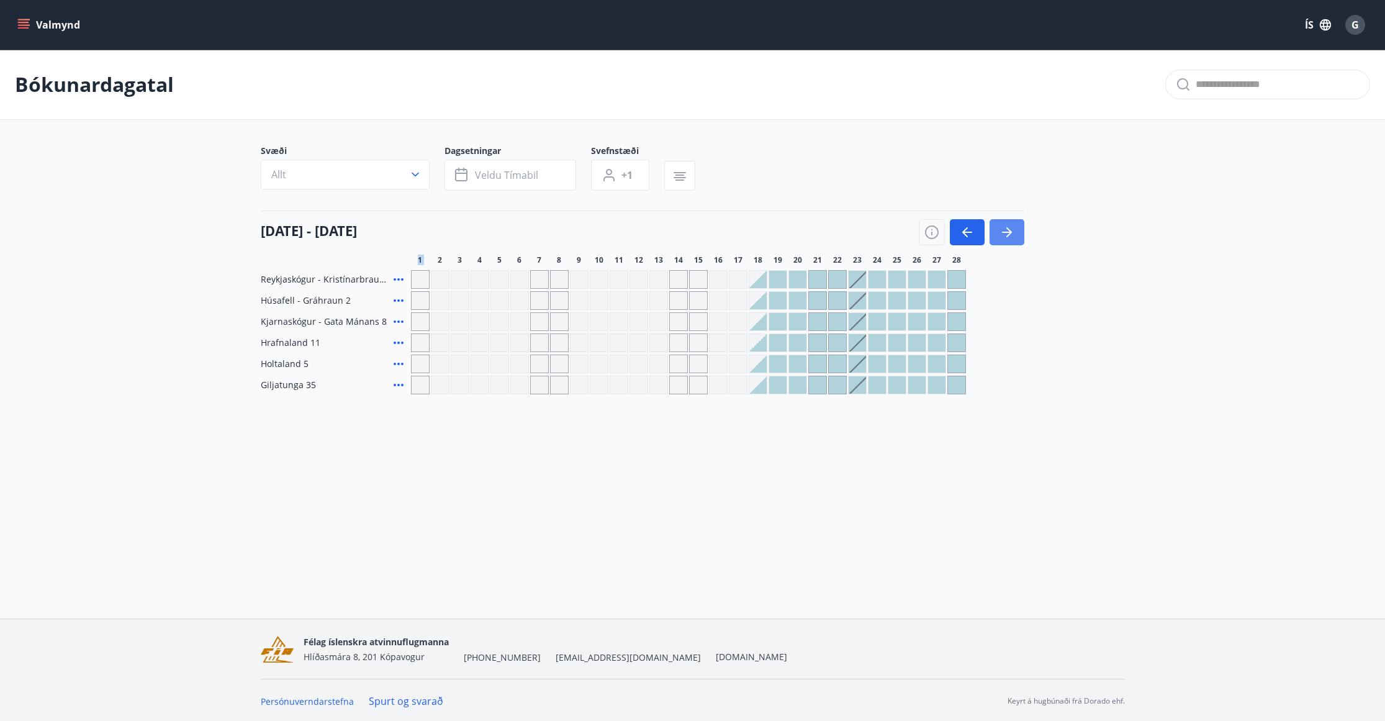
click at [1020, 225] on button "button" at bounding box center [1007, 232] width 35 height 26
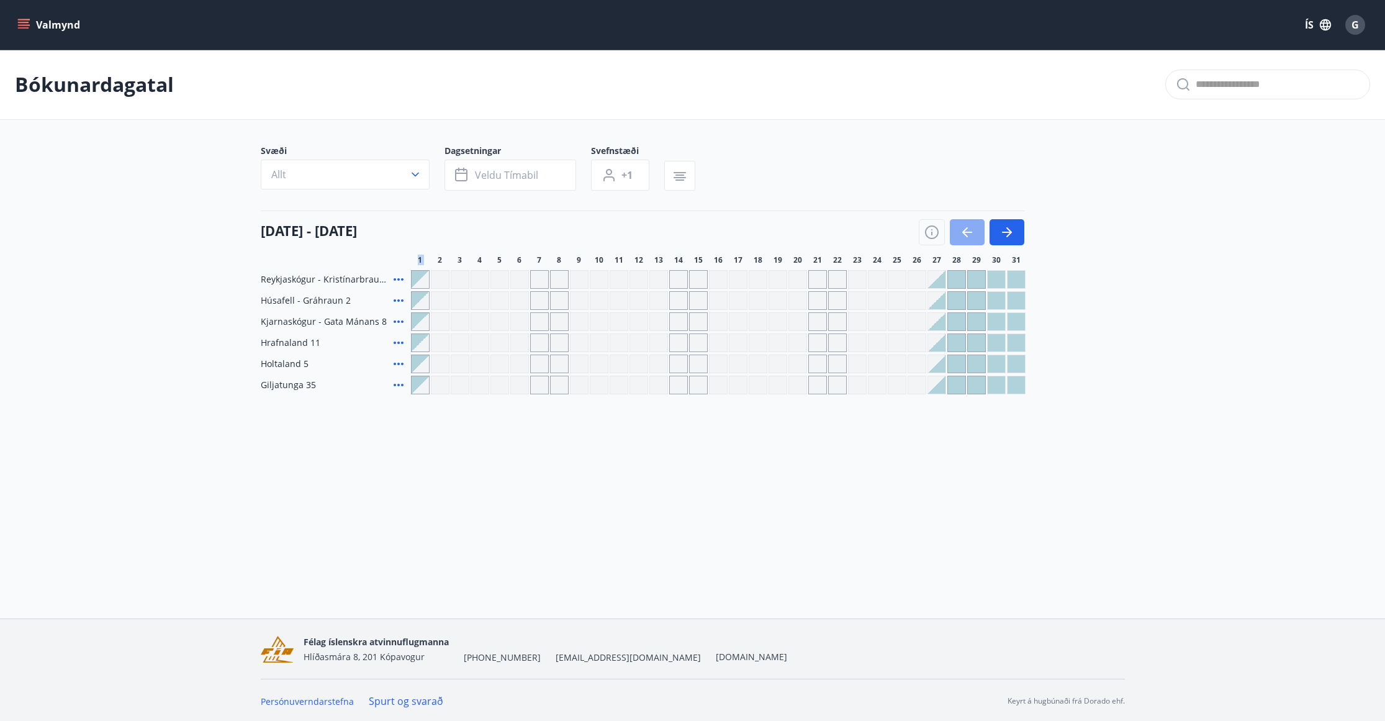
click at [961, 226] on icon "button" at bounding box center [967, 232] width 15 height 15
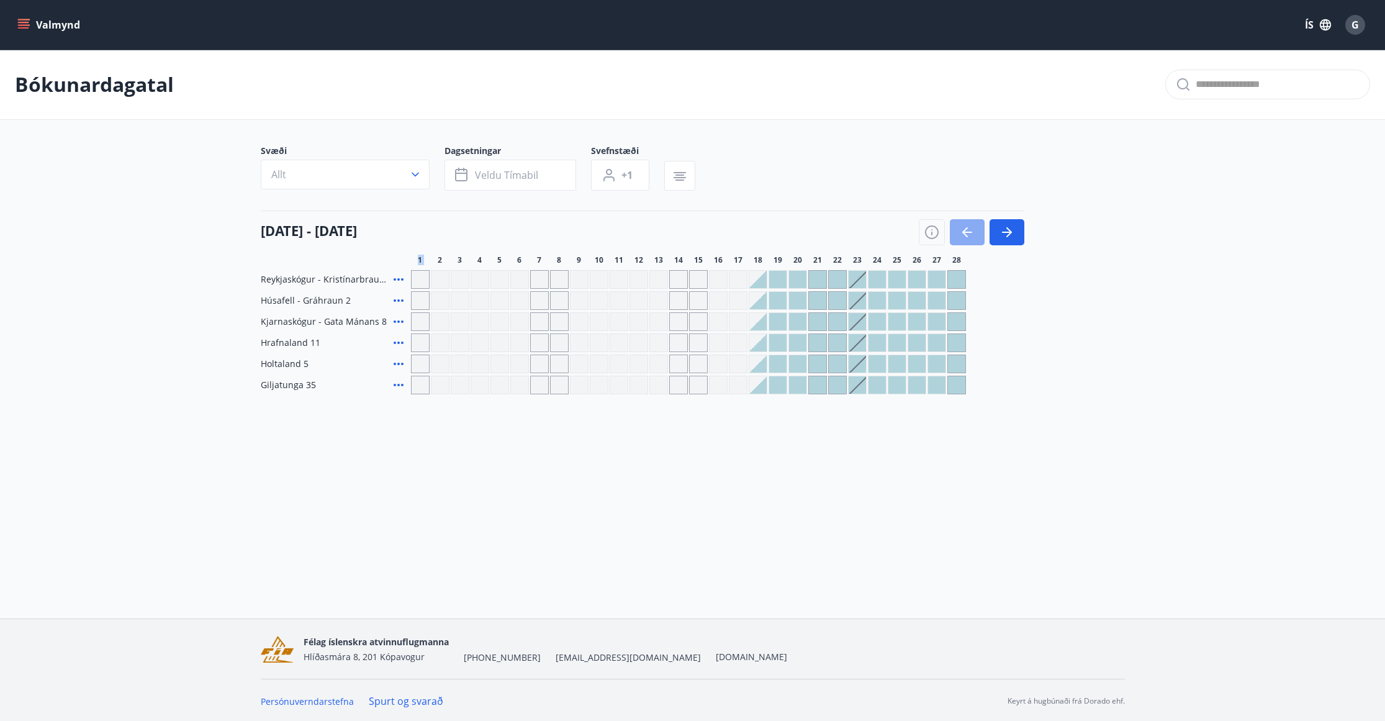
click at [961, 226] on icon "button" at bounding box center [967, 232] width 15 height 15
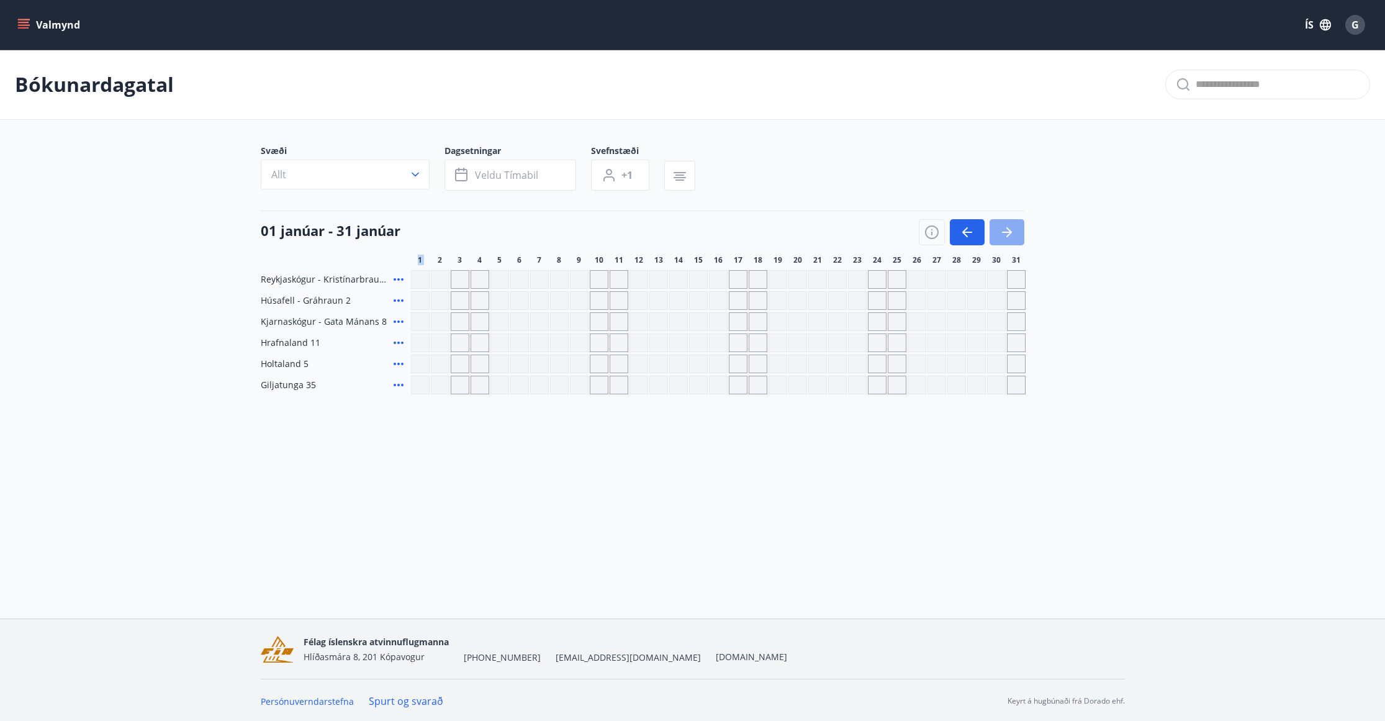
click at [1005, 226] on icon "button" at bounding box center [1007, 232] width 15 height 15
click at [1007, 226] on icon "button" at bounding box center [1007, 232] width 15 height 15
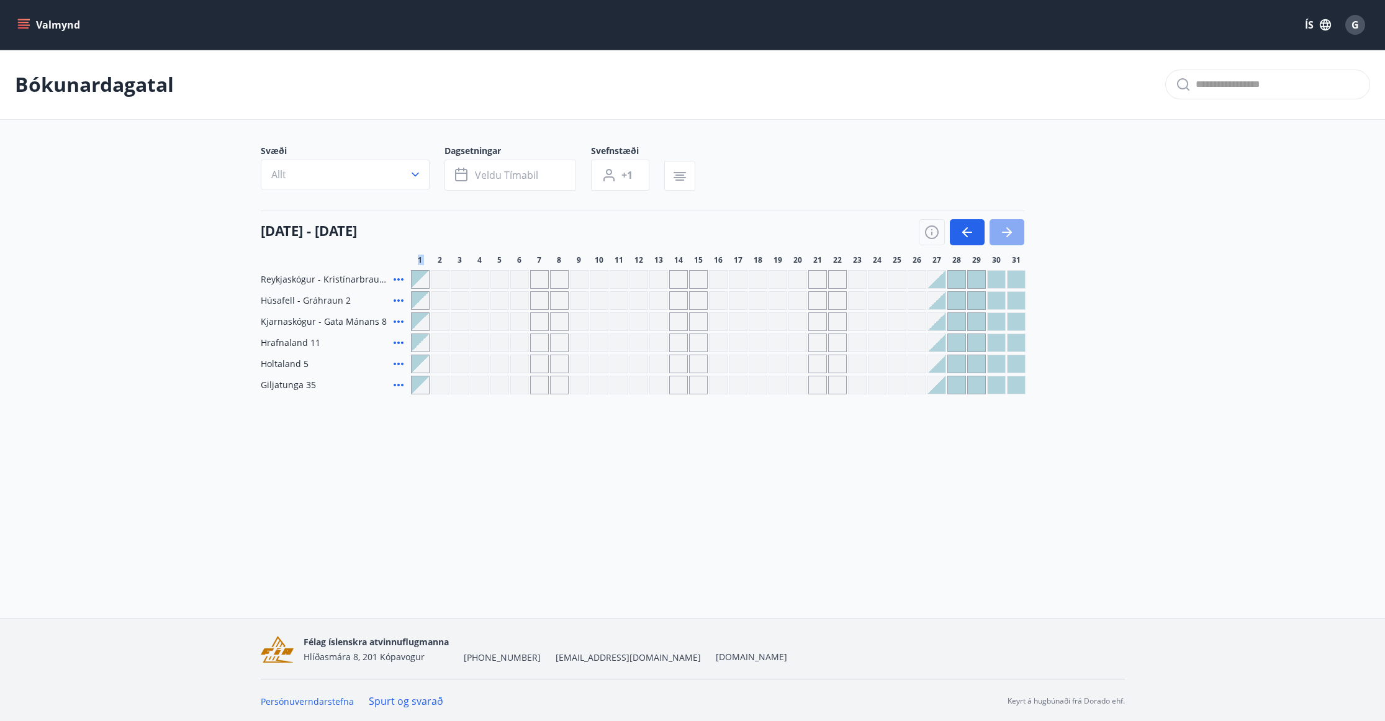
click at [1007, 226] on icon "button" at bounding box center [1007, 232] width 15 height 15
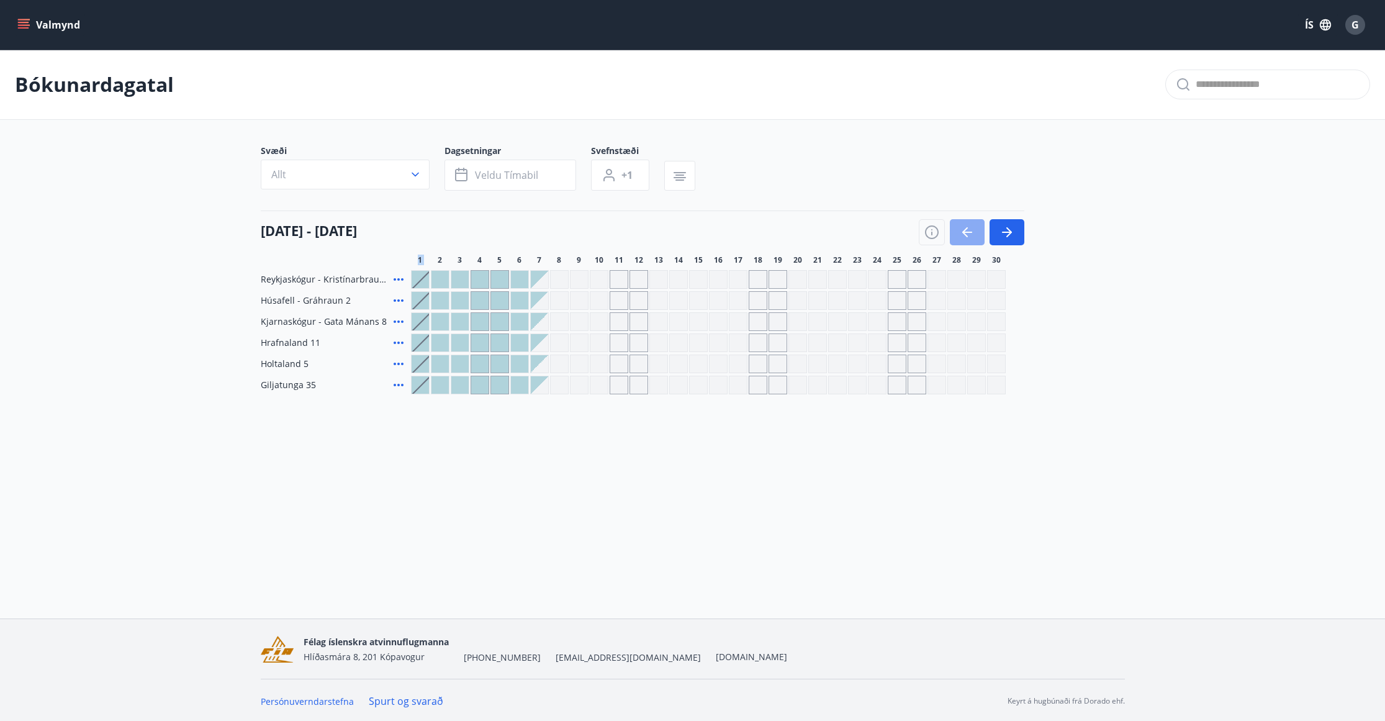
click at [973, 226] on icon "button" at bounding box center [967, 232] width 15 height 15
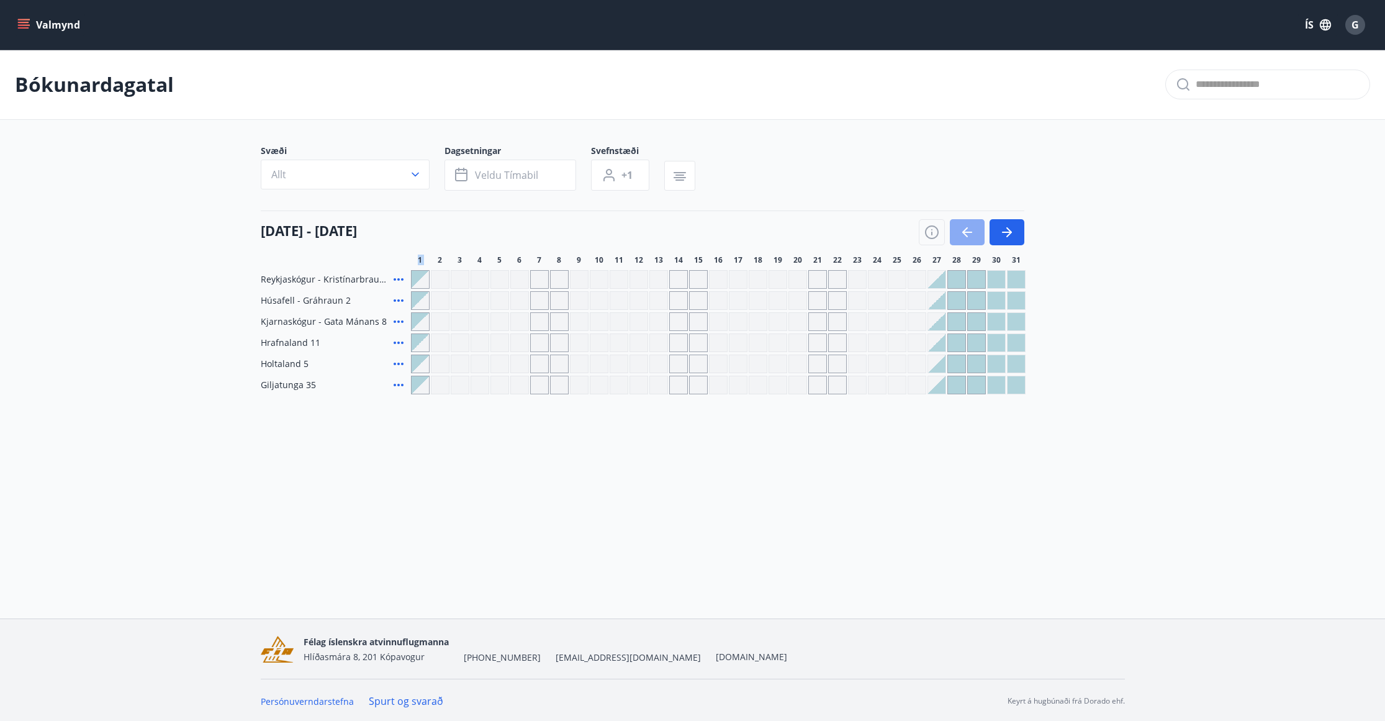
click at [973, 226] on icon "button" at bounding box center [967, 232] width 15 height 15
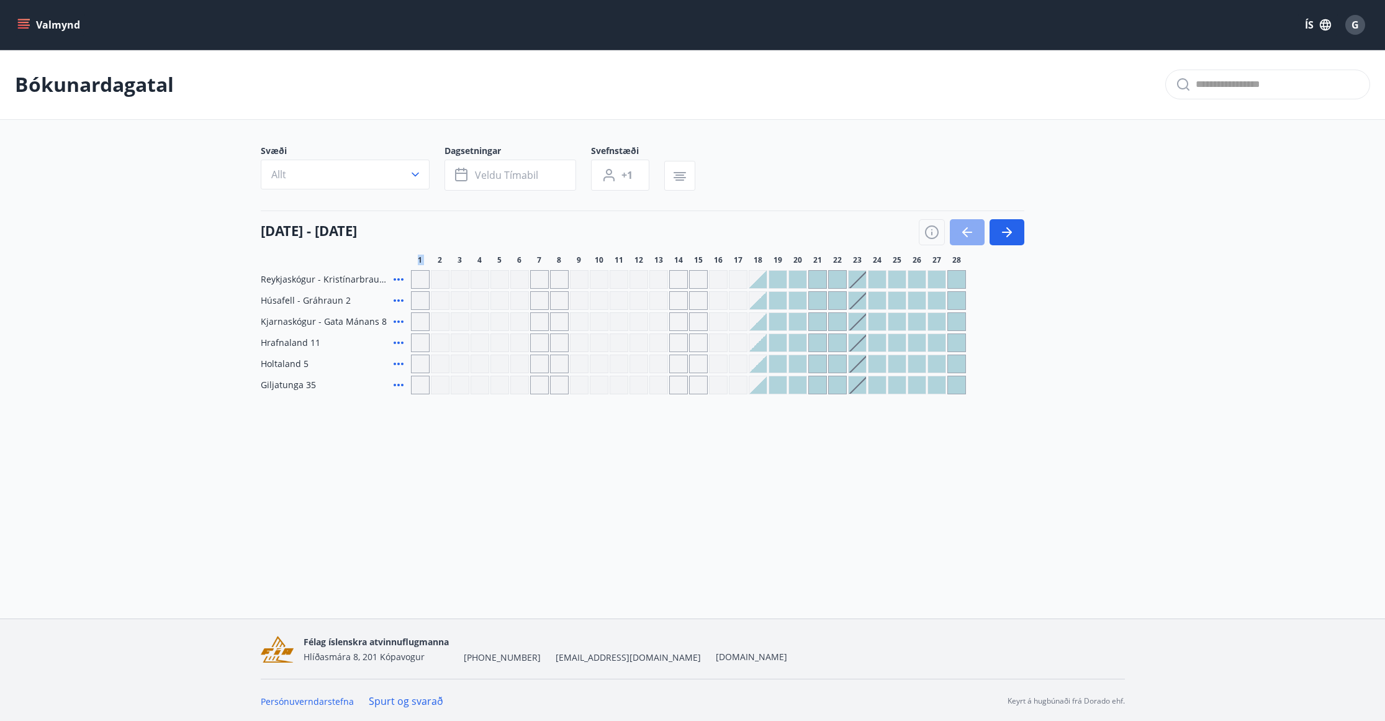
click at [973, 226] on icon "button" at bounding box center [967, 232] width 15 height 15
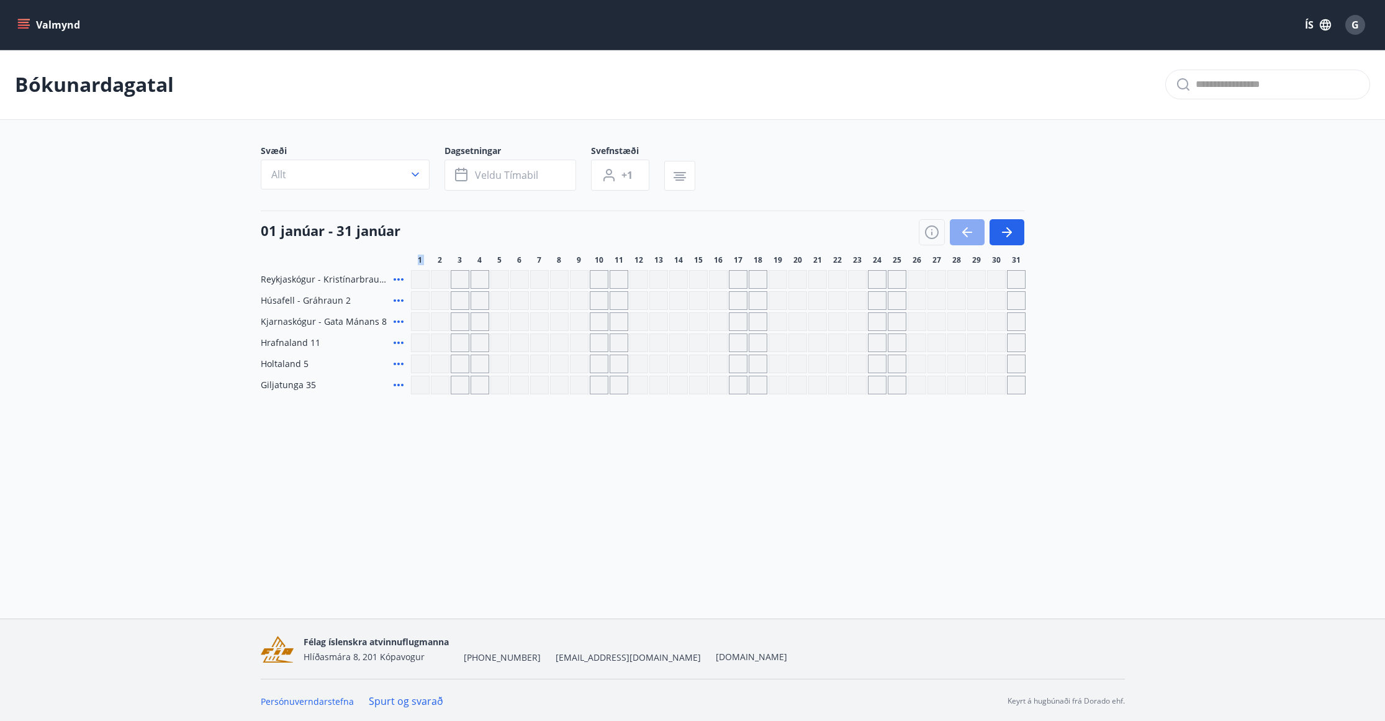
click at [973, 226] on icon "button" at bounding box center [967, 232] width 15 height 15
click at [1011, 225] on icon "button" at bounding box center [1007, 232] width 15 height 15
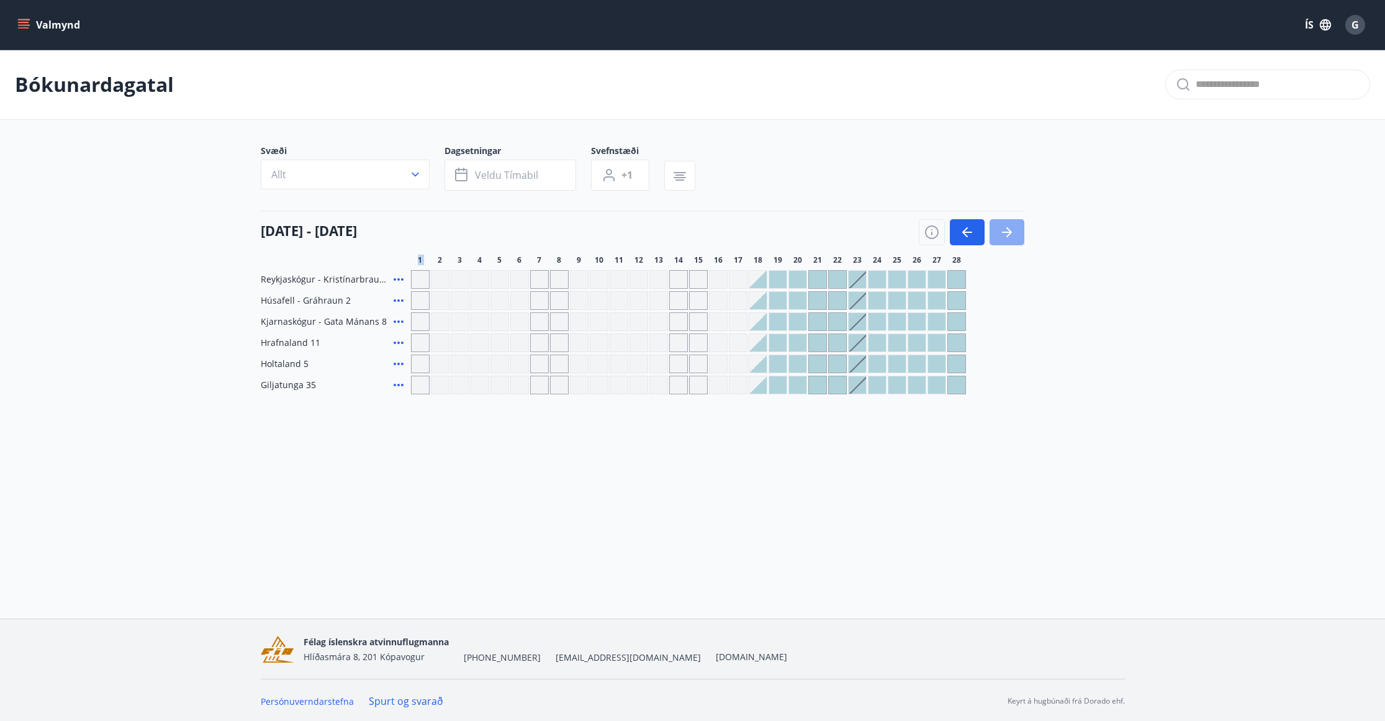
click at [1011, 225] on icon "button" at bounding box center [1007, 232] width 15 height 15
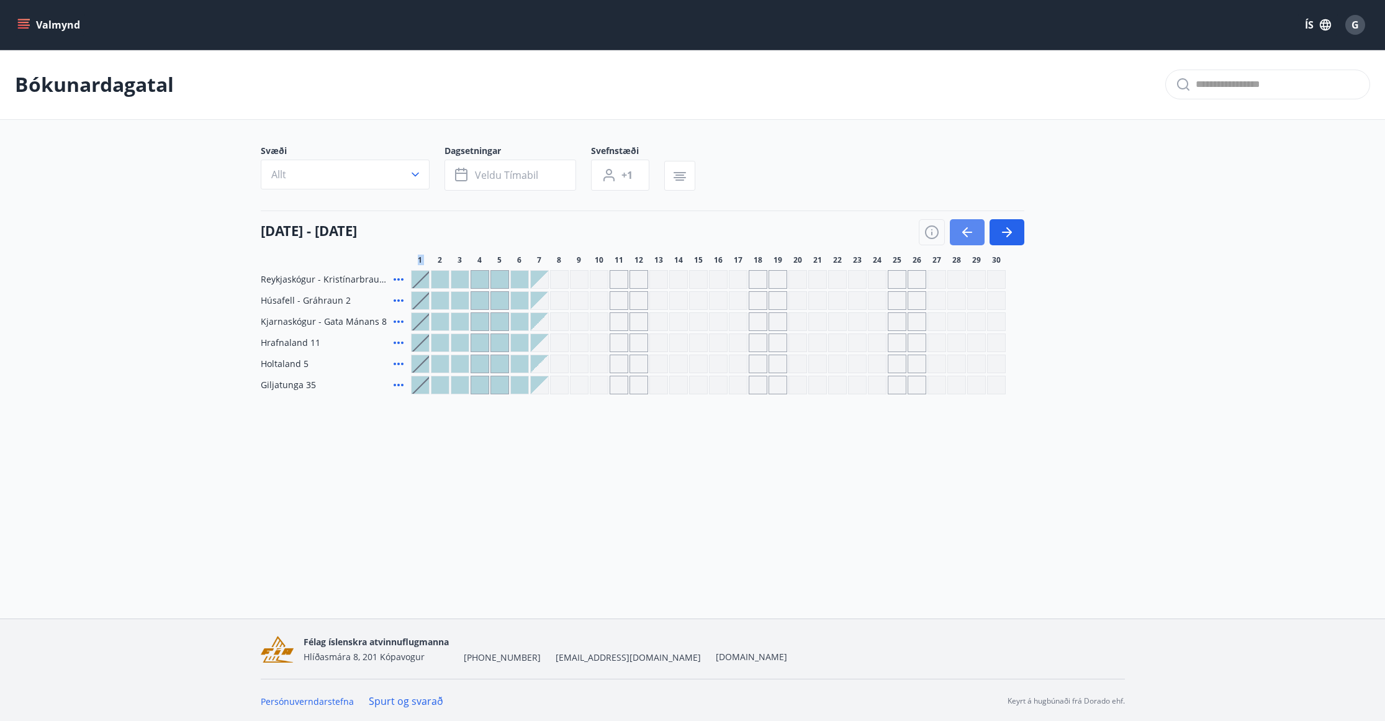
click at [963, 230] on icon "button" at bounding box center [967, 232] width 15 height 15
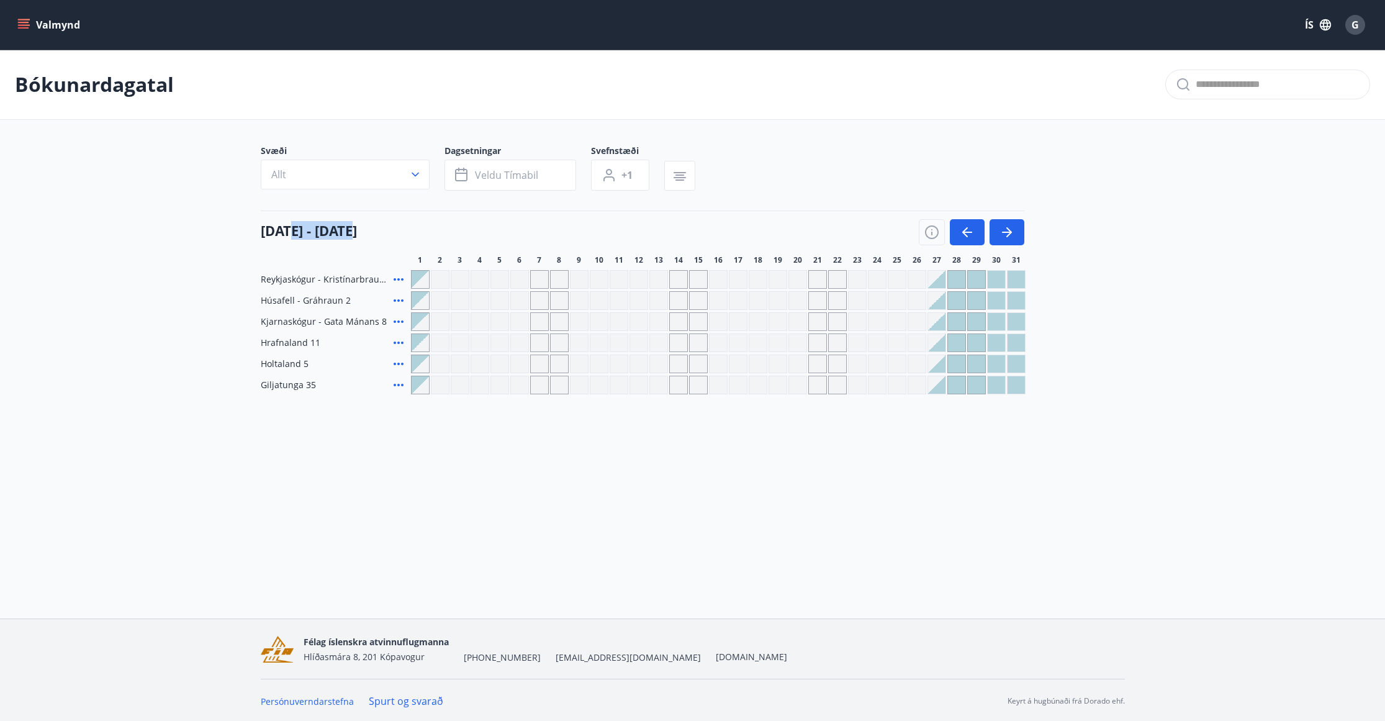
drag, startPoint x: 359, startPoint y: 234, endPoint x: 294, endPoint y: 231, distance: 64.7
click at [294, 231] on h4 "[DATE] - [DATE]" at bounding box center [309, 230] width 96 height 19
drag, startPoint x: 276, startPoint y: 228, endPoint x: 388, endPoint y: 237, distance: 112.1
click at [387, 237] on div "[DATE] - [DATE]" at bounding box center [643, 227] width 764 height 35
click at [346, 229] on h4 "[DATE] - [DATE]" at bounding box center [309, 230] width 96 height 19
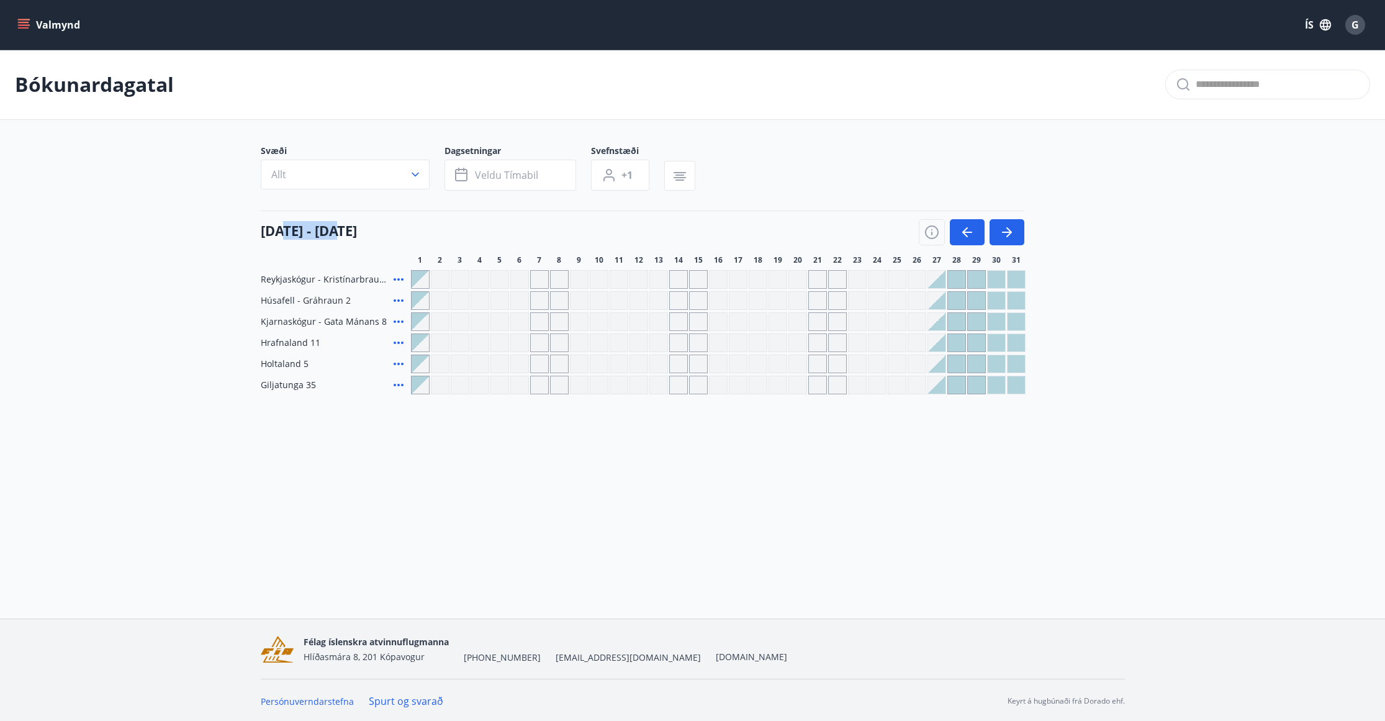
drag, startPoint x: 342, startPoint y: 229, endPoint x: 285, endPoint y: 233, distance: 57.3
click at [285, 233] on h4 "[DATE] - [DATE]" at bounding box center [309, 230] width 96 height 19
drag, startPoint x: 287, startPoint y: 233, endPoint x: 302, endPoint y: 233, distance: 15.5
click at [289, 233] on h4 "[DATE] - [DATE]" at bounding box center [309, 230] width 96 height 19
click at [348, 234] on h4 "[DATE] - [DATE]" at bounding box center [309, 230] width 96 height 19
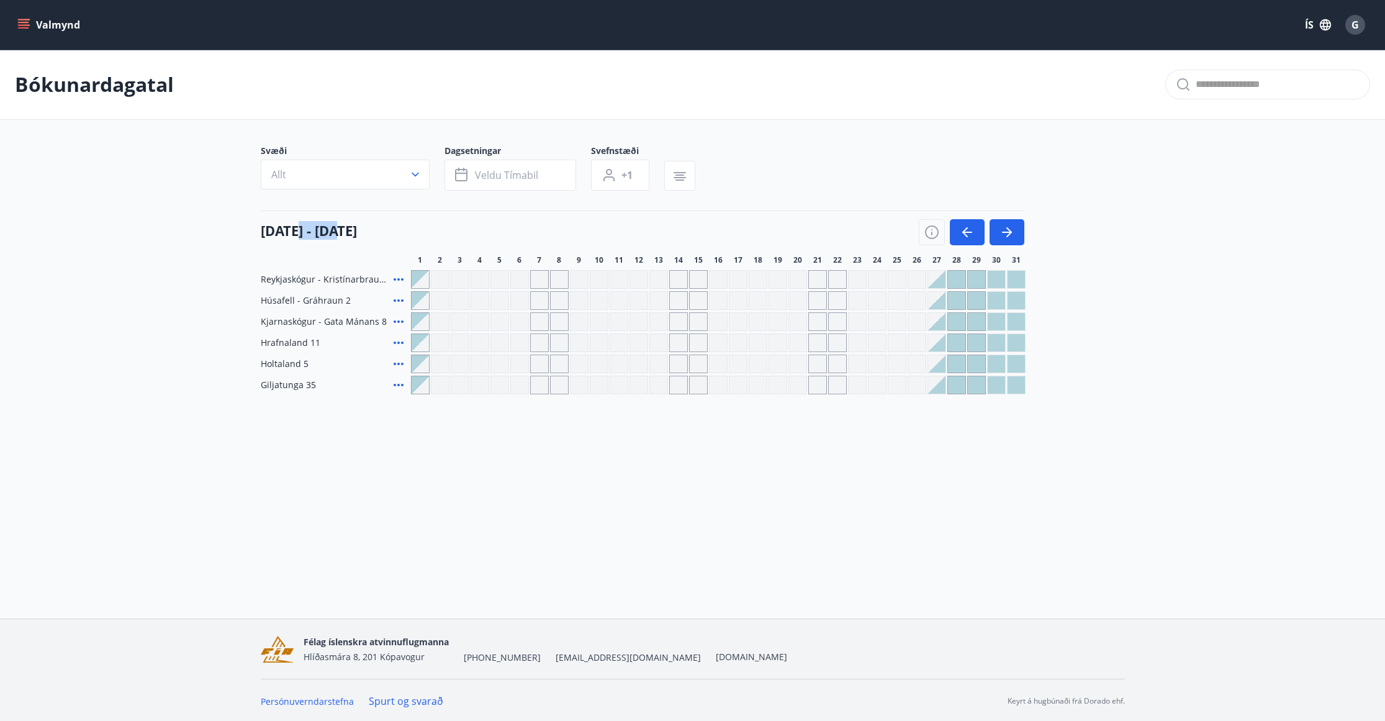
drag, startPoint x: 342, startPoint y: 233, endPoint x: 291, endPoint y: 235, distance: 50.3
click at [298, 235] on h4 "[DATE] - [DATE]" at bounding box center [309, 230] width 96 height 19
click at [287, 235] on h4 "[DATE] - [DATE]" at bounding box center [309, 230] width 96 height 19
drag, startPoint x: 286, startPoint y: 235, endPoint x: 346, endPoint y: 235, distance: 60.9
click at [346, 235] on h4 "[DATE] - [DATE]" at bounding box center [309, 230] width 96 height 19
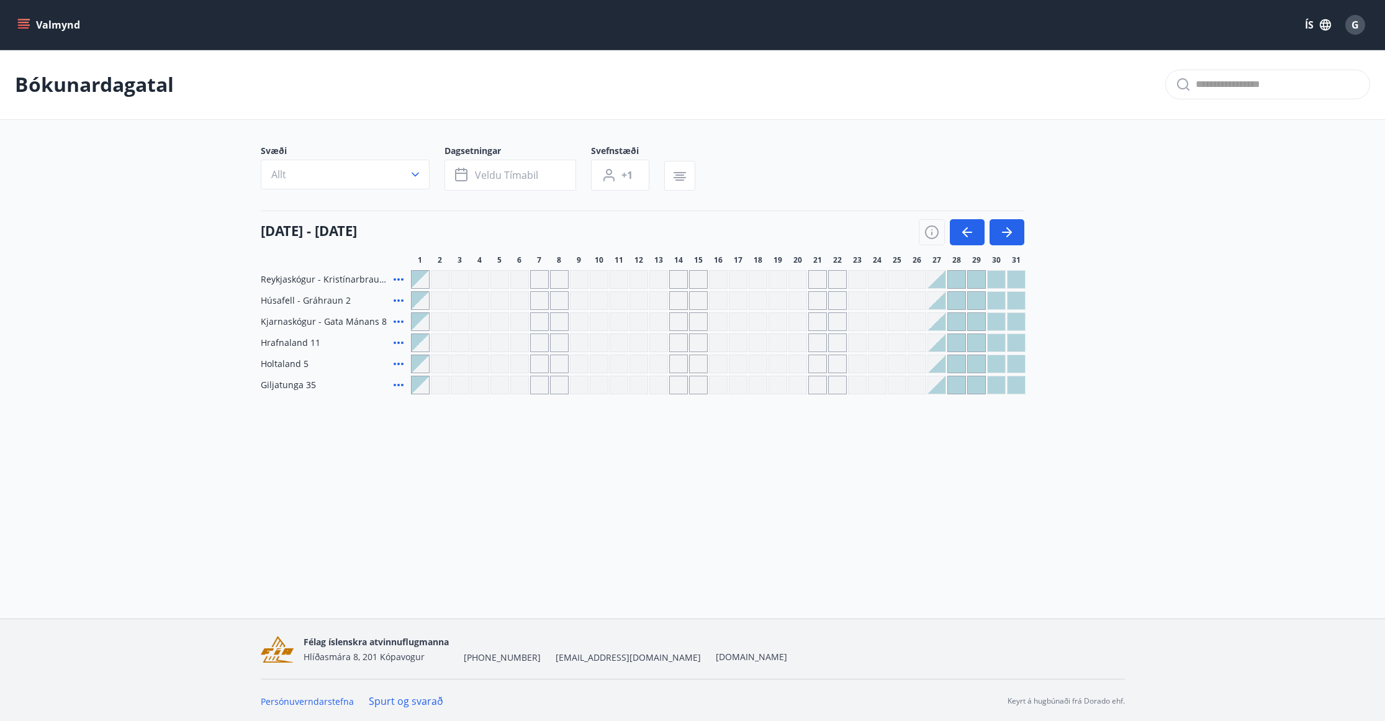
drag, startPoint x: 403, startPoint y: 228, endPoint x: 412, endPoint y: 228, distance: 9.3
click at [404, 228] on div "[DATE] - [DATE]" at bounding box center [643, 227] width 764 height 35
click at [952, 229] on button "button" at bounding box center [967, 232] width 35 height 26
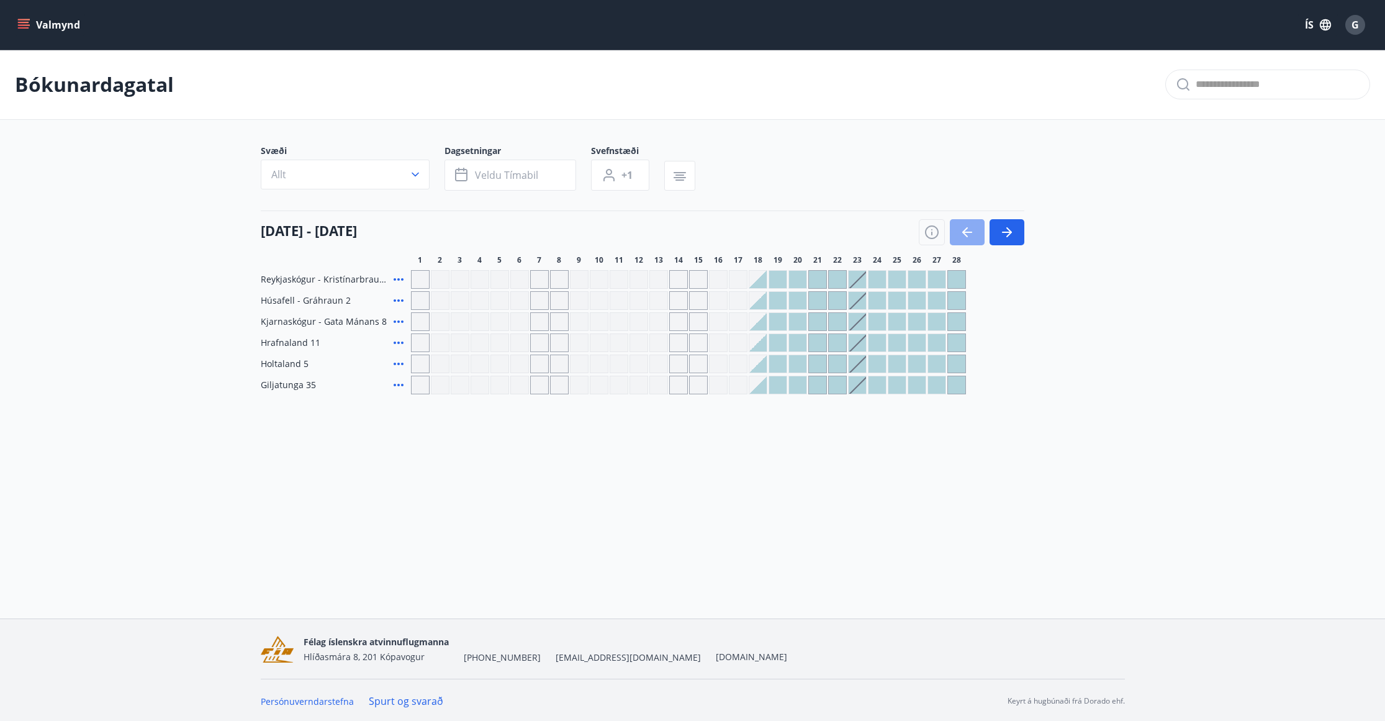
click at [960, 229] on icon "button" at bounding box center [967, 232] width 15 height 15
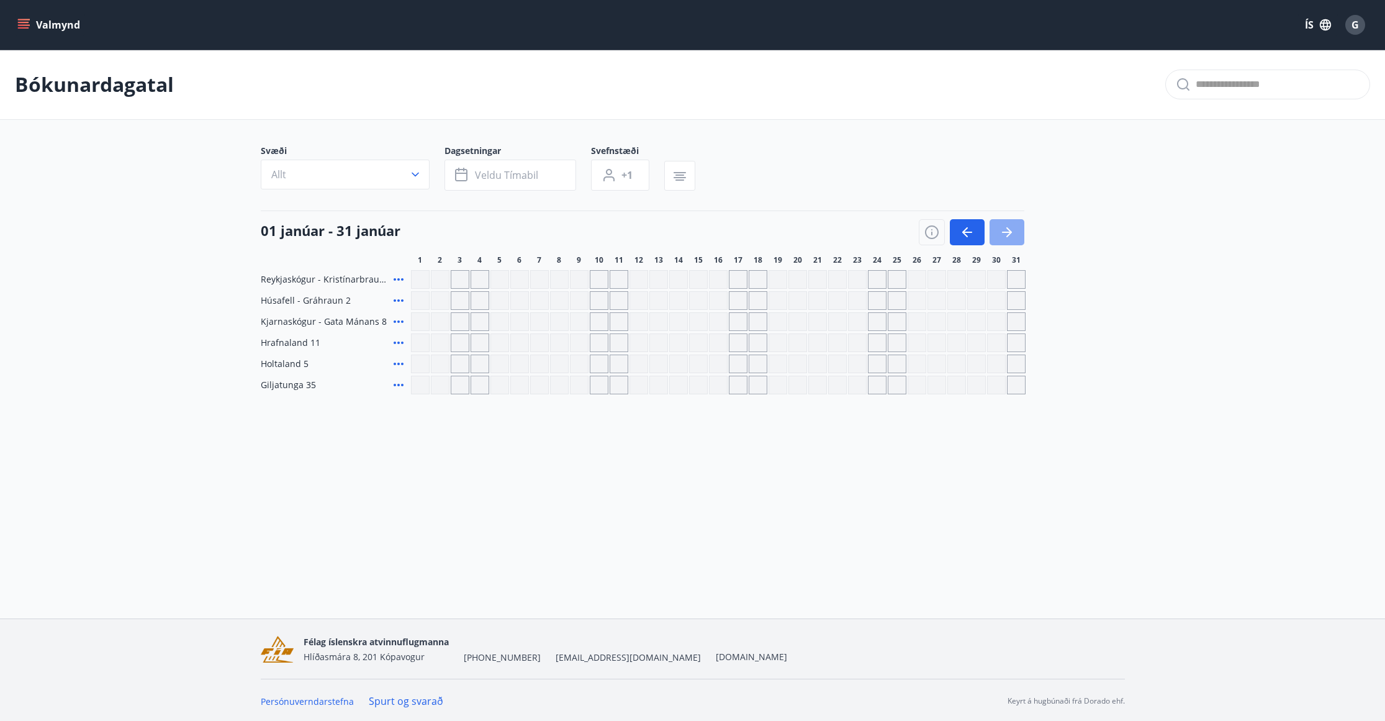
click at [1002, 229] on icon "button" at bounding box center [1007, 232] width 15 height 15
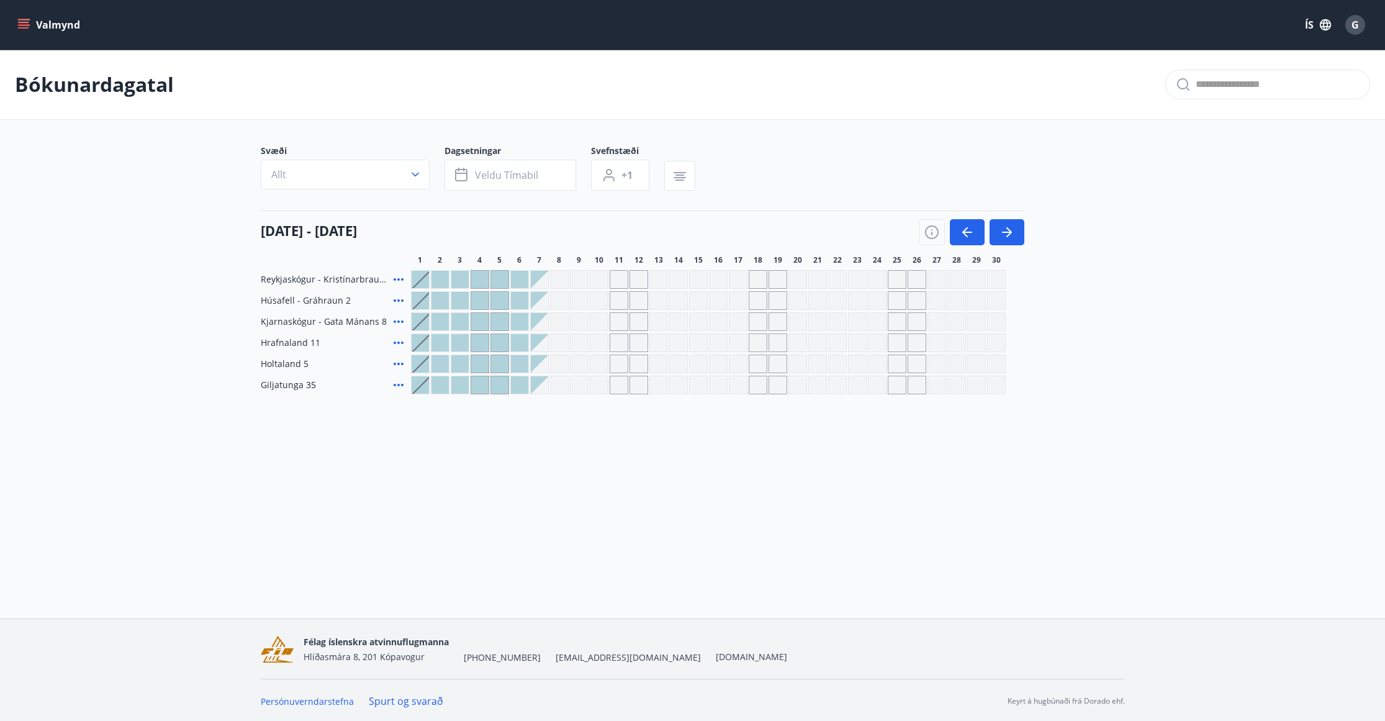
click at [22, 24] on icon "menu" at bounding box center [23, 25] width 12 height 12
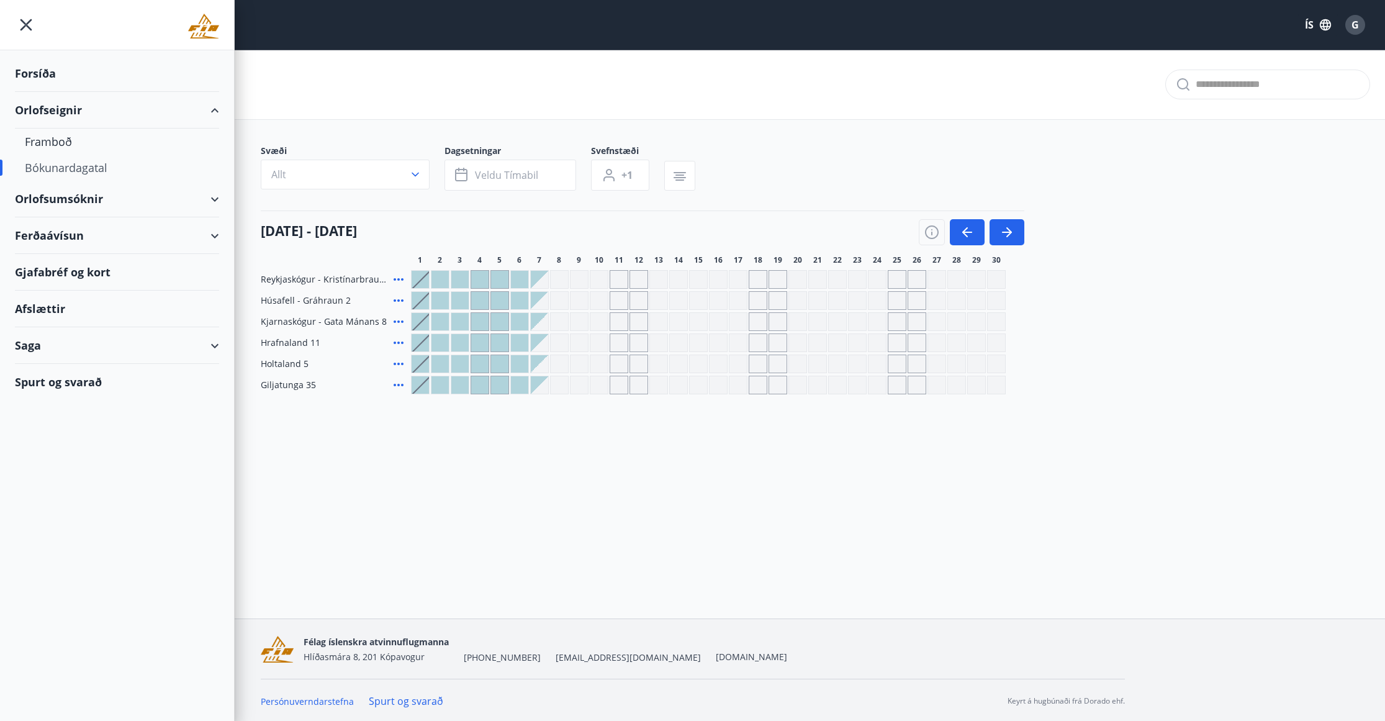
click at [201, 194] on div "Orlofsumsóknir" at bounding box center [117, 199] width 204 height 37
click at [75, 425] on div "Spurt og svarað" at bounding box center [117, 424] width 204 height 36
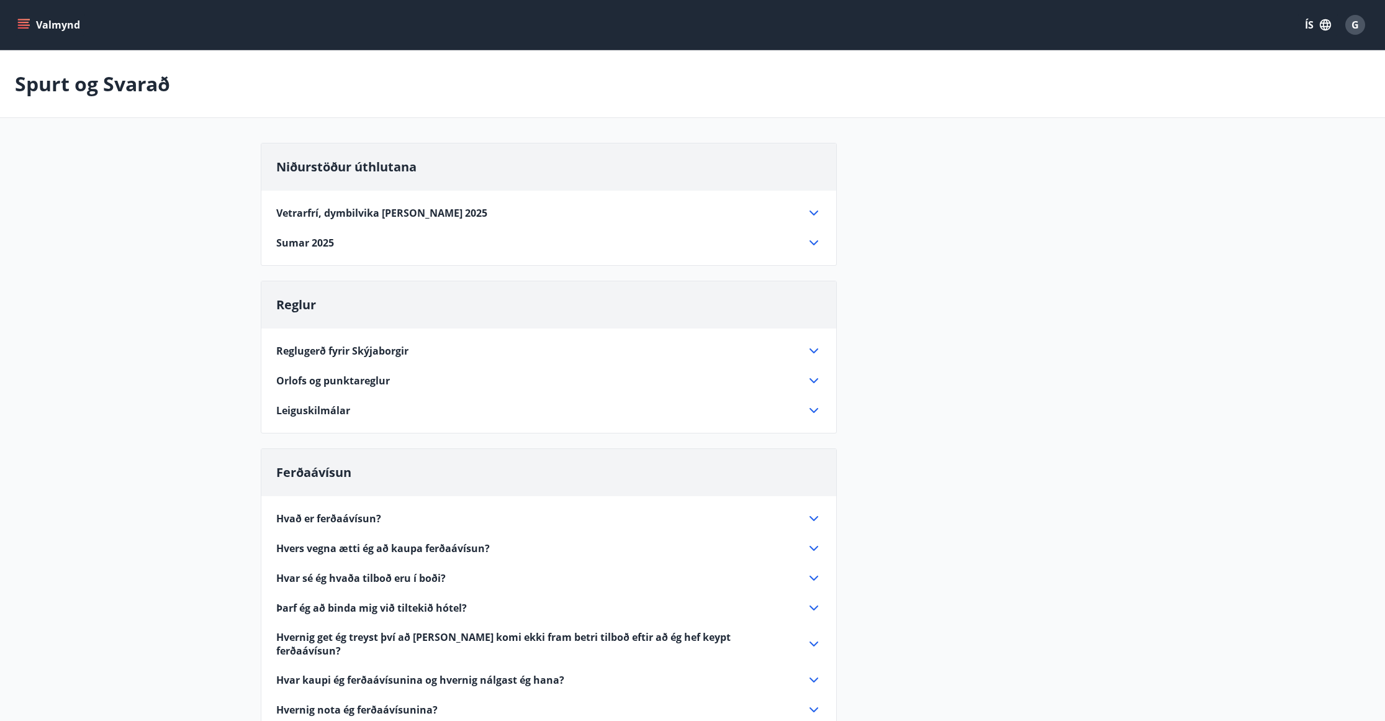
click at [812, 240] on icon at bounding box center [814, 242] width 15 height 15
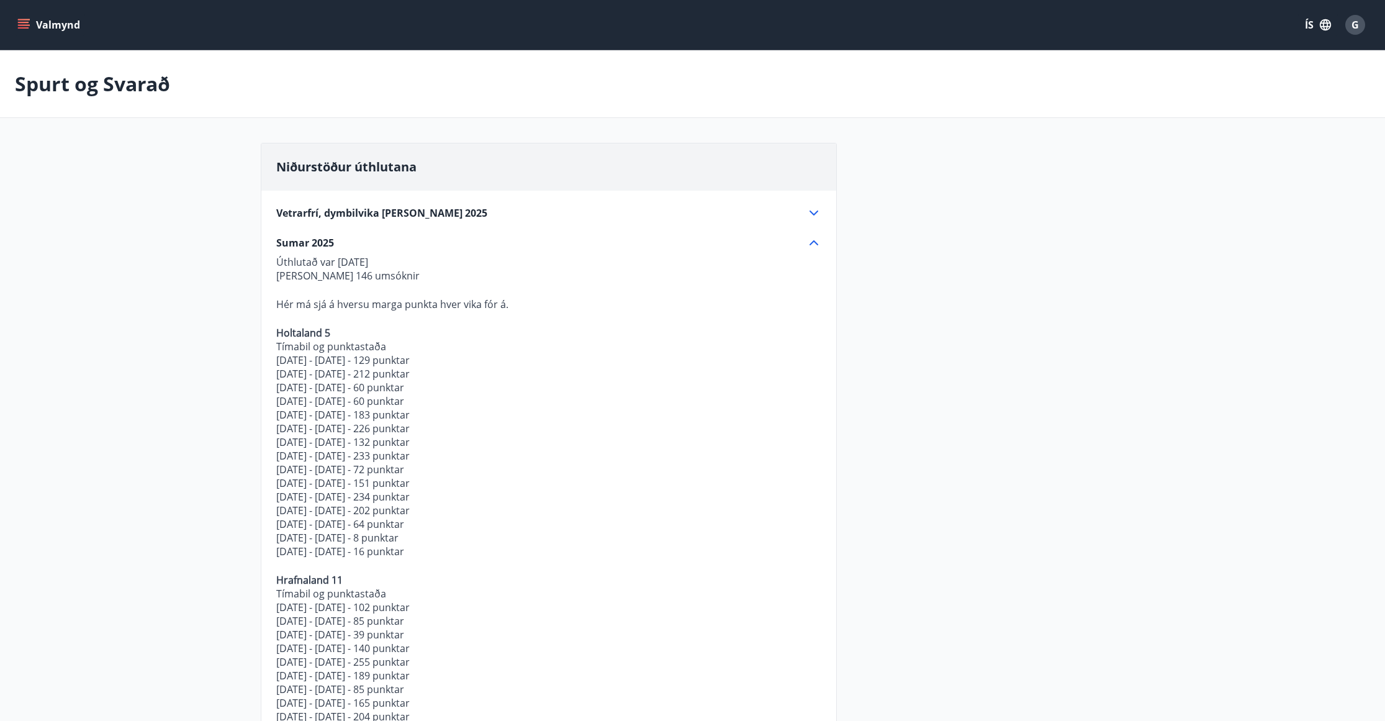
click at [817, 215] on icon at bounding box center [814, 213] width 15 height 15
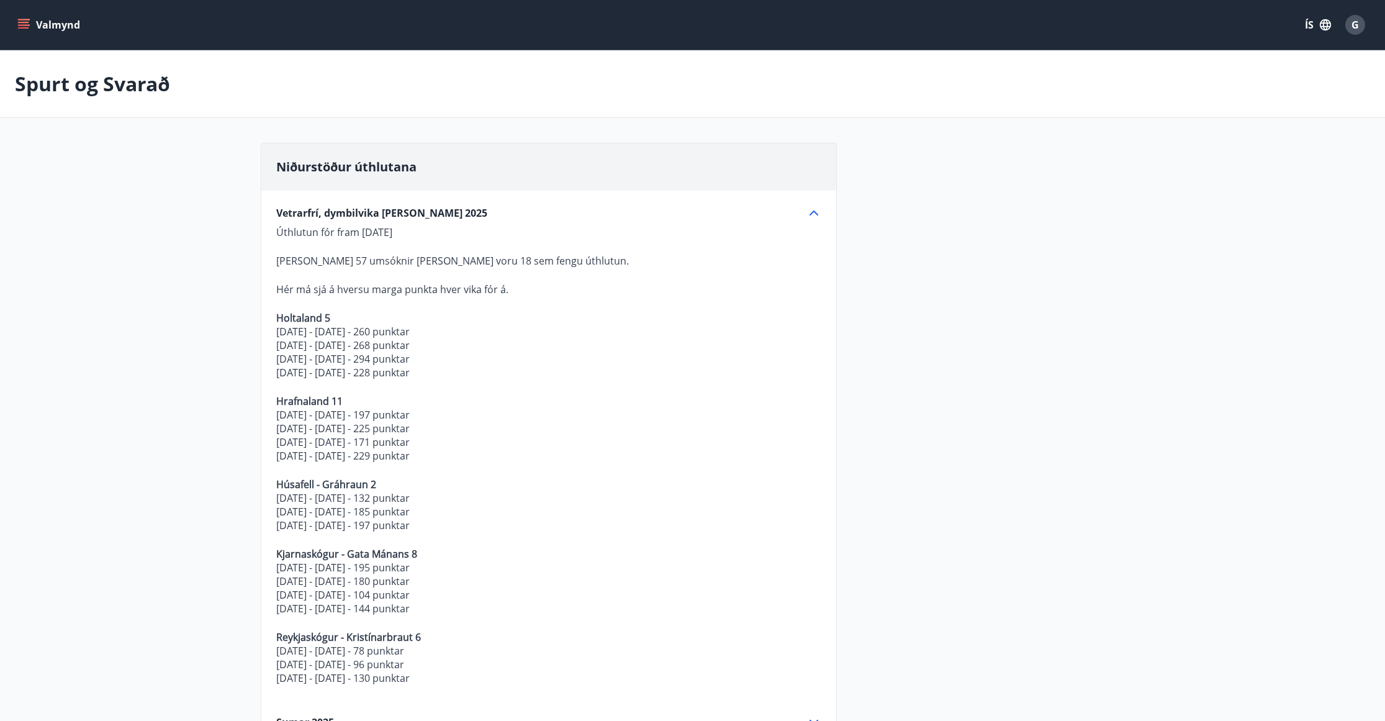
scroll to position [62, 0]
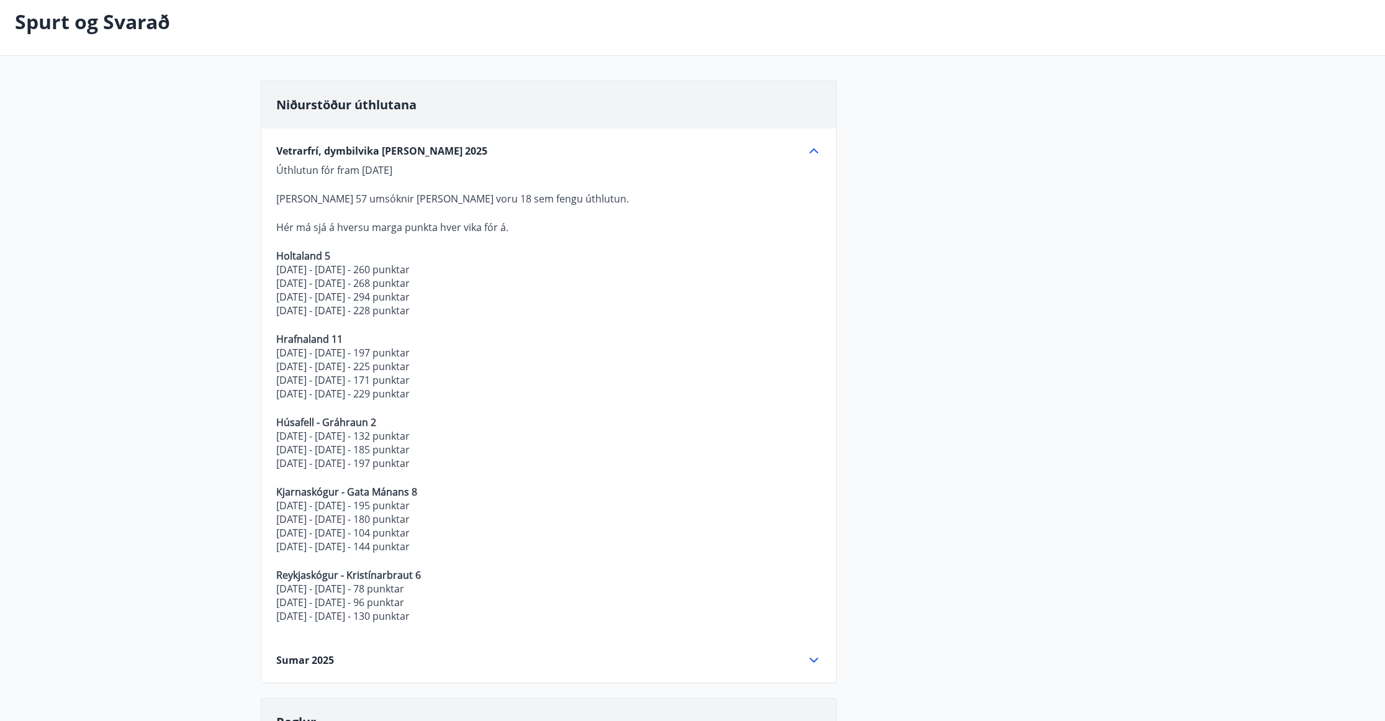
drag, startPoint x: 386, startPoint y: 312, endPoint x: 471, endPoint y: 312, distance: 85.1
click at [464, 312] on p "16.4.2025 - 22.4.2025 - 228 punktar" at bounding box center [548, 311] width 545 height 14
click at [471, 312] on p "16.4.2025 - 22.4.2025 - 228 punktar" at bounding box center [548, 311] width 545 height 14
drag, startPoint x: 420, startPoint y: 297, endPoint x: 303, endPoint y: 287, distance: 117.2
click at [323, 291] on p "11.4.2025 - 16.4.2025 - 294 punktar" at bounding box center [548, 297] width 545 height 14
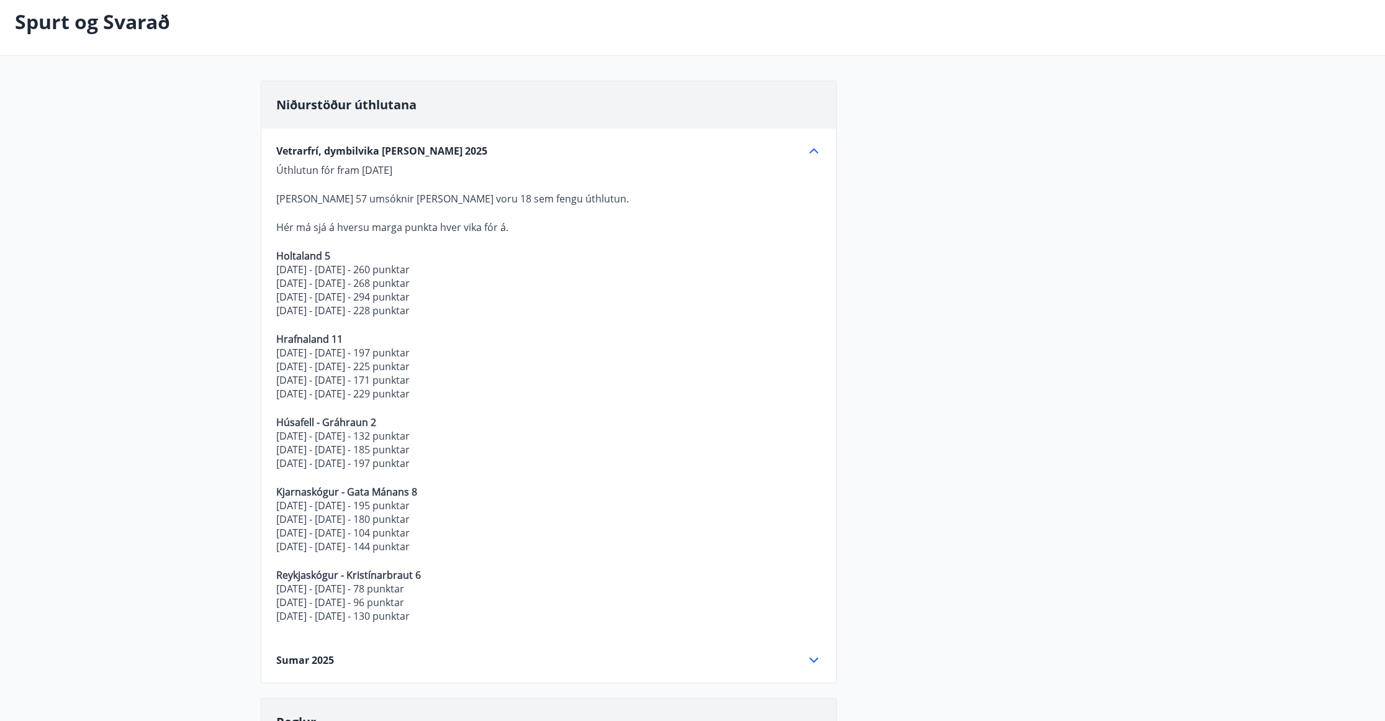
click at [292, 284] on p "20.2.2025 - 26.2.2025 - 268 punktar" at bounding box center [548, 283] width 545 height 14
click at [812, 150] on icon at bounding box center [814, 150] width 15 height 15
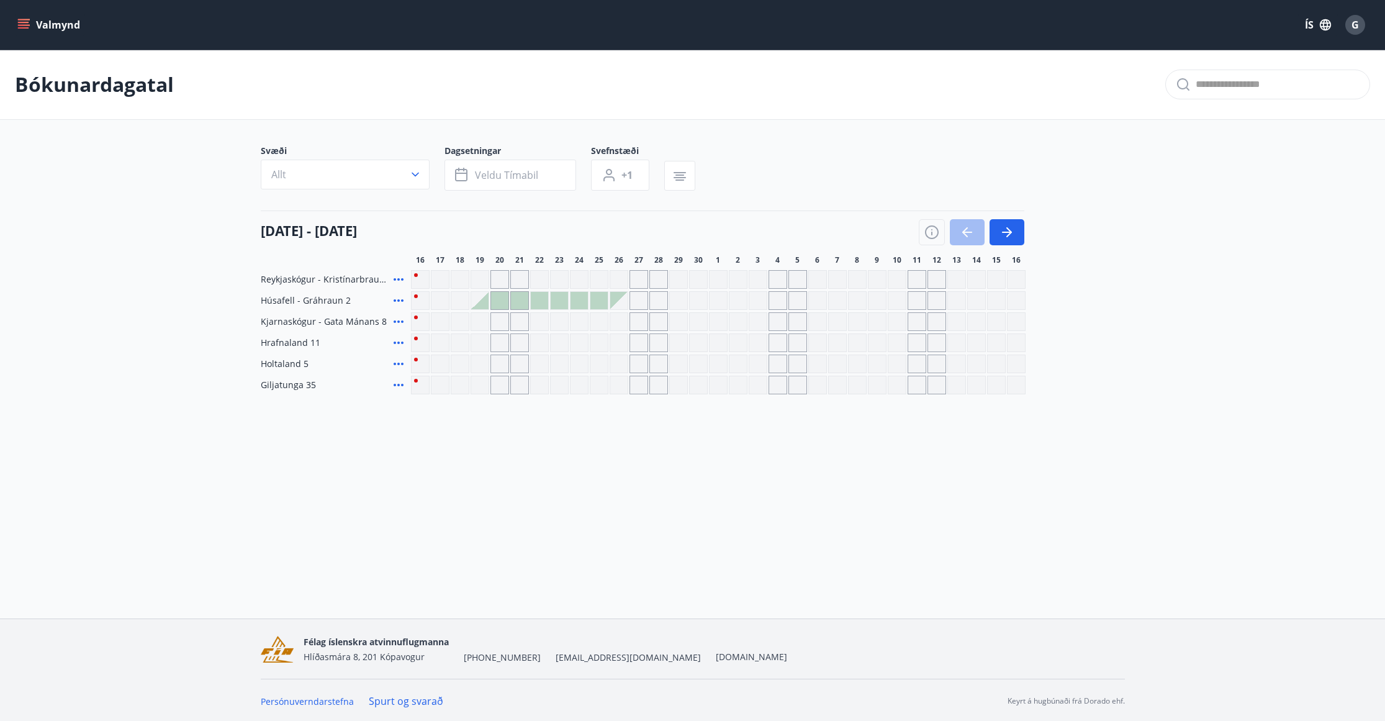
drag, startPoint x: 73, startPoint y: 243, endPoint x: 37, endPoint y: 42, distance: 203.7
click at [73, 242] on main "Bókunardagatal Svæði Allt Dagsetningar Veldu tímabil Svefnstæði +1 16 september…" at bounding box center [692, 222] width 1385 height 345
click at [961, 230] on div at bounding box center [972, 232] width 106 height 26
click at [989, 233] on div at bounding box center [972, 232] width 106 height 26
click at [992, 233] on button "button" at bounding box center [1007, 232] width 35 height 26
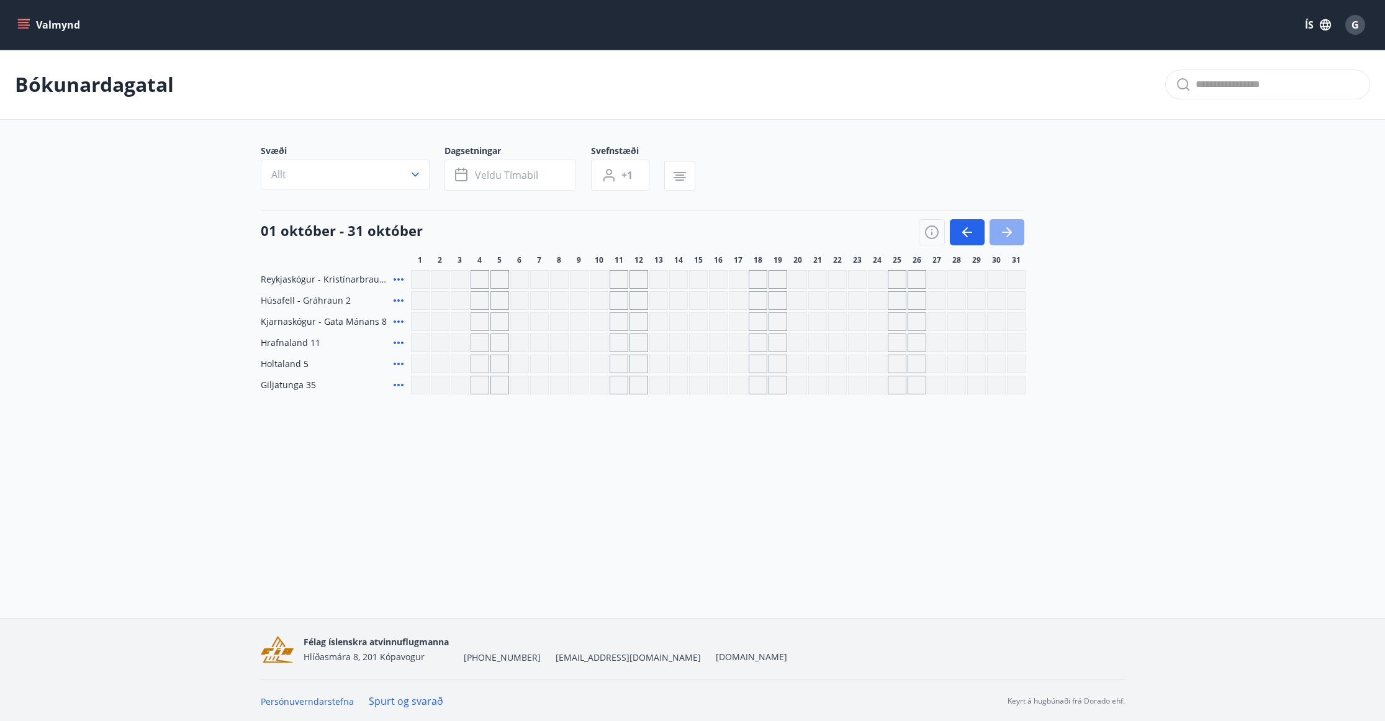
click at [994, 233] on button "button" at bounding box center [1007, 232] width 35 height 26
click at [998, 232] on button "button" at bounding box center [1007, 232] width 35 height 26
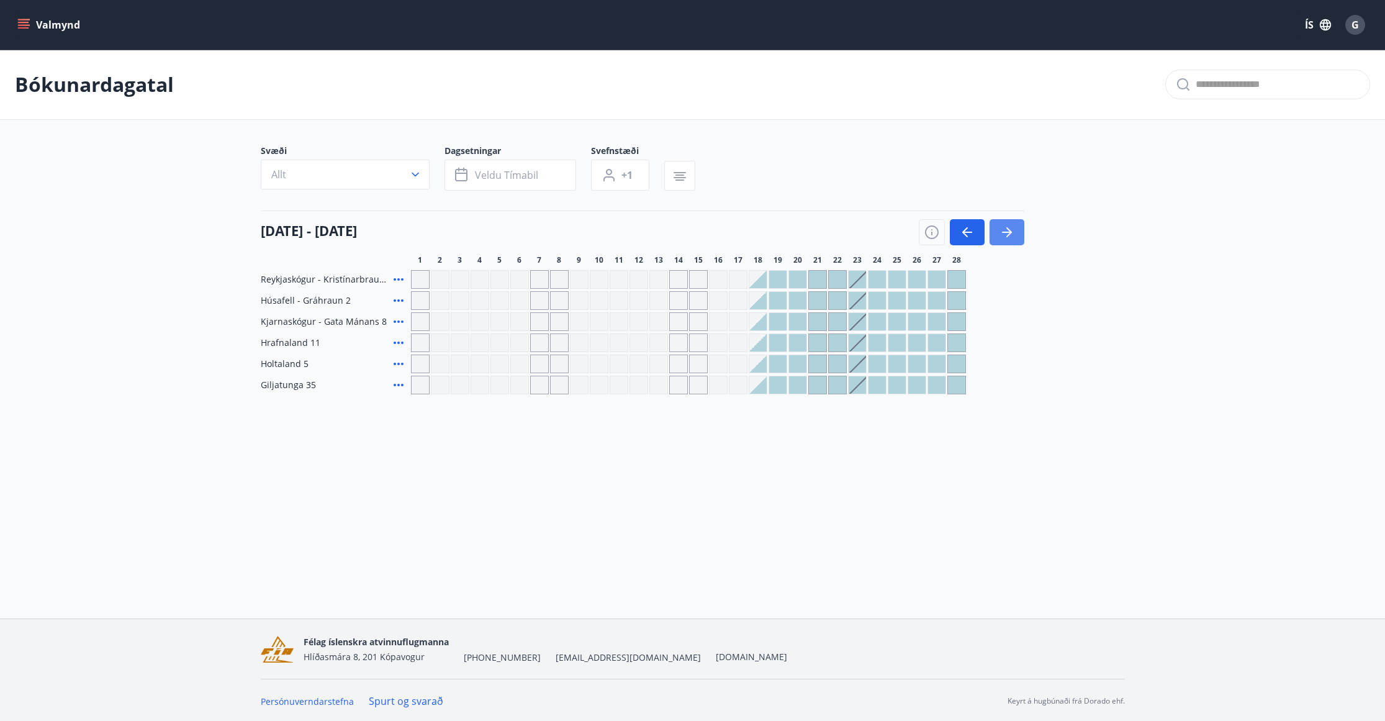
click at [998, 232] on button "button" at bounding box center [1007, 232] width 35 height 26
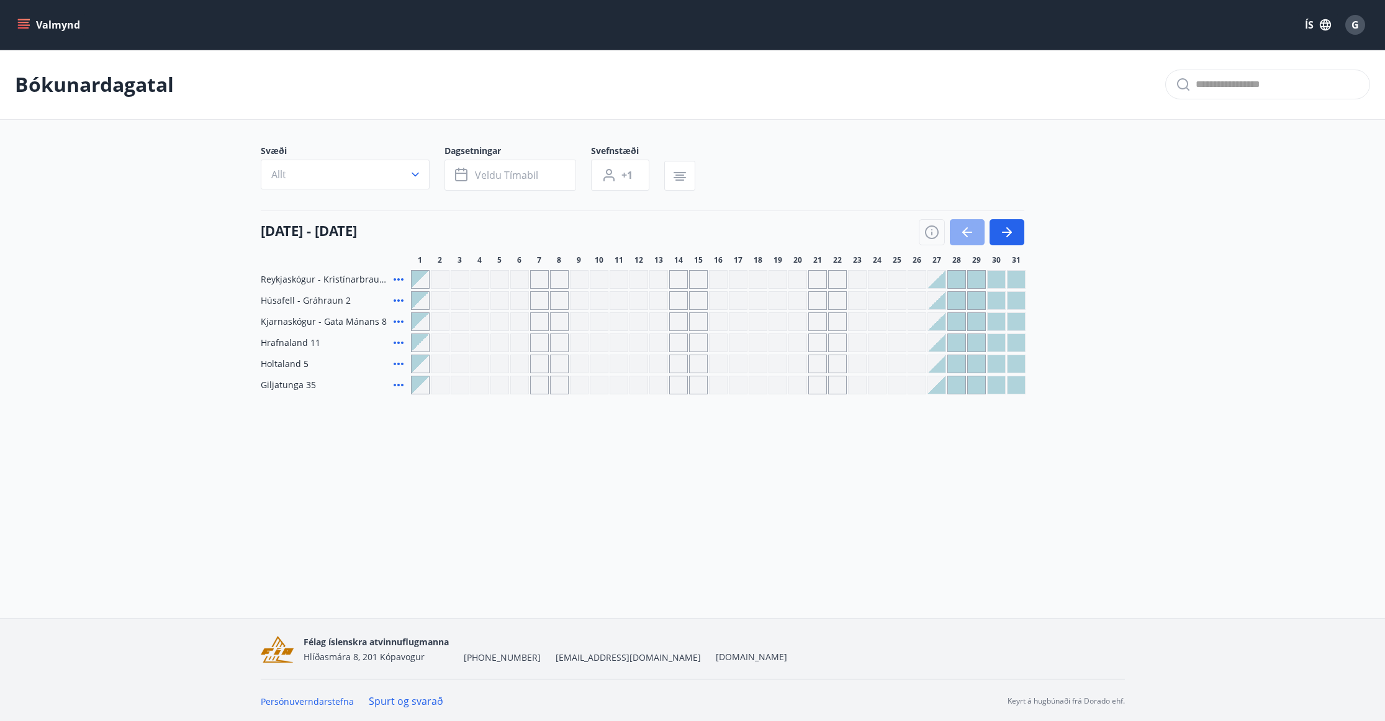
click at [974, 233] on button "button" at bounding box center [967, 232] width 35 height 26
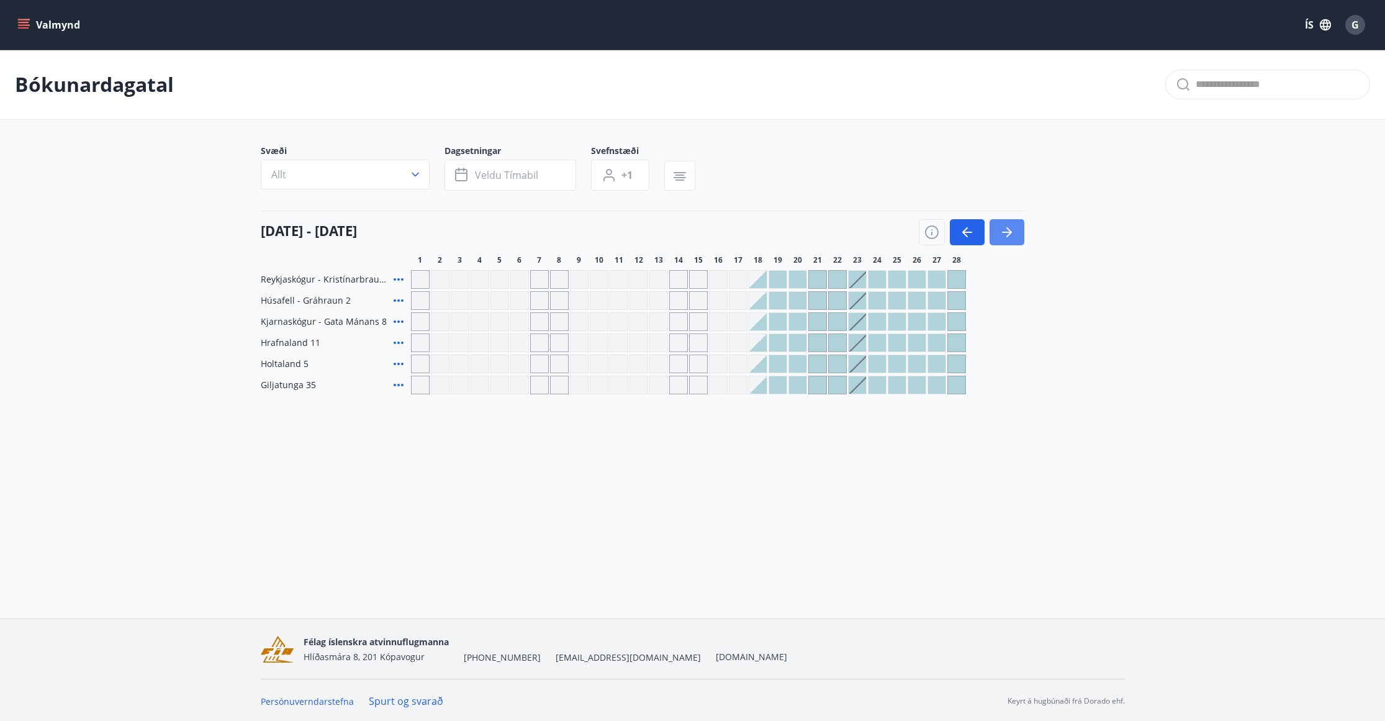
click at [1018, 233] on button "button" at bounding box center [1007, 232] width 35 height 26
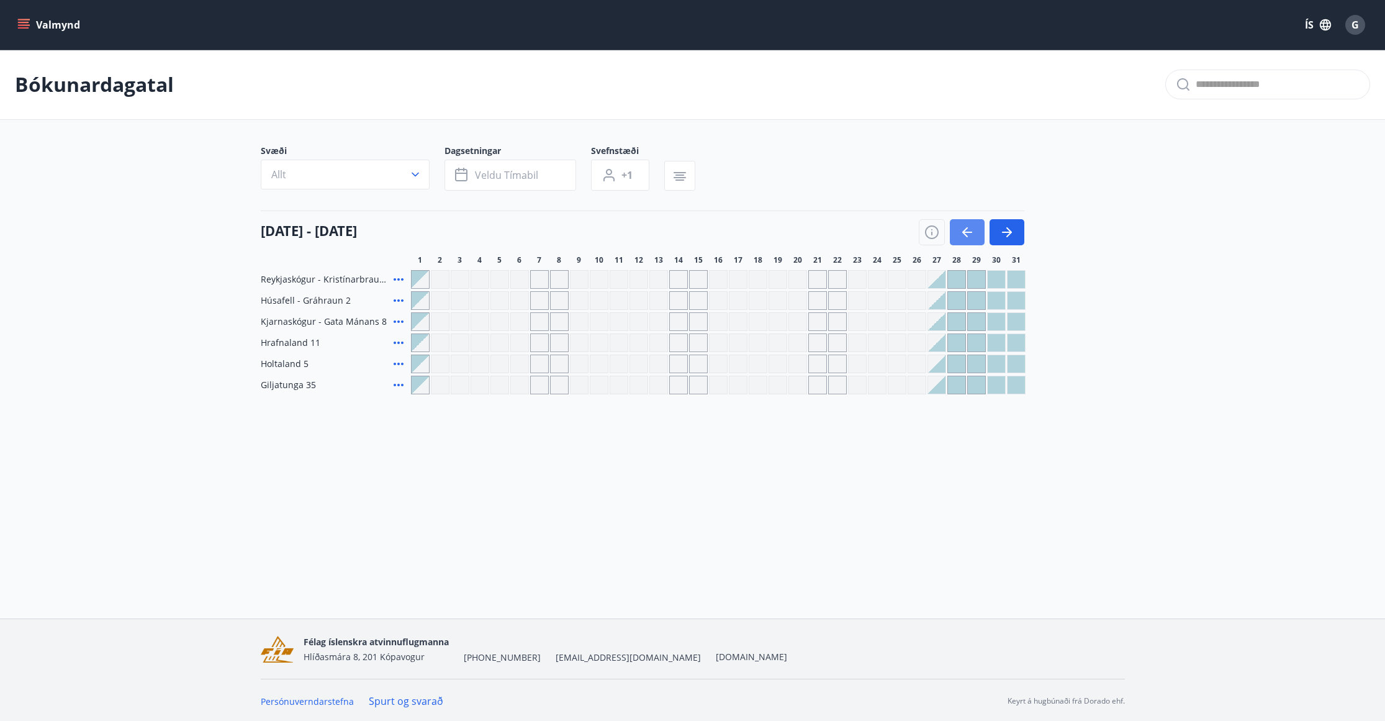
click at [974, 236] on icon "button" at bounding box center [967, 232] width 15 height 15
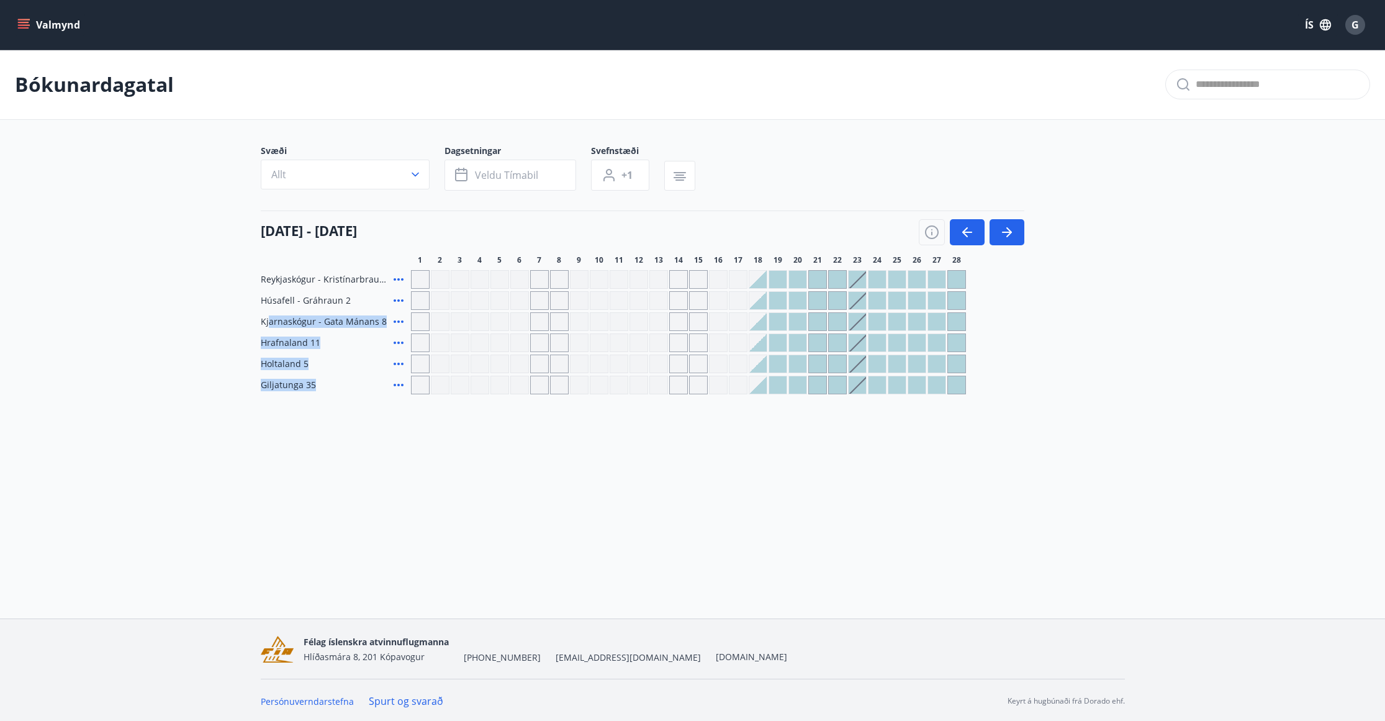
drag, startPoint x: 297, startPoint y: 331, endPoint x: 327, endPoint y: 397, distance: 73.1
click at [320, 392] on div "Reykjaskógur - Kristínarbraut 6 Húsafell - Gráhraun 2 Kjarnaskógur - Gata Mánan…" at bounding box center [693, 332] width 864 height 124
click at [281, 337] on span "Hrafnaland 11" at bounding box center [291, 343] width 60 height 12
drag, startPoint x: 256, startPoint y: 324, endPoint x: 313, endPoint y: 384, distance: 83.0
click at [313, 384] on div "Svæði Allt Dagsetningar Veldu tímabil Svefnstæði +1 01 febrúar - 28 febrúar 1 2…" at bounding box center [693, 270] width 894 height 250
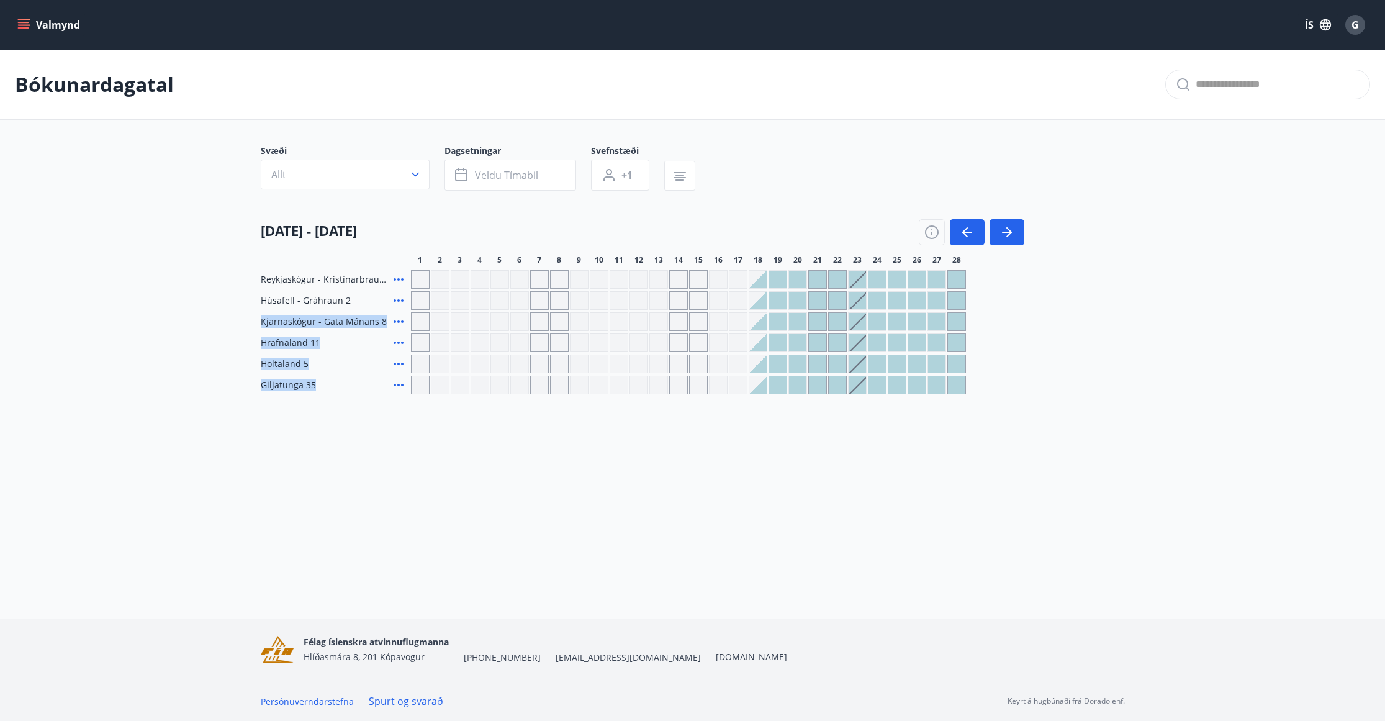
click at [317, 385] on div "Giljatunga 35" at bounding box center [333, 385] width 145 height 19
drag, startPoint x: 345, startPoint y: 502, endPoint x: 354, endPoint y: 486, distance: 18.9
click at [347, 500] on div "Valmynd ÍS G Bókunardagatal Svæði Allt Dagsetningar Veldu tímabil Svefnstæði +1…" at bounding box center [692, 309] width 1385 height 618
drag, startPoint x: 270, startPoint y: 323, endPoint x: 355, endPoint y: 420, distance: 128.9
click at [345, 412] on div "Bókunardagatal Svæði Allt Dagsetningar Veldu tímabil Svefnstæði +1 01 febrúar -…" at bounding box center [692, 247] width 1385 height 394
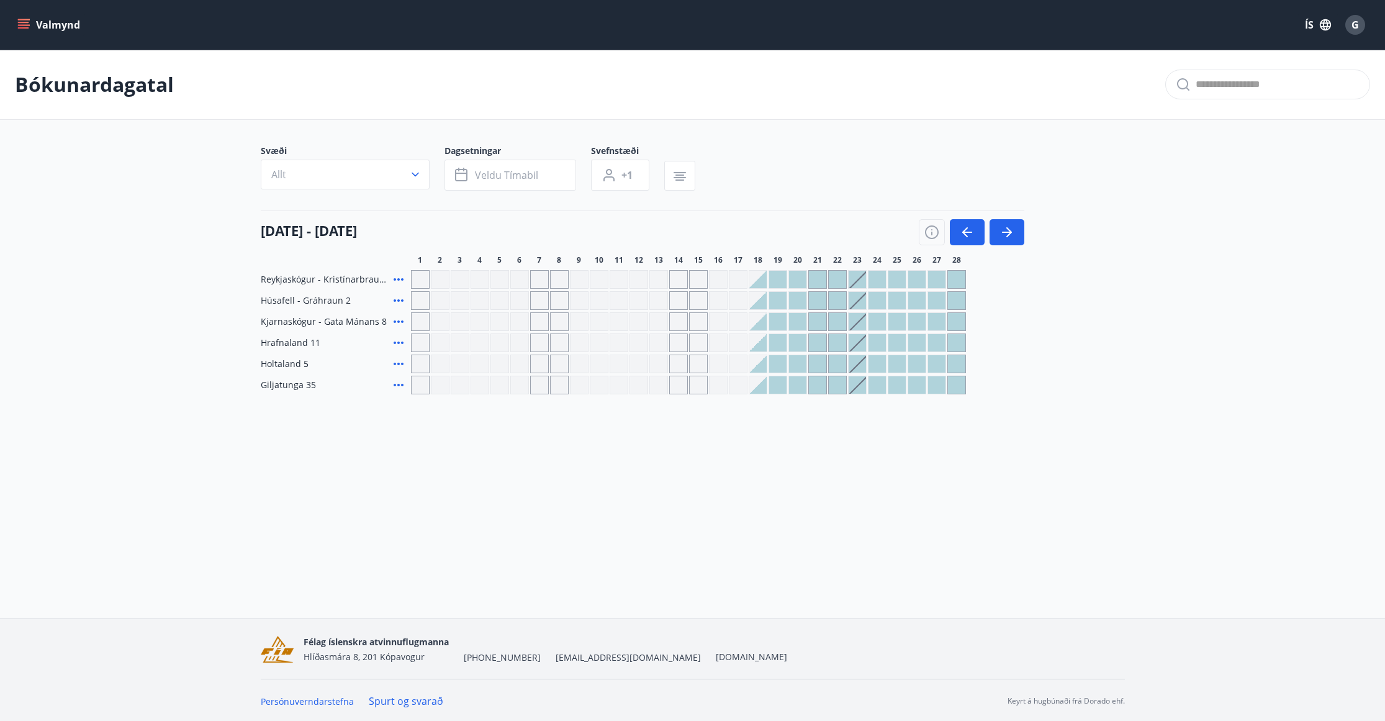
click at [360, 424] on div "Bókunardagatal Svæði Allt Dagsetningar Veldu tímabil Svefnstæði +1 01 febrúar -…" at bounding box center [692, 247] width 1385 height 394
drag, startPoint x: 264, startPoint y: 321, endPoint x: 346, endPoint y: 400, distance: 113.7
click at [325, 382] on div "Reykjaskógur - Kristínarbraut 6 Húsafell - Gráhraun 2 Kjarnaskógur - Gata Mánan…" at bounding box center [693, 332] width 864 height 124
drag, startPoint x: 356, startPoint y: 415, endPoint x: 327, endPoint y: 397, distance: 34.8
click at [356, 415] on div "Bókunardagatal Svæði Allt Dagsetningar Veldu tímabil Svefnstæði +1 01 febrúar -…" at bounding box center [692, 247] width 1385 height 394
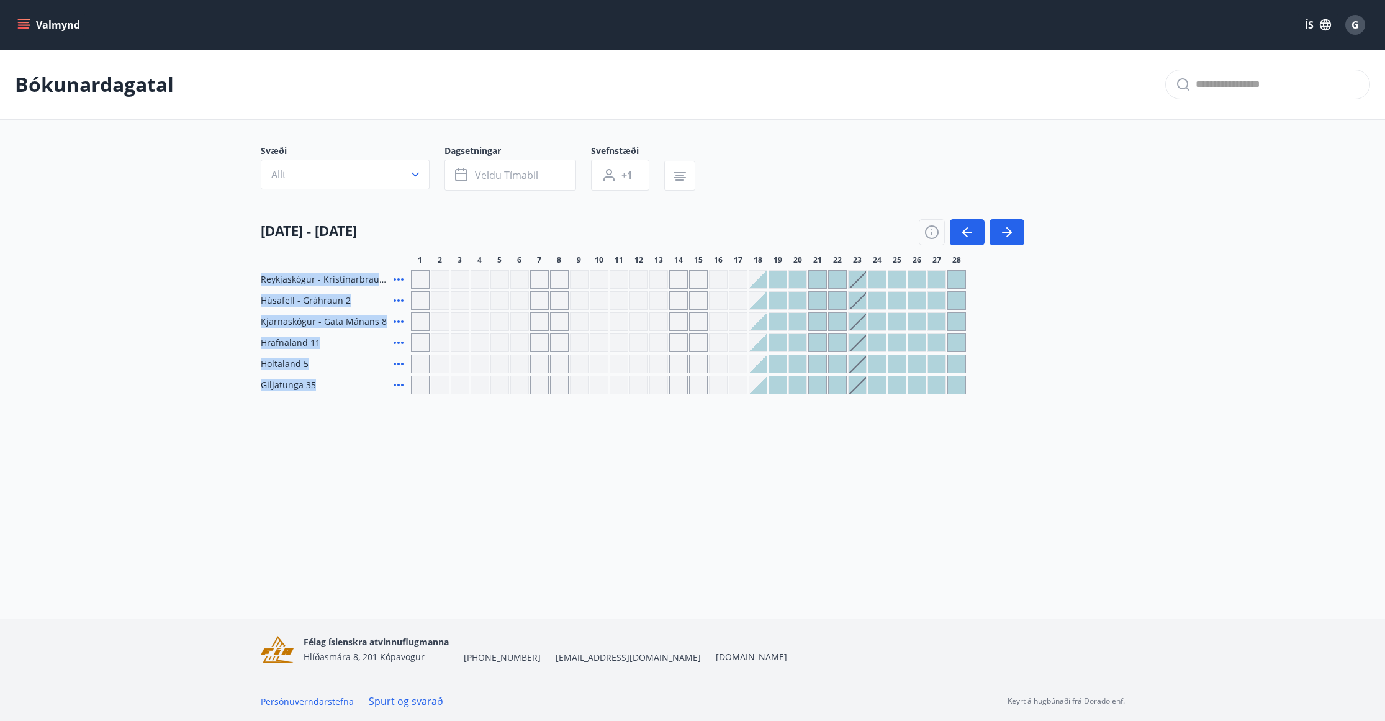
drag, startPoint x: 322, startPoint y: 389, endPoint x: 251, endPoint y: 275, distance: 134.4
click at [251, 275] on div "Svæði Allt Dagsetningar Veldu tímabil Svefnstæði +1 01 febrúar - 28 febrúar 1 2…" at bounding box center [693, 270] width 894 height 250
click at [358, 500] on div "Valmynd ÍS G Bókunardagatal Svæði Allt Dagsetningar Veldu tímabil Svefnstæði +1…" at bounding box center [692, 309] width 1385 height 618
click at [1011, 237] on icon "button" at bounding box center [1007, 232] width 15 height 15
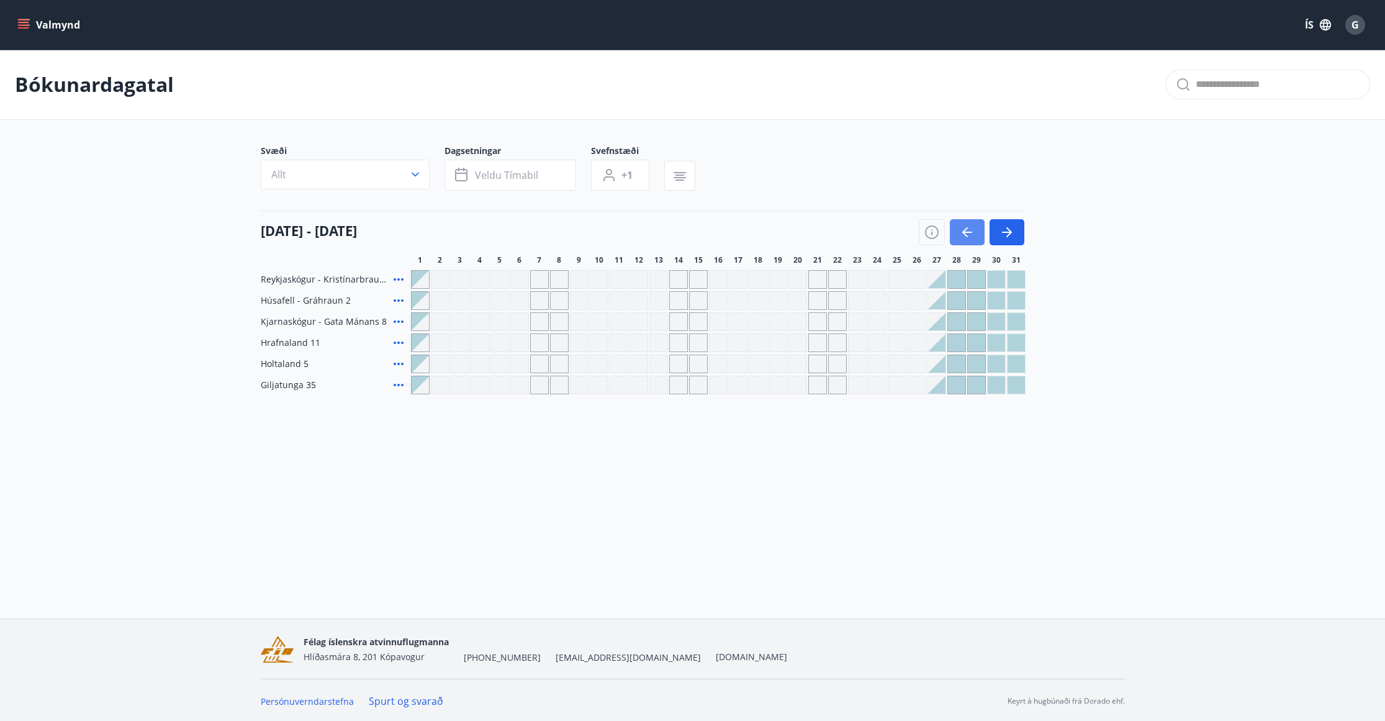
click at [973, 232] on icon "button" at bounding box center [967, 232] width 15 height 15
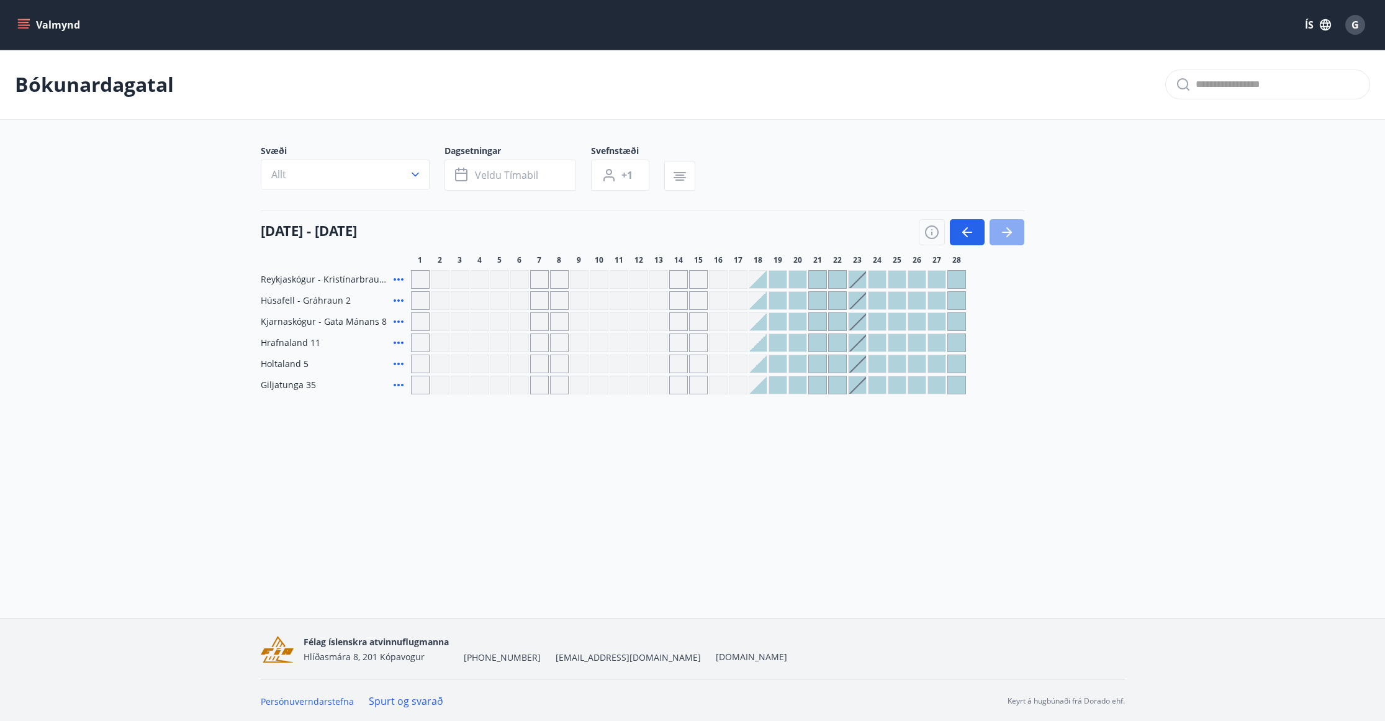
click at [1002, 228] on icon "button" at bounding box center [1007, 232] width 15 height 15
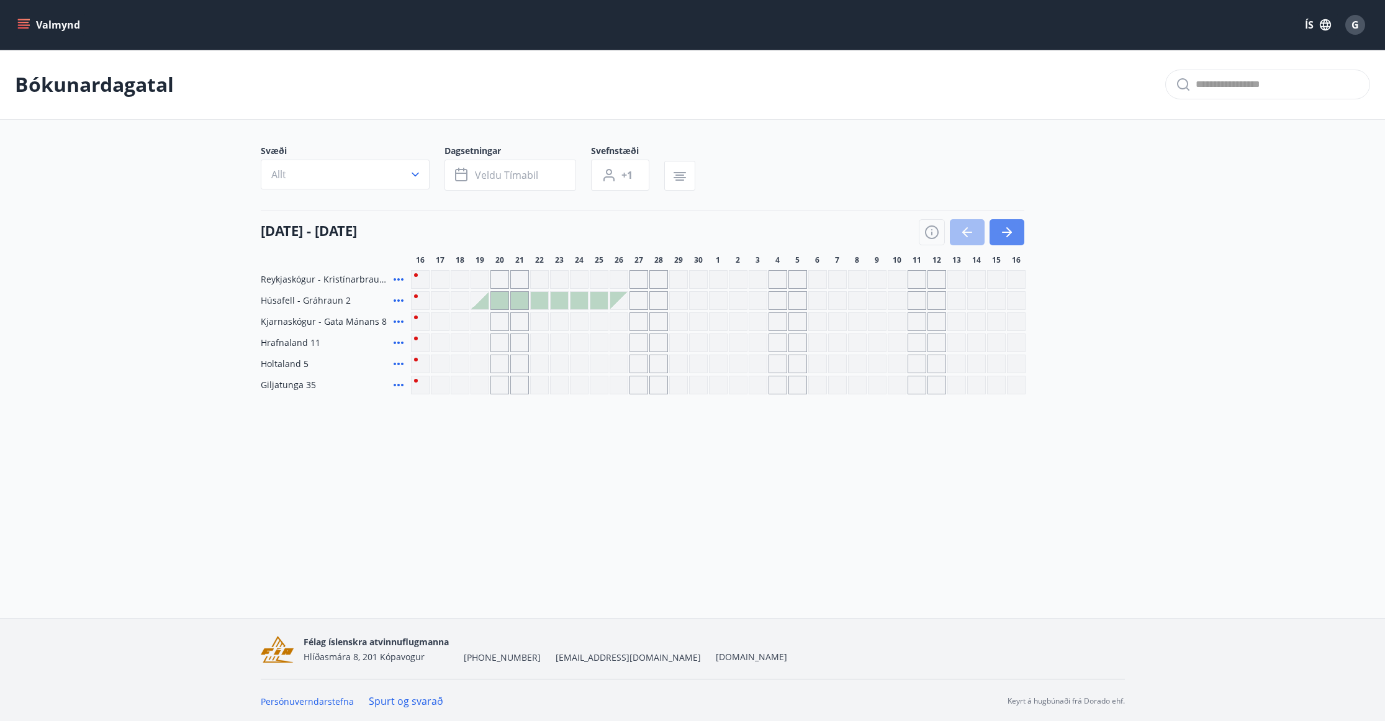
click at [1010, 230] on icon "button" at bounding box center [1007, 232] width 15 height 15
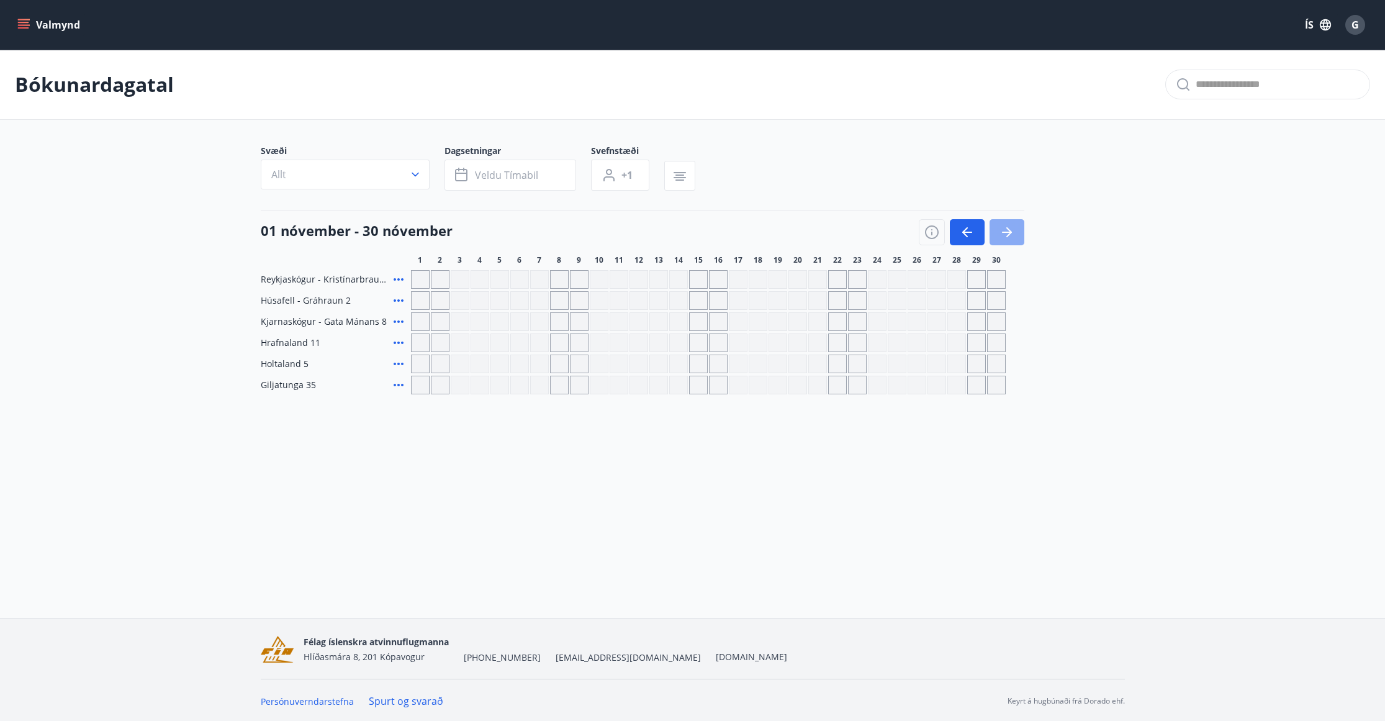
click at [1010, 230] on icon "button" at bounding box center [1007, 232] width 15 height 15
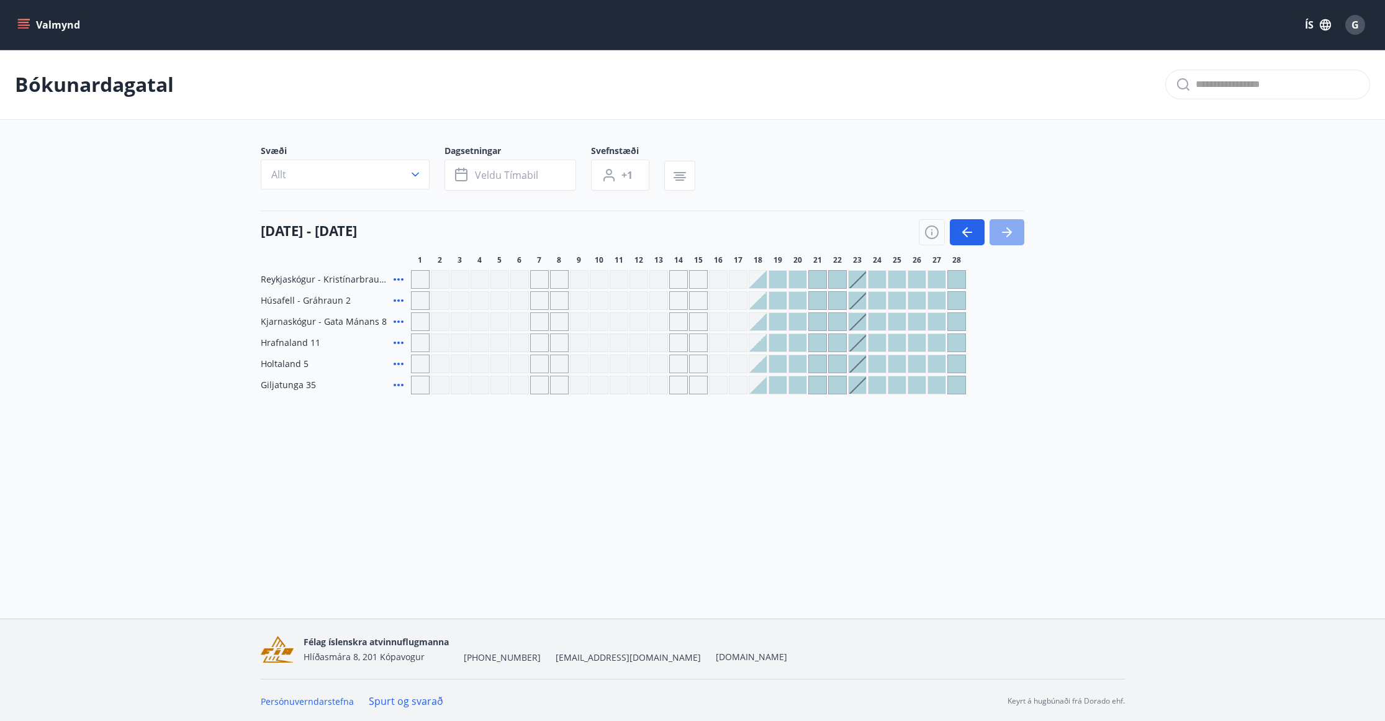
click at [1010, 230] on icon "button" at bounding box center [1007, 232] width 15 height 15
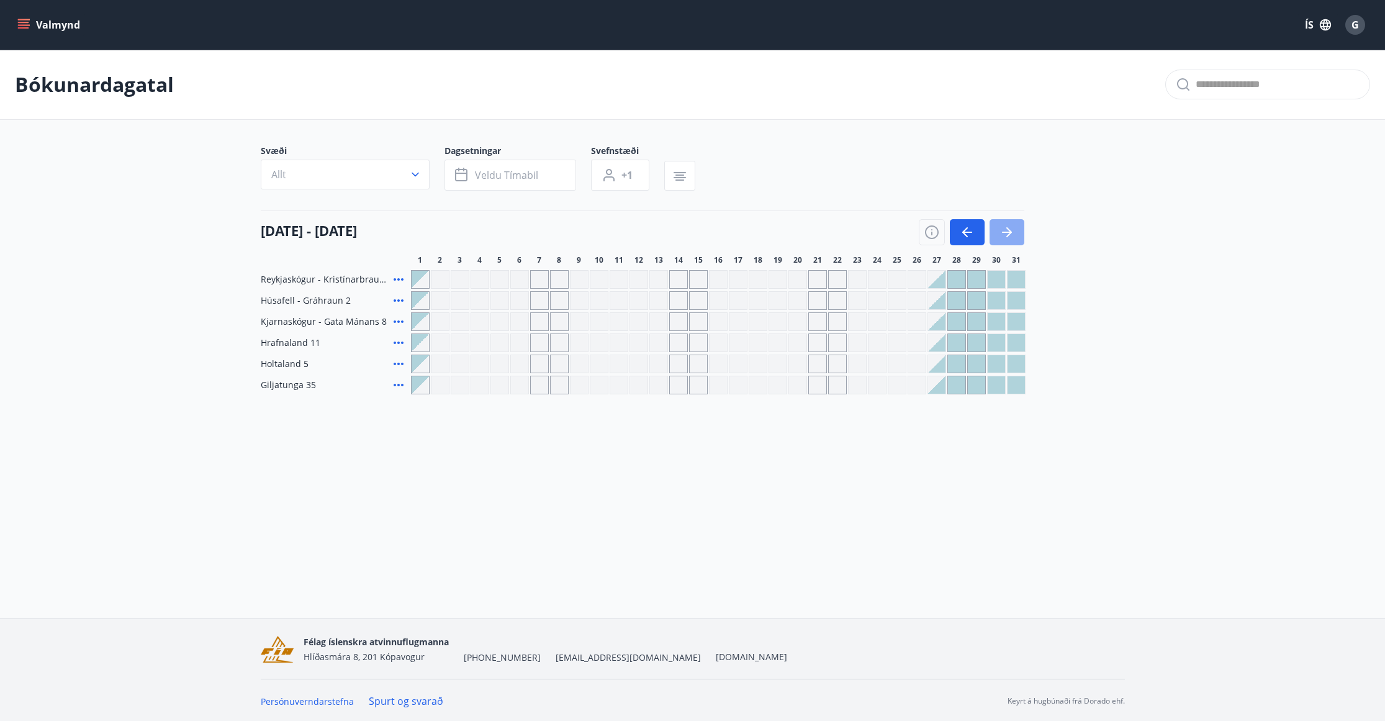
click at [1010, 230] on icon "button" at bounding box center [1007, 232] width 15 height 15
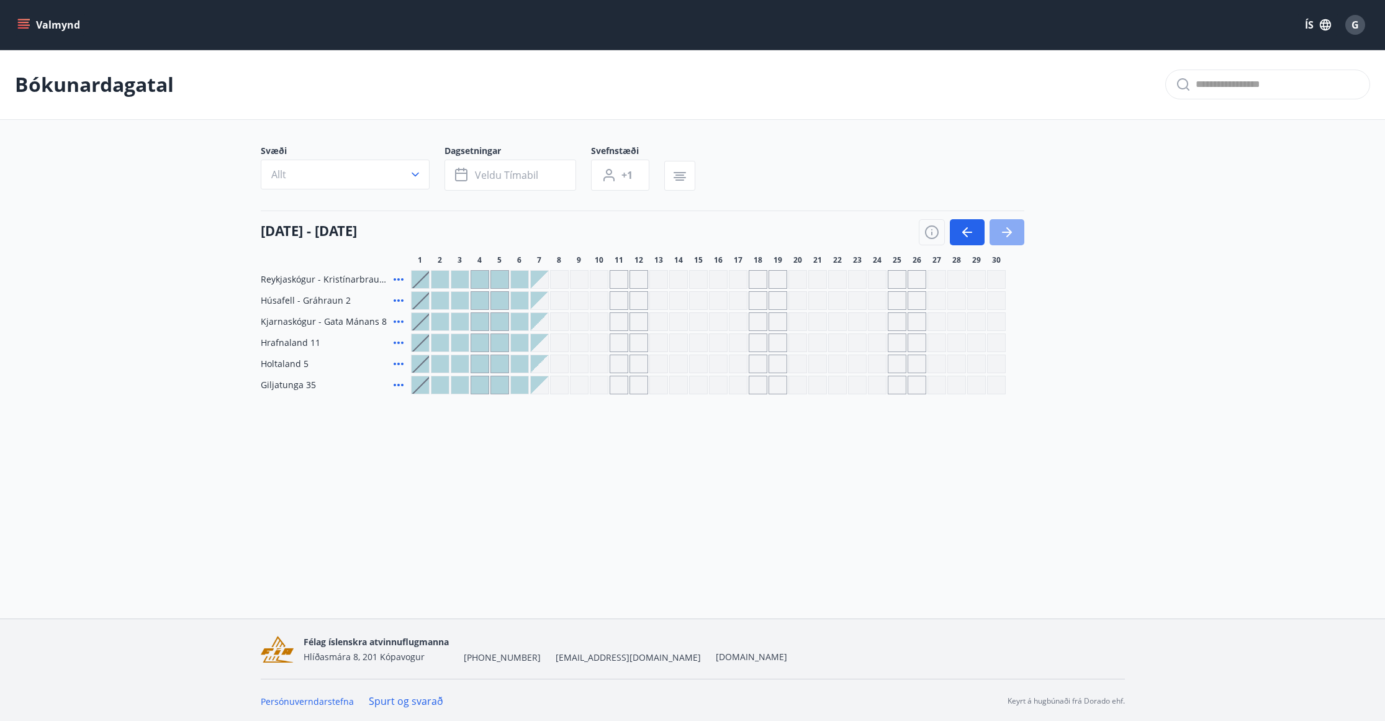
click at [1010, 230] on icon "button" at bounding box center [1007, 232] width 15 height 15
